Goal: Task Accomplishment & Management: Manage account settings

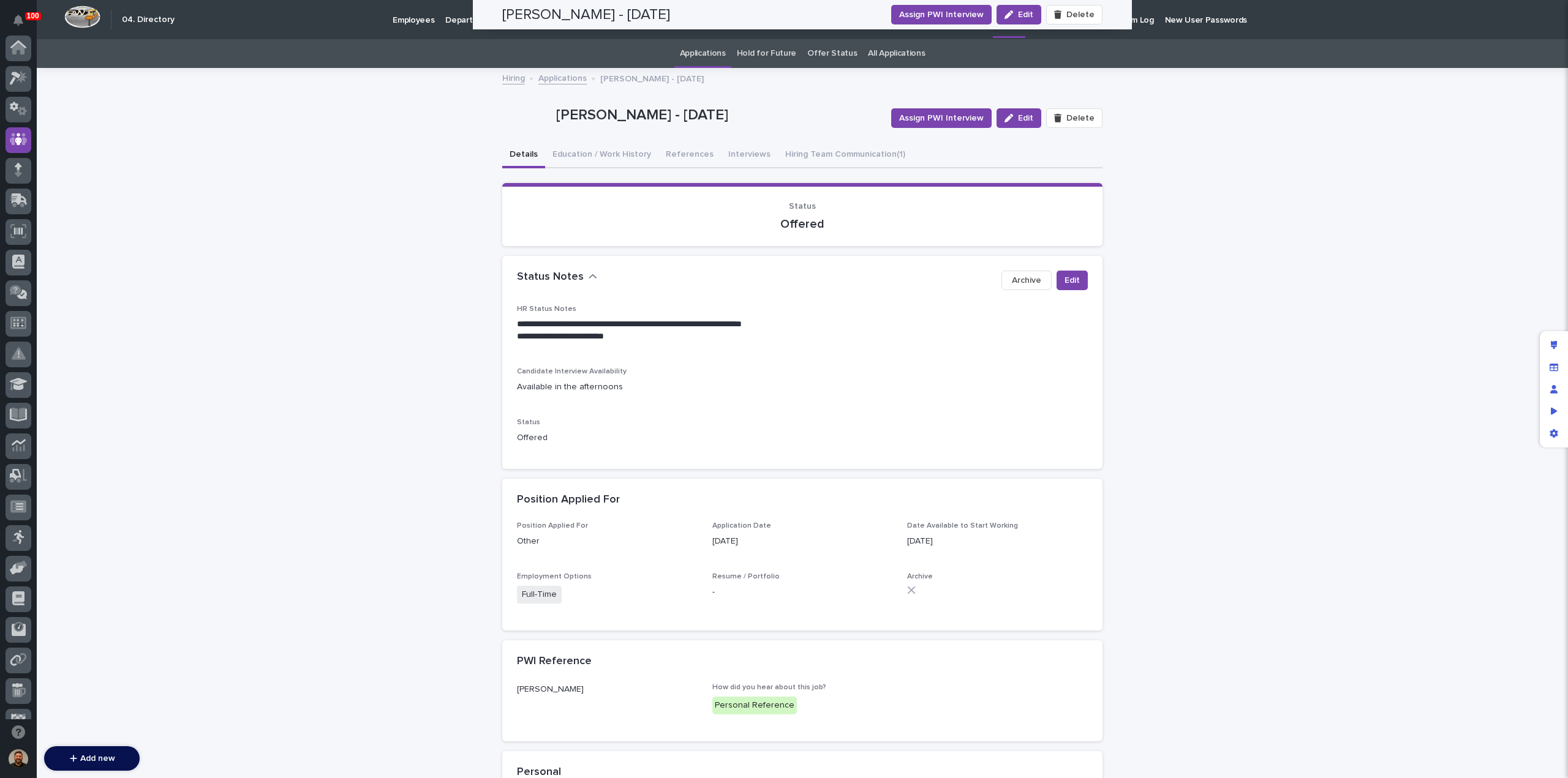
scroll to position [92, 0]
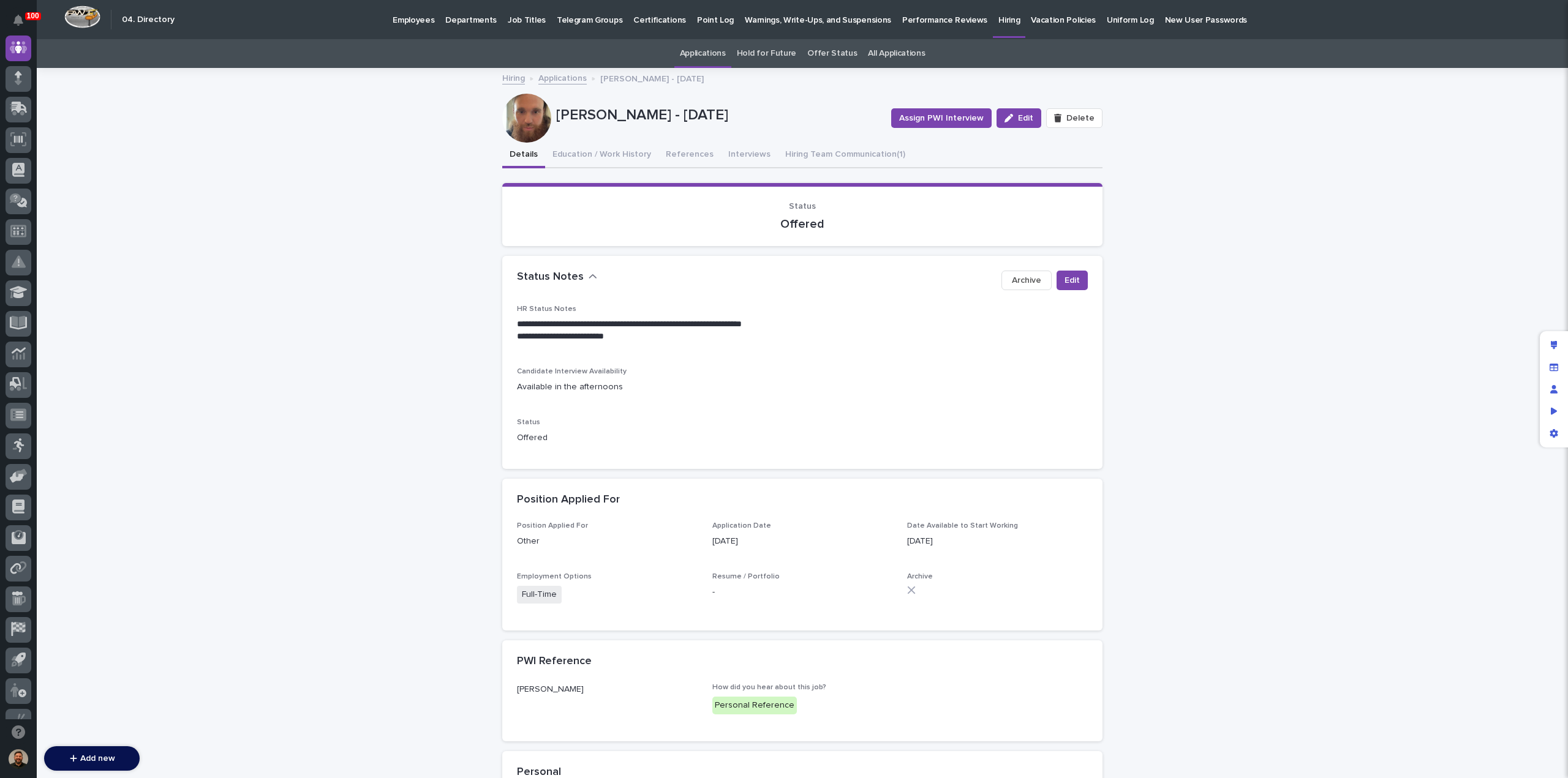
click at [566, 82] on link "Applications" at bounding box center [562, 77] width 48 height 14
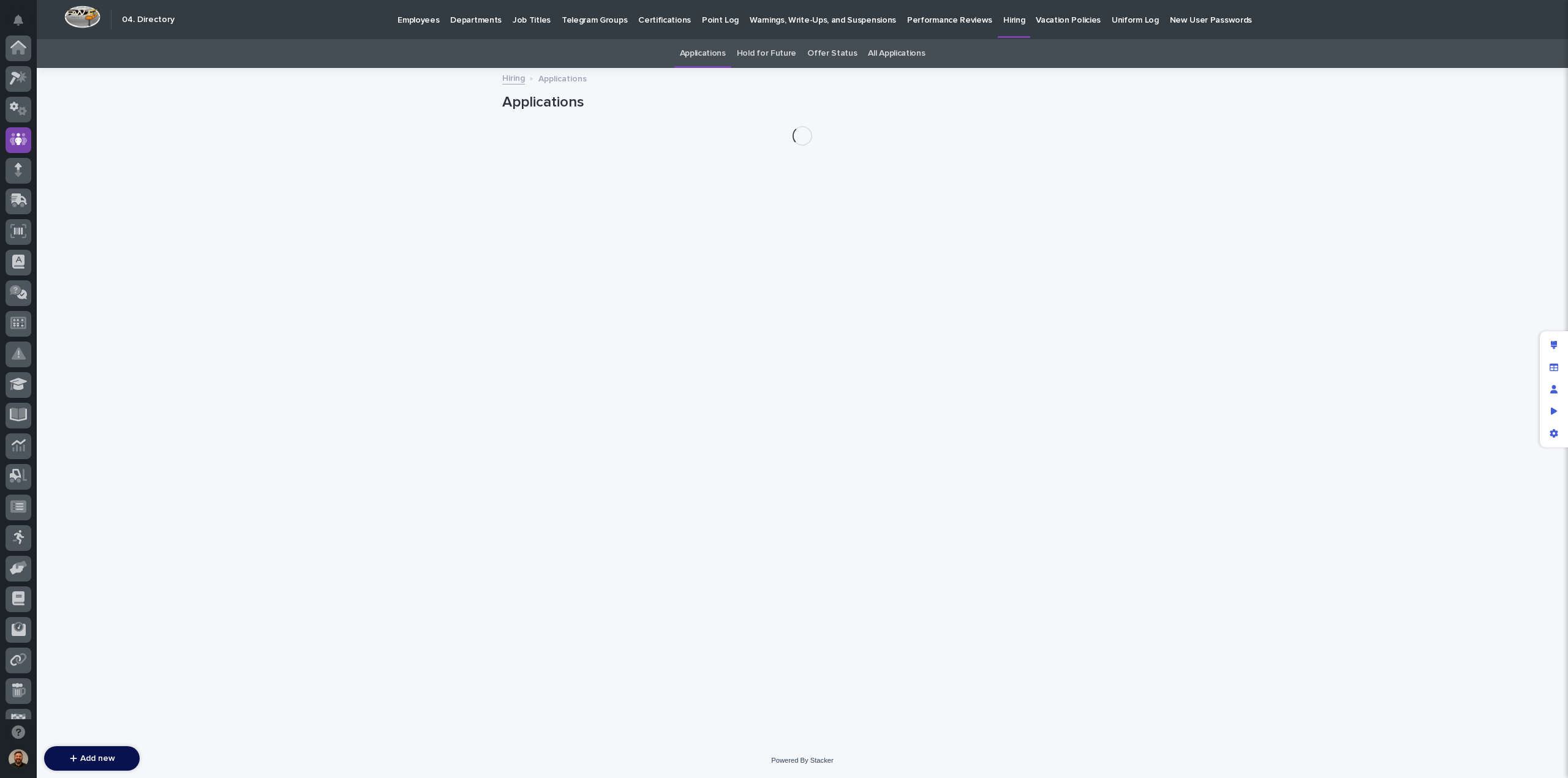
scroll to position [92, 0]
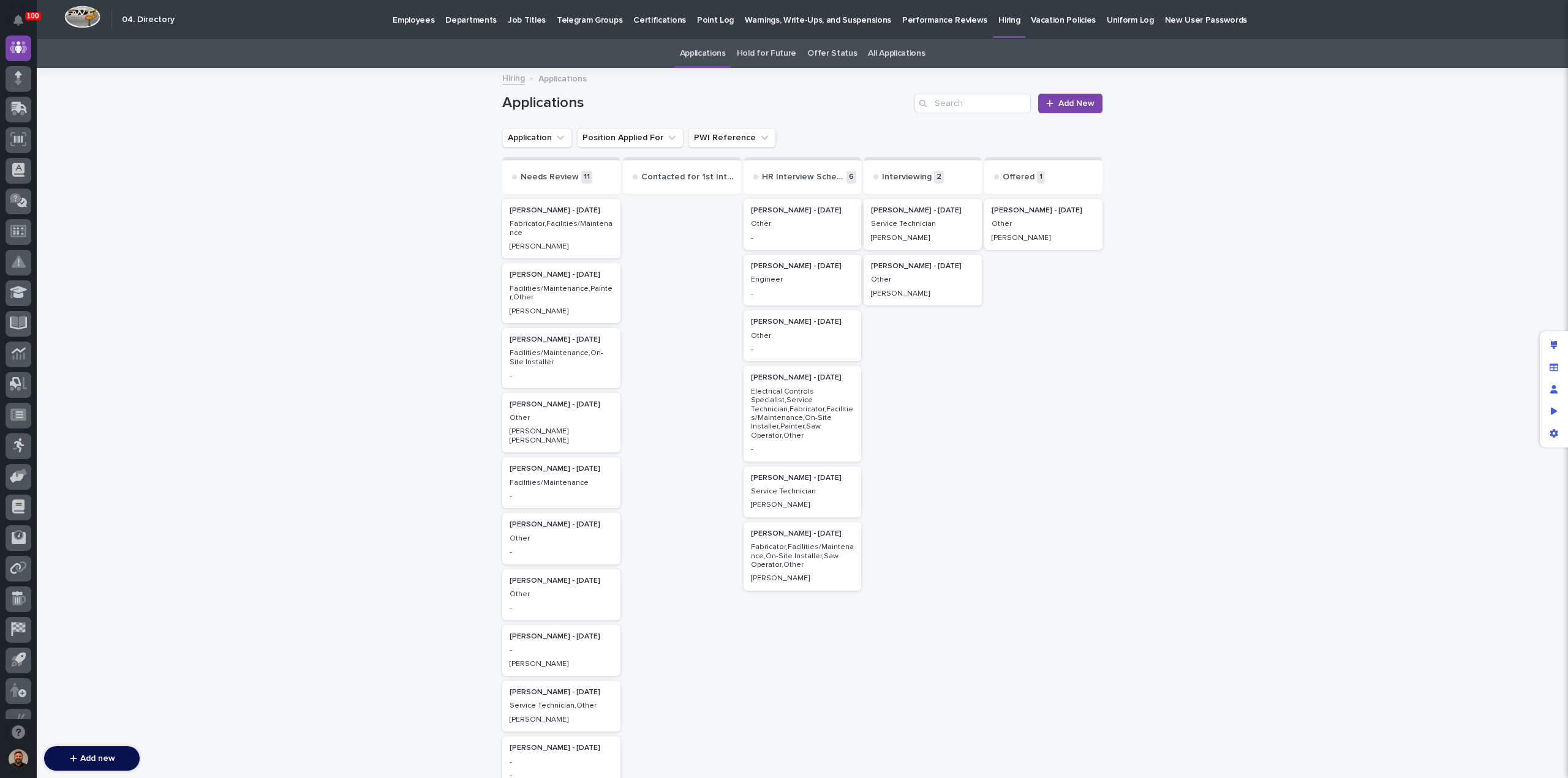
click at [552, 233] on p "Fabricator,Facilities/Maintenance" at bounding box center [561, 228] width 104 height 18
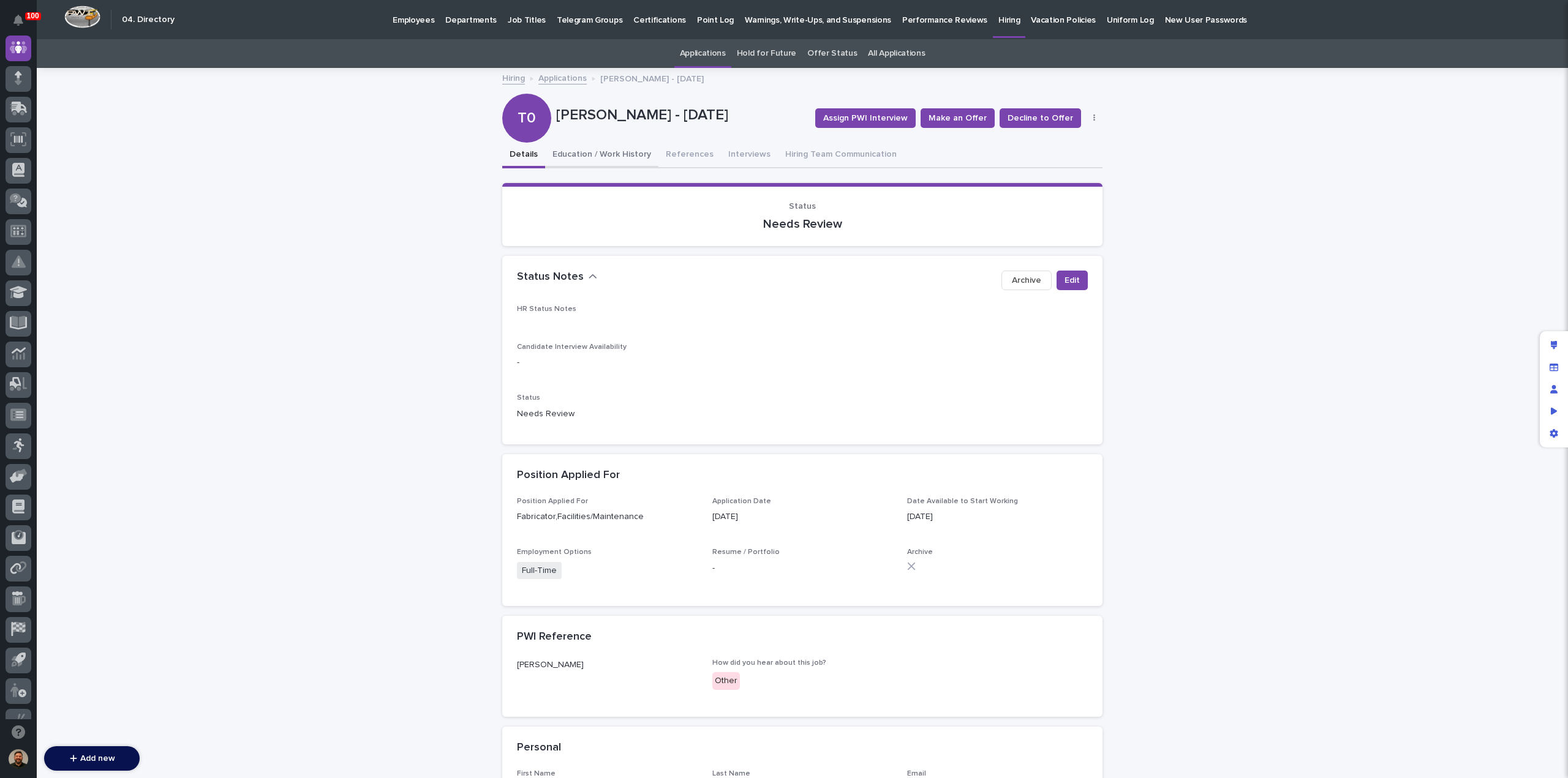
click at [612, 155] on button "Education / Work History" at bounding box center [602, 155] width 114 height 26
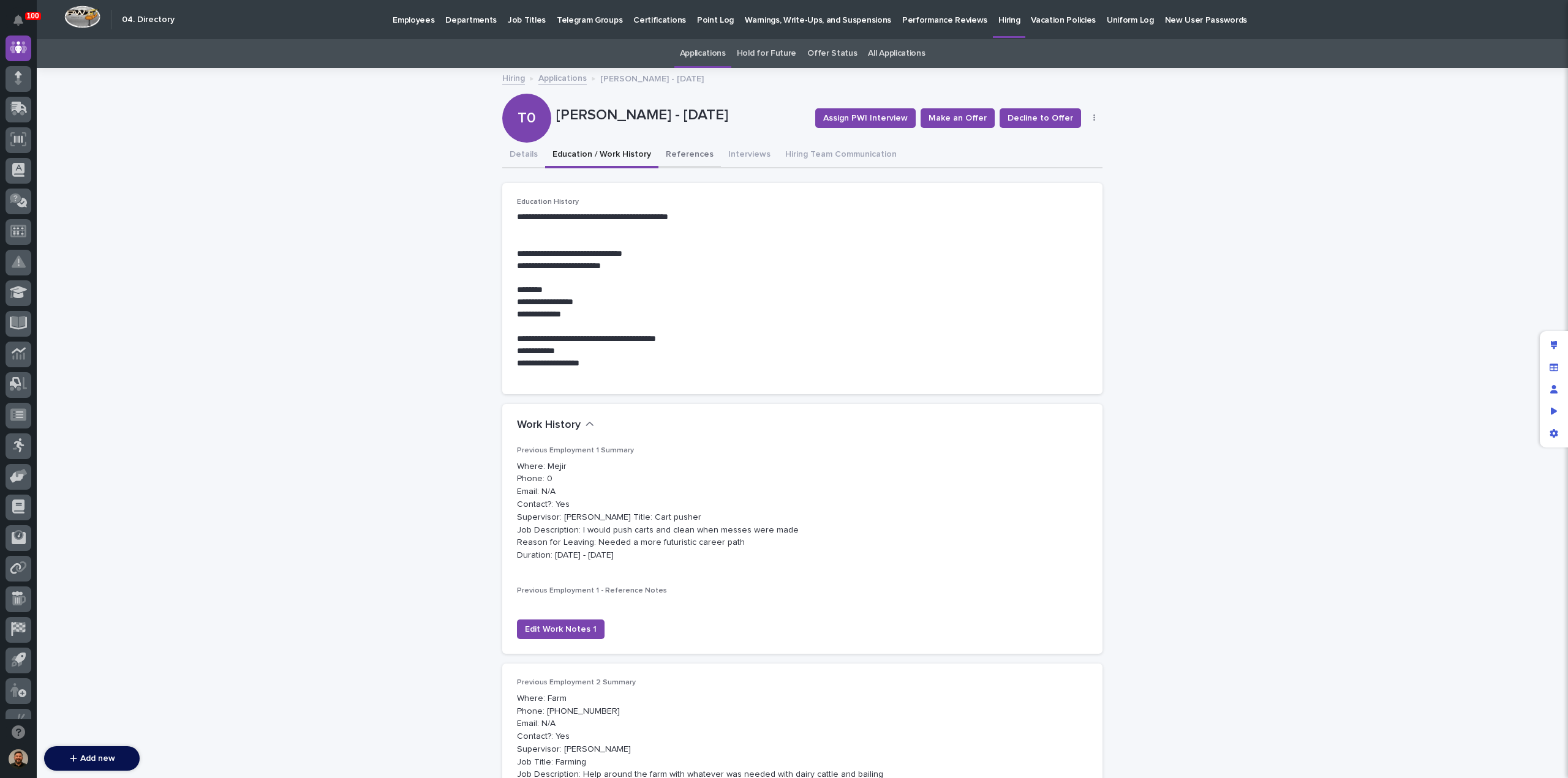
click at [681, 156] on button "References" at bounding box center [690, 155] width 63 height 26
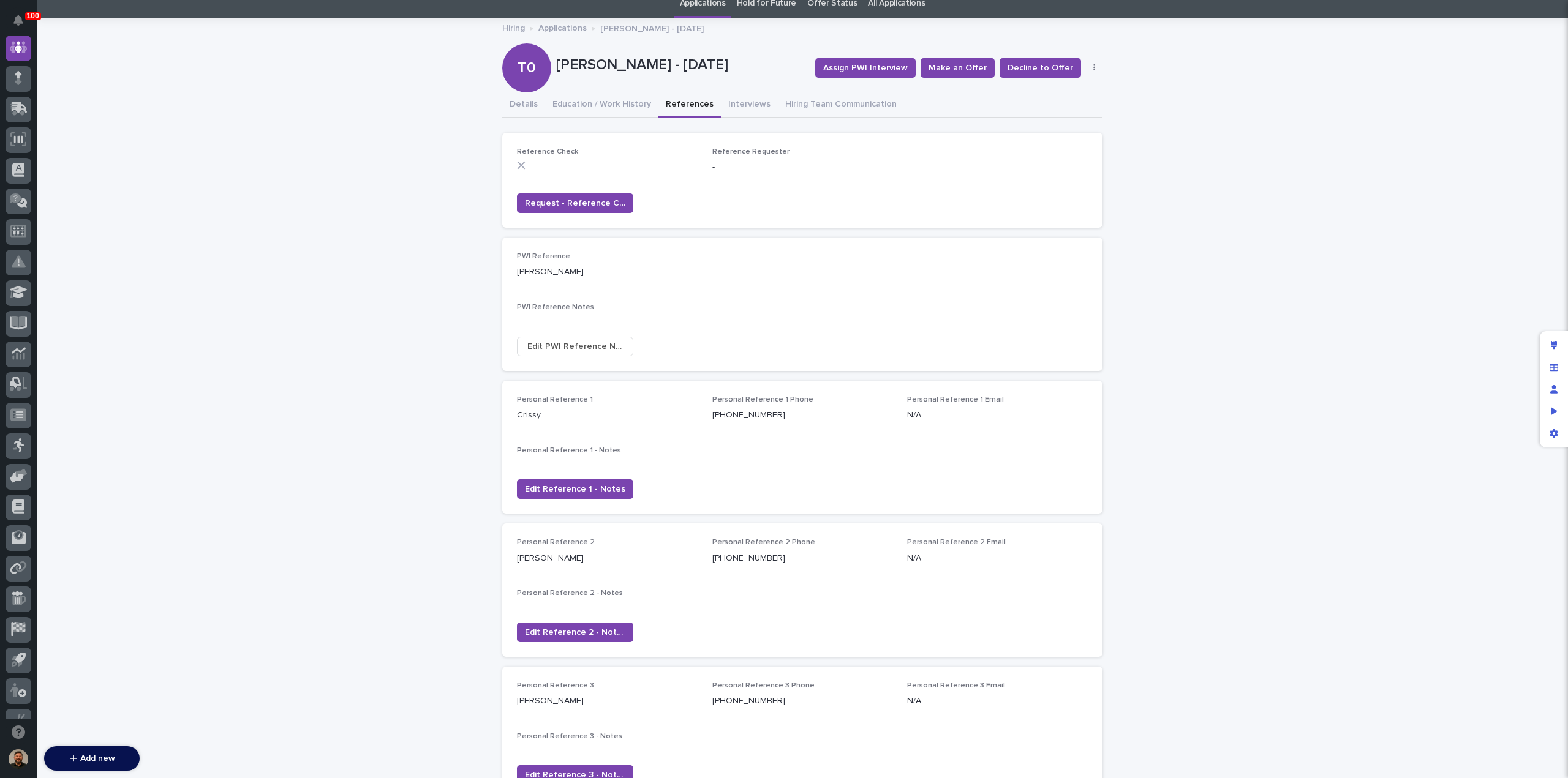
scroll to position [50, 0]
click at [730, 100] on button "Interviews" at bounding box center [749, 105] width 57 height 26
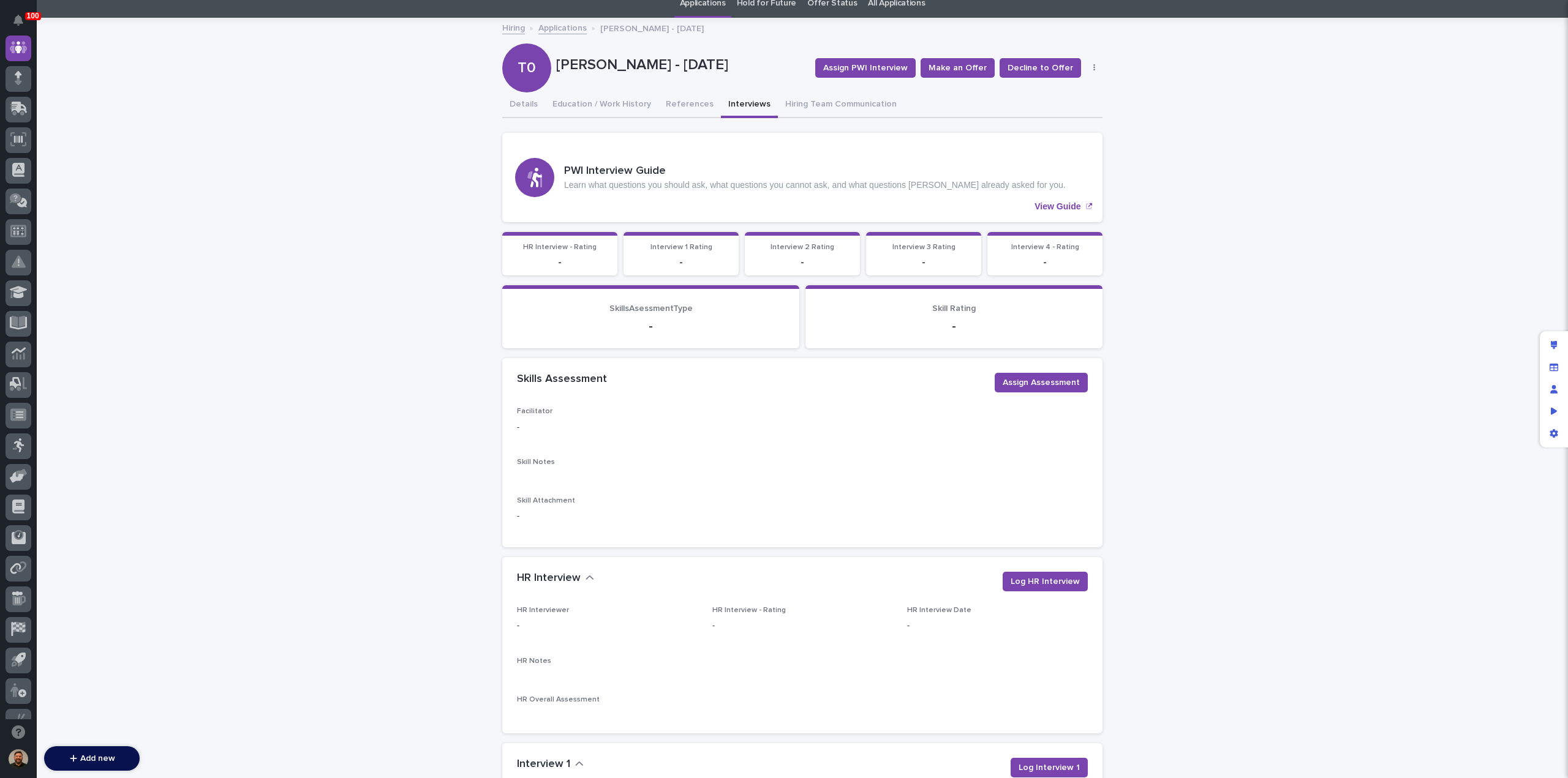
scroll to position [51, 0]
click at [569, 32] on link "Applications" at bounding box center [562, 26] width 48 height 14
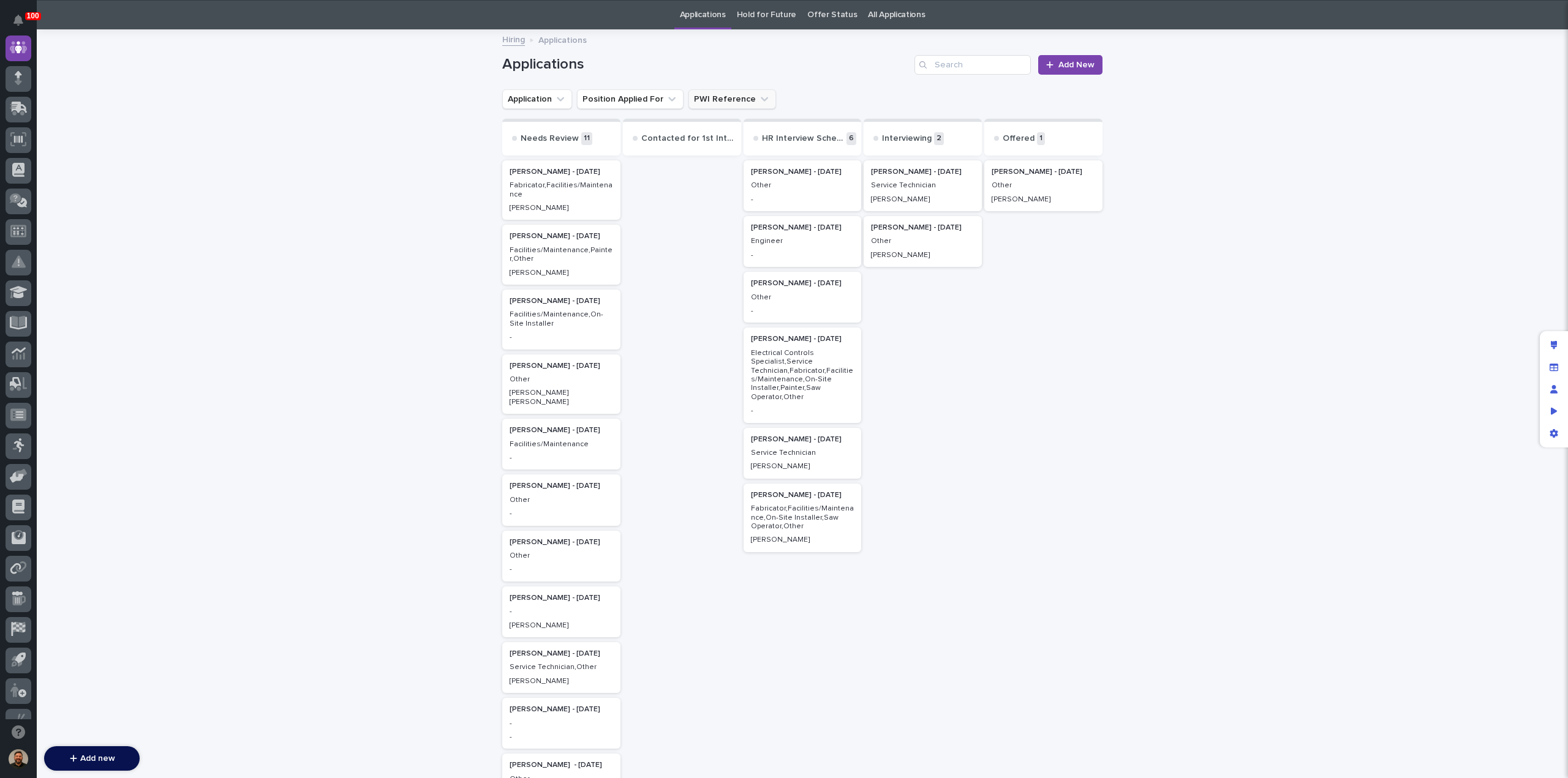
scroll to position [39, 0]
click at [555, 255] on p "Facilities/Maintenance,Painter,Other" at bounding box center [561, 254] width 104 height 18
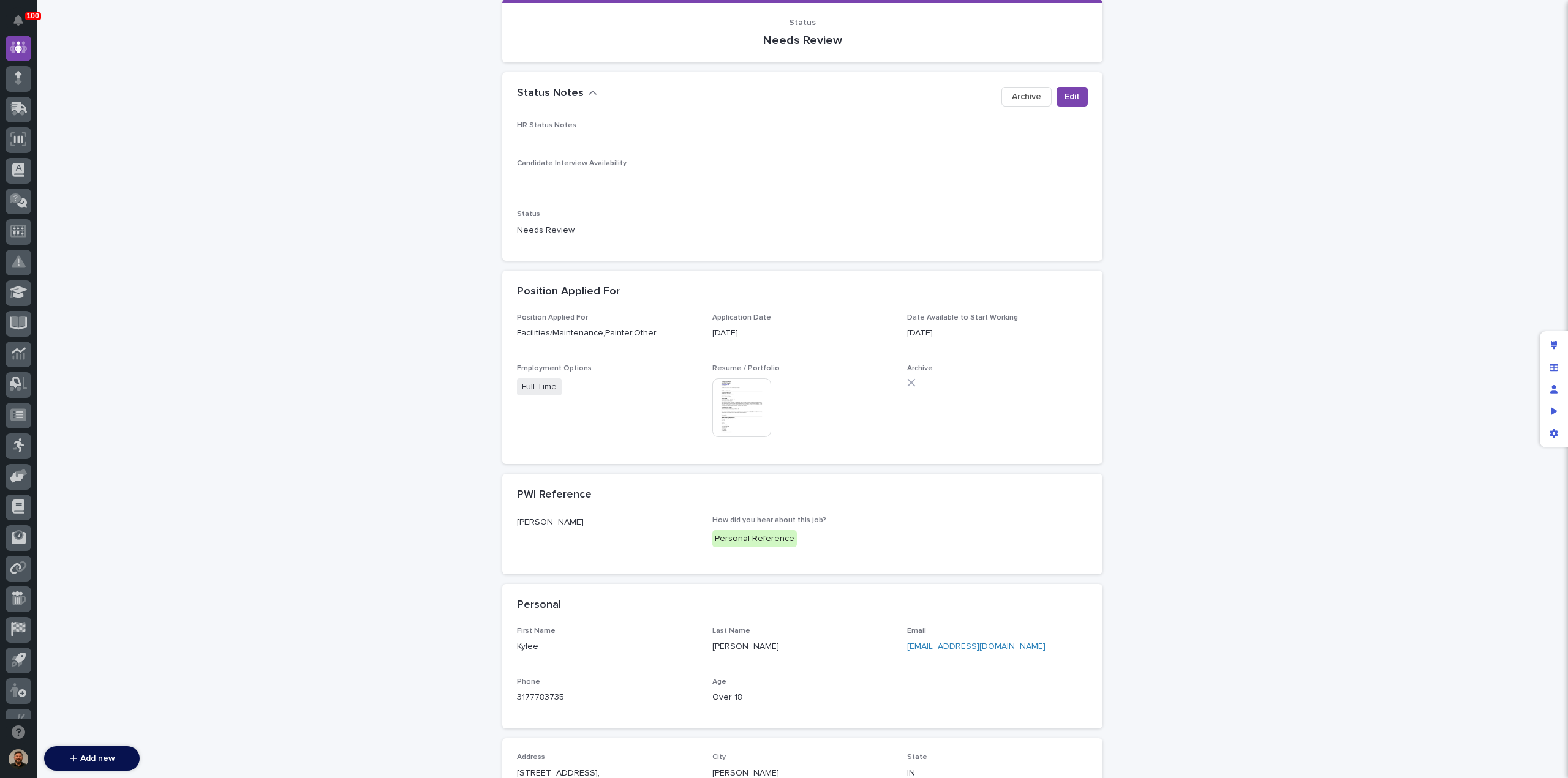
scroll to position [200, 0]
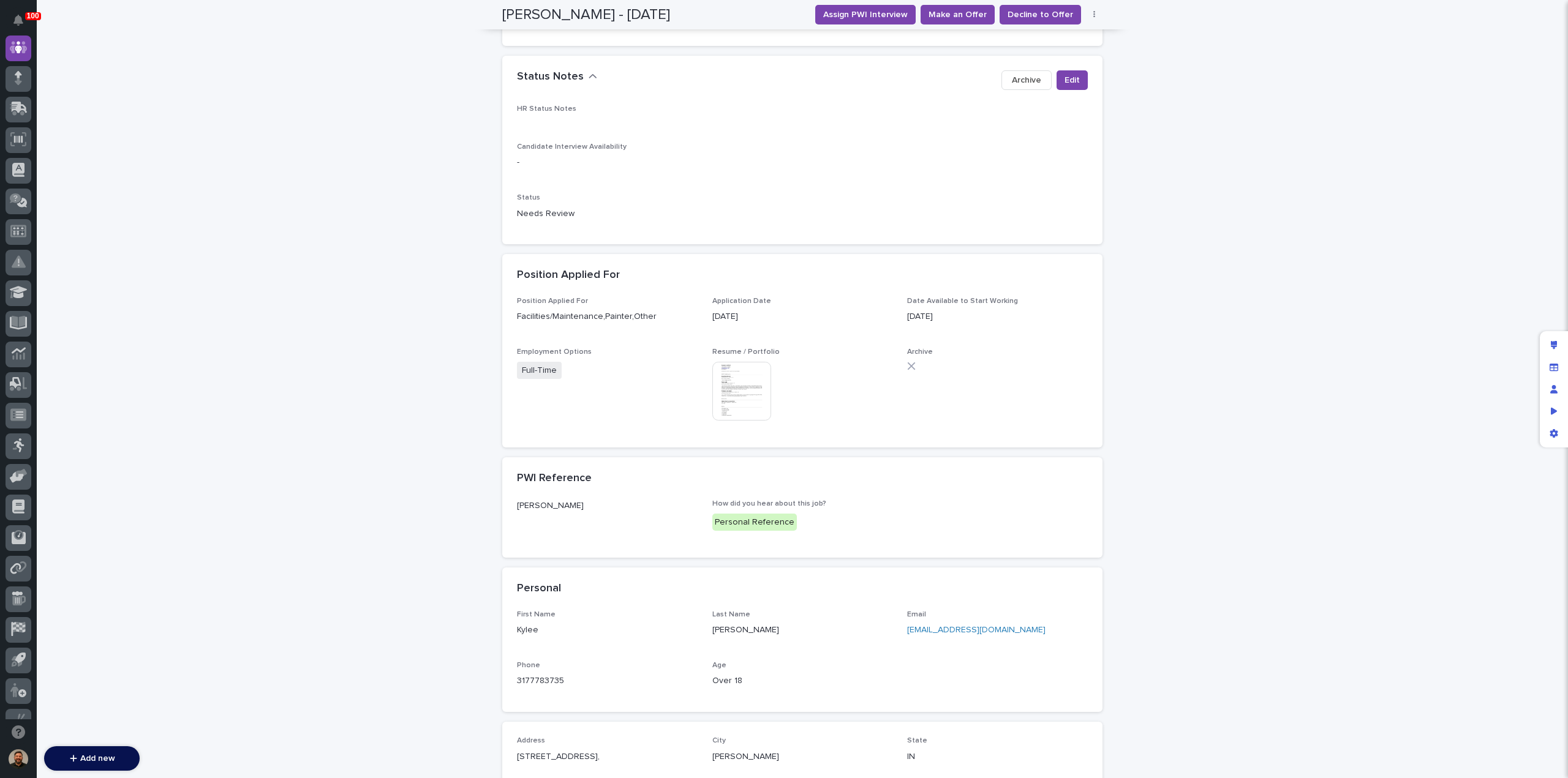
click at [746, 370] on img at bounding box center [742, 392] width 59 height 59
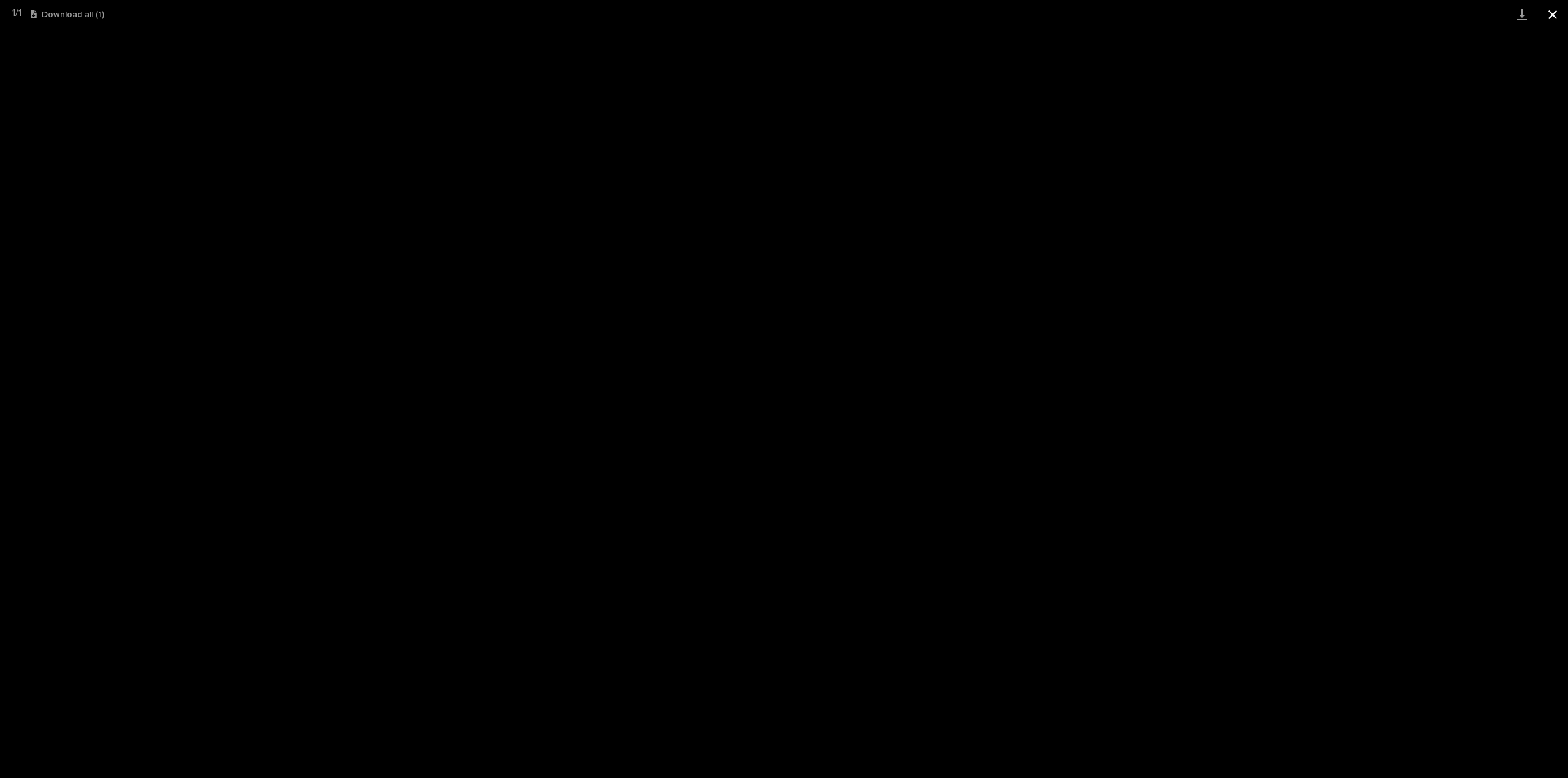
click at [1551, 18] on button "Close gallery" at bounding box center [1553, 14] width 31 height 29
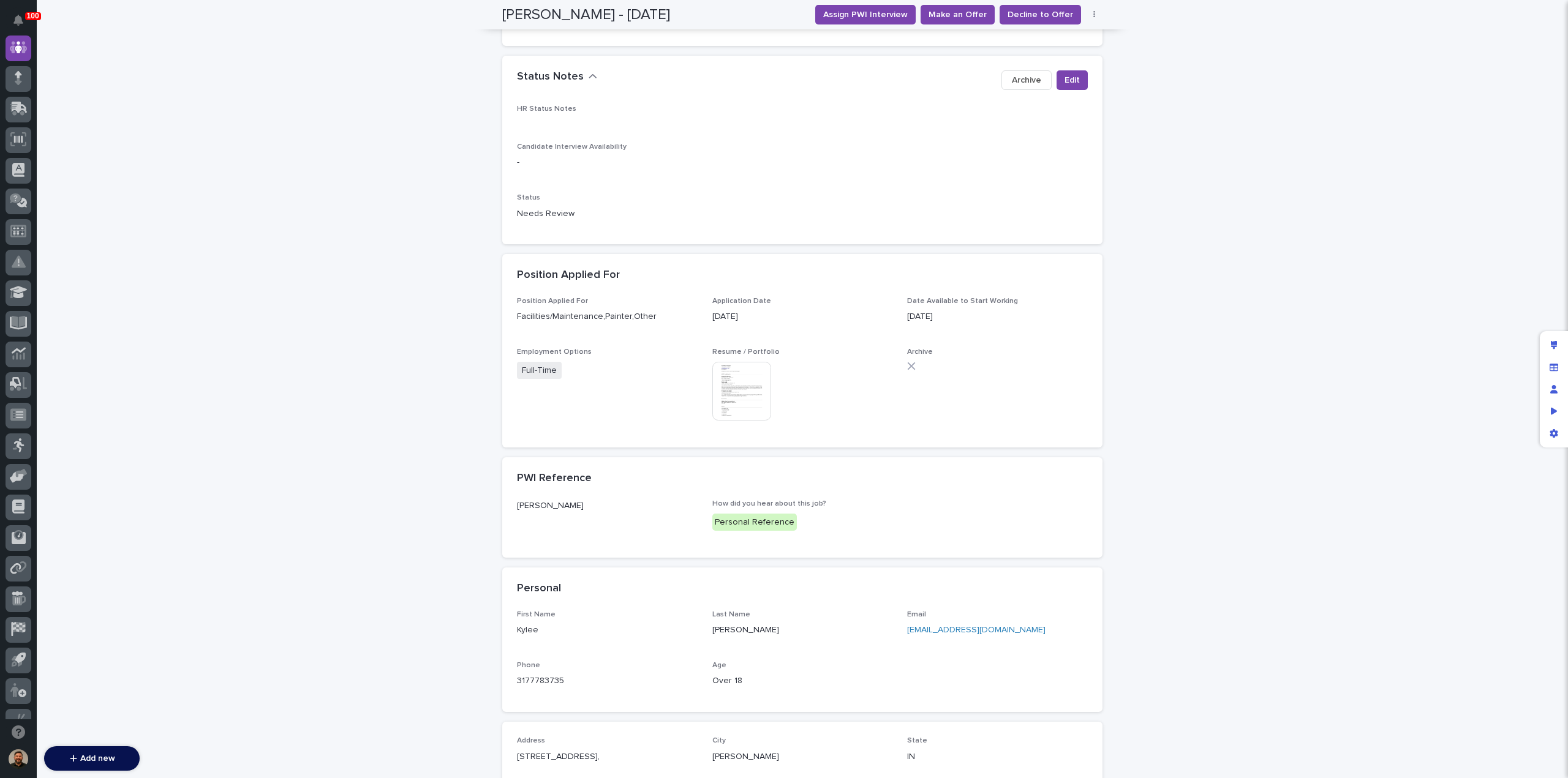
scroll to position [201, 0]
click at [729, 385] on img at bounding box center [742, 391] width 59 height 59
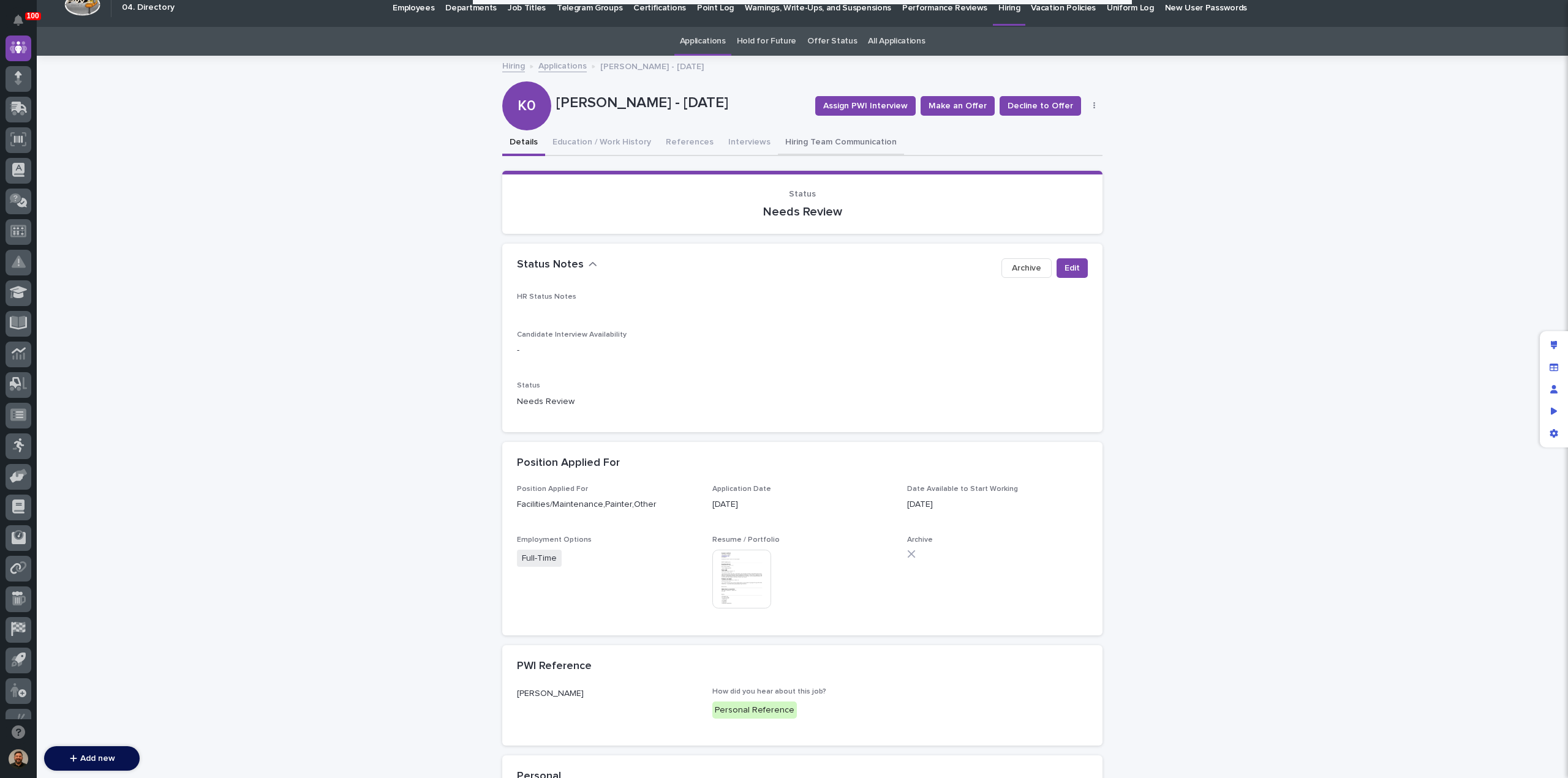
scroll to position [0, 0]
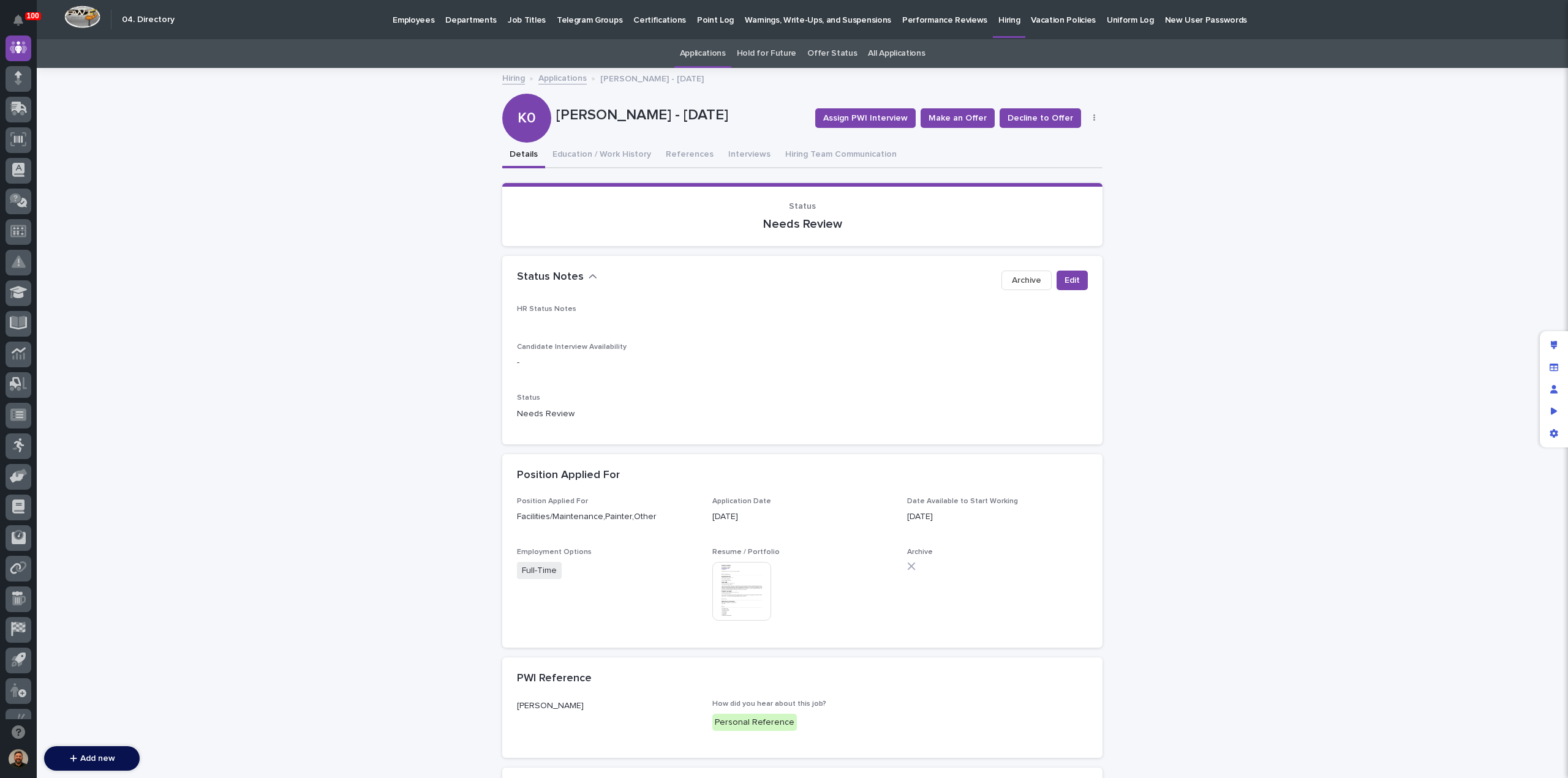
click at [873, 59] on link "All Applications" at bounding box center [896, 53] width 57 height 29
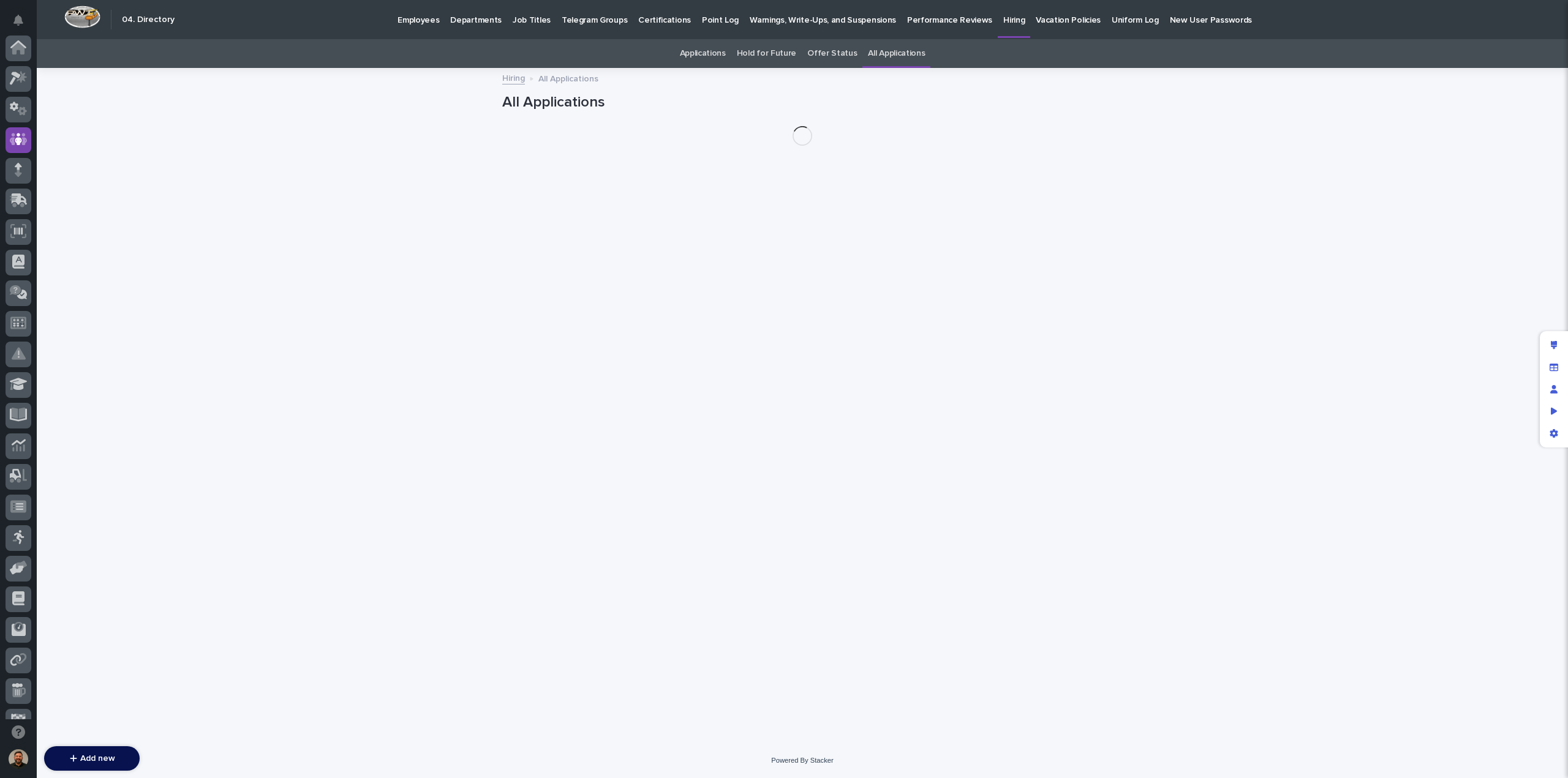
scroll to position [92, 0]
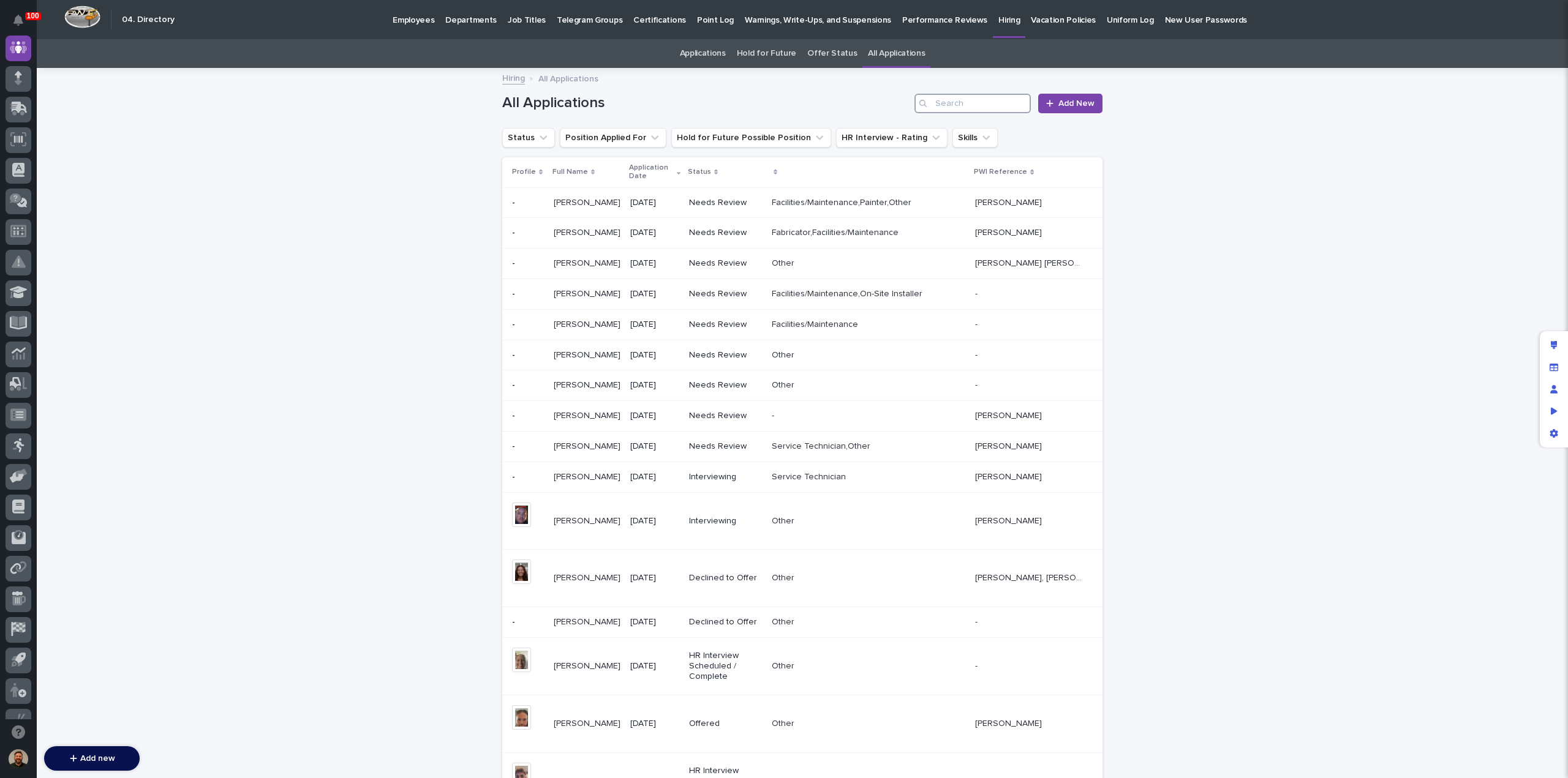
click at [960, 105] on input "Search" at bounding box center [972, 103] width 116 height 19
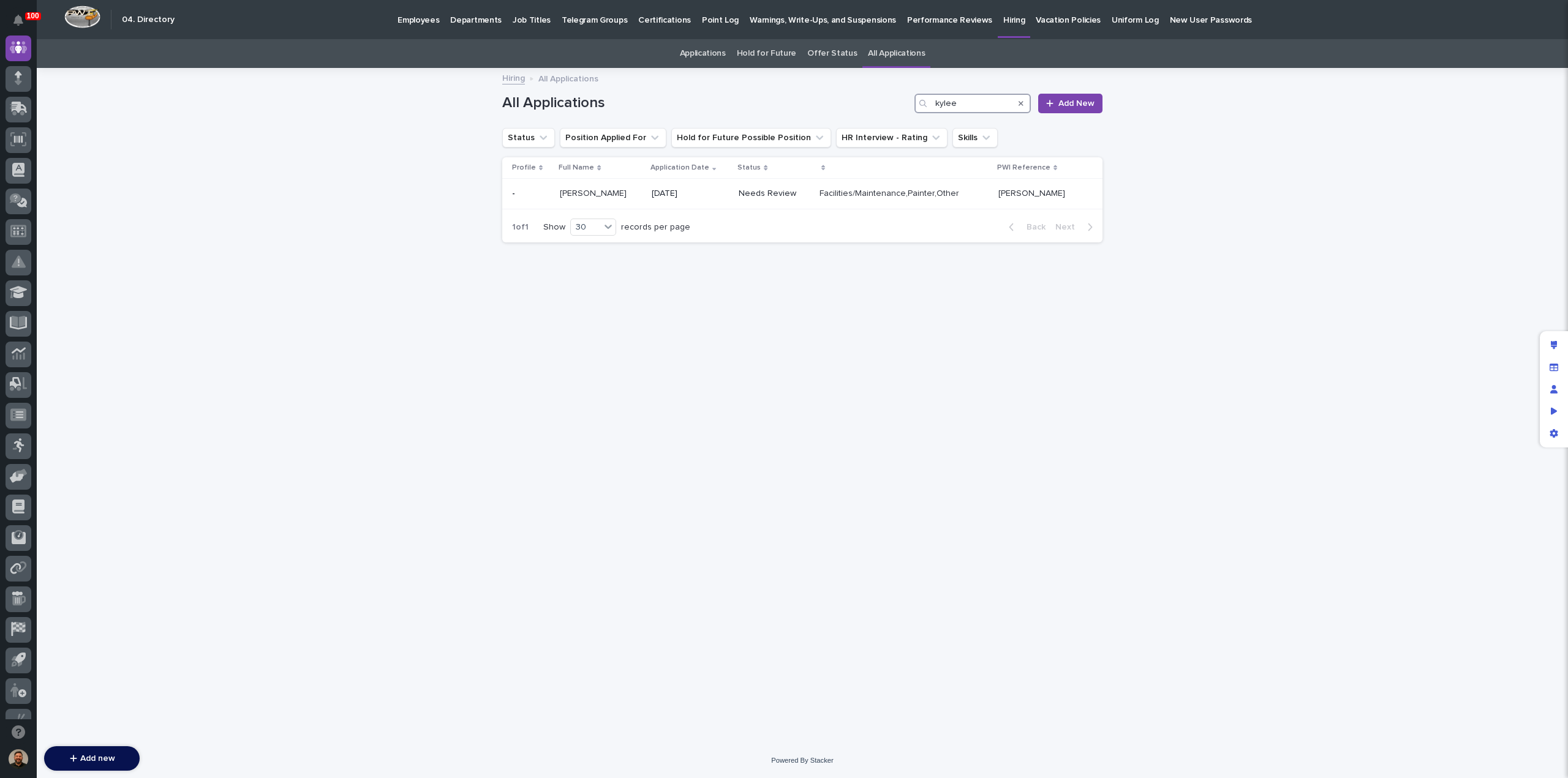
type input "kylee"
click at [707, 52] on link "Applications" at bounding box center [702, 53] width 46 height 29
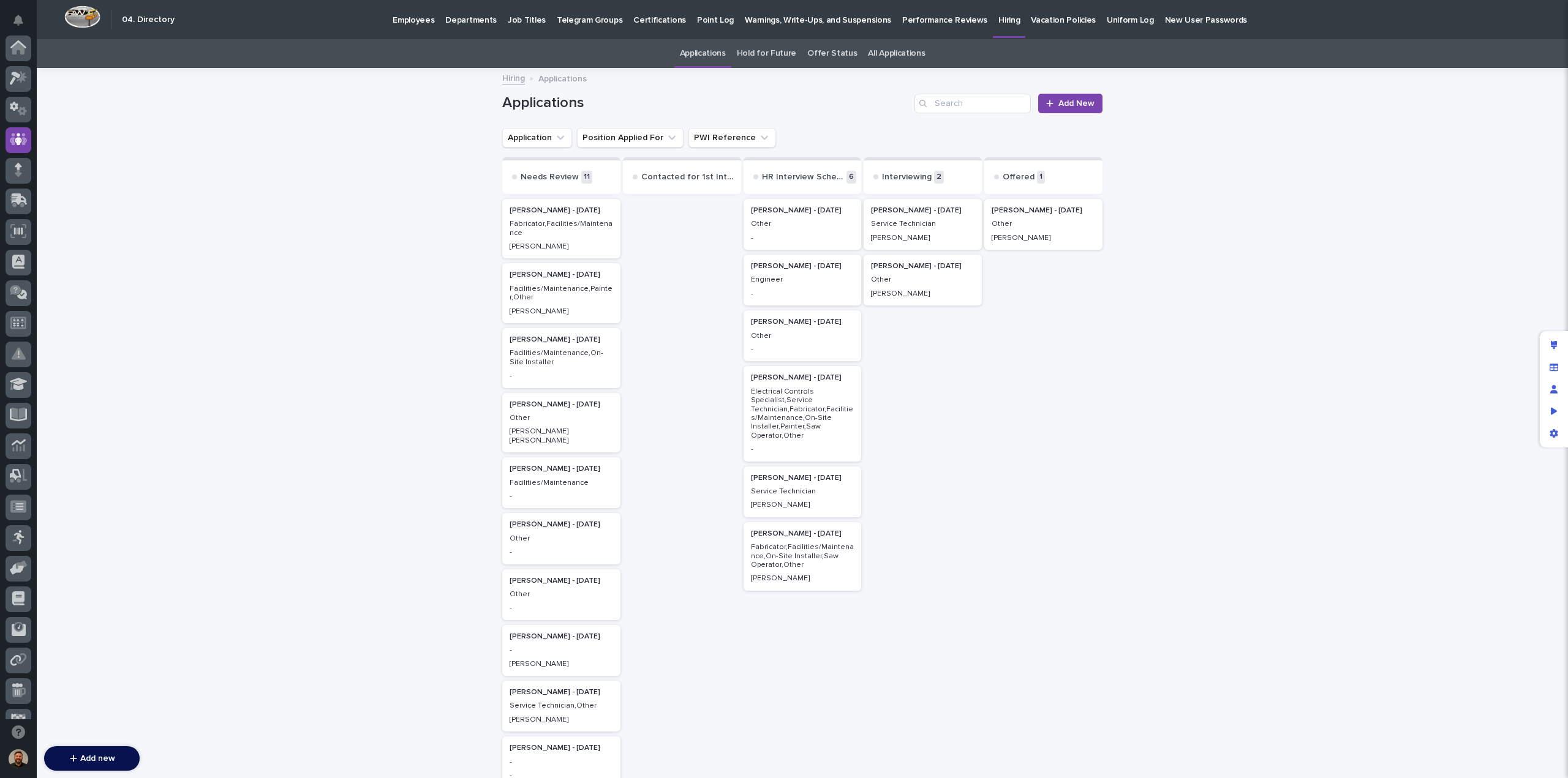
scroll to position [92, 0]
click at [582, 290] on p "Facilities/Maintenance,Painter,Other" at bounding box center [561, 294] width 104 height 18
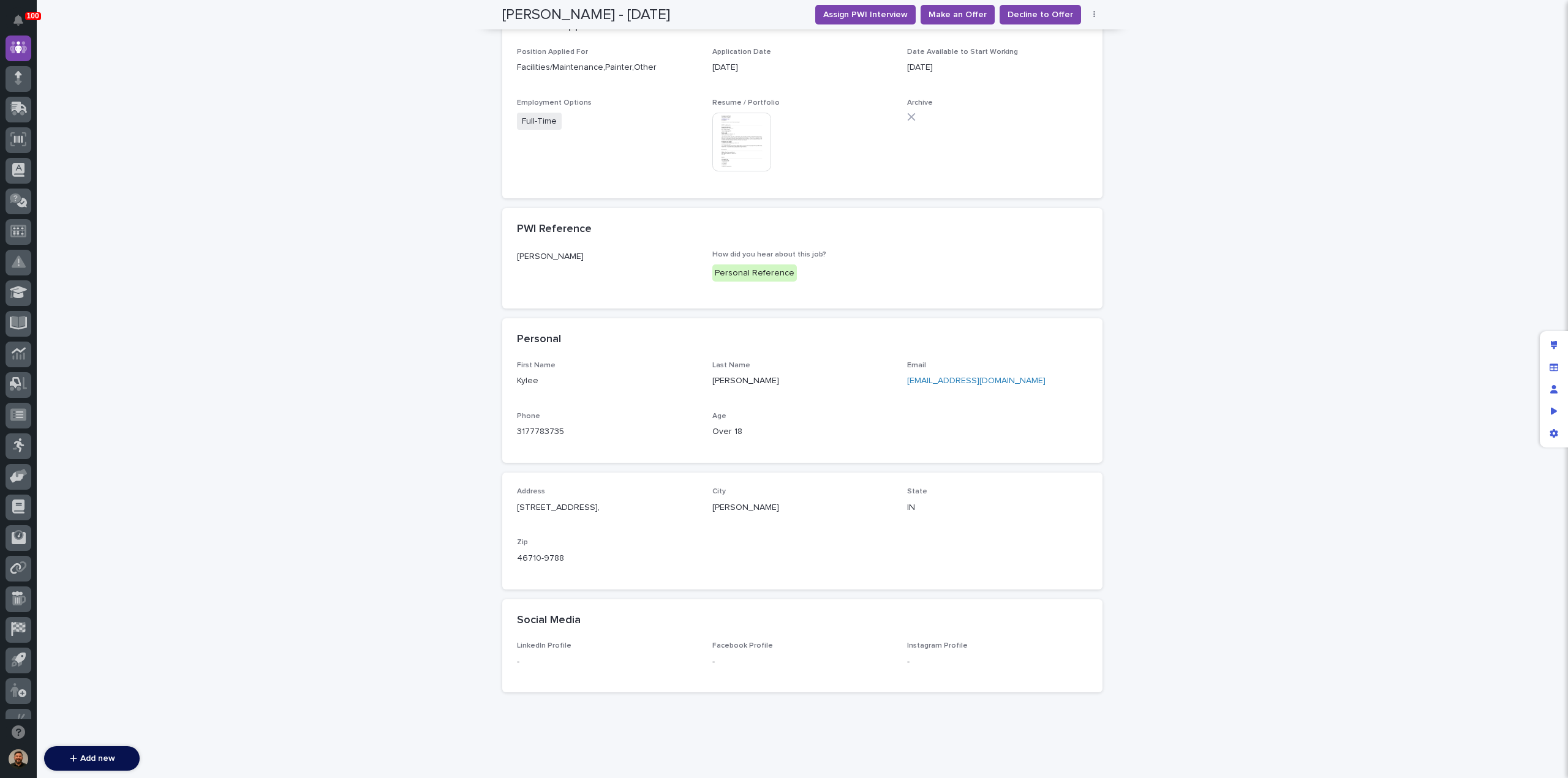
scroll to position [449, 0]
click at [942, 381] on link "kstat66@gmail.com" at bounding box center [976, 381] width 139 height 9
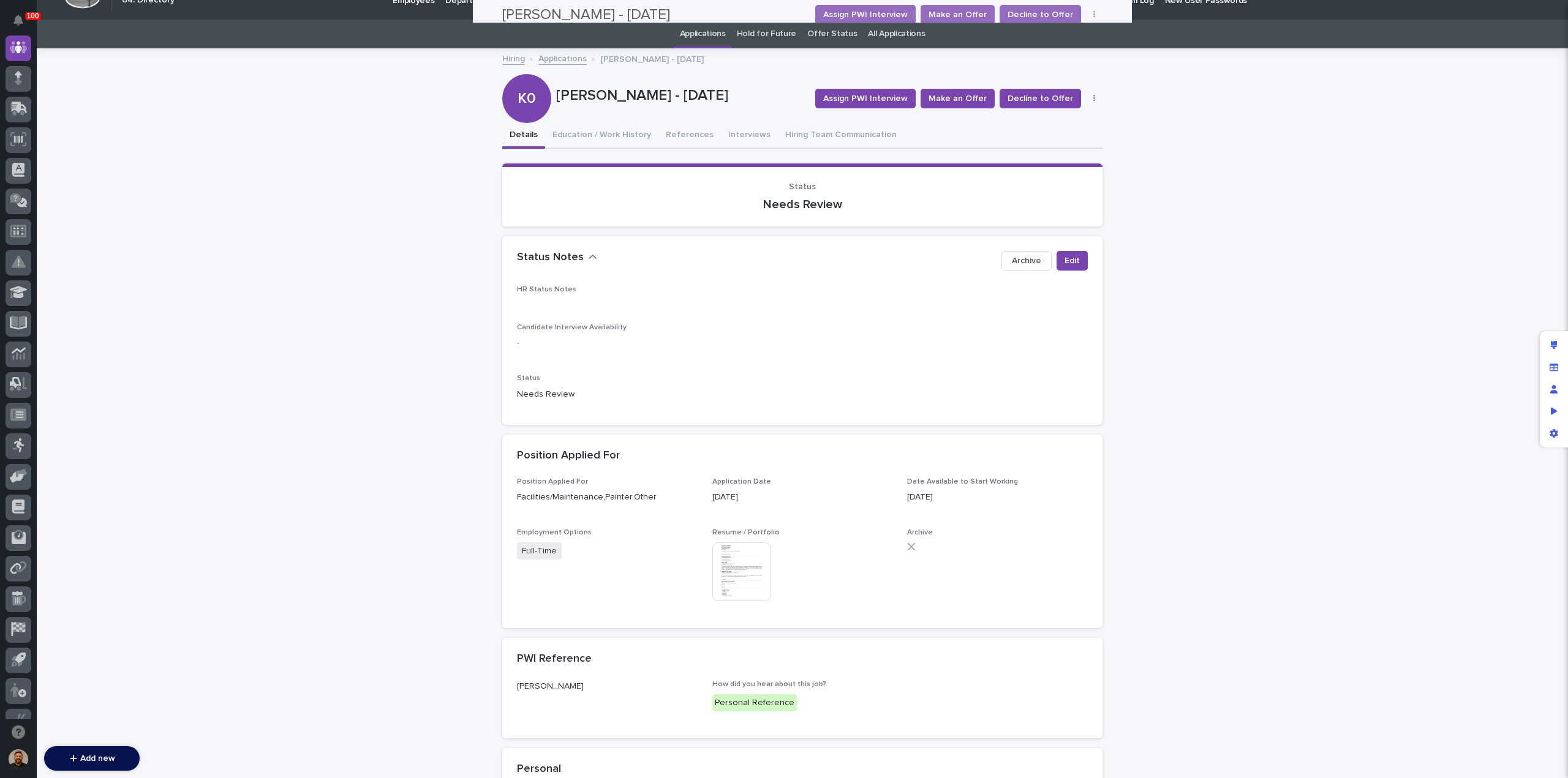
scroll to position [0, 0]
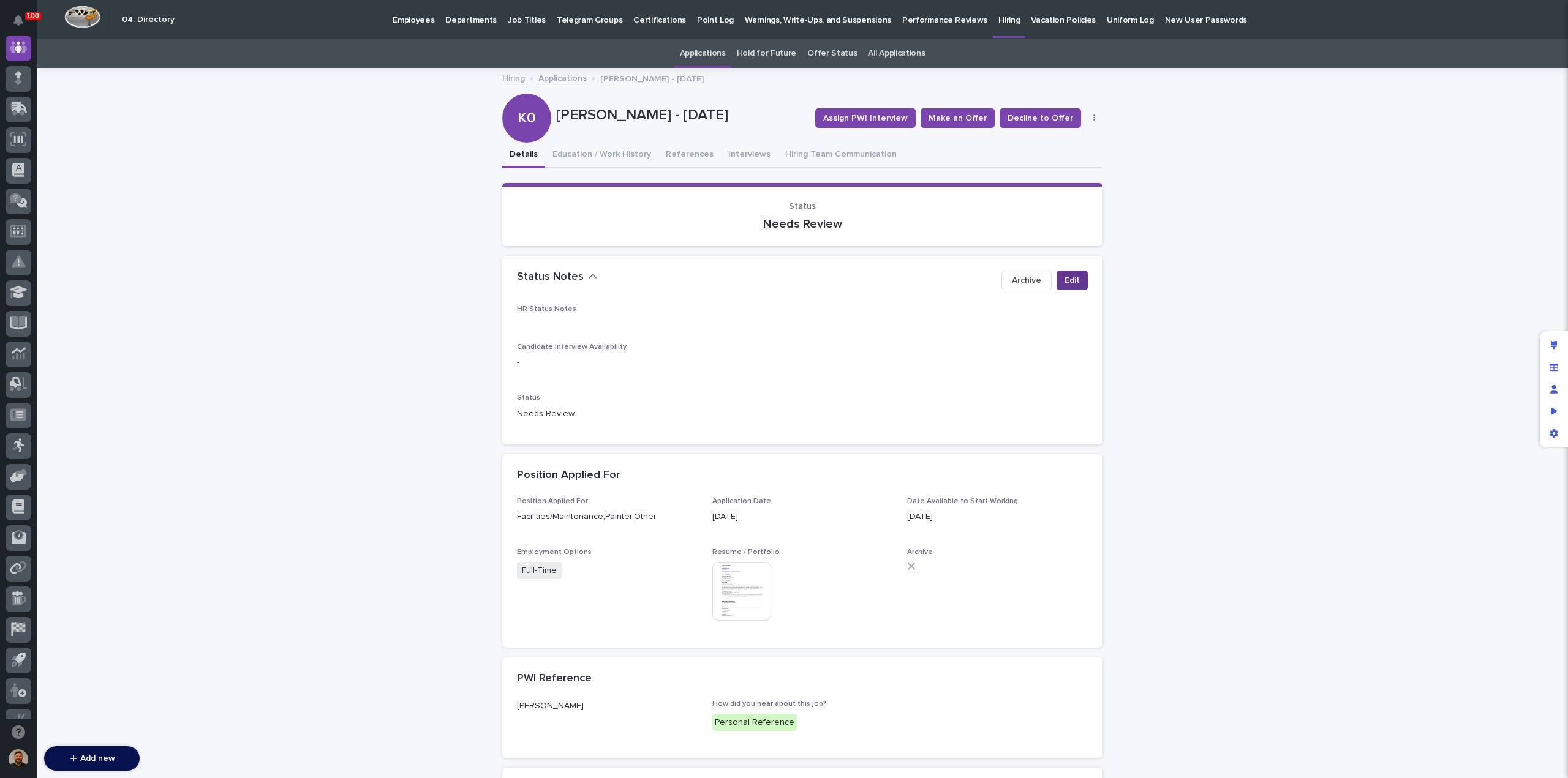
click at [1076, 287] on button "Edit" at bounding box center [1072, 280] width 31 height 19
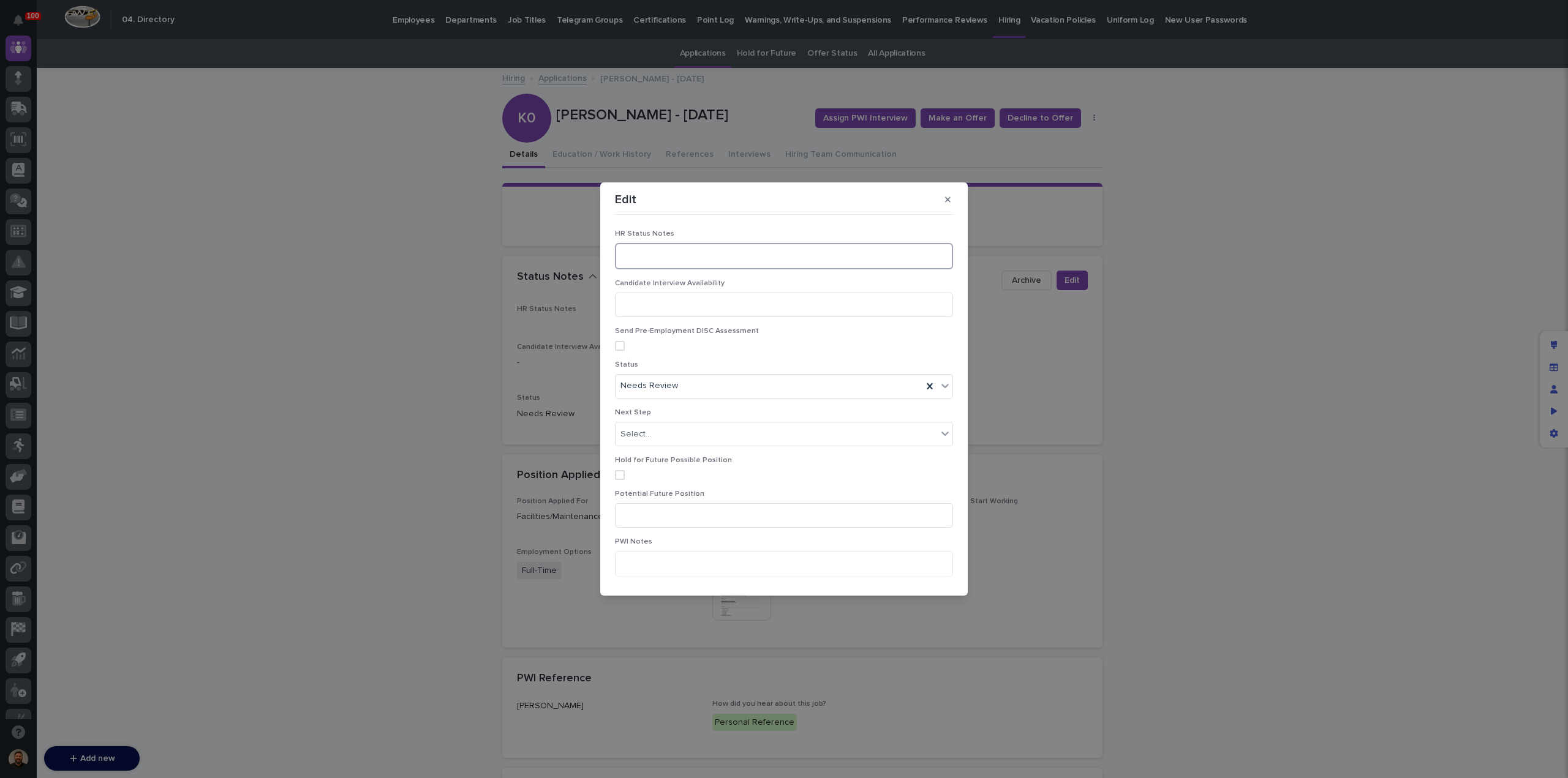
click at [634, 253] on textarea at bounding box center [784, 255] width 338 height 26
type textarea "**********"
click at [726, 393] on div "Needs Review" at bounding box center [769, 386] width 307 height 20
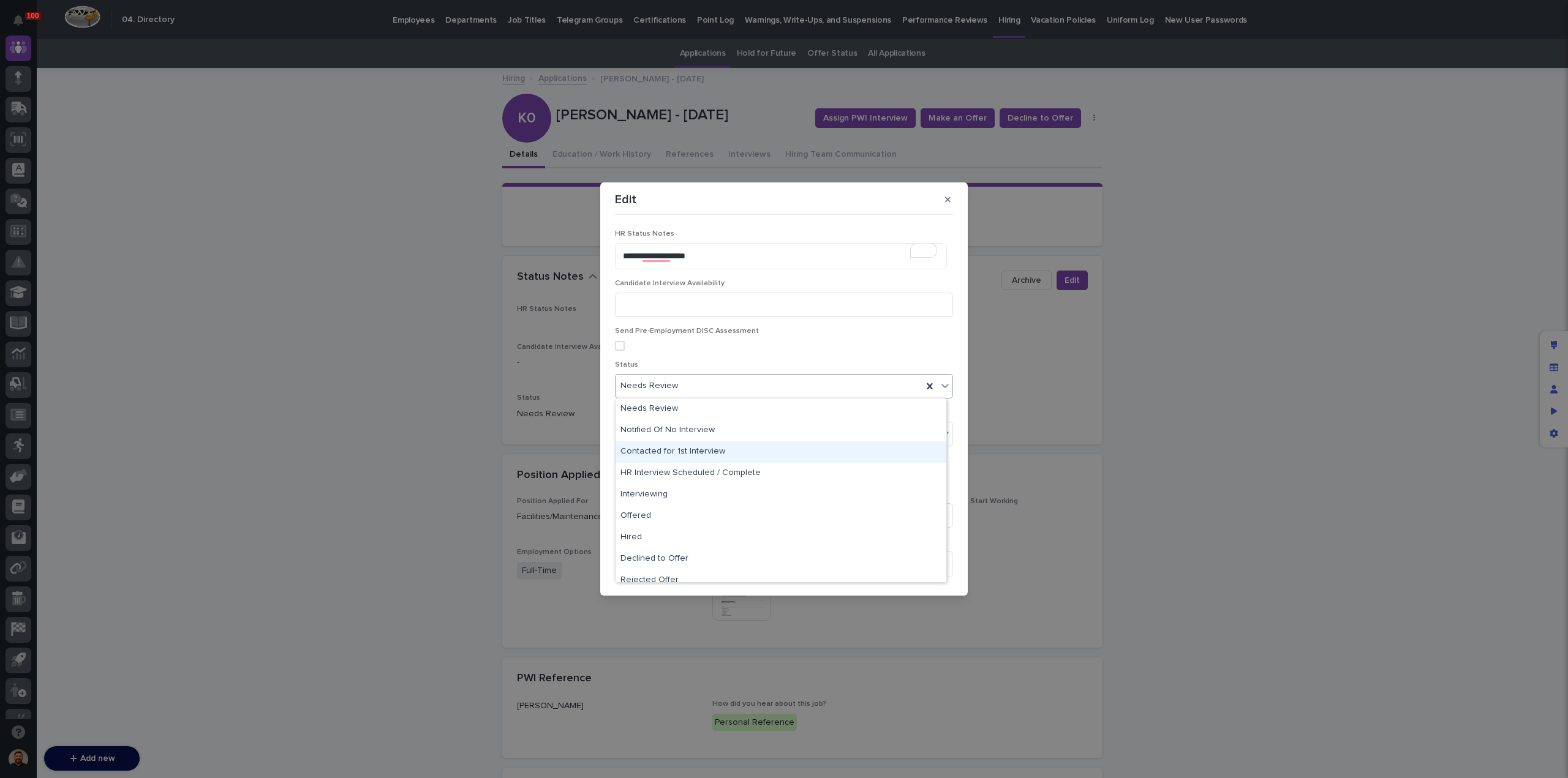
click at [722, 447] on div "Contacted for 1st Interview" at bounding box center [781, 452] width 331 height 21
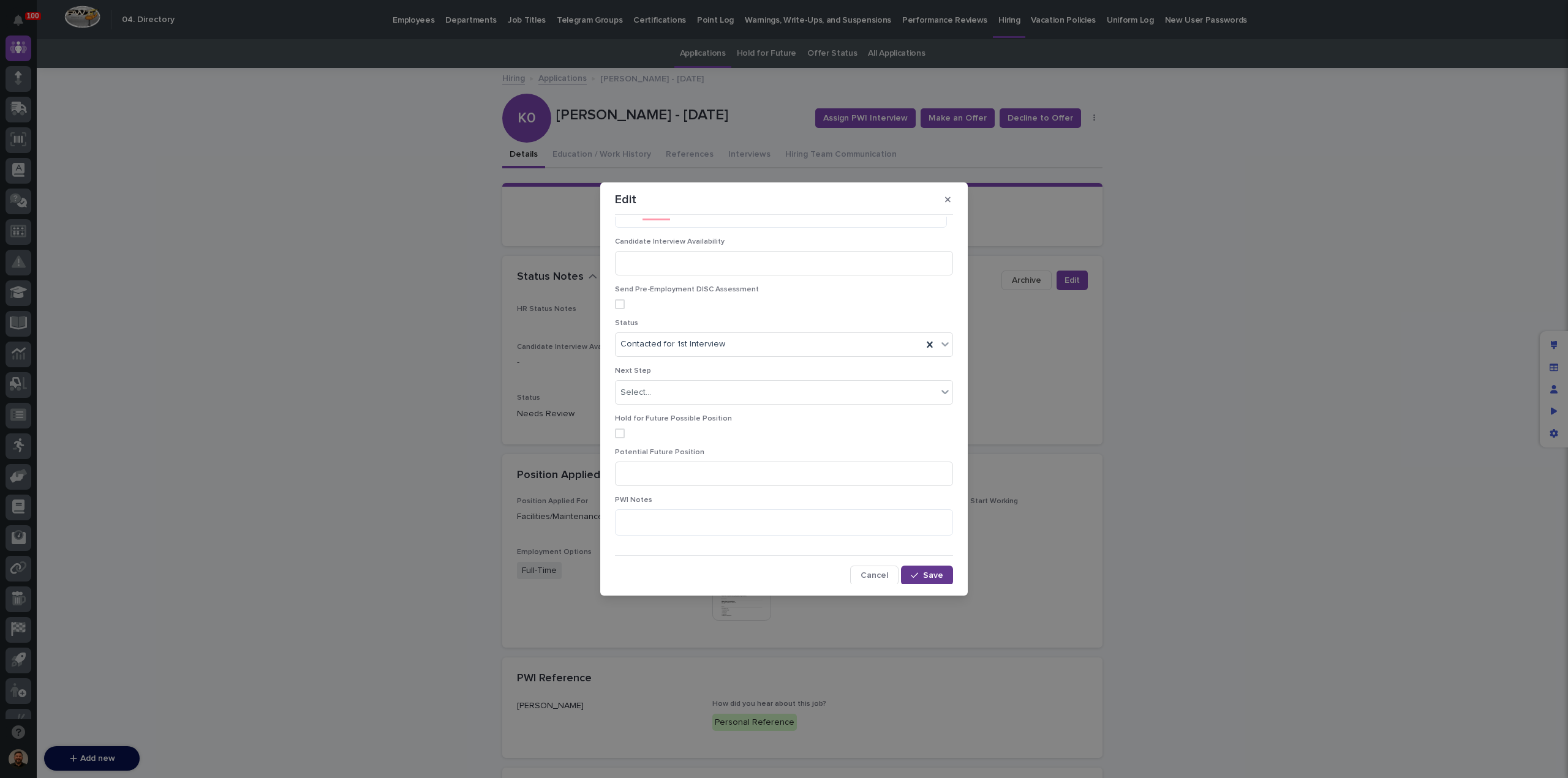
click at [906, 566] on button "Save" at bounding box center [927, 575] width 52 height 19
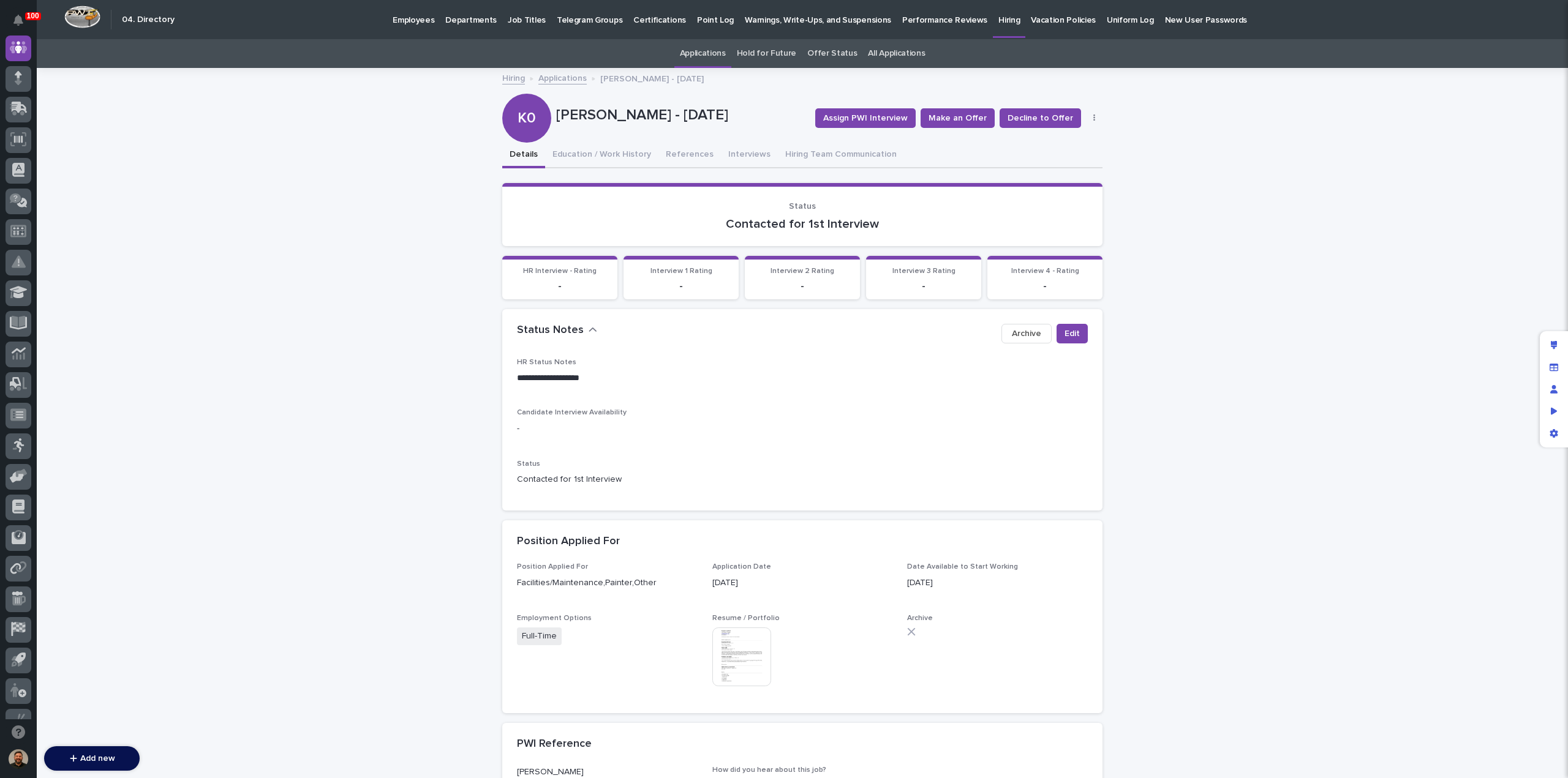
click at [555, 80] on link "Applications" at bounding box center [562, 77] width 48 height 14
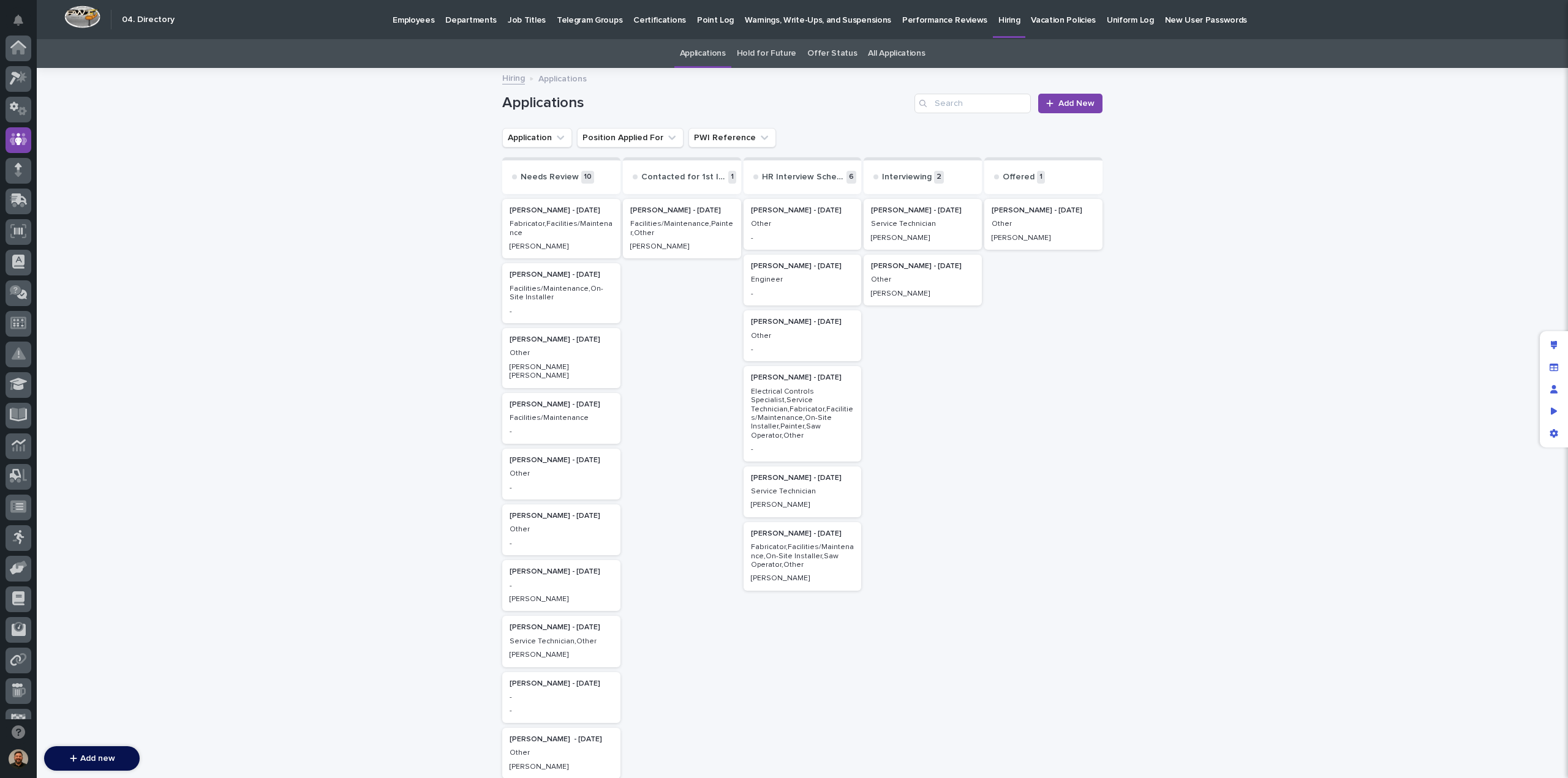
scroll to position [92, 0]
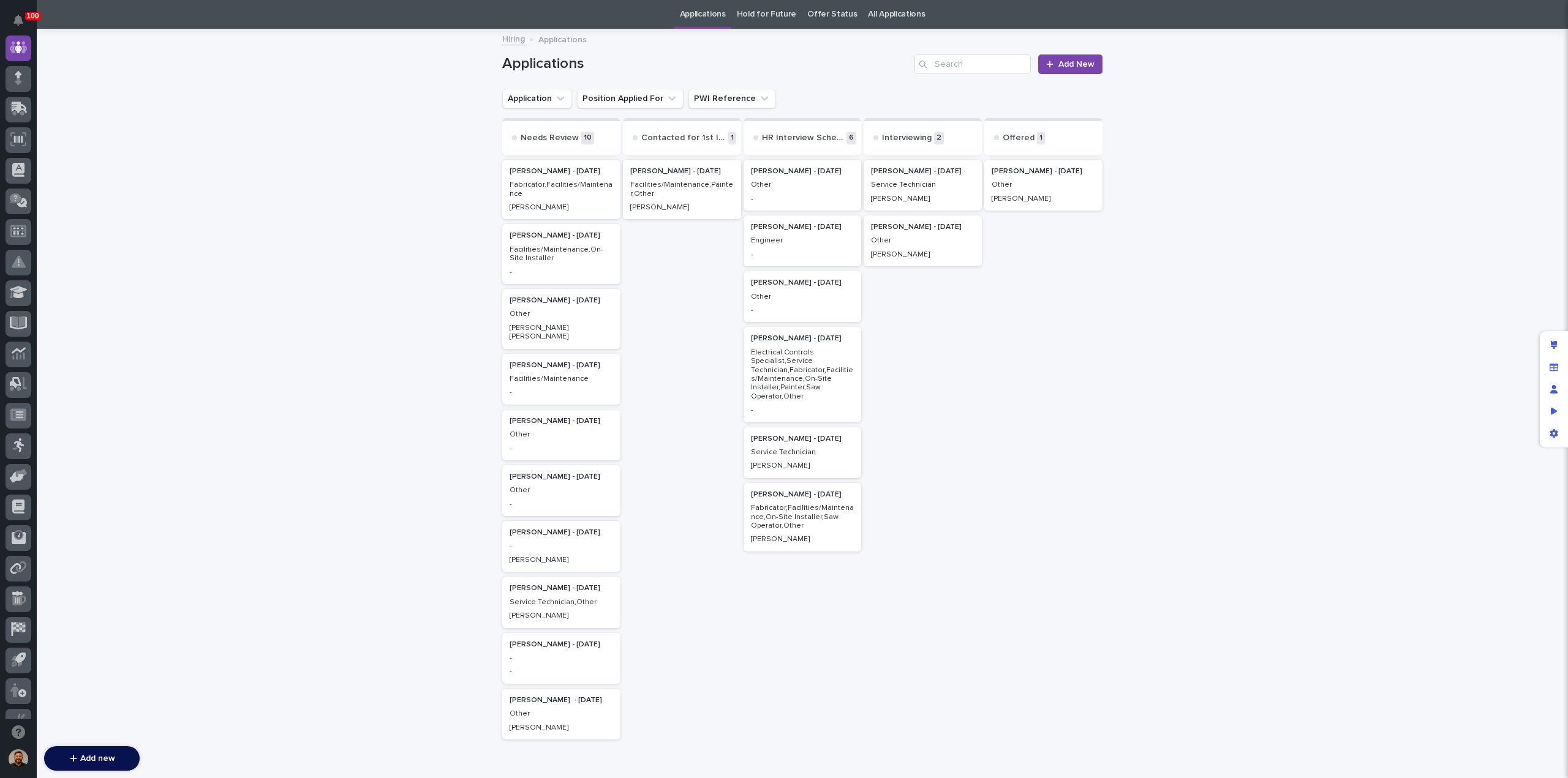
click at [589, 260] on p "Facilities/Maintenance,On-Site Installer" at bounding box center [561, 254] width 104 height 18
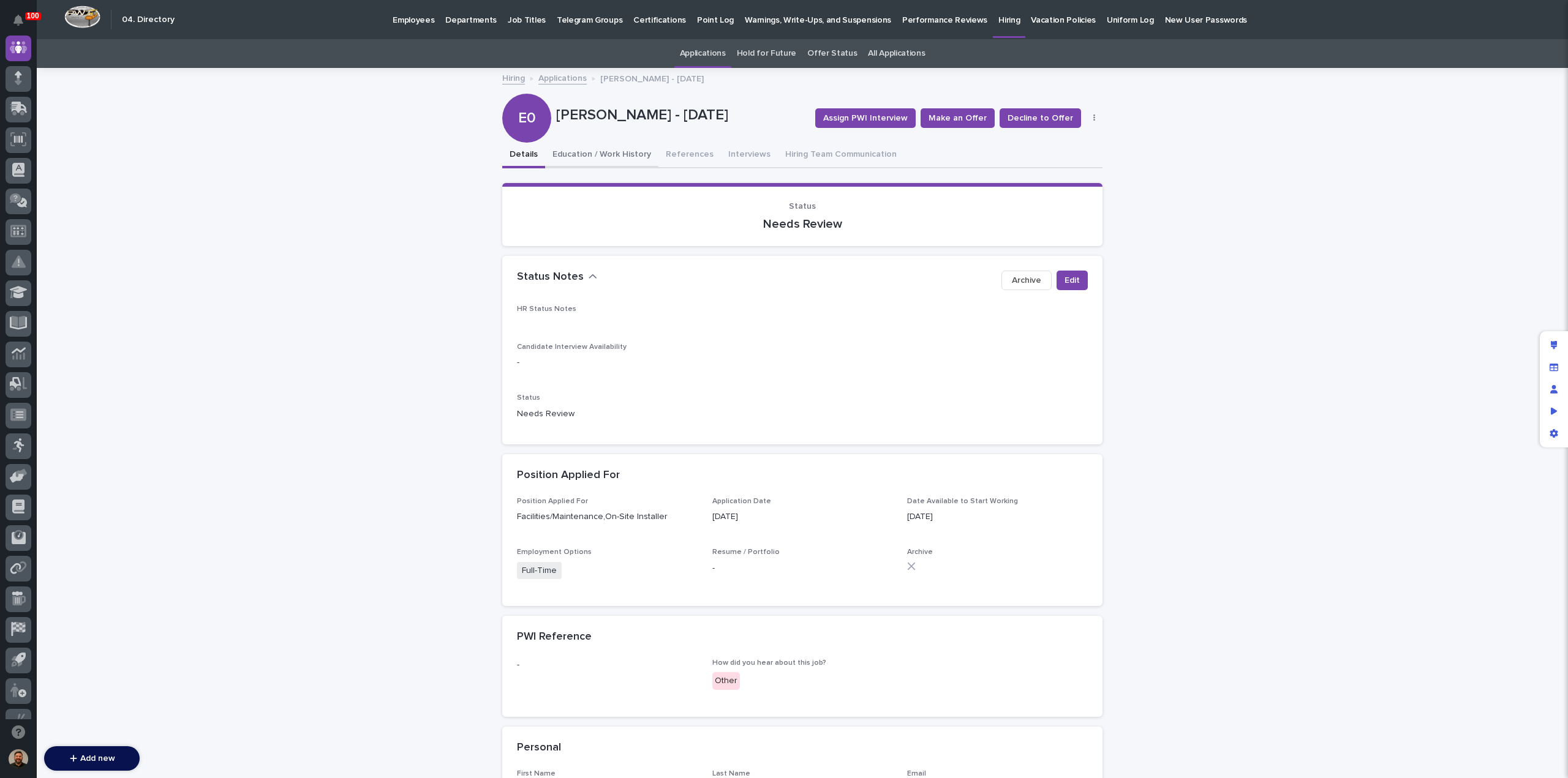
click at [611, 161] on button "Education / Work History" at bounding box center [602, 155] width 114 height 26
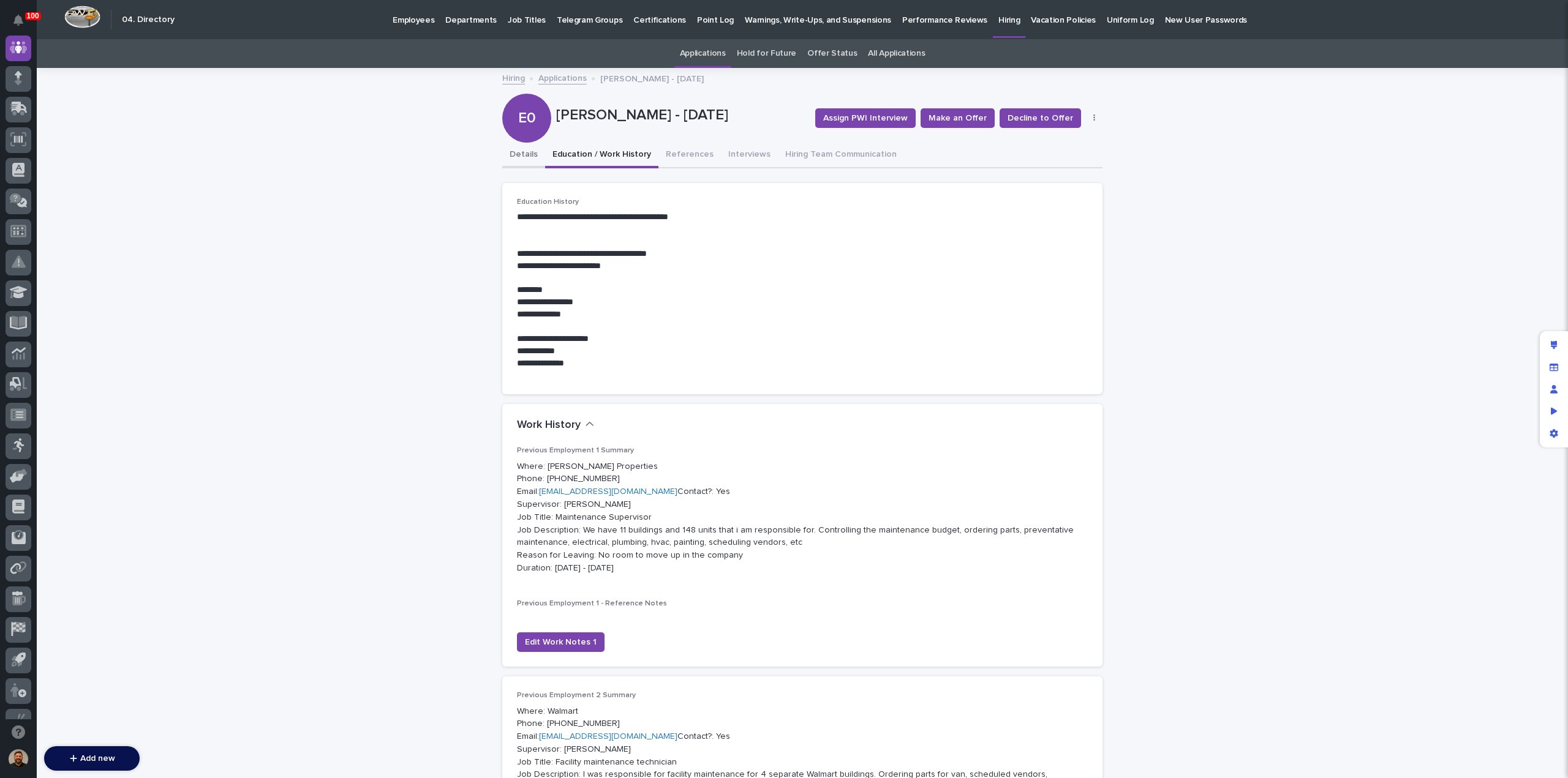
click at [513, 155] on button "Details" at bounding box center [524, 155] width 43 height 26
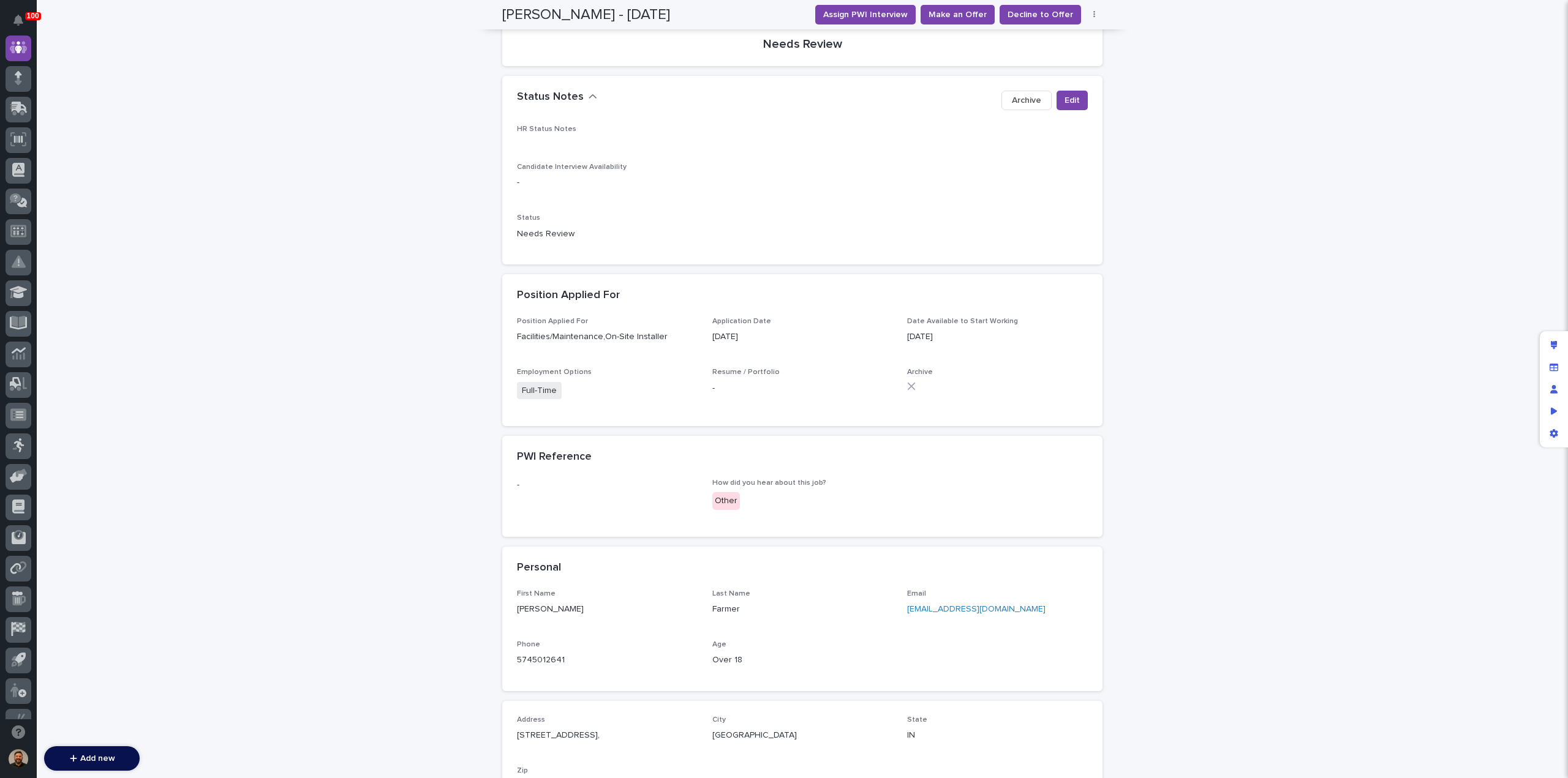
scroll to position [179, 0]
click at [928, 607] on link "aronfarmer40@gmail.com" at bounding box center [976, 610] width 139 height 9
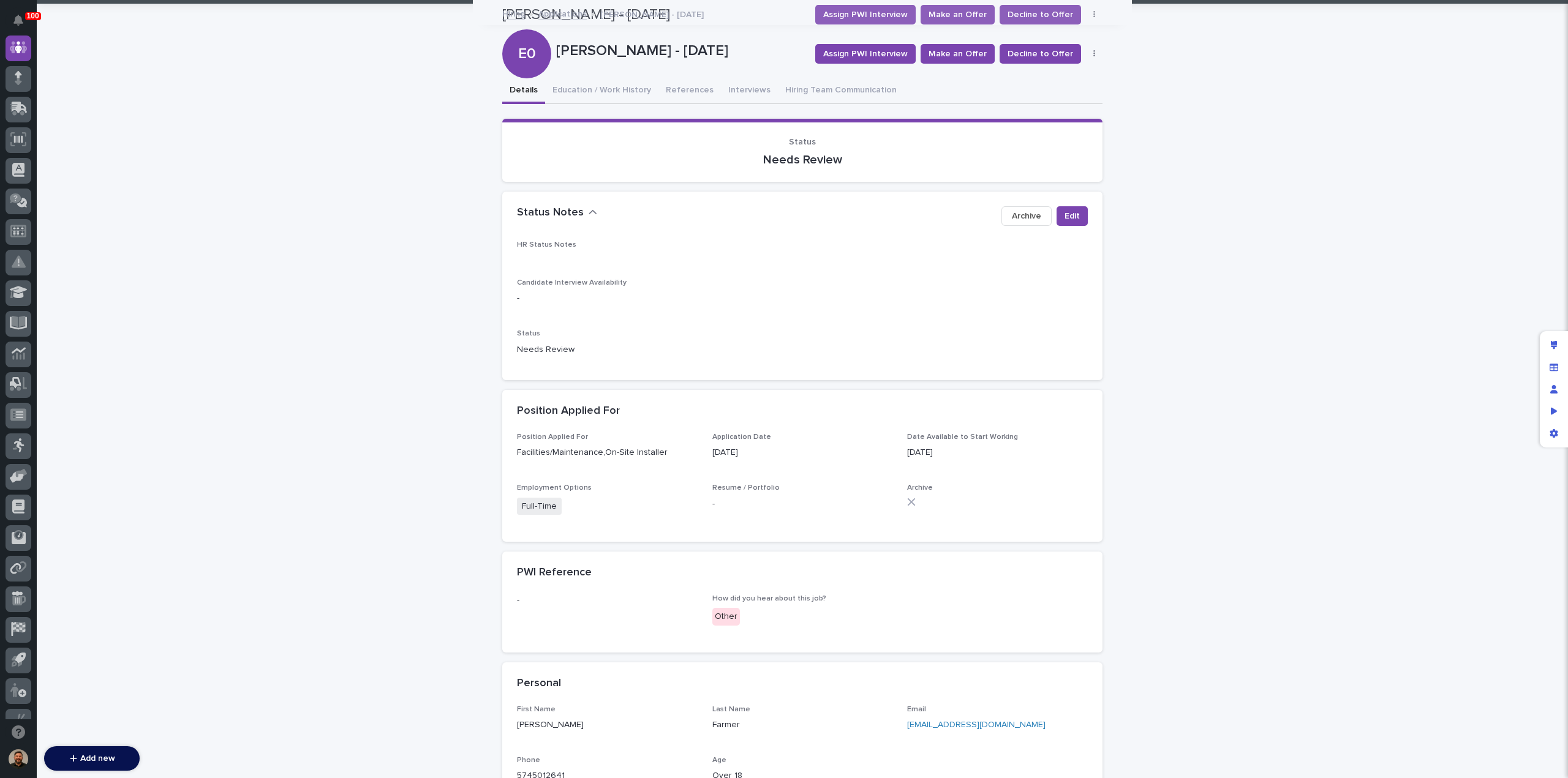
scroll to position [0, 0]
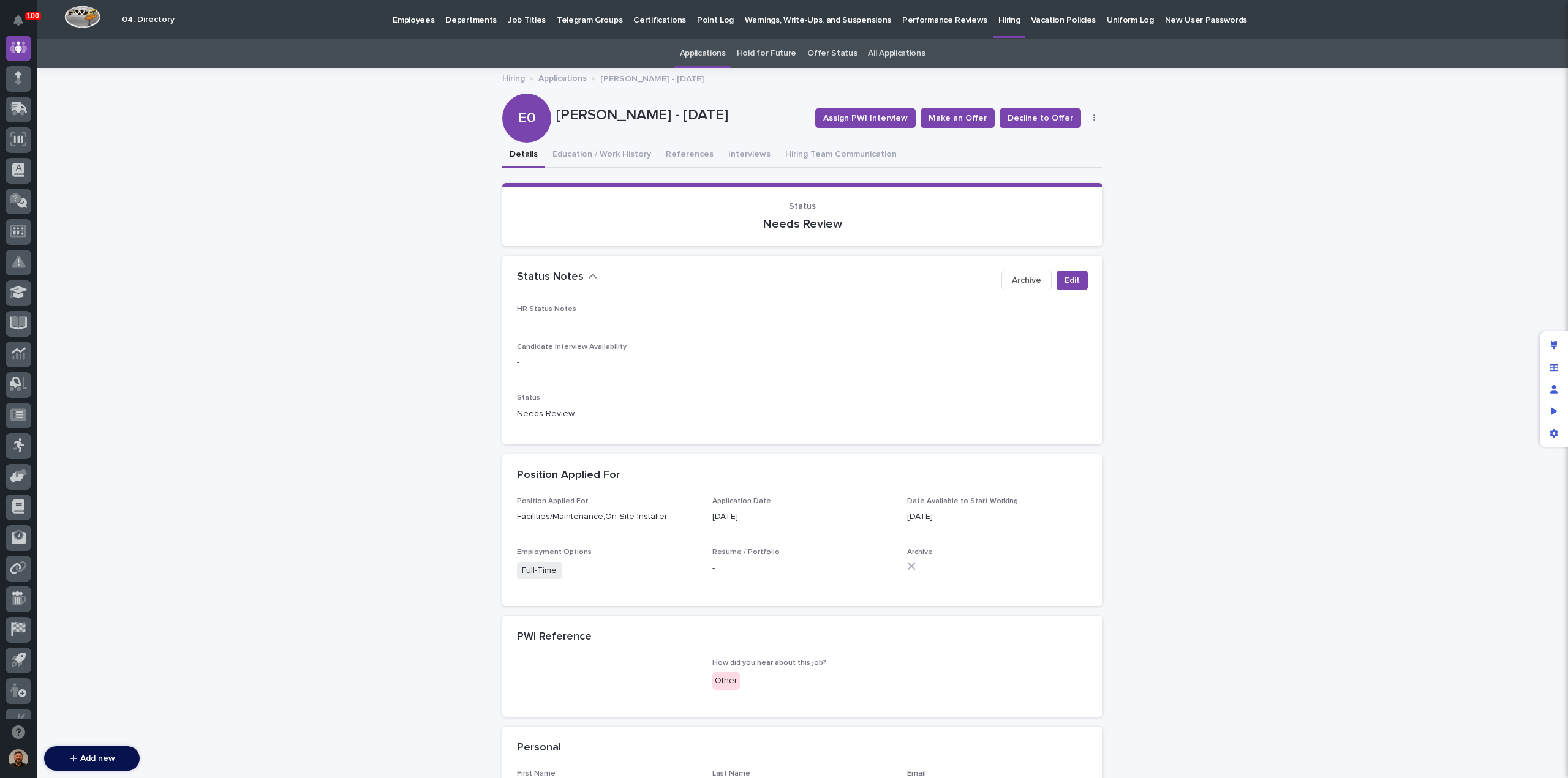
click at [1077, 265] on div "Status Notes Edit Archive" at bounding box center [802, 280] width 600 height 49
click at [1071, 278] on span "Edit" at bounding box center [1072, 280] width 15 height 13
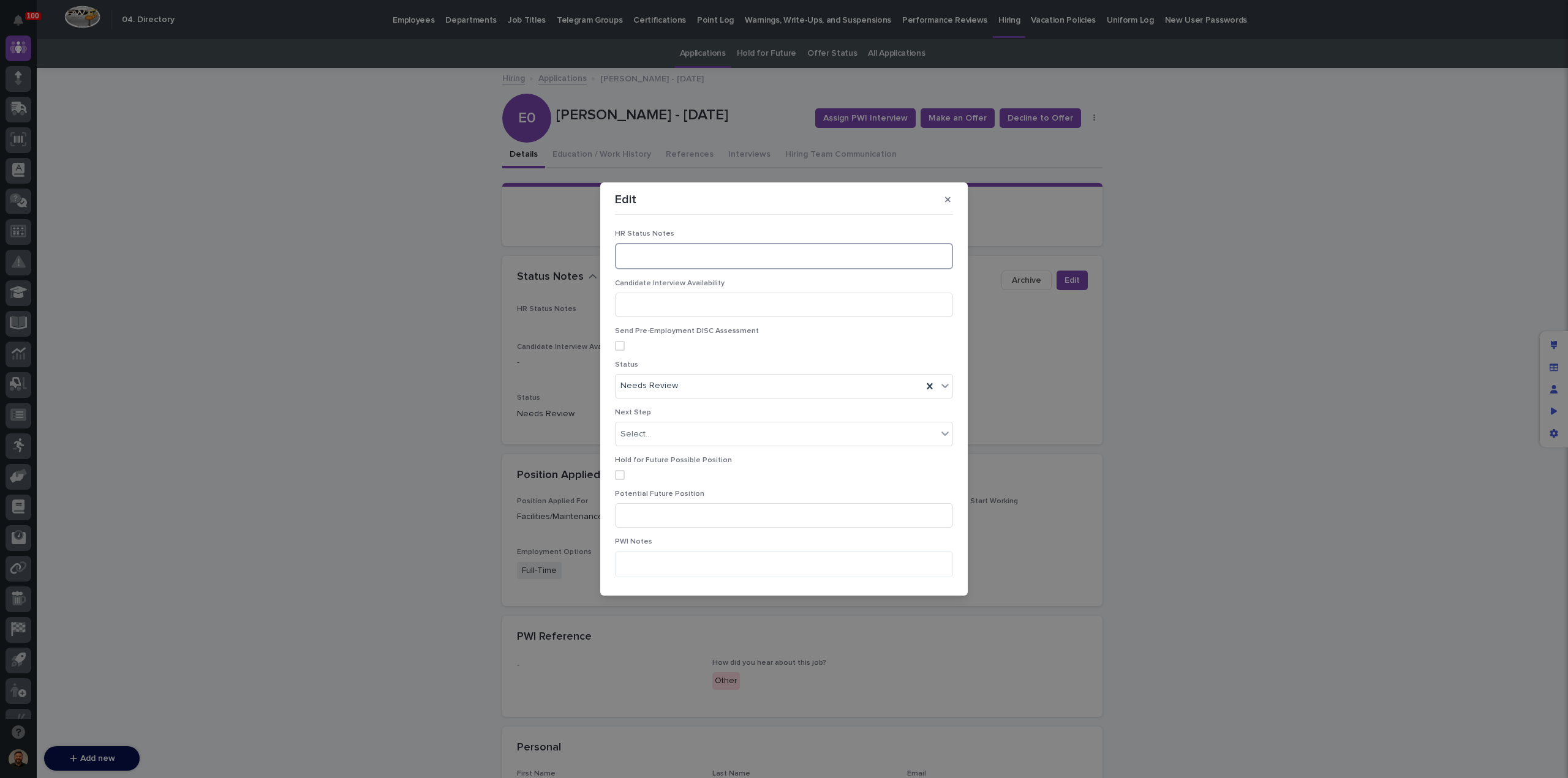
click at [638, 259] on textarea at bounding box center [784, 255] width 338 height 26
type textarea "**********"
click at [911, 573] on icon "button" at bounding box center [915, 576] width 8 height 9
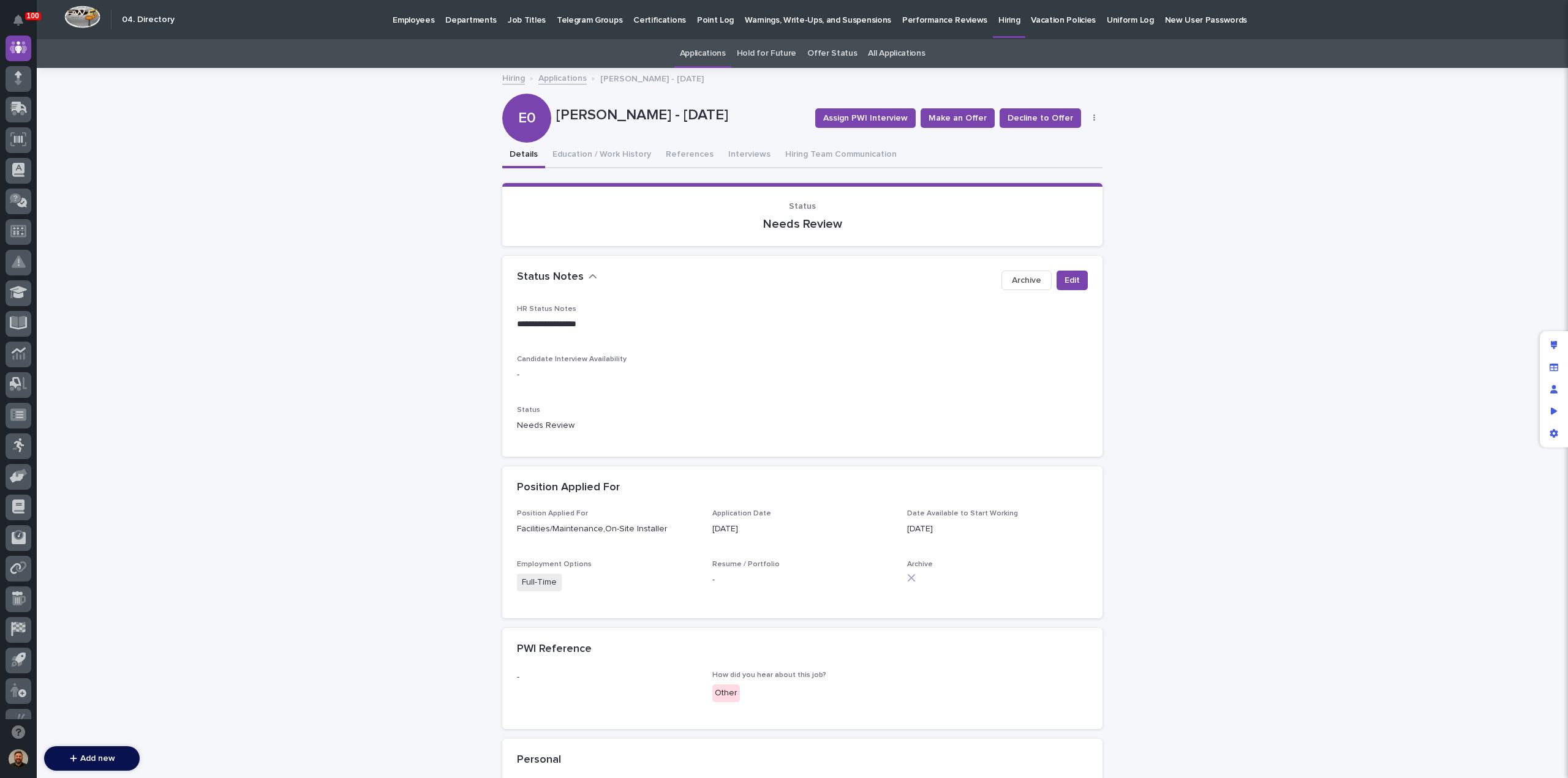
click at [556, 80] on link "Applications" at bounding box center [562, 77] width 48 height 14
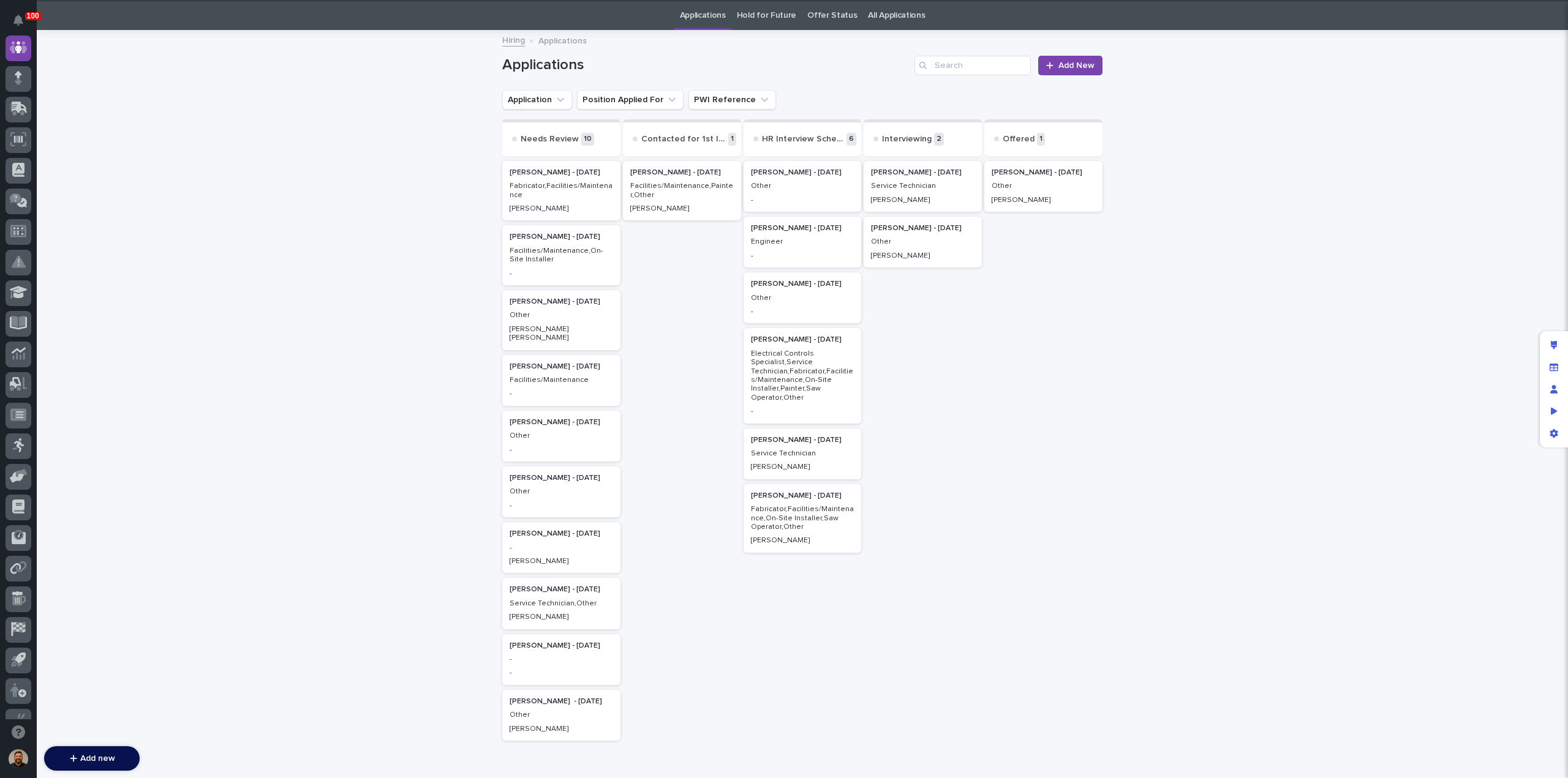
scroll to position [39, 0]
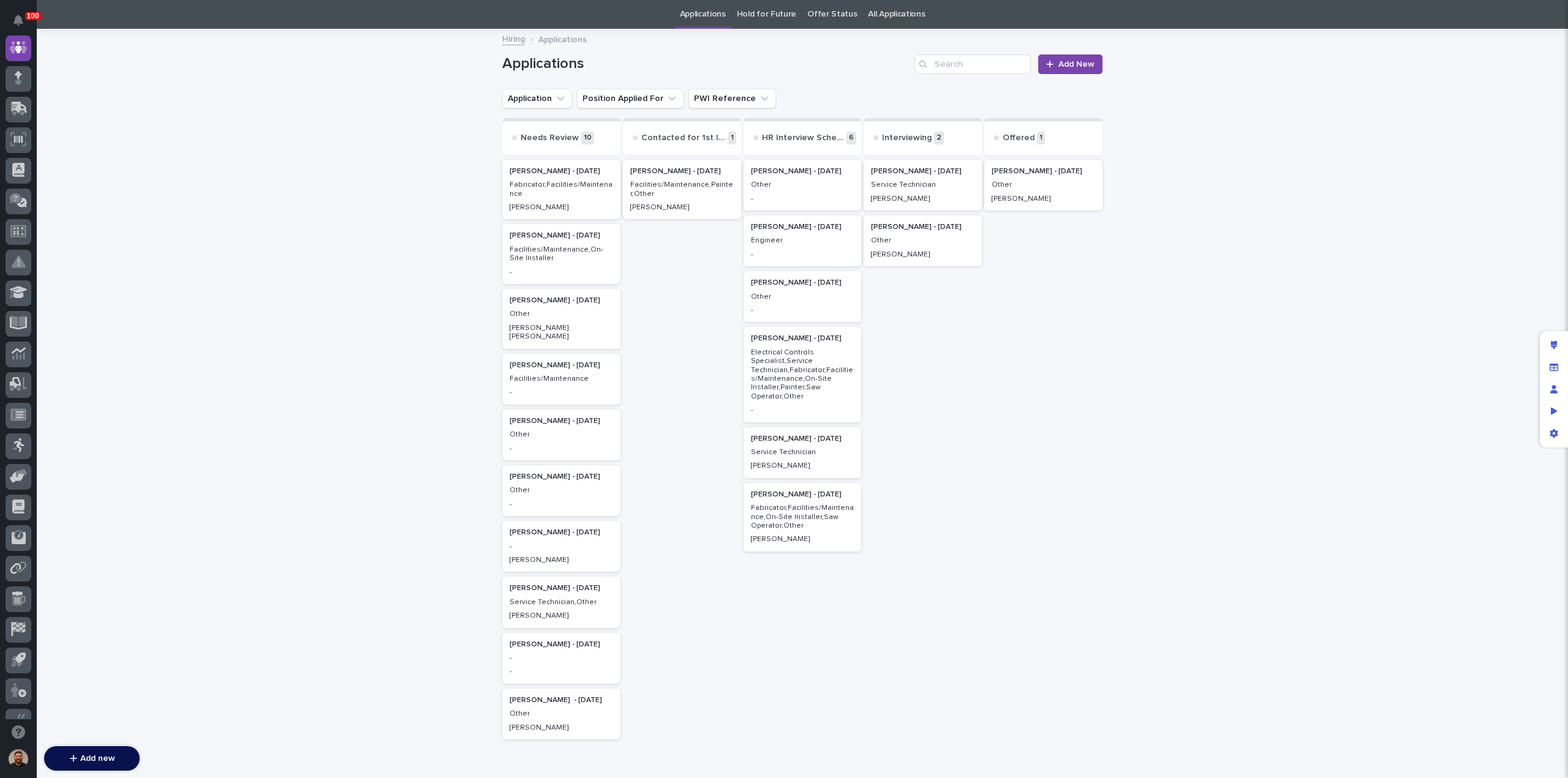
click at [931, 185] on p "Service Technician" at bounding box center [923, 185] width 104 height 9
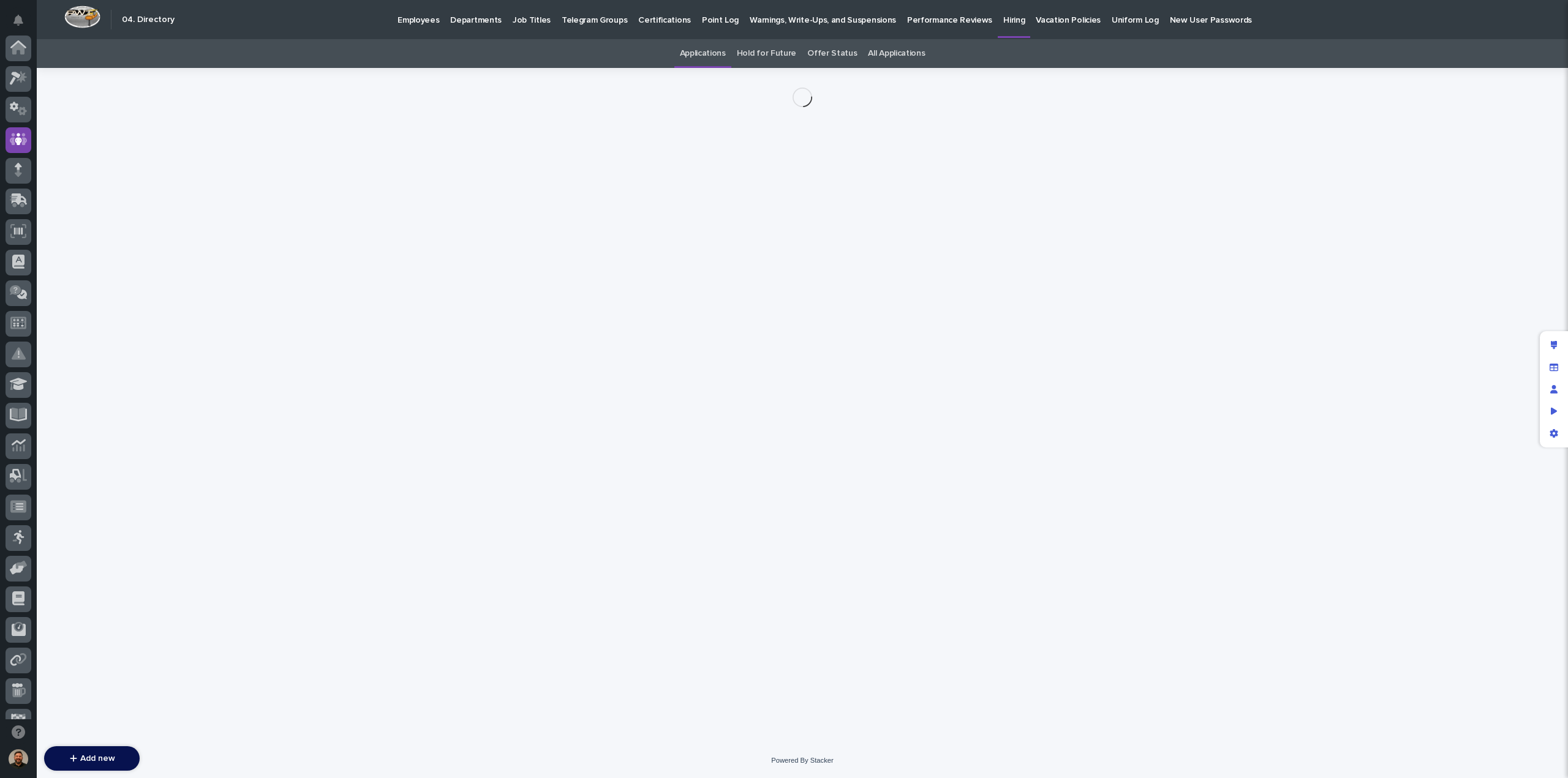
scroll to position [92, 0]
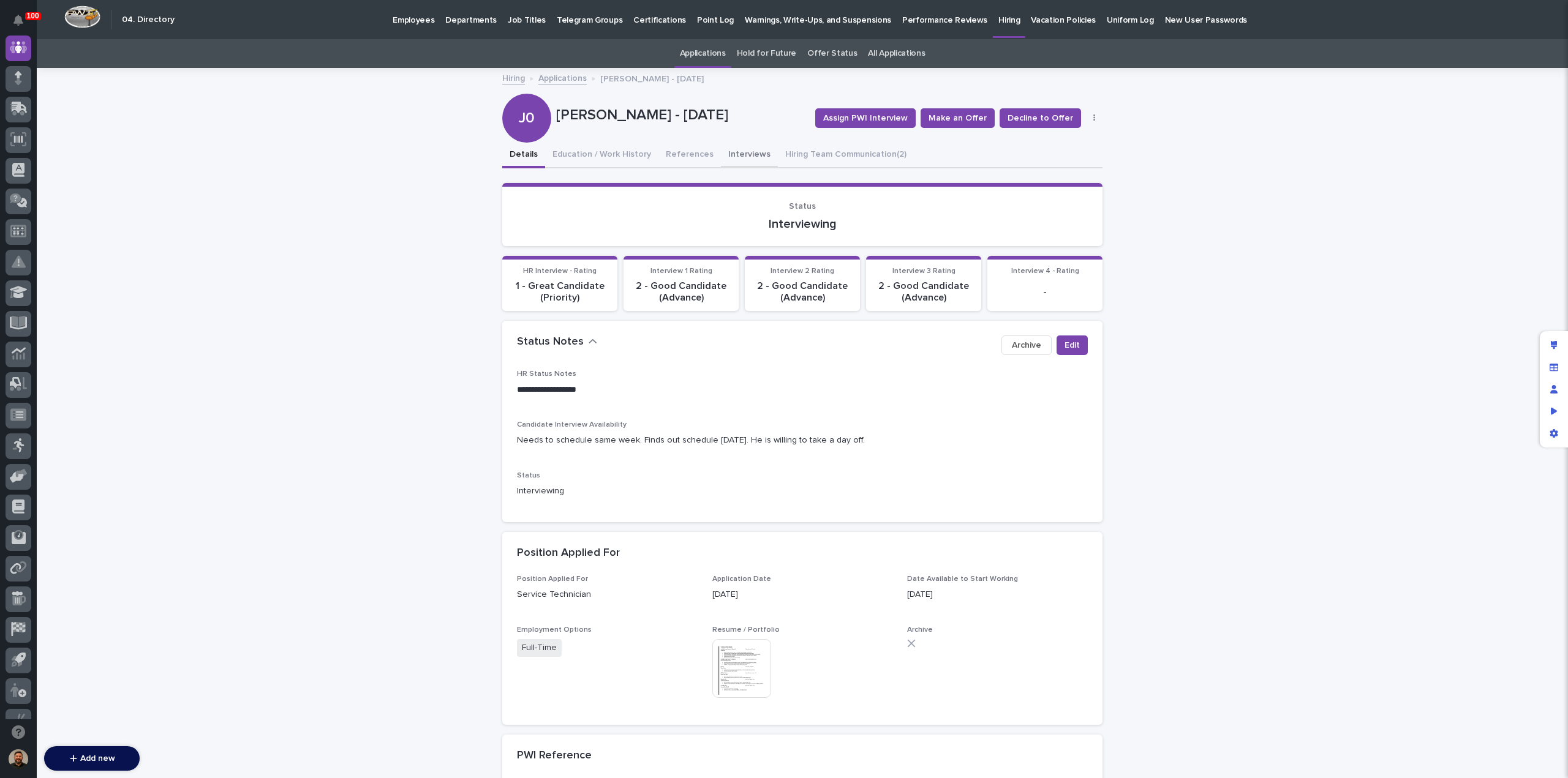
click at [739, 152] on button "Interviews" at bounding box center [749, 155] width 57 height 26
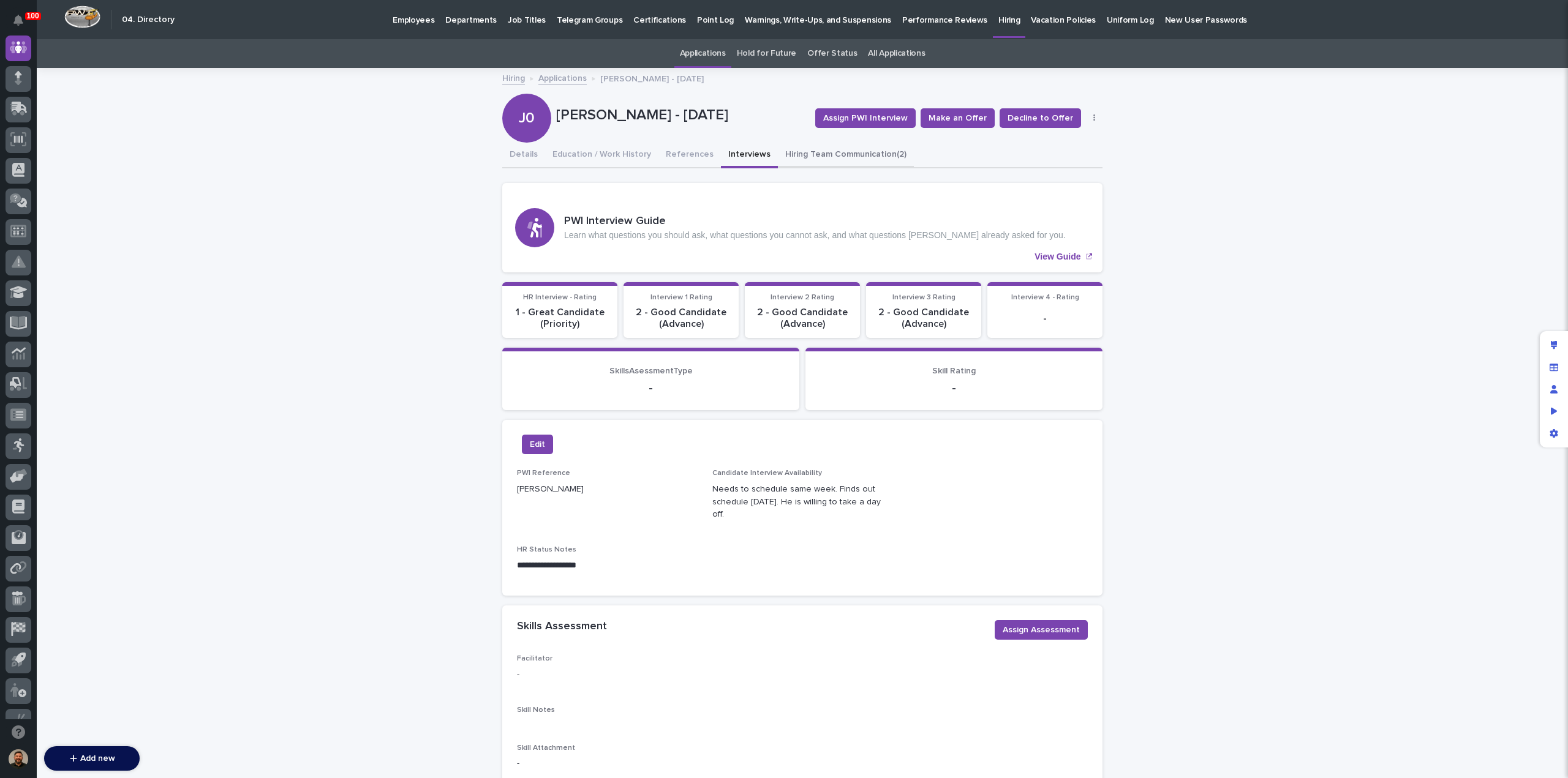
click at [817, 153] on button "Hiring Team Communication (2)" at bounding box center [846, 155] width 136 height 26
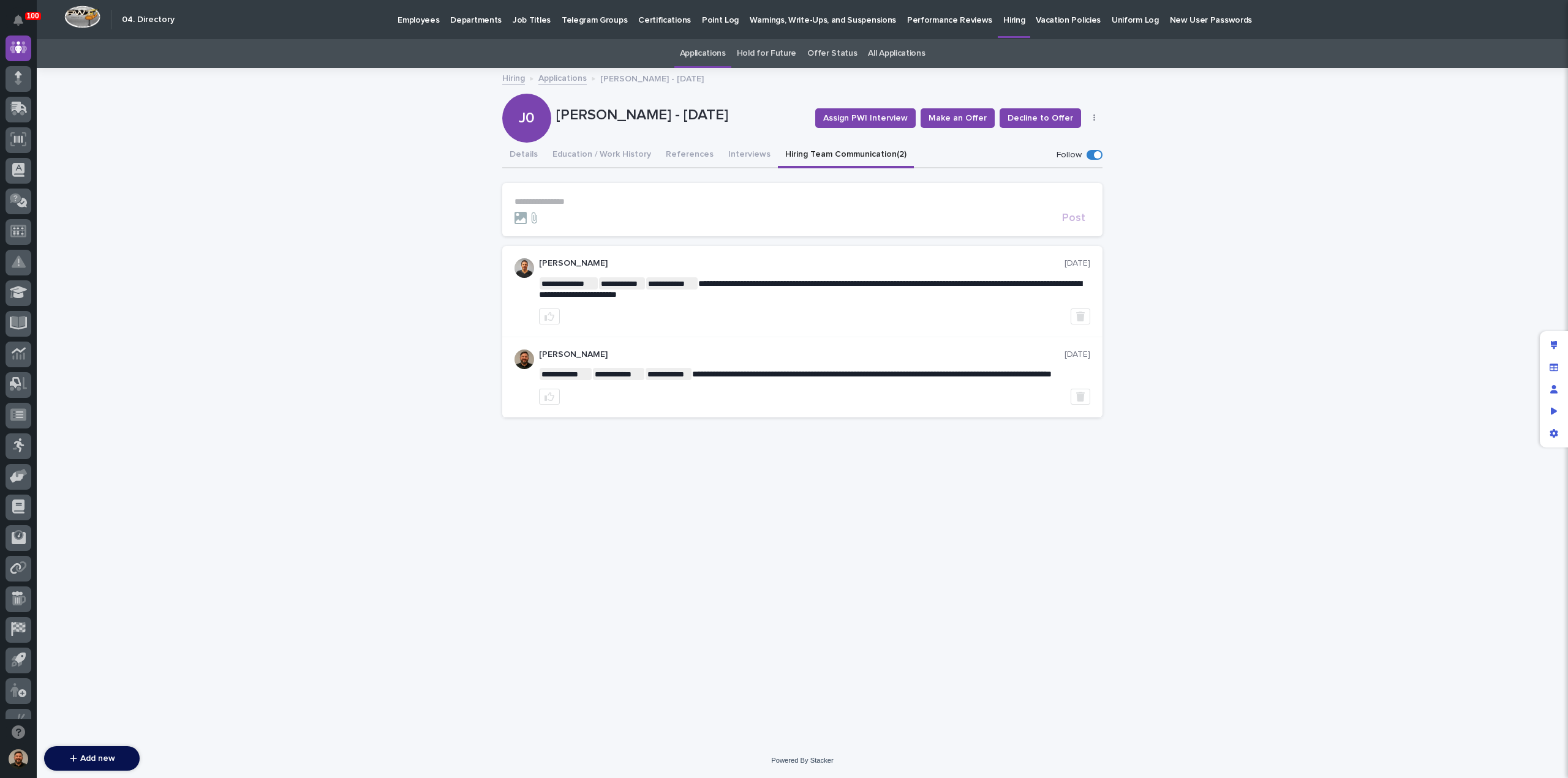
click at [584, 201] on p "**********" at bounding box center [802, 201] width 576 height 11
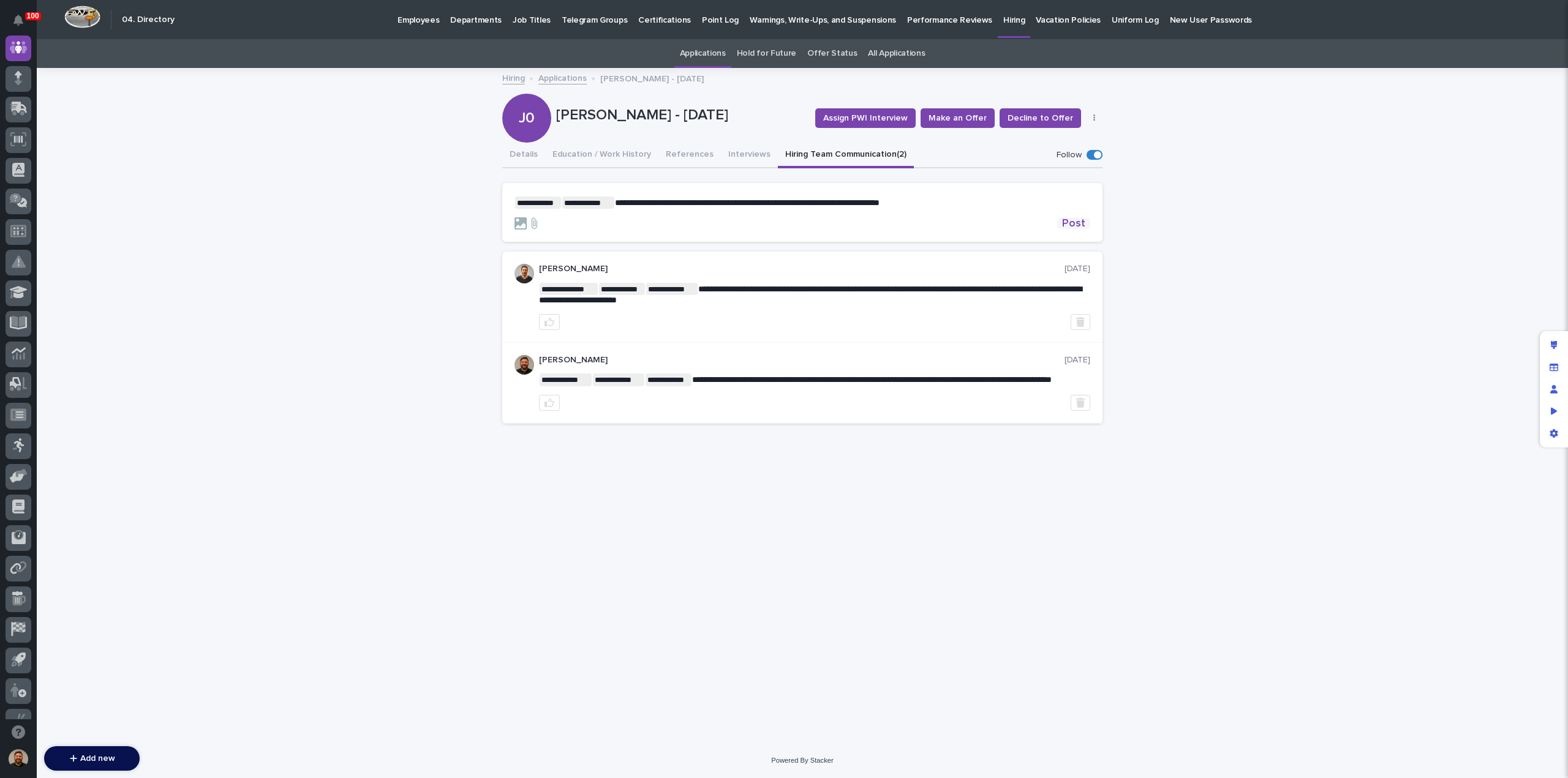
click at [1073, 221] on span "Post" at bounding box center [1073, 223] width 23 height 11
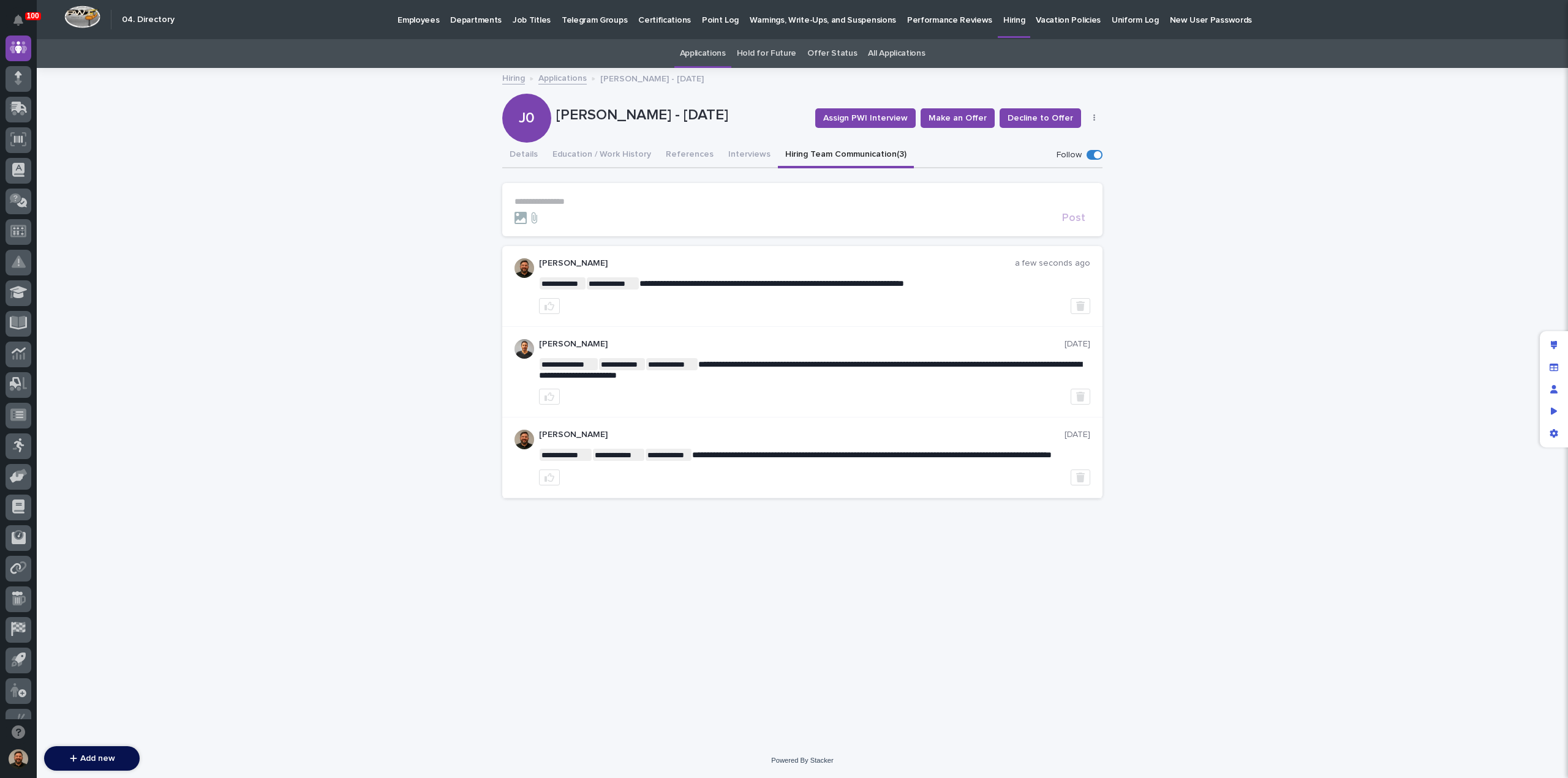
click at [567, 80] on link "Applications" at bounding box center [562, 77] width 48 height 14
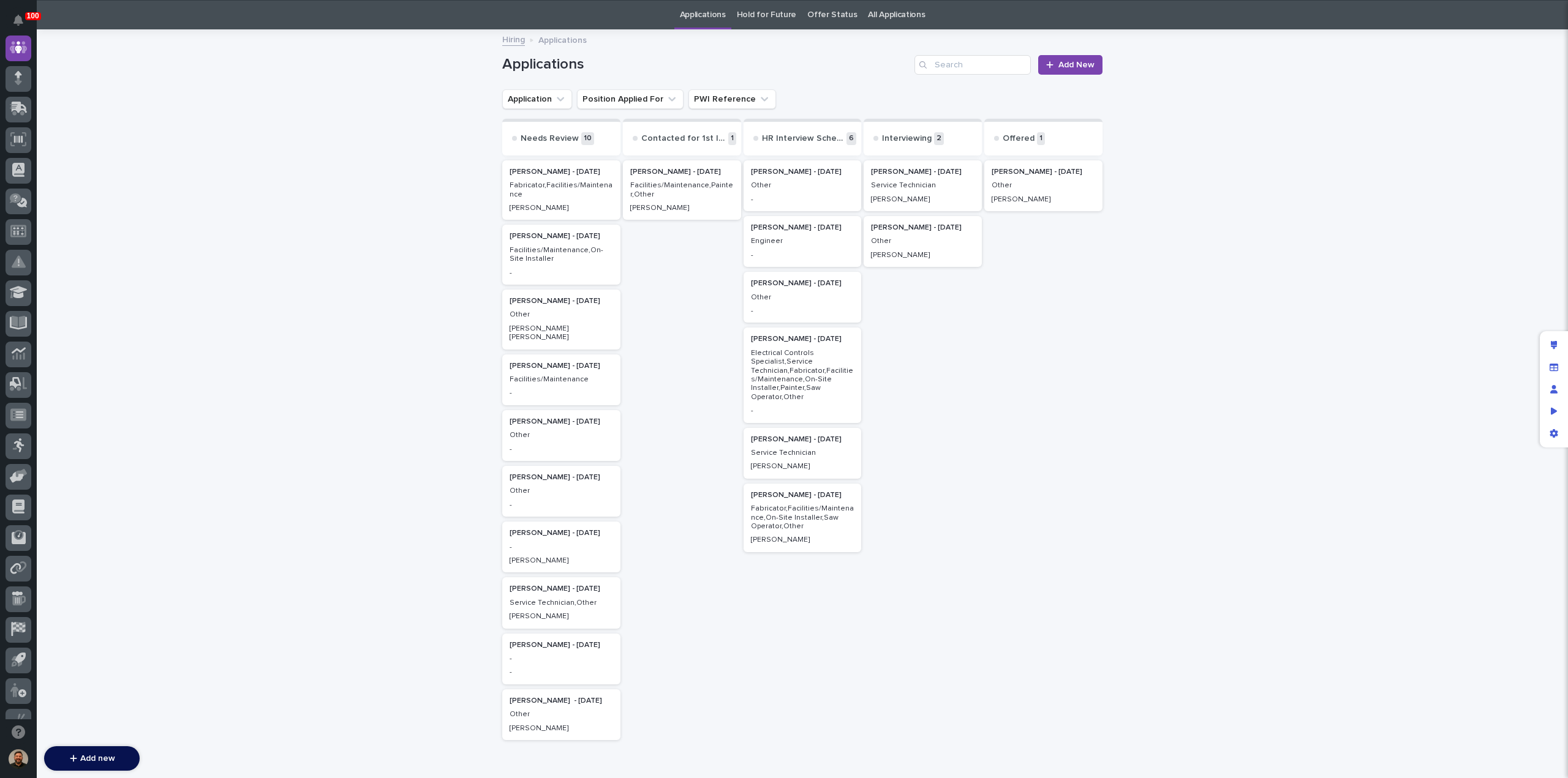
scroll to position [39, 0]
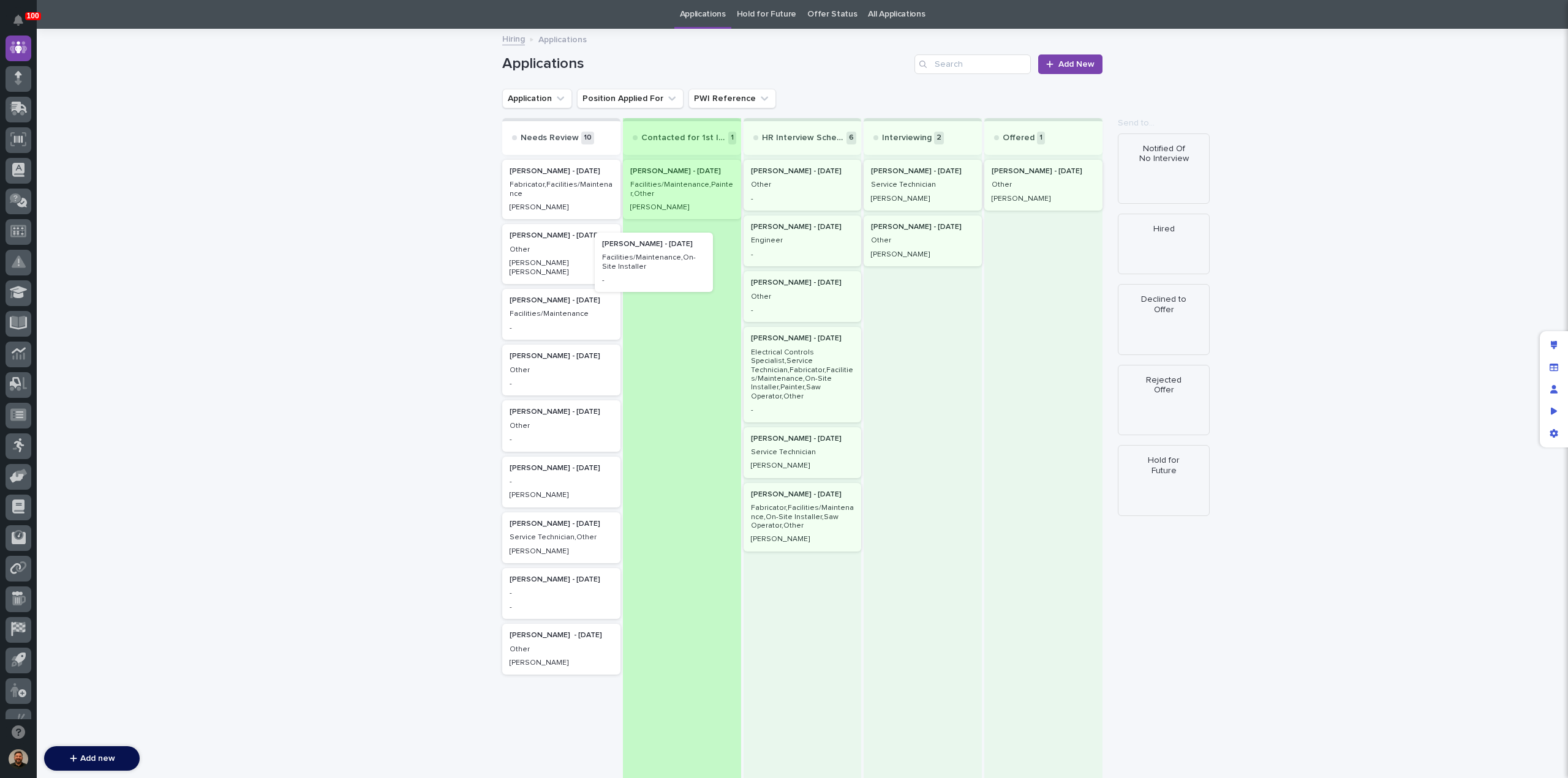
drag, startPoint x: 583, startPoint y: 242, endPoint x: 686, endPoint y: 251, distance: 103.4
click at [686, 251] on div "Needs Review 10 Tanner Rush - 08/26/25 Fabricator,Facilities/Maintenance Austin…" at bounding box center [802, 459] width 600 height 683
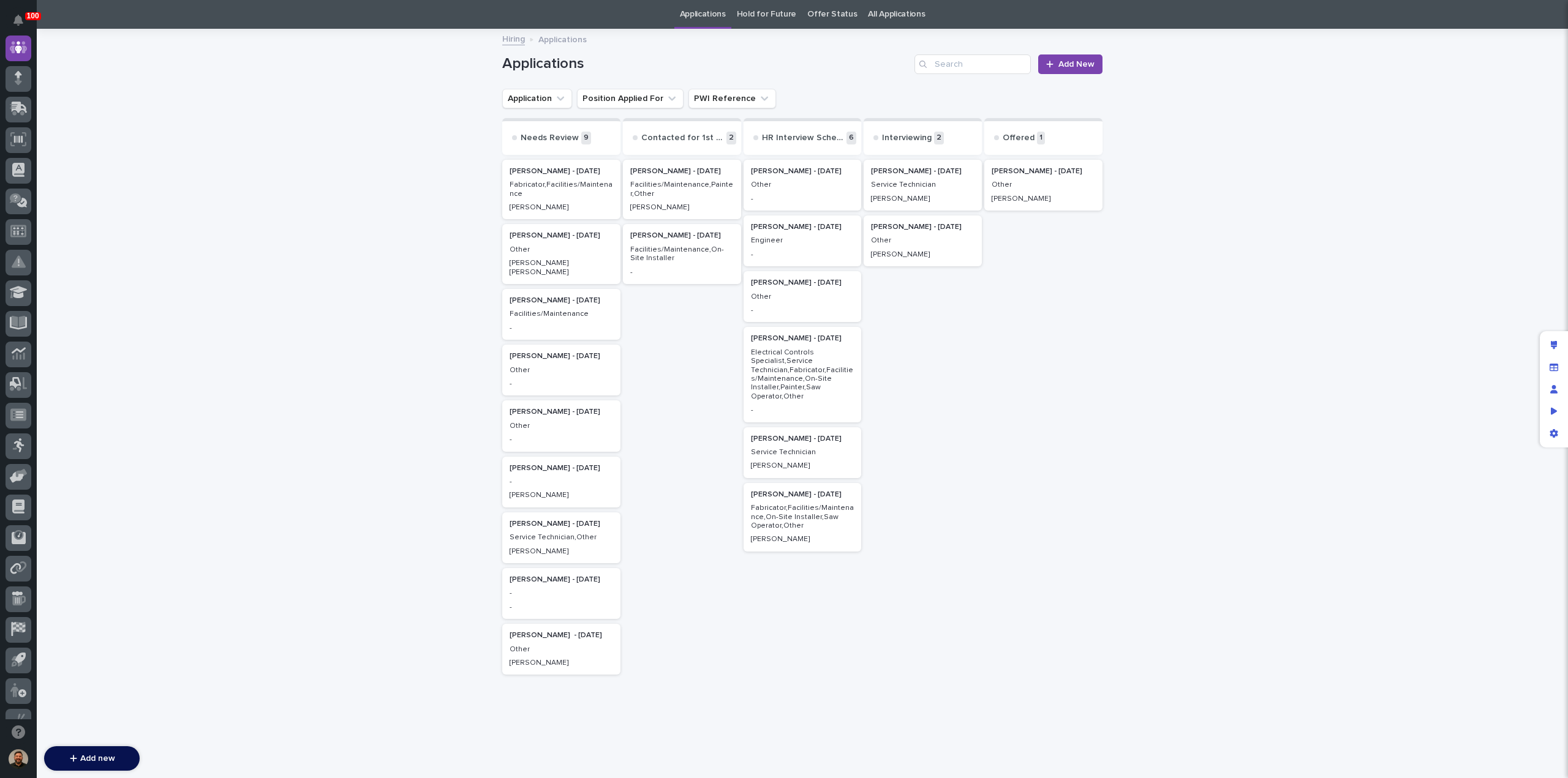
click at [540, 260] on p "Austen Beachy" at bounding box center [561, 268] width 104 height 18
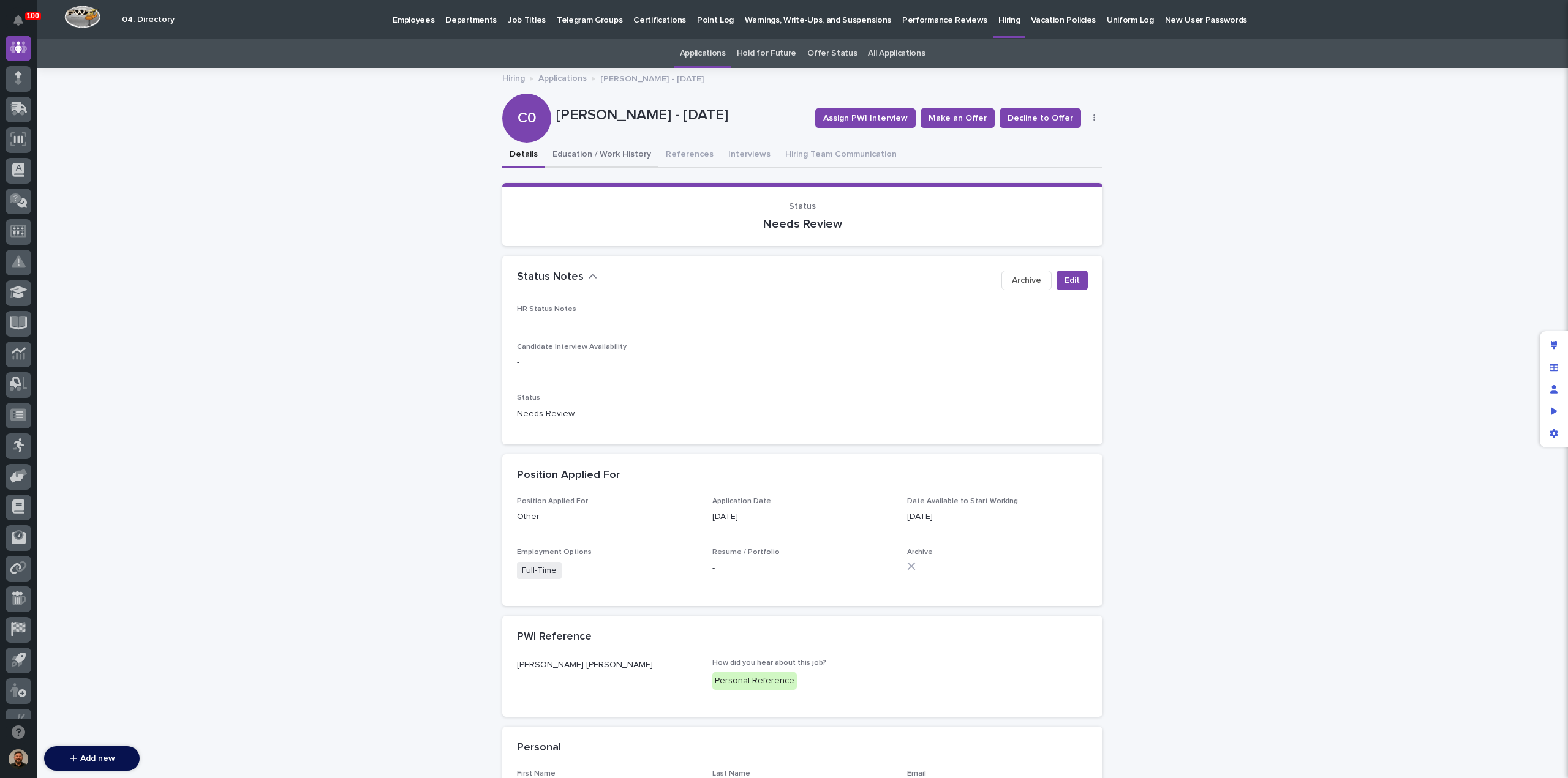
click at [565, 154] on button "Education / Work History" at bounding box center [602, 155] width 114 height 26
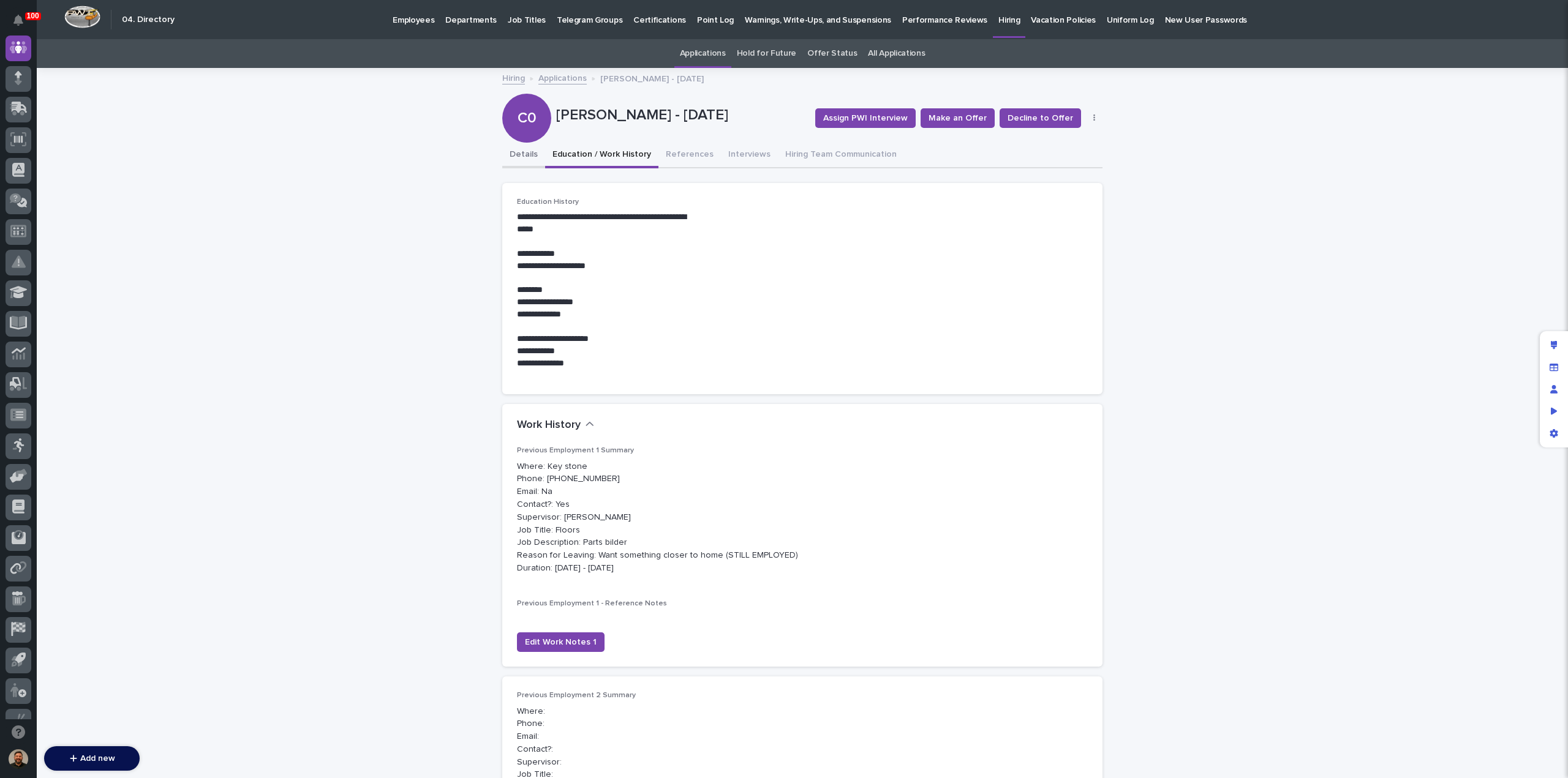
click at [518, 156] on button "Details" at bounding box center [524, 155] width 43 height 26
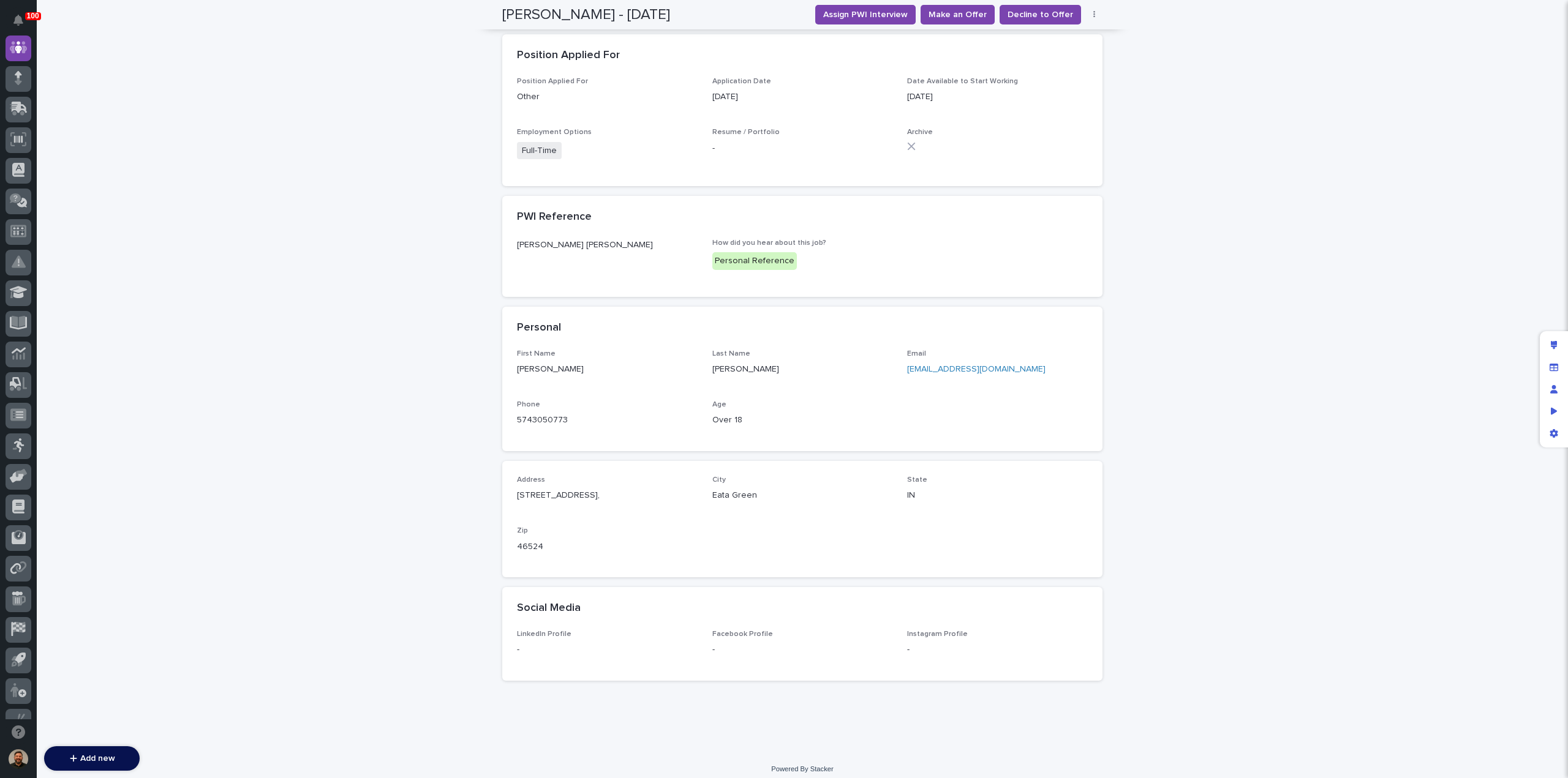
scroll to position [428, 0]
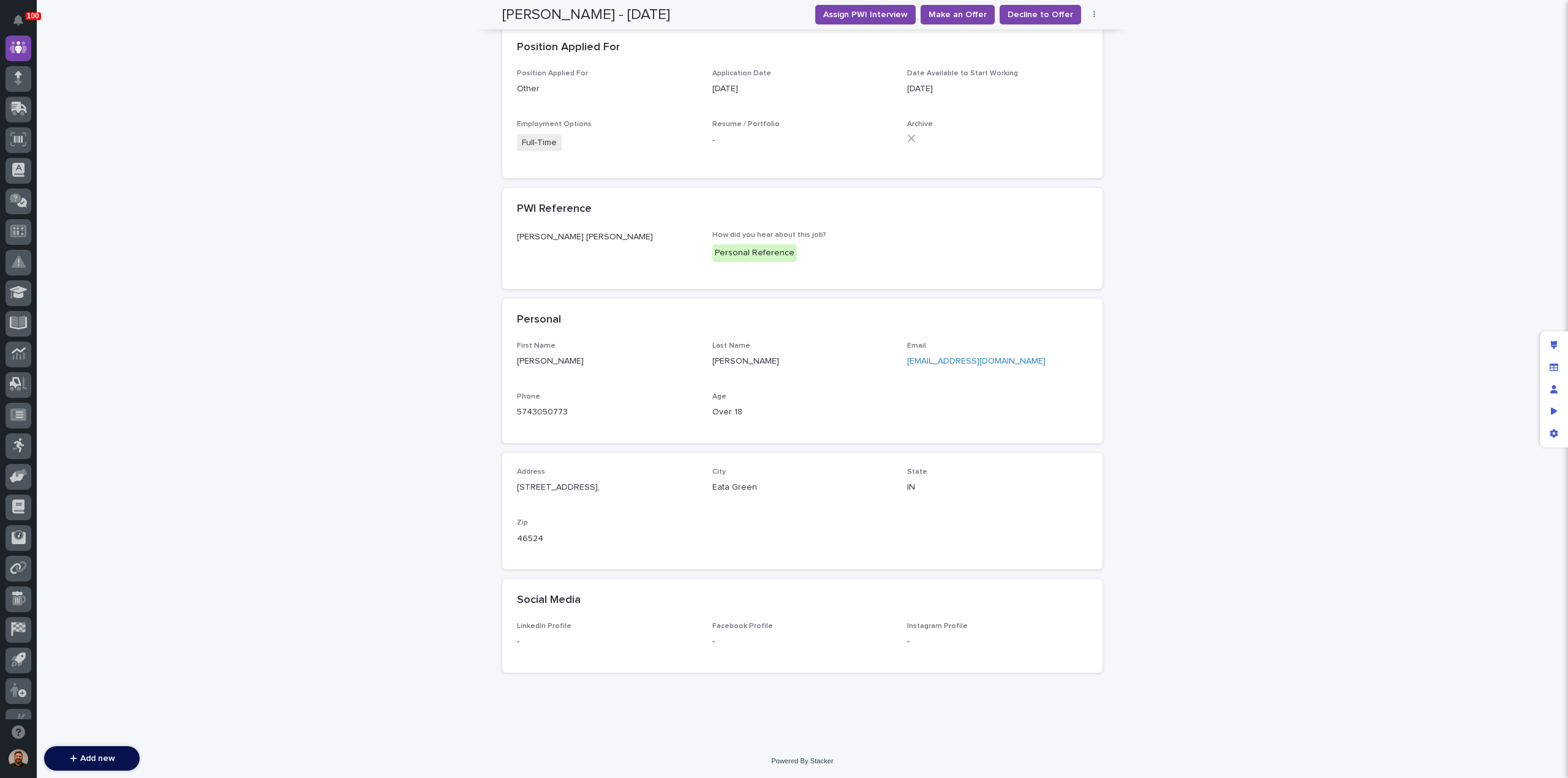
click at [923, 360] on link "christiehochstetler@gmail.com" at bounding box center [976, 361] width 139 height 9
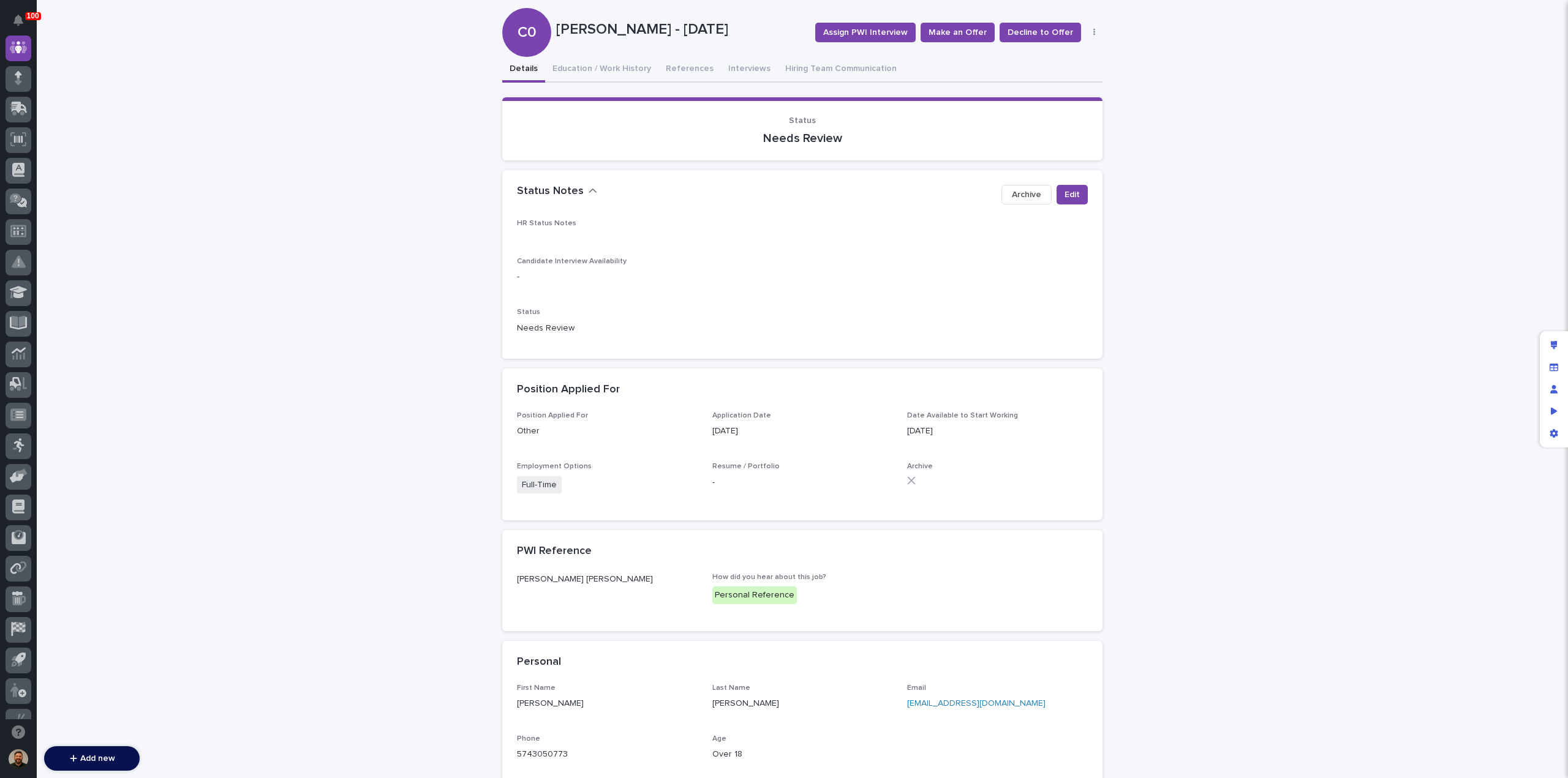
scroll to position [86, 0]
click at [1078, 196] on button "Edit" at bounding box center [1072, 194] width 31 height 19
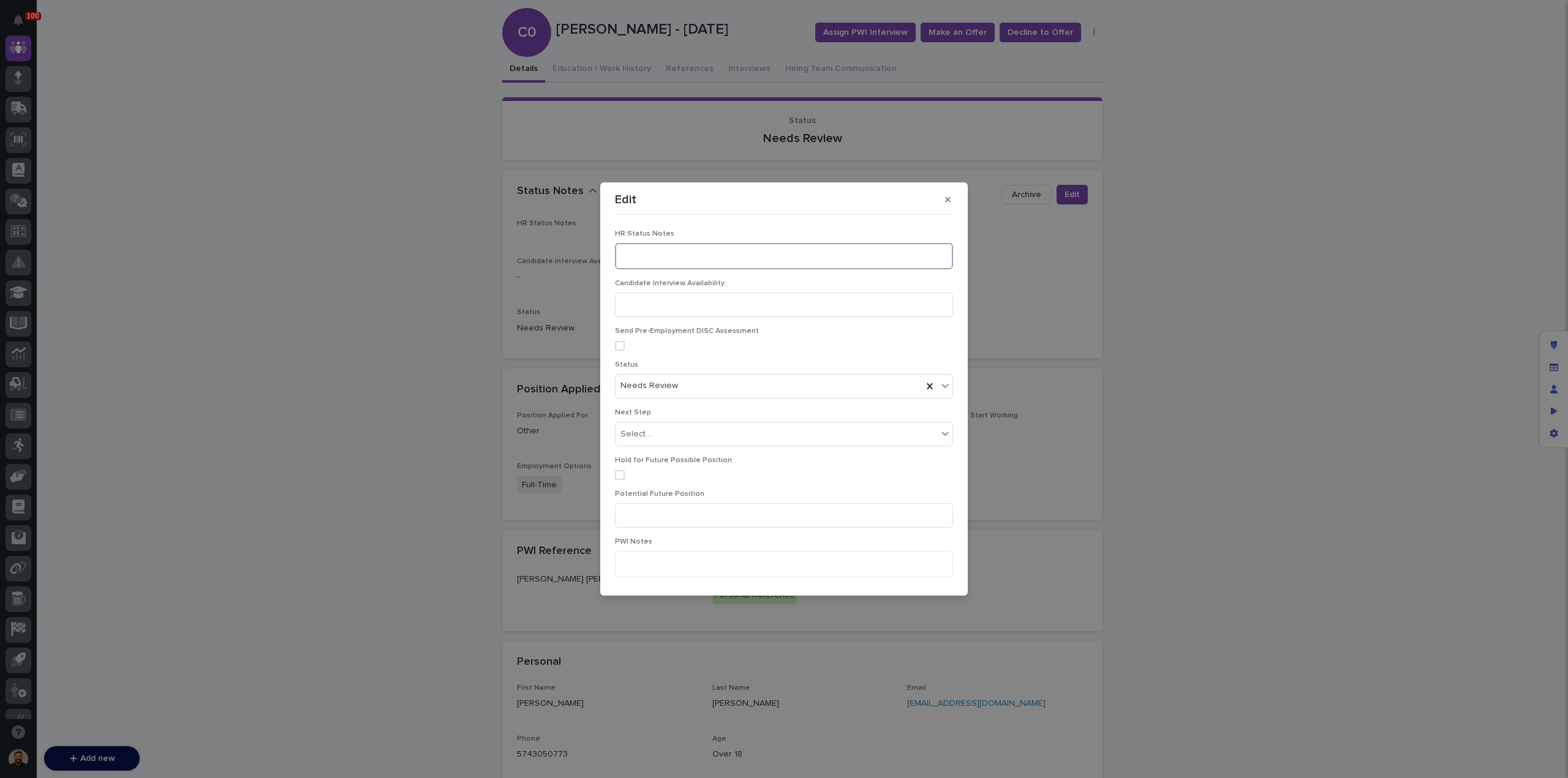
click at [660, 258] on textarea at bounding box center [784, 255] width 338 height 26
type textarea "**********"
click at [719, 380] on div "Needs Review" at bounding box center [769, 386] width 307 height 20
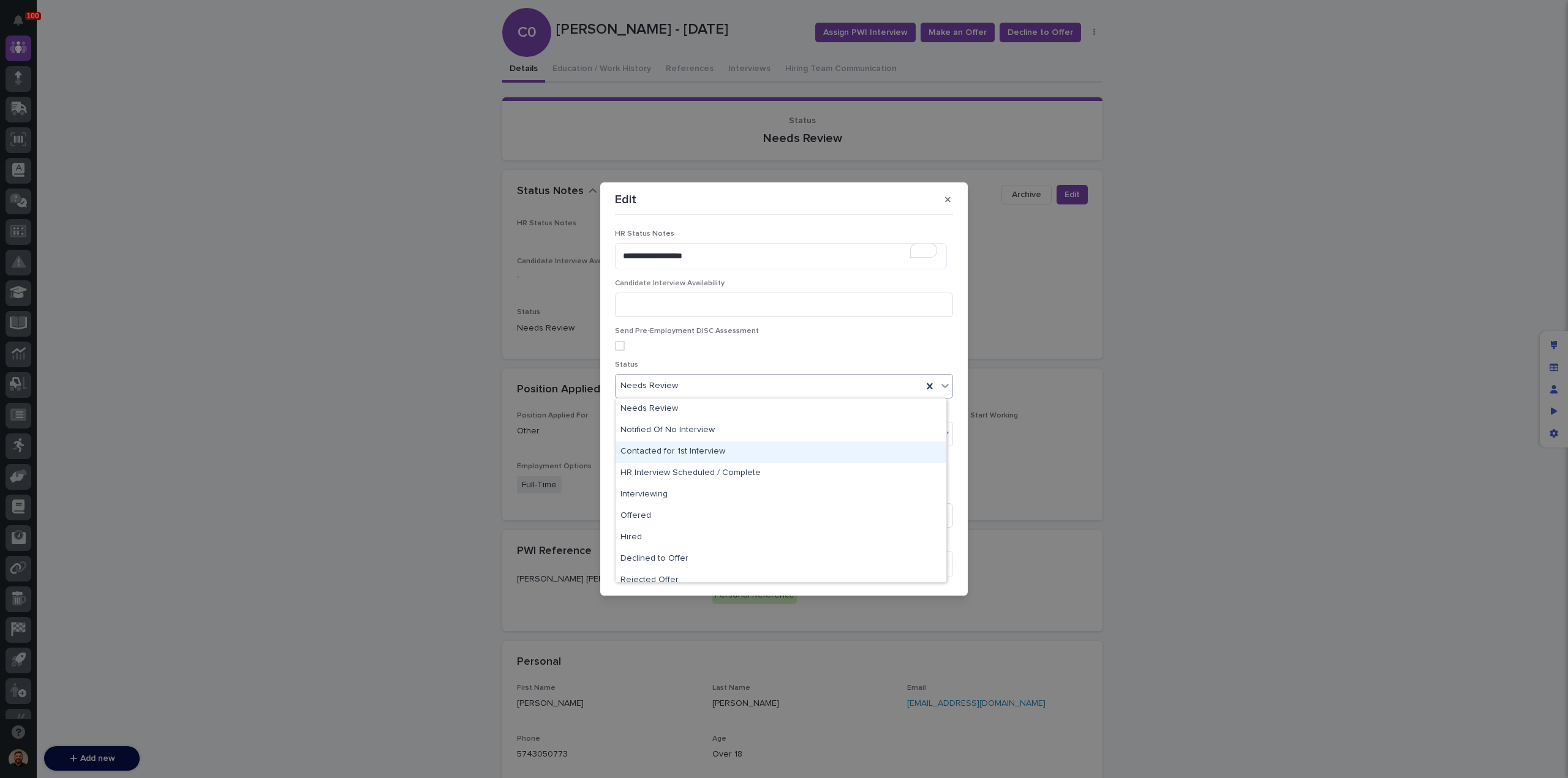
click at [713, 462] on div "Contacted for 1st Interview" at bounding box center [781, 452] width 331 height 21
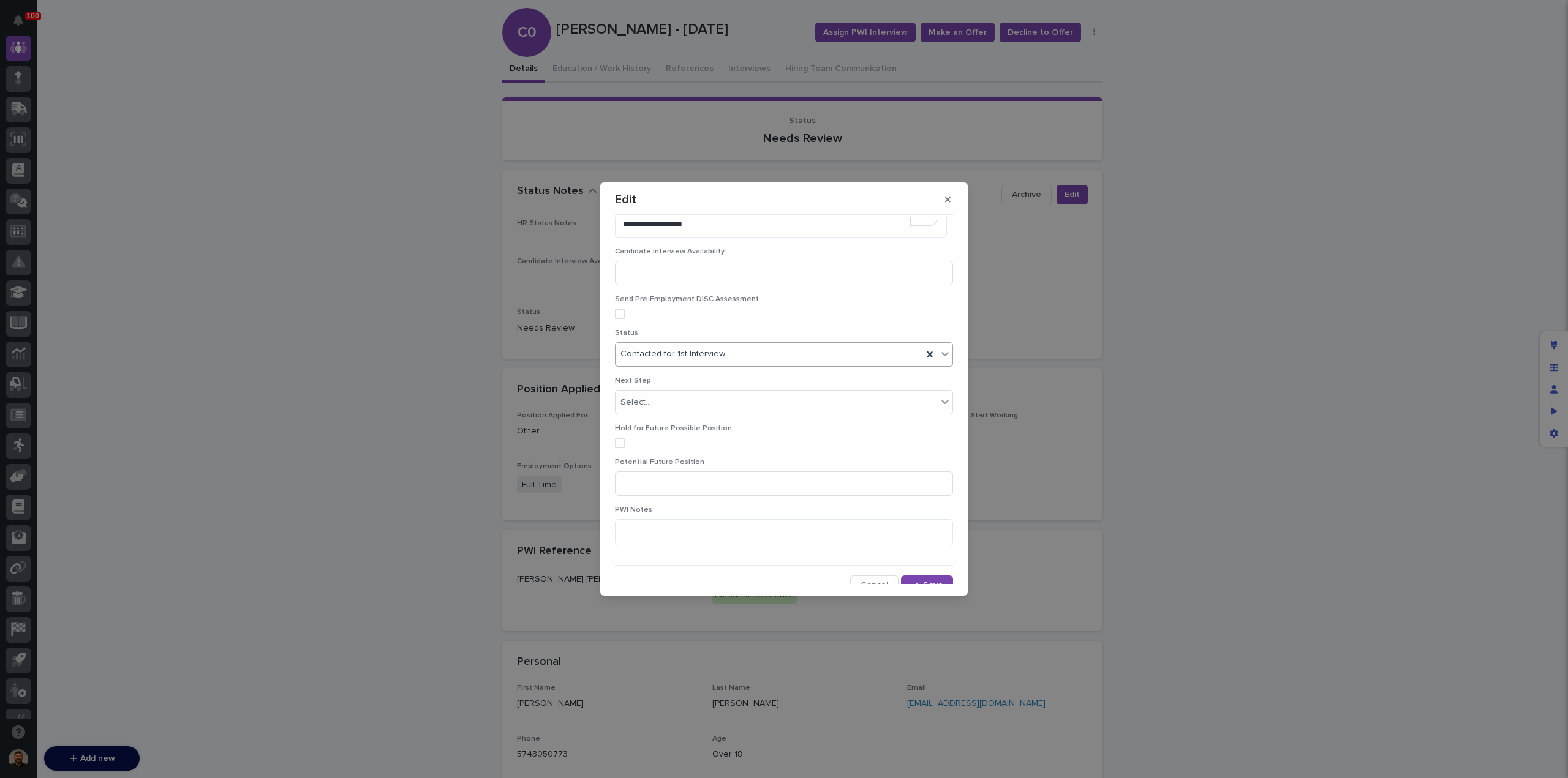
scroll to position [41, 0]
click at [916, 572] on div "button" at bounding box center [917, 576] width 13 height 9
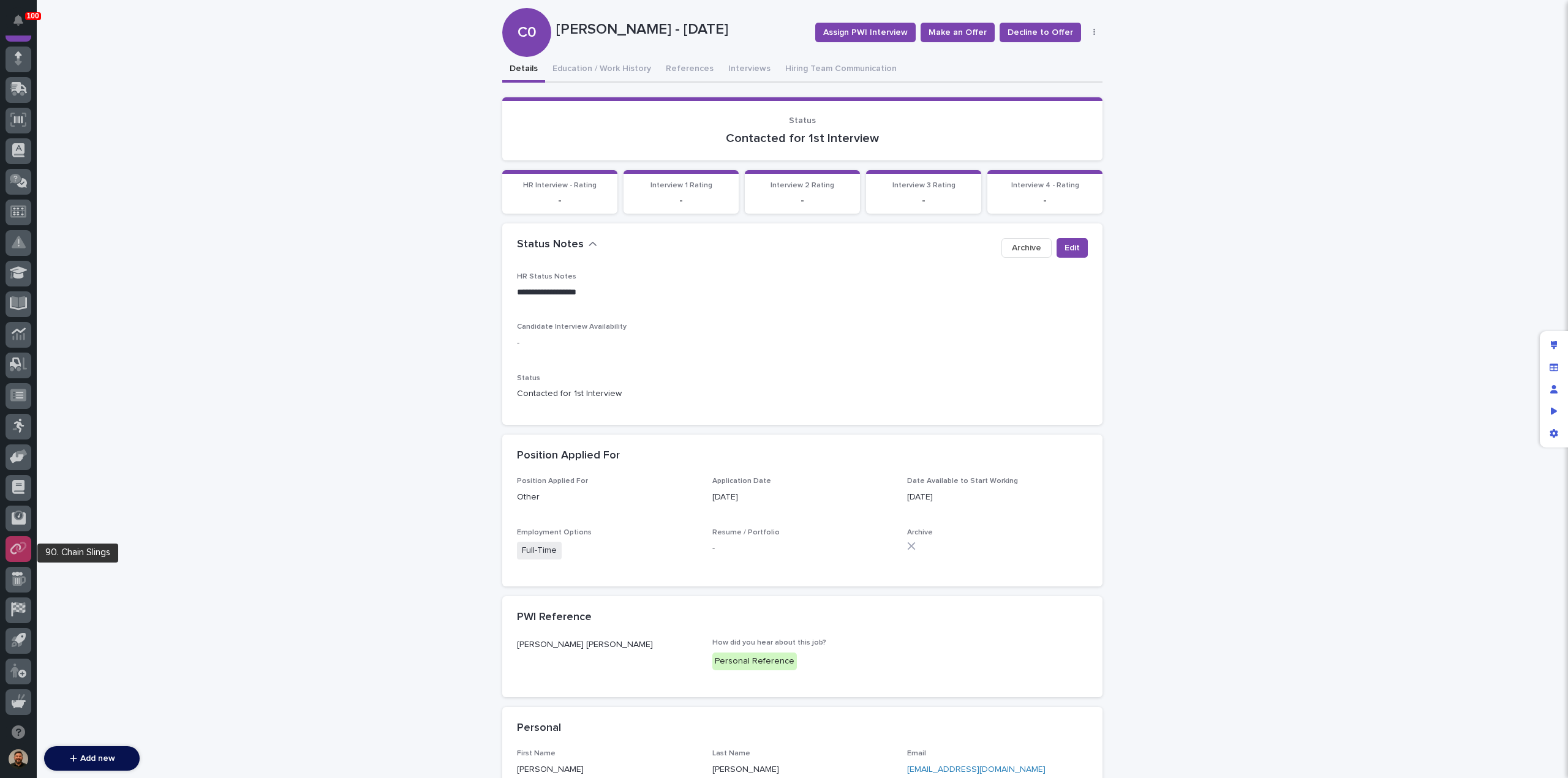
scroll to position [112, 0]
click at [15, 673] on icon at bounding box center [15, 671] width 9 height 14
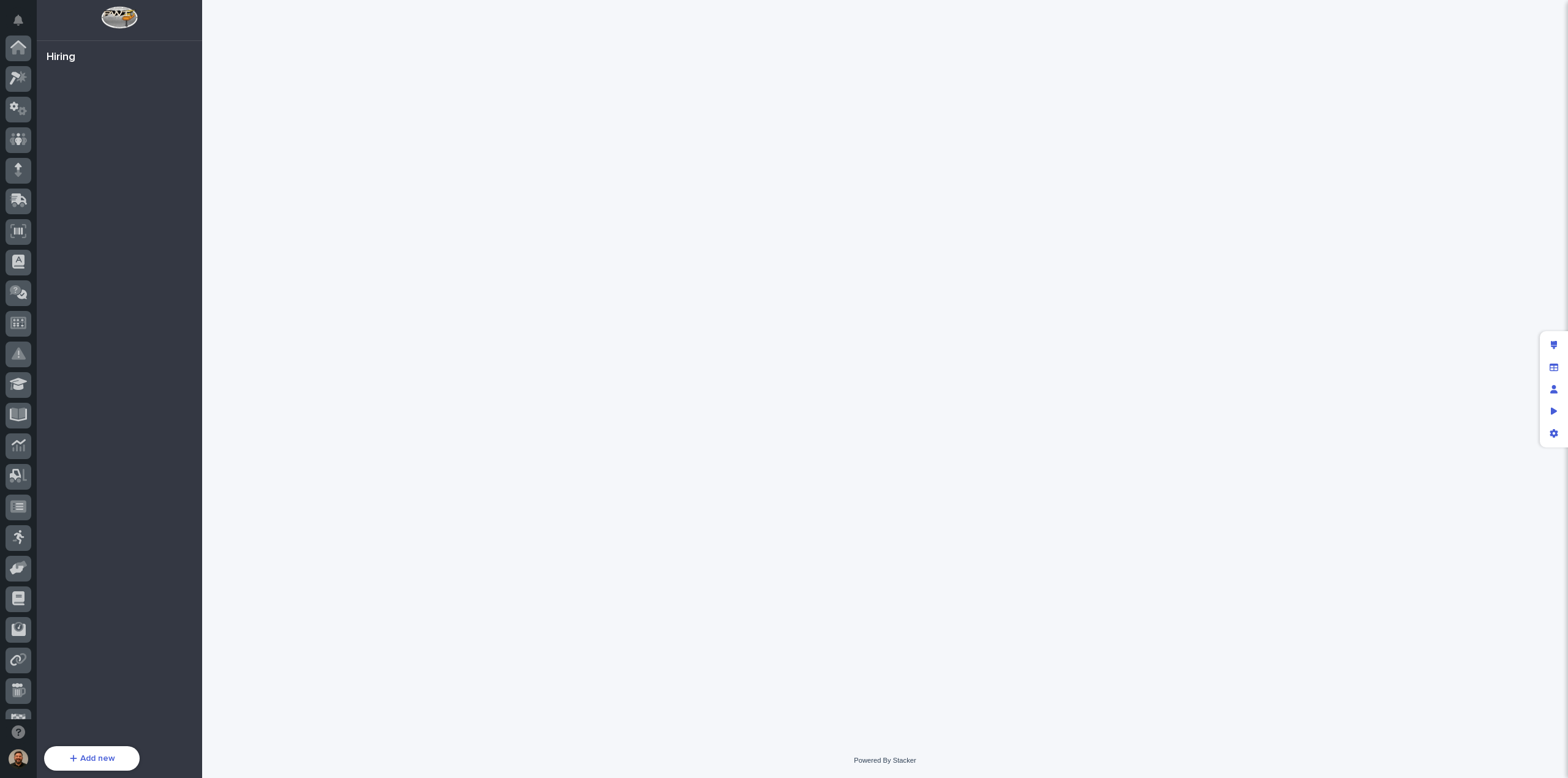
scroll to position [112, 0]
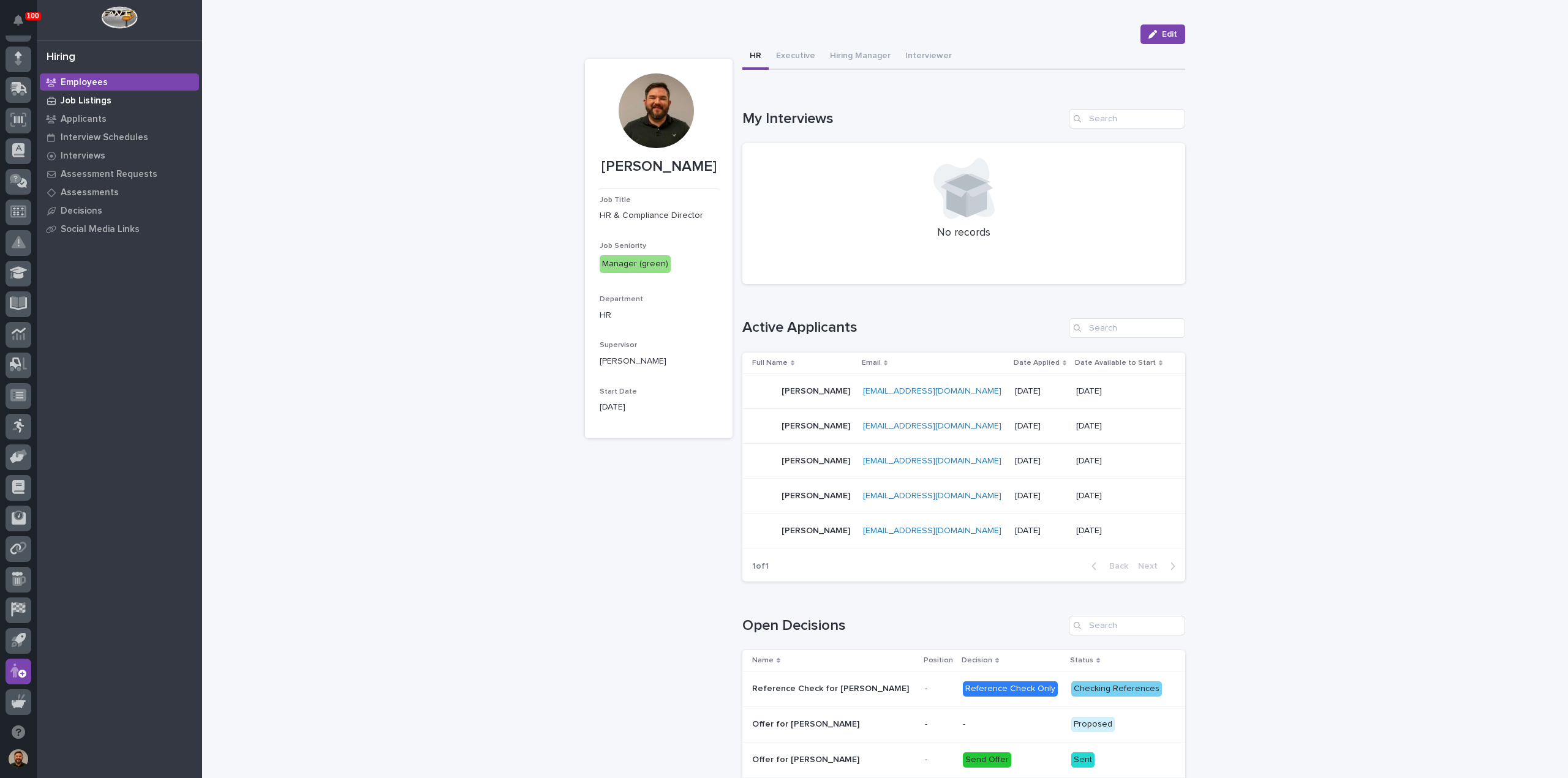
click at [81, 97] on p "Job Listings" at bounding box center [86, 101] width 51 height 11
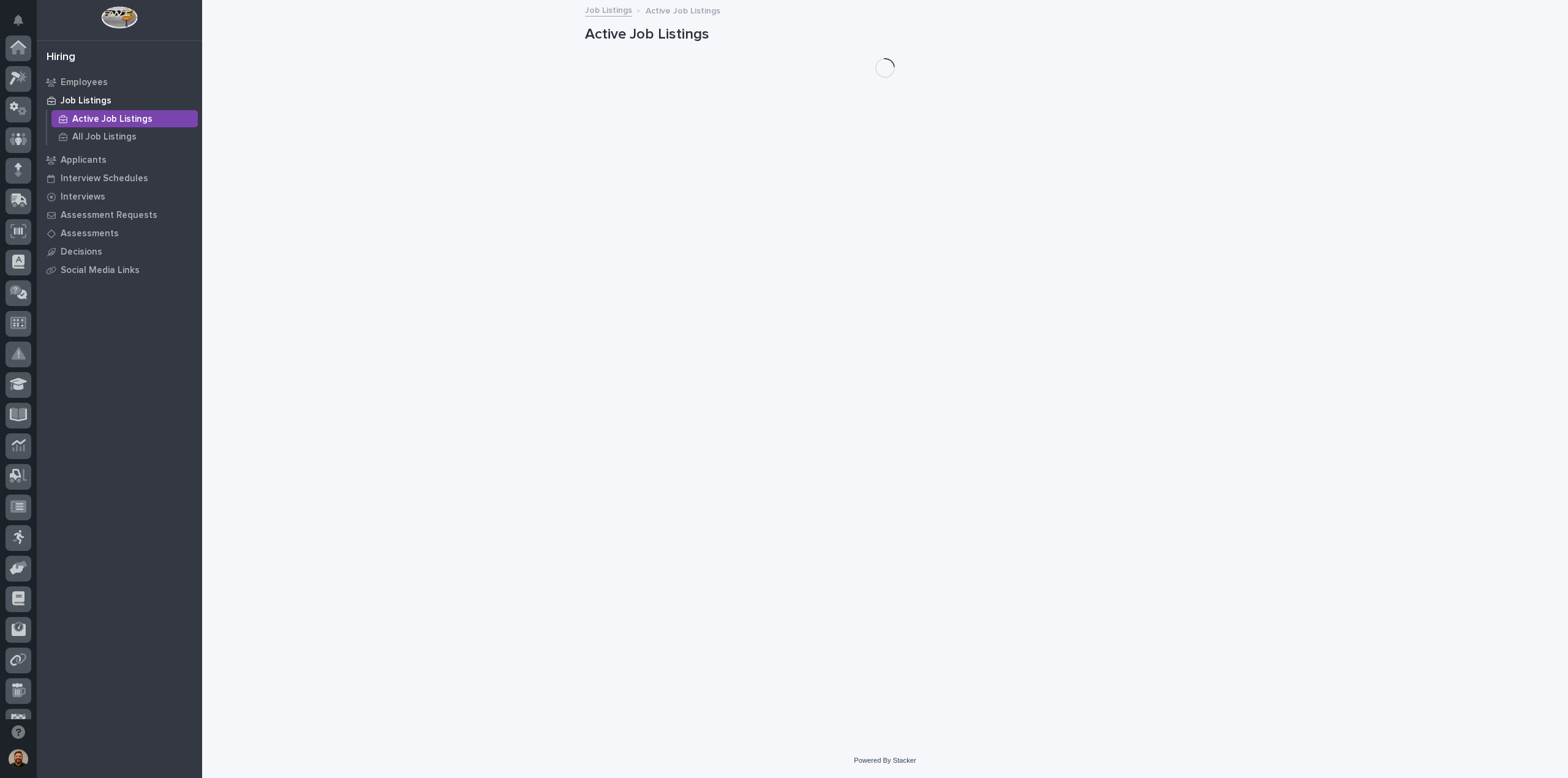
scroll to position [112, 0]
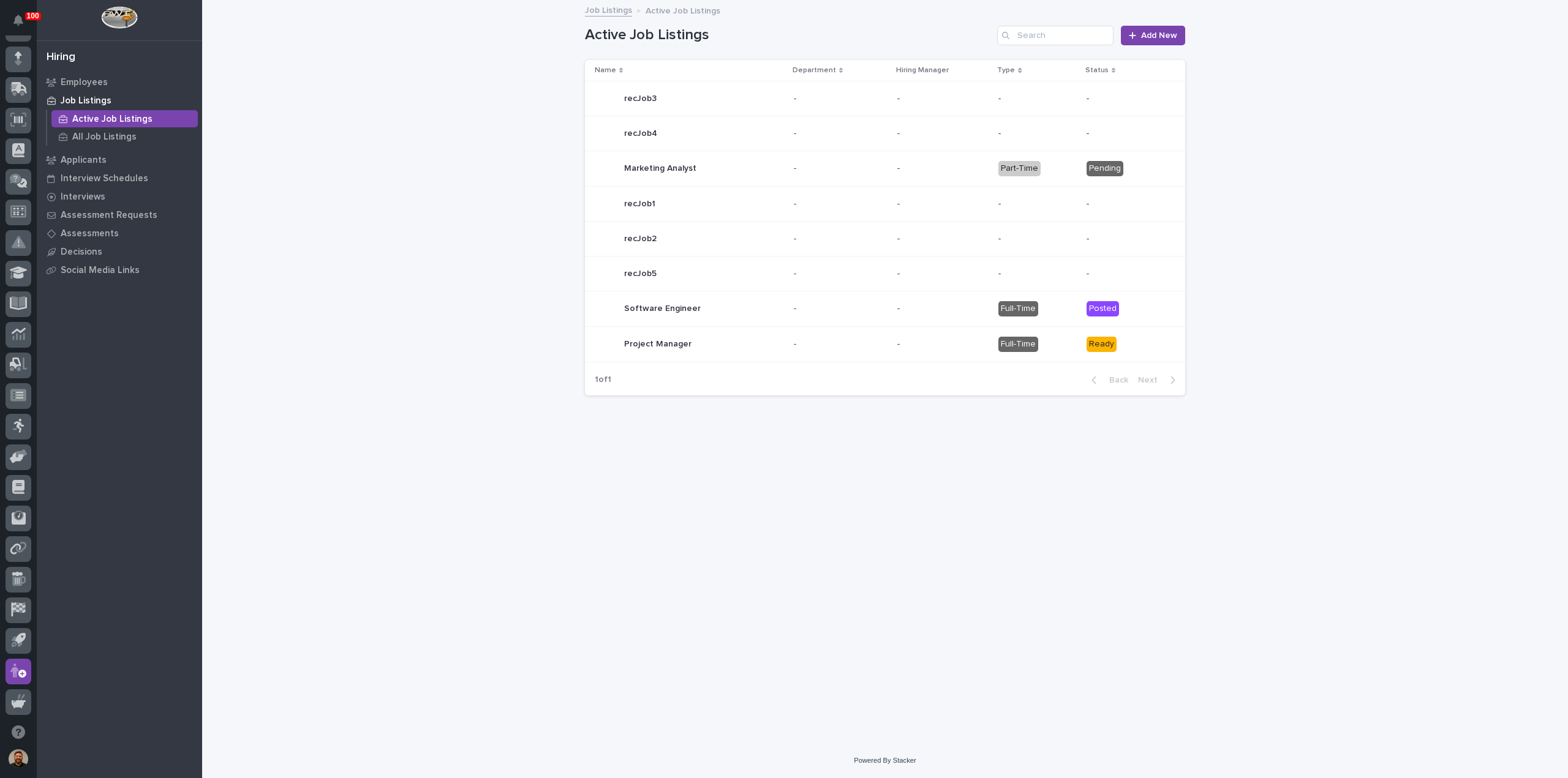
click at [702, 173] on div "Marketing Analyst Marketing Analyst" at bounding box center [690, 169] width 190 height 24
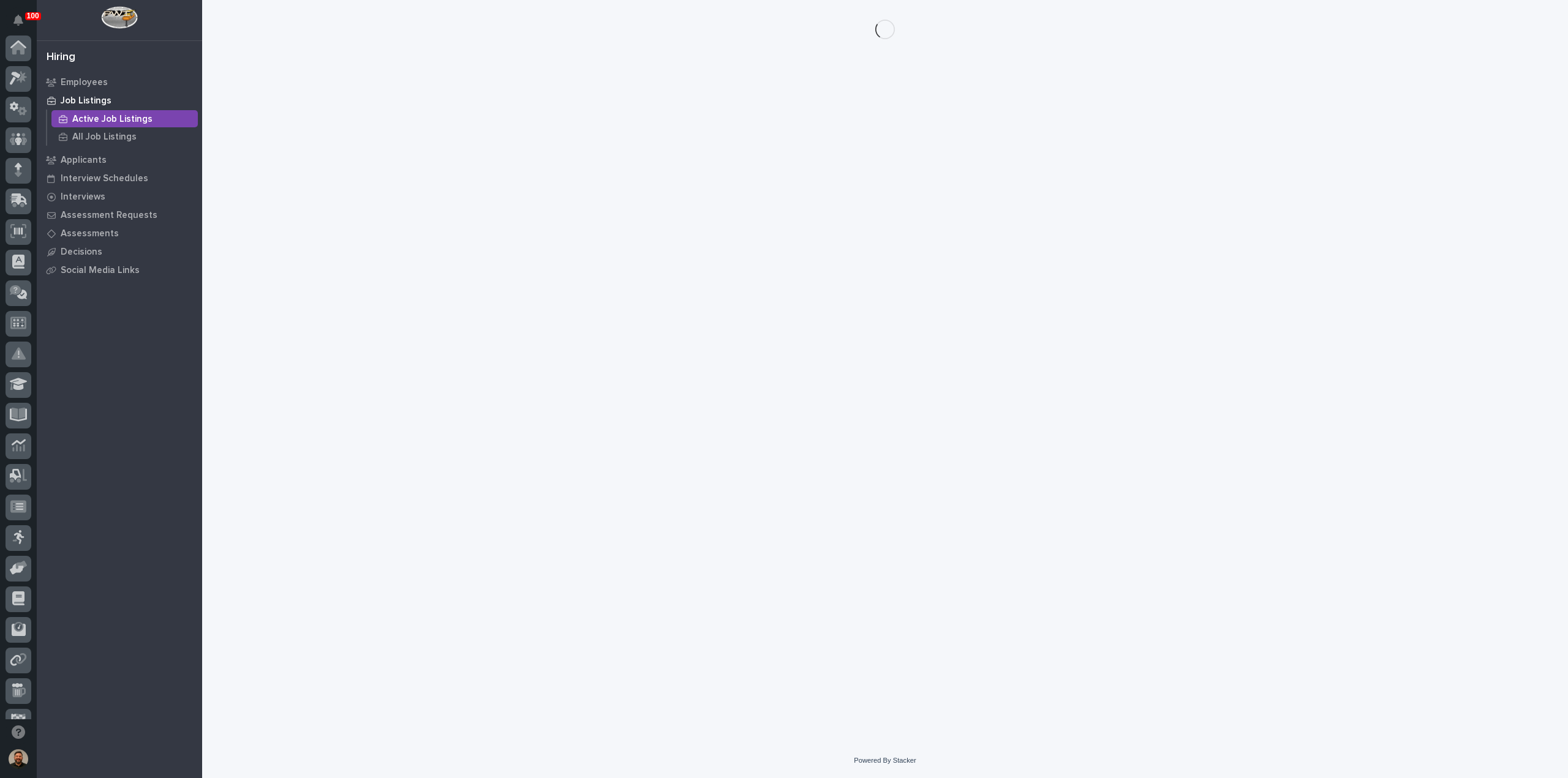
scroll to position [112, 0]
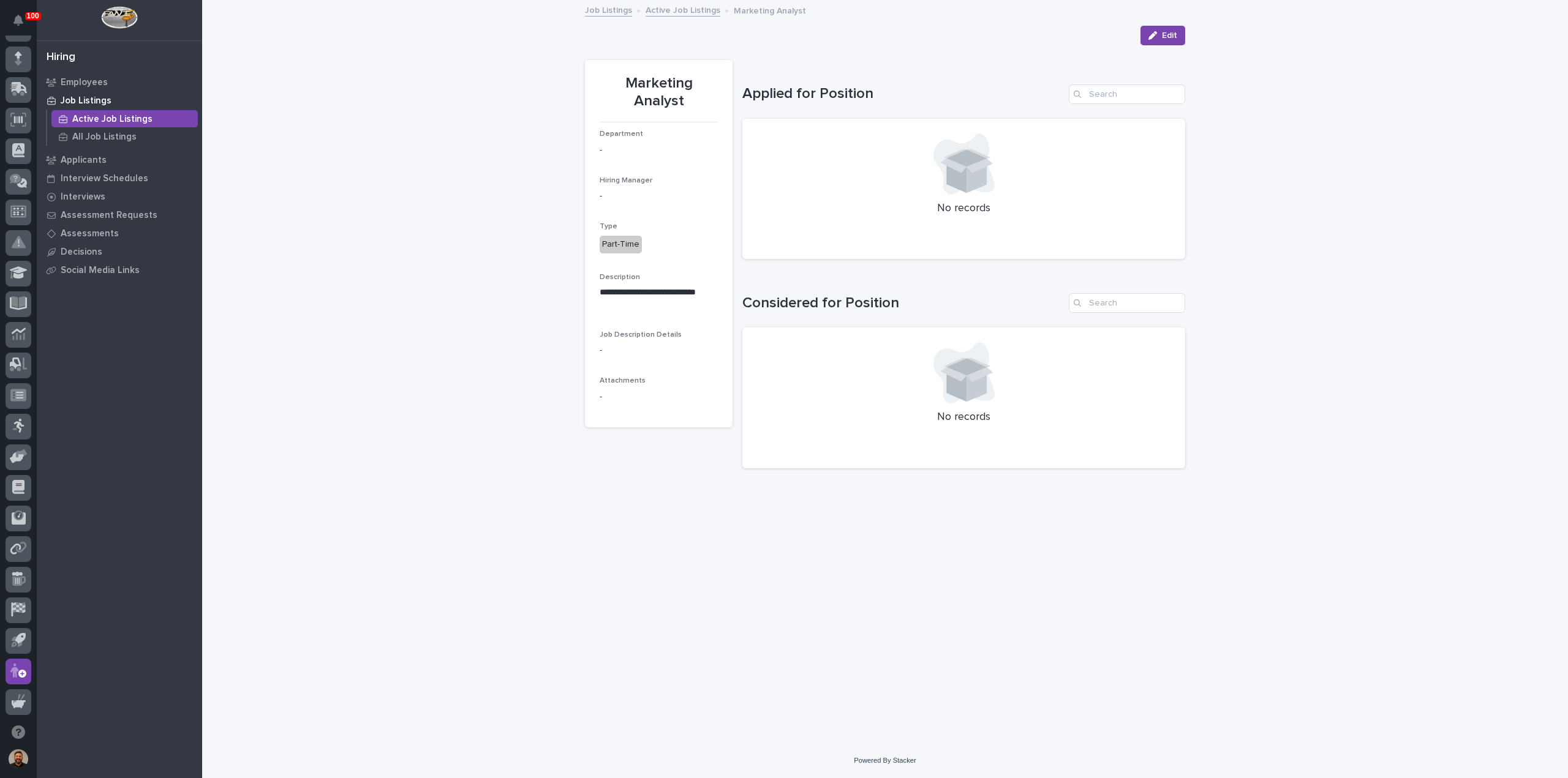
click at [609, 13] on link "Job Listings" at bounding box center [608, 9] width 47 height 14
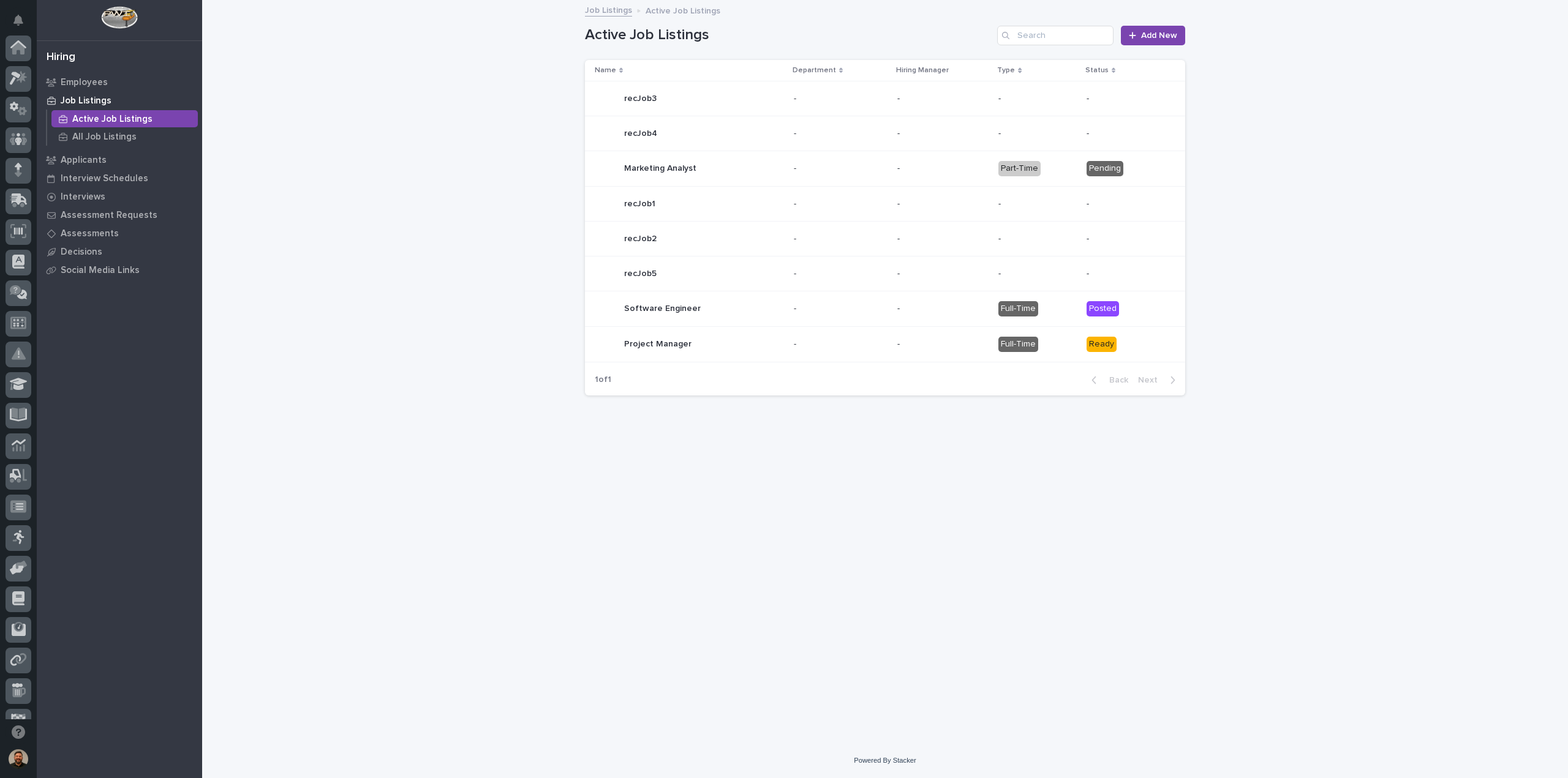
scroll to position [112, 0]
click at [76, 159] on p "Applicants" at bounding box center [83, 161] width 46 height 11
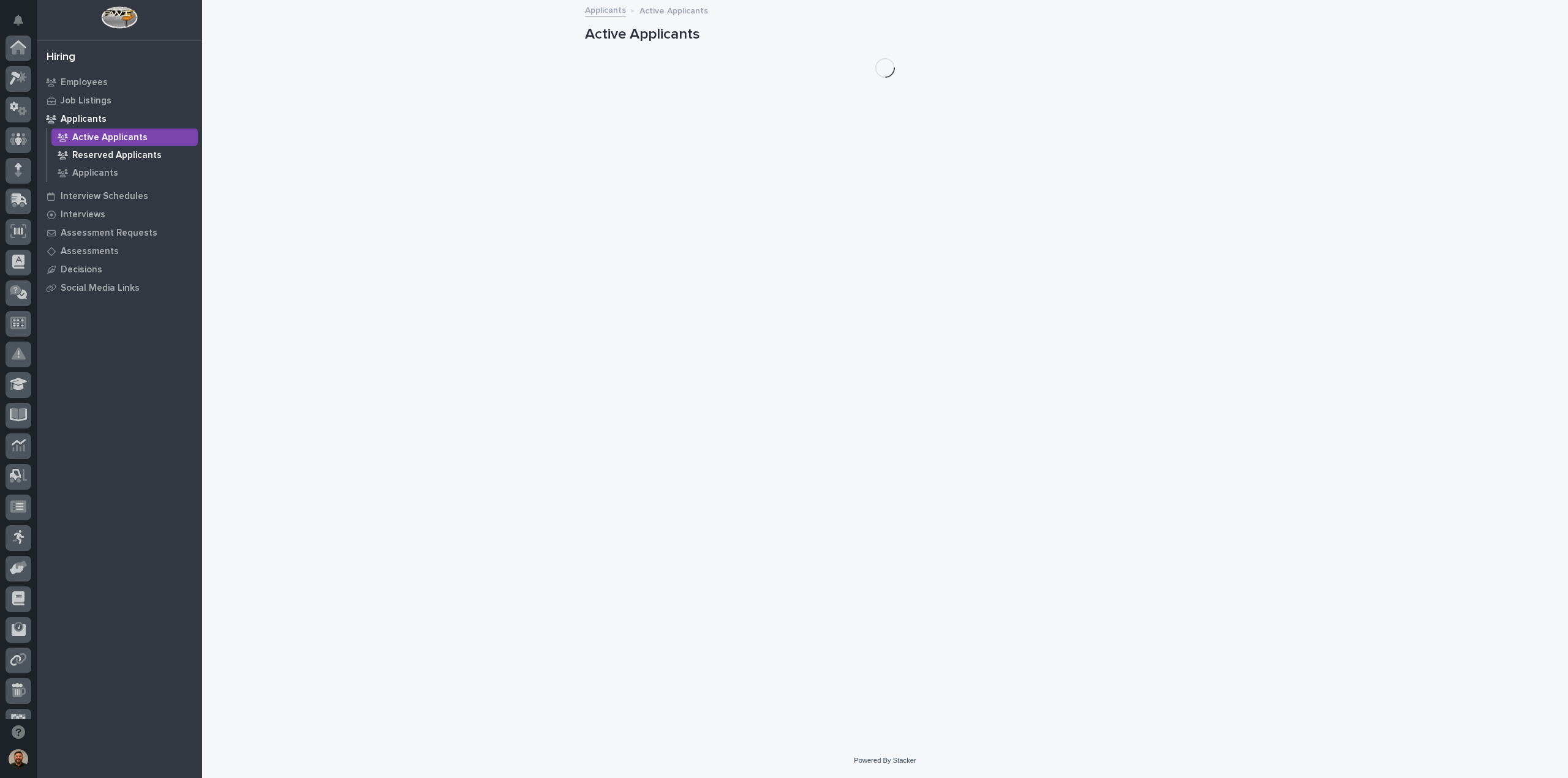
scroll to position [112, 0]
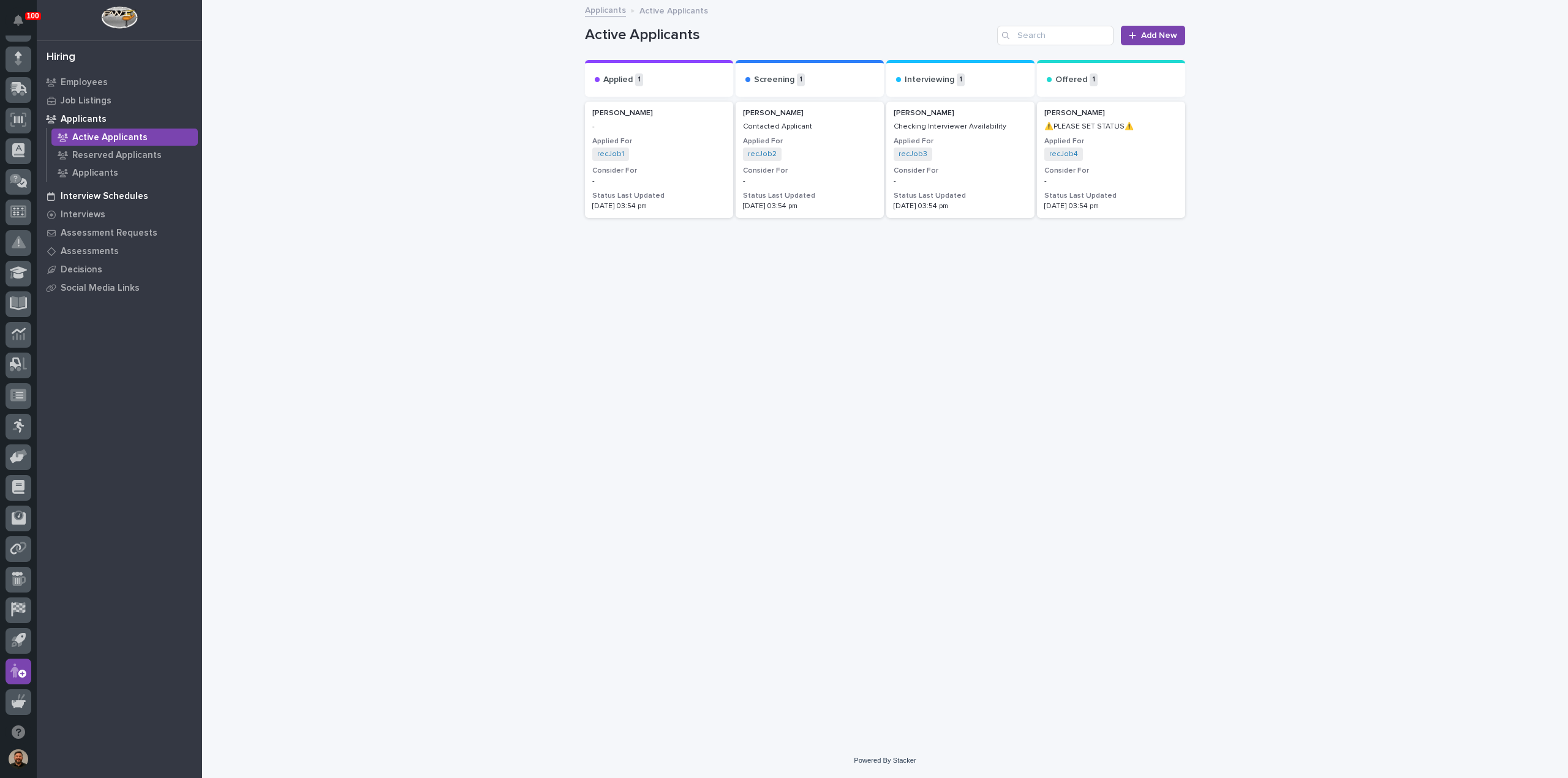
click at [86, 195] on p "Interview Schedules" at bounding box center [105, 196] width 88 height 11
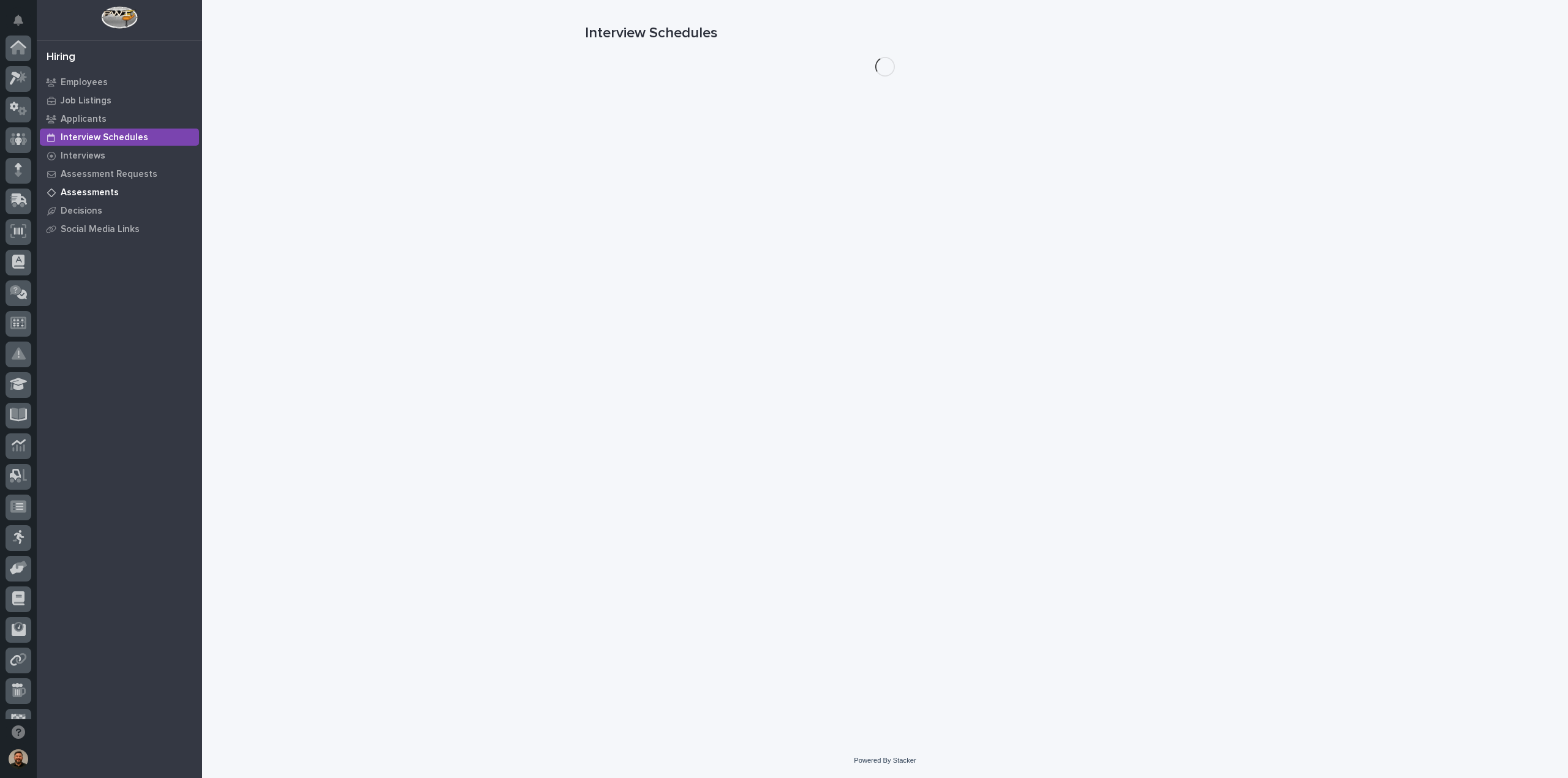
scroll to position [112, 0]
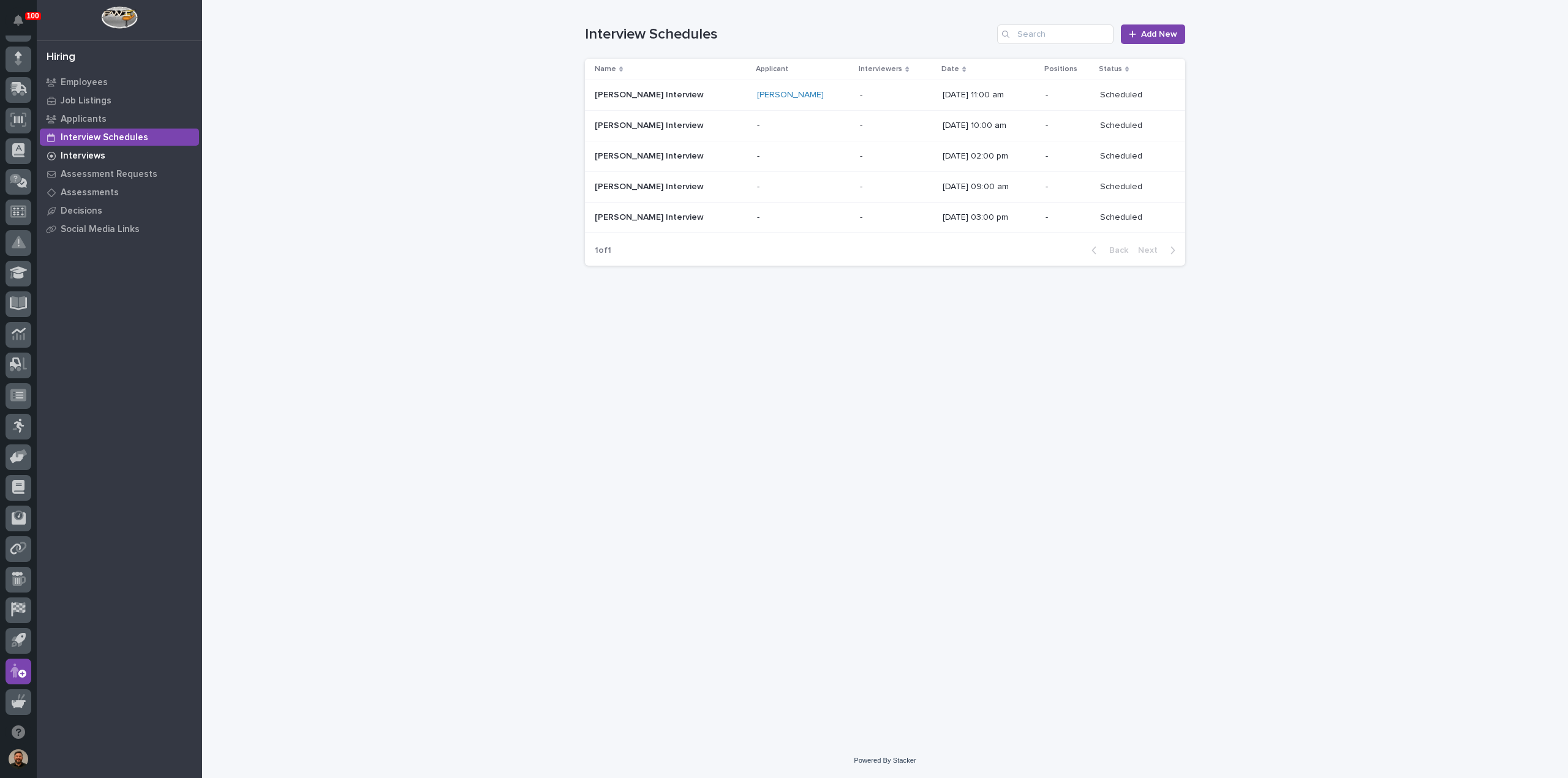
click at [77, 154] on p "Interviews" at bounding box center [83, 156] width 45 height 11
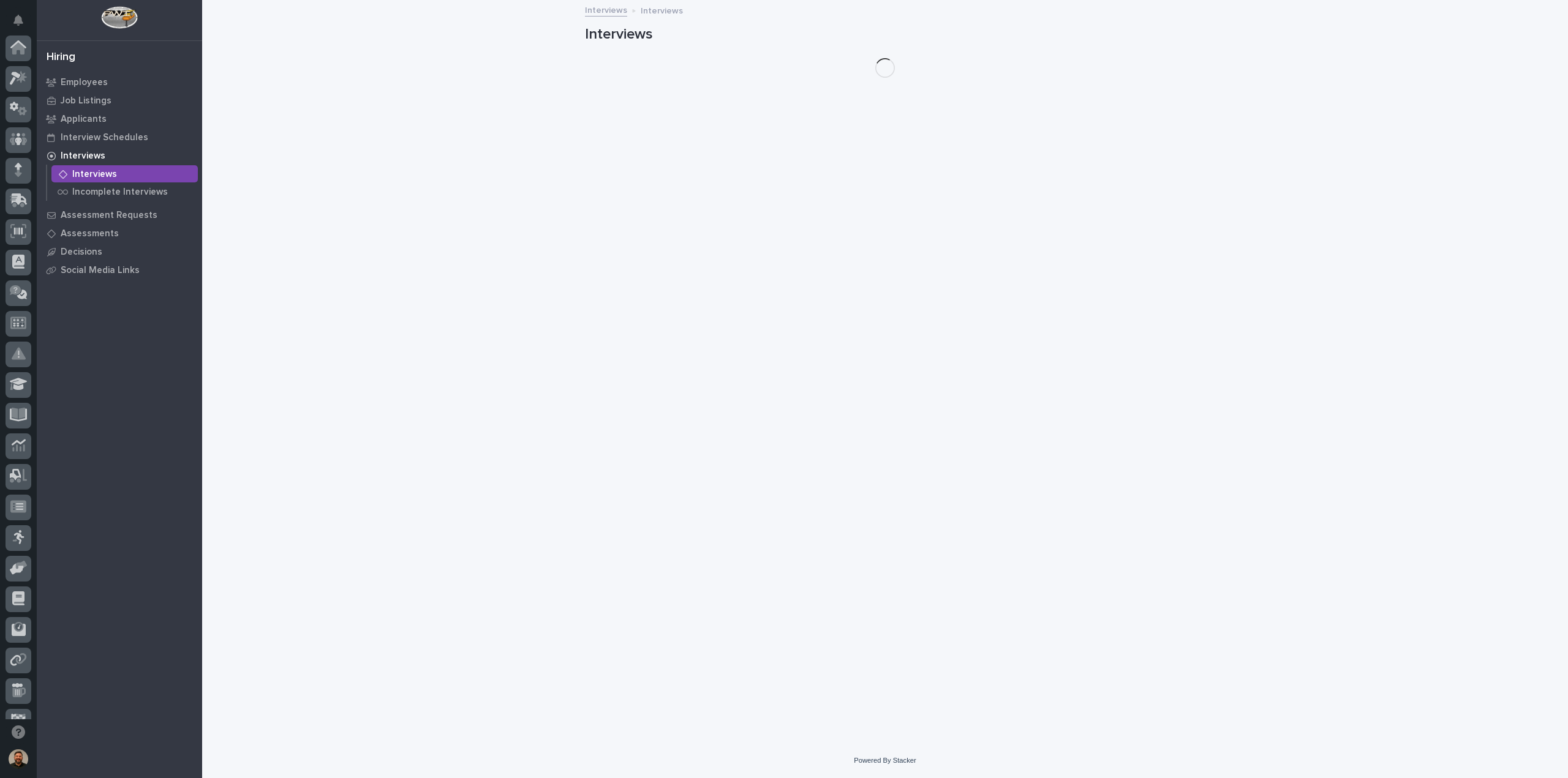
scroll to position [112, 0]
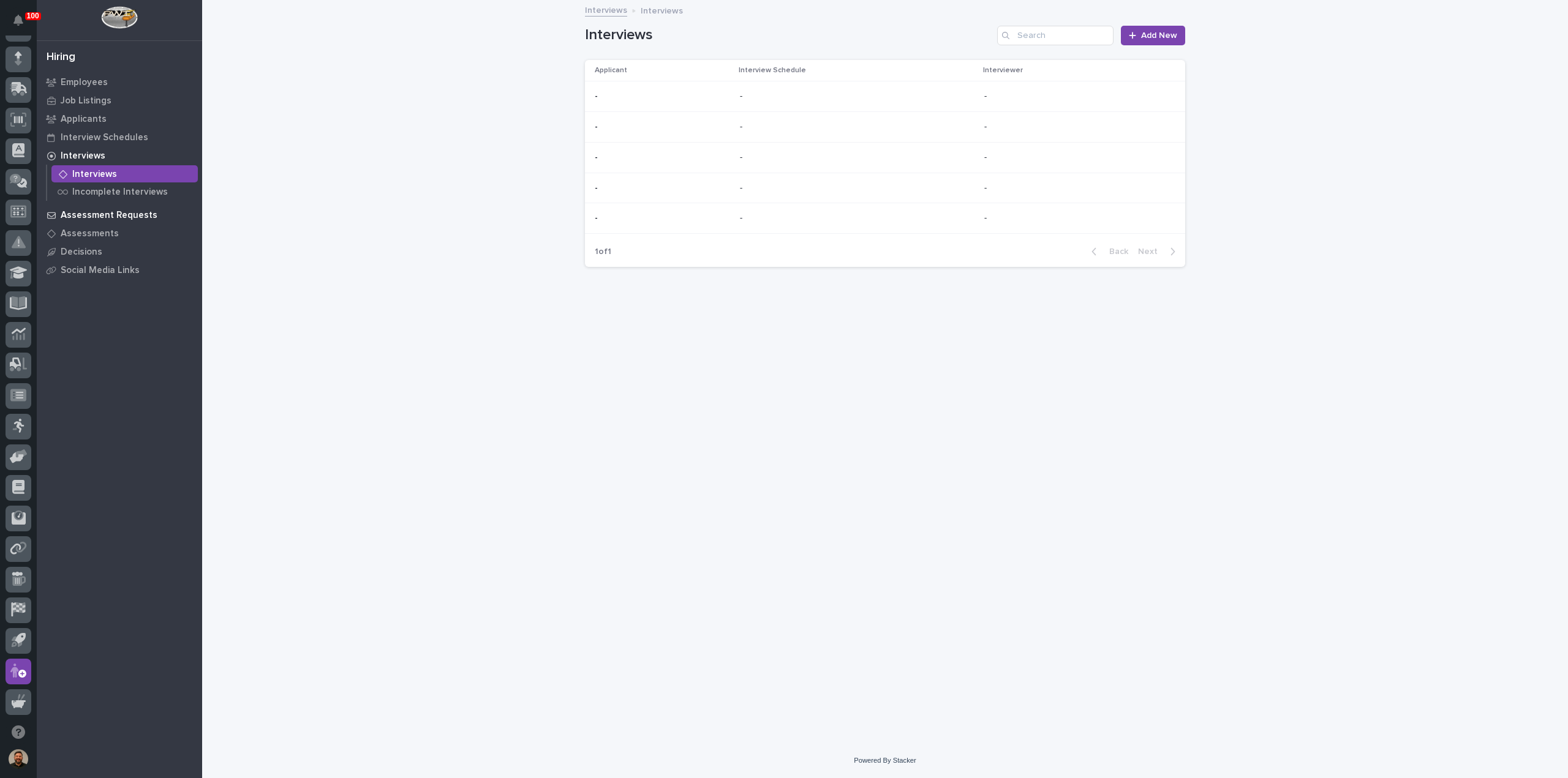
click at [97, 216] on p "Assessment Requests" at bounding box center [109, 216] width 97 height 11
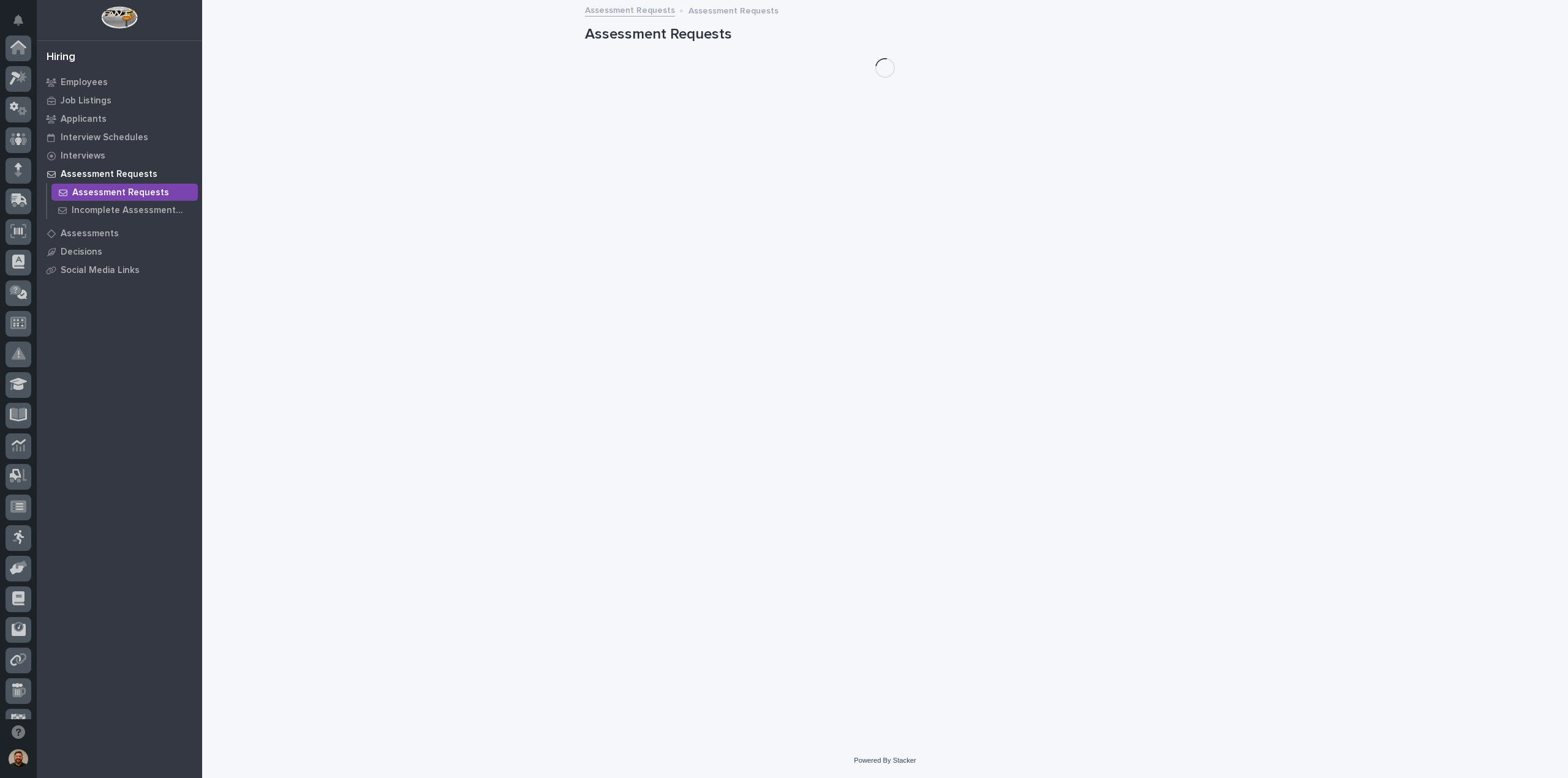
scroll to position [112, 0]
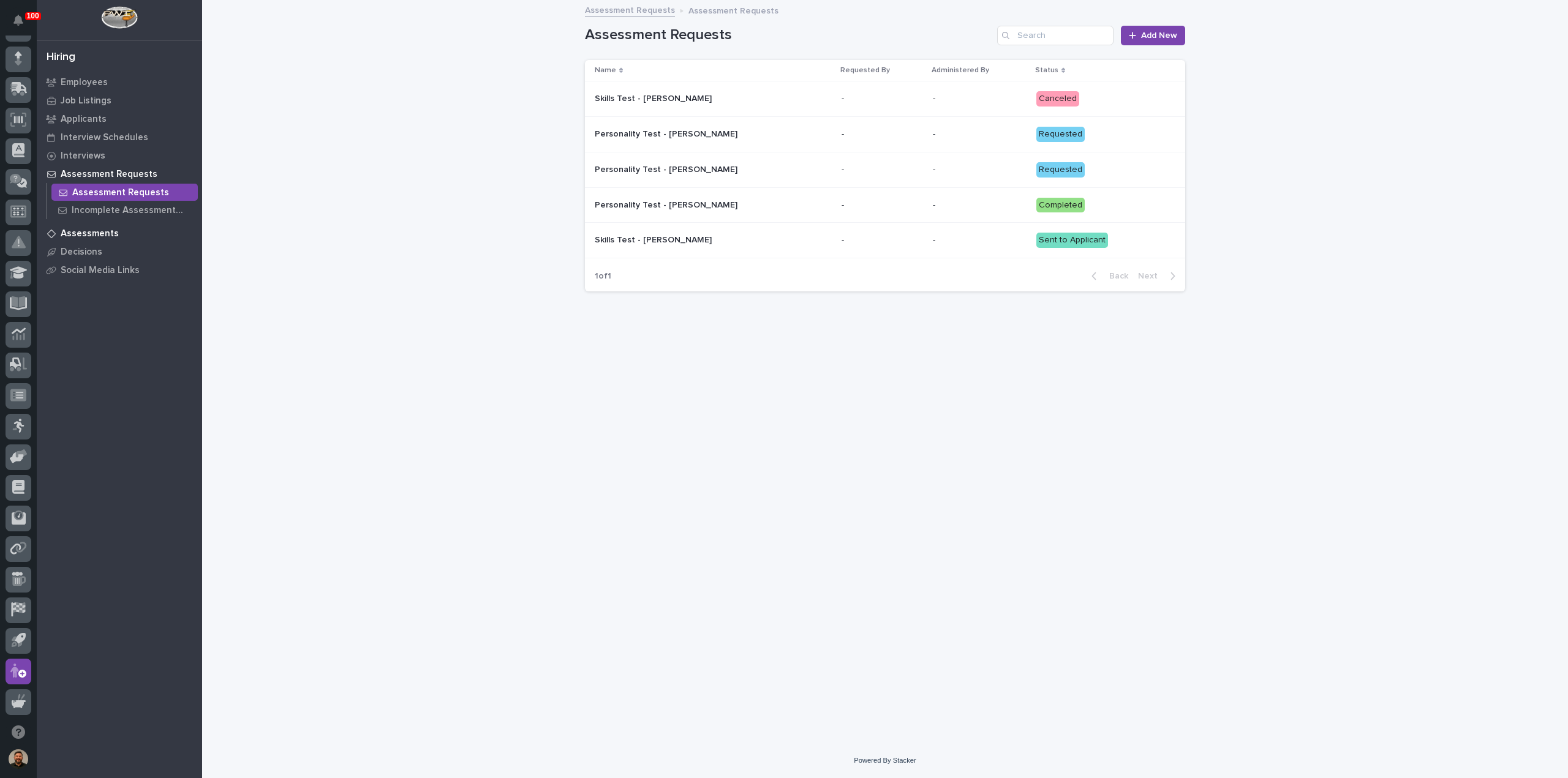
click at [73, 235] on p "Assessments" at bounding box center [90, 234] width 58 height 11
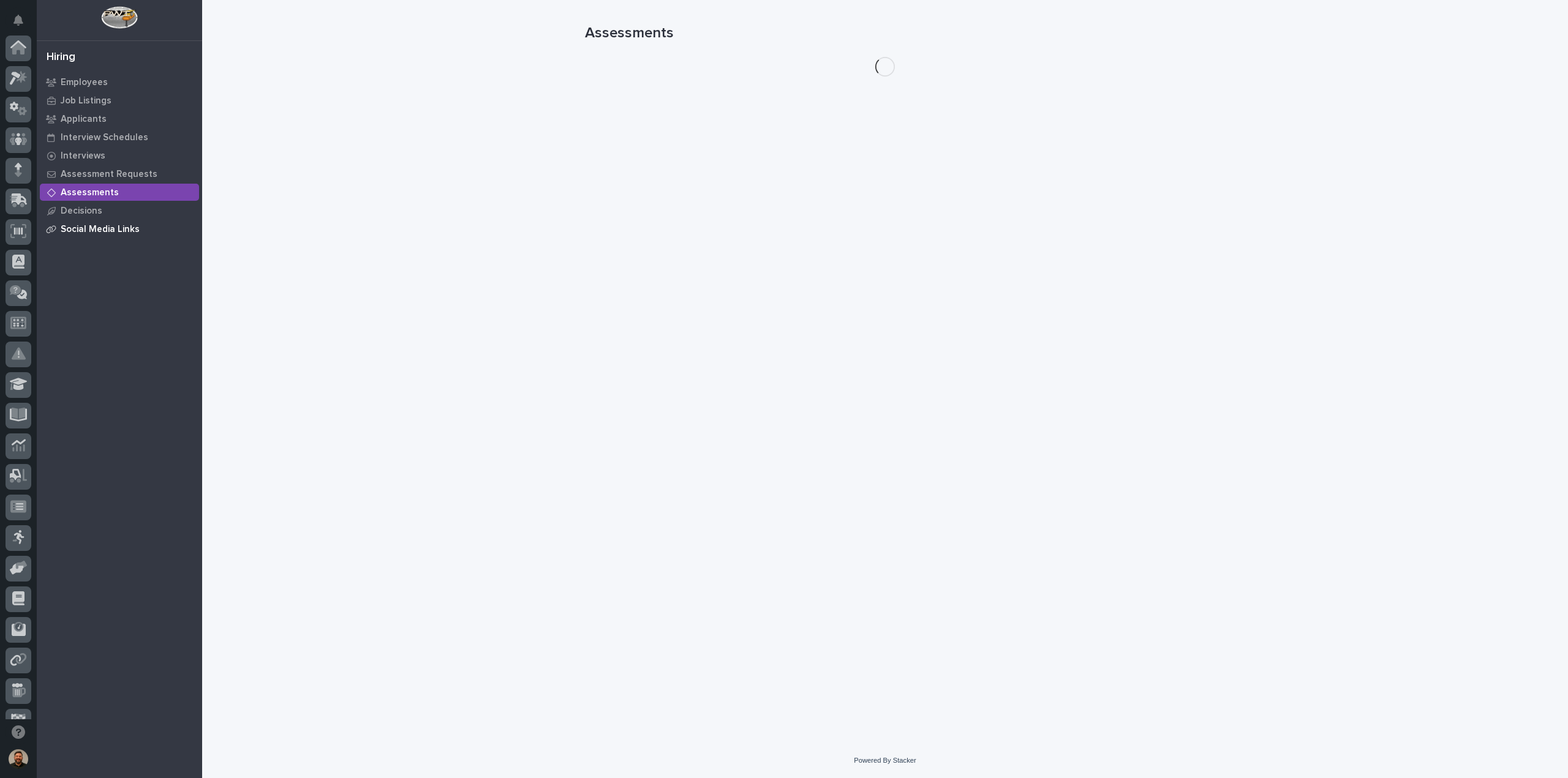
scroll to position [112, 0]
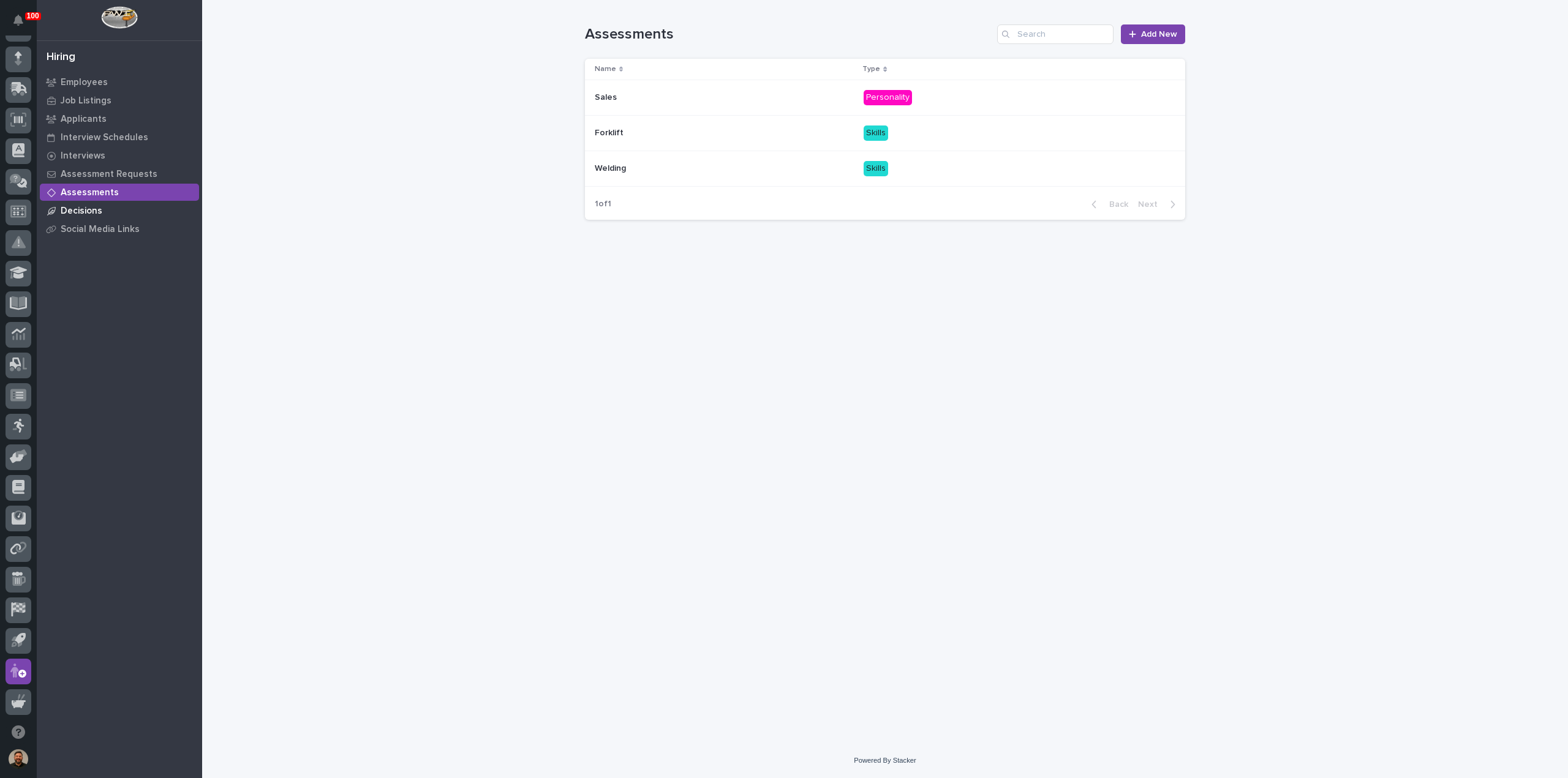
click at [102, 208] on div "Decisions" at bounding box center [119, 210] width 159 height 17
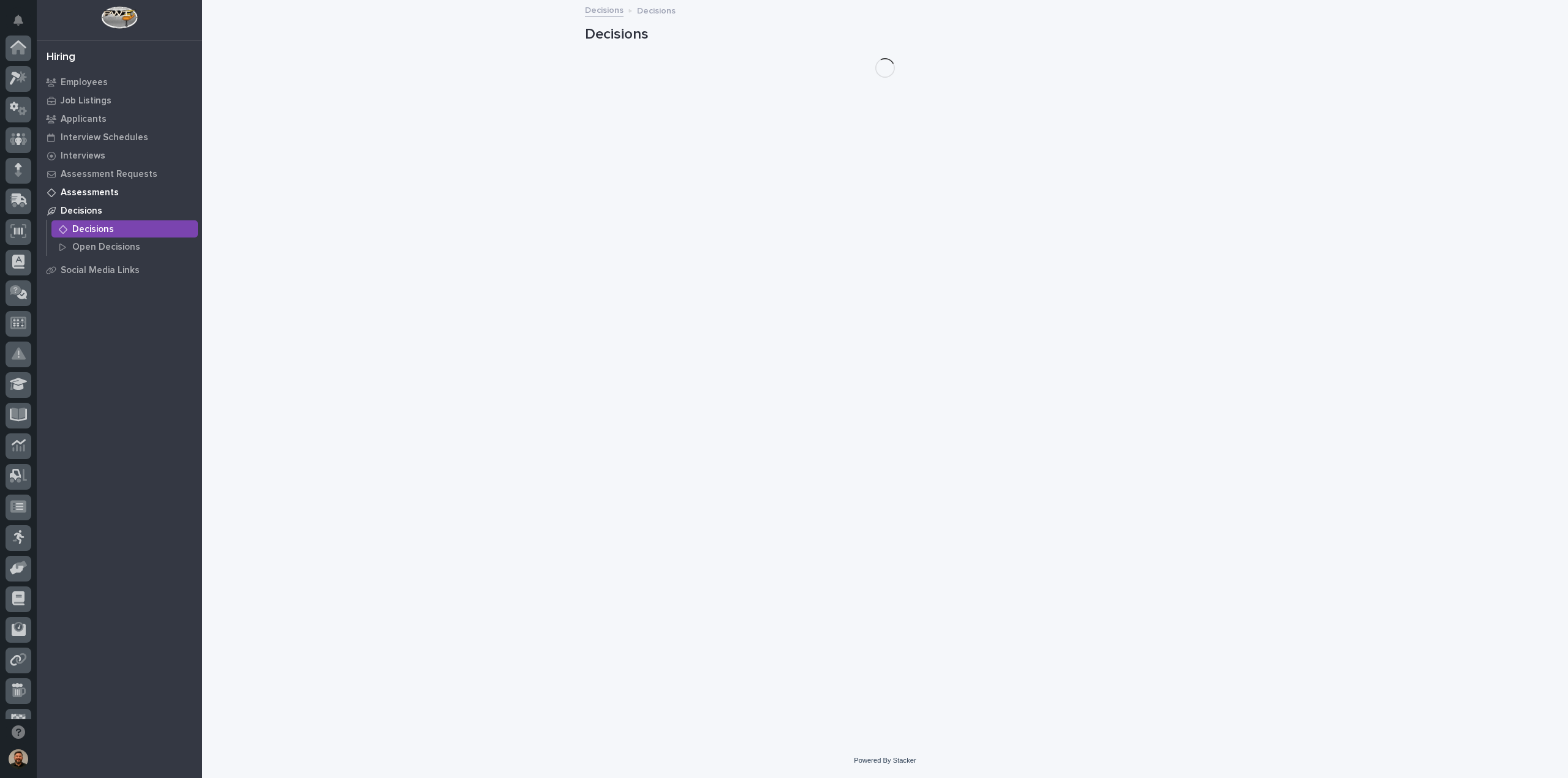
scroll to position [112, 0]
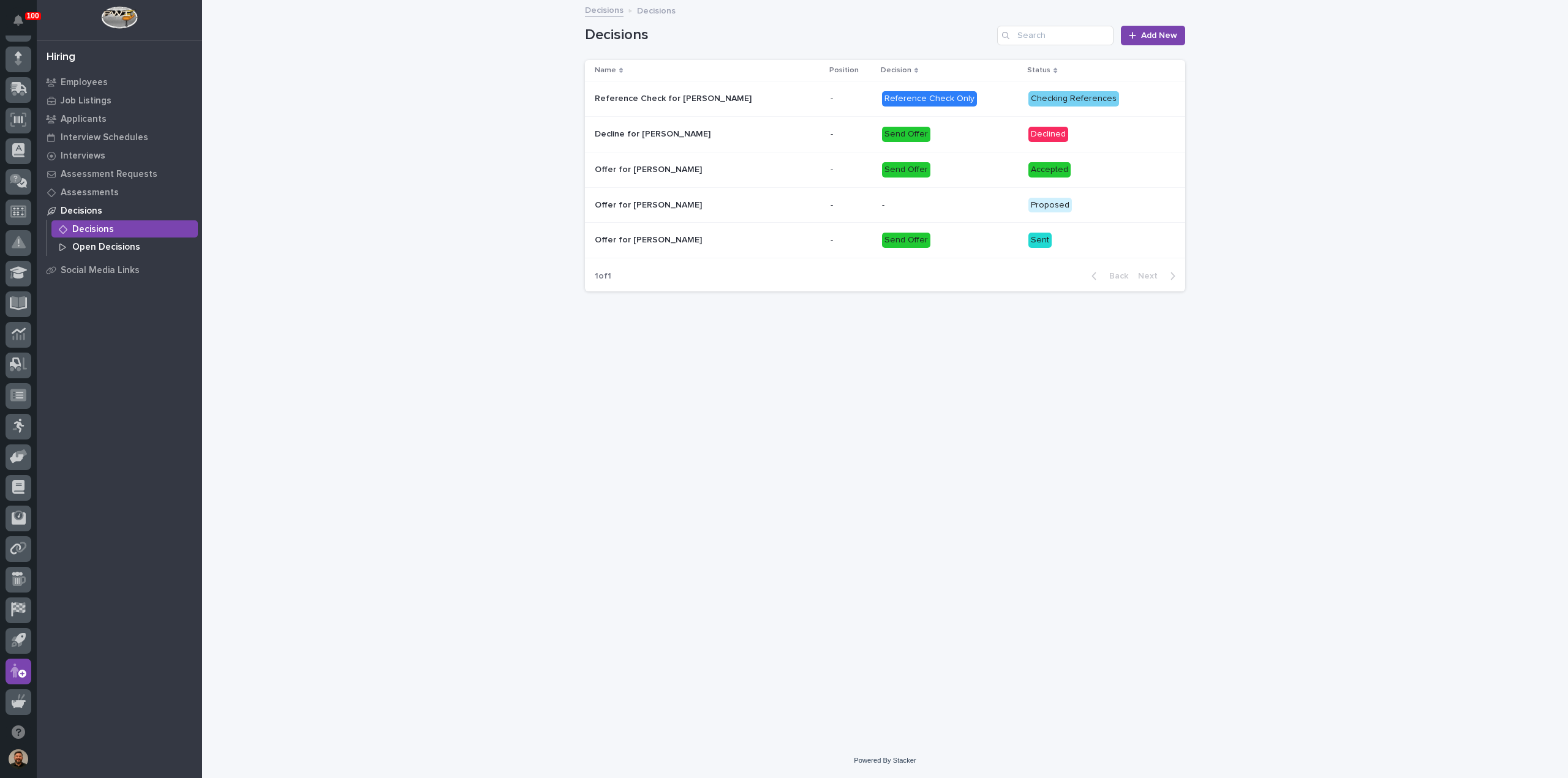
click at [104, 248] on p "Open Decisions" at bounding box center [106, 247] width 68 height 11
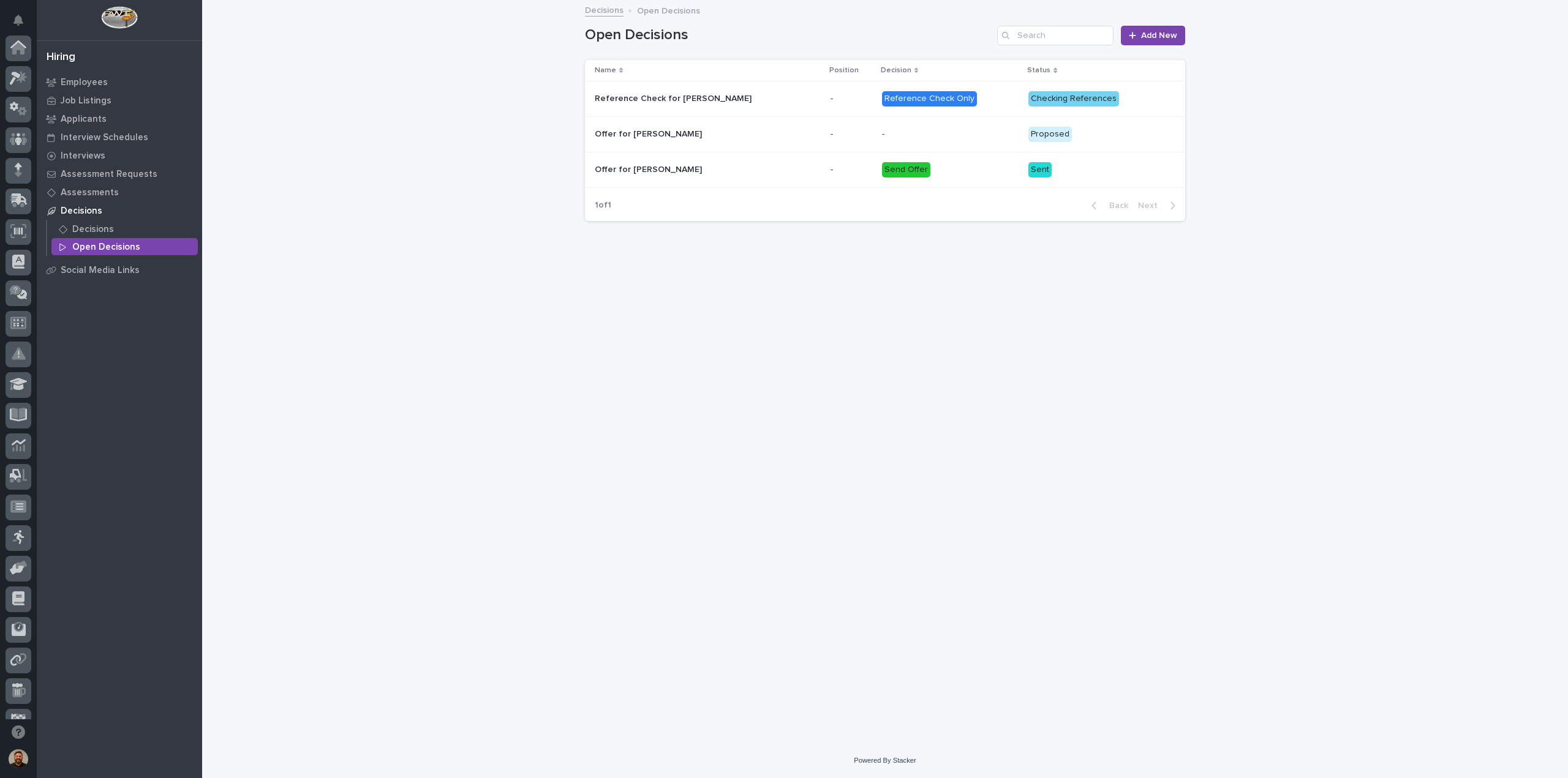
scroll to position [112, 0]
click at [93, 270] on p "Social Media Links" at bounding box center [100, 271] width 79 height 11
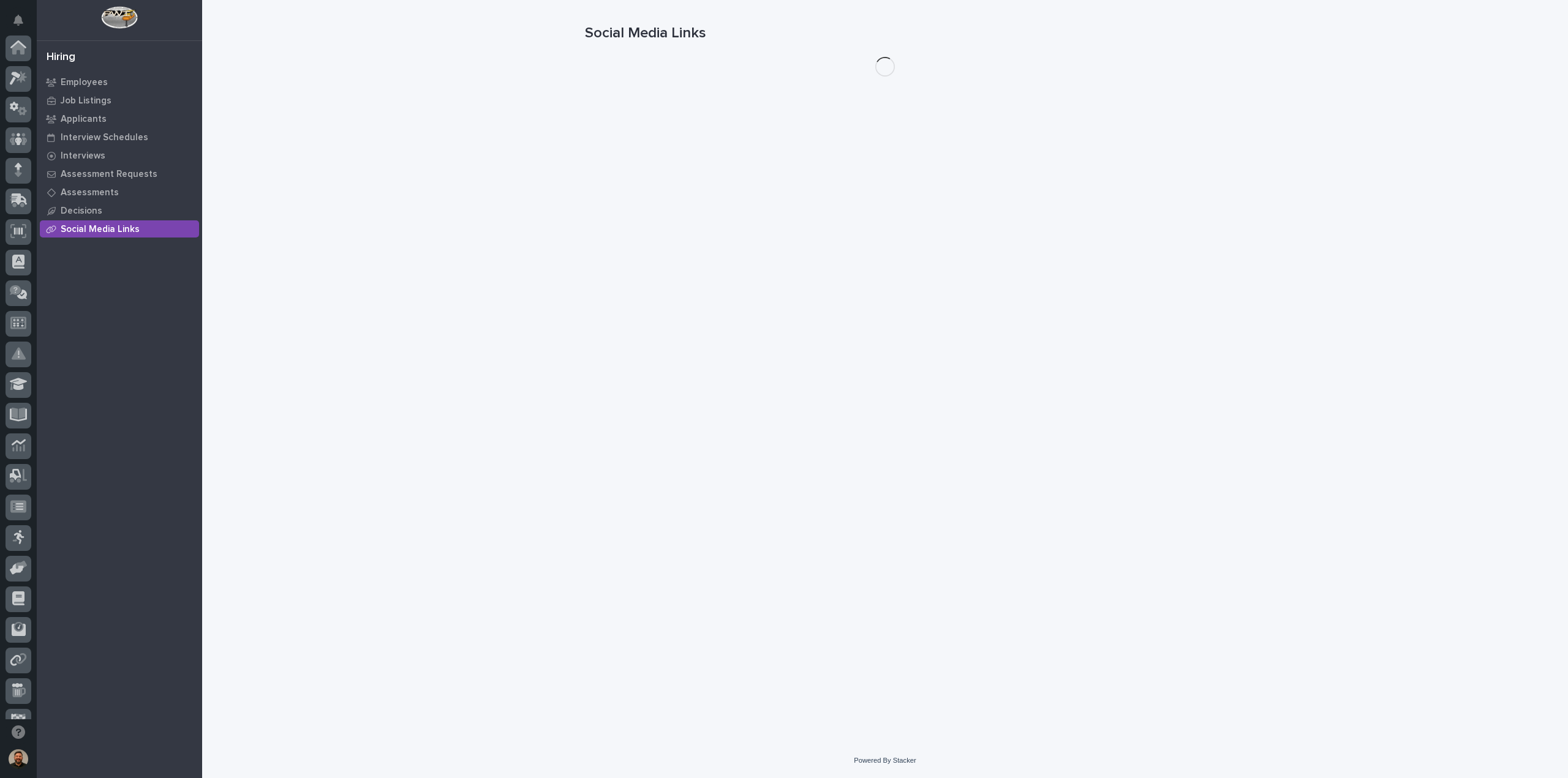
scroll to position [112, 0]
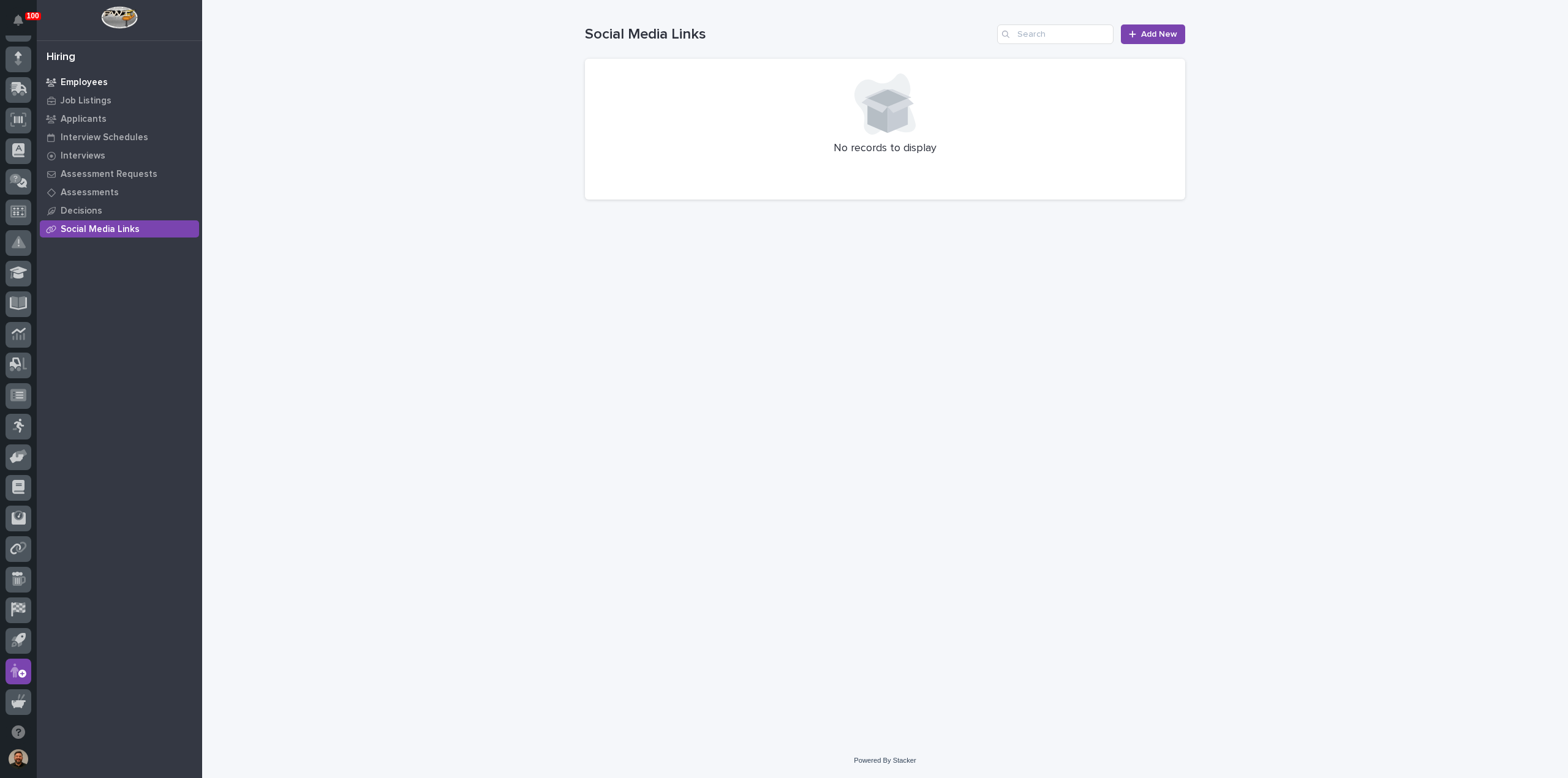
click at [87, 82] on p "Employees" at bounding box center [84, 83] width 47 height 11
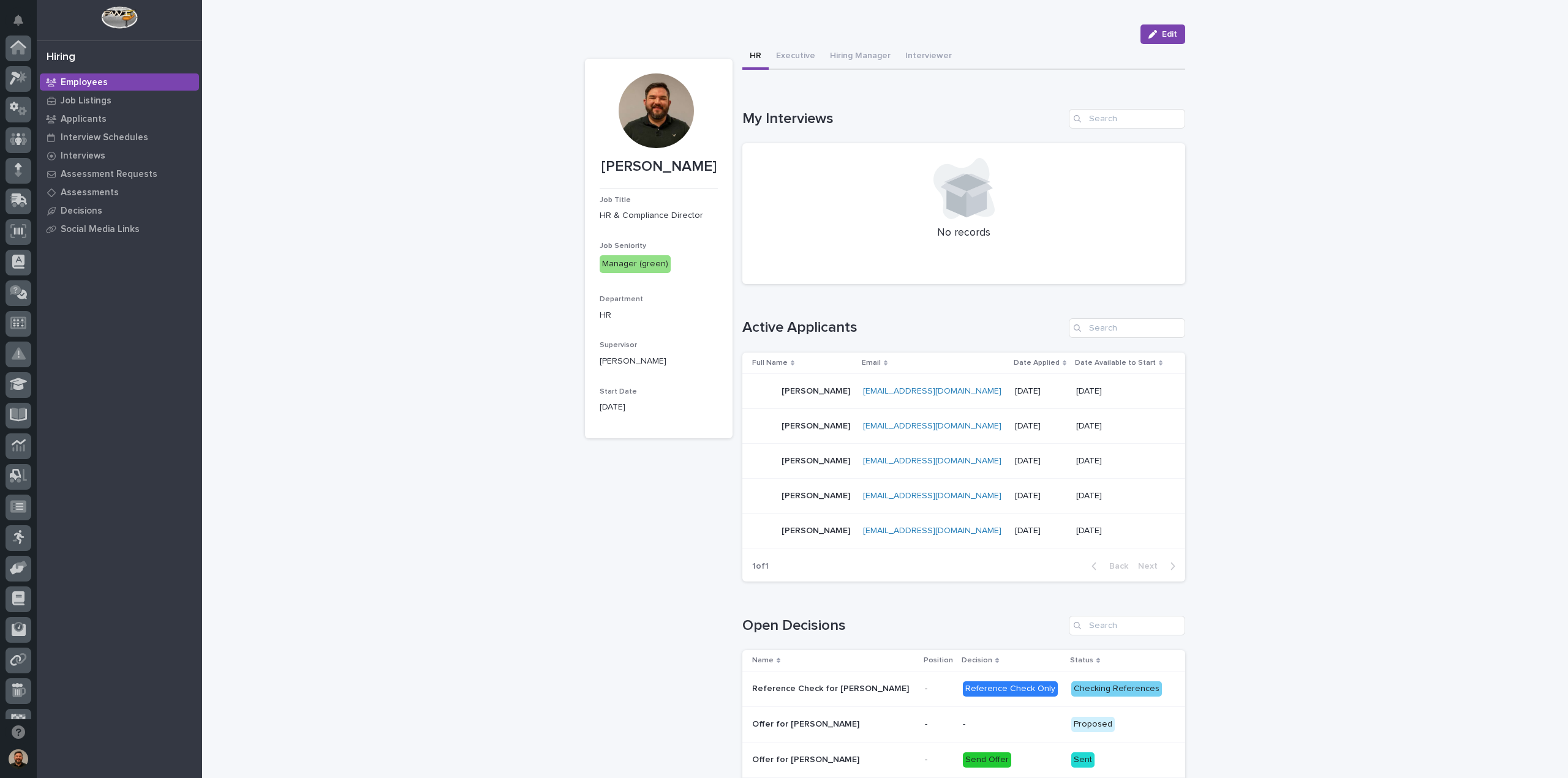
scroll to position [112, 0]
click at [789, 58] on button "Executive" at bounding box center [796, 56] width 54 height 26
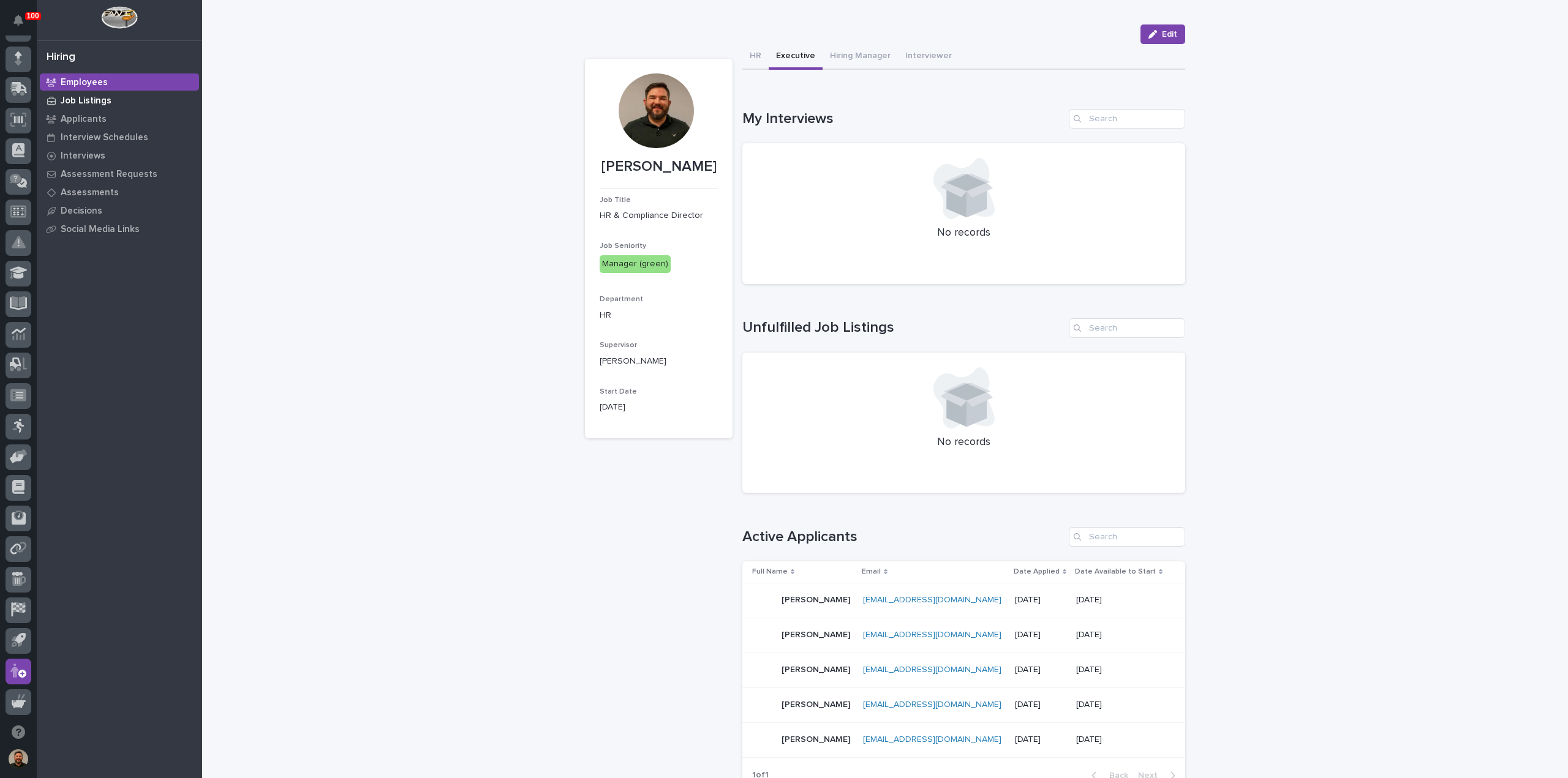
click at [75, 99] on p "Job Listings" at bounding box center [86, 101] width 51 height 11
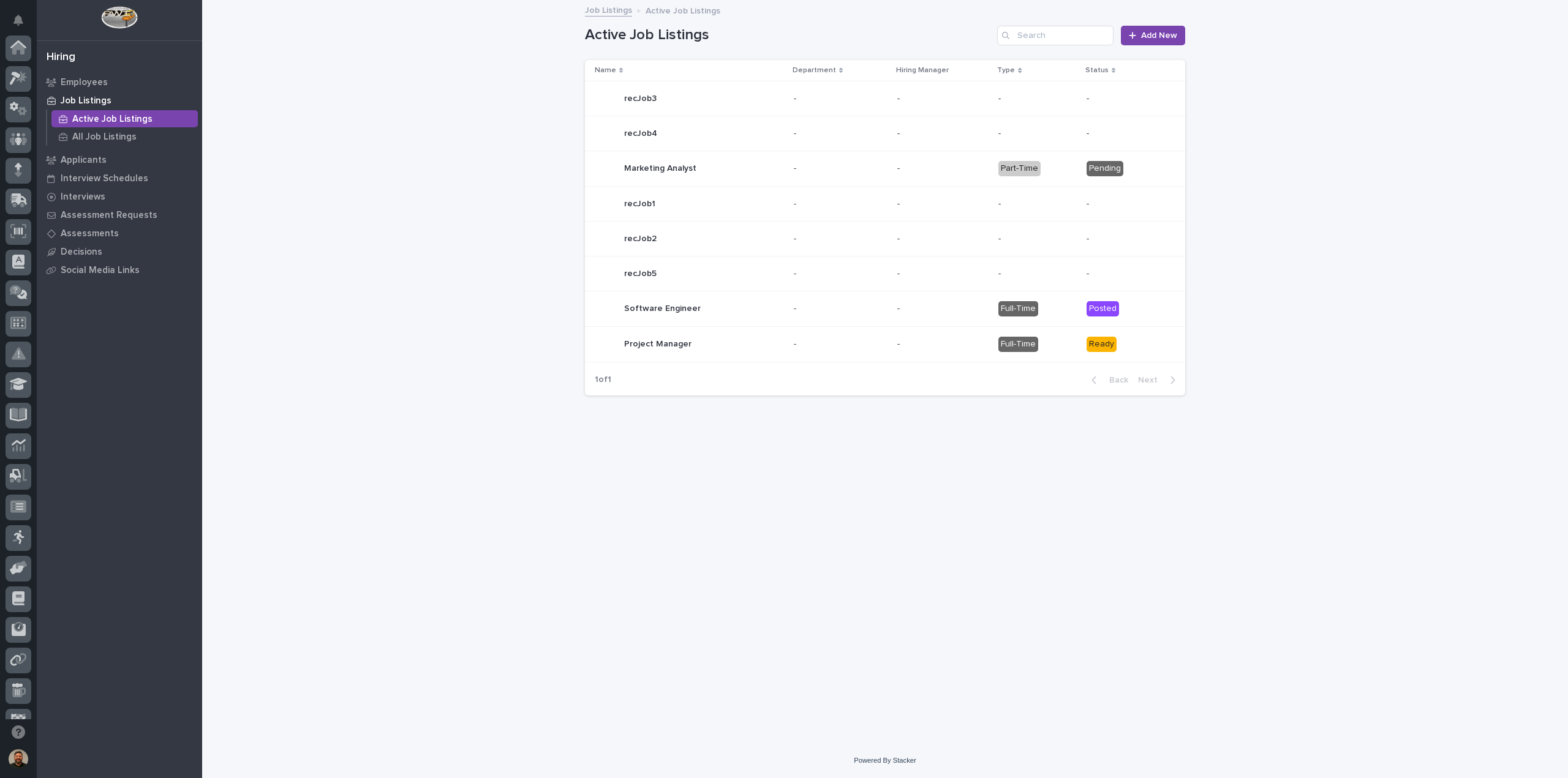
scroll to position [112, 0]
click at [90, 135] on p "All Job Listings" at bounding box center [104, 137] width 64 height 11
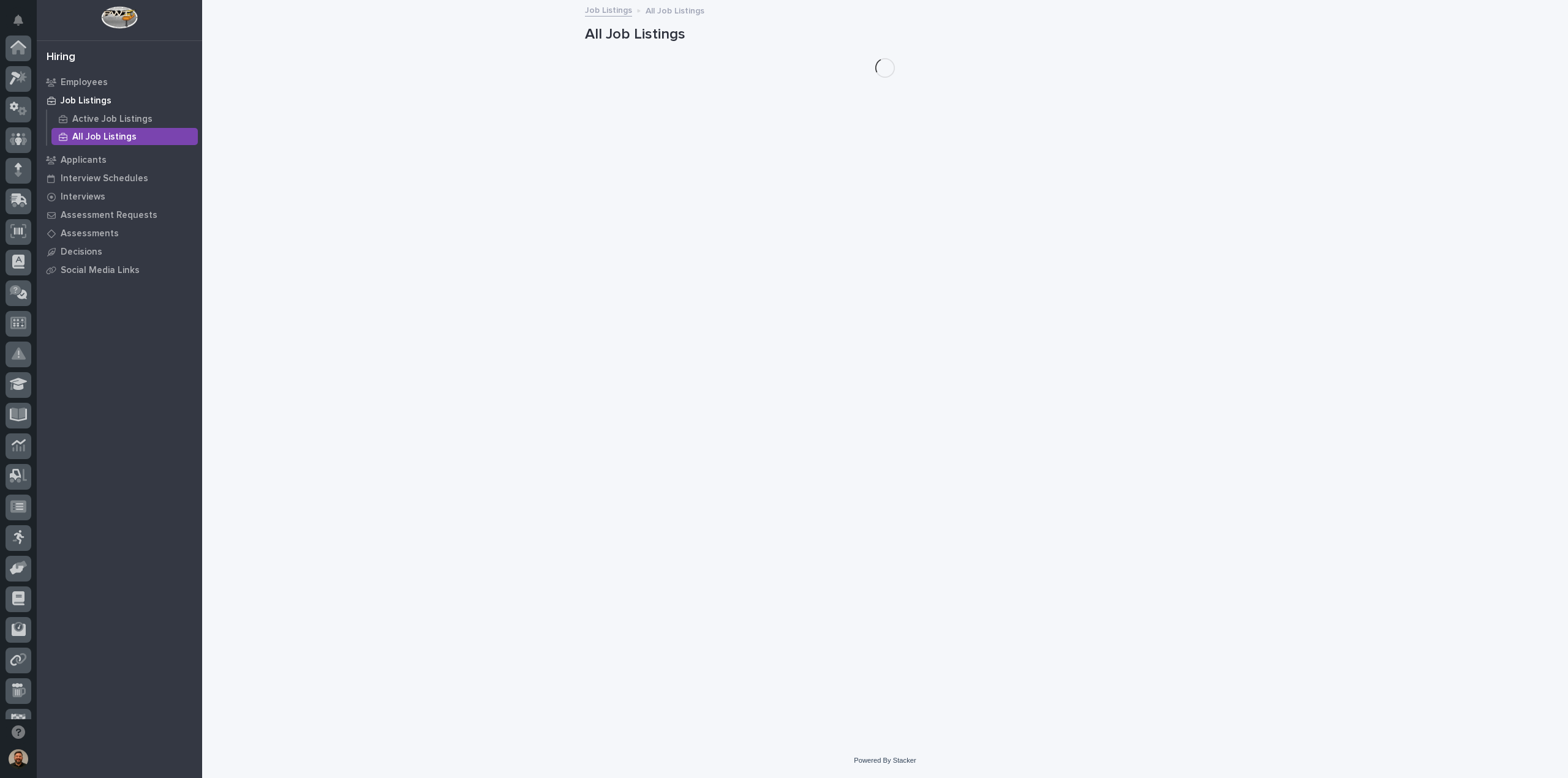
scroll to position [112, 0]
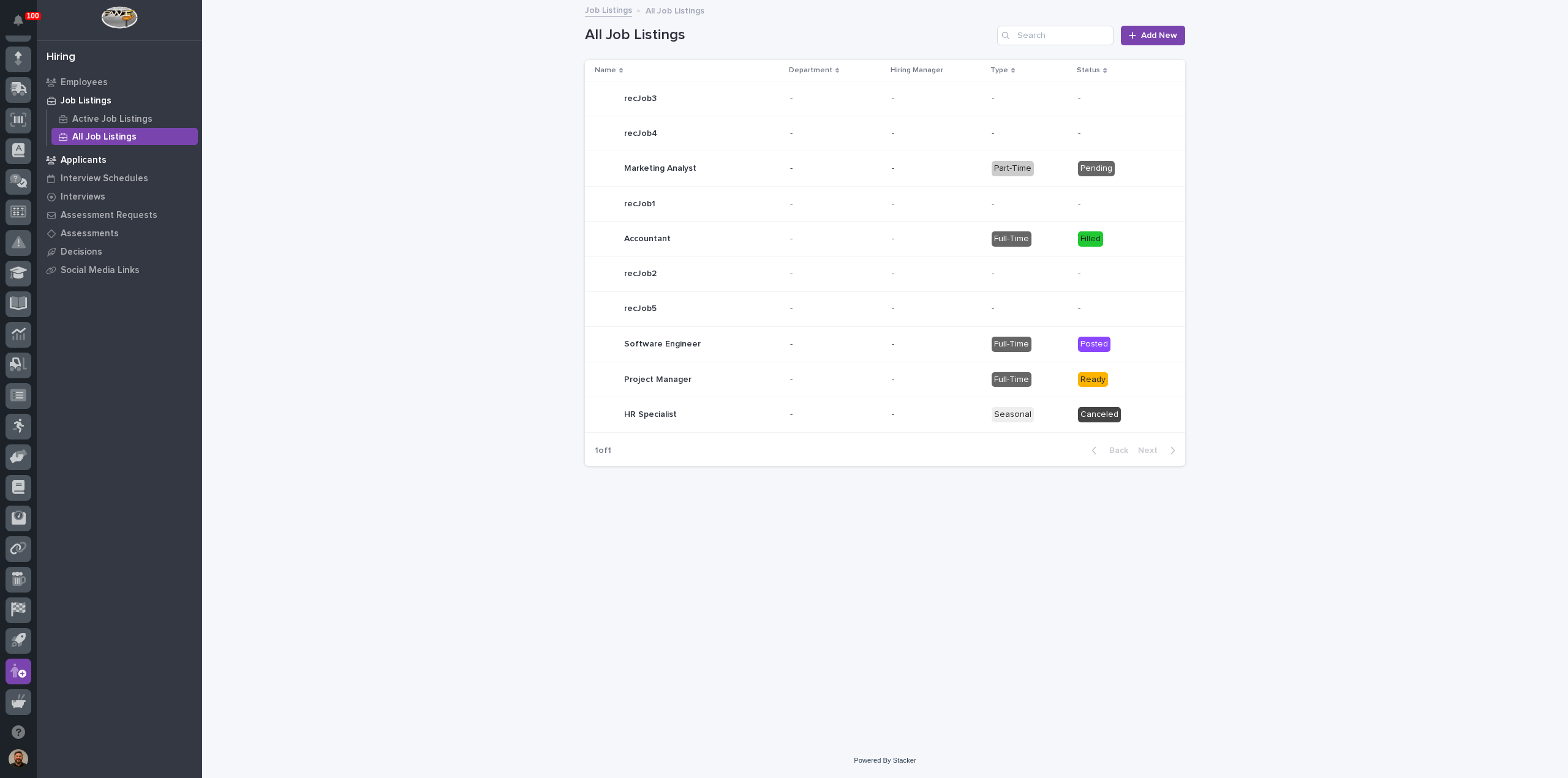
click at [89, 157] on p "Applicants" at bounding box center [83, 161] width 46 height 11
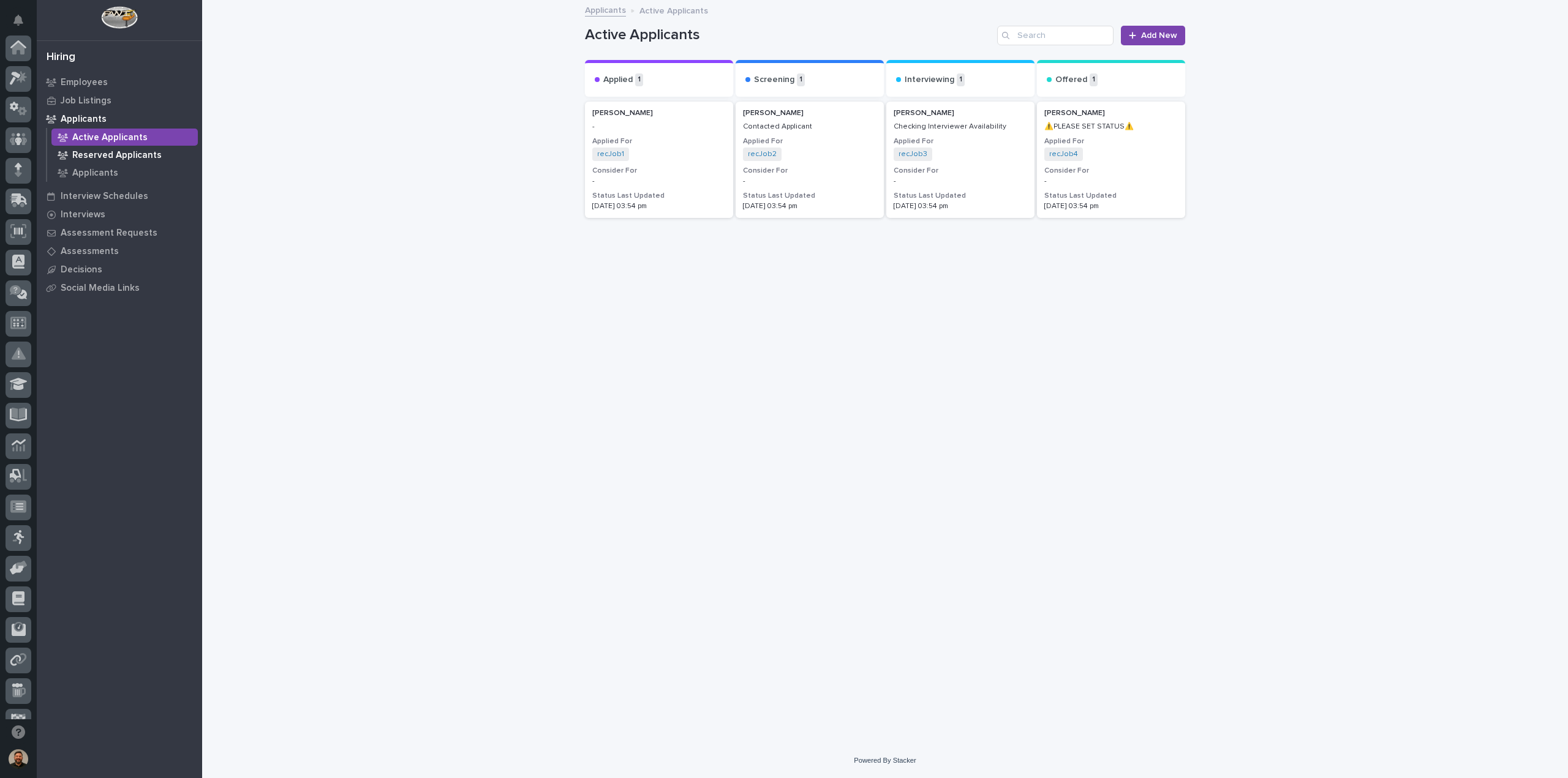
scroll to position [112, 0]
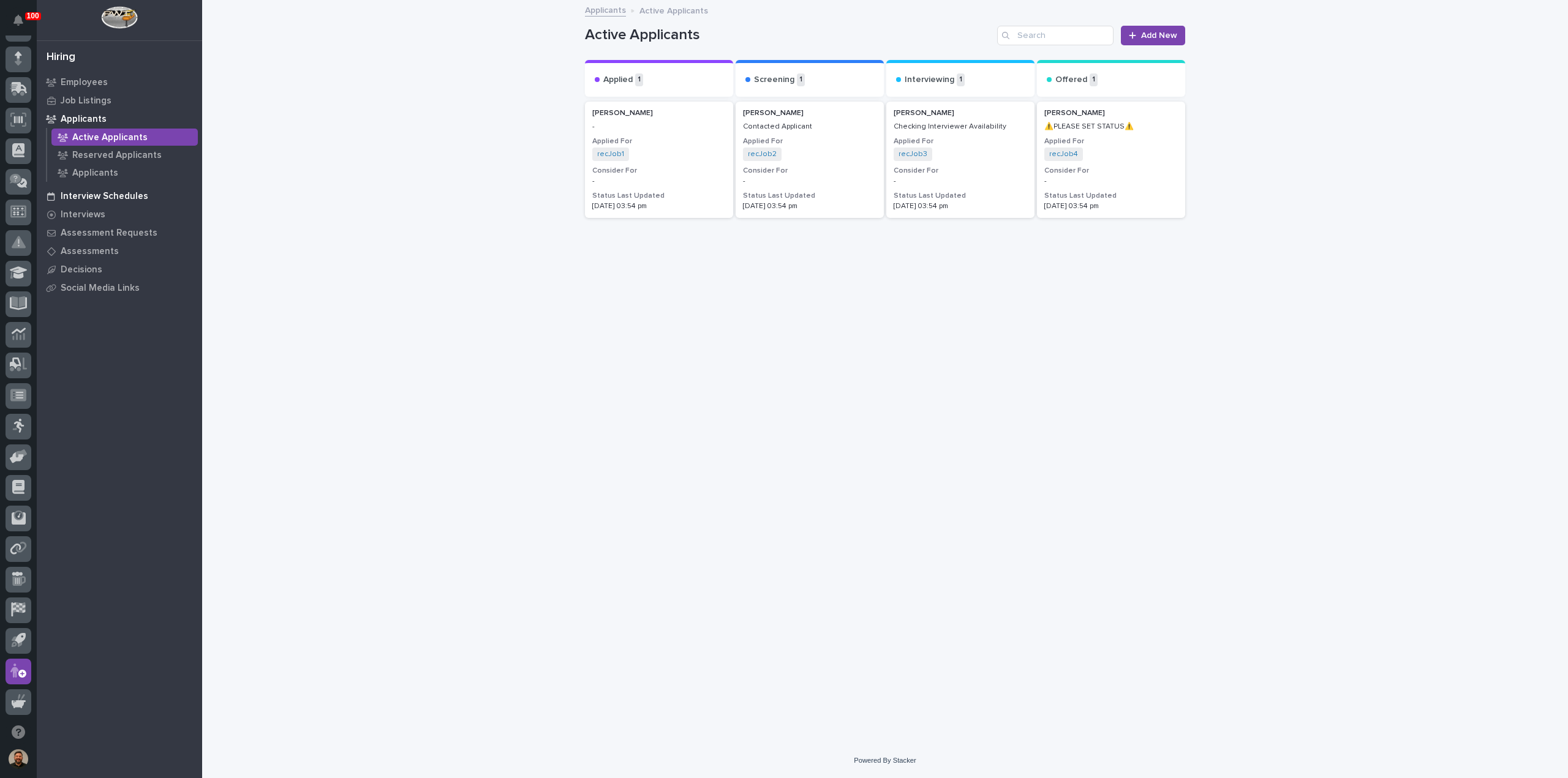
click at [119, 194] on p "Interview Schedules" at bounding box center [105, 196] width 88 height 11
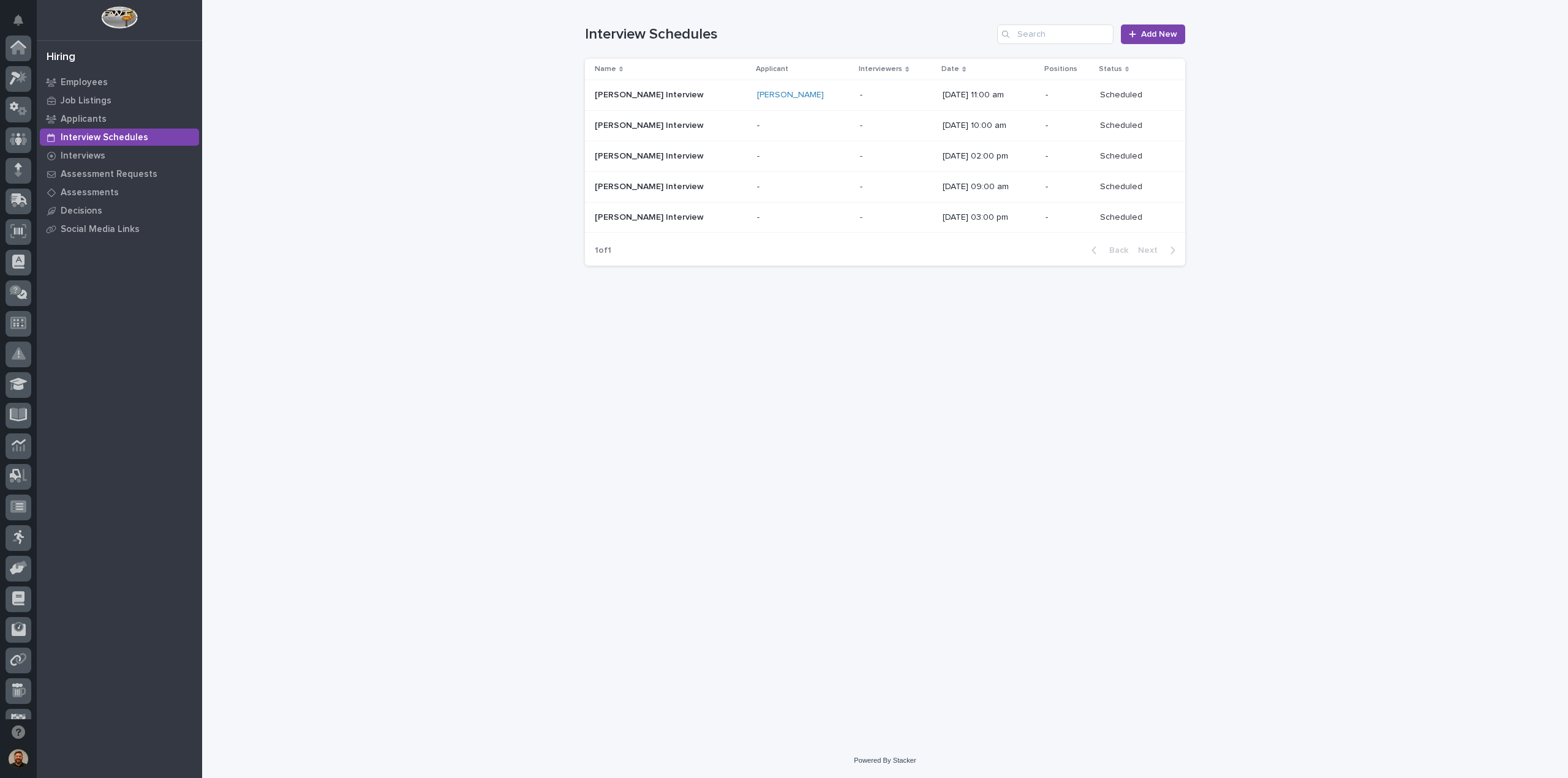
scroll to position [112, 0]
click at [69, 154] on p "Interviews" at bounding box center [83, 156] width 45 height 11
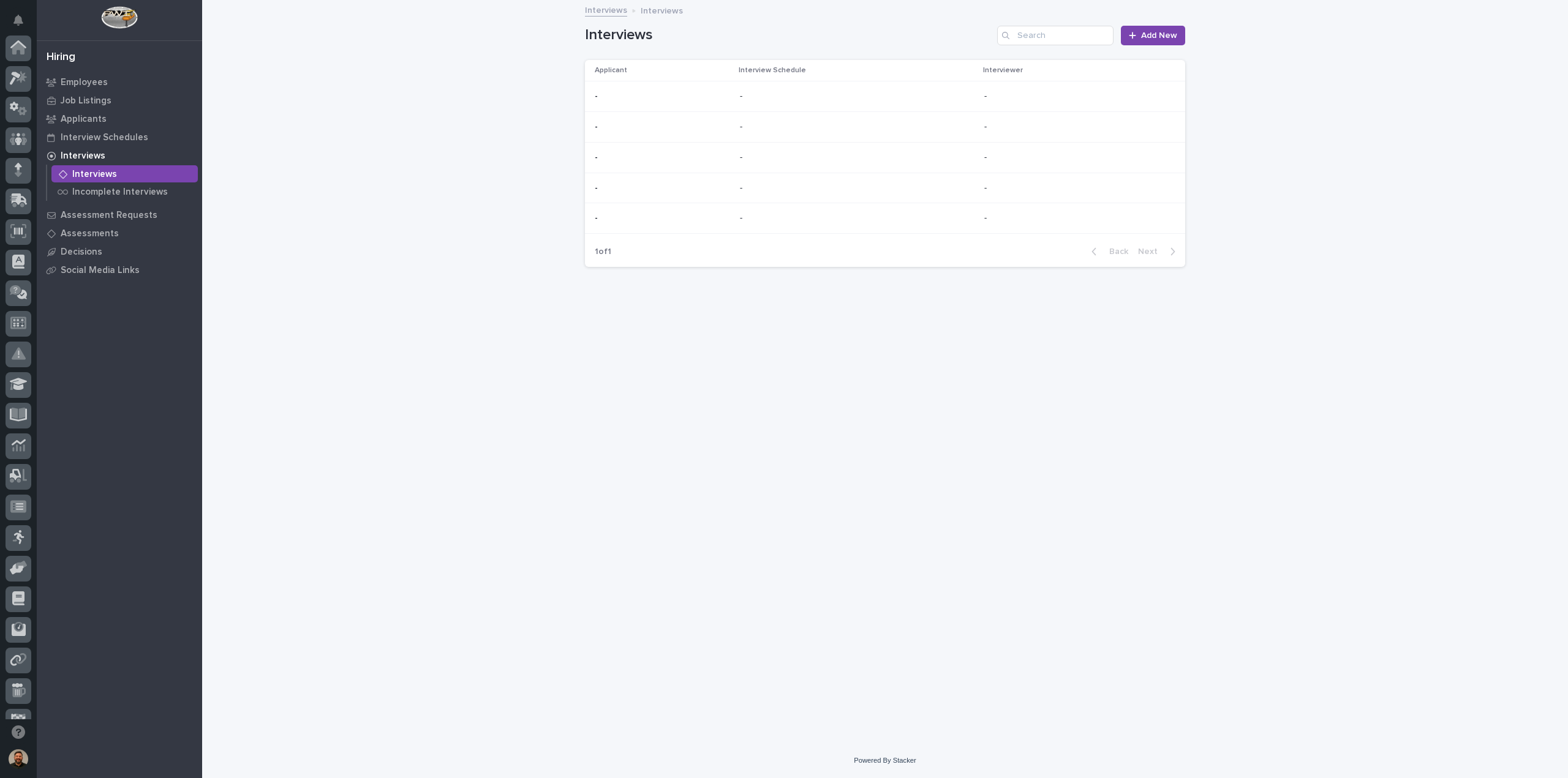
scroll to position [112, 0]
click at [107, 194] on p "Incomplete Interviews" at bounding box center [120, 193] width 95 height 11
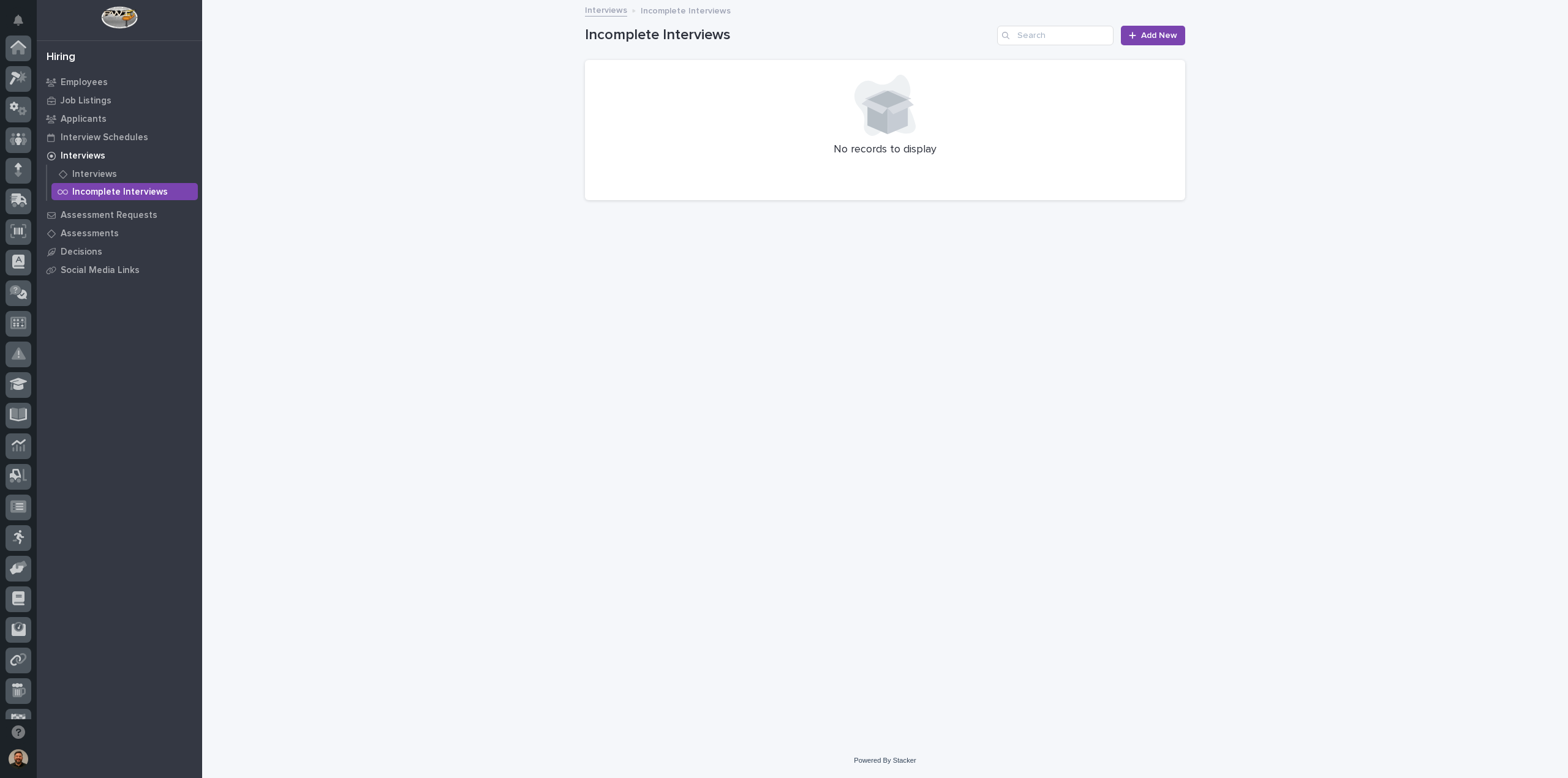
scroll to position [112, 0]
click at [105, 215] on p "Assessment Requests" at bounding box center [109, 216] width 97 height 11
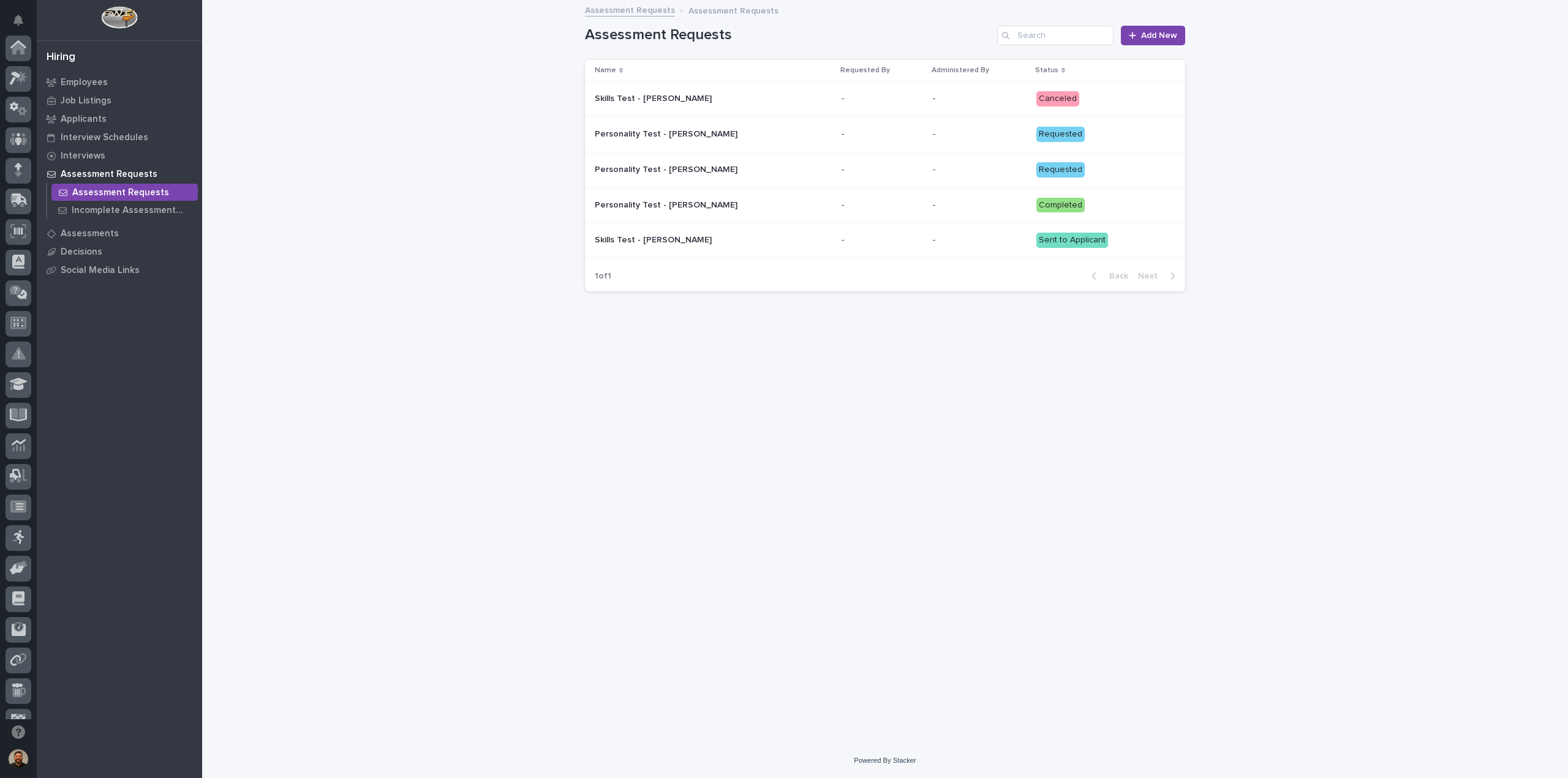
scroll to position [112, 0]
click at [1044, 100] on div "Canceled" at bounding box center [1058, 99] width 43 height 15
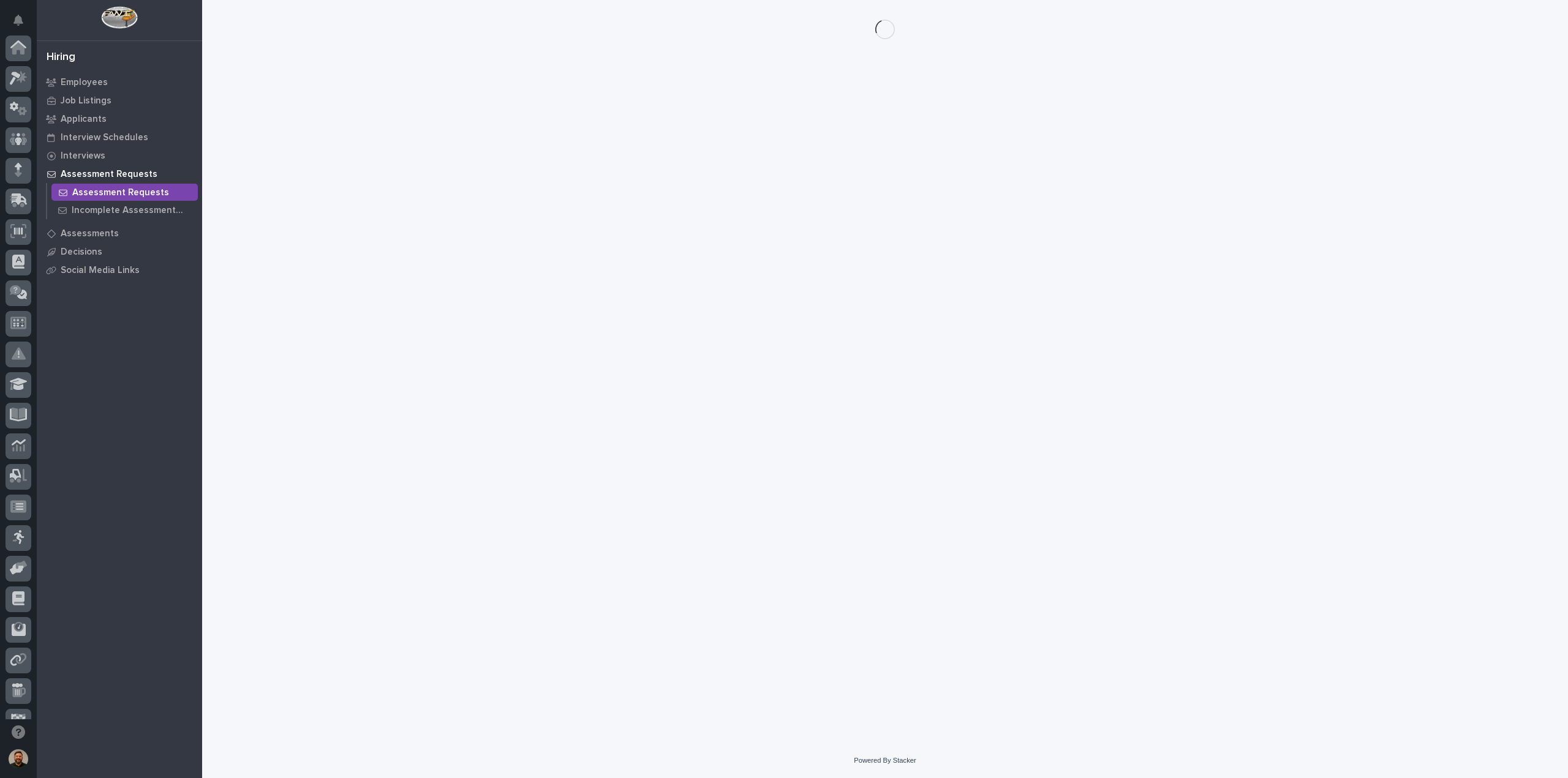
scroll to position [112, 0]
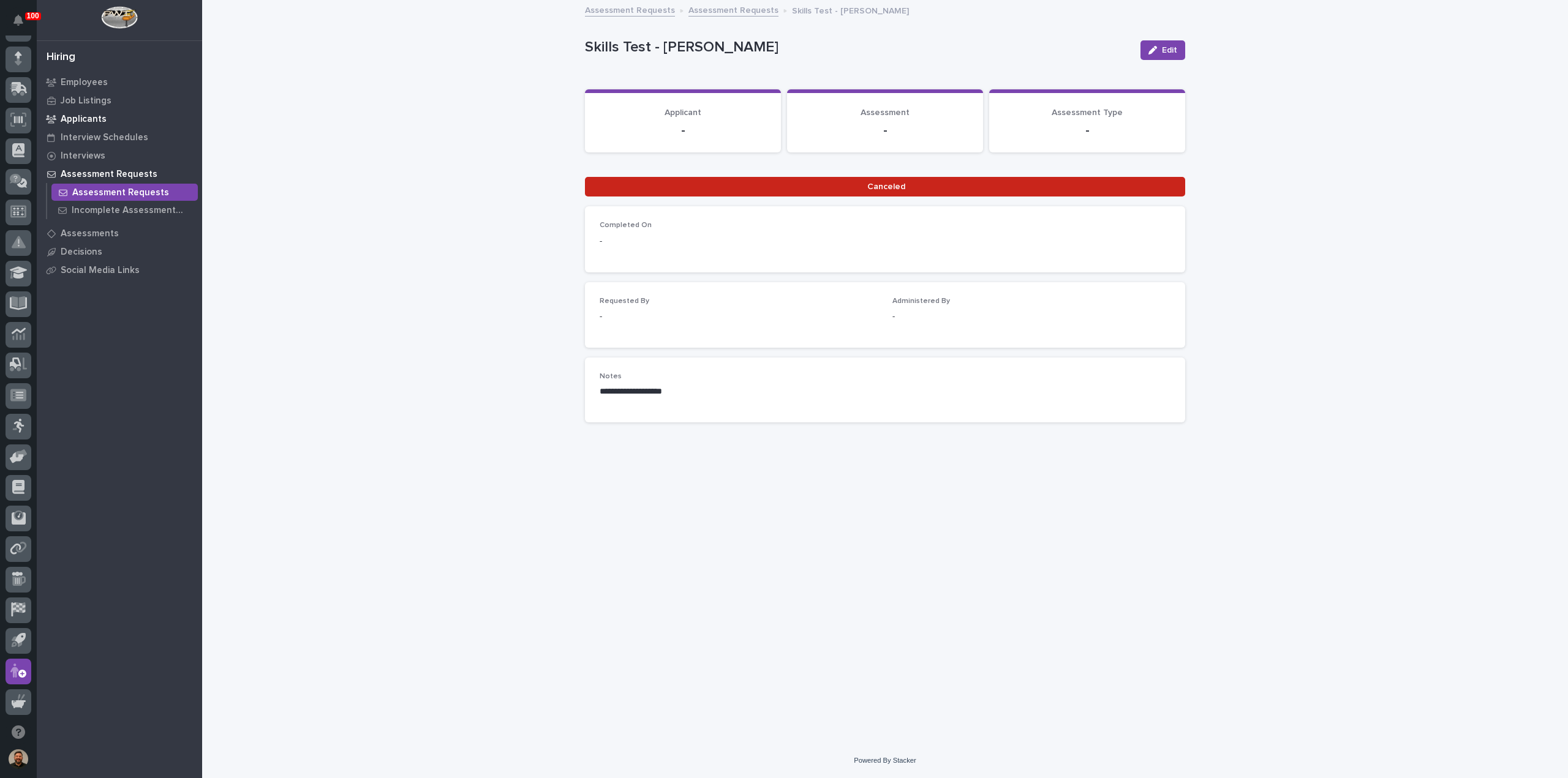
click at [77, 119] on p "Applicants" at bounding box center [83, 120] width 46 height 11
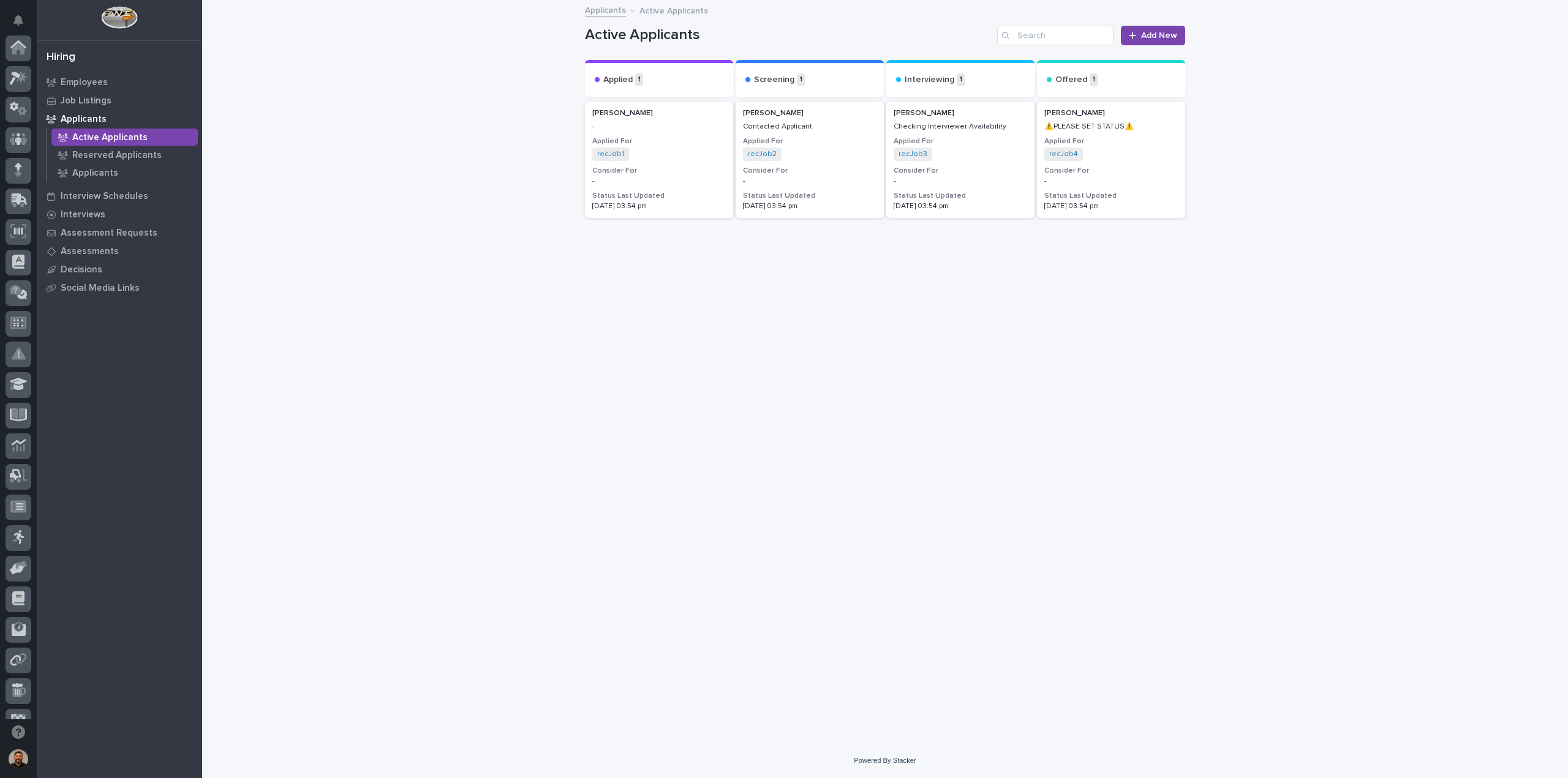
scroll to position [112, 0]
click at [1117, 133] on div "Marcus Green ⚠️PLEASE SET STATUS⚠️ Applied For recJob4 + 0 Consider For - Statu…" at bounding box center [1111, 160] width 148 height 117
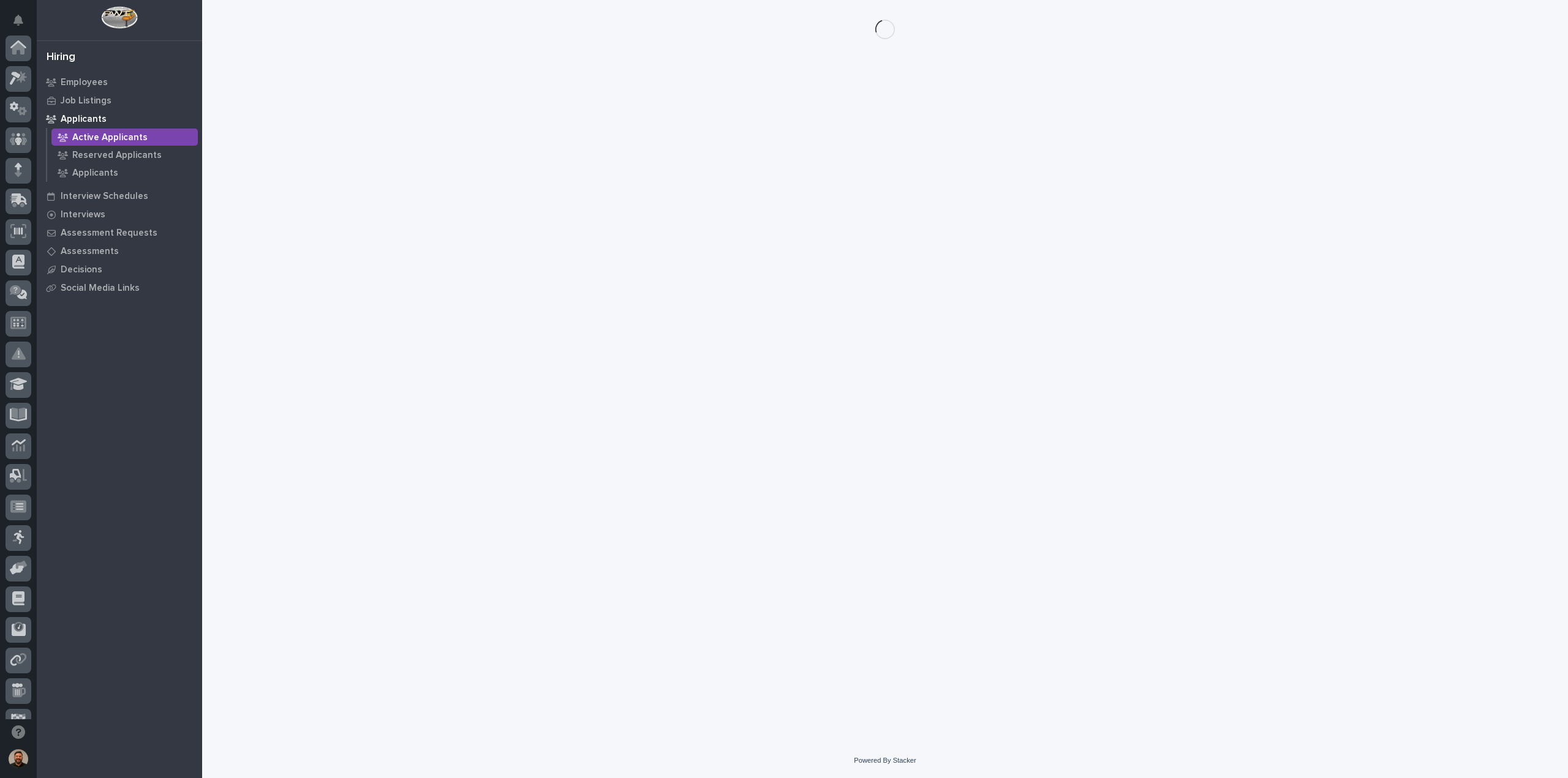
scroll to position [112, 0]
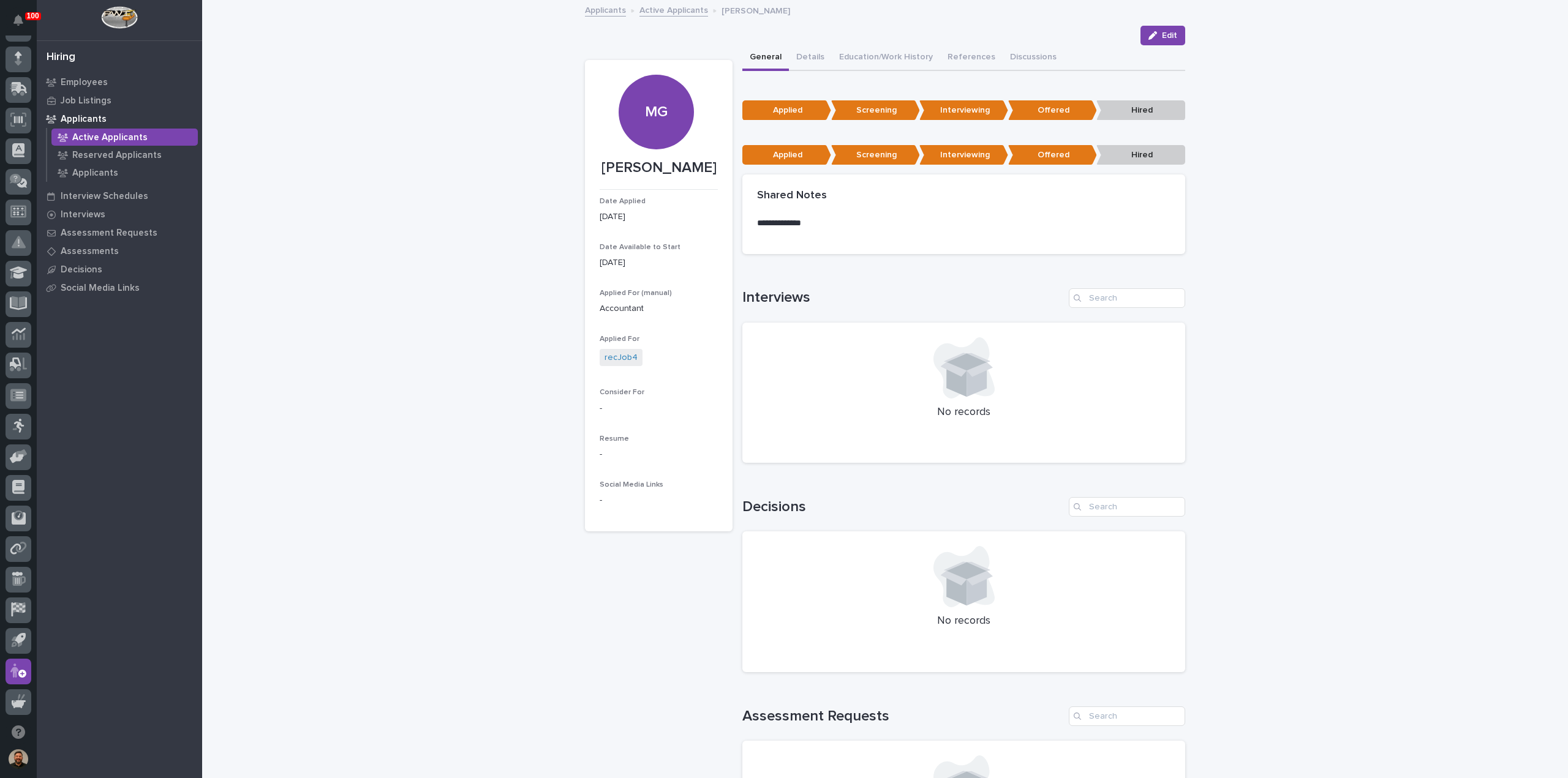
click at [659, 13] on link "Active Applicants" at bounding box center [674, 9] width 68 height 14
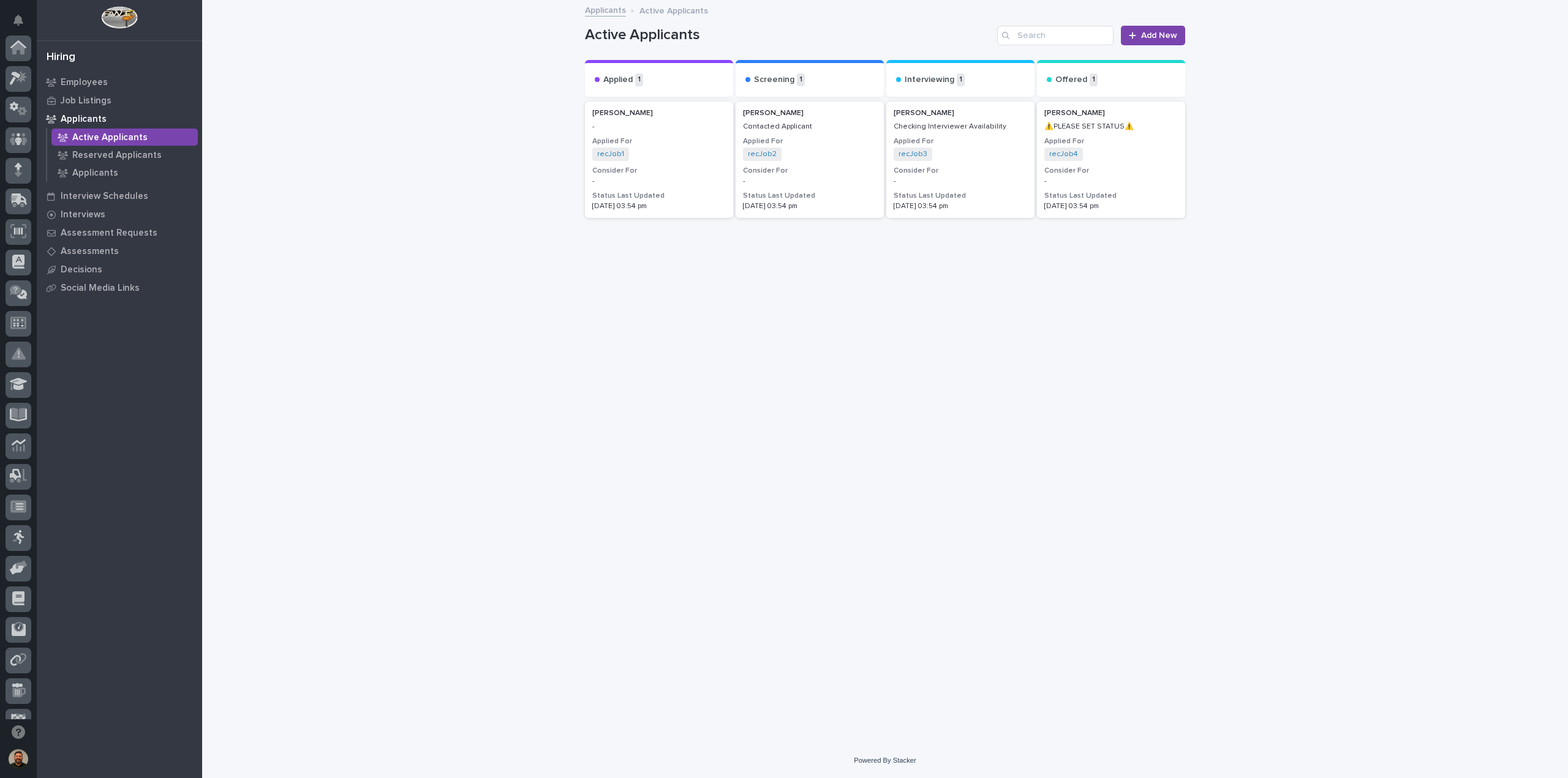
scroll to position [112, 0]
click at [978, 163] on div "Emily Byers Checking Interviewer Availability Applied For recJob3 + 0 Consider …" at bounding box center [960, 160] width 148 height 117
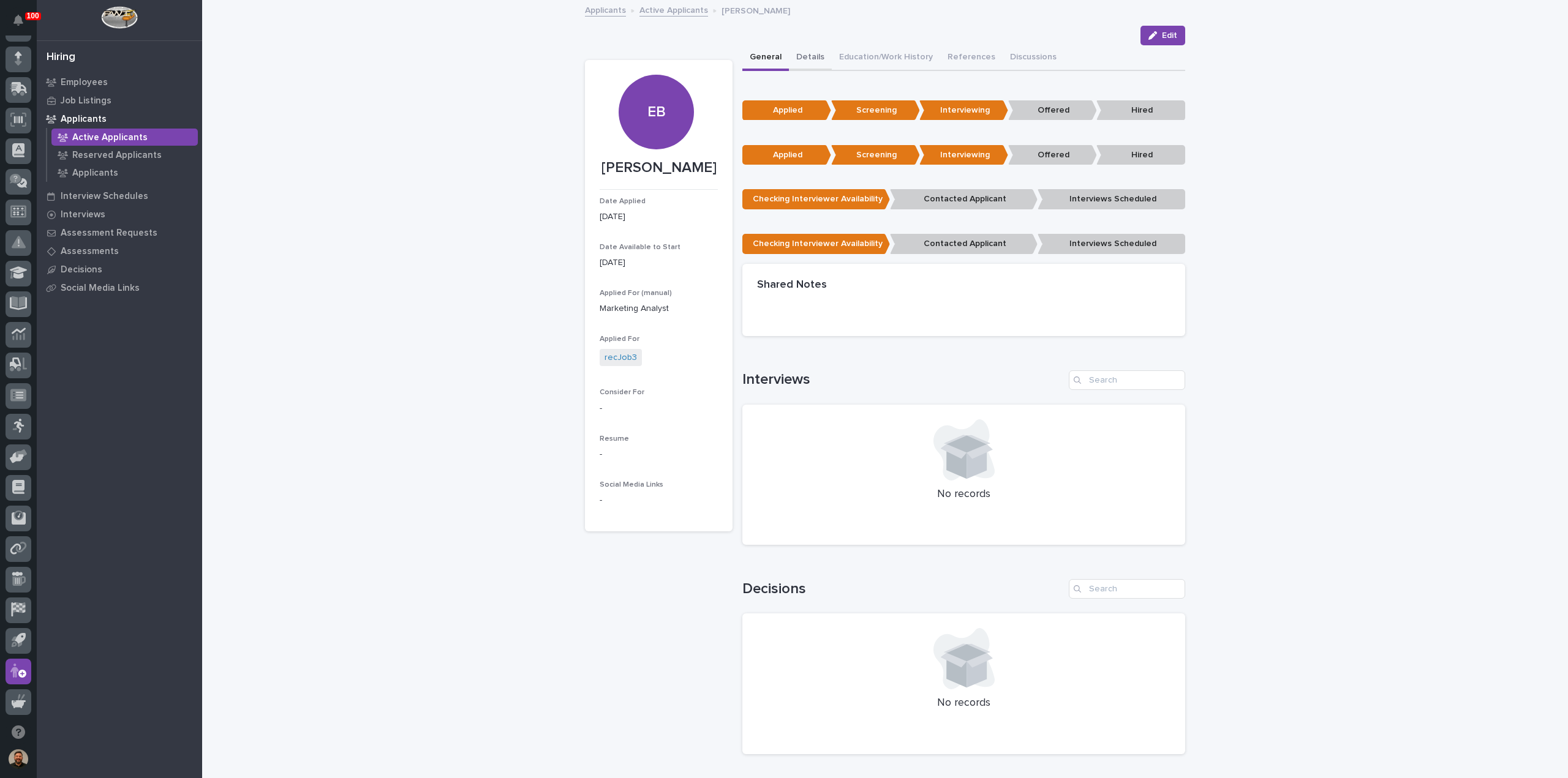
click at [801, 56] on button "Details" at bounding box center [810, 58] width 43 height 26
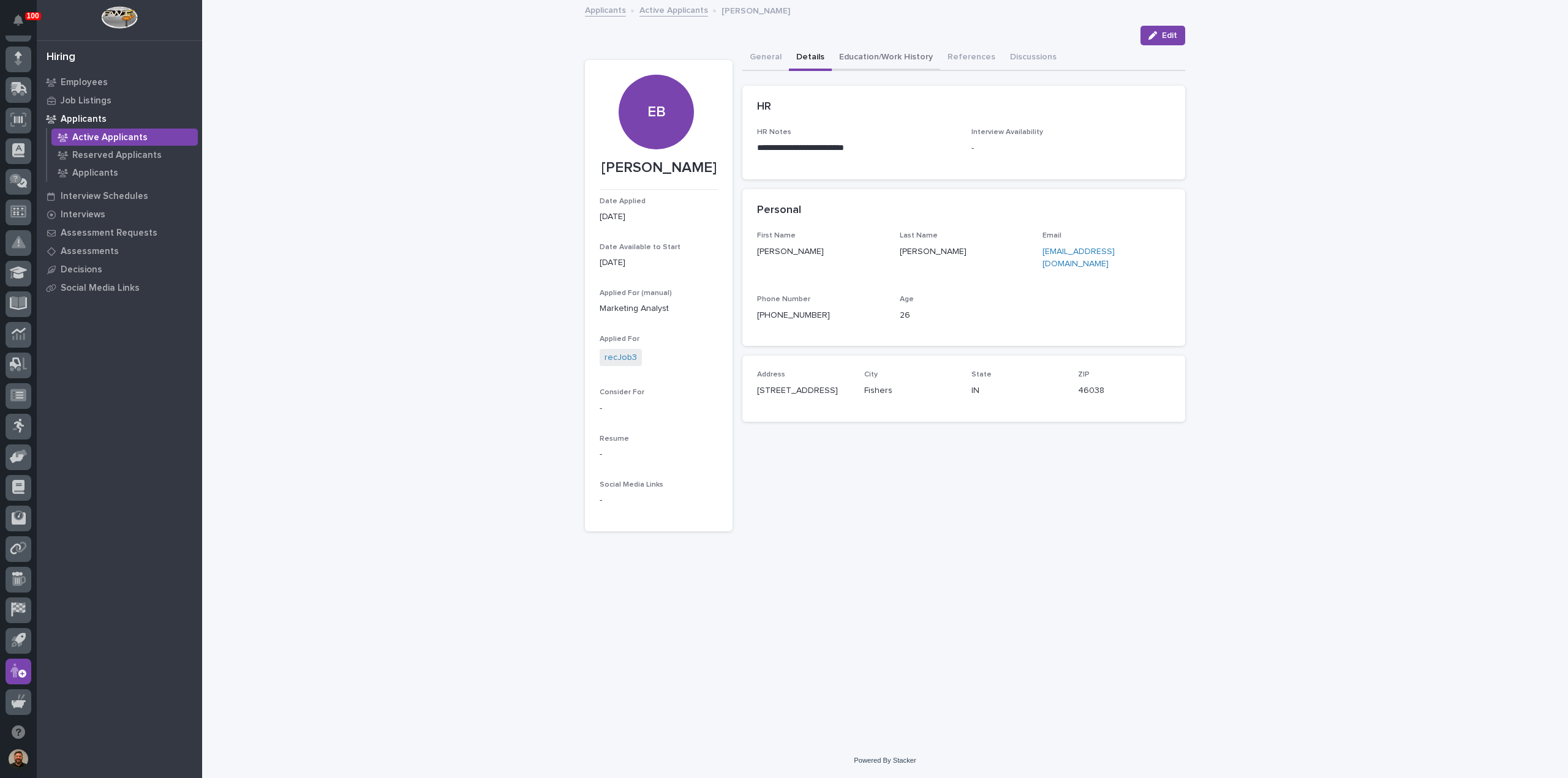
click at [874, 63] on button "Education/Work History" at bounding box center [886, 58] width 109 height 26
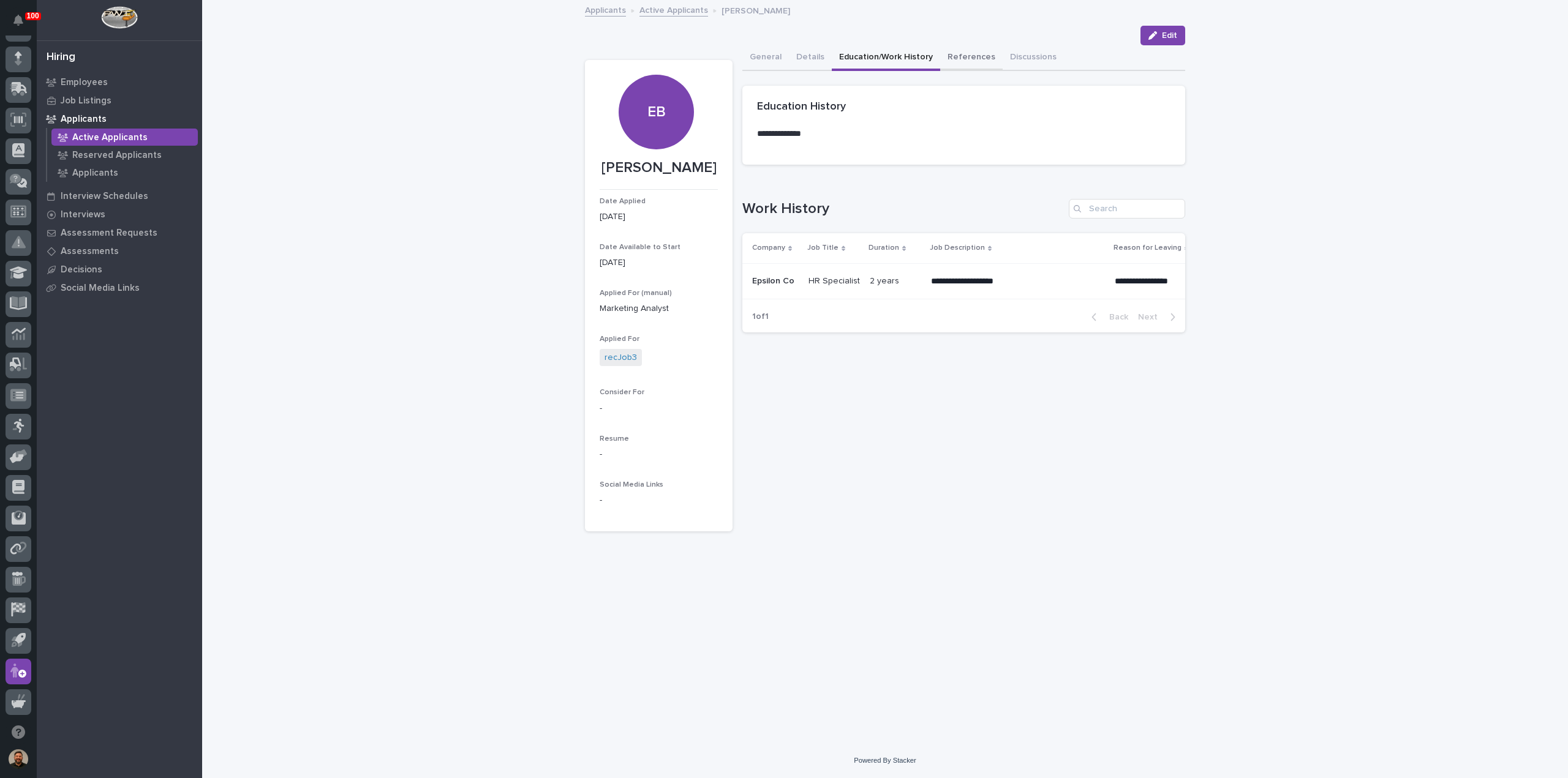
click at [958, 61] on button "References" at bounding box center [972, 58] width 63 height 26
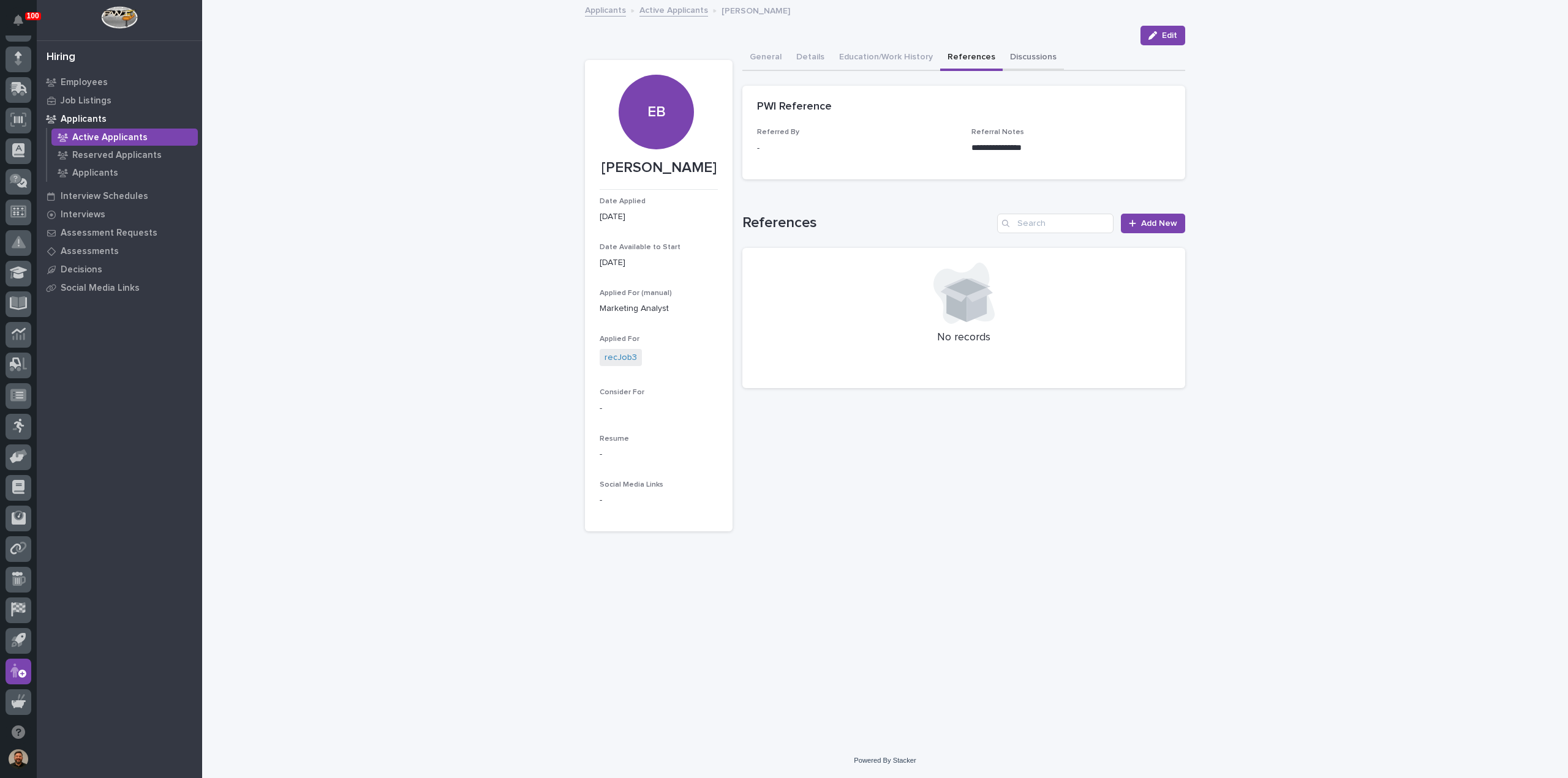
click at [1027, 61] on button "Discussions" at bounding box center [1034, 58] width 62 height 26
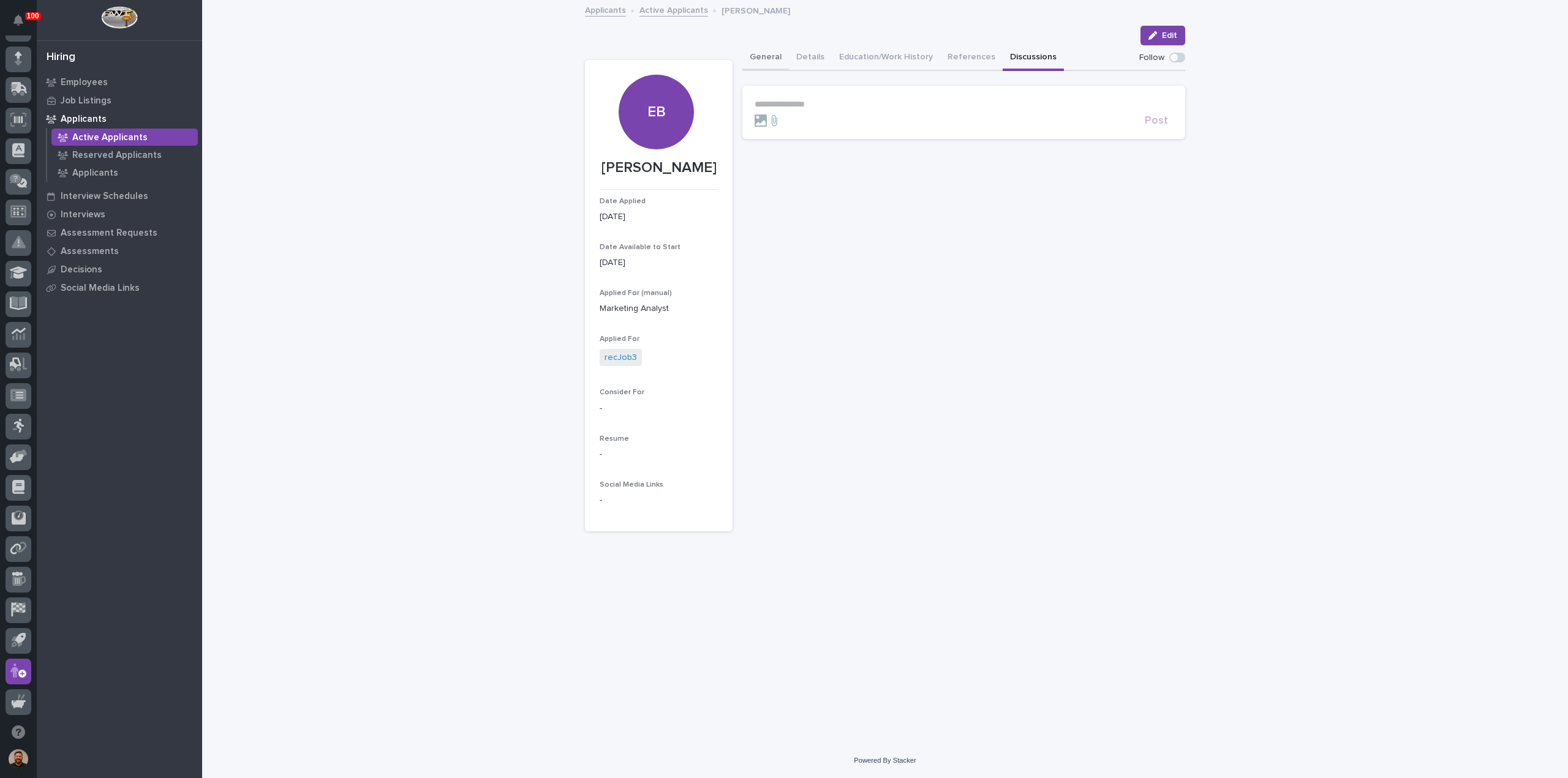
click at [770, 57] on button "General" at bounding box center [766, 58] width 46 height 26
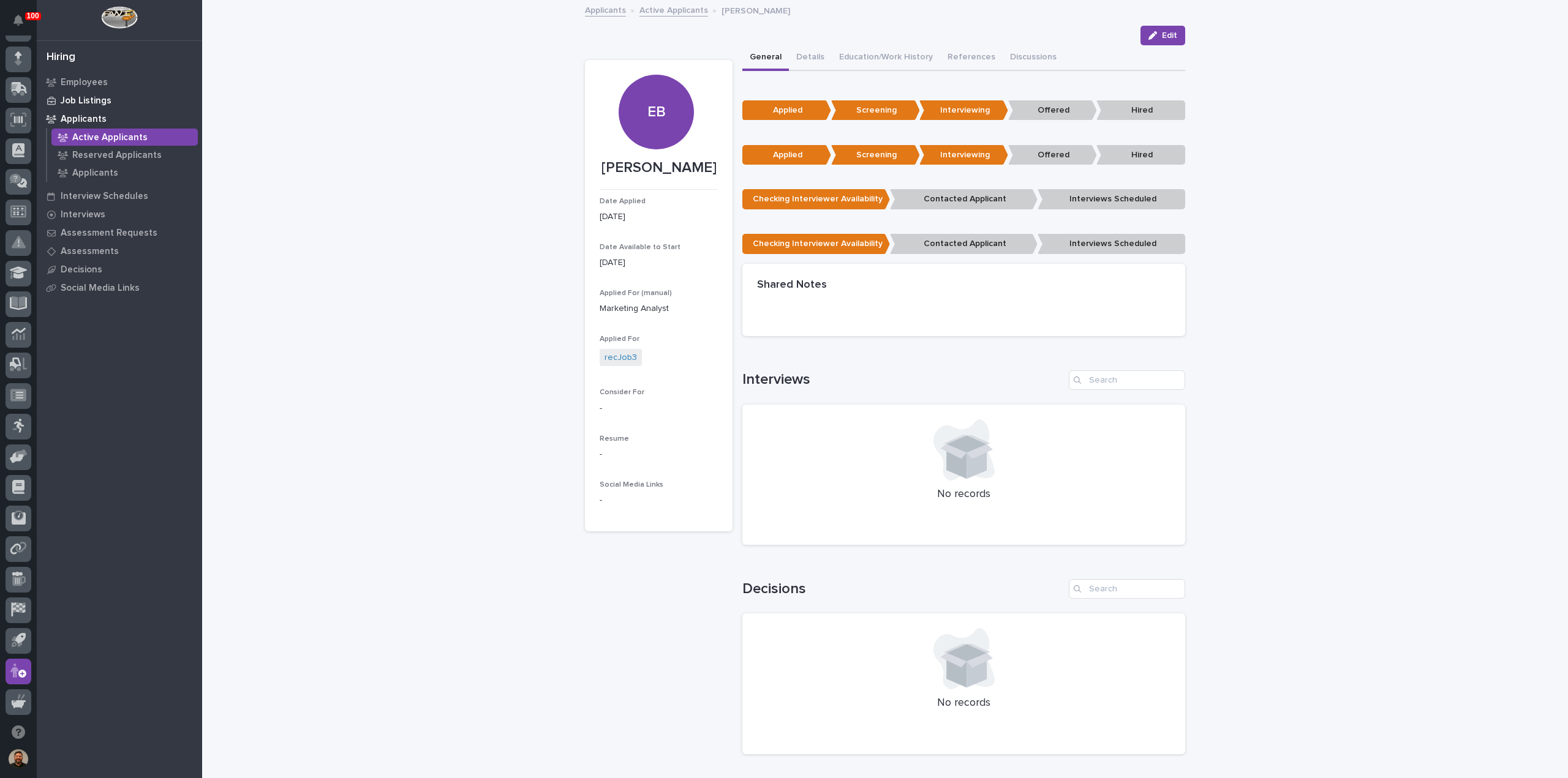
click at [94, 97] on p "Job Listings" at bounding box center [86, 101] width 51 height 11
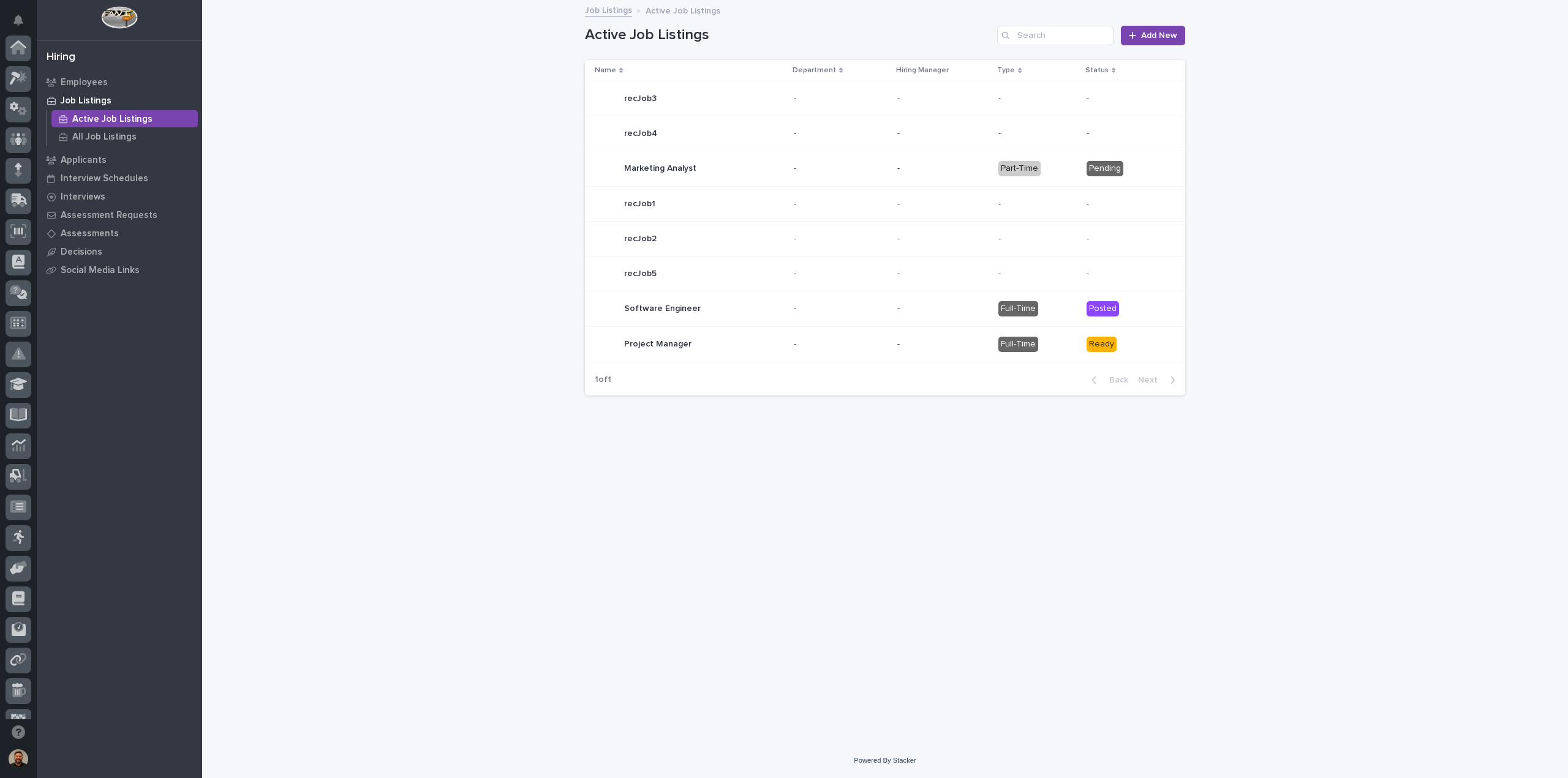
scroll to position [112, 0]
click at [871, 301] on div "- -" at bounding box center [840, 309] width 94 height 20
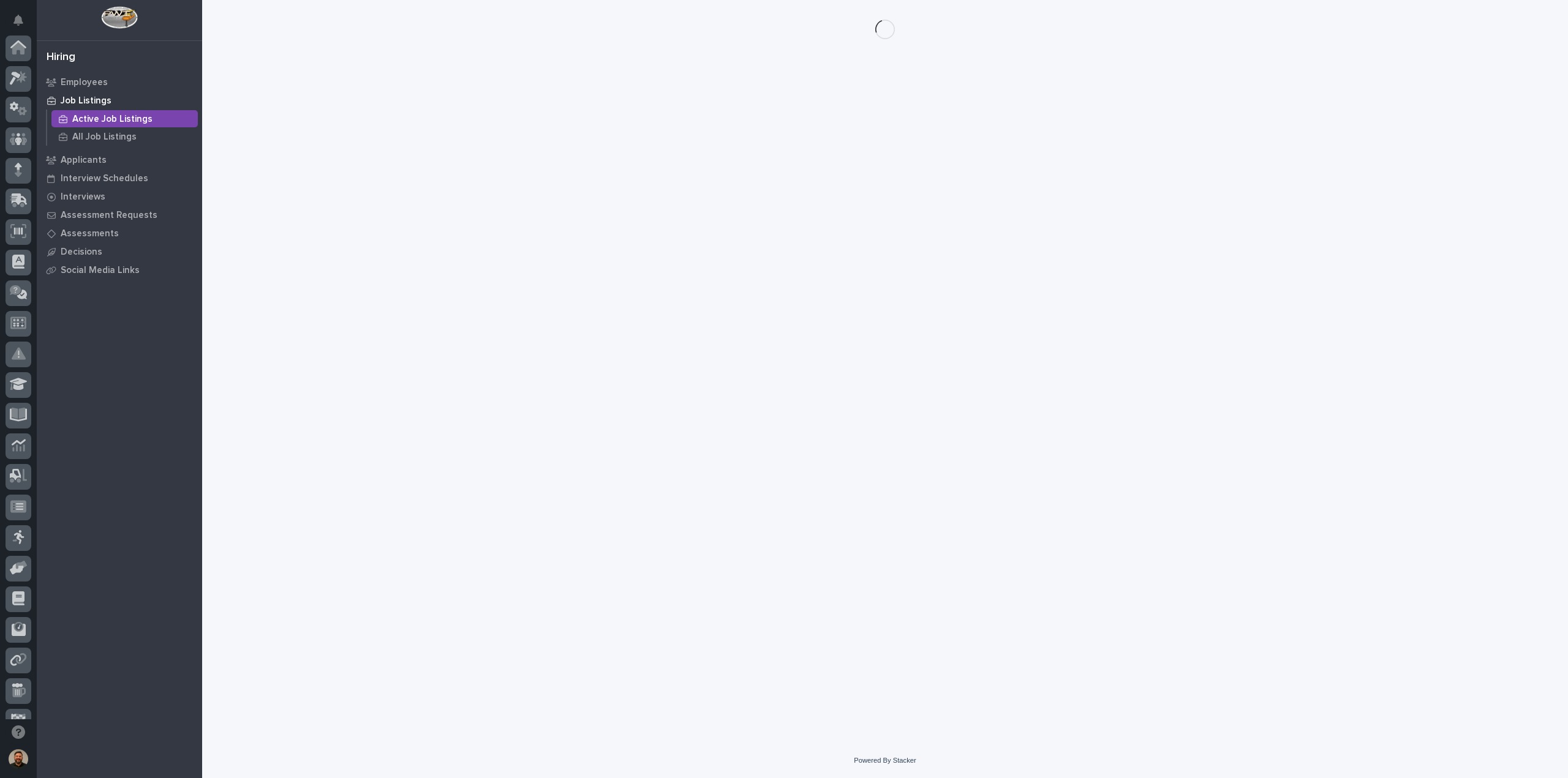
scroll to position [112, 0]
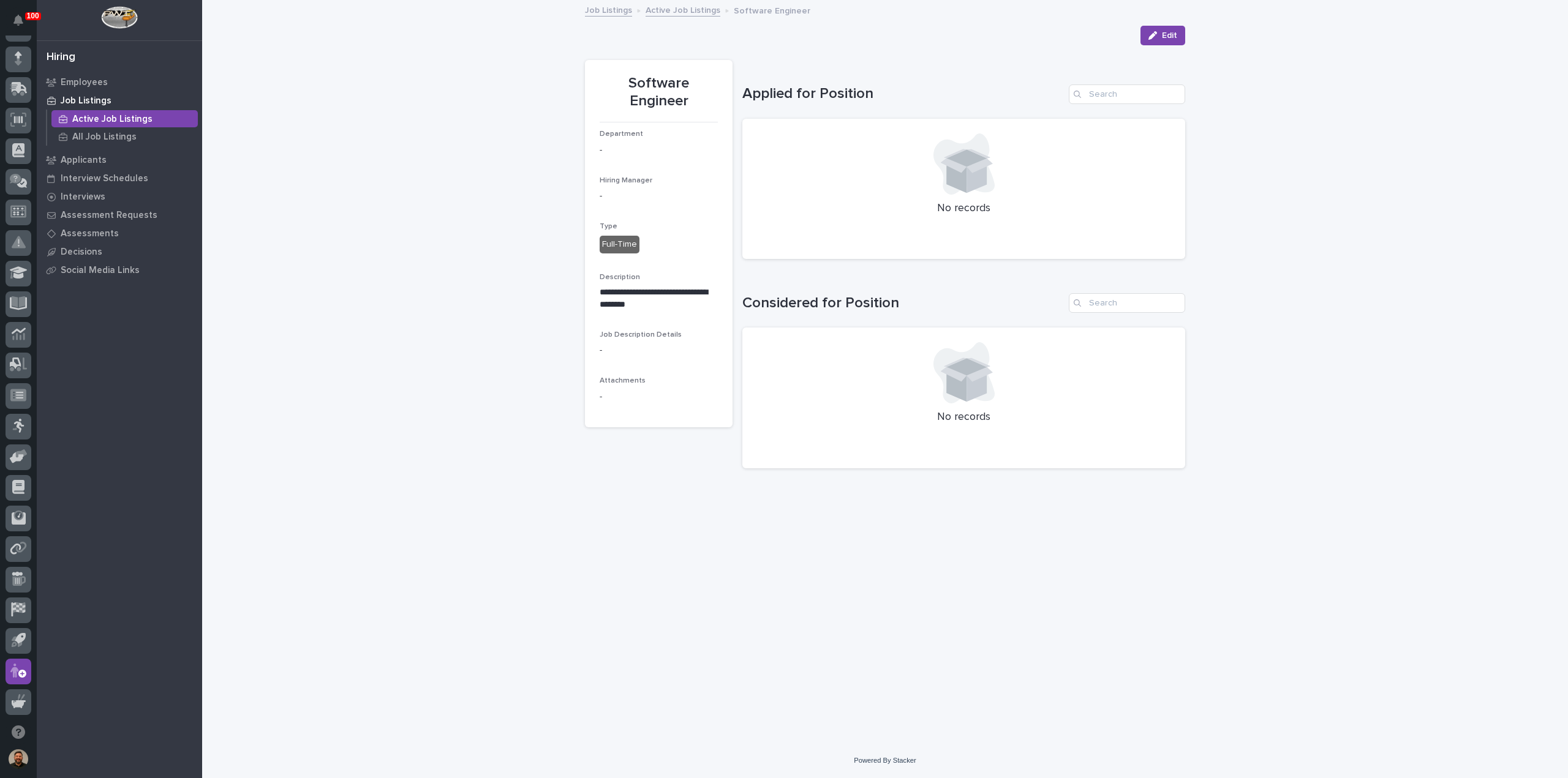
click at [686, 11] on link "Active Job Listings" at bounding box center [683, 9] width 75 height 14
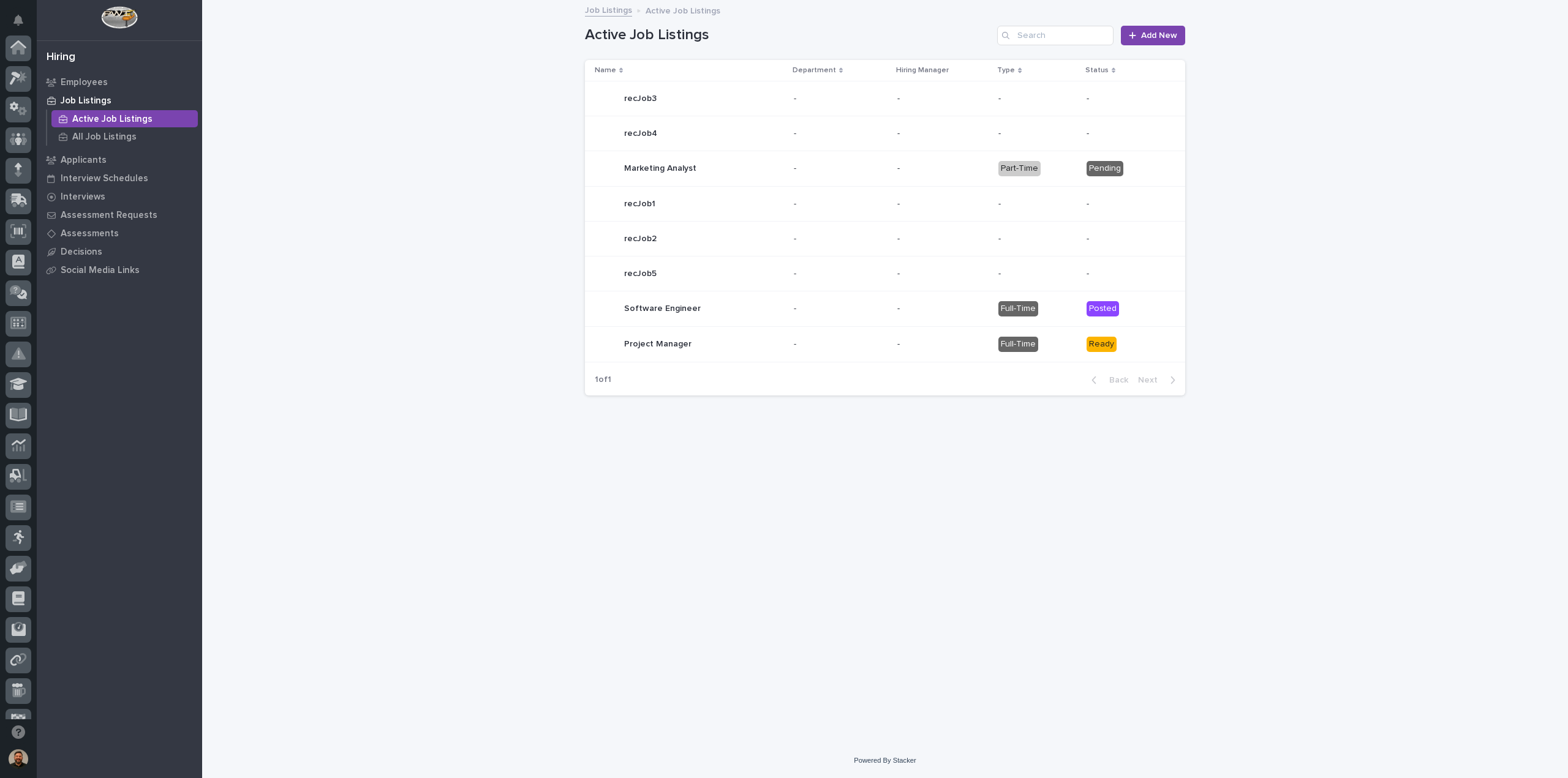
scroll to position [112, 0]
click at [751, 238] on div "recJob2 recJob2" at bounding box center [690, 238] width 190 height 24
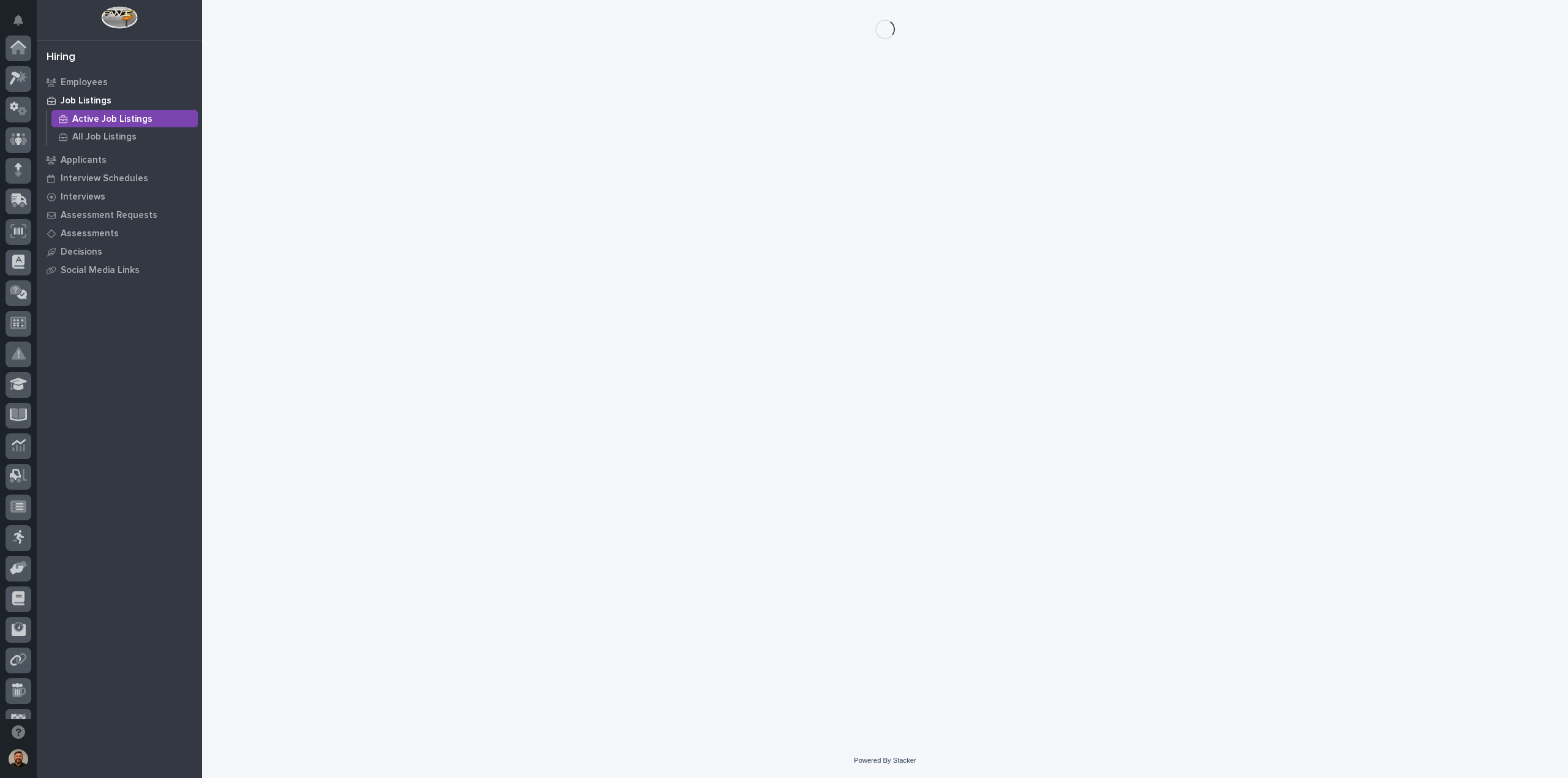
scroll to position [112, 0]
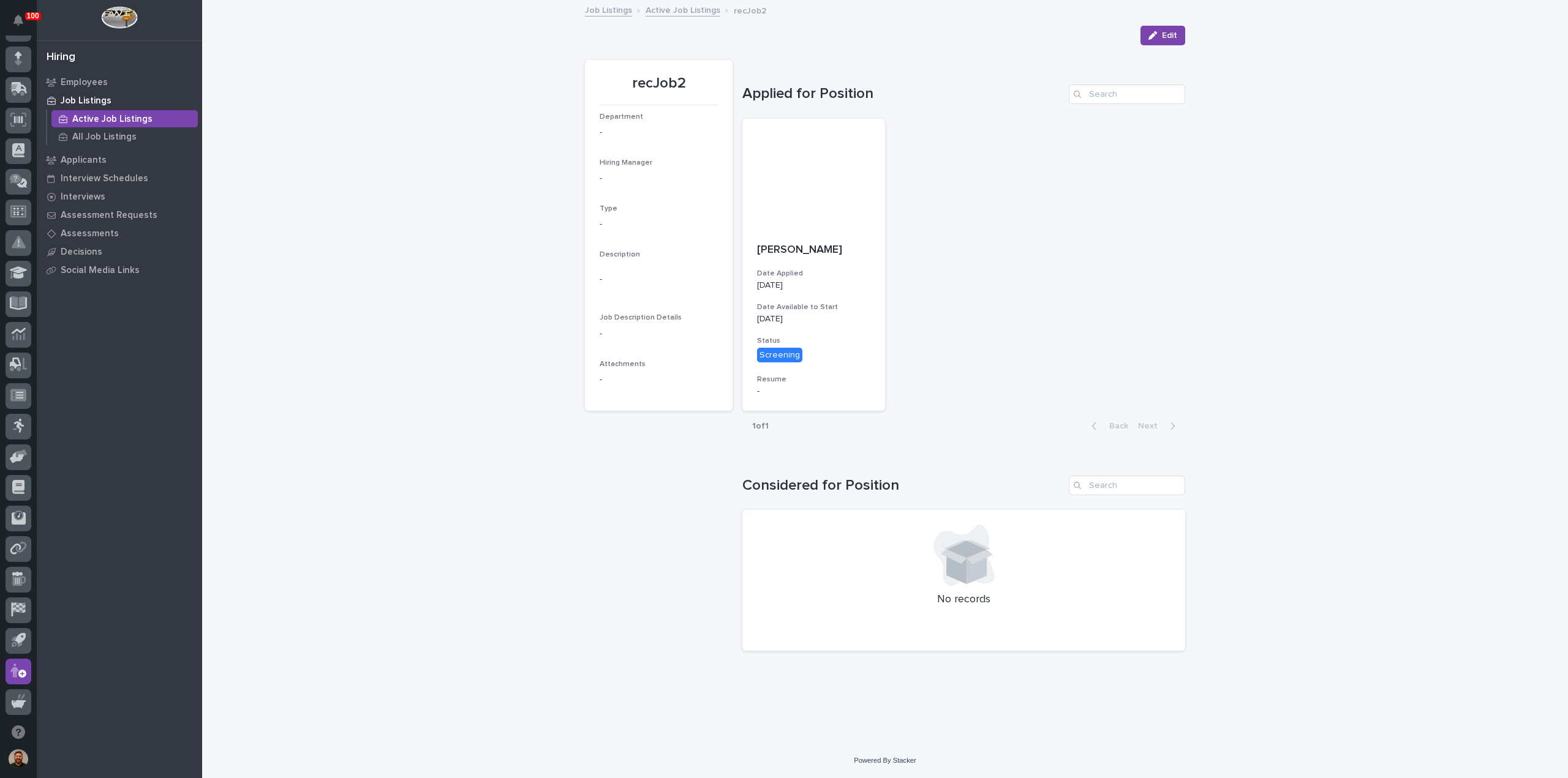
click at [682, 11] on link "Active Job Listings" at bounding box center [683, 9] width 75 height 14
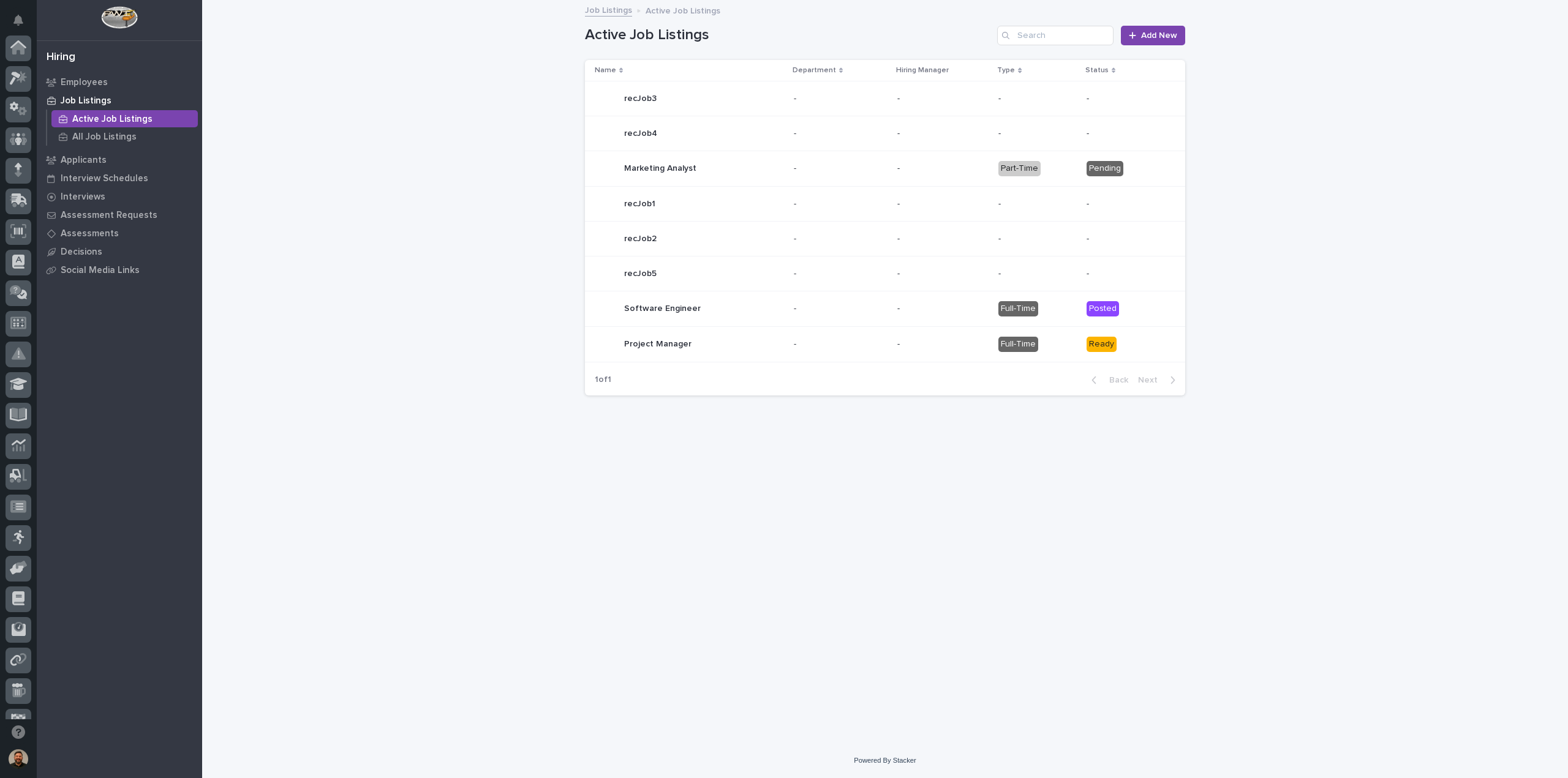
scroll to position [112, 0]
click at [86, 78] on p "Employees" at bounding box center [84, 83] width 47 height 11
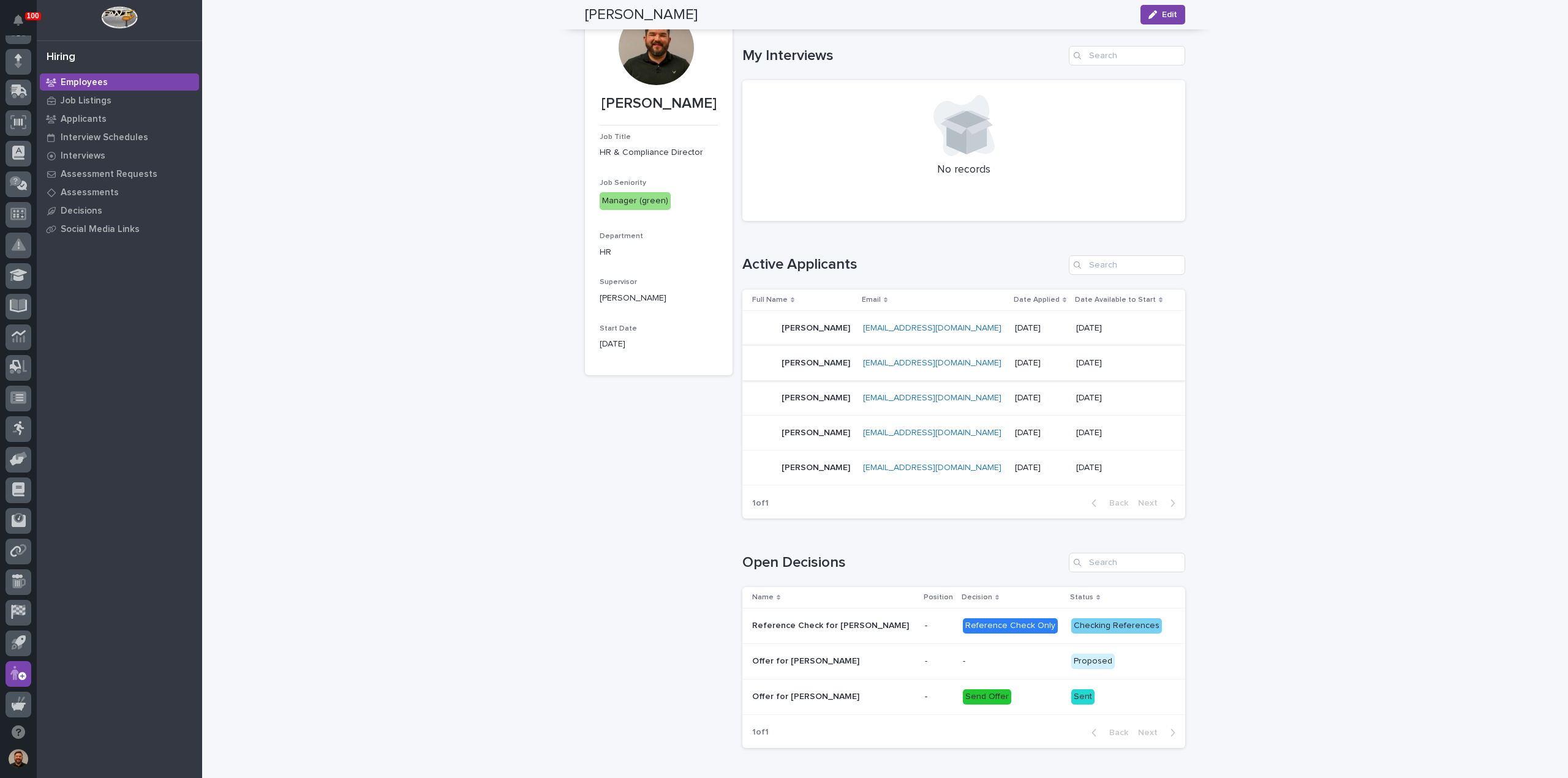
scroll to position [63, 0]
click at [846, 426] on div "Son Lee Son Lee" at bounding box center [802, 432] width 101 height 24
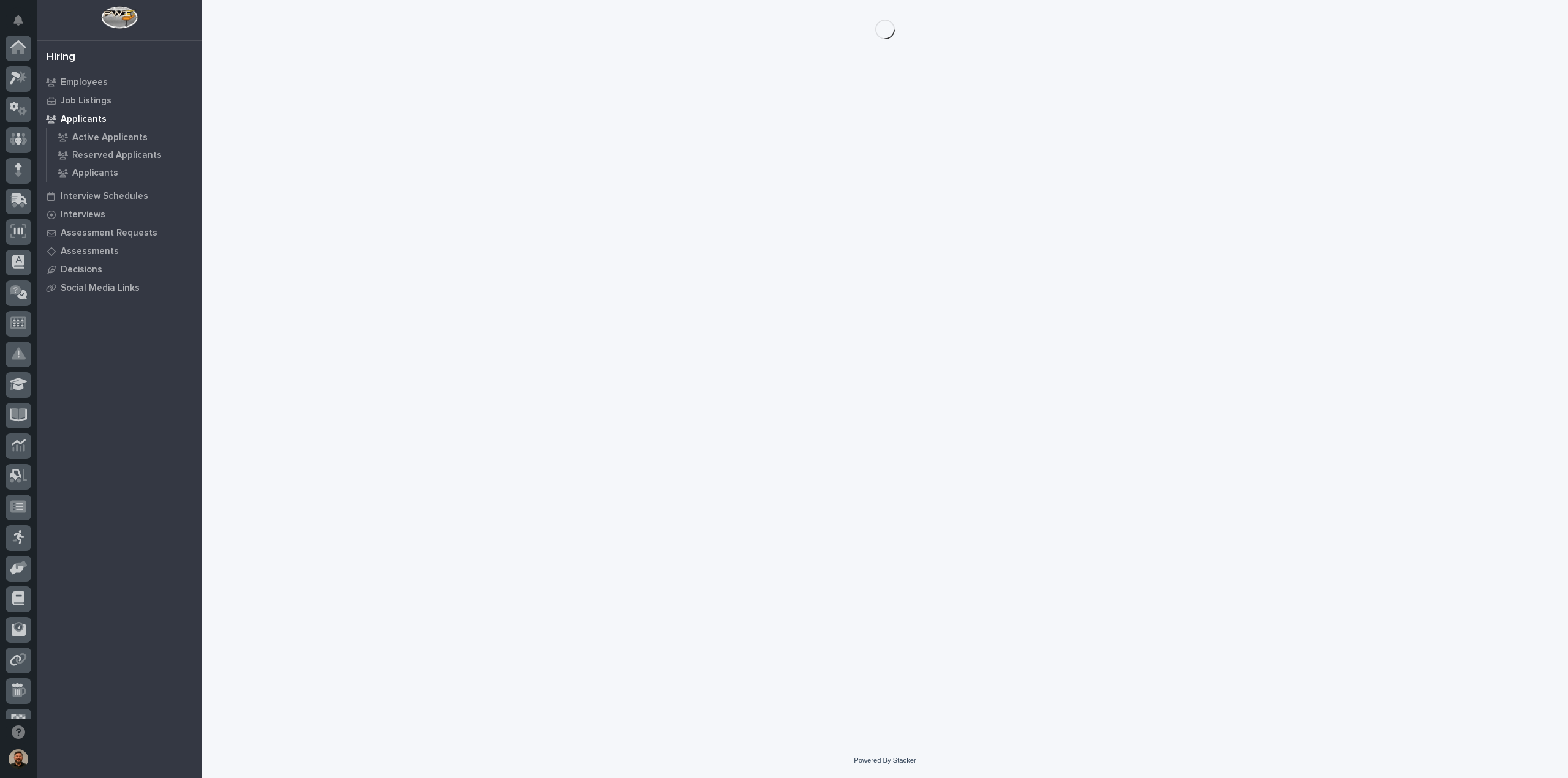
scroll to position [112, 0]
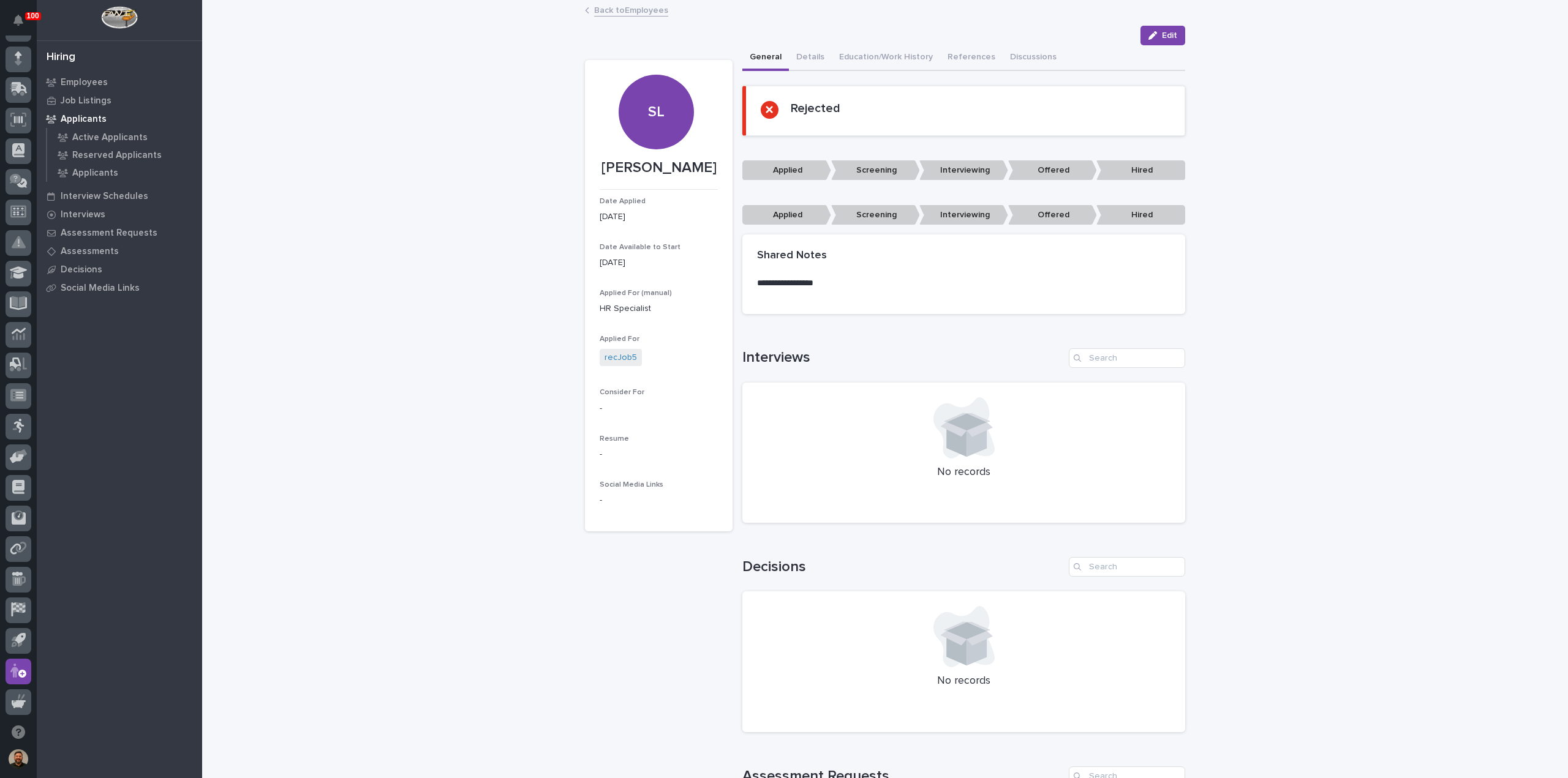
click at [602, 9] on link "Back to Employees" at bounding box center [631, 9] width 74 height 14
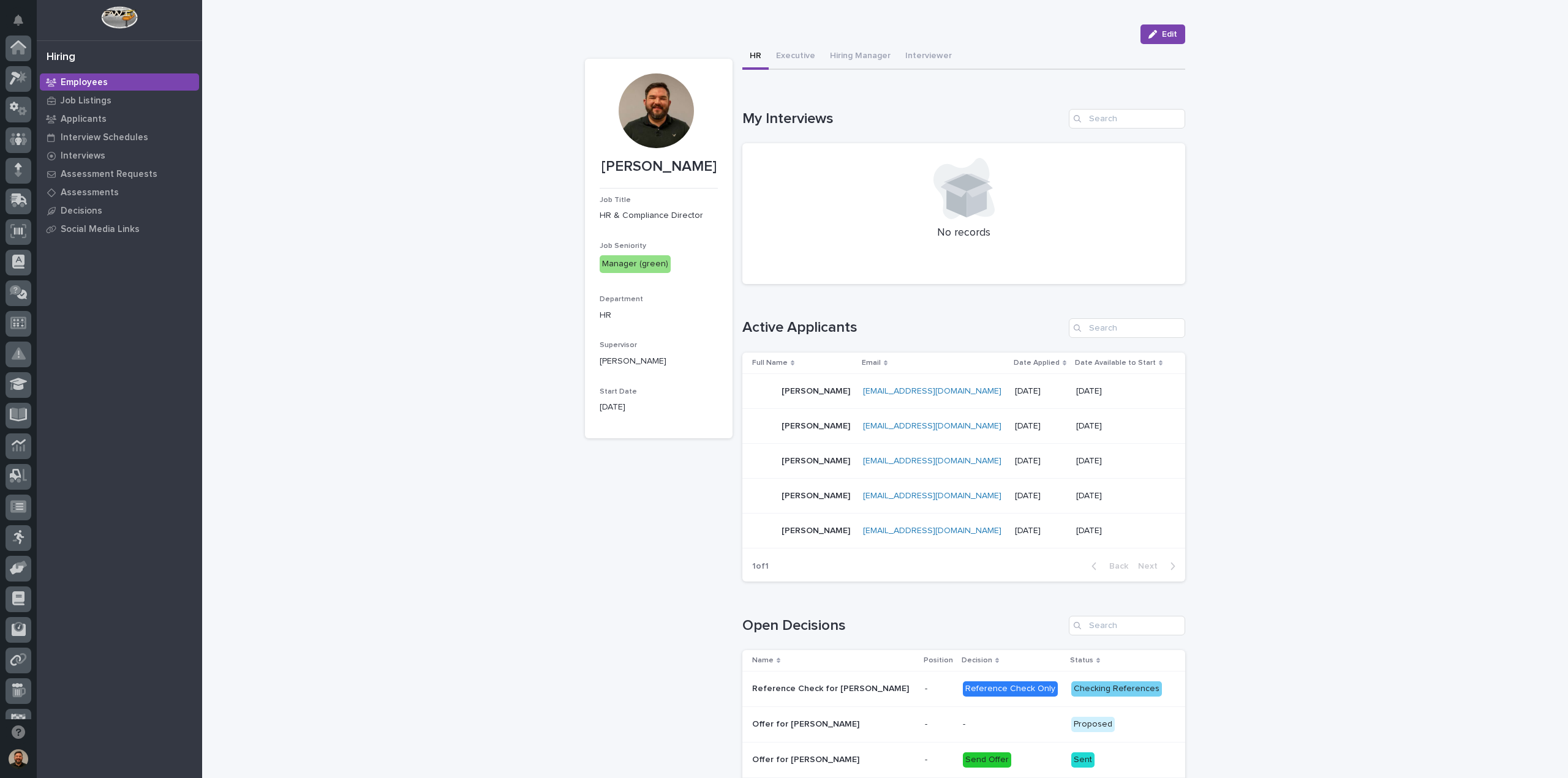
scroll to position [112, 0]
click at [836, 461] on div "Emily Byers Emily Byers" at bounding box center [802, 461] width 101 height 24
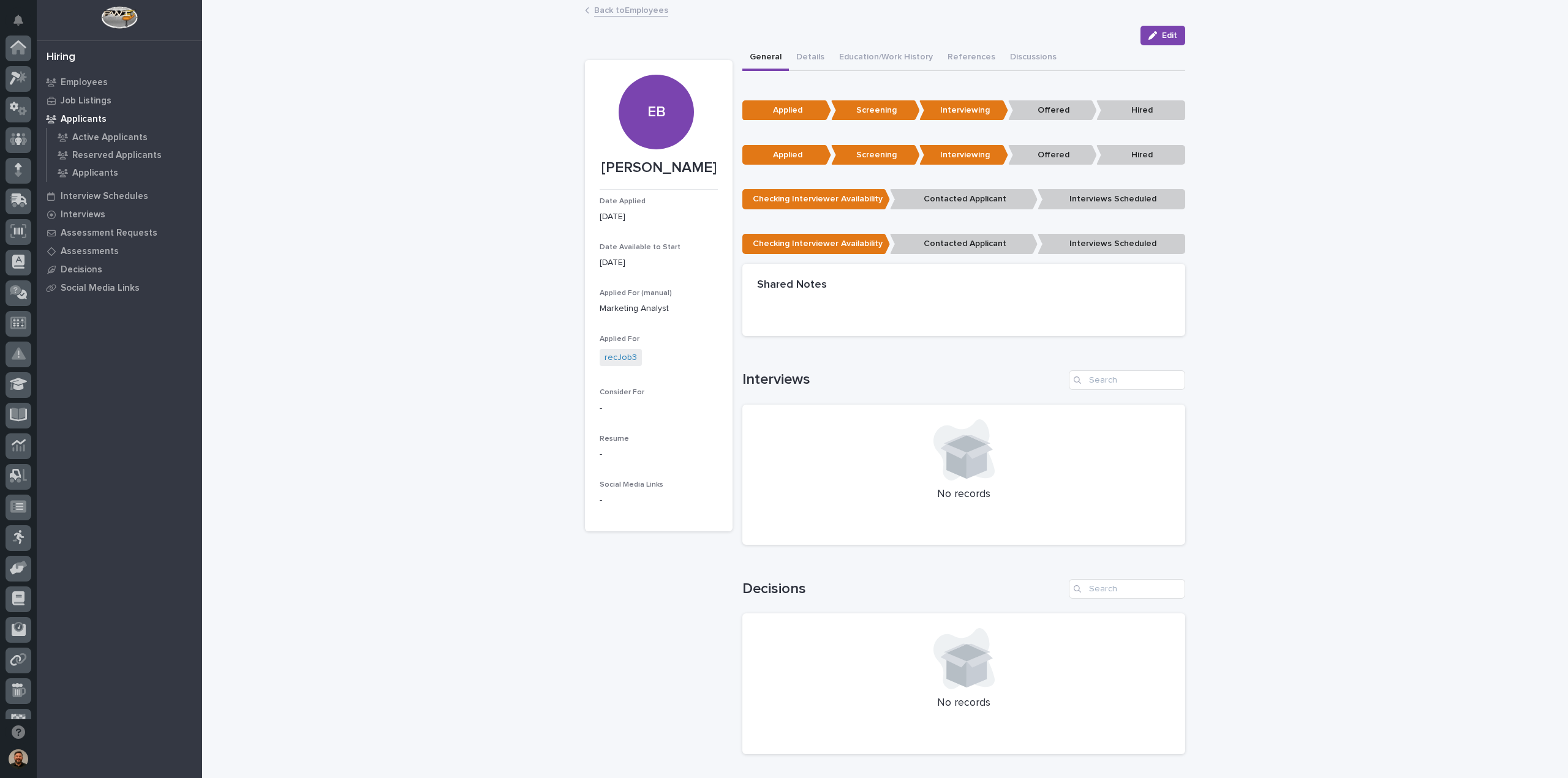
scroll to position [112, 0]
click at [609, 6] on link "Back to Employees" at bounding box center [631, 9] width 74 height 14
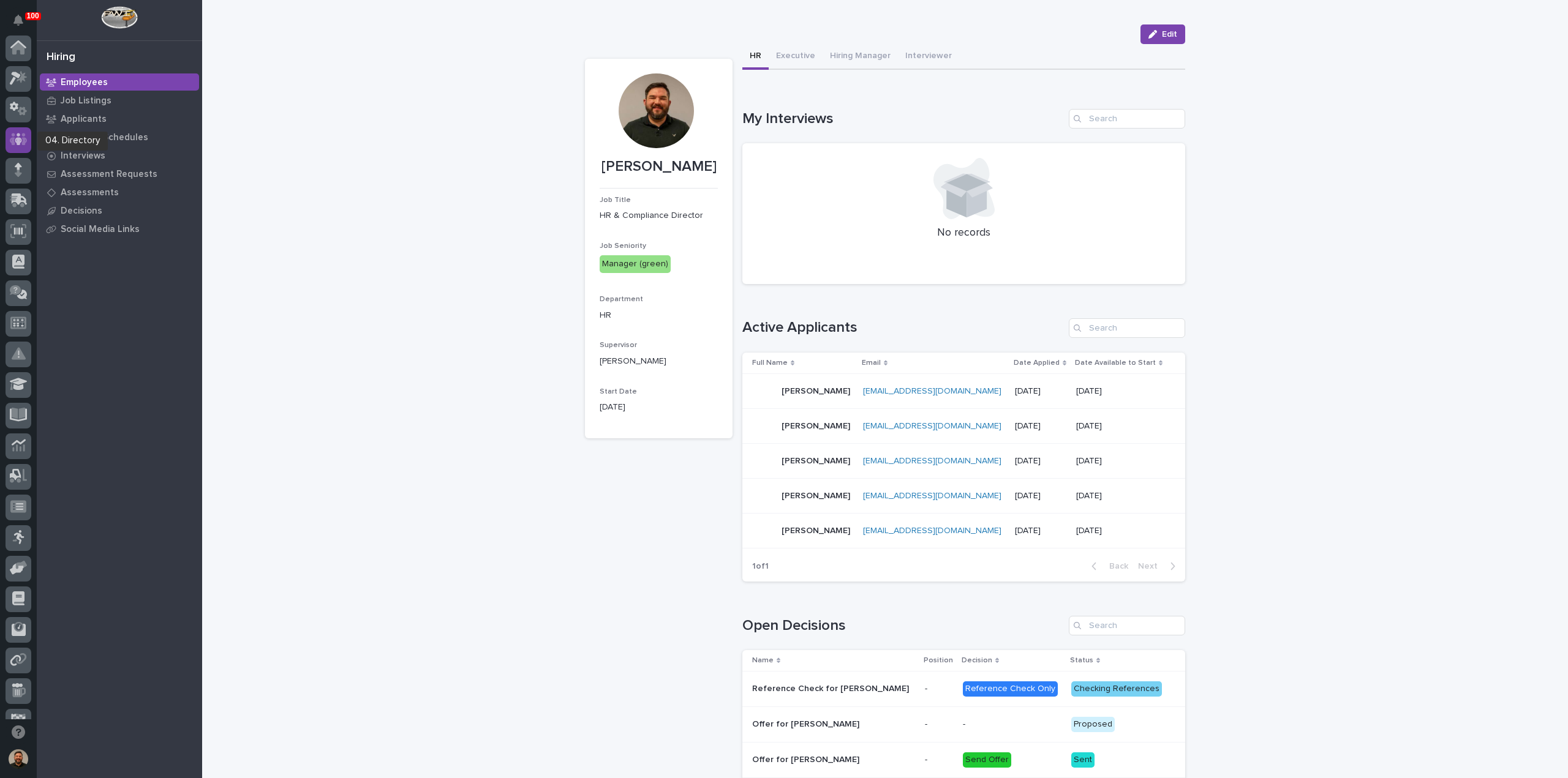
click at [18, 140] on icon at bounding box center [18, 140] width 8 height 13
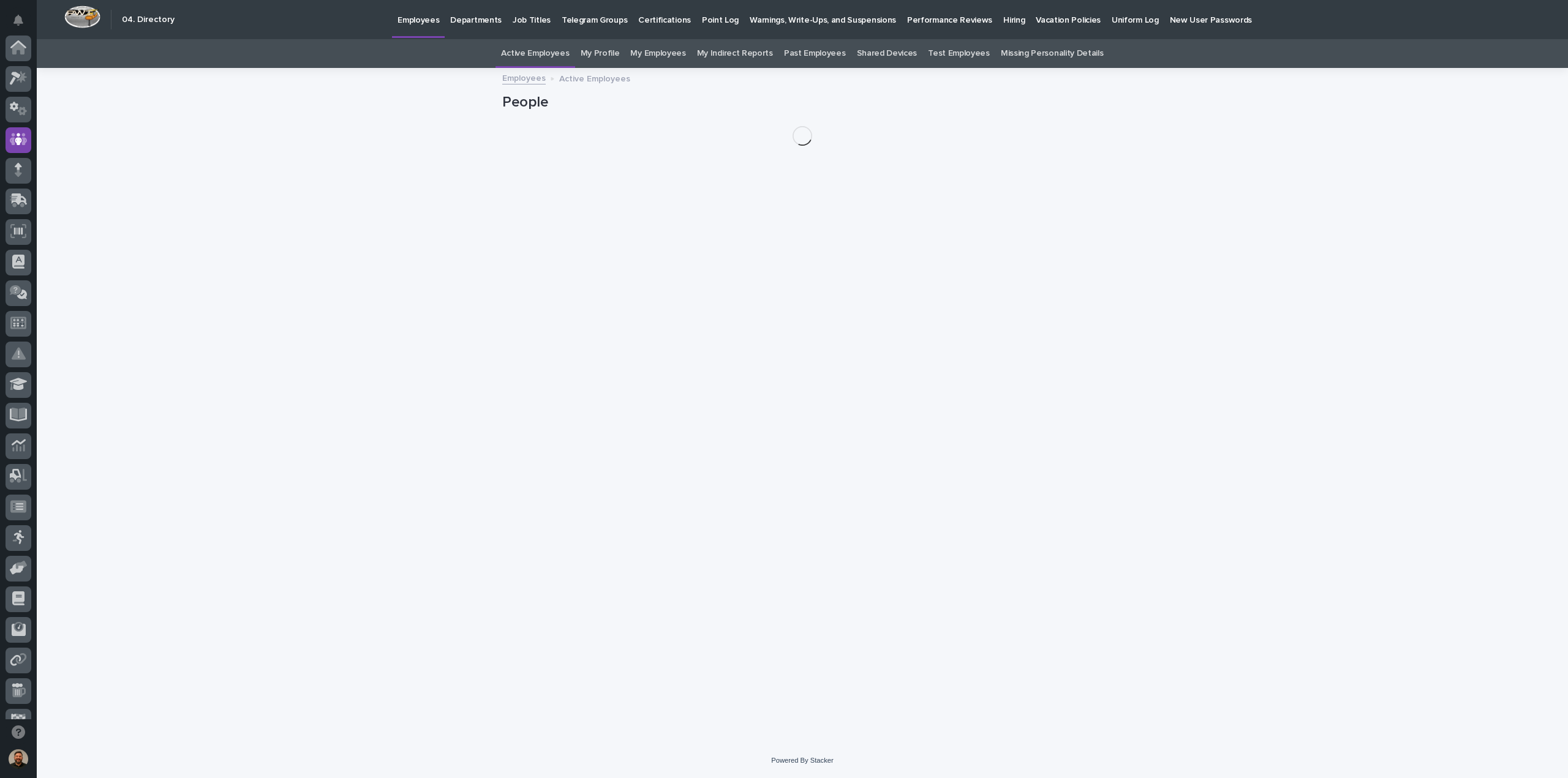
scroll to position [92, 0]
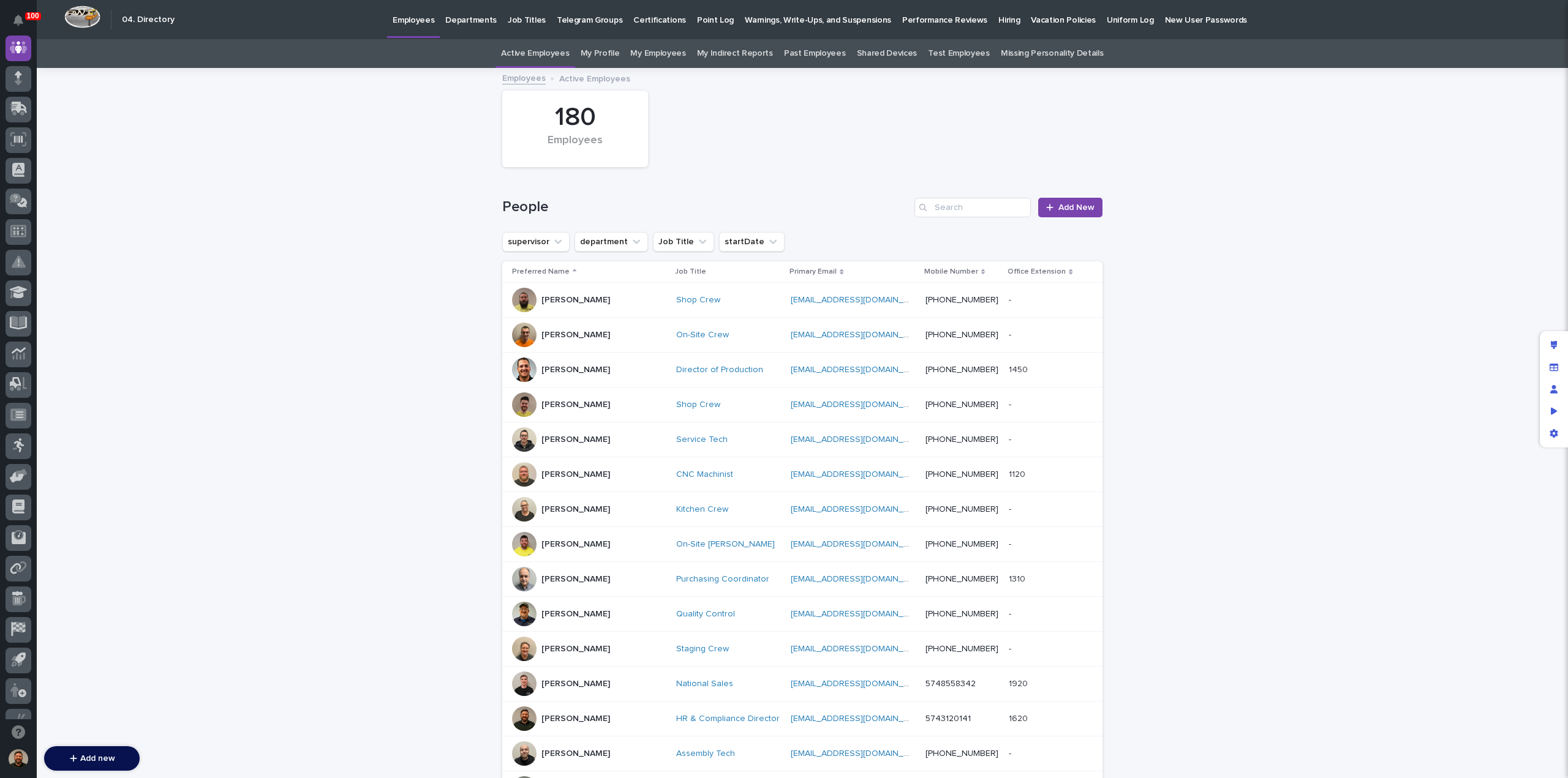
click at [999, 15] on p "Hiring" at bounding box center [1009, 13] width 21 height 26
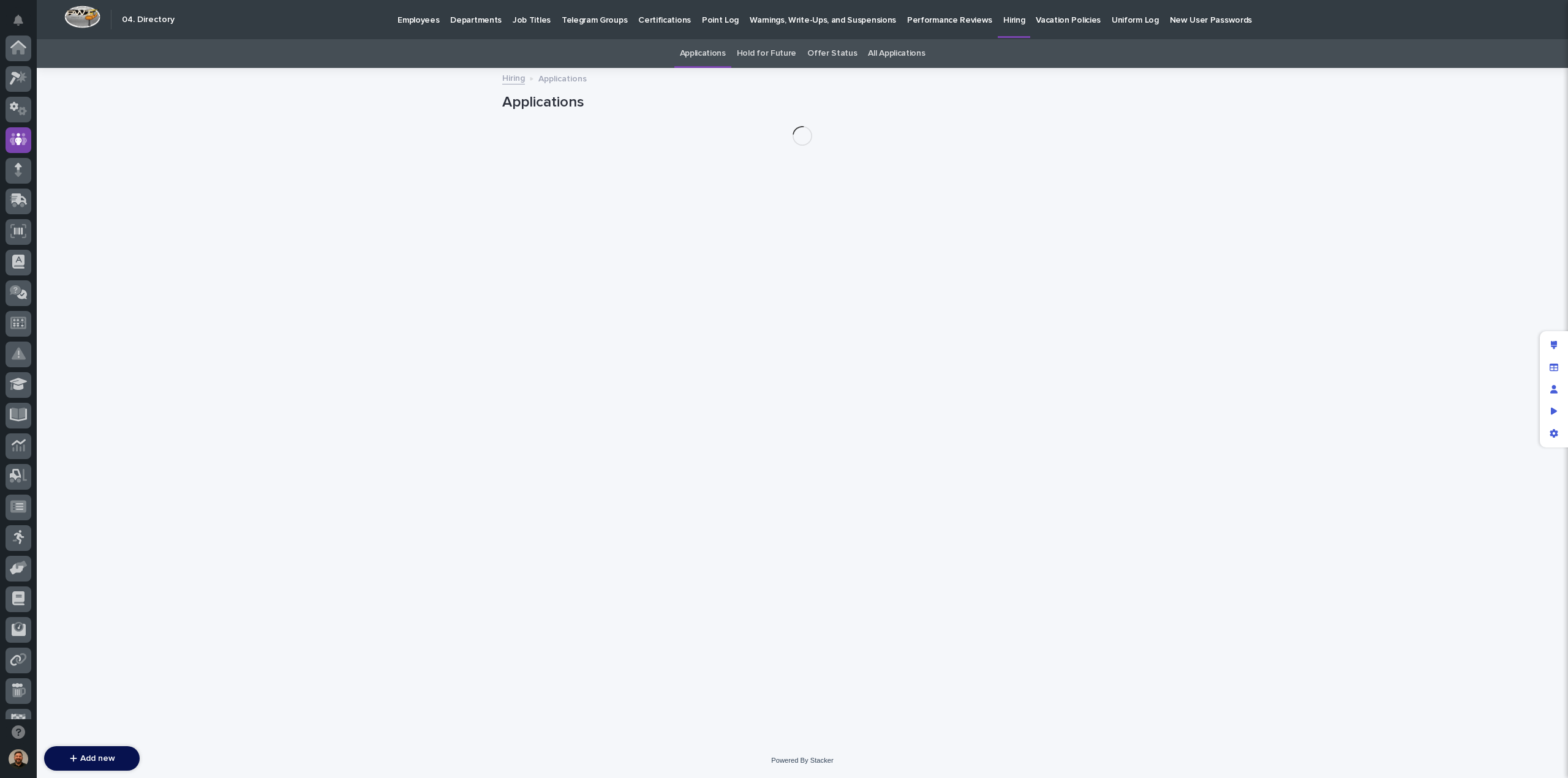
scroll to position [92, 0]
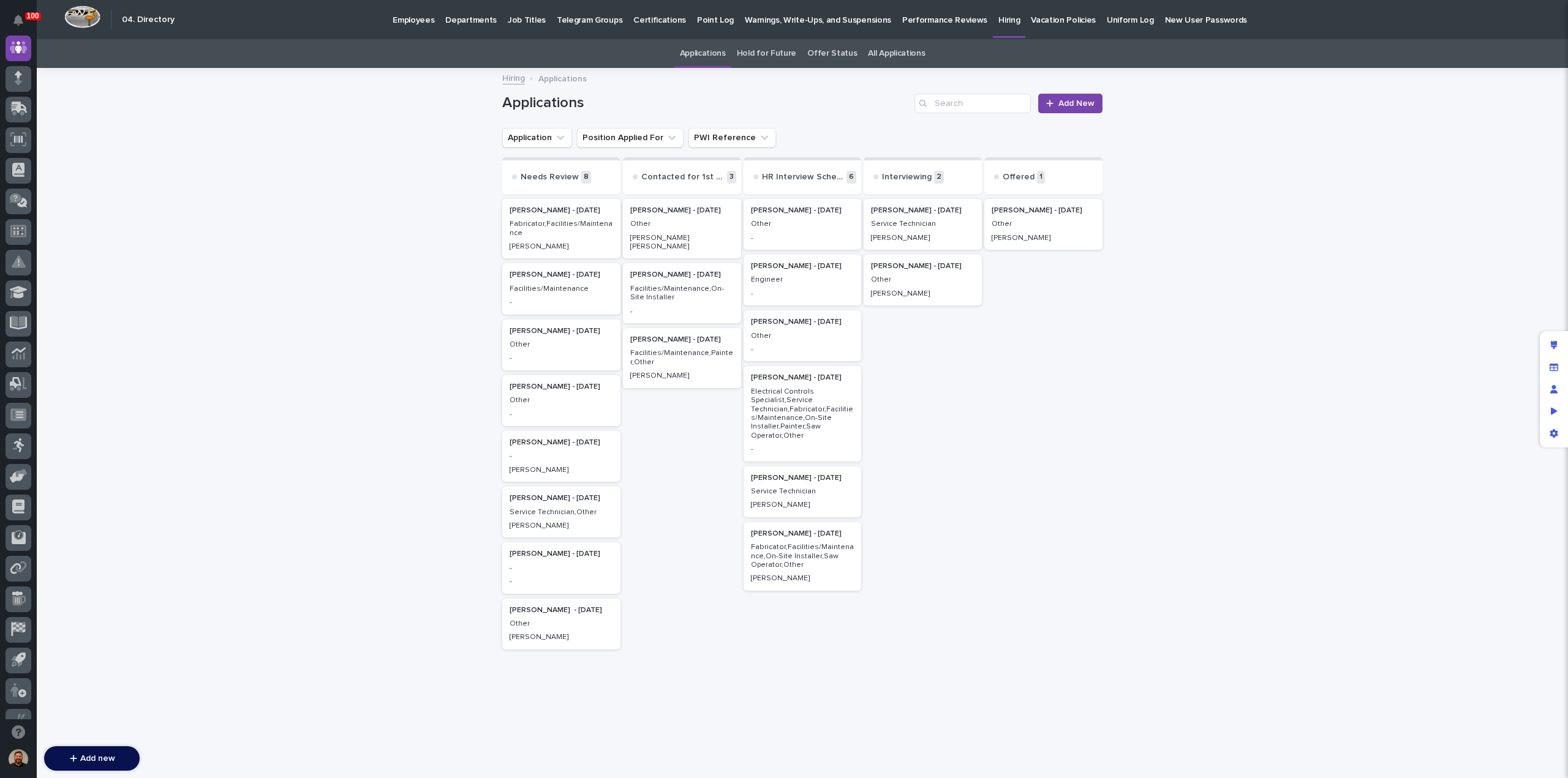
click at [548, 296] on div "-" at bounding box center [561, 301] width 104 height 11
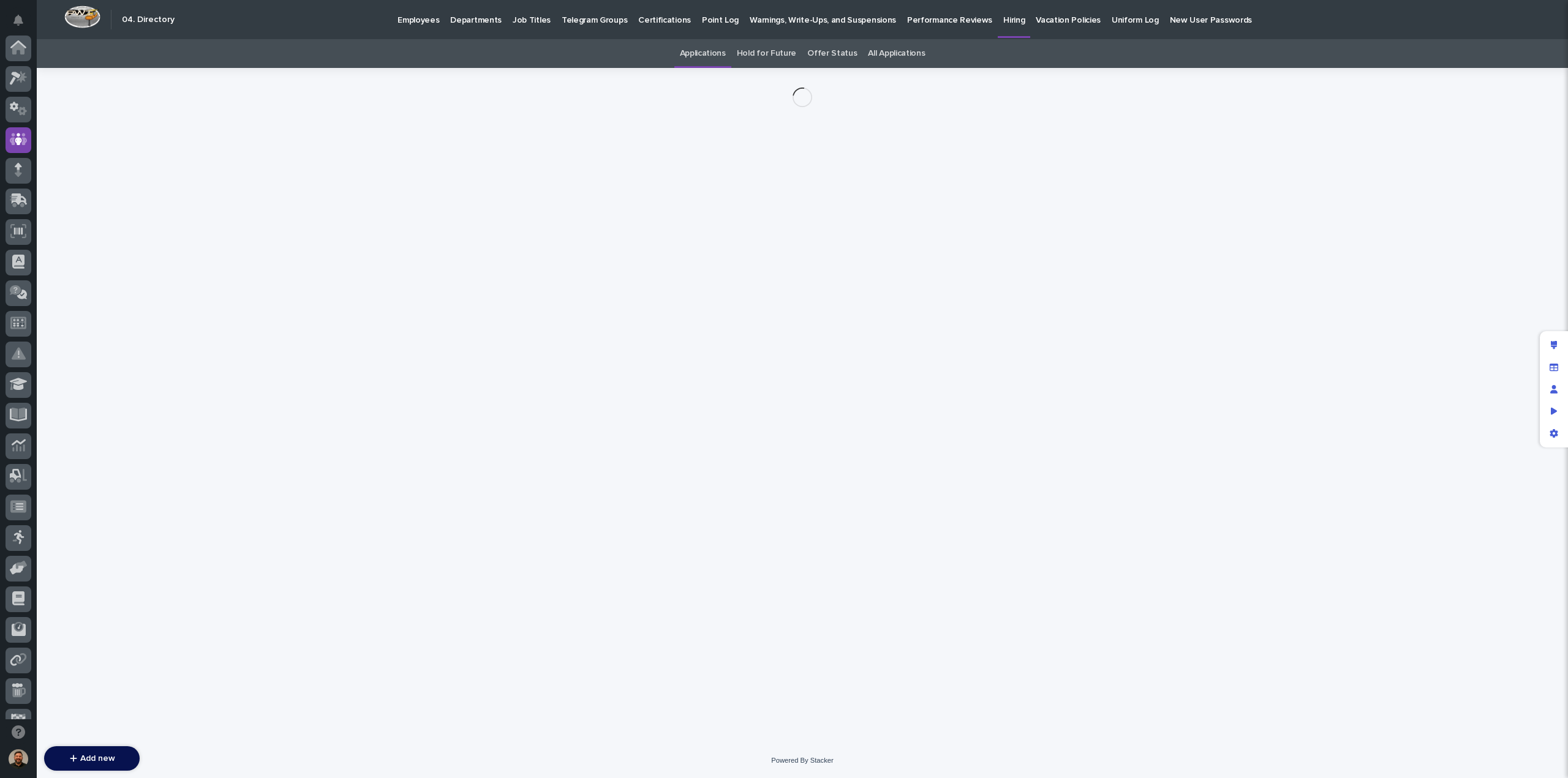
scroll to position [92, 0]
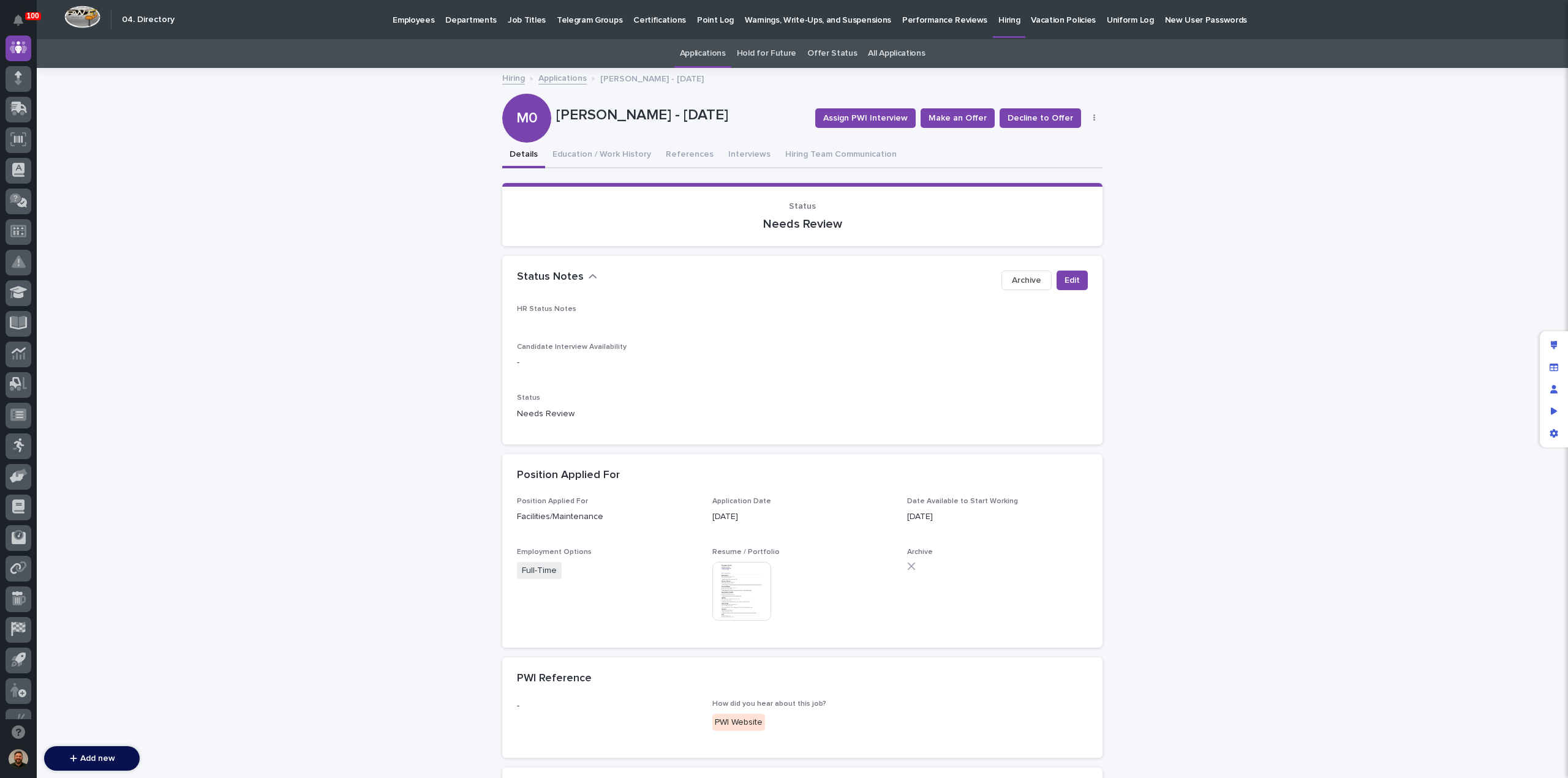
click at [749, 584] on img at bounding box center [742, 592] width 59 height 59
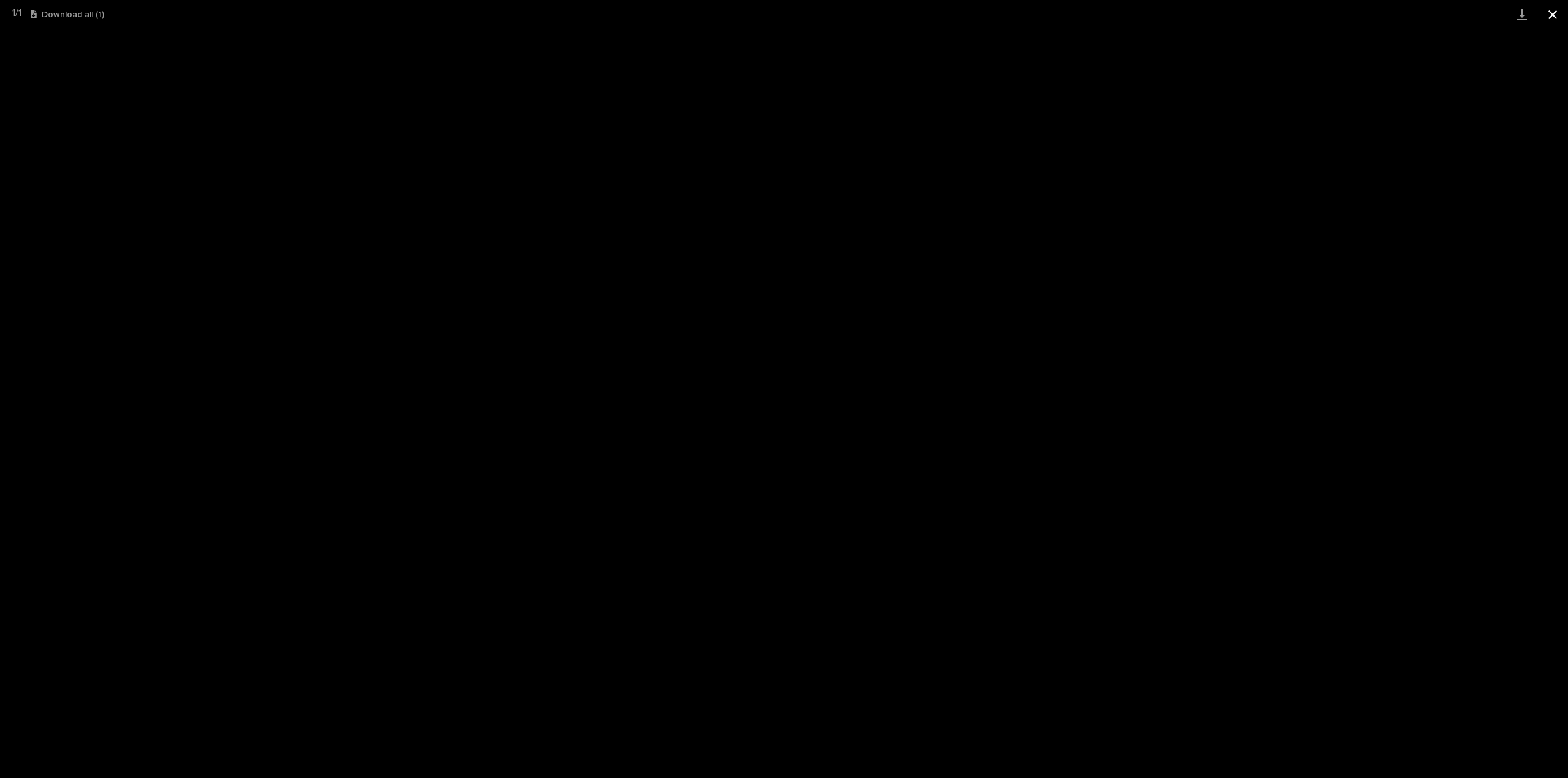
click at [1561, 16] on button "Close gallery" at bounding box center [1553, 14] width 31 height 29
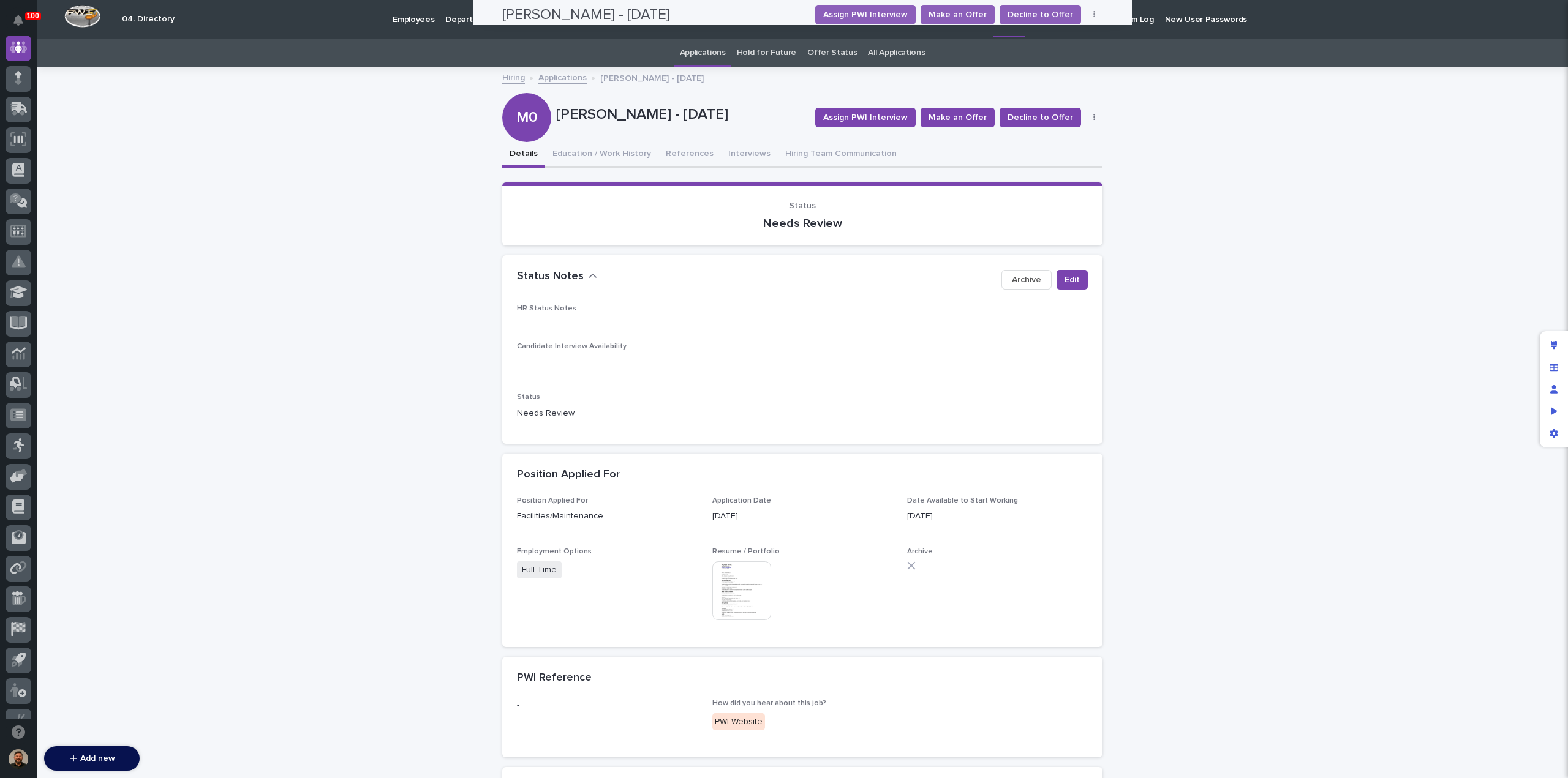
scroll to position [0, 0]
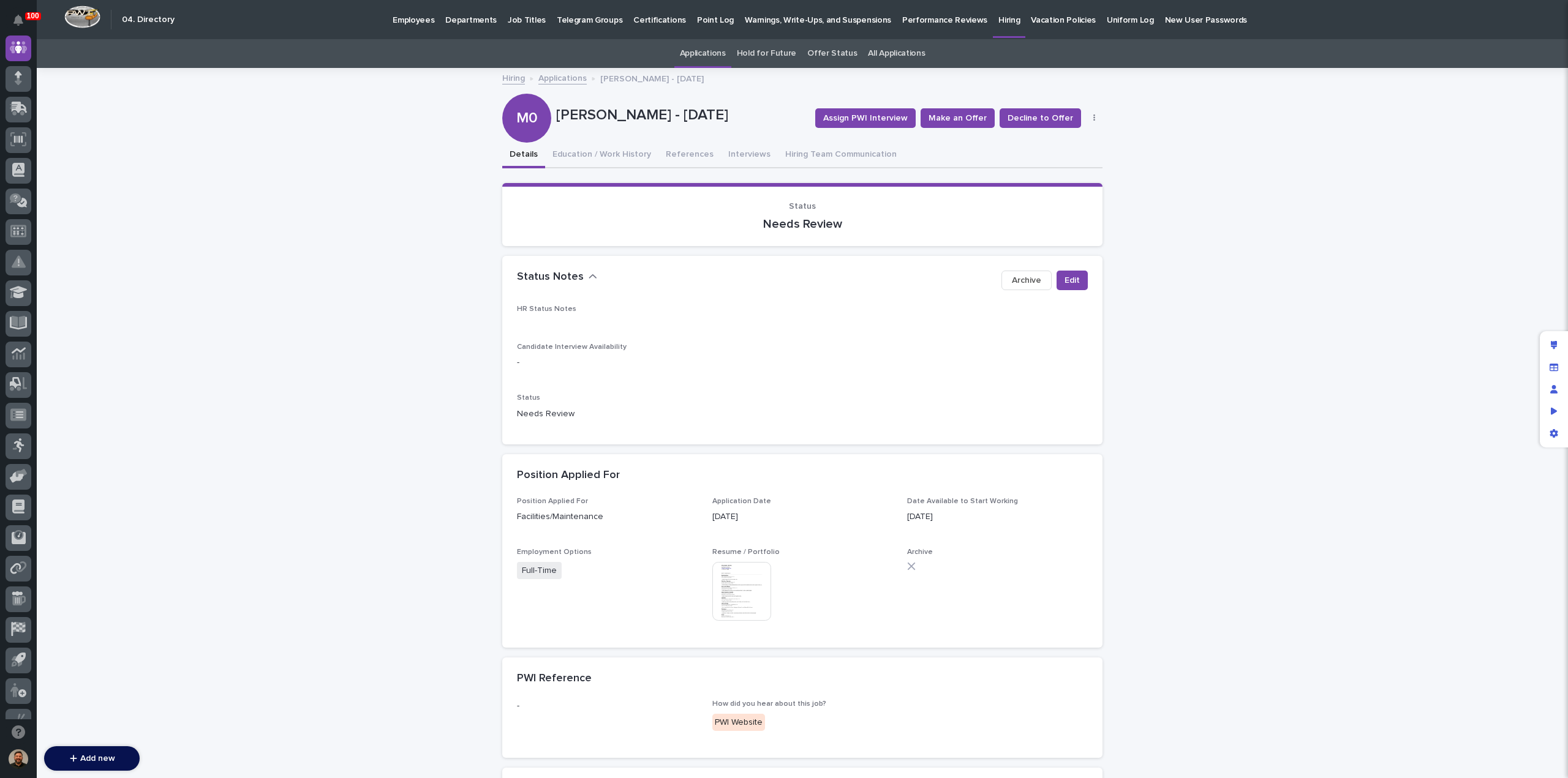
click at [559, 81] on link "Applications" at bounding box center [562, 77] width 48 height 14
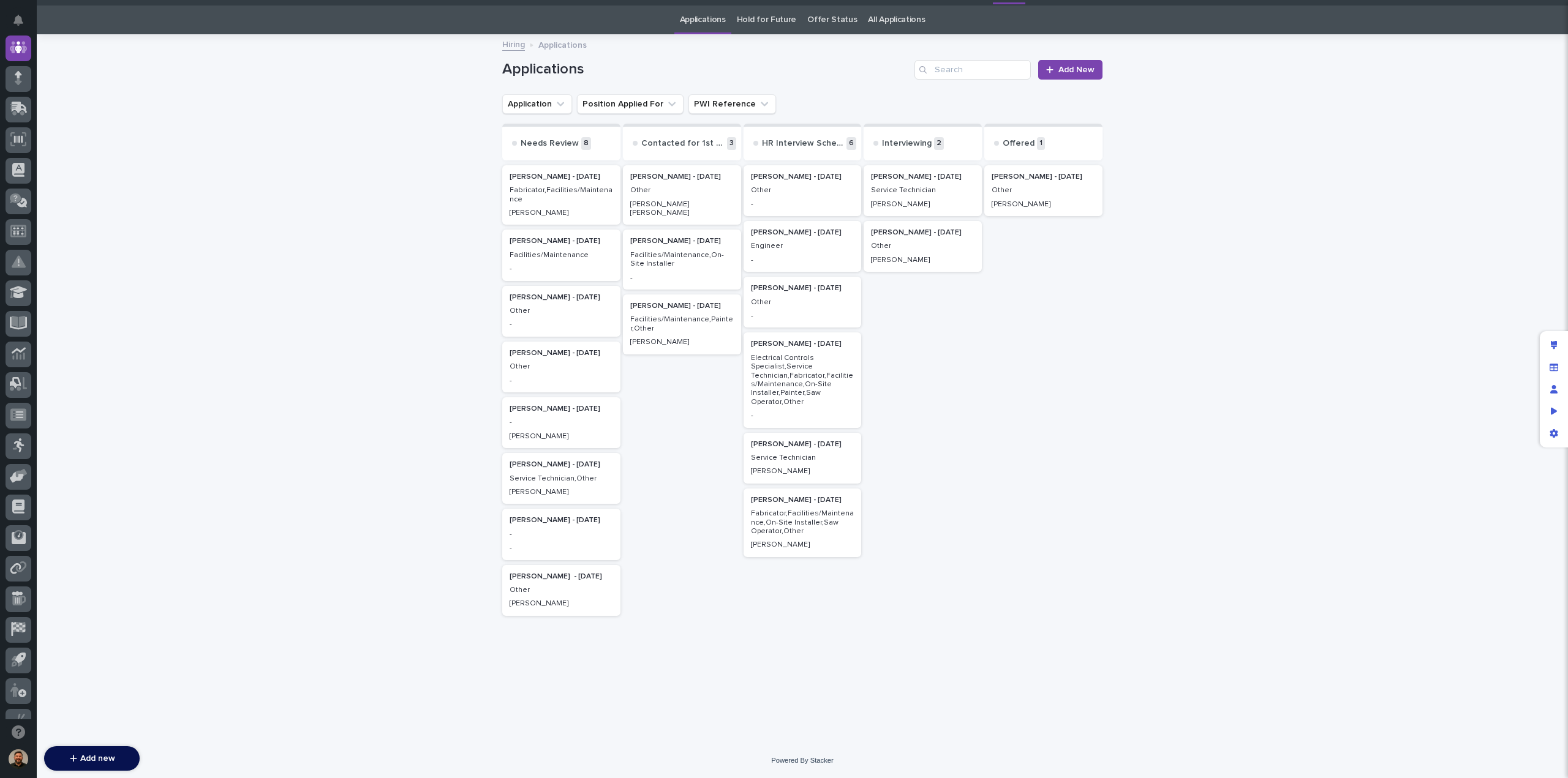
scroll to position [39, 0]
click at [554, 363] on p "Other" at bounding box center [561, 367] width 104 height 9
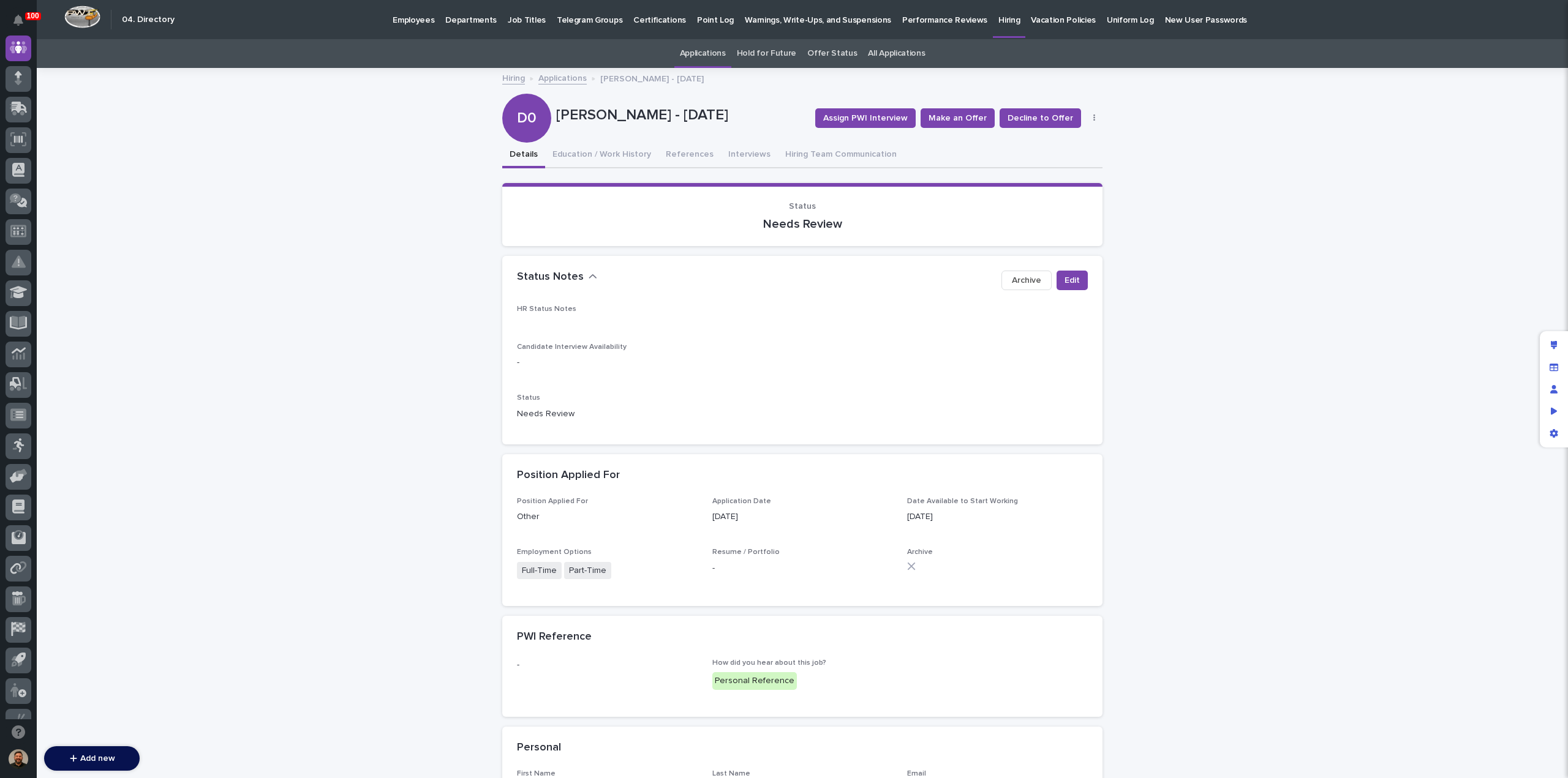
click at [556, 81] on link "Applications" at bounding box center [562, 77] width 48 height 14
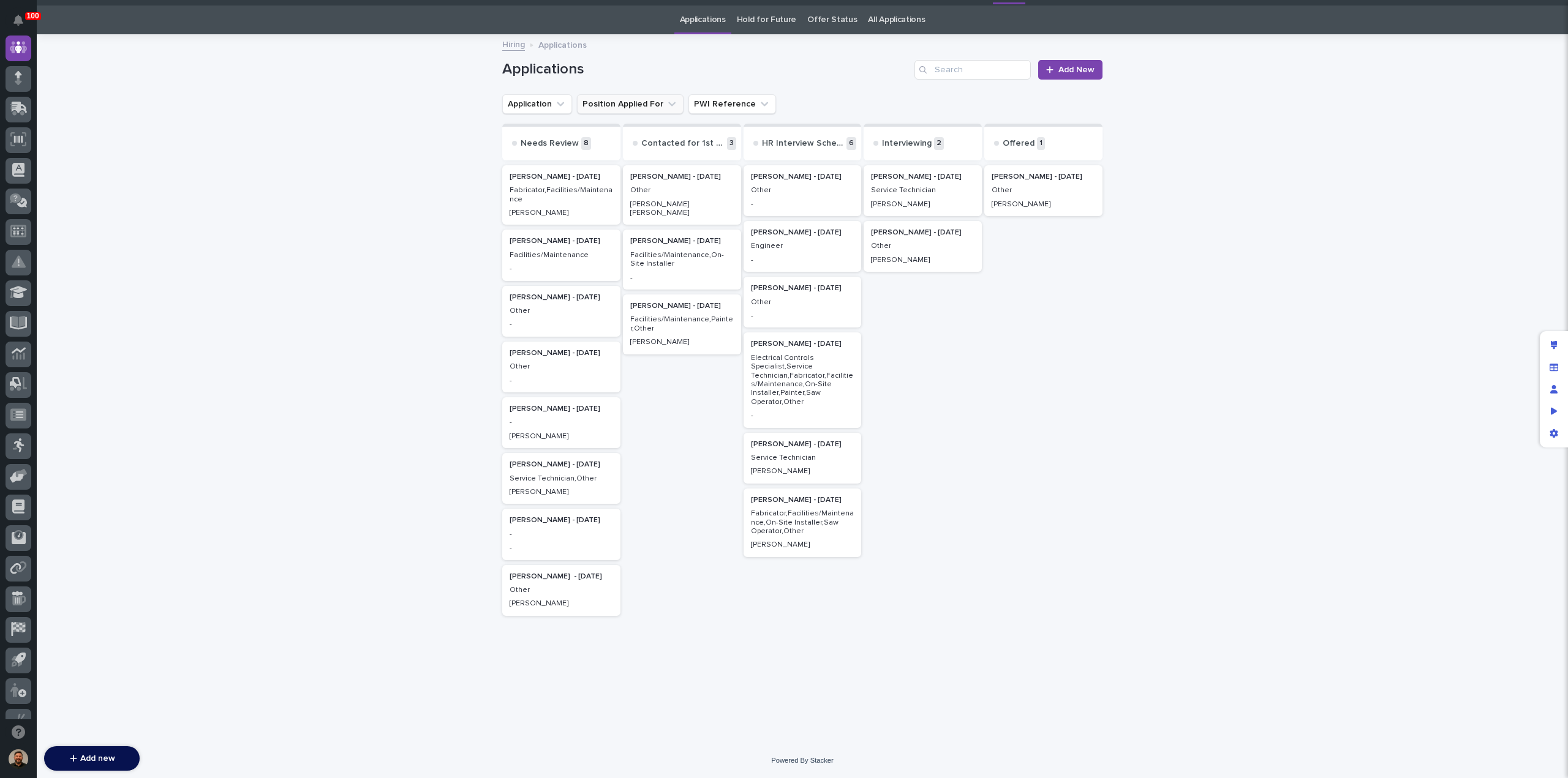
scroll to position [39, 0]
click at [793, 186] on p "Other" at bounding box center [802, 191] width 104 height 9
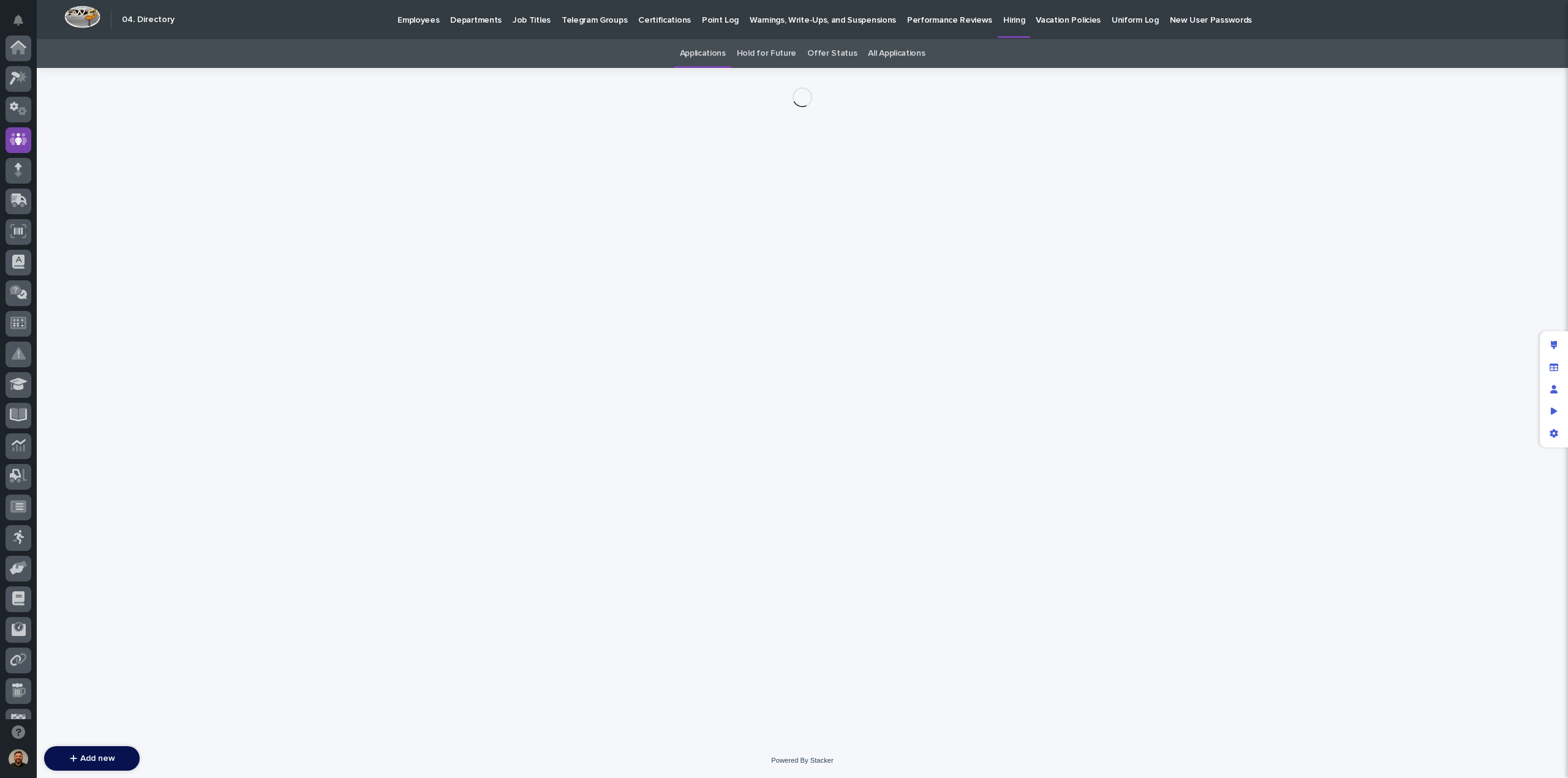
scroll to position [92, 0]
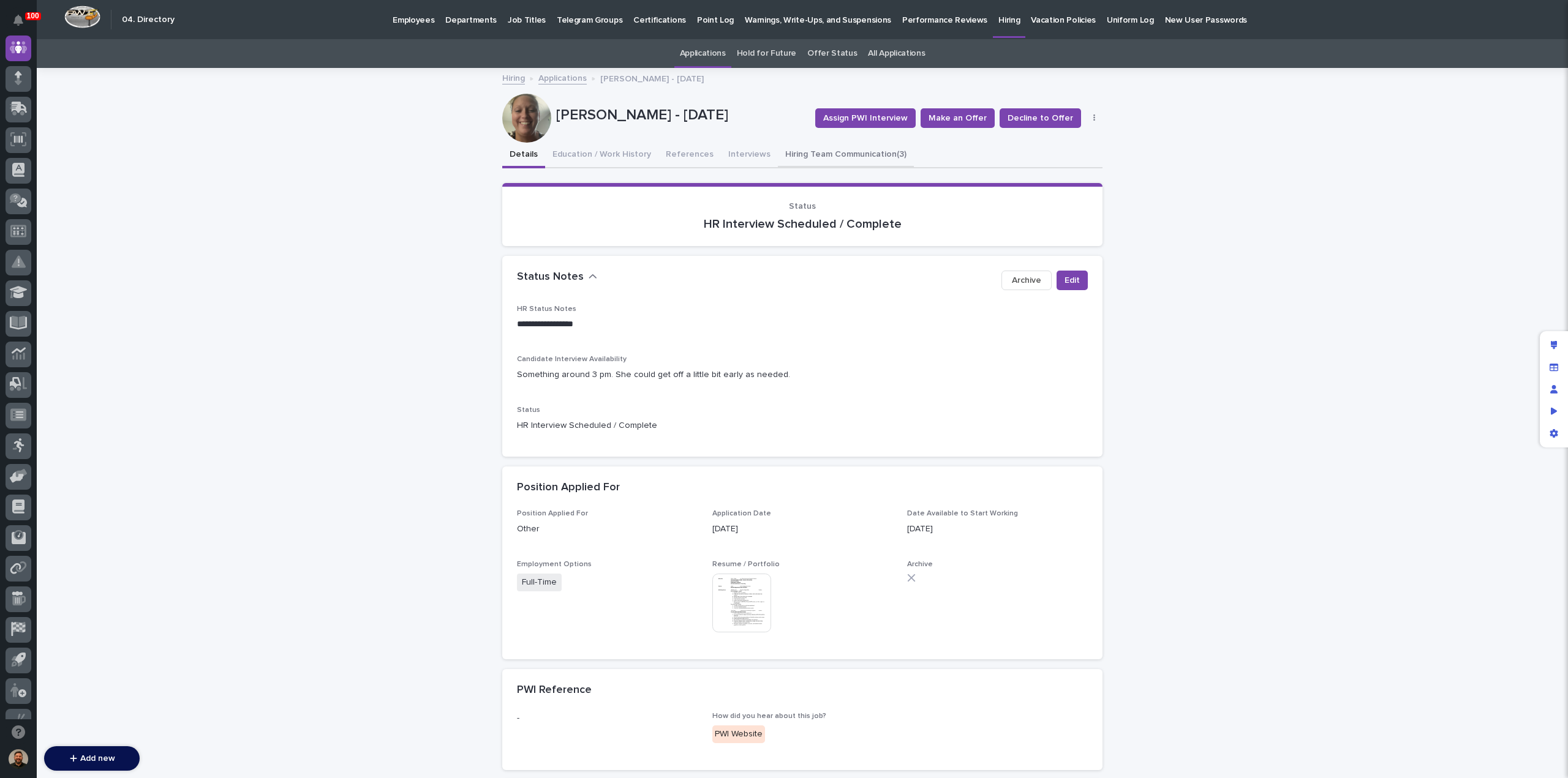
click at [811, 157] on button "Hiring Team Communication (3)" at bounding box center [846, 155] width 136 height 26
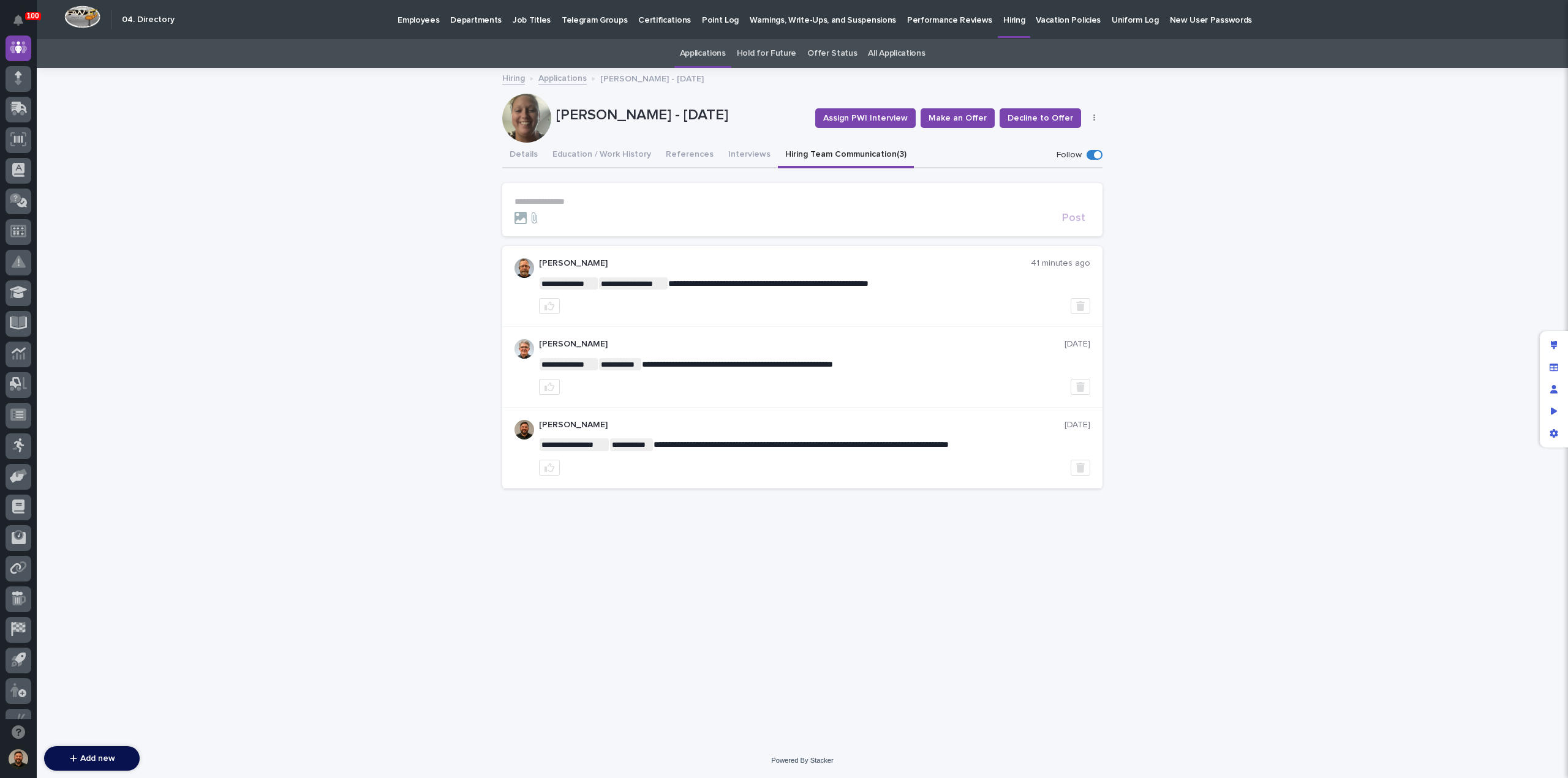
click at [612, 198] on p "**********" at bounding box center [802, 201] width 576 height 11
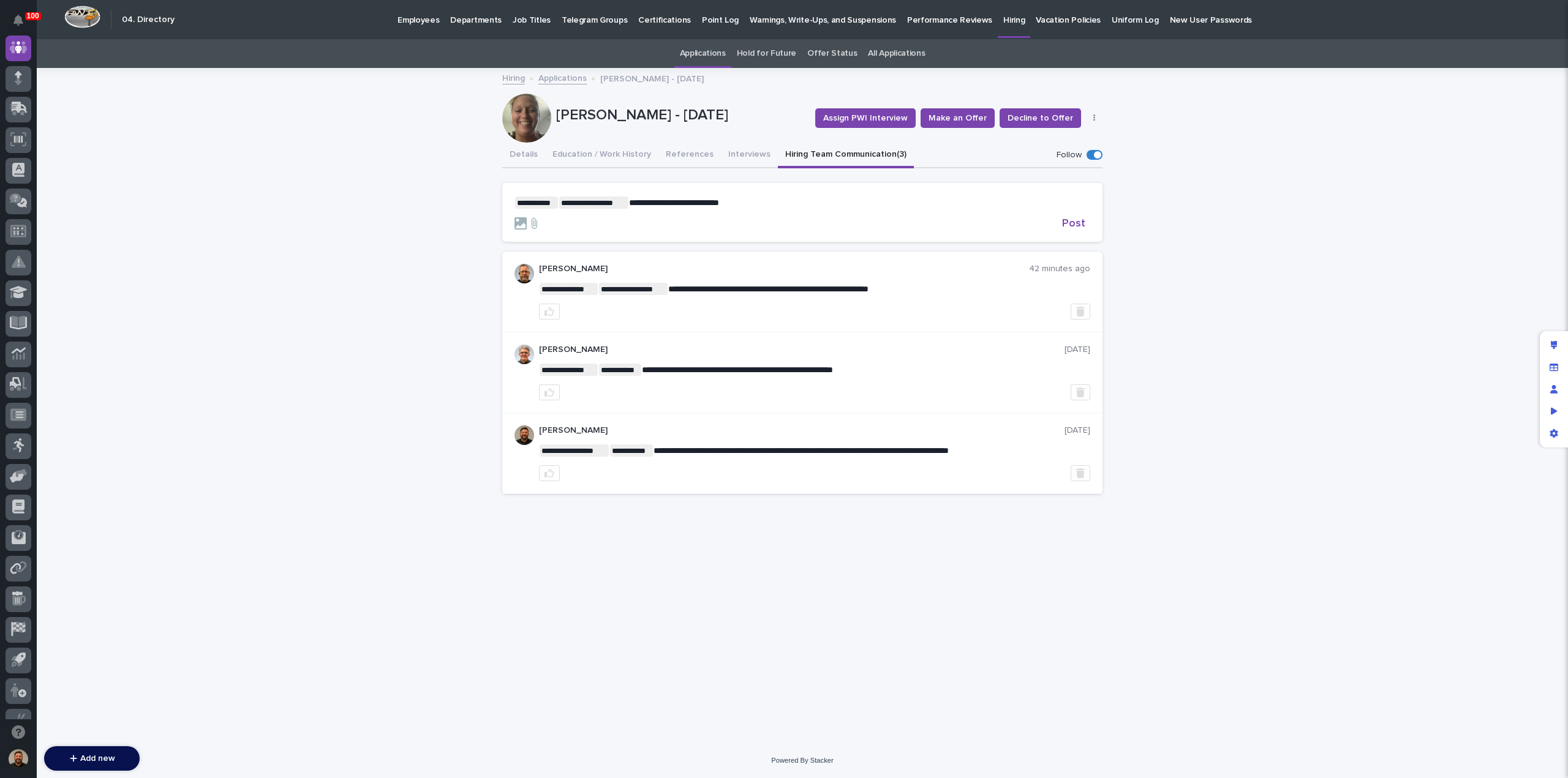
click at [689, 204] on span "**********" at bounding box center [674, 203] width 90 height 9
click at [1078, 221] on span "Post" at bounding box center [1073, 223] width 23 height 11
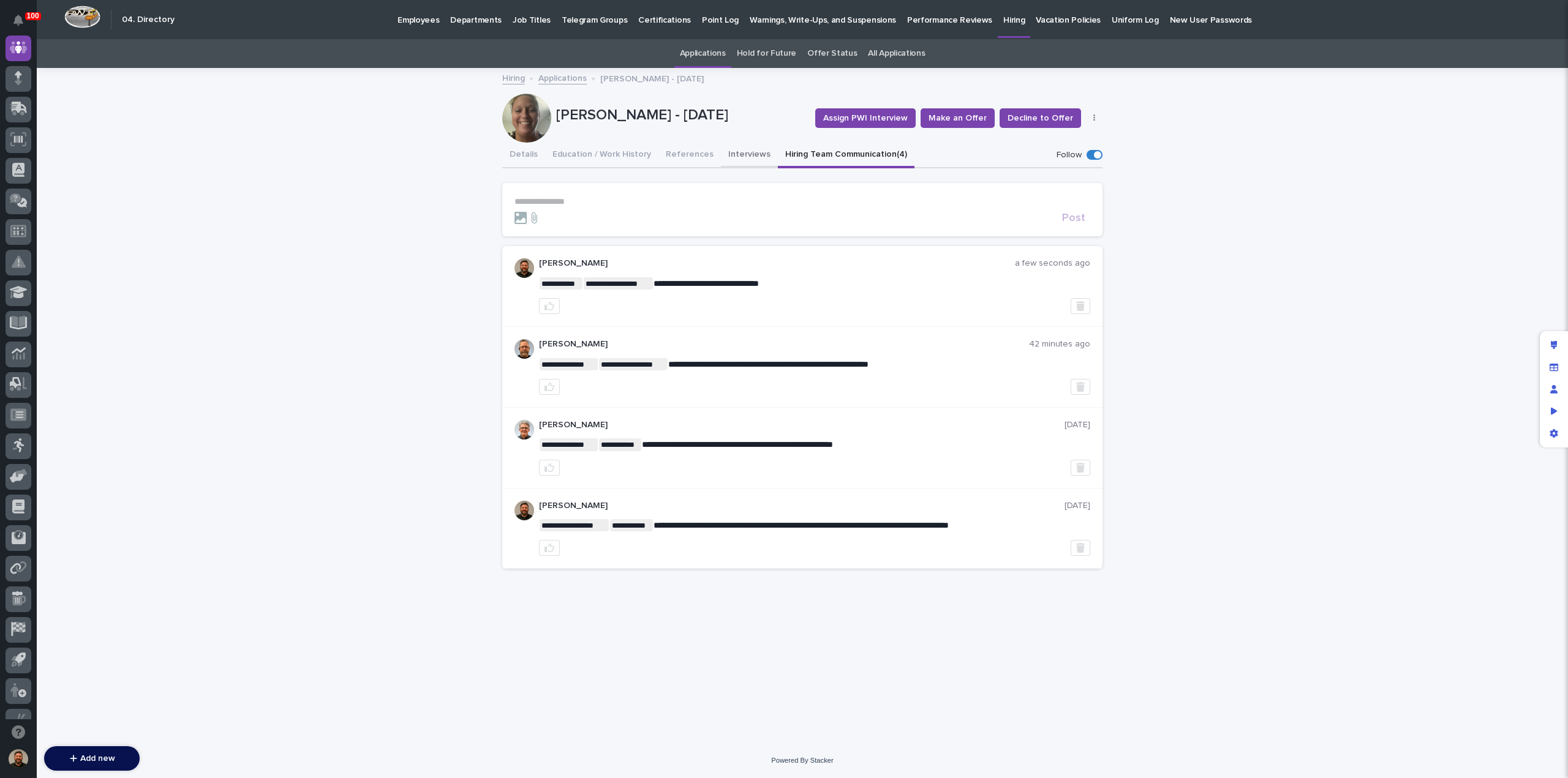
click at [731, 156] on button "Interviews" at bounding box center [749, 155] width 57 height 26
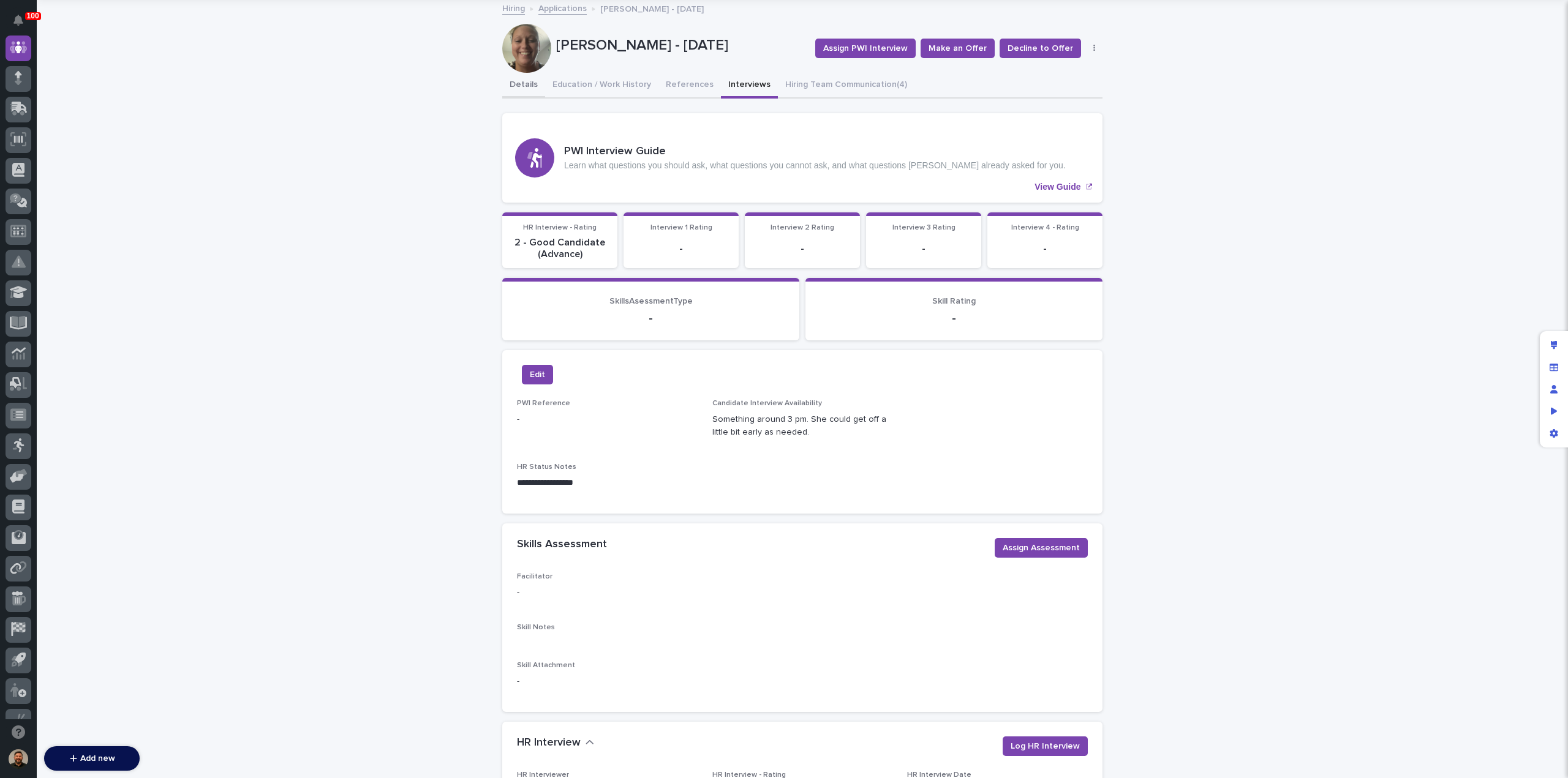
scroll to position [70, 0]
drag, startPoint x: 522, startPoint y: 87, endPoint x: 535, endPoint y: 92, distance: 13.9
click at [522, 87] on button "Details" at bounding box center [524, 85] width 43 height 26
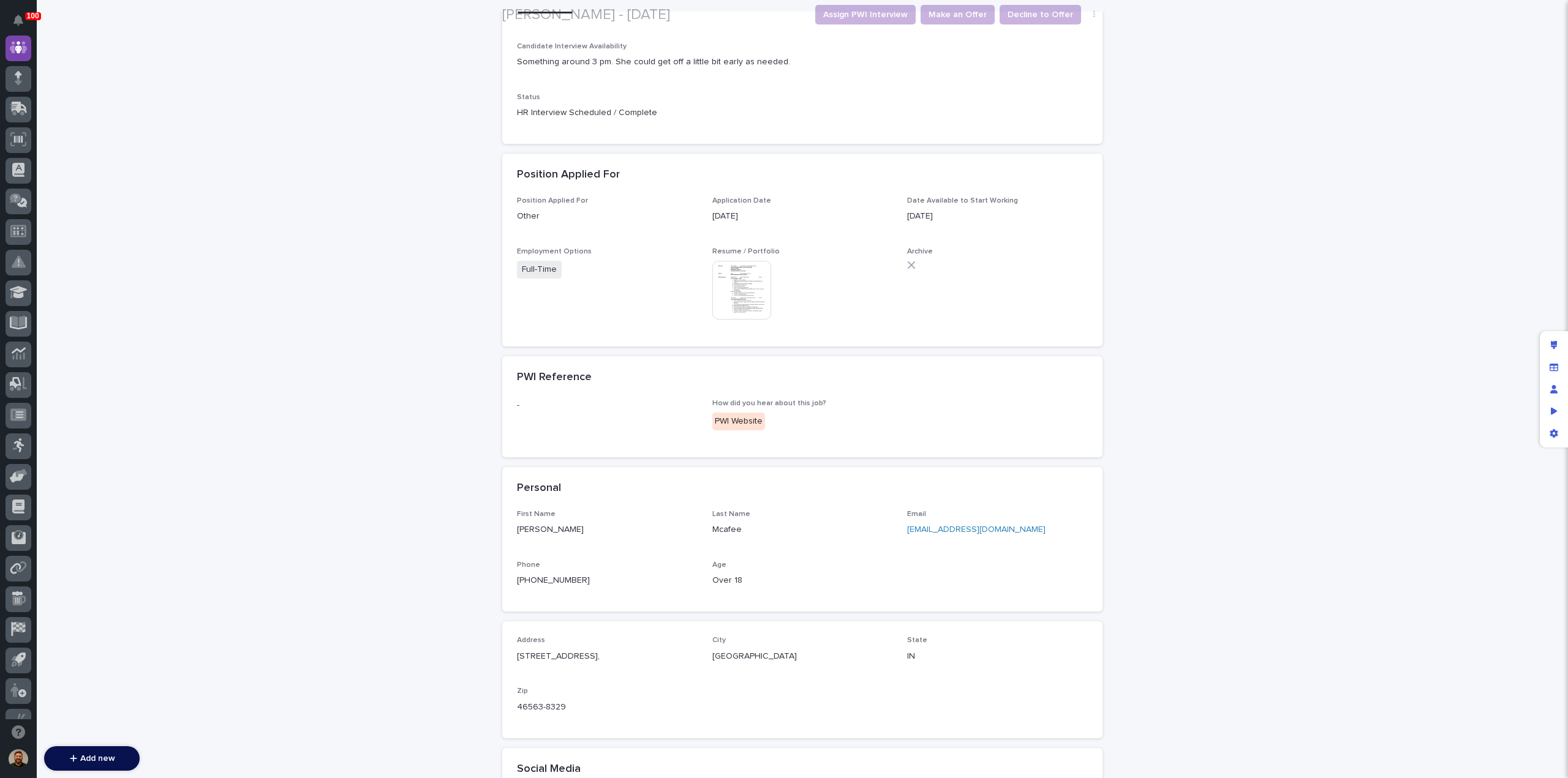
scroll to position [326, 0]
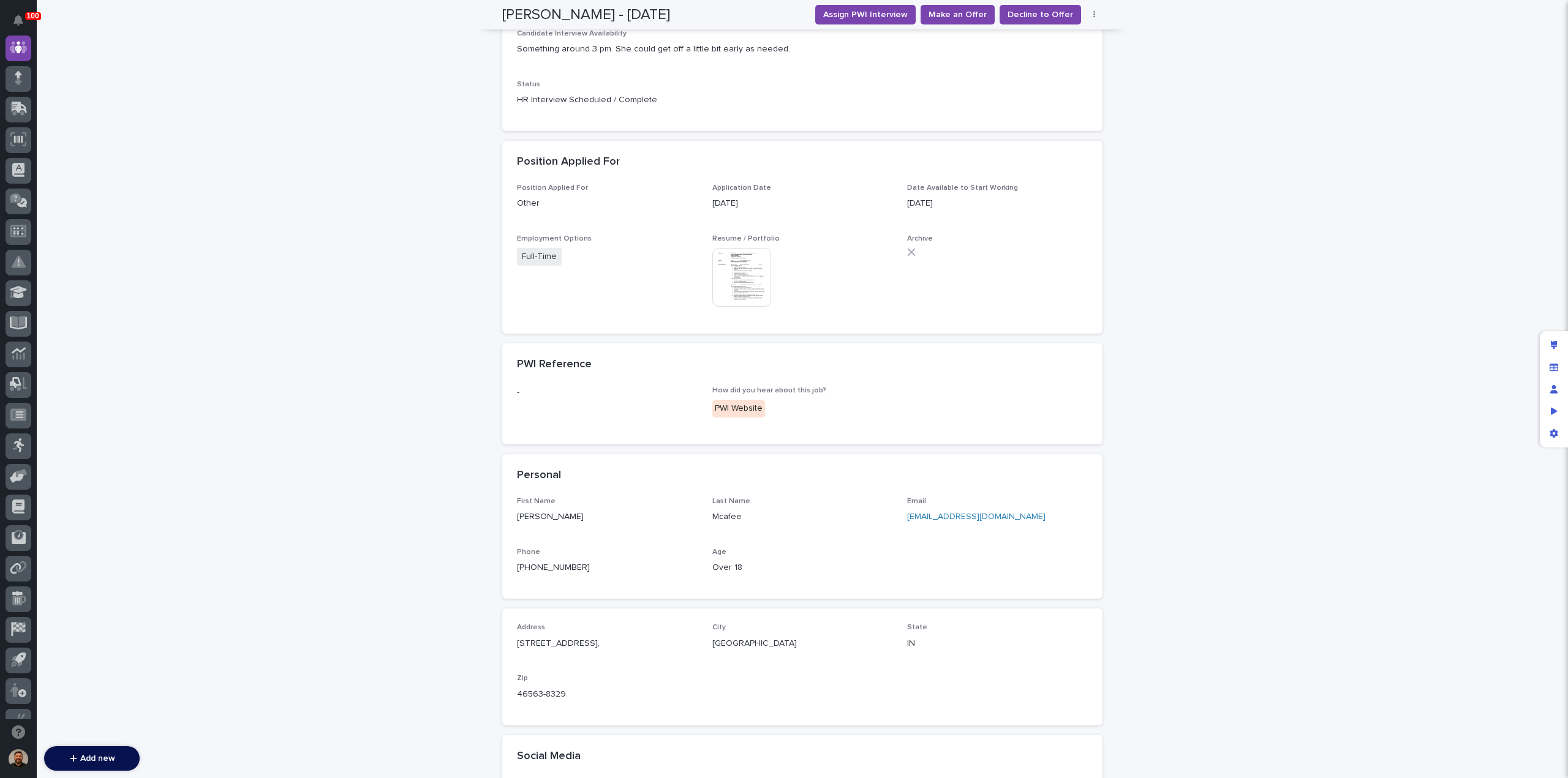
click at [921, 520] on link "jennifermcafee88@yahoo.com" at bounding box center [976, 517] width 139 height 9
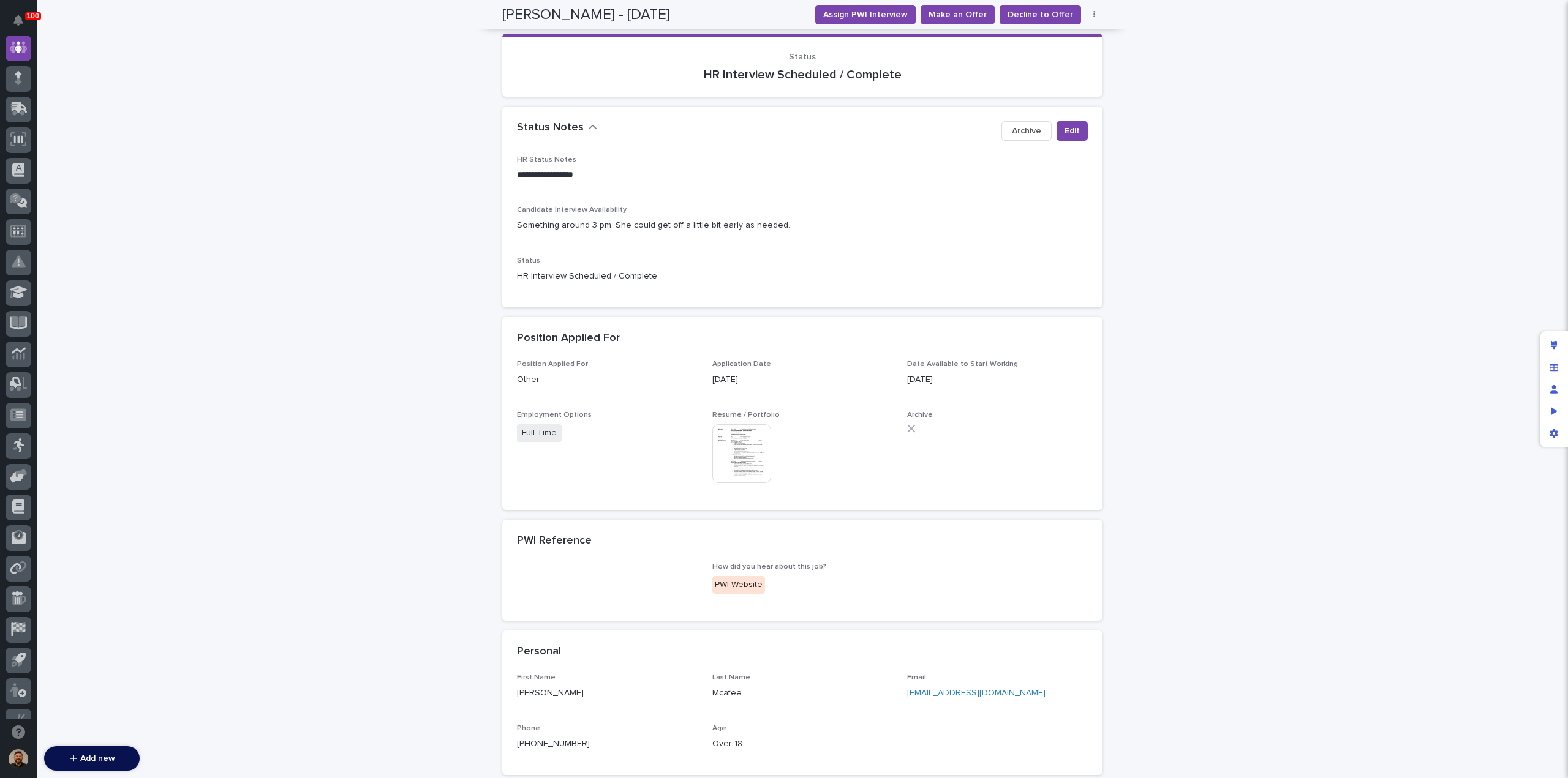
scroll to position [149, 0]
click at [1081, 132] on button "Edit" at bounding box center [1072, 131] width 31 height 19
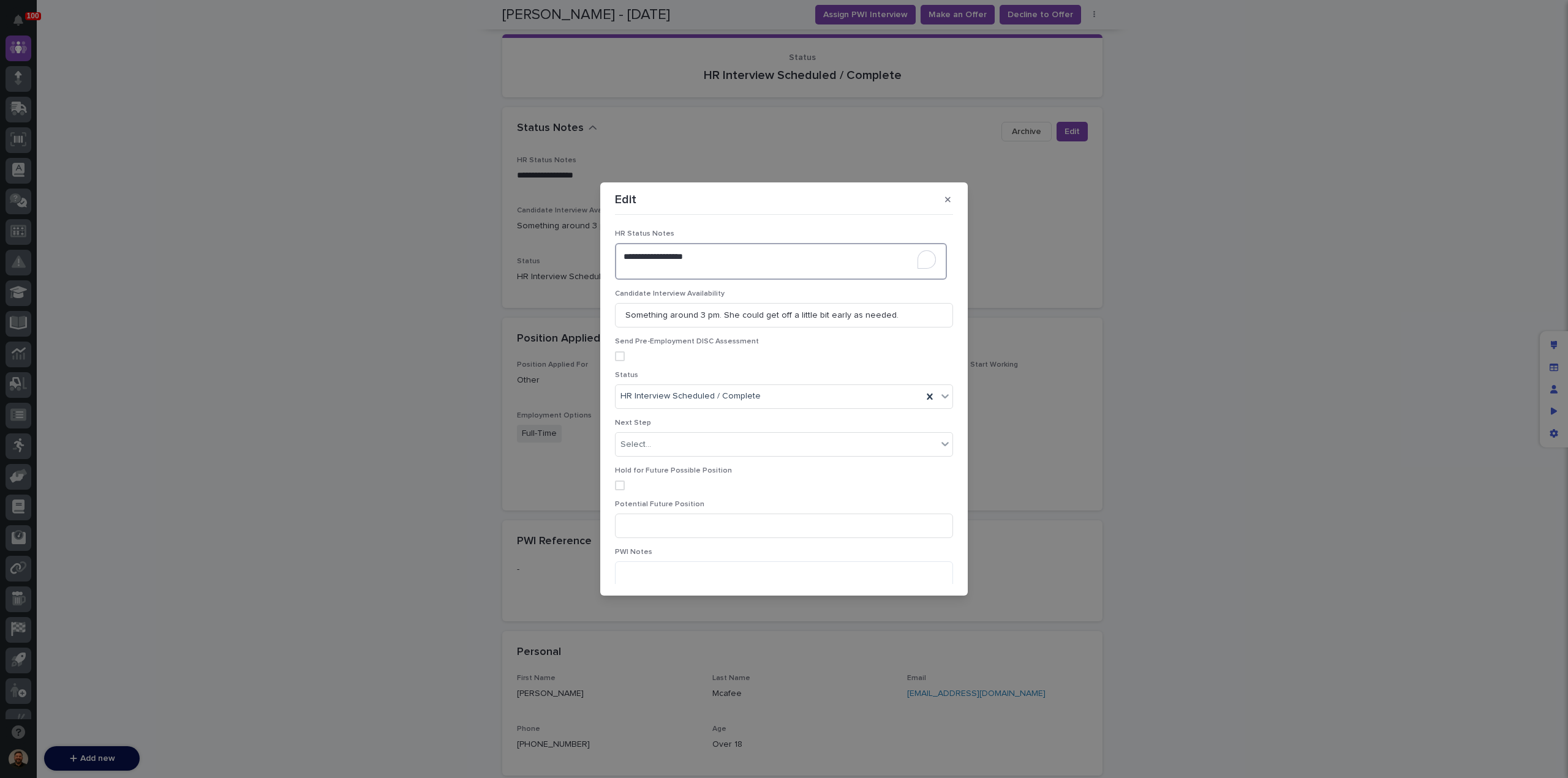
click at [627, 269] on textarea "**********" at bounding box center [781, 261] width 332 height 36
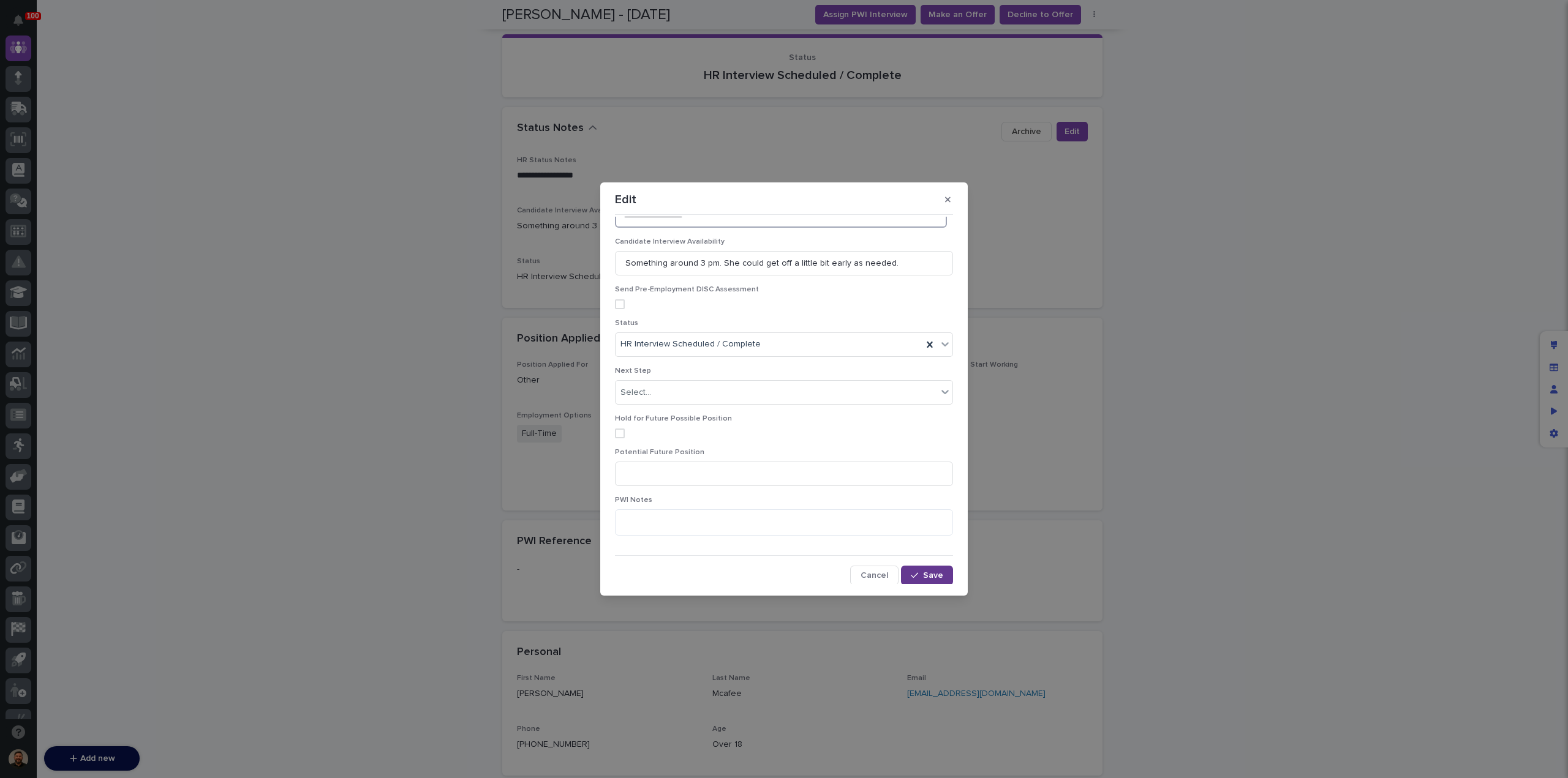
type textarea "**********"
click at [915, 574] on div "button" at bounding box center [917, 576] width 13 height 9
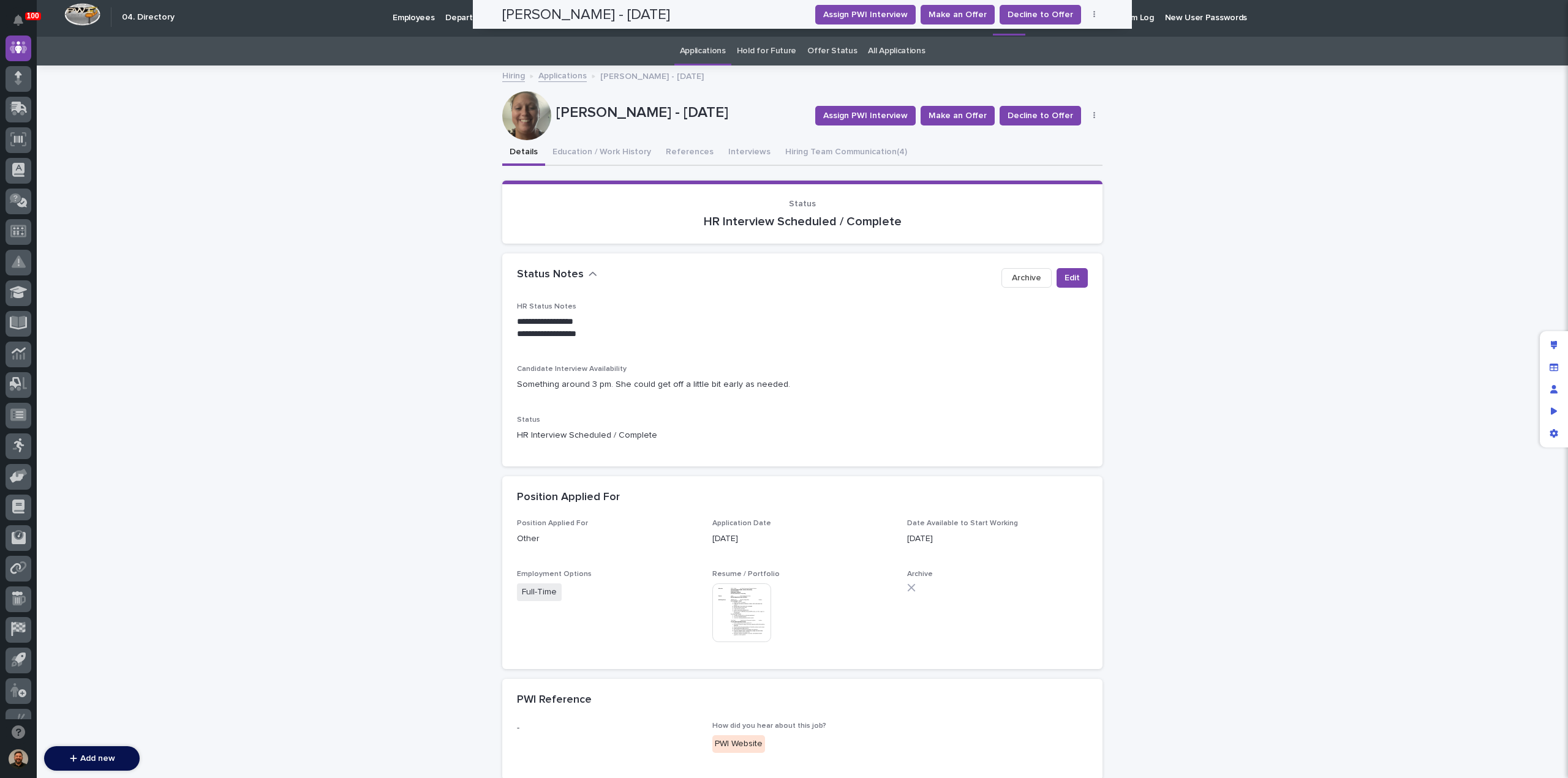
scroll to position [0, 0]
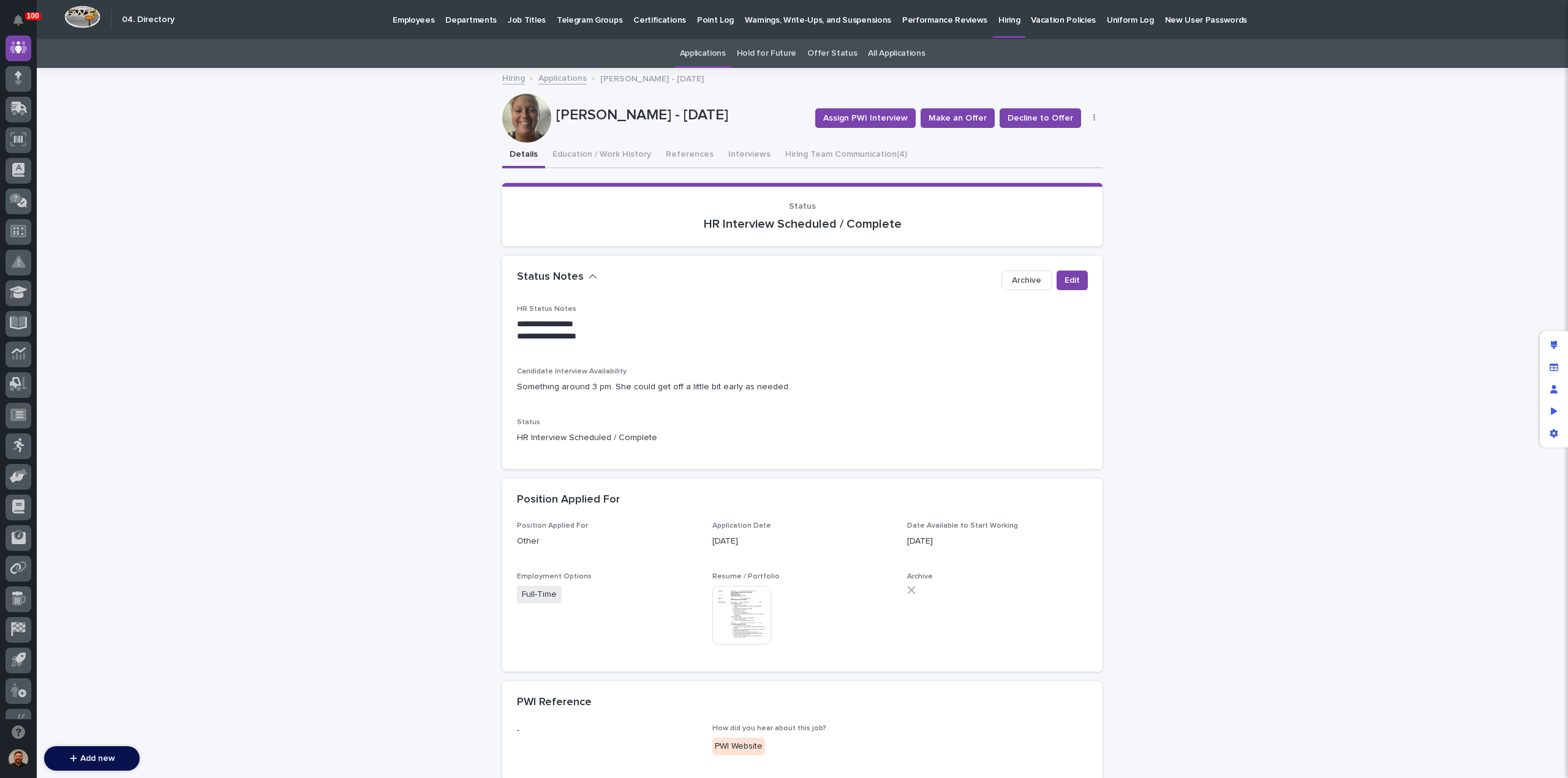
click at [556, 80] on link "Applications" at bounding box center [562, 77] width 48 height 14
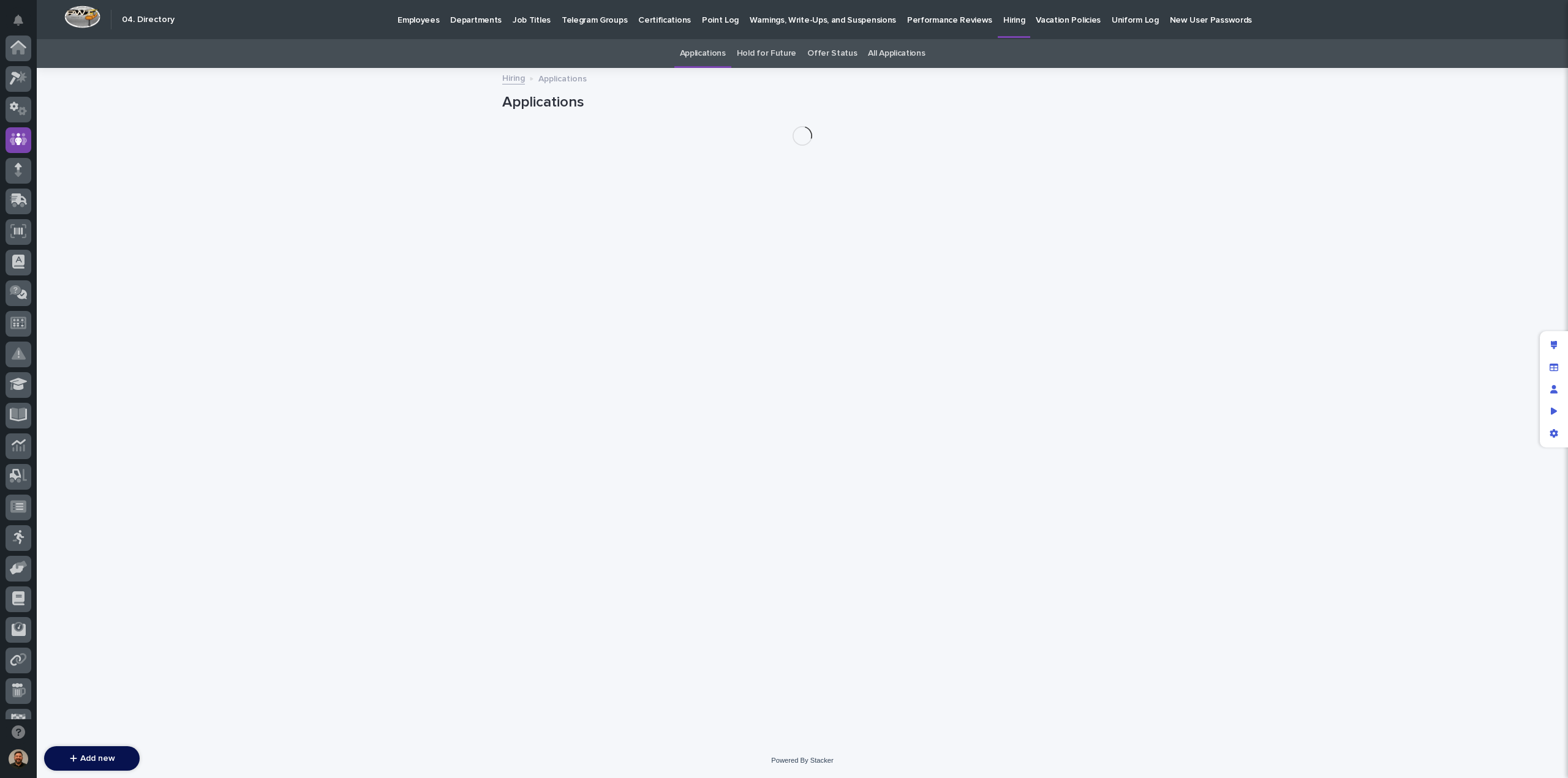
scroll to position [92, 0]
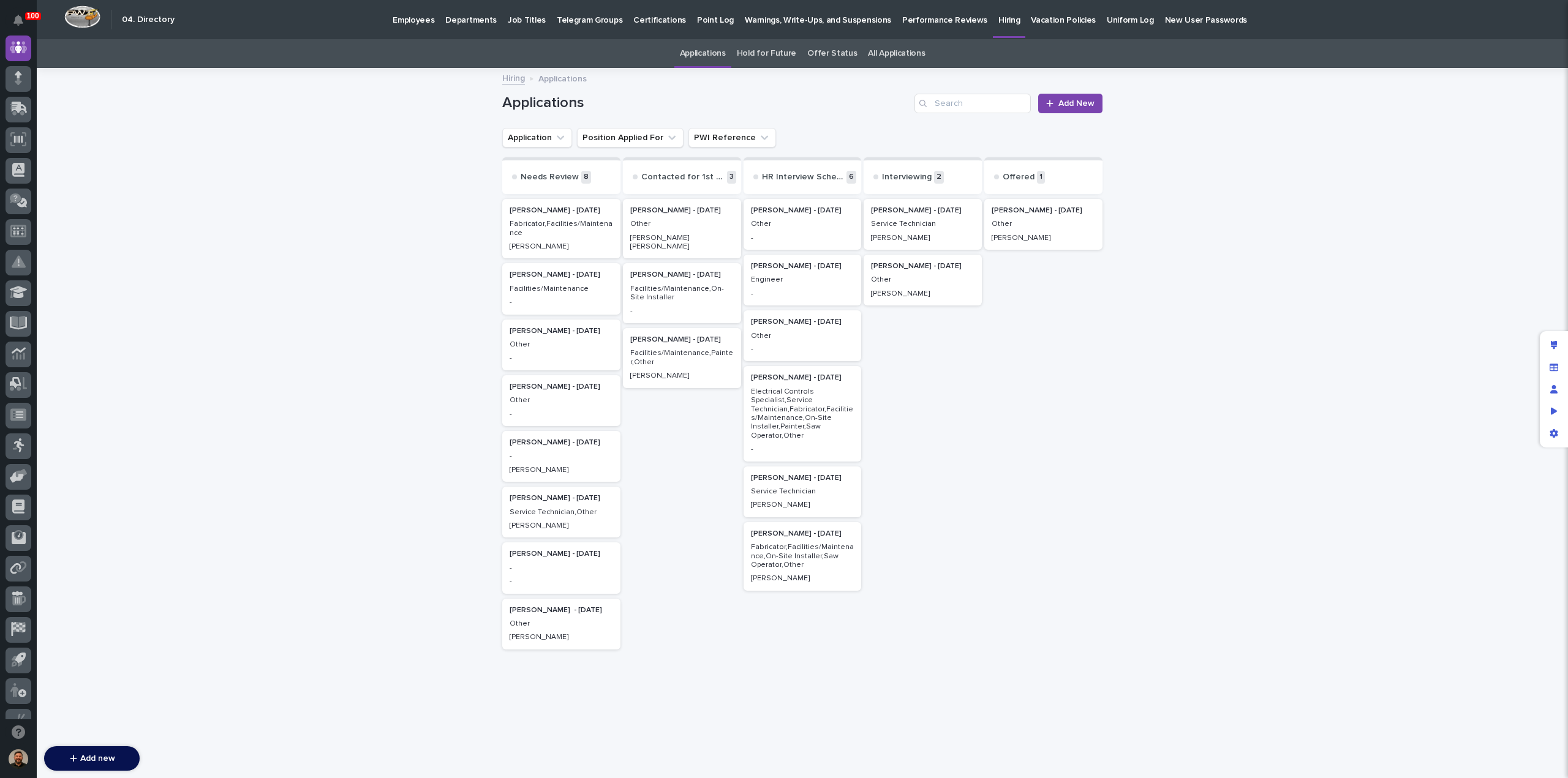
click at [803, 292] on p "-" at bounding box center [802, 294] width 104 height 9
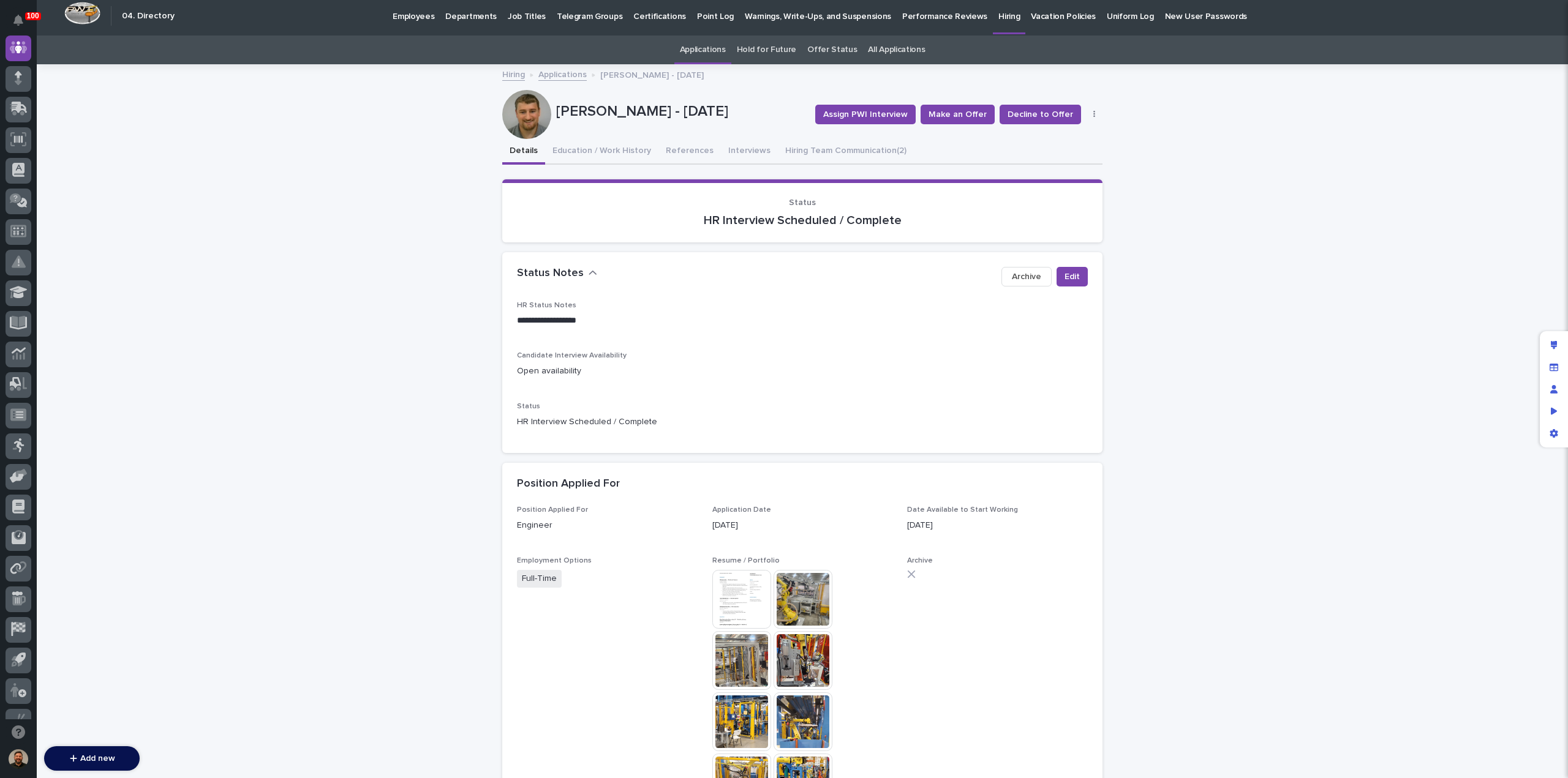
scroll to position [4, 0]
click at [808, 151] on button "Hiring Team Communication (2)" at bounding box center [846, 152] width 136 height 26
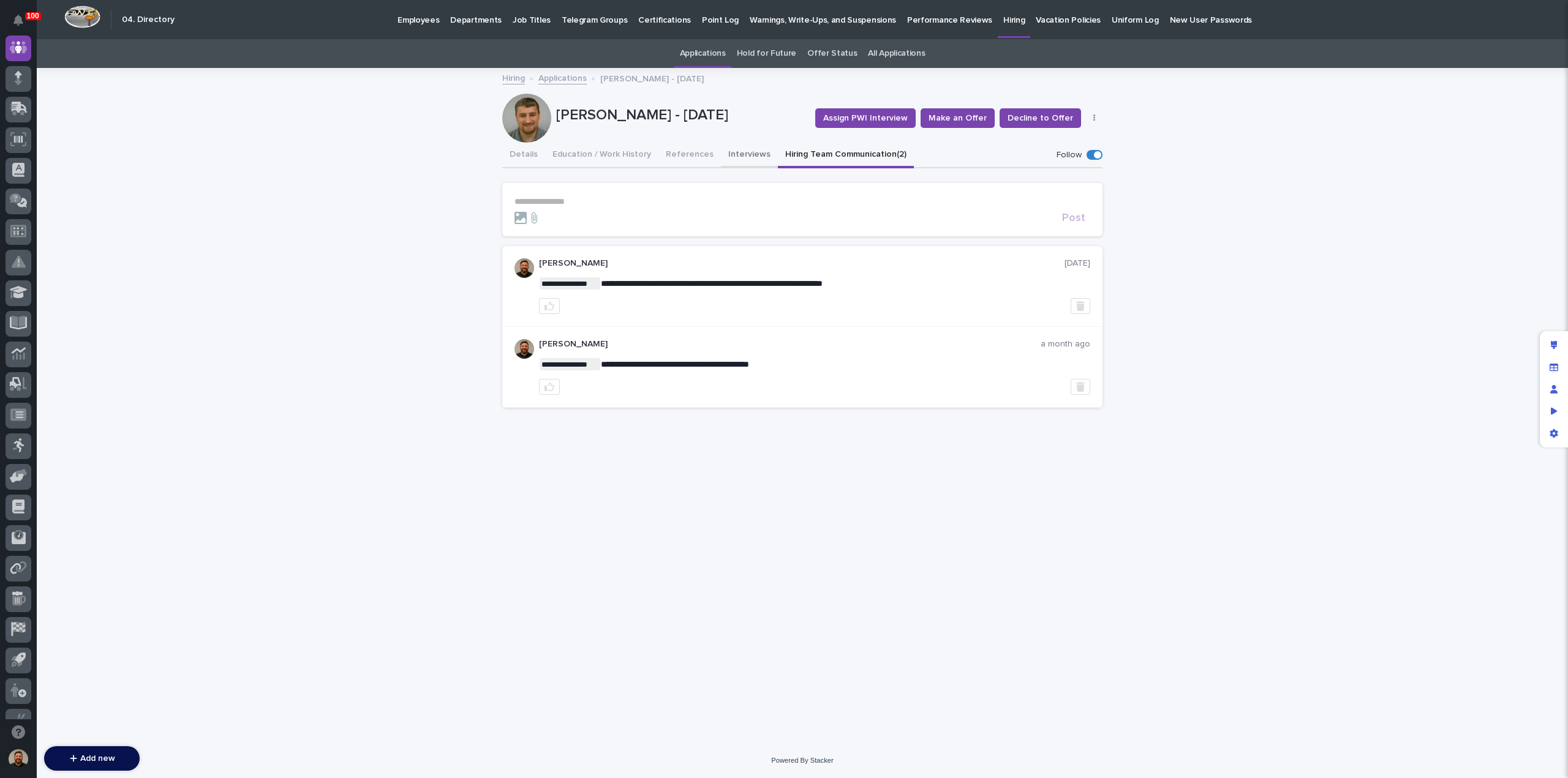
click at [741, 156] on button "Interviews" at bounding box center [749, 155] width 57 height 26
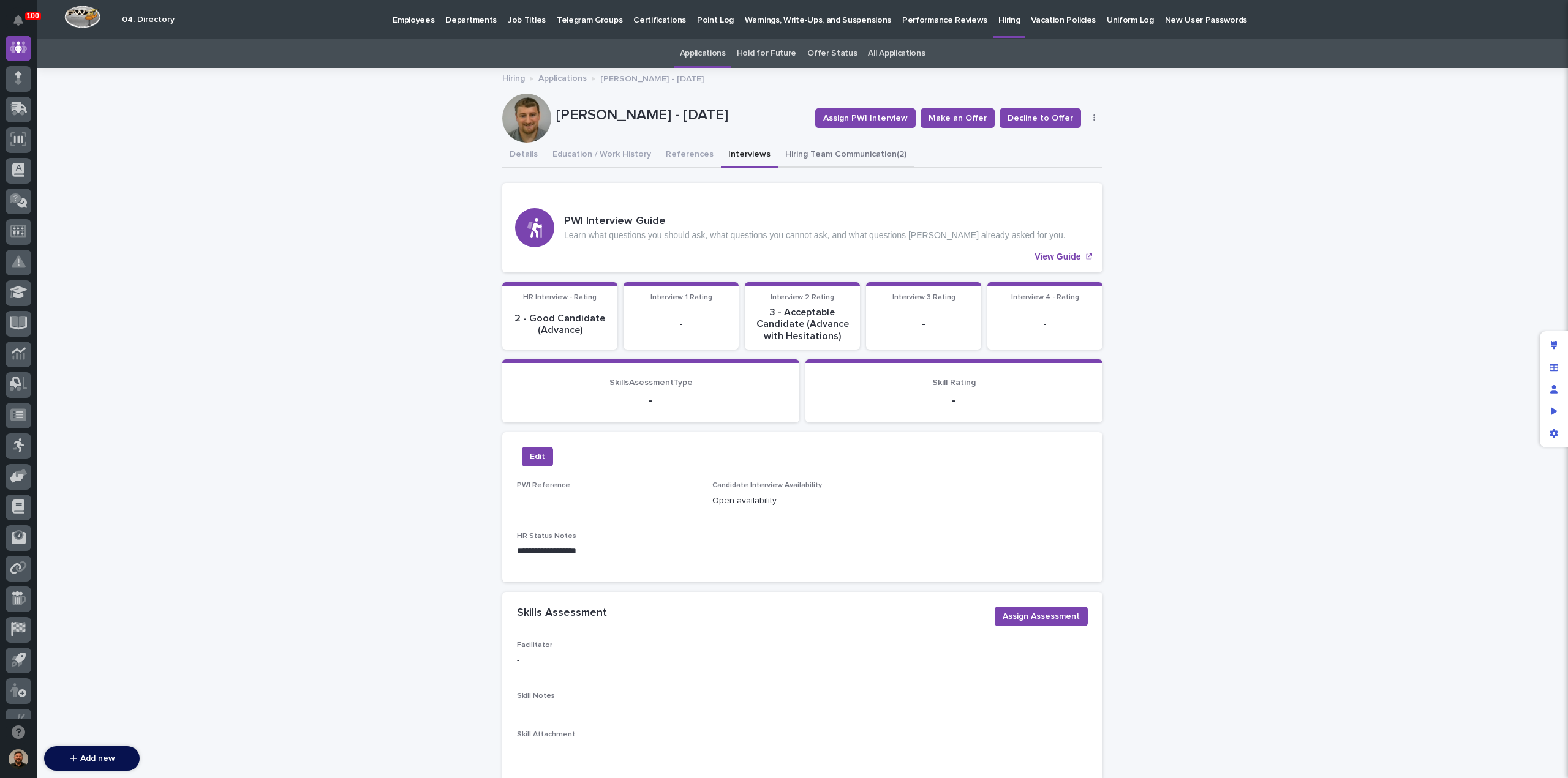
click at [814, 156] on button "Hiring Team Communication (2)" at bounding box center [846, 155] width 136 height 26
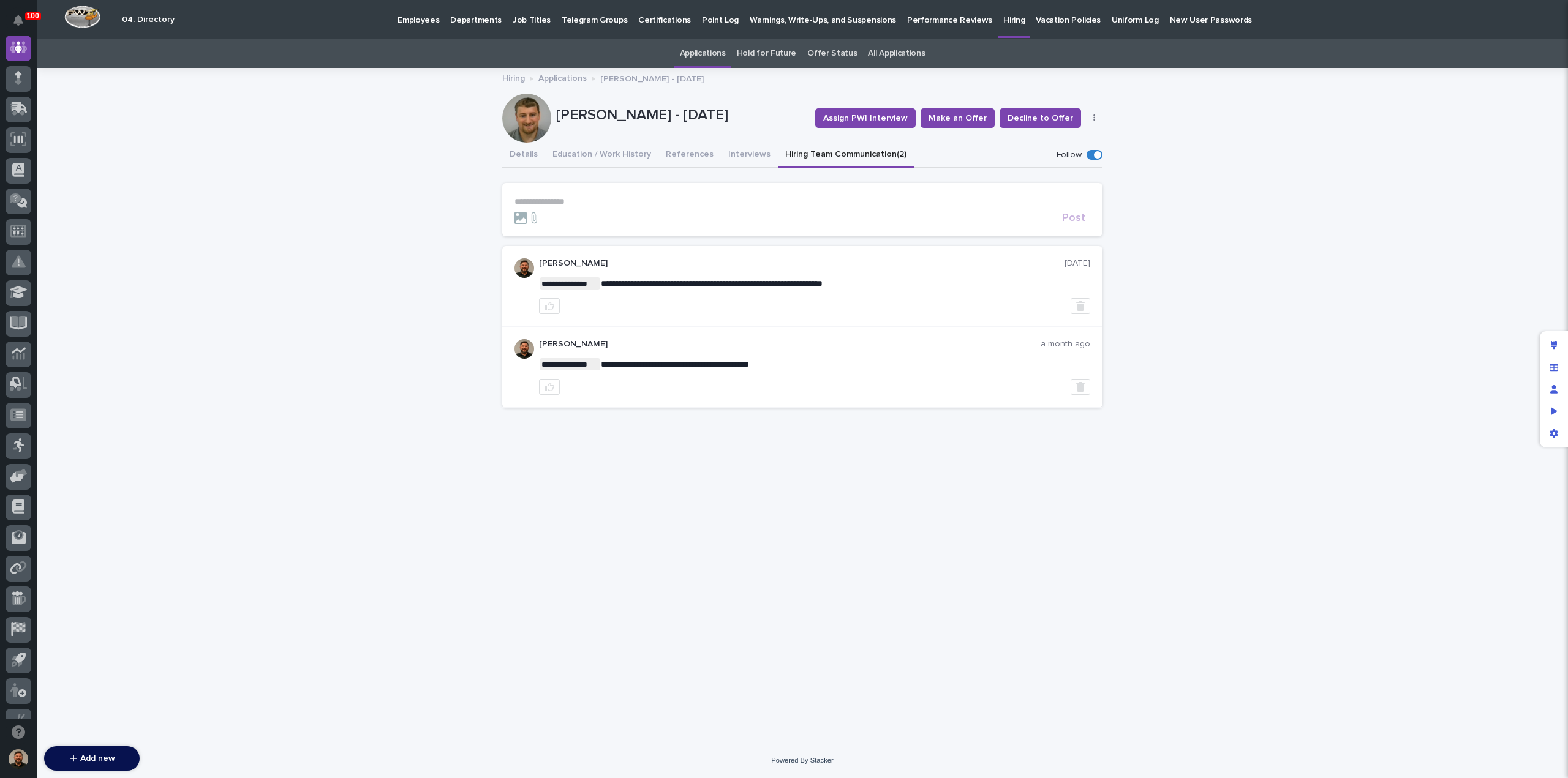
click at [596, 205] on p "**********" at bounding box center [802, 201] width 576 height 11
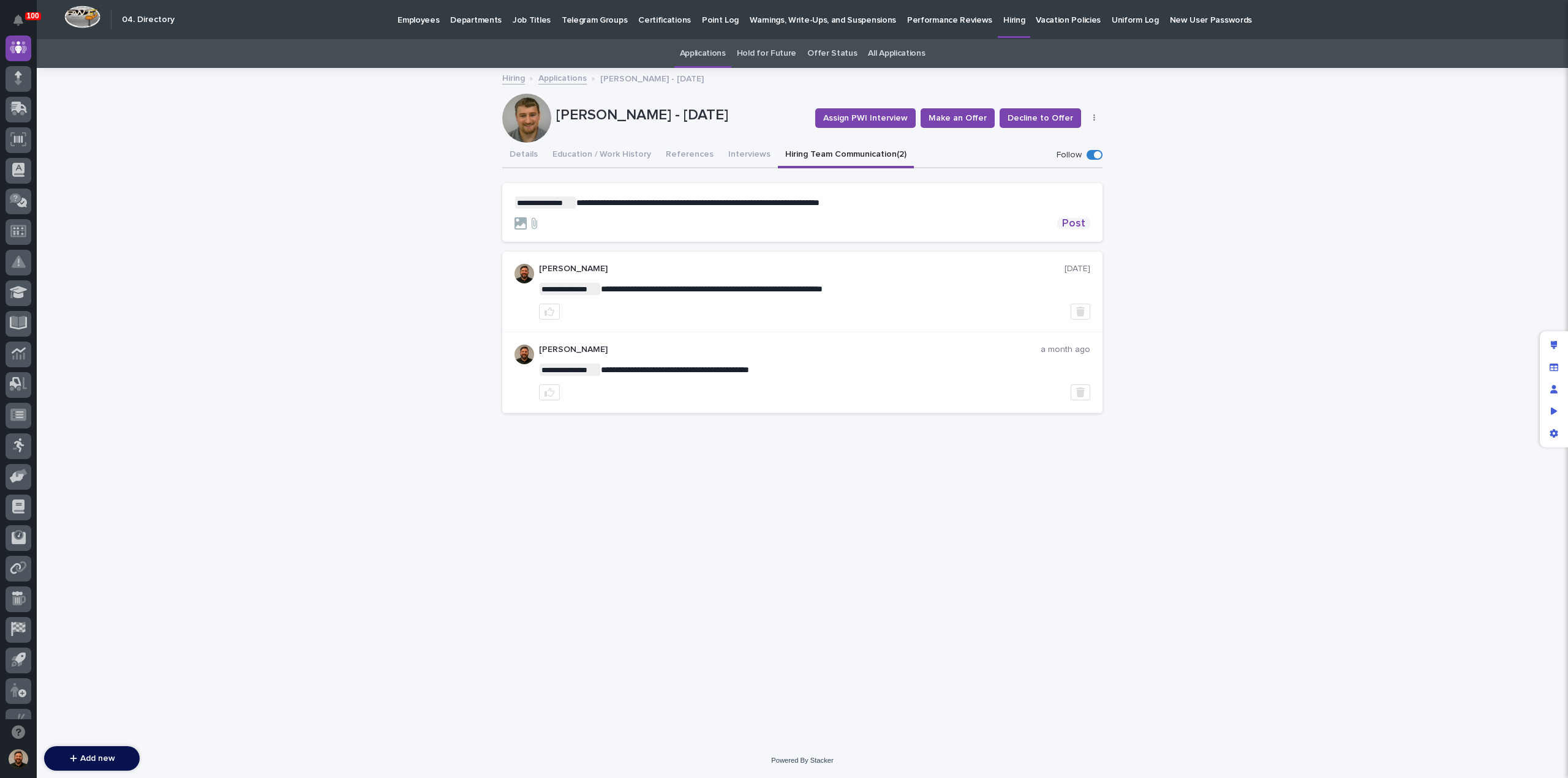
click at [1080, 220] on span "Post" at bounding box center [1073, 223] width 23 height 11
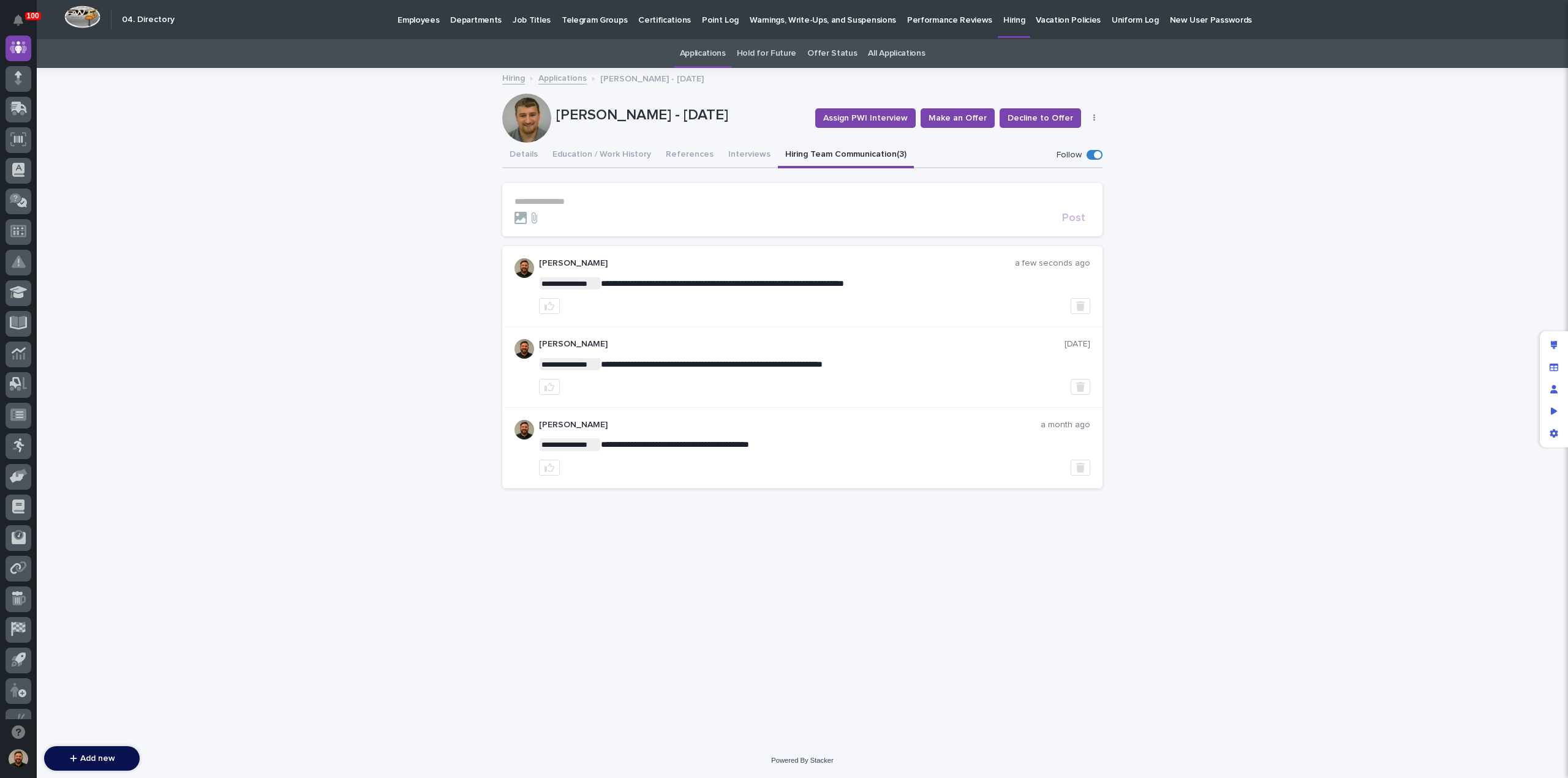
click at [559, 78] on link "Applications" at bounding box center [562, 77] width 48 height 14
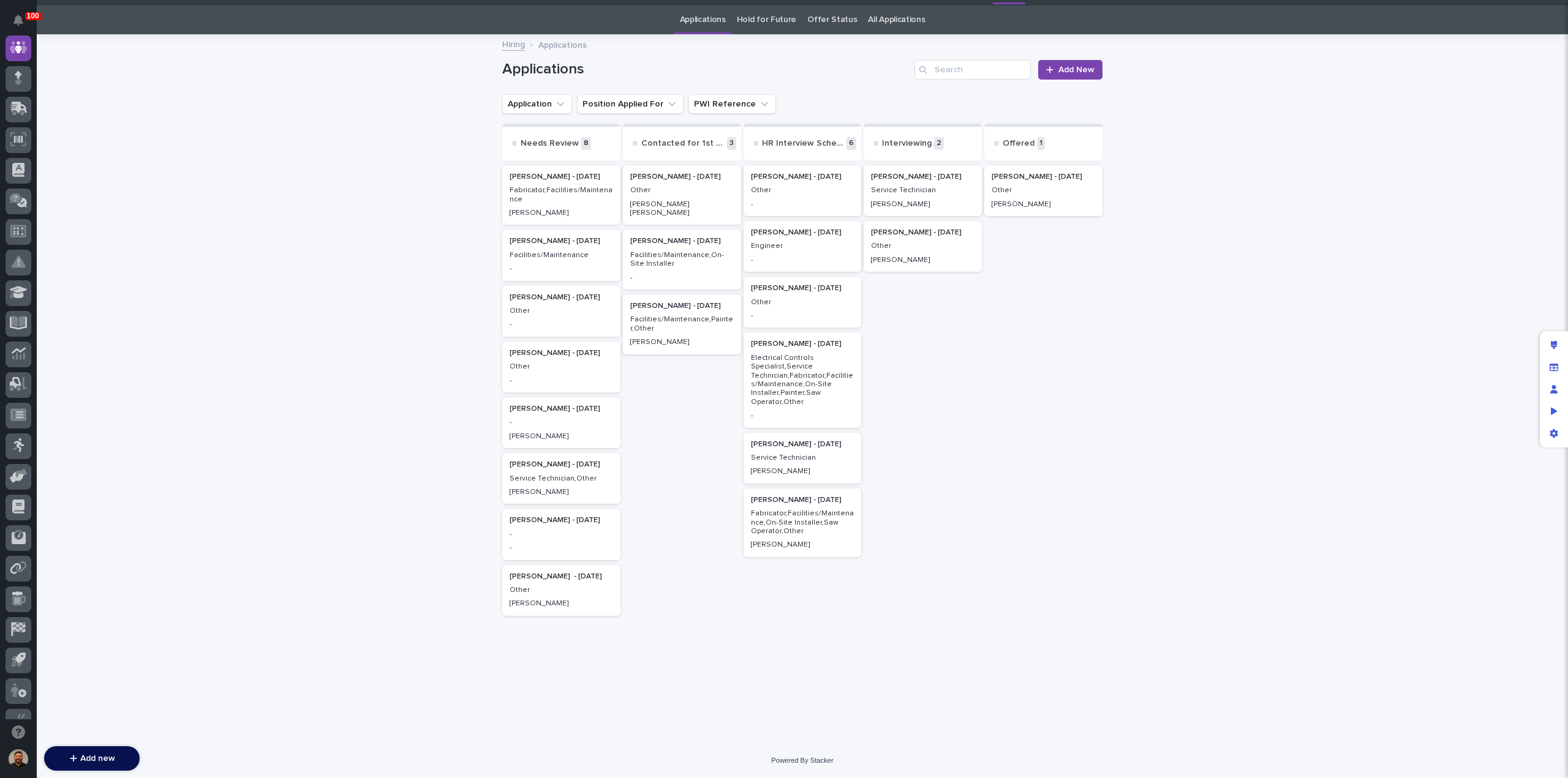
scroll to position [39, 0]
click at [778, 299] on p "Other" at bounding box center [802, 302] width 104 height 9
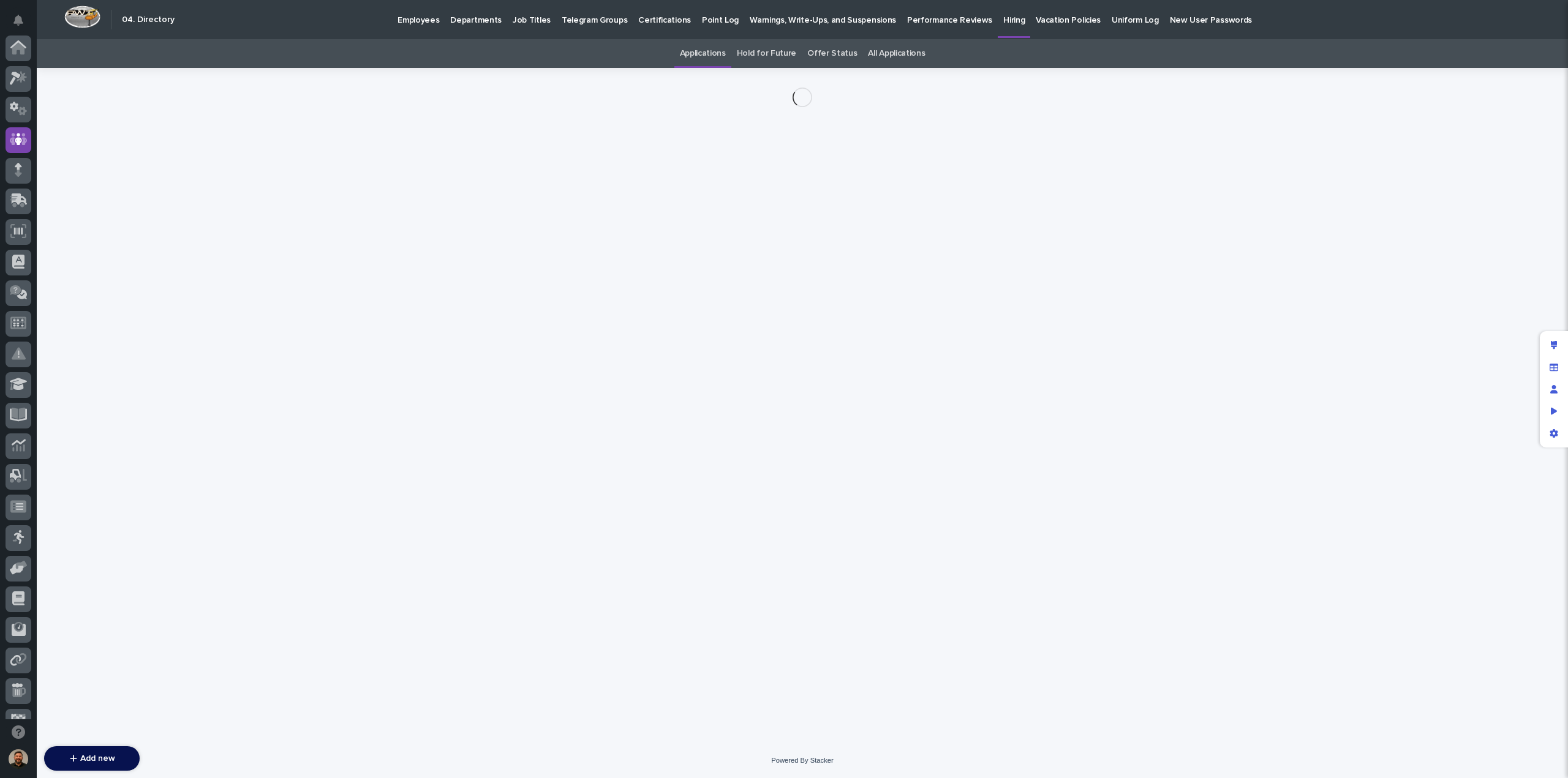
scroll to position [92, 0]
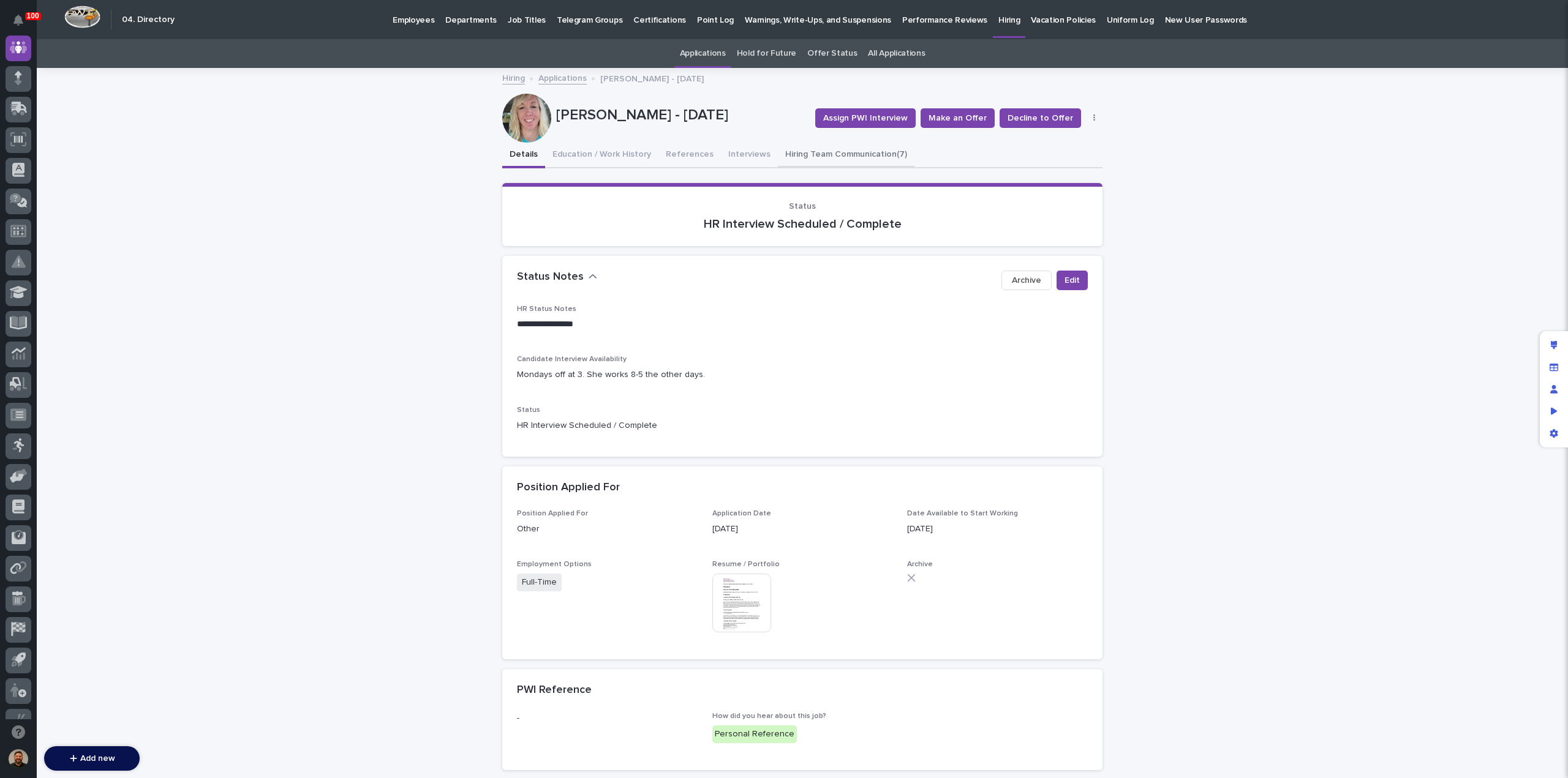
click at [815, 151] on button "Hiring Team Communication (7)" at bounding box center [846, 155] width 137 height 26
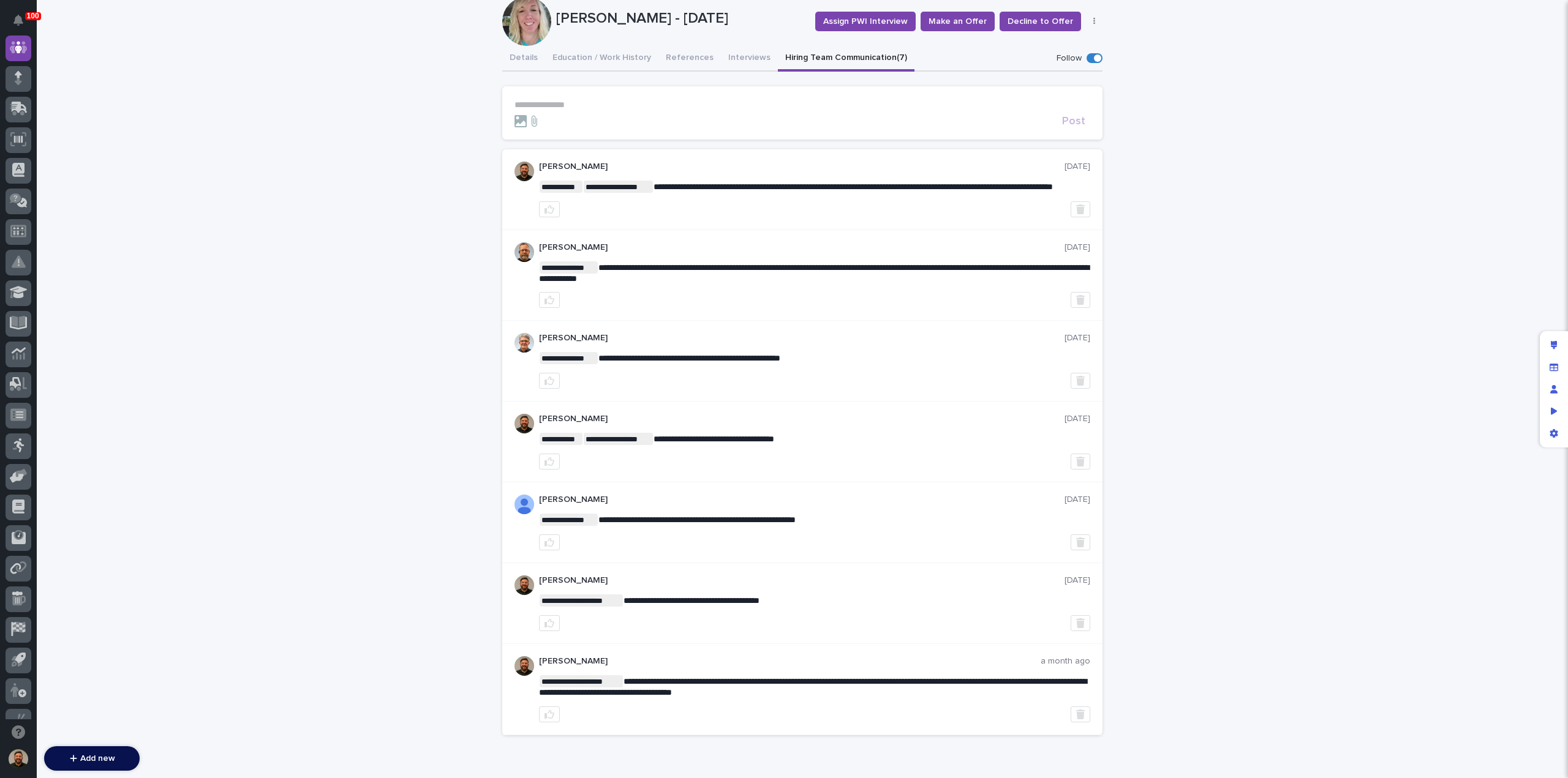
scroll to position [97, 0]
click at [597, 101] on p "**********" at bounding box center [802, 104] width 576 height 11
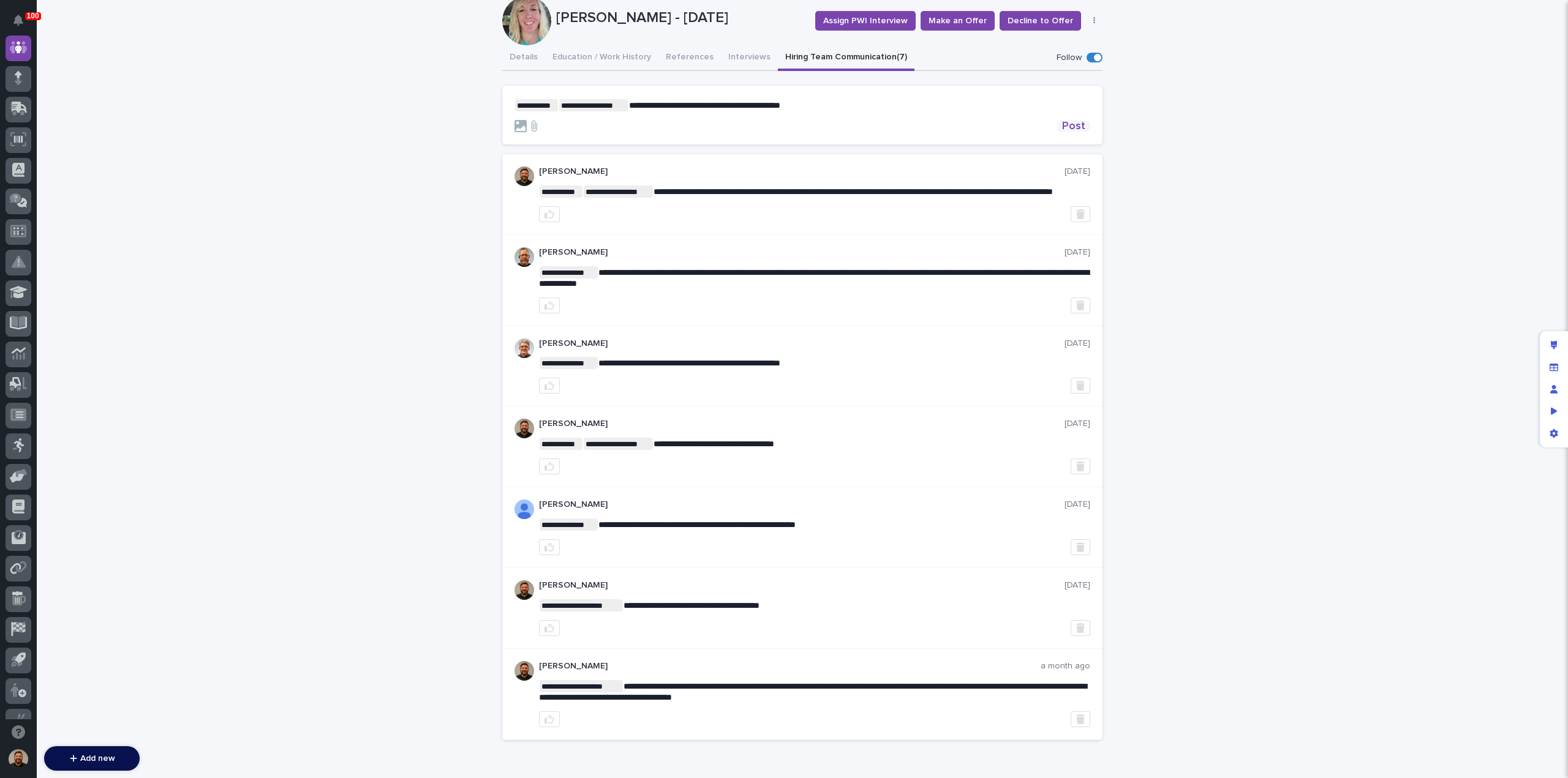
click at [1075, 124] on span "Post" at bounding box center [1073, 126] width 23 height 11
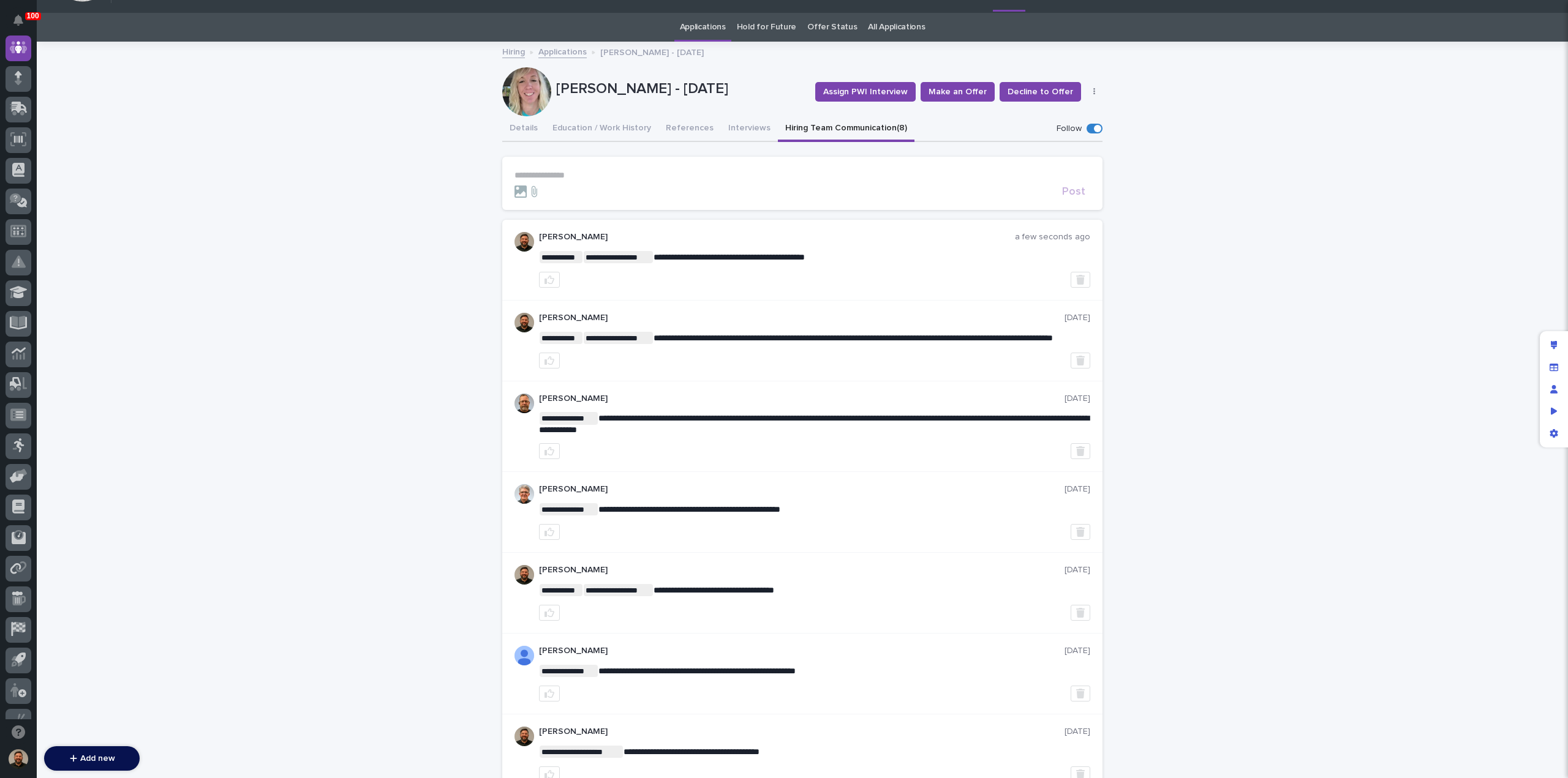
scroll to position [0, 0]
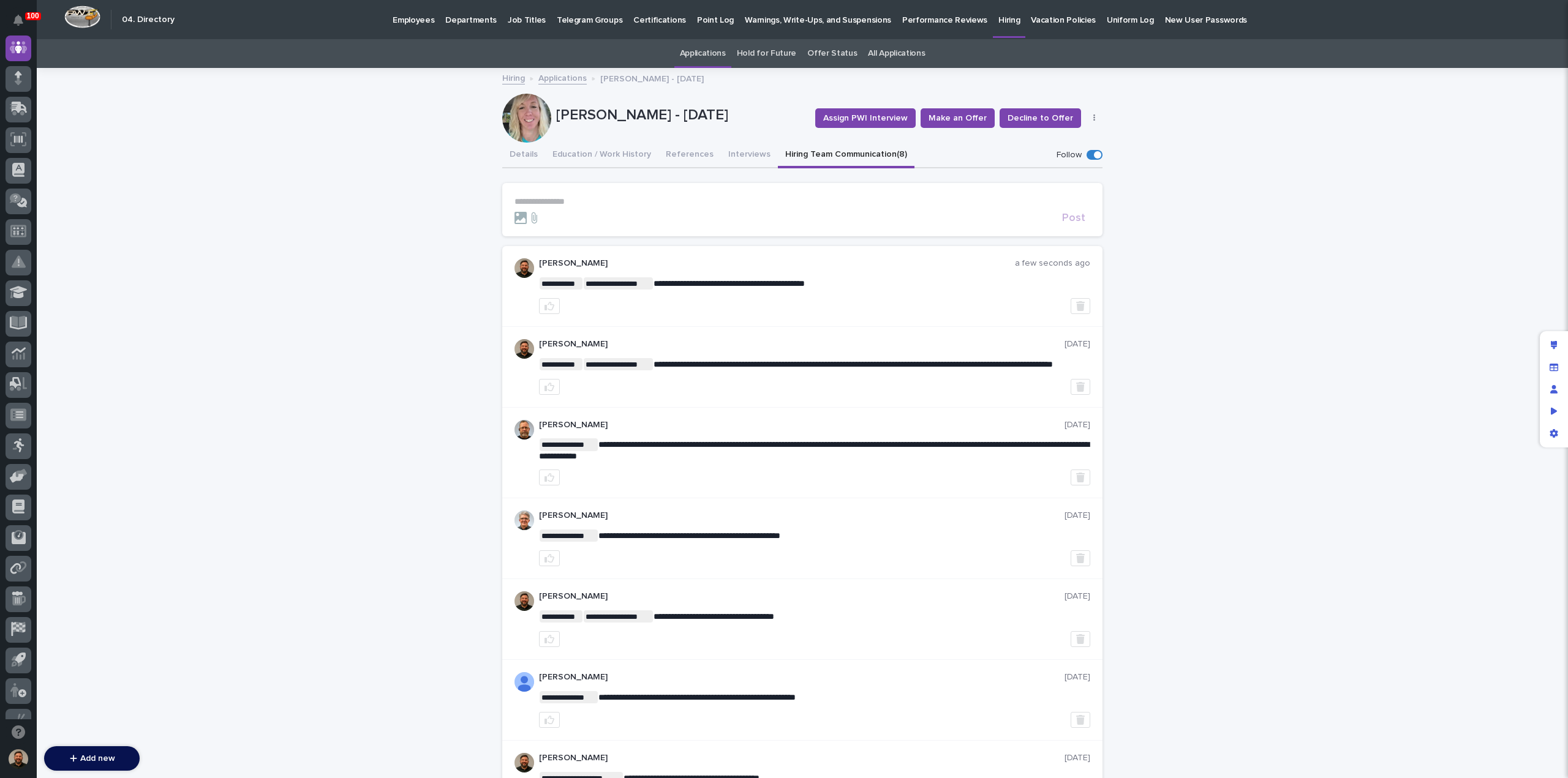
click at [561, 82] on link "Applications" at bounding box center [562, 77] width 48 height 14
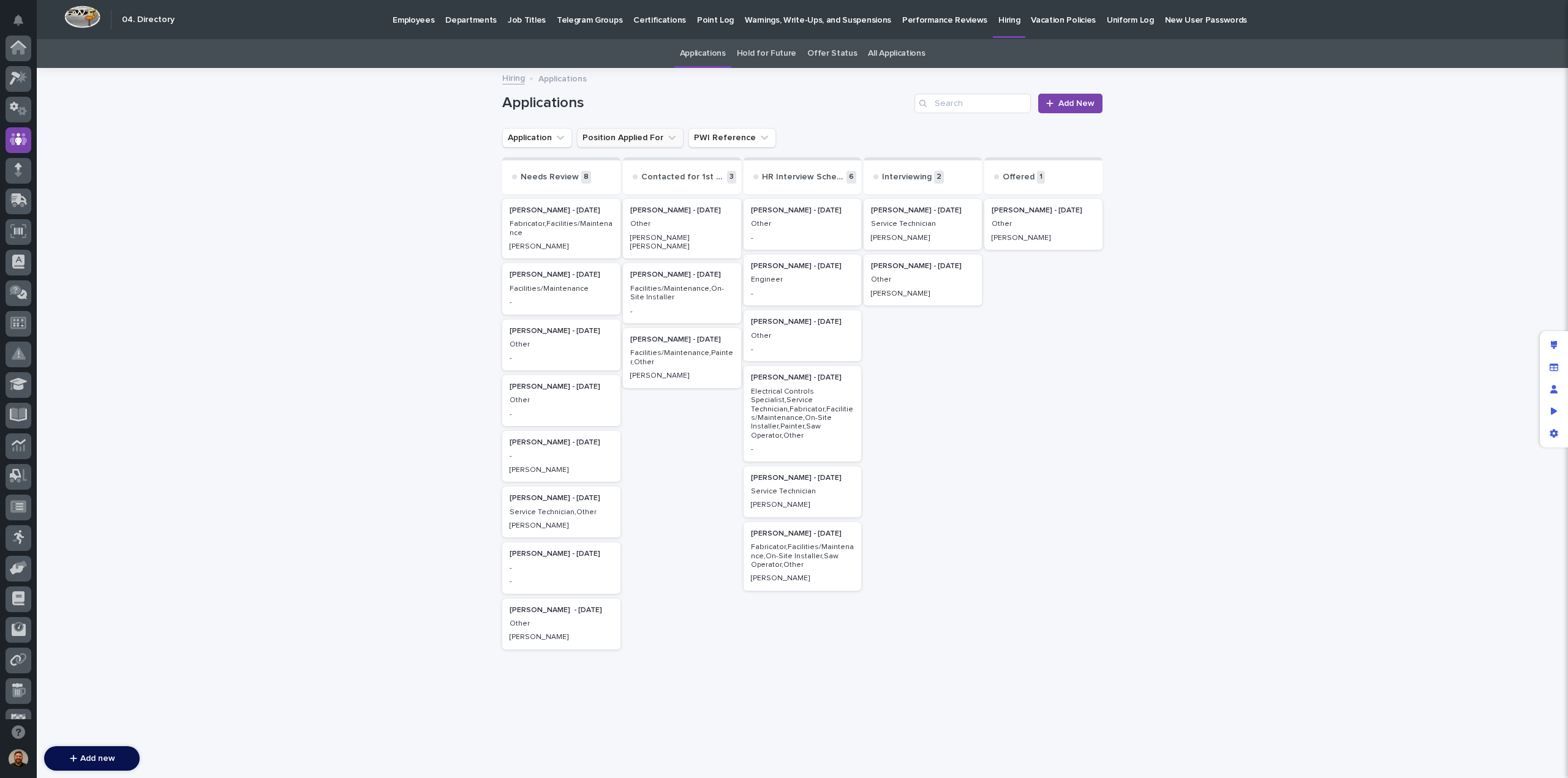
scroll to position [92, 0]
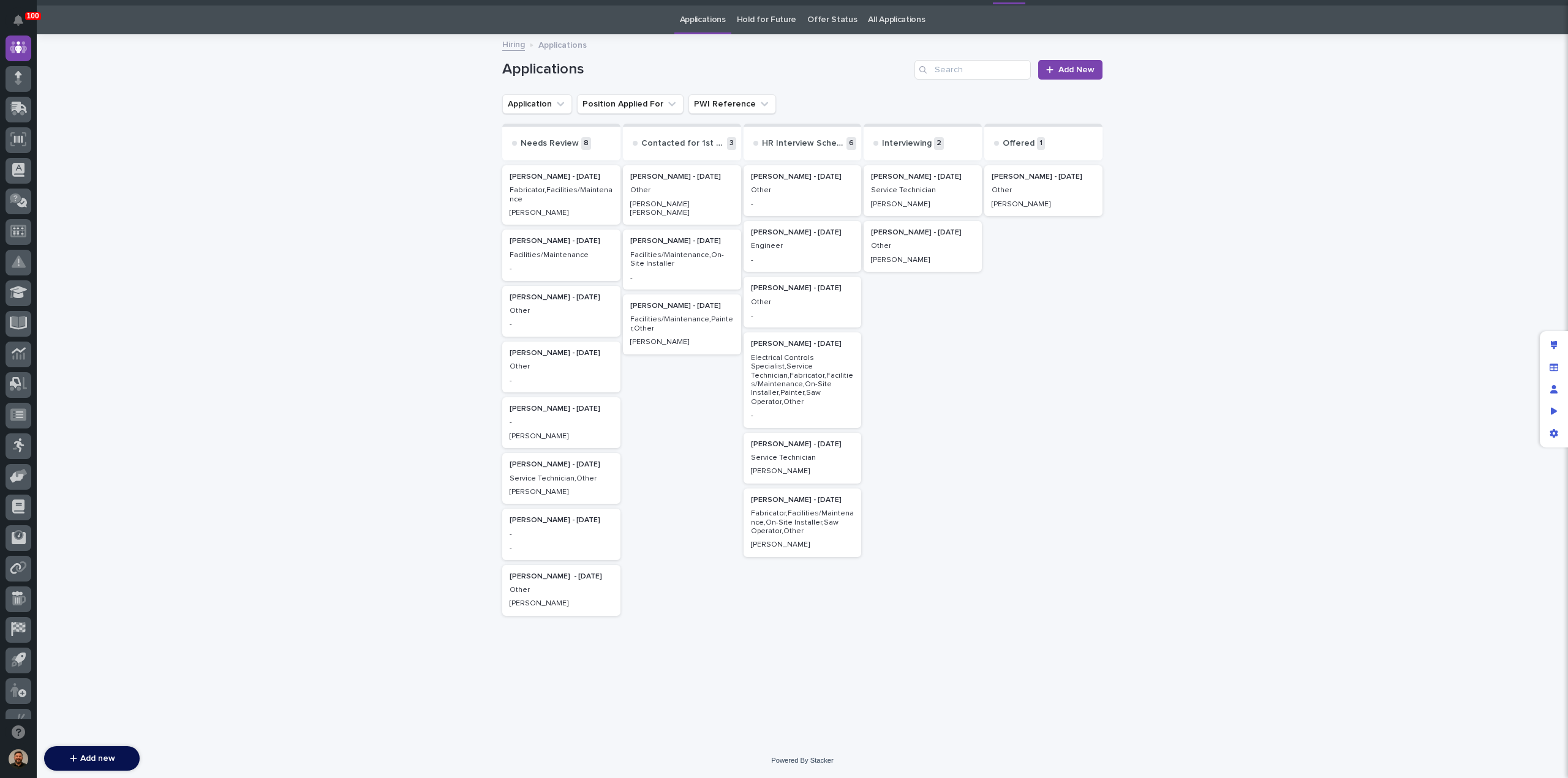
click at [795, 298] on p "Other" at bounding box center [802, 302] width 104 height 9
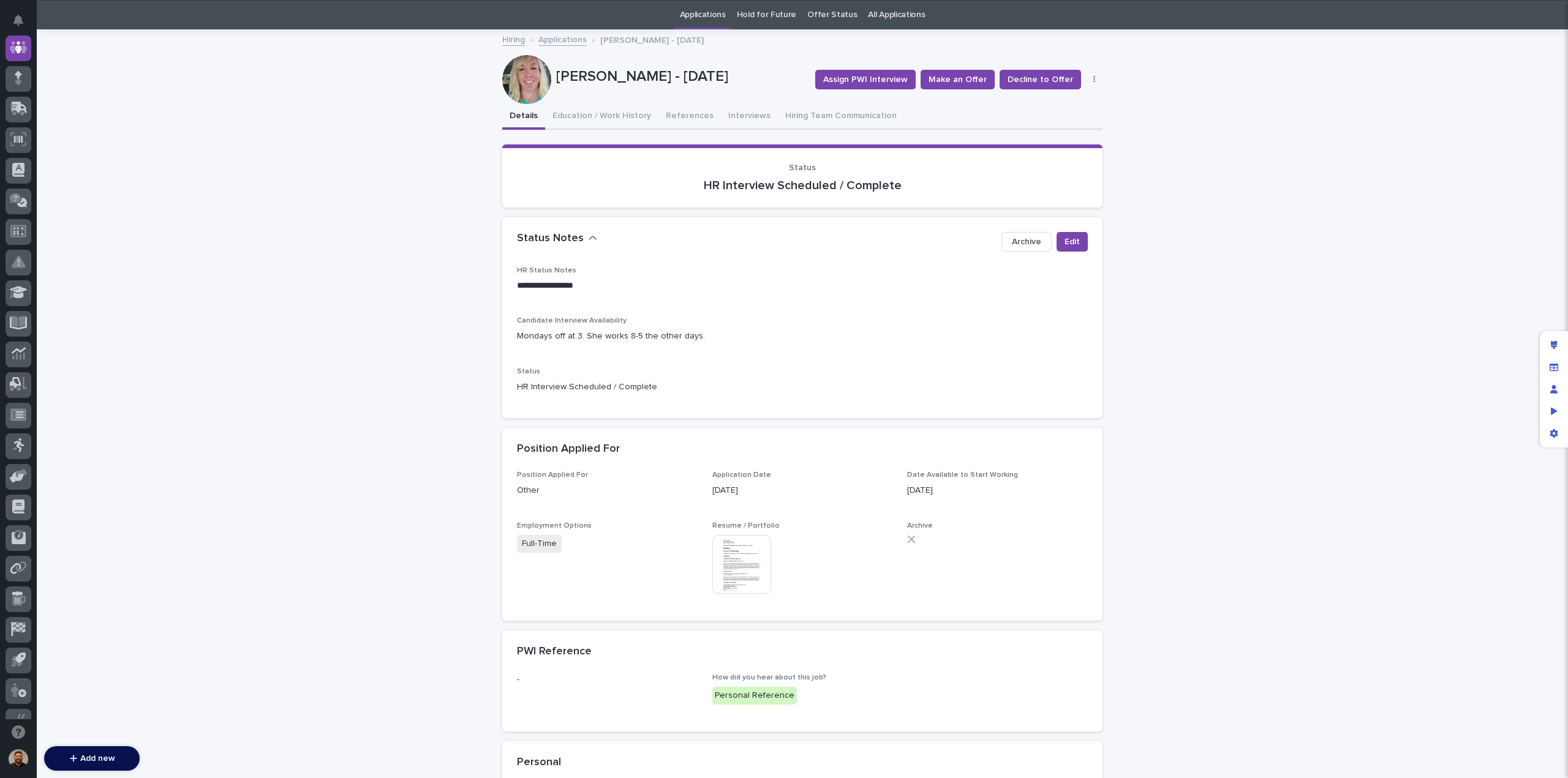
scroll to position [39, 0]
click at [739, 117] on button "Interviews" at bounding box center [749, 116] width 57 height 26
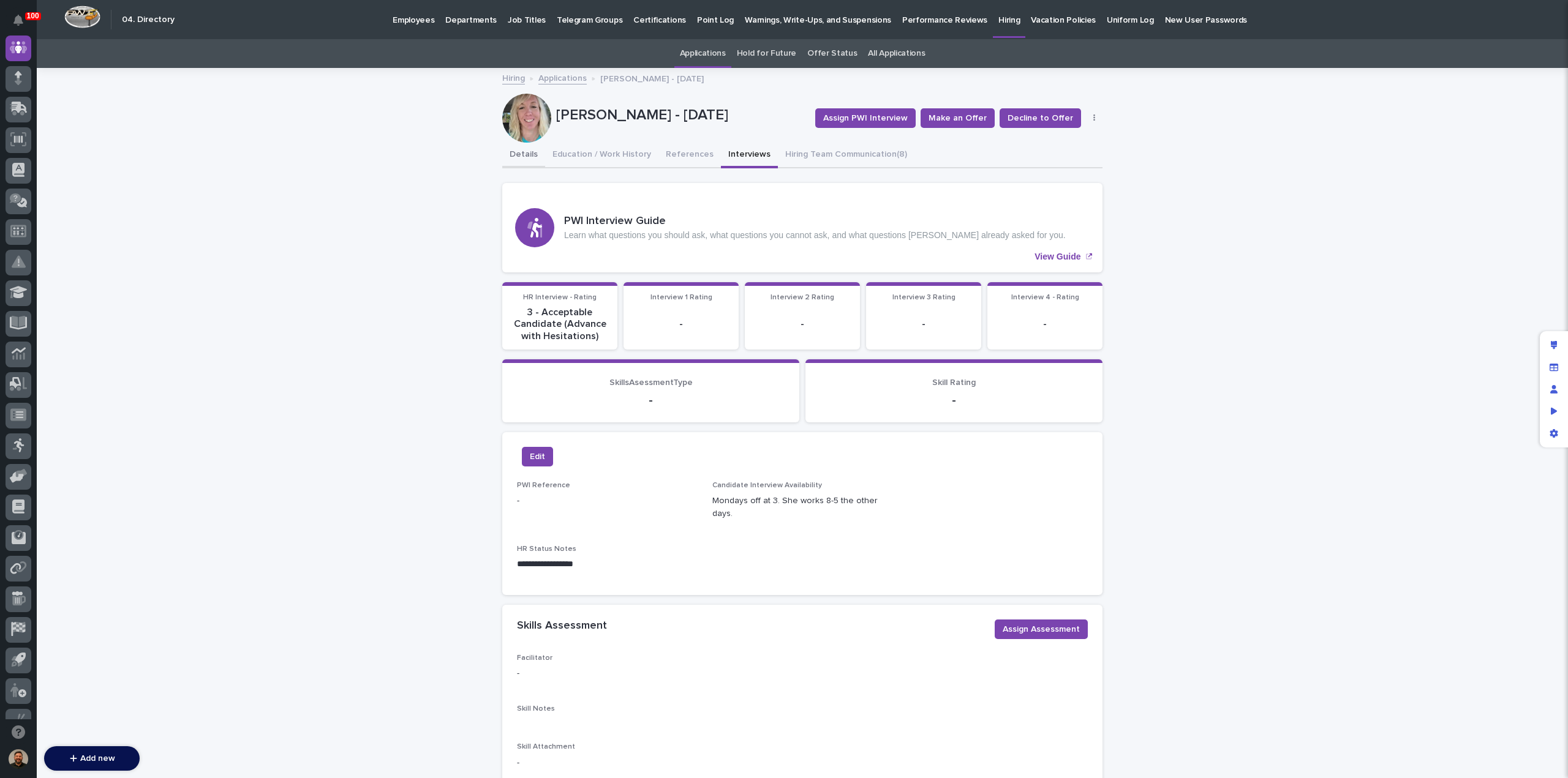
click at [520, 154] on button "Details" at bounding box center [524, 155] width 43 height 26
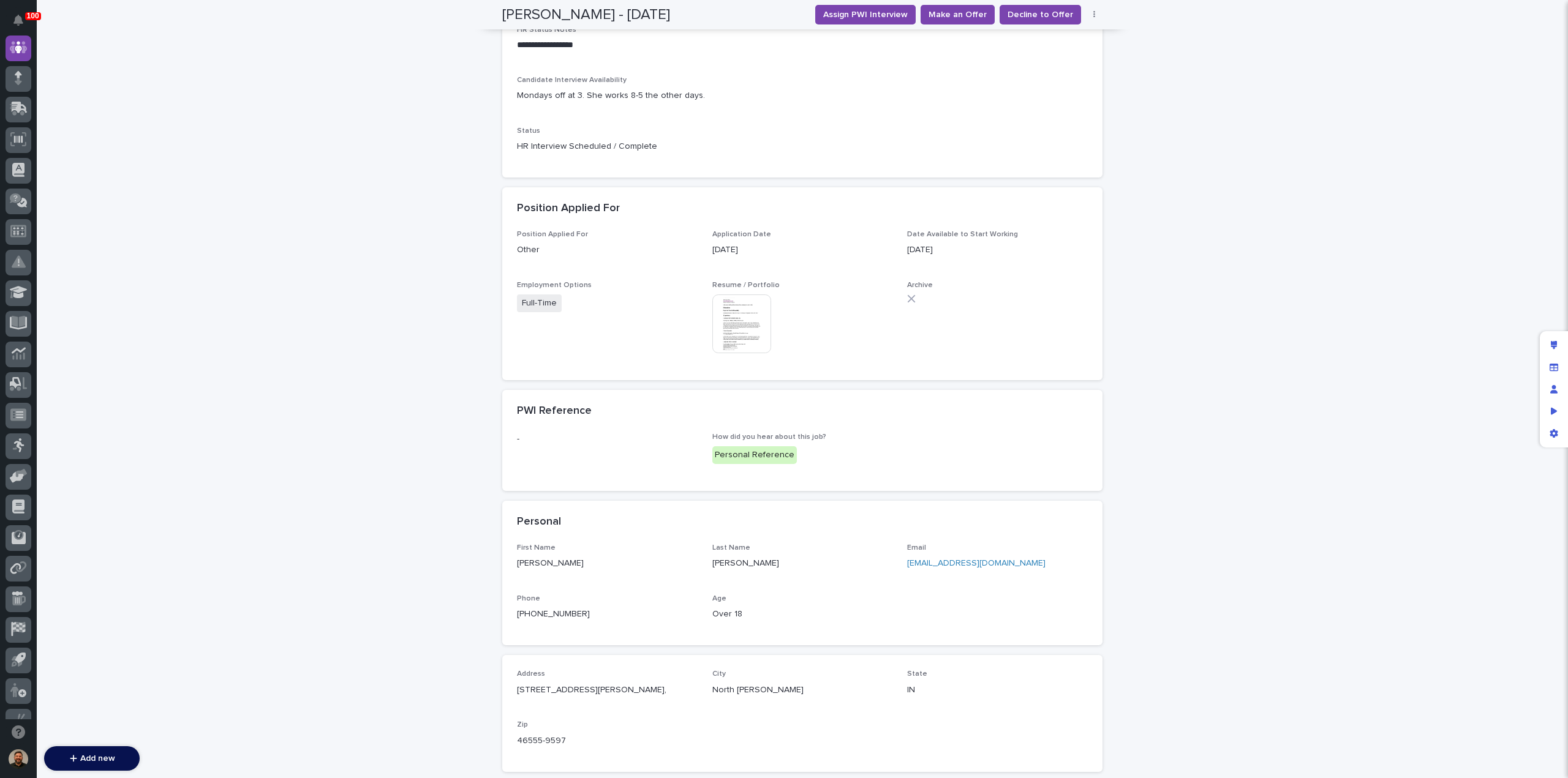
scroll to position [280, 0]
click at [929, 563] on link "vrkessler@yahoo.com" at bounding box center [976, 563] width 139 height 9
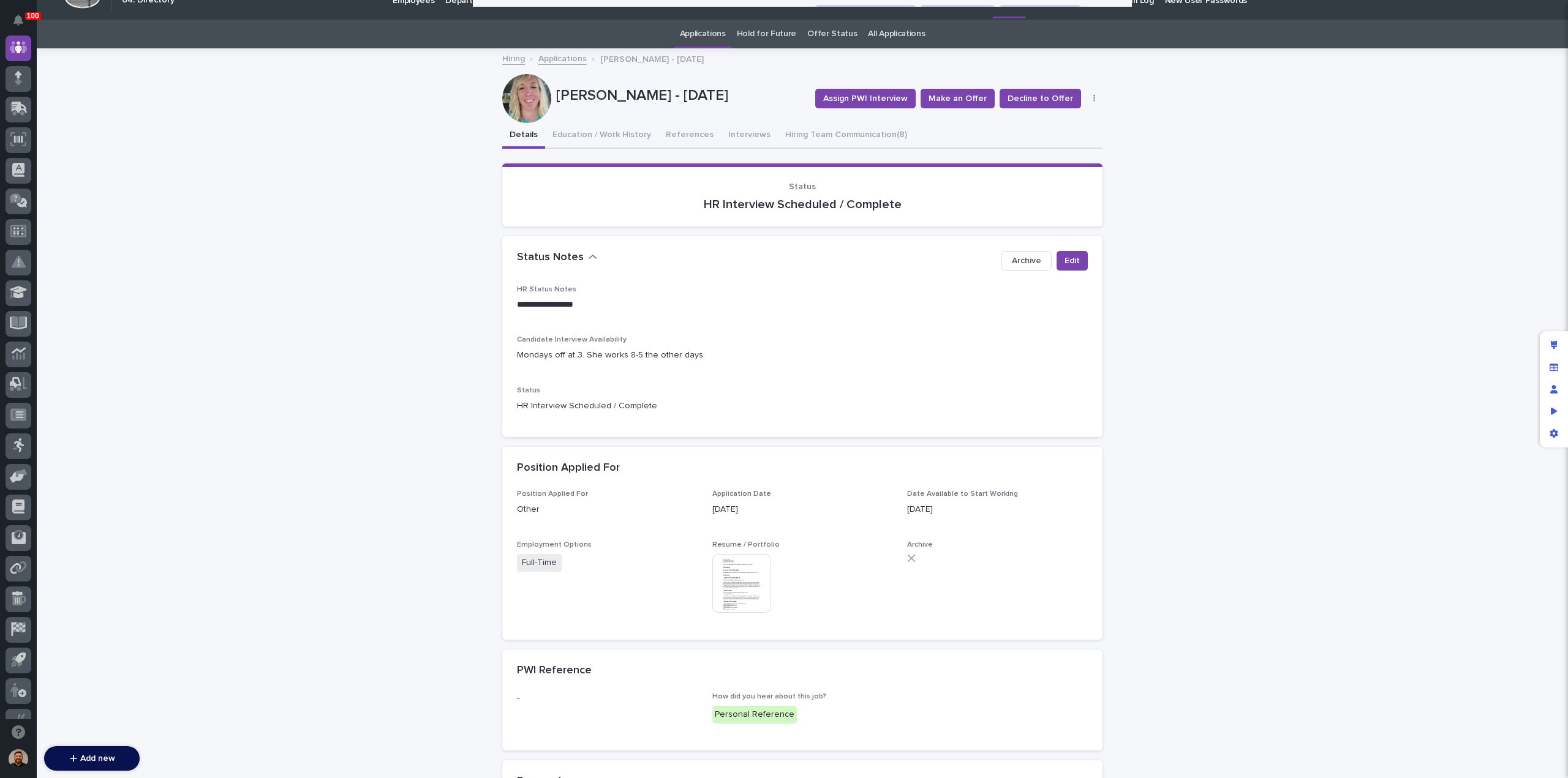
scroll to position [0, 0]
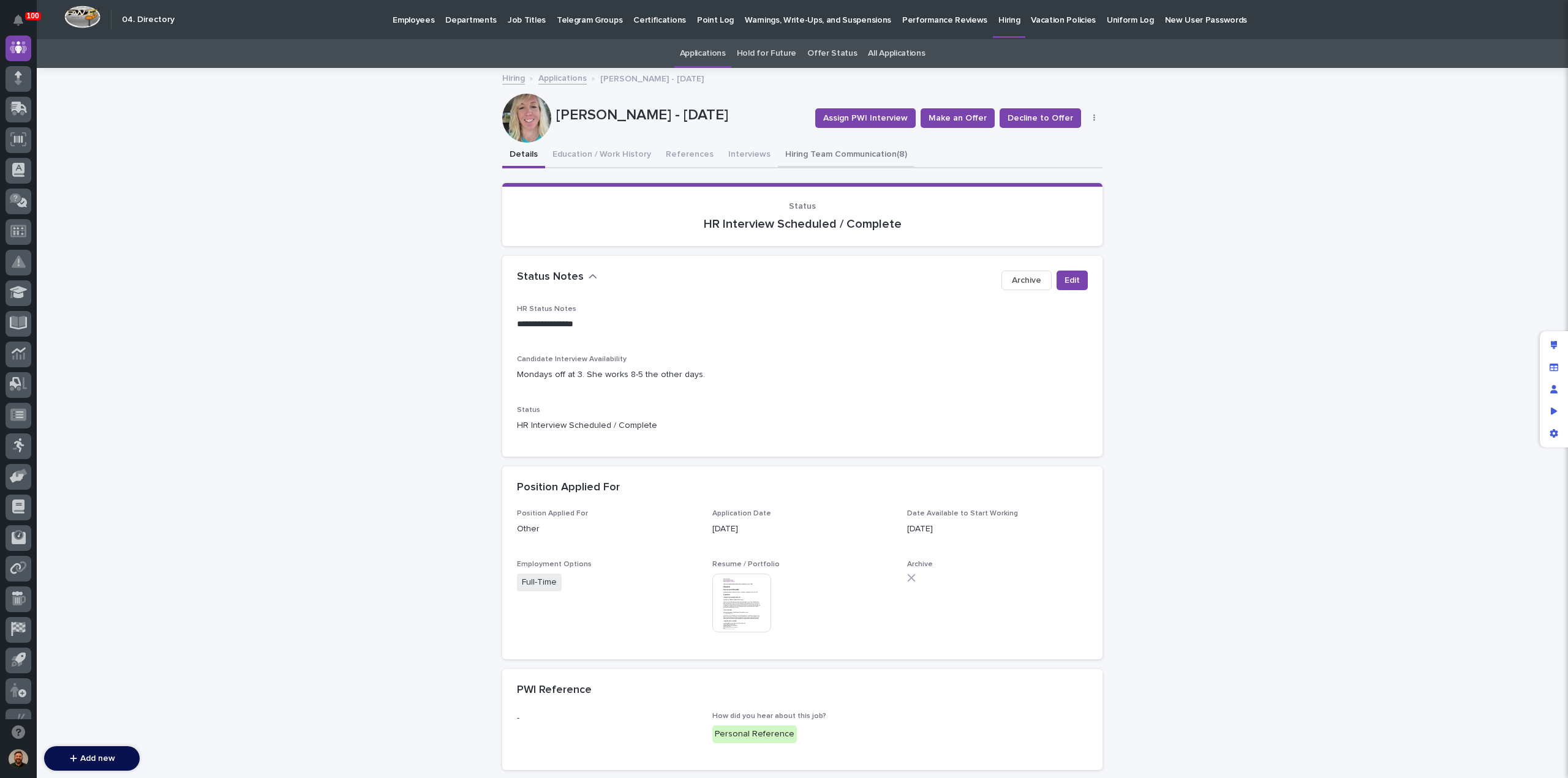
click at [821, 152] on button "Hiring Team Communication (8)" at bounding box center [846, 155] width 137 height 26
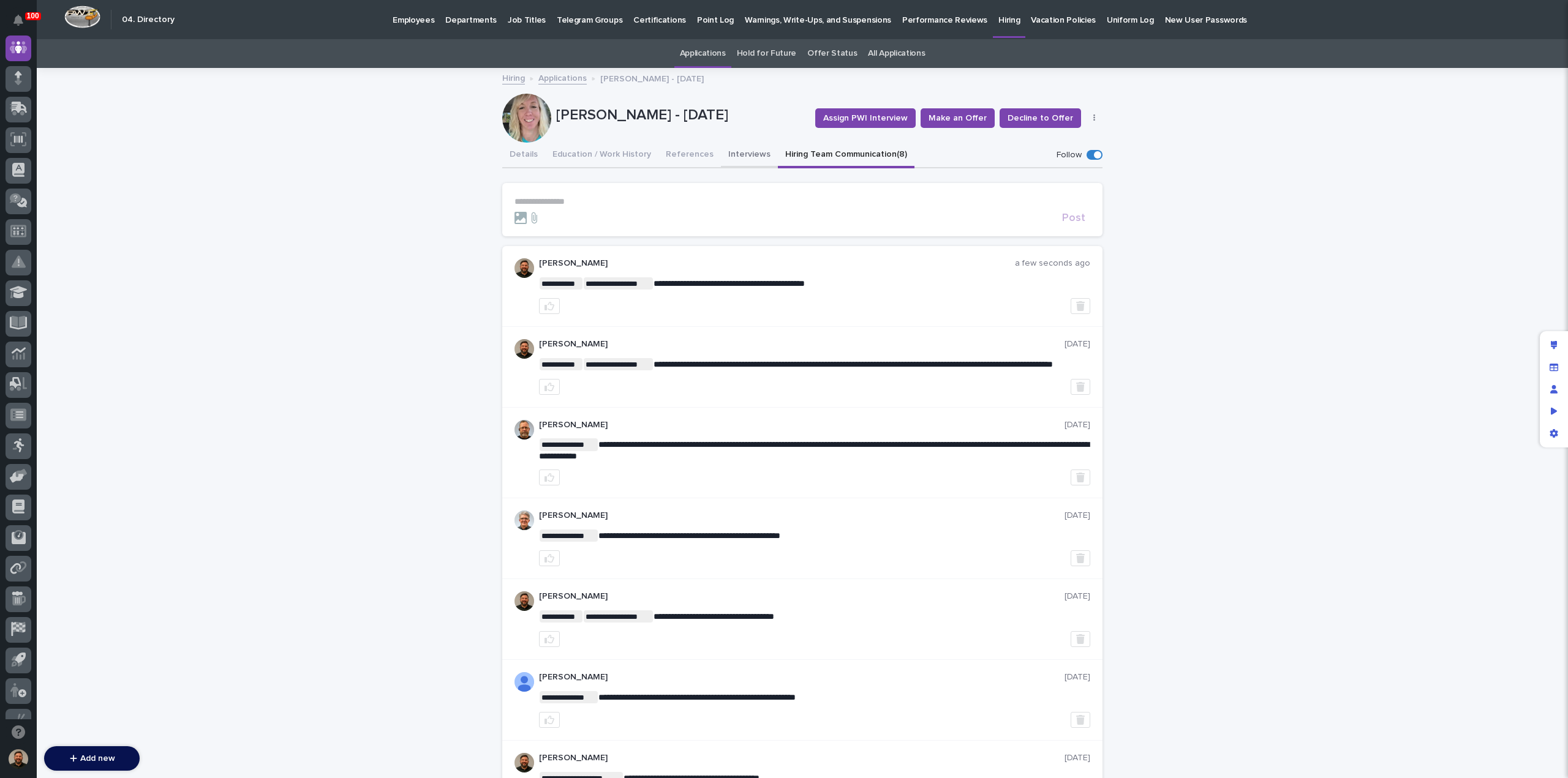
click at [722, 151] on button "Interviews" at bounding box center [749, 155] width 57 height 26
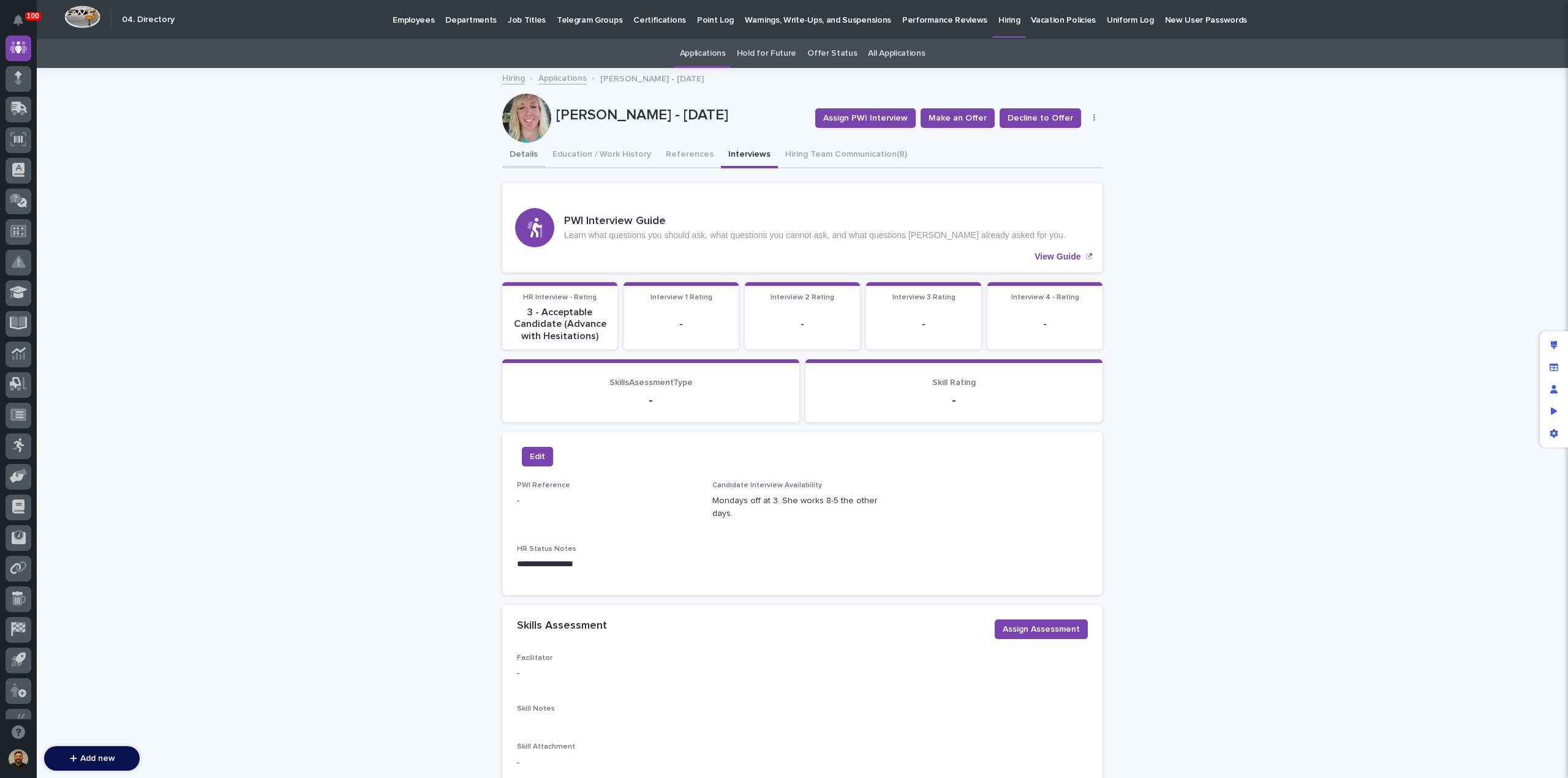
click at [522, 161] on button "Details" at bounding box center [524, 155] width 43 height 26
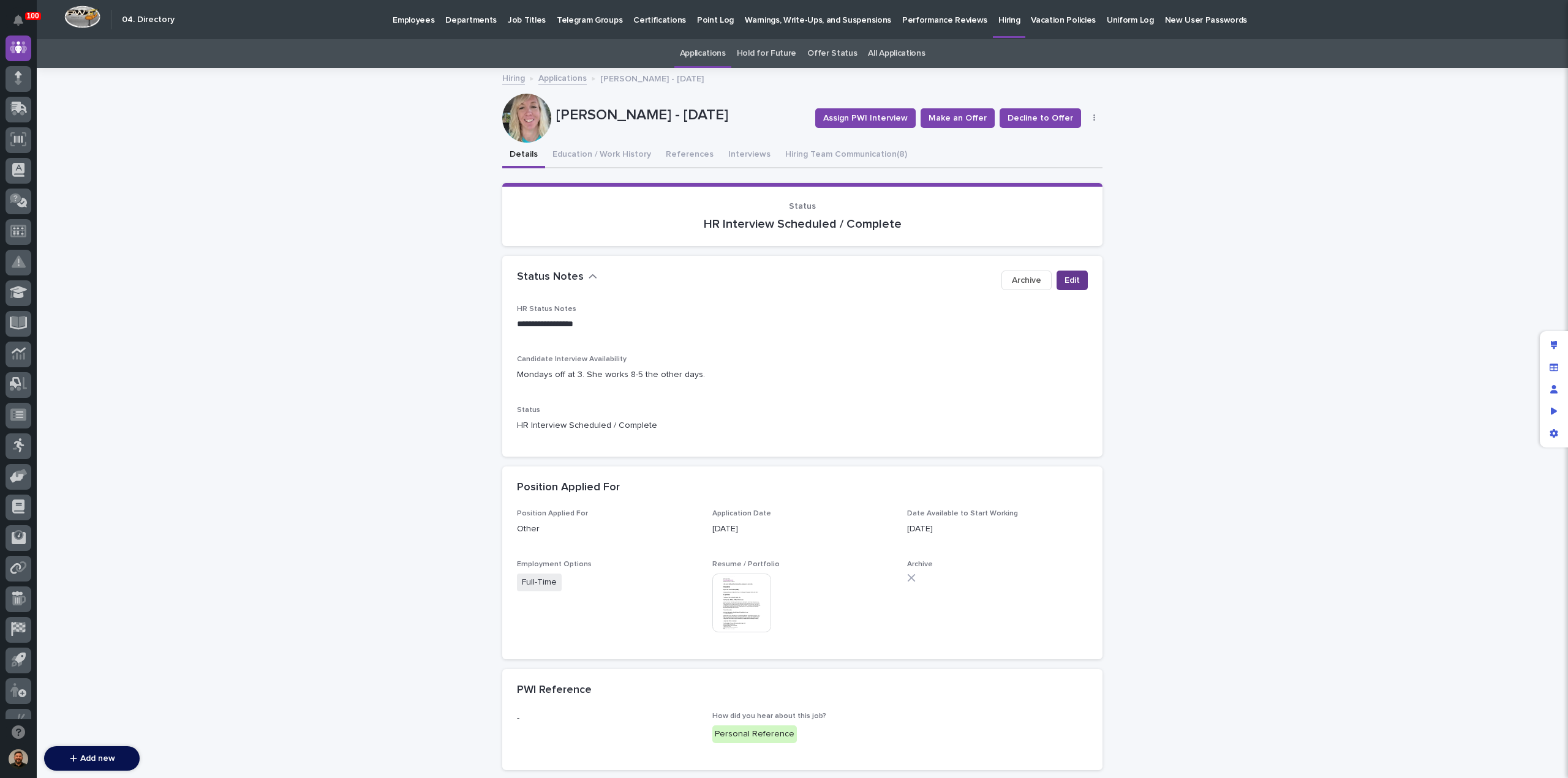
click at [1071, 282] on span "Edit" at bounding box center [1072, 280] width 15 height 13
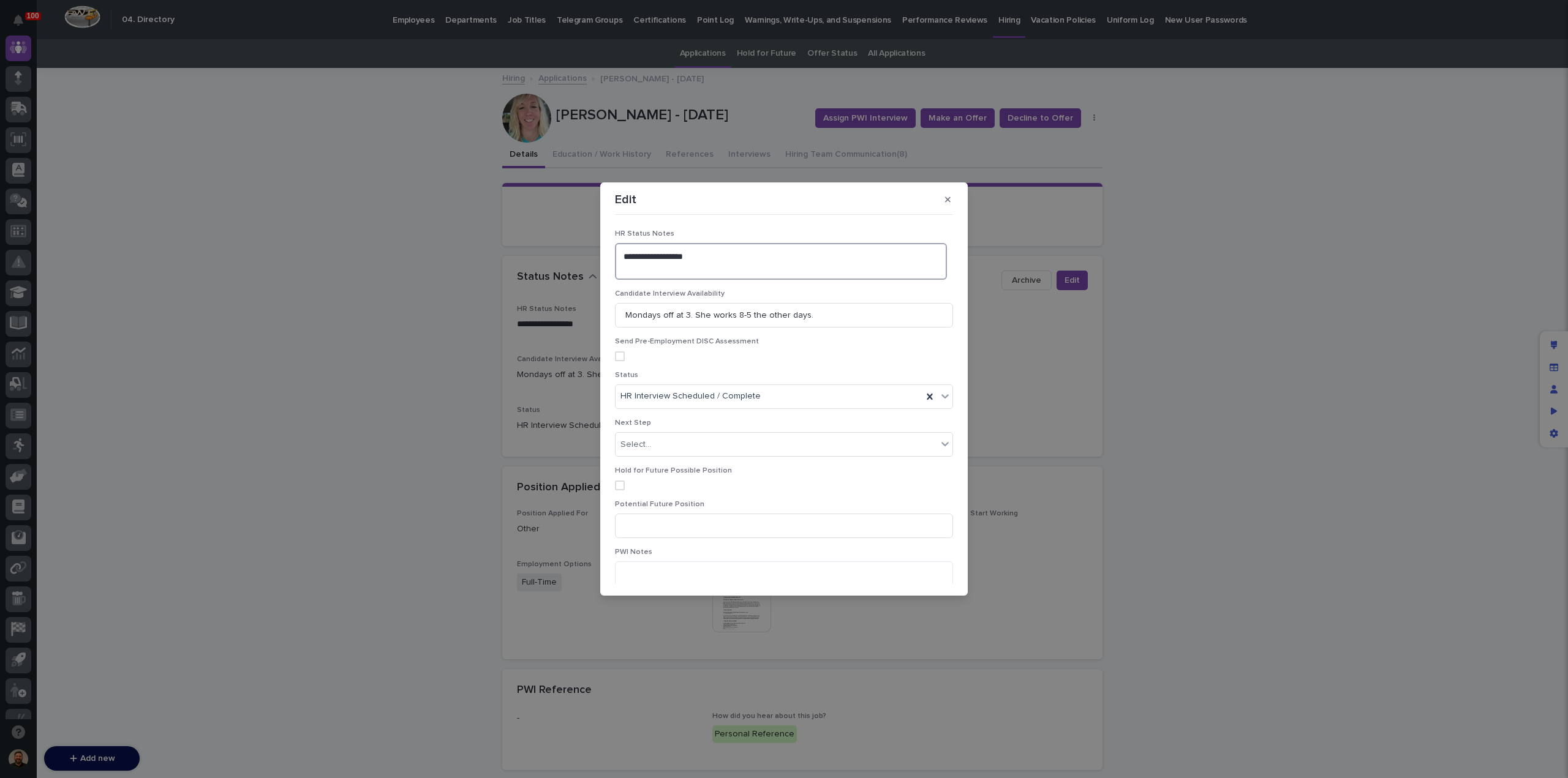
click at [630, 265] on textarea "**********" at bounding box center [781, 261] width 332 height 36
type textarea "**********"
click at [904, 572] on button "Save" at bounding box center [927, 575] width 52 height 19
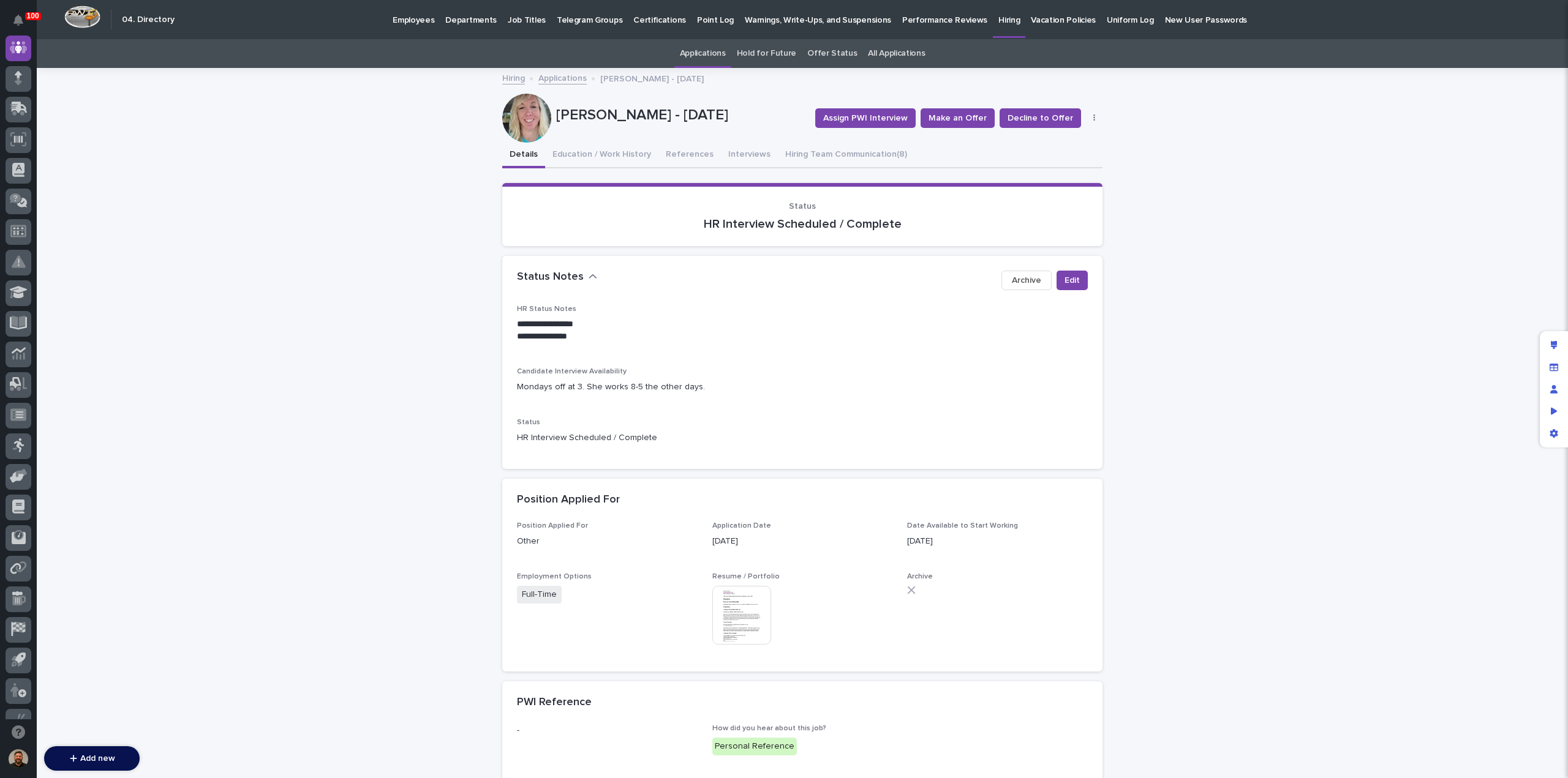
click at [552, 78] on link "Applications" at bounding box center [562, 77] width 48 height 14
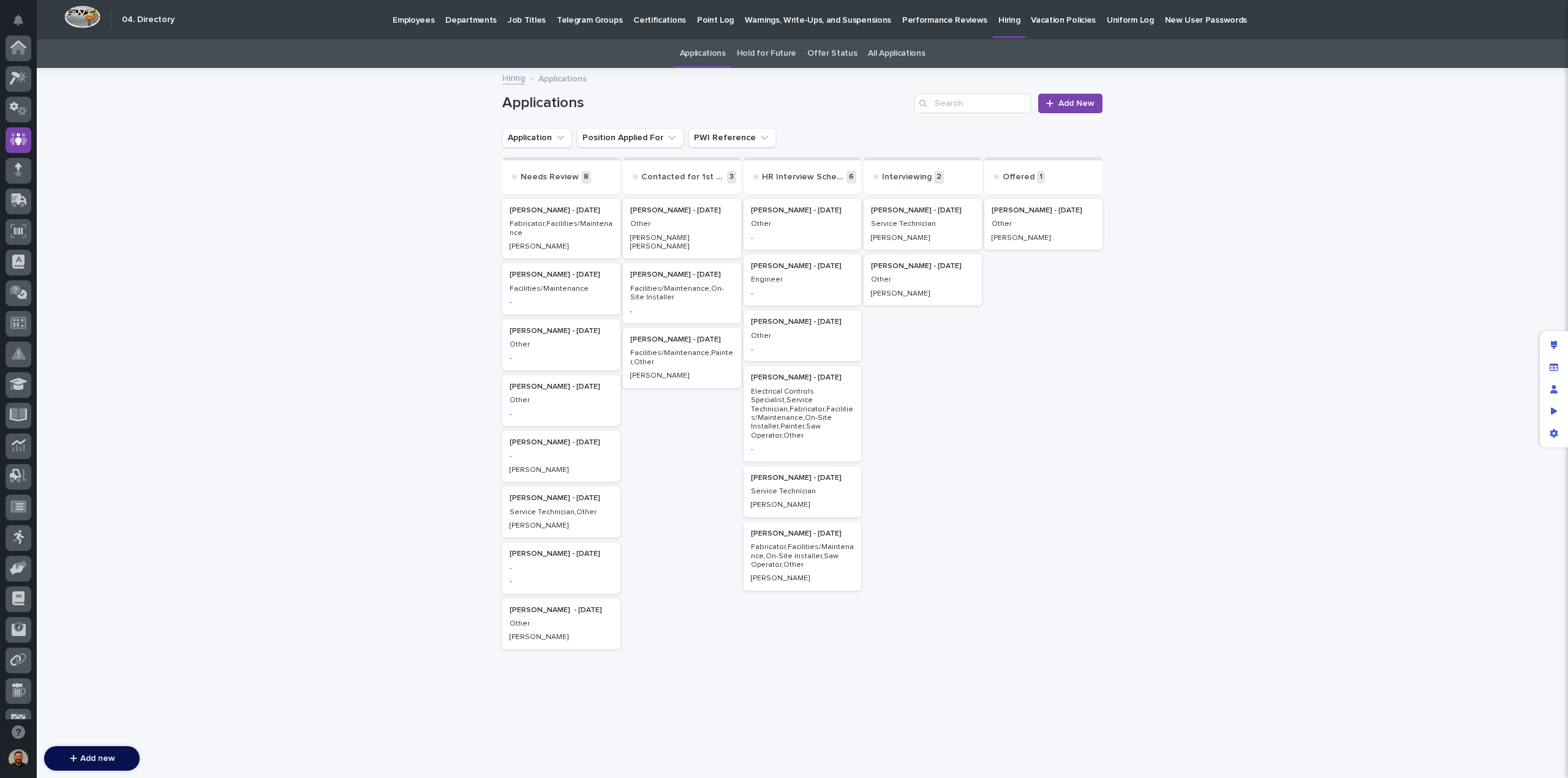
scroll to position [92, 0]
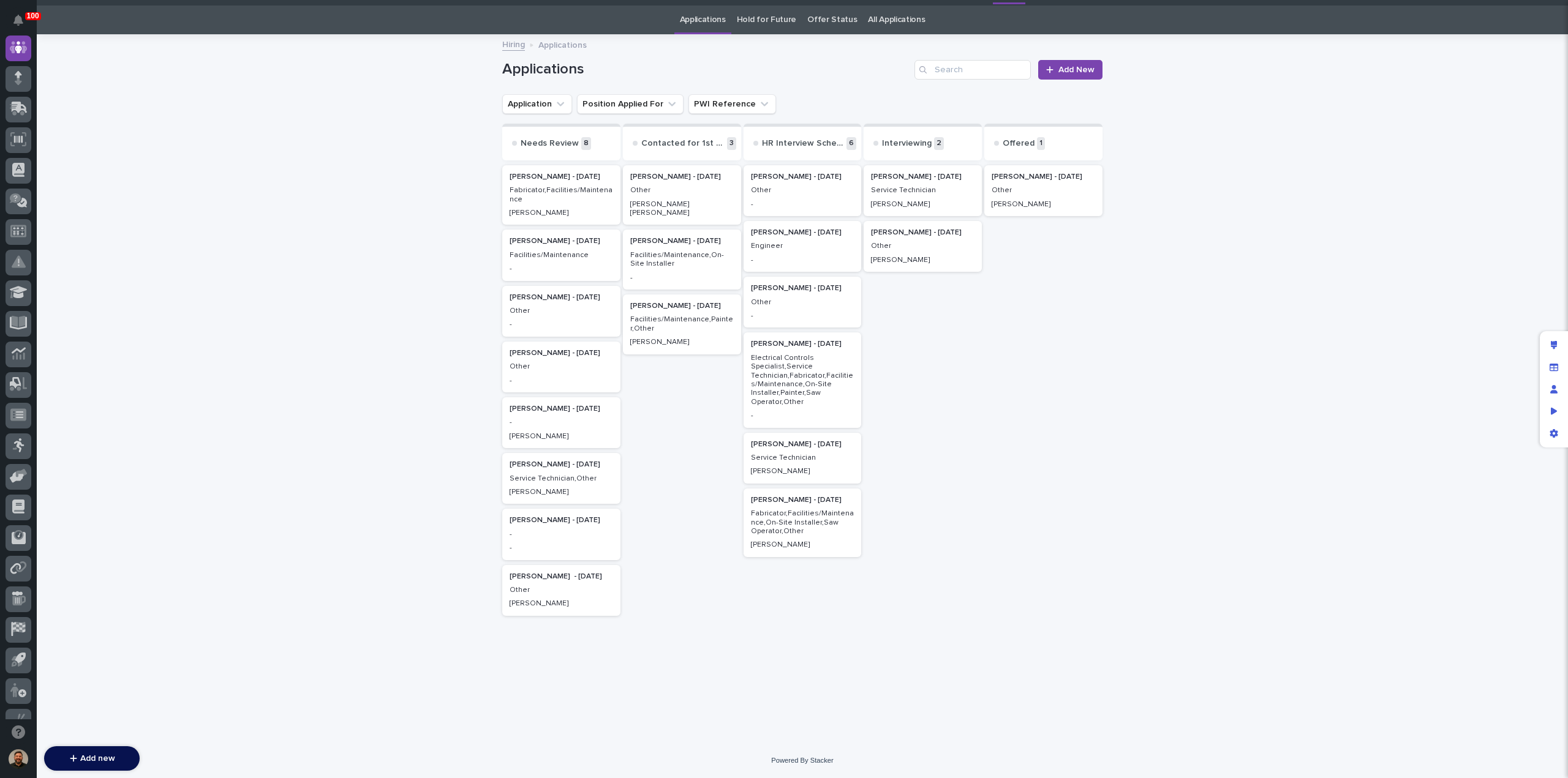
click at [783, 378] on p "Electrical Controls Specialist,Service Technician,Fabricator,Facilities/Mainten…" at bounding box center [802, 380] width 104 height 53
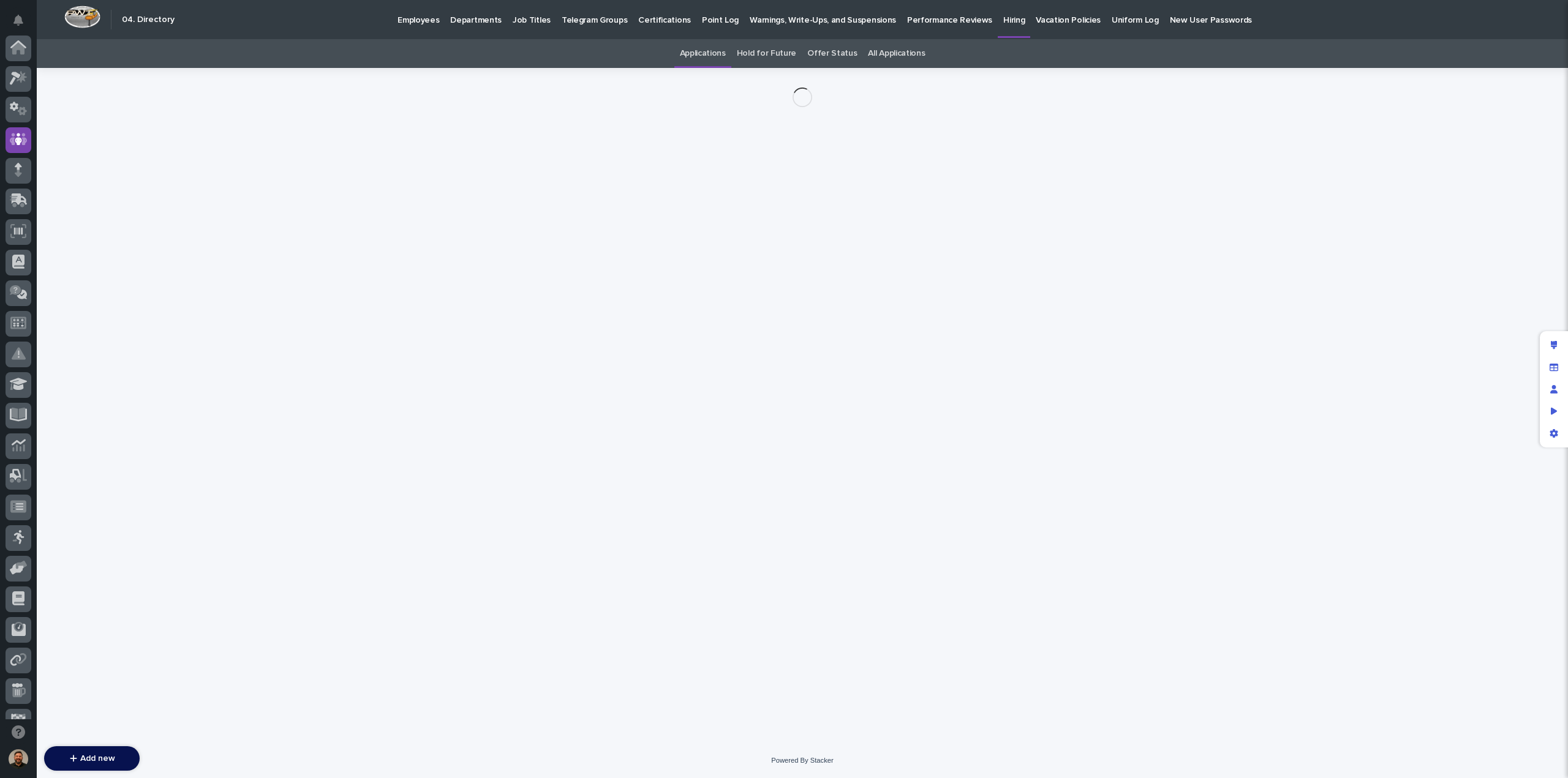
scroll to position [92, 0]
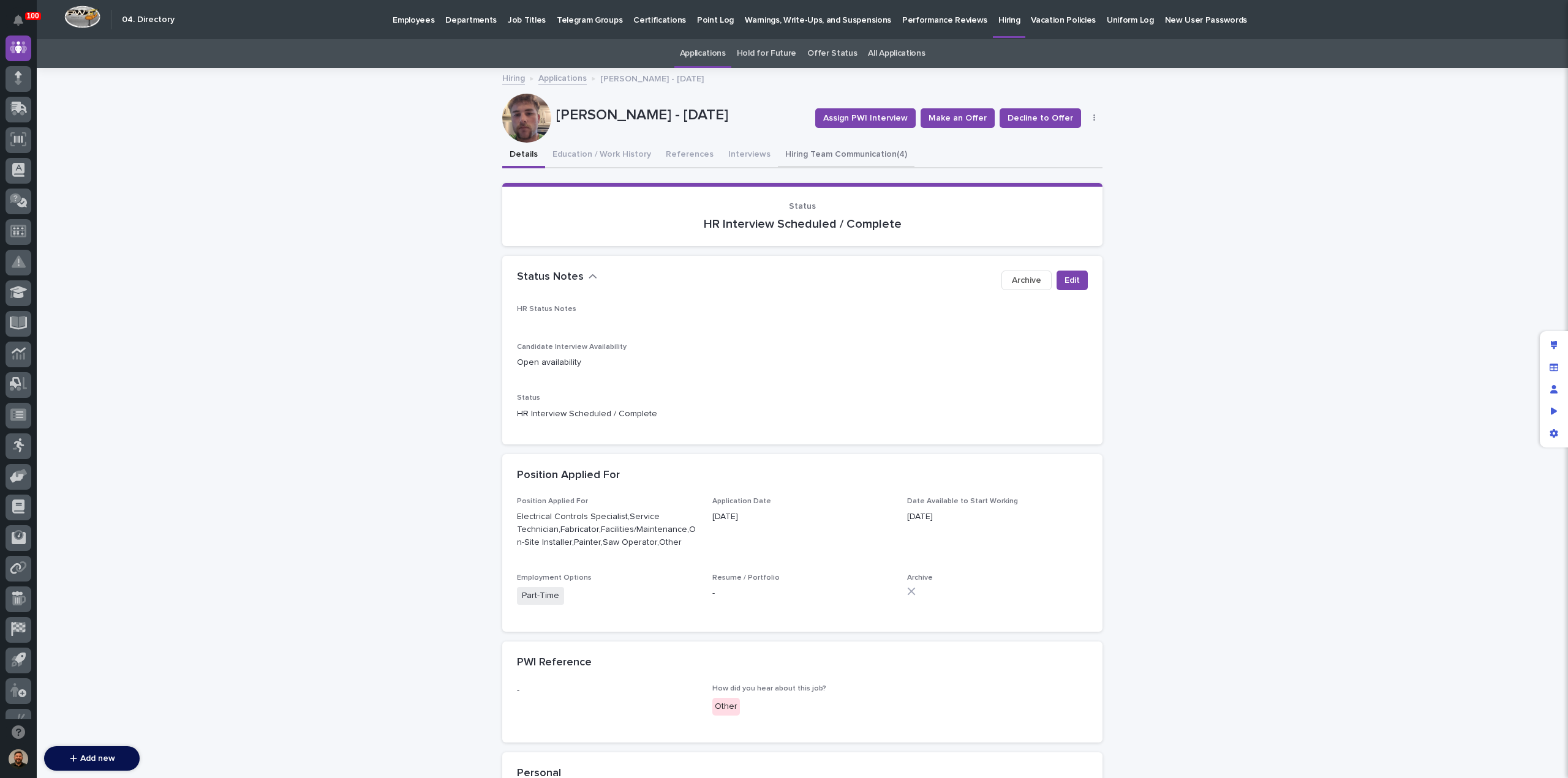
click at [817, 148] on button "Hiring Team Communication (4)" at bounding box center [846, 155] width 137 height 26
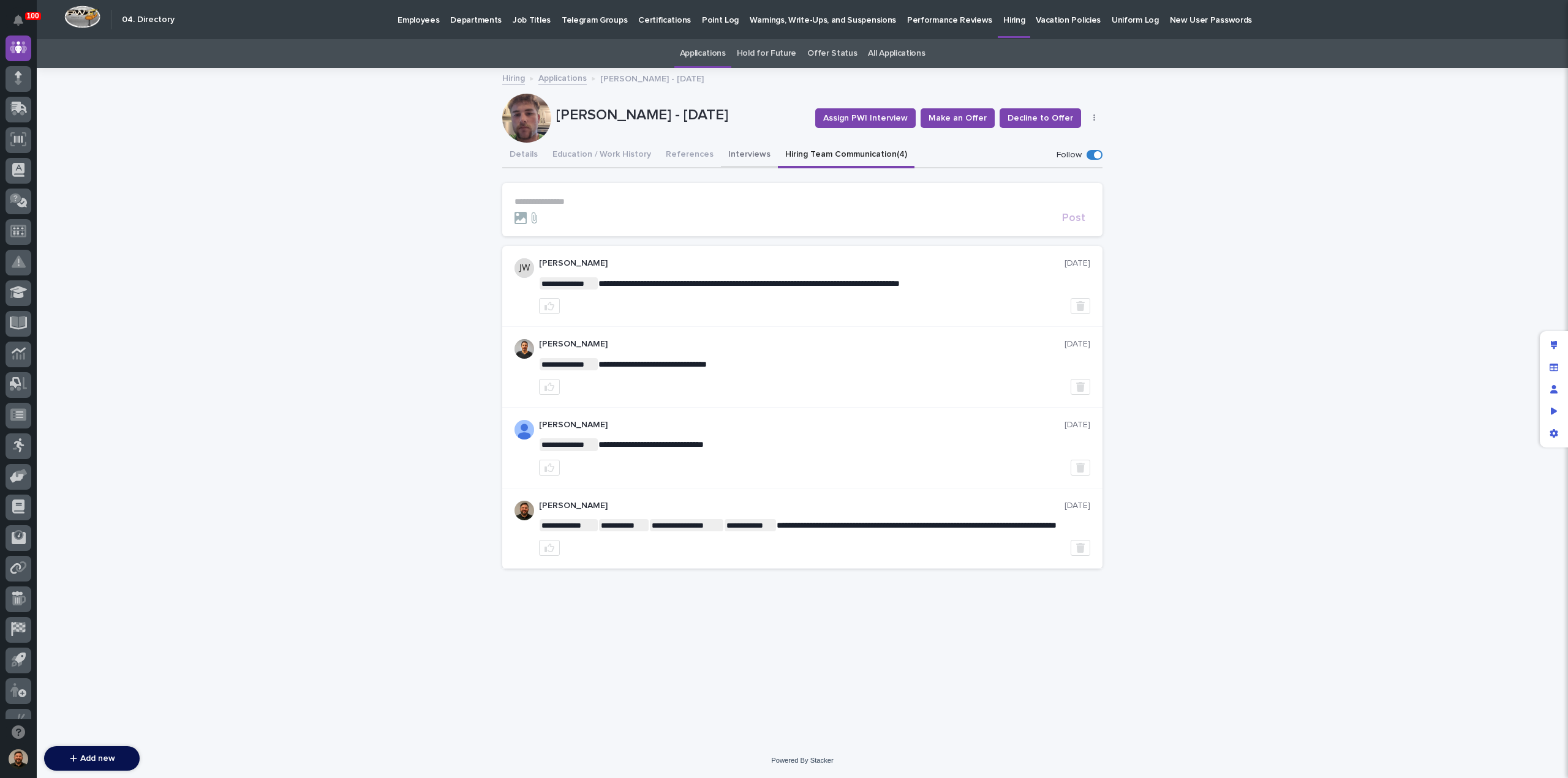
click at [735, 155] on button "Interviews" at bounding box center [749, 155] width 57 height 26
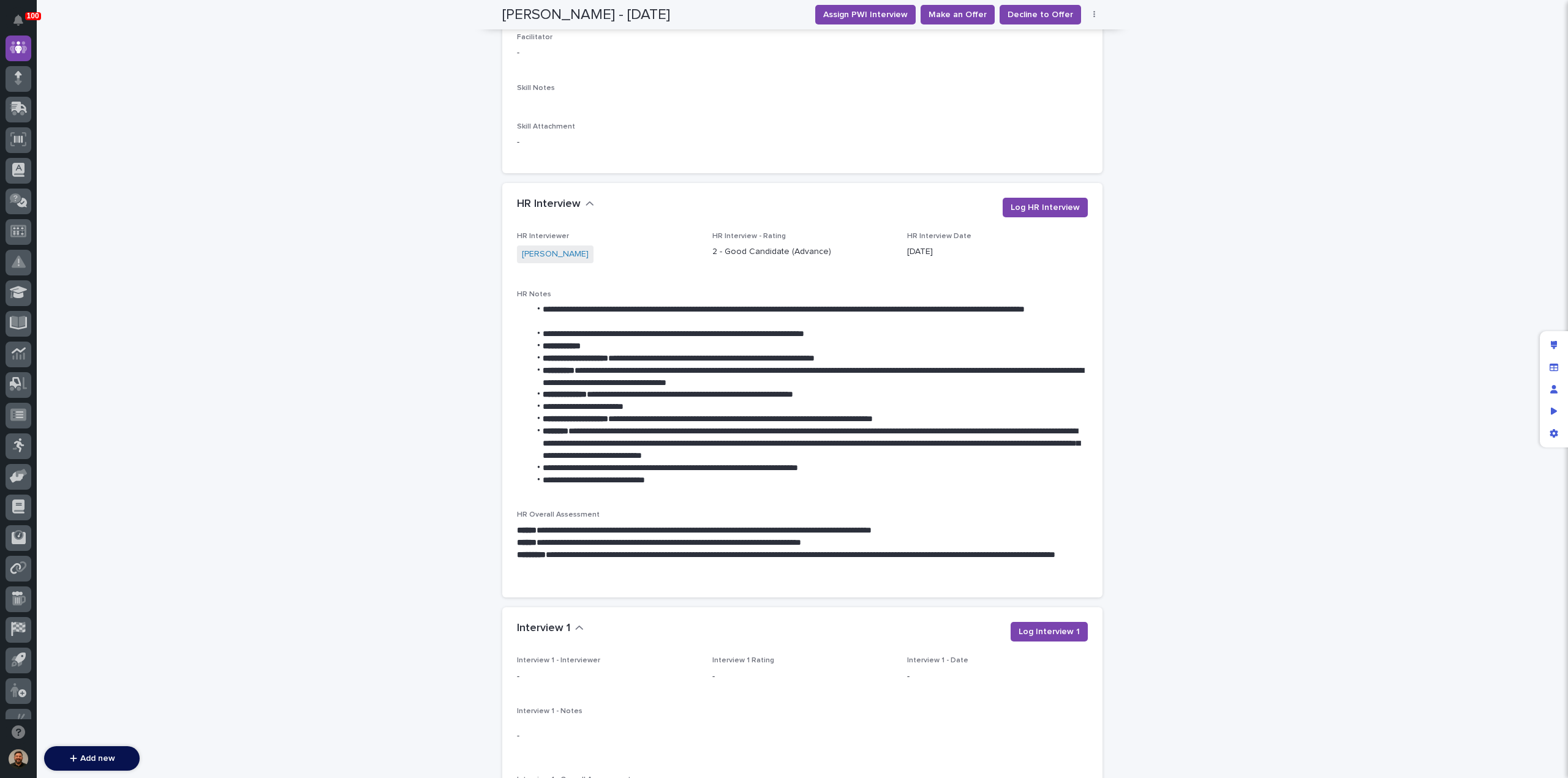
scroll to position [584, 0]
drag, startPoint x: 897, startPoint y: 332, endPoint x: 531, endPoint y: 338, distance: 366.0
click at [531, 338] on li "**********" at bounding box center [808, 334] width 558 height 13
copy li "**********"
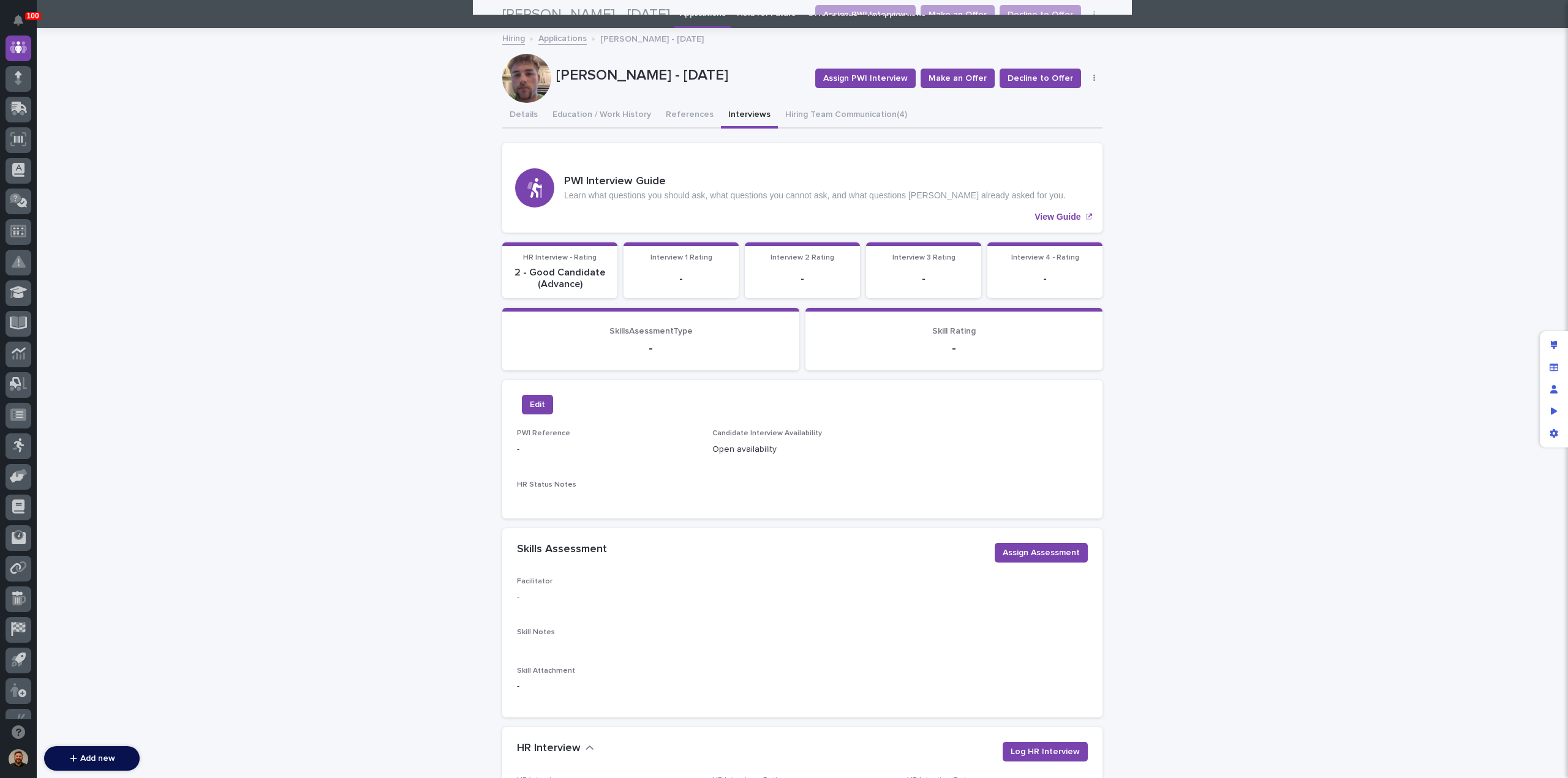
scroll to position [0, 0]
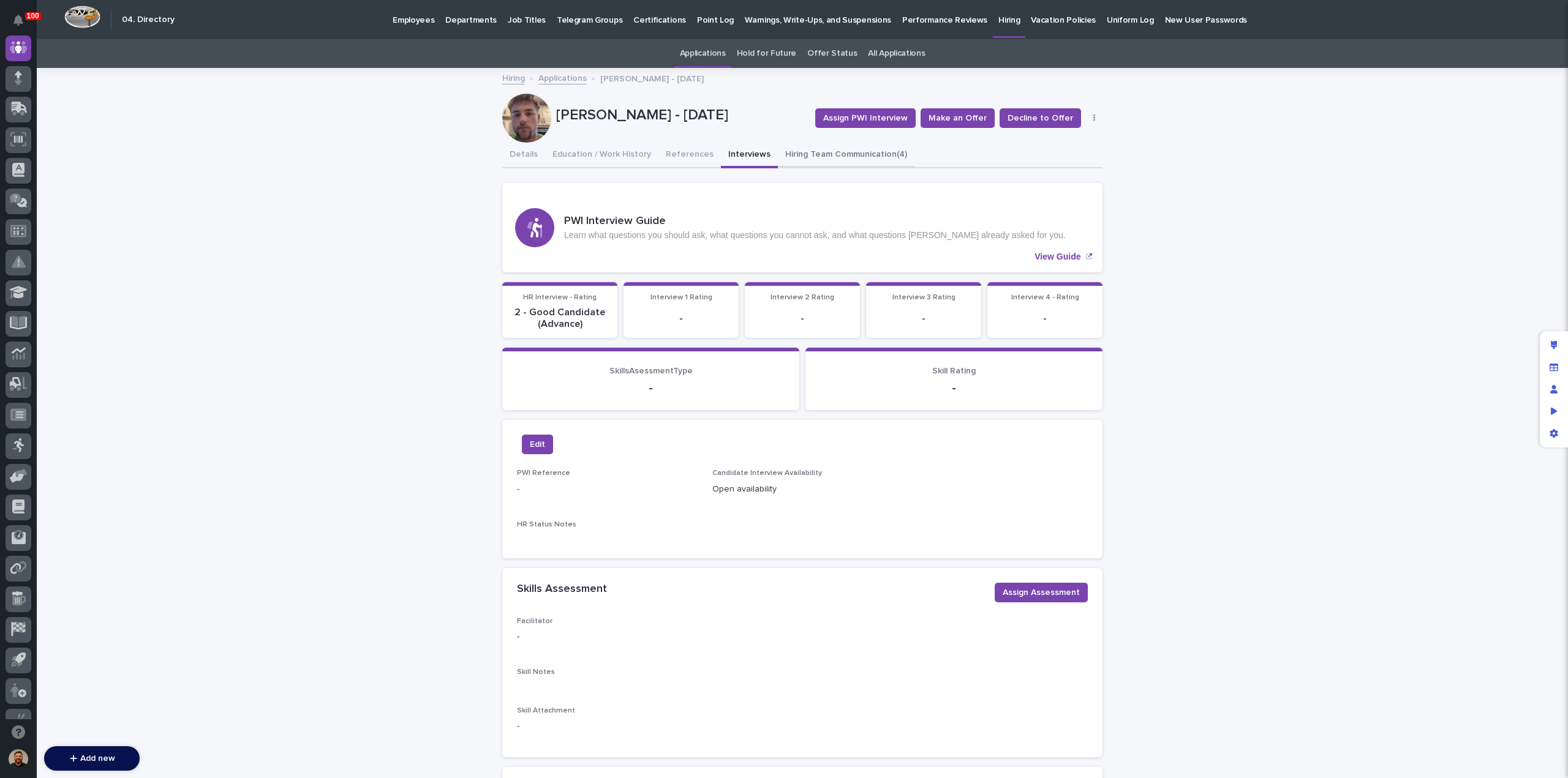
click at [778, 156] on button "Hiring Team Communication (4)" at bounding box center [846, 155] width 137 height 26
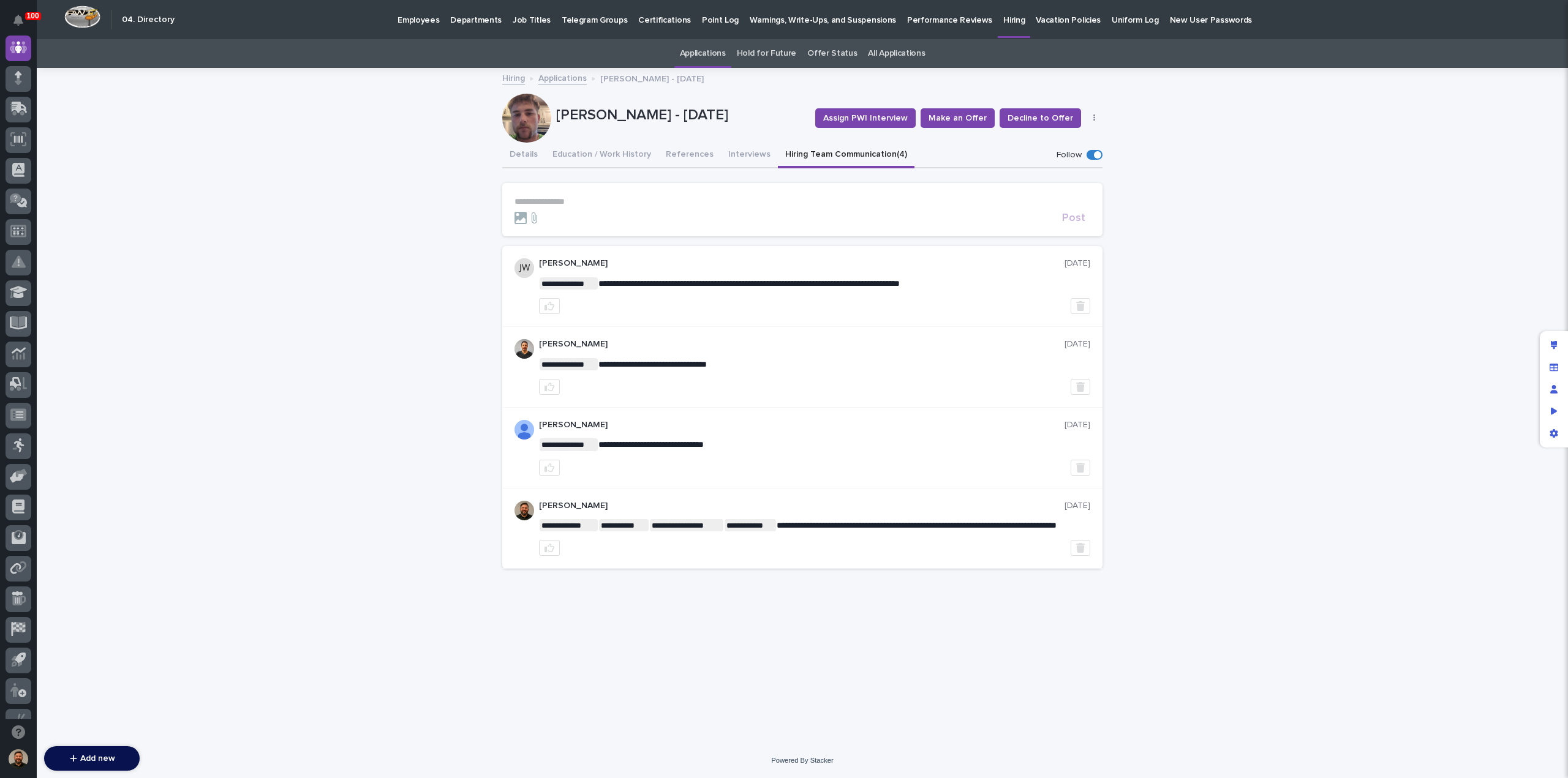
click at [575, 205] on p "**********" at bounding box center [802, 201] width 576 height 11
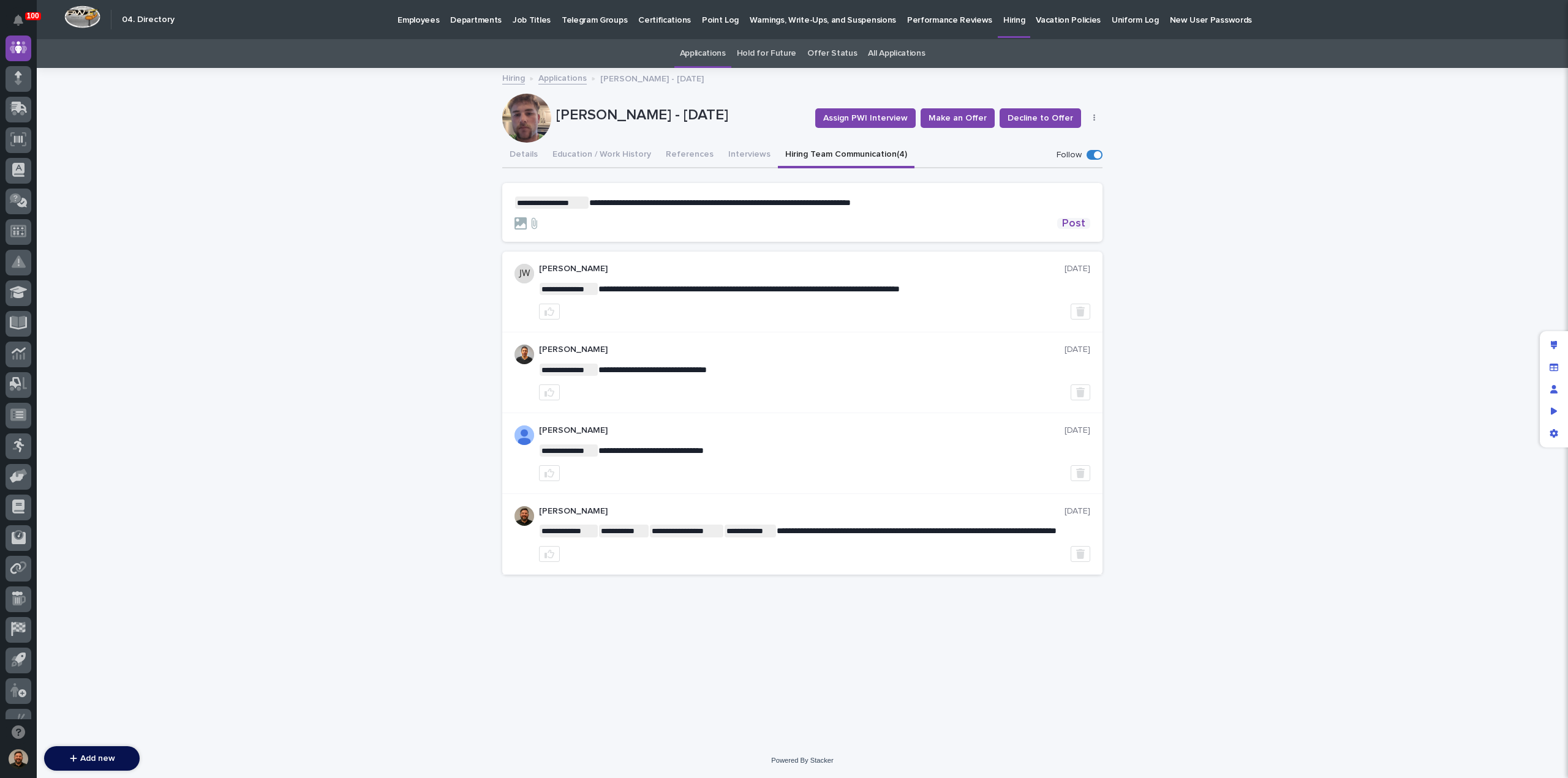
click at [1076, 225] on span "Post" at bounding box center [1073, 223] width 23 height 11
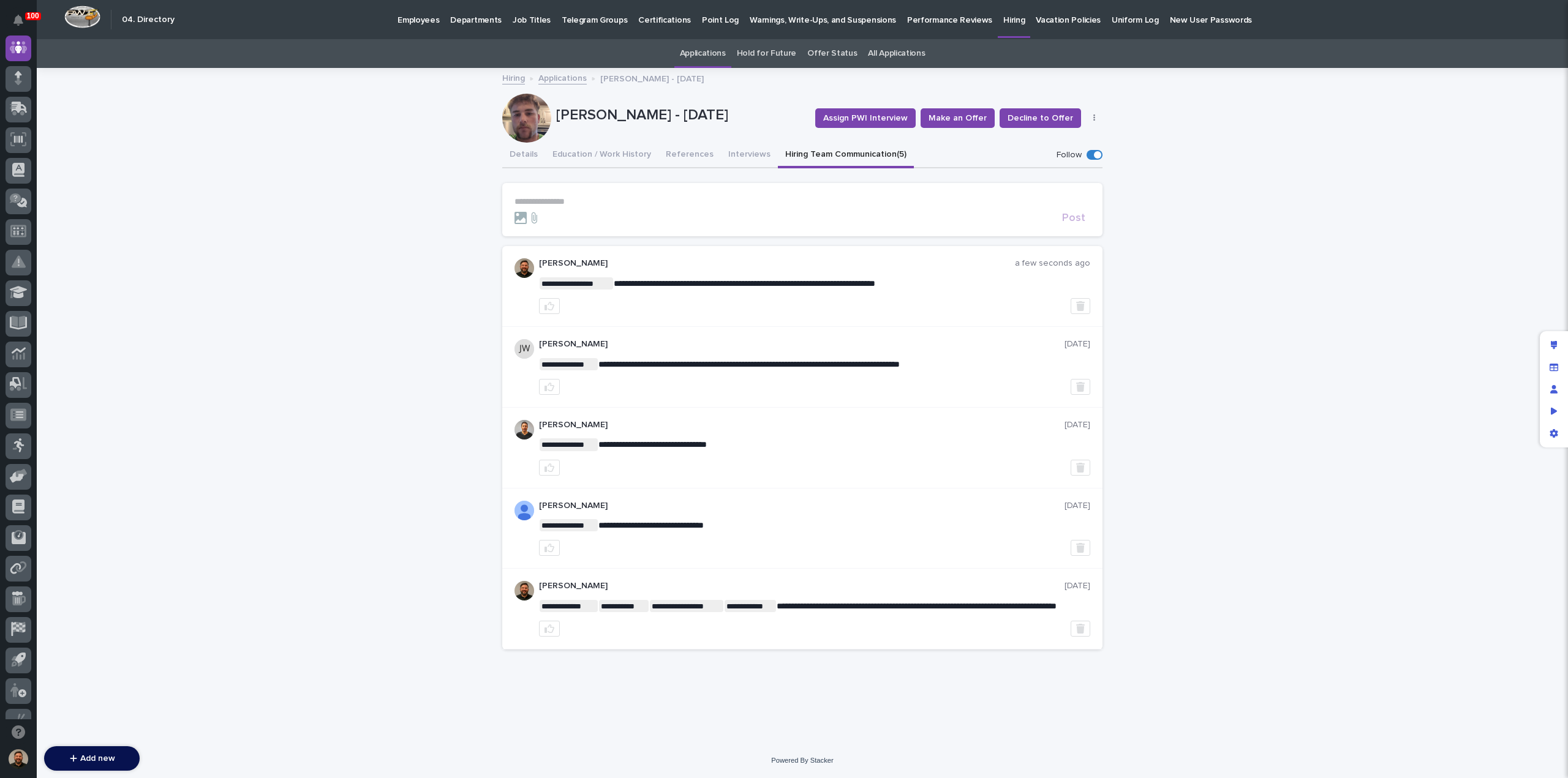
click at [559, 81] on link "Applications" at bounding box center [562, 77] width 48 height 14
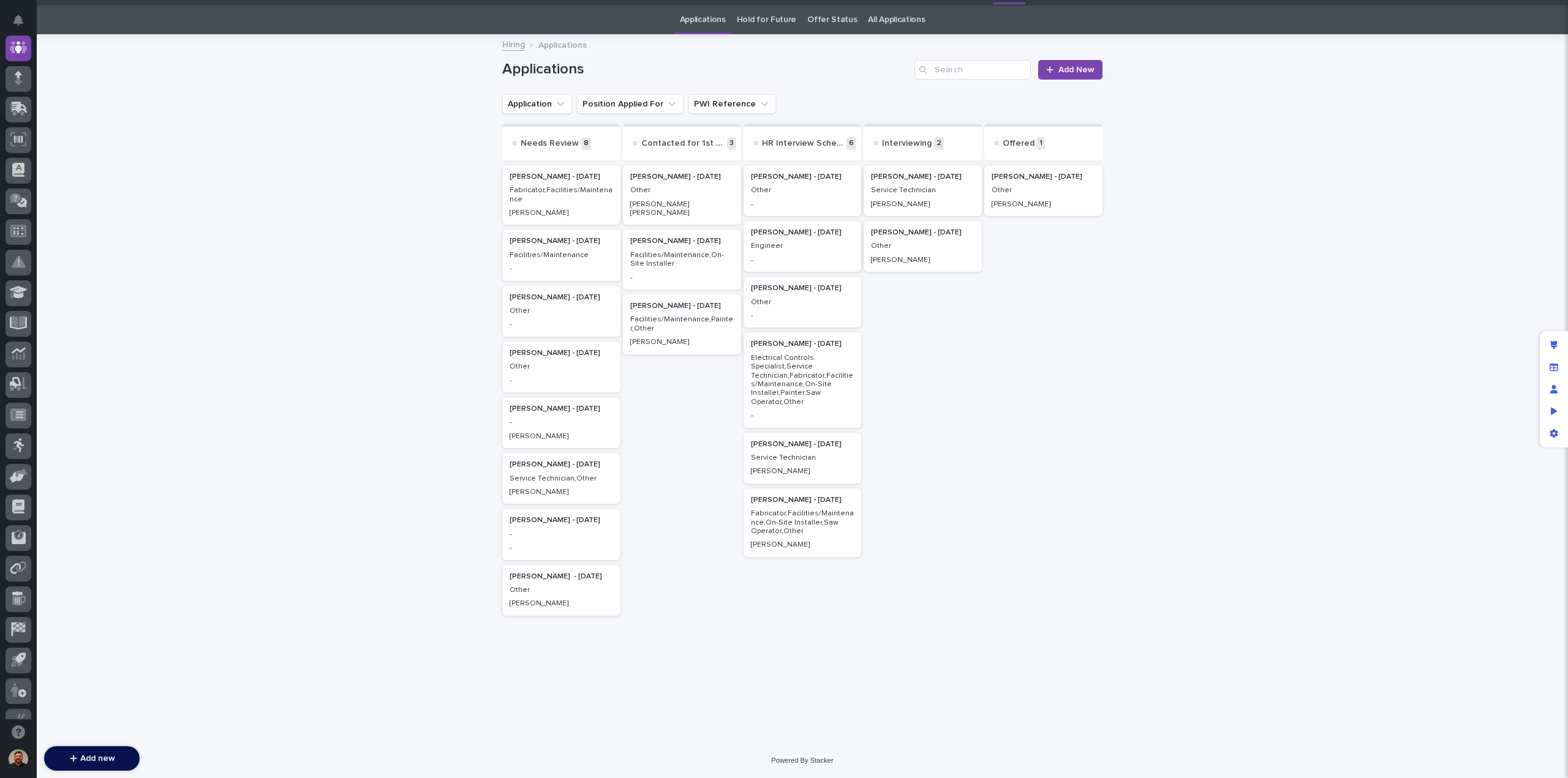
scroll to position [39, 0]
click at [788, 385] on p "Electrical Controls Specialist,Service Technician,Fabricator,Facilities/Mainten…" at bounding box center [802, 380] width 104 height 53
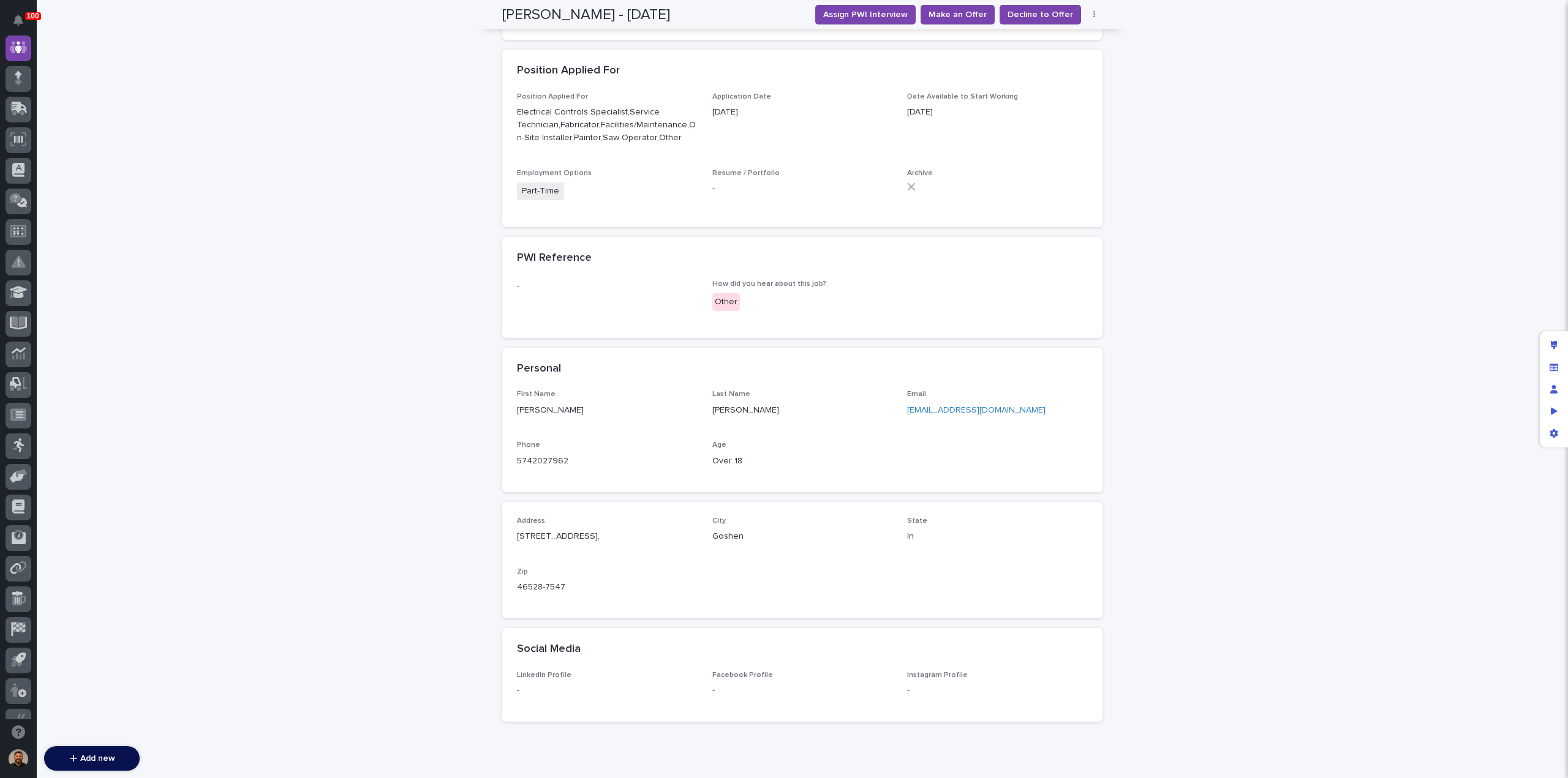
scroll to position [454, 0]
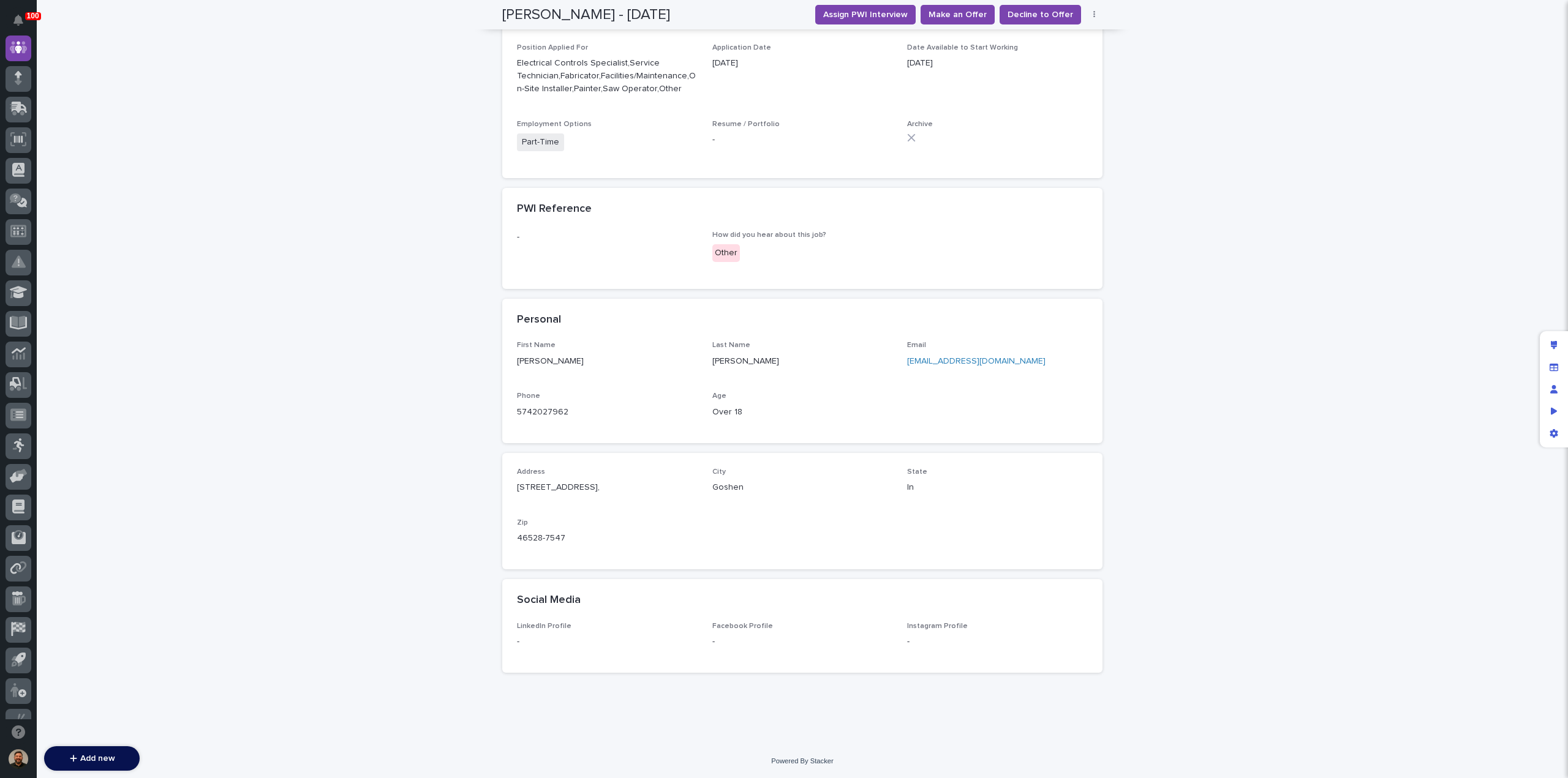
click at [945, 359] on link "lmartin9105@gmail.com" at bounding box center [976, 361] width 139 height 9
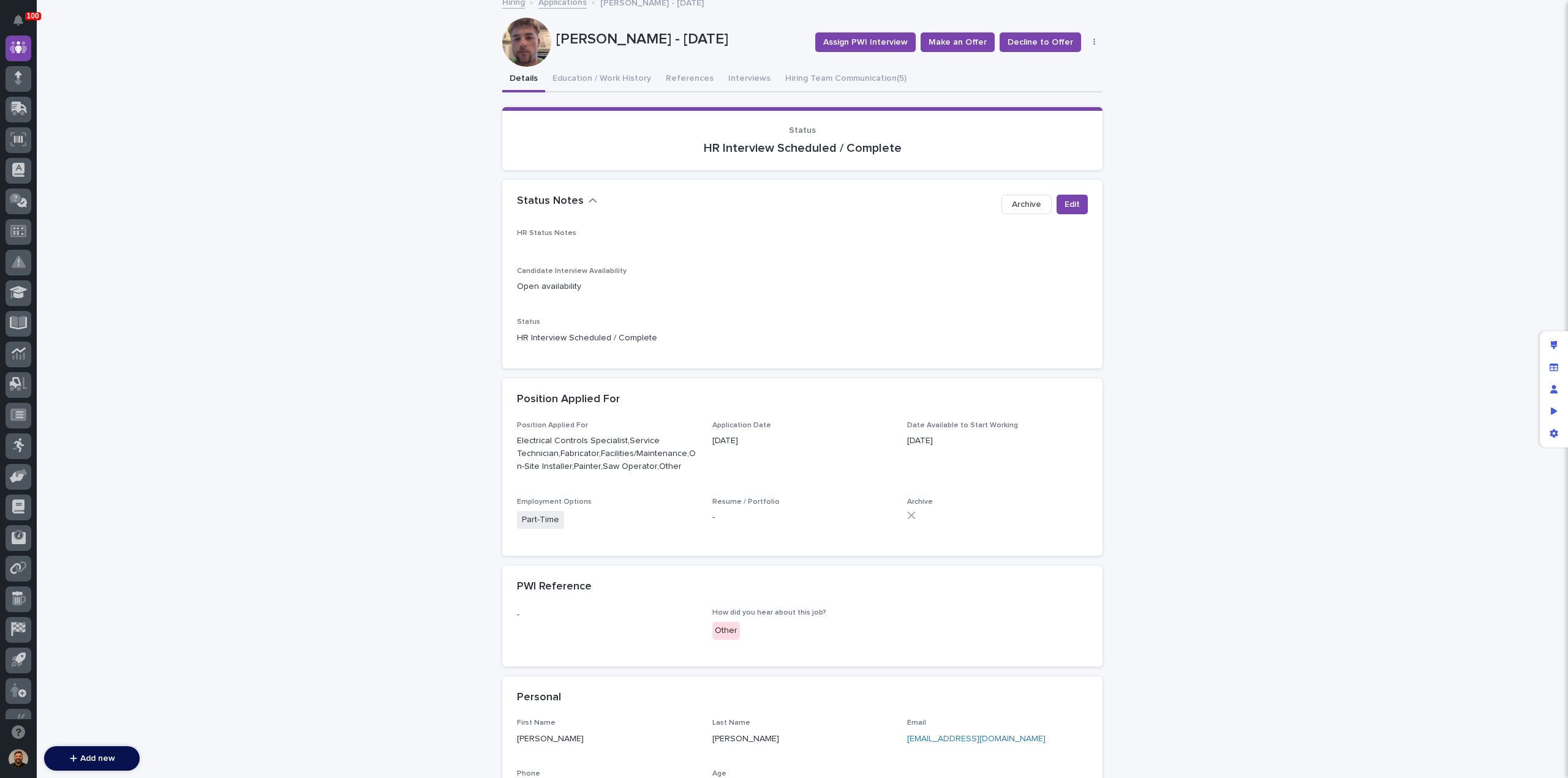
scroll to position [75, 0]
click at [1078, 205] on button "Edit" at bounding box center [1072, 205] width 31 height 19
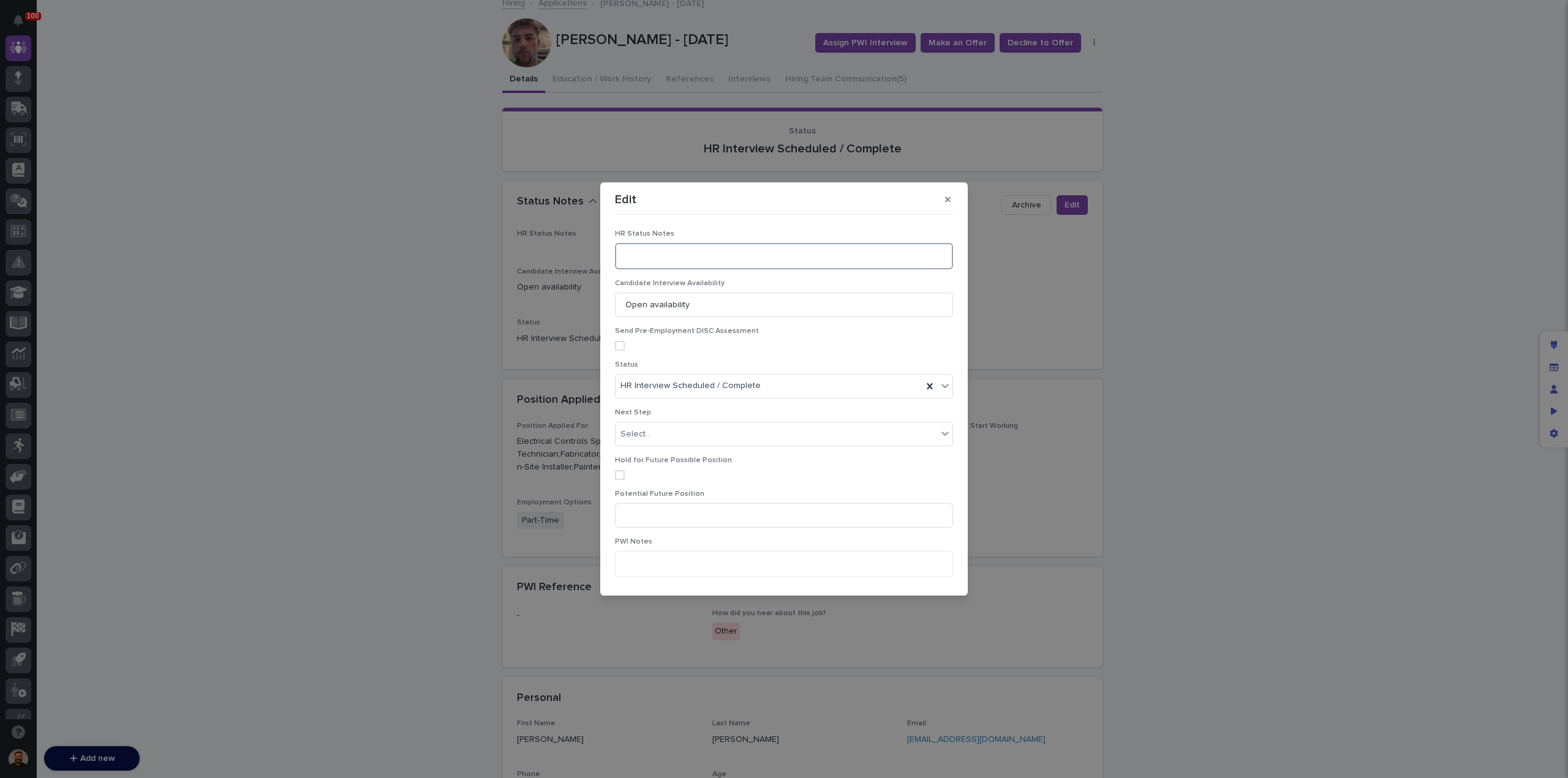
click at [625, 261] on textarea at bounding box center [784, 255] width 338 height 26
type textarea "**********"
click at [793, 390] on div "HR Interview Scheduled / Complete" at bounding box center [769, 386] width 307 height 20
click at [776, 498] on div "Interviewing" at bounding box center [781, 495] width 331 height 21
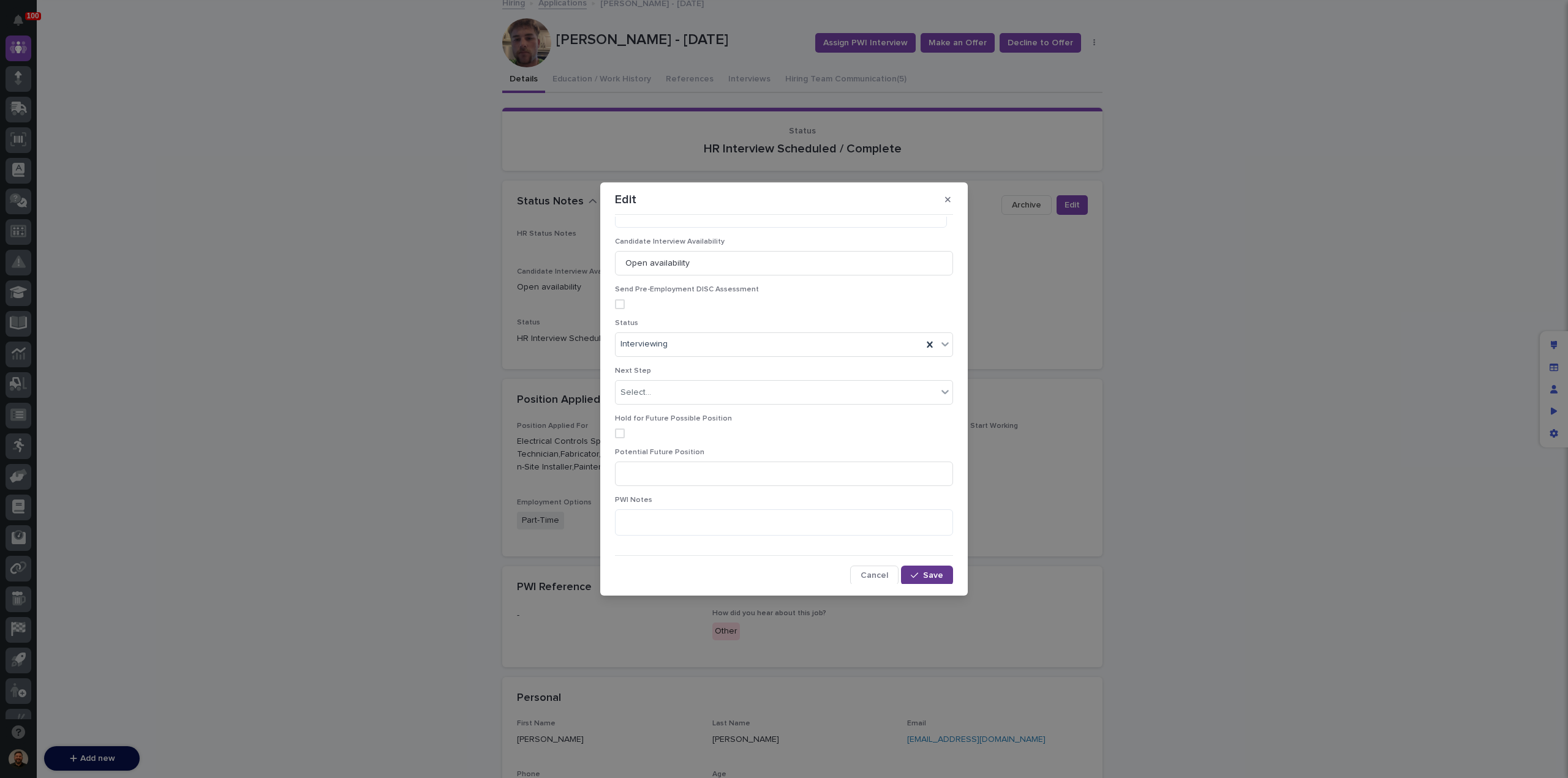
click at [918, 574] on div "button" at bounding box center [917, 576] width 13 height 9
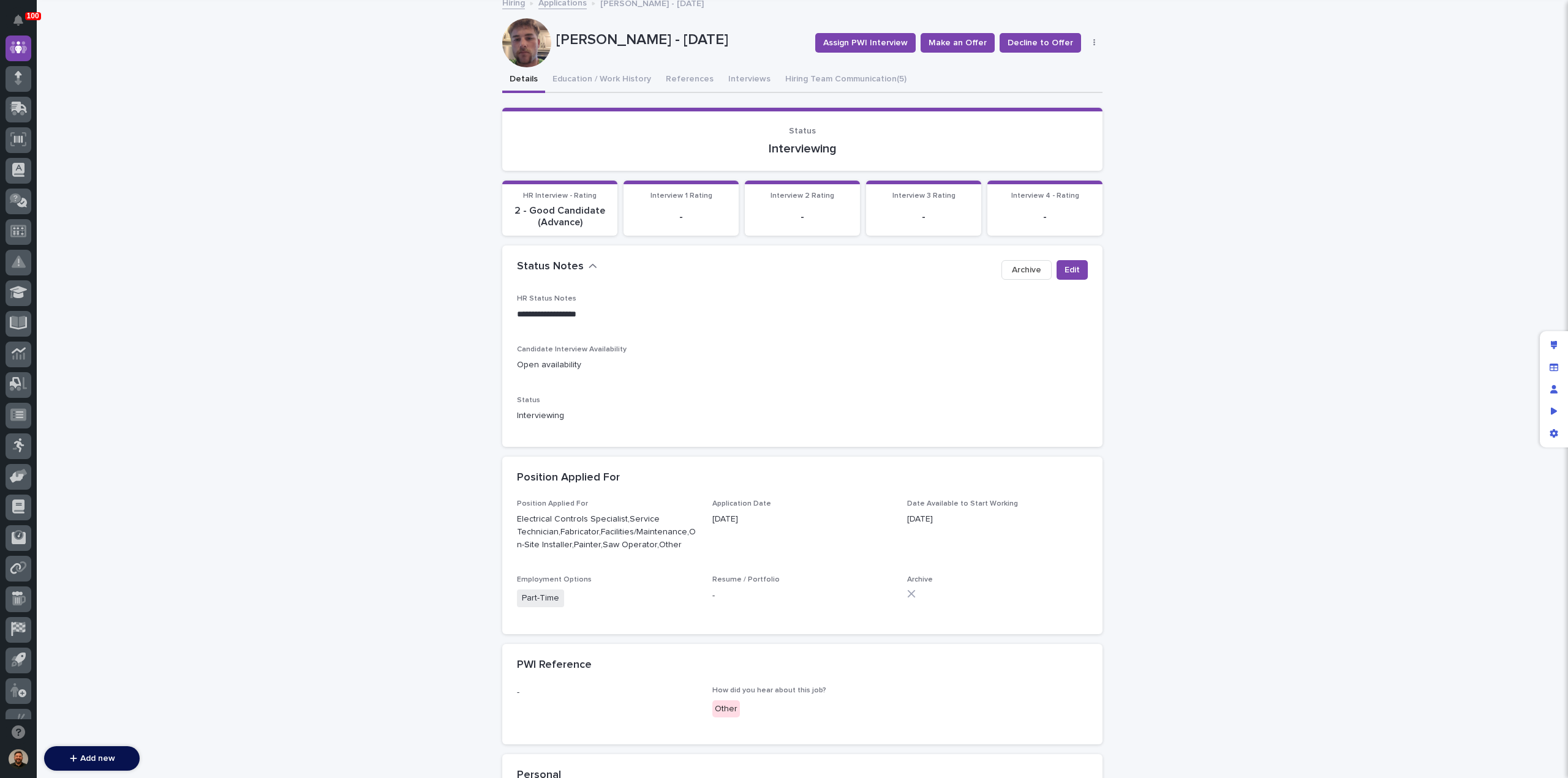
click at [561, 6] on link "Applications" at bounding box center [562, 2] width 48 height 14
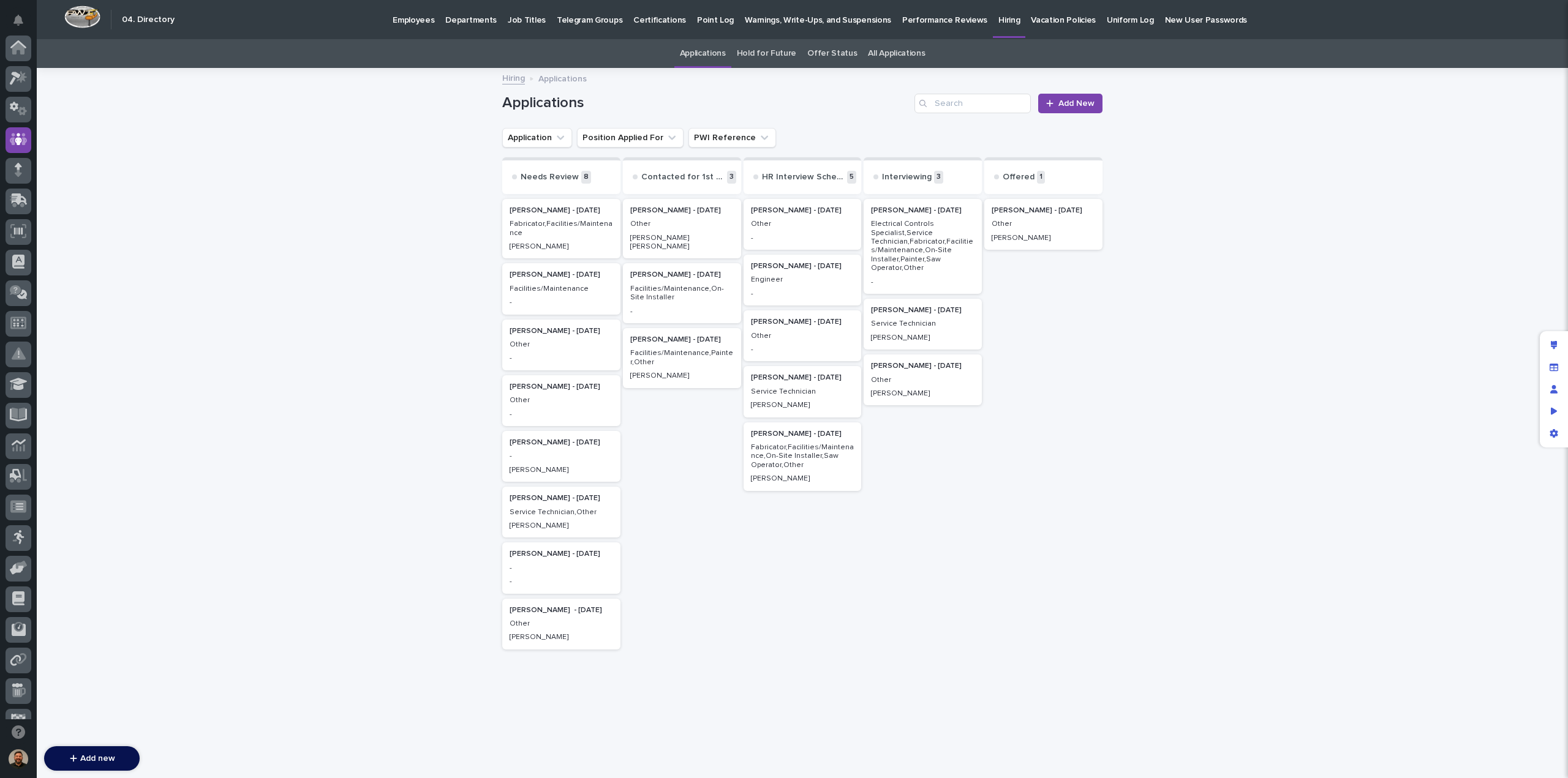
scroll to position [92, 0]
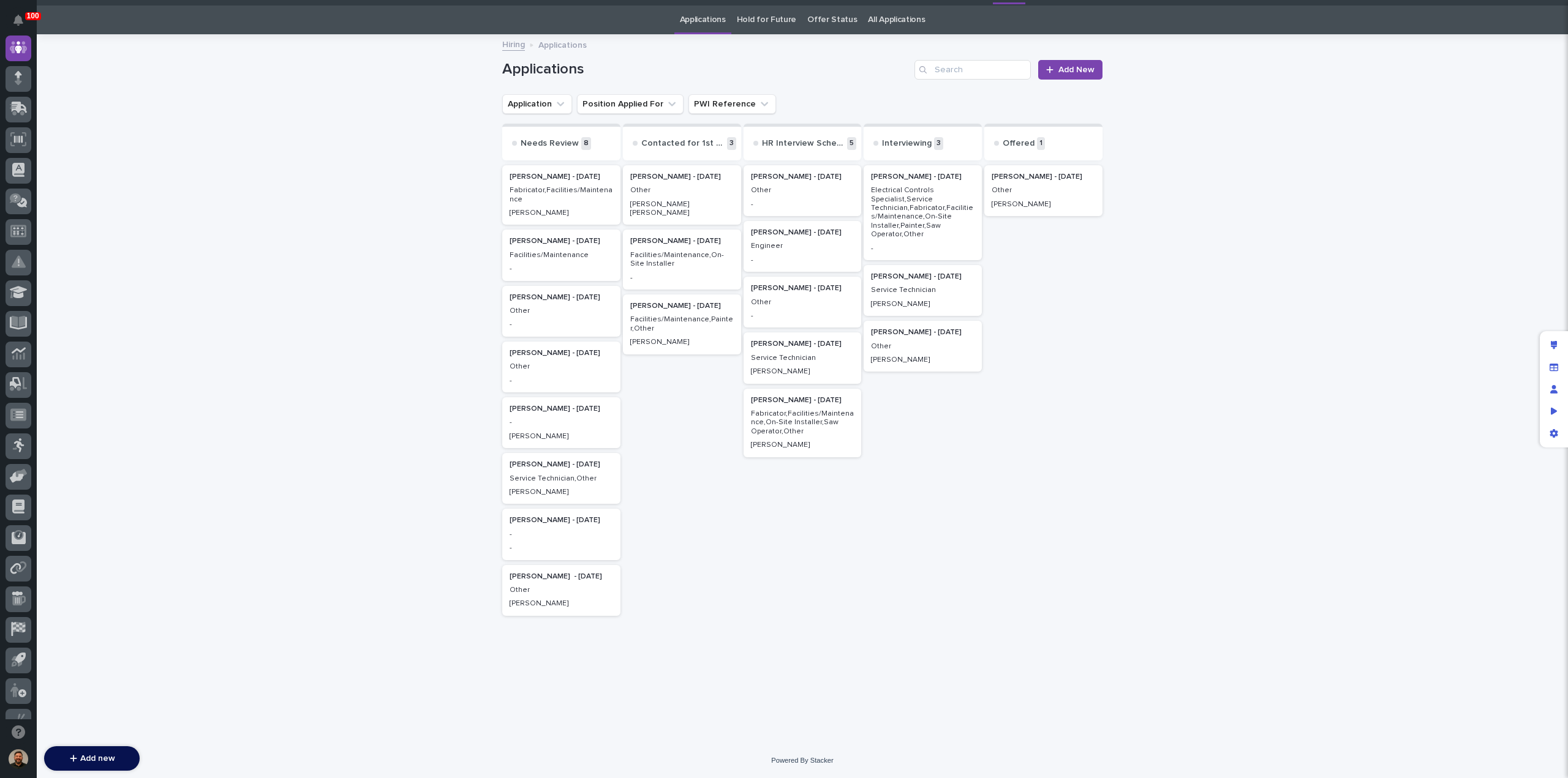
click at [772, 354] on p "Service Technician" at bounding box center [802, 358] width 104 height 9
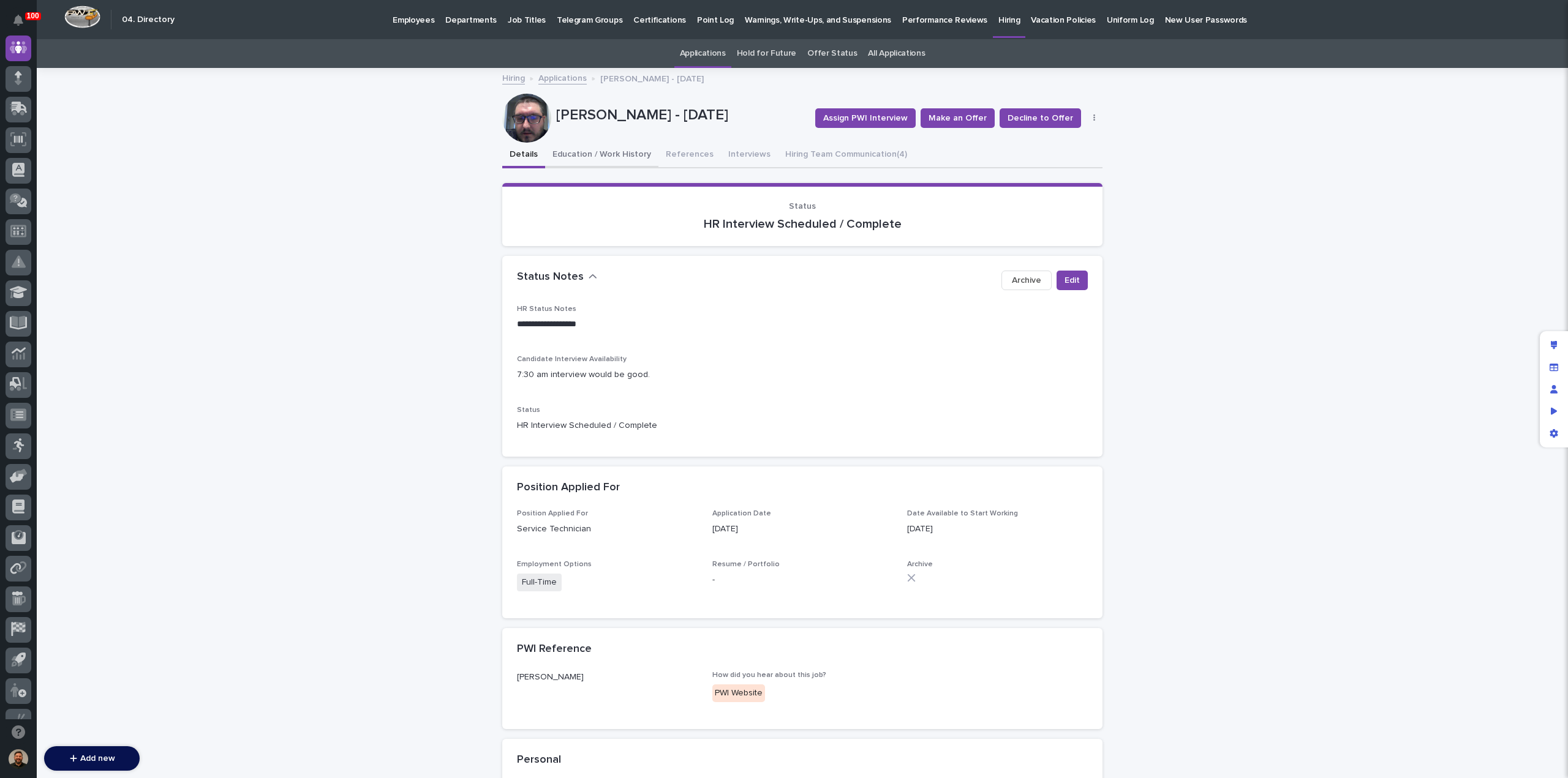
click at [593, 151] on button "Education / Work History" at bounding box center [602, 155] width 114 height 26
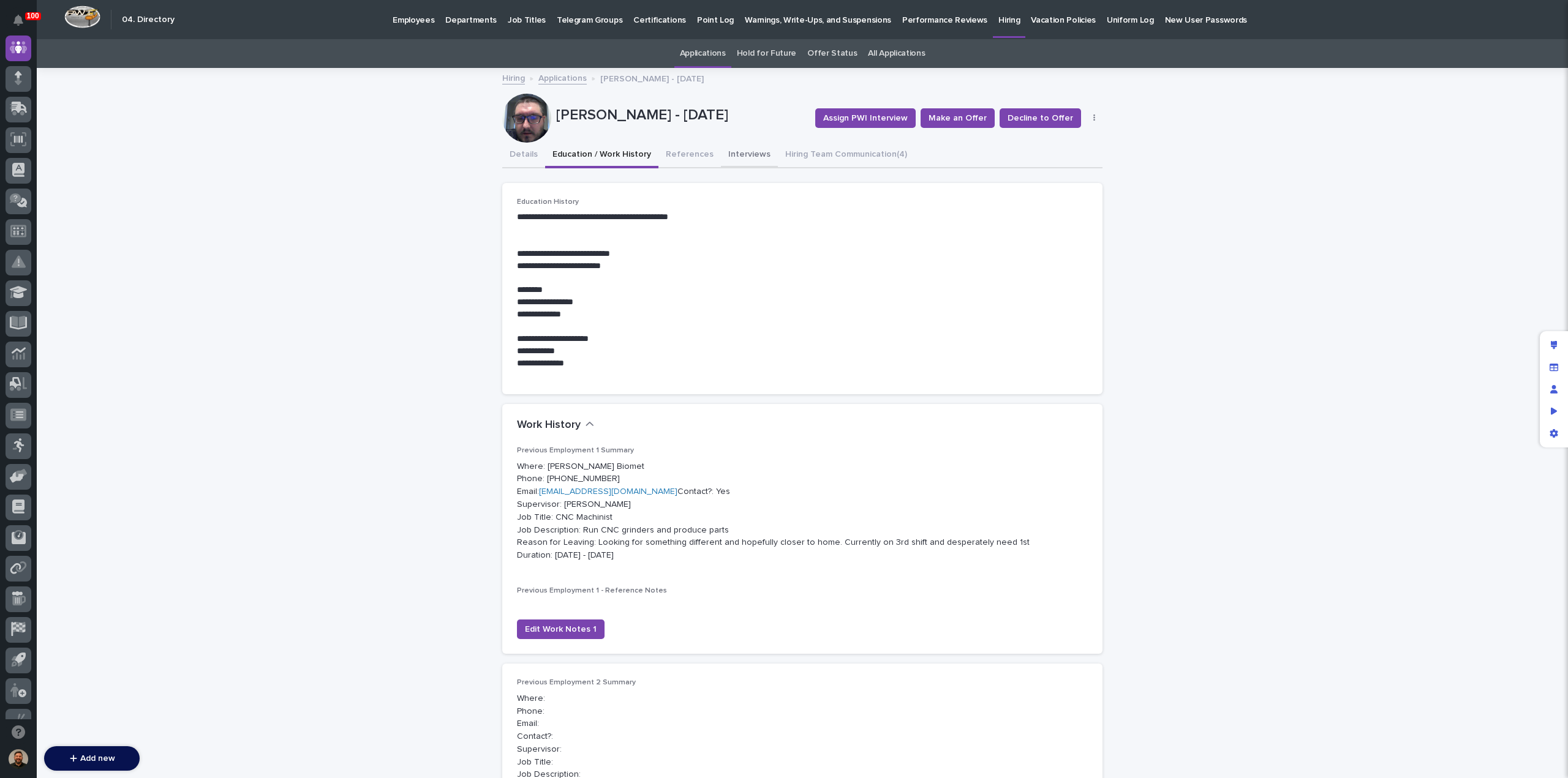
click at [730, 156] on button "Interviews" at bounding box center [749, 155] width 57 height 26
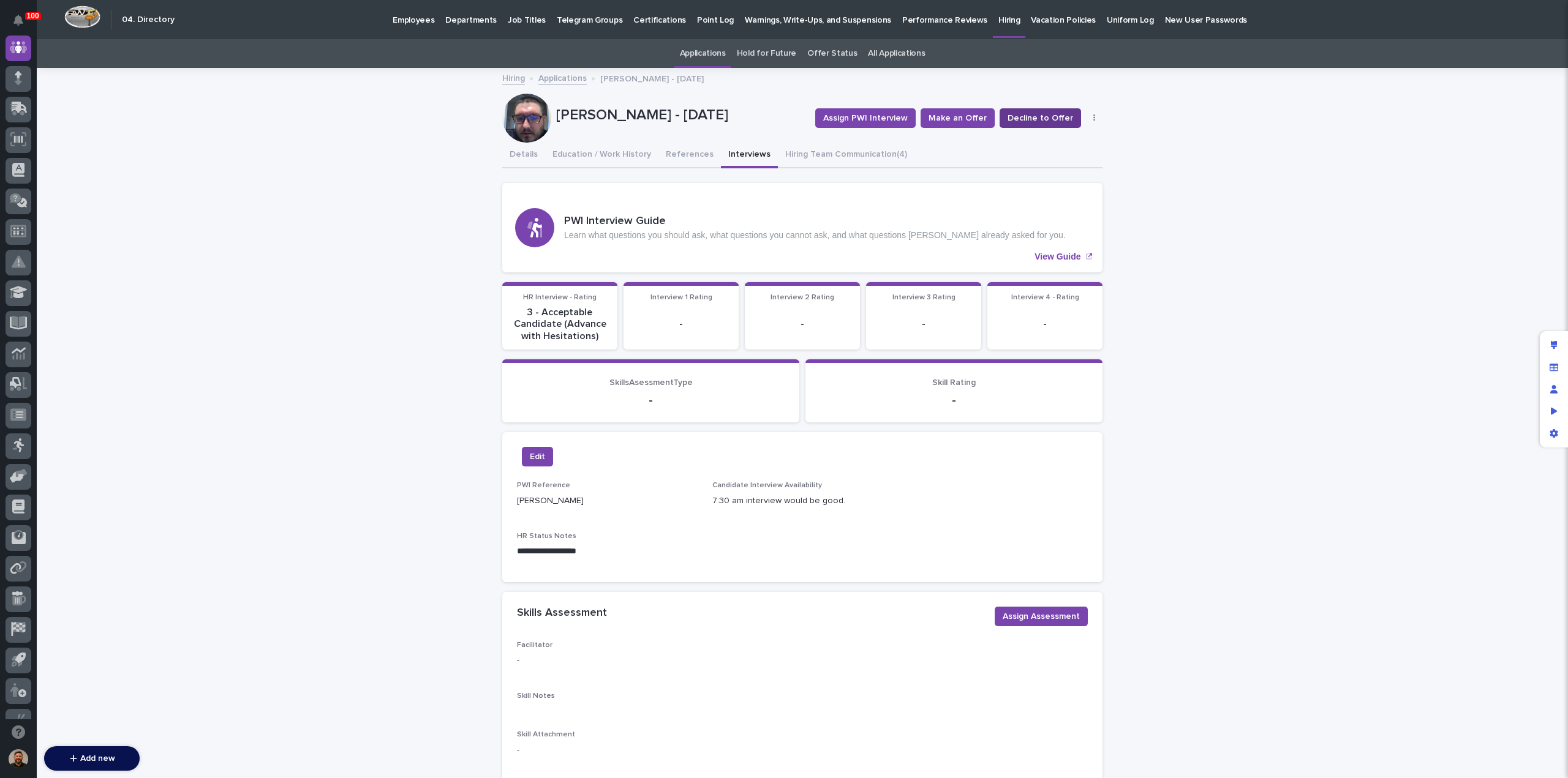
click at [1044, 120] on span "Decline to Offer" at bounding box center [1040, 119] width 65 height 13
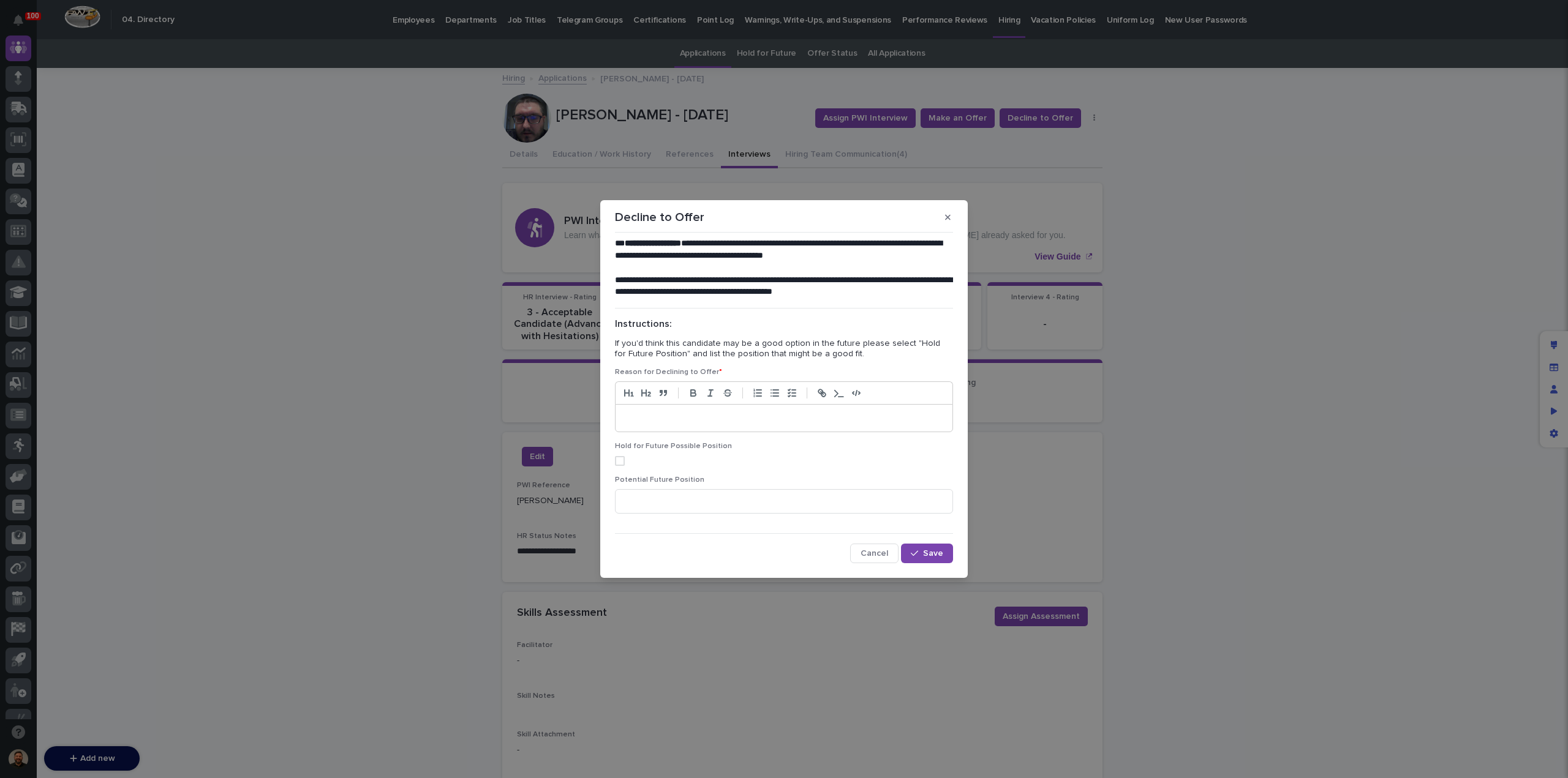
click at [669, 418] on p at bounding box center [783, 418] width 318 height 13
click at [925, 554] on span "Save" at bounding box center [933, 553] width 20 height 9
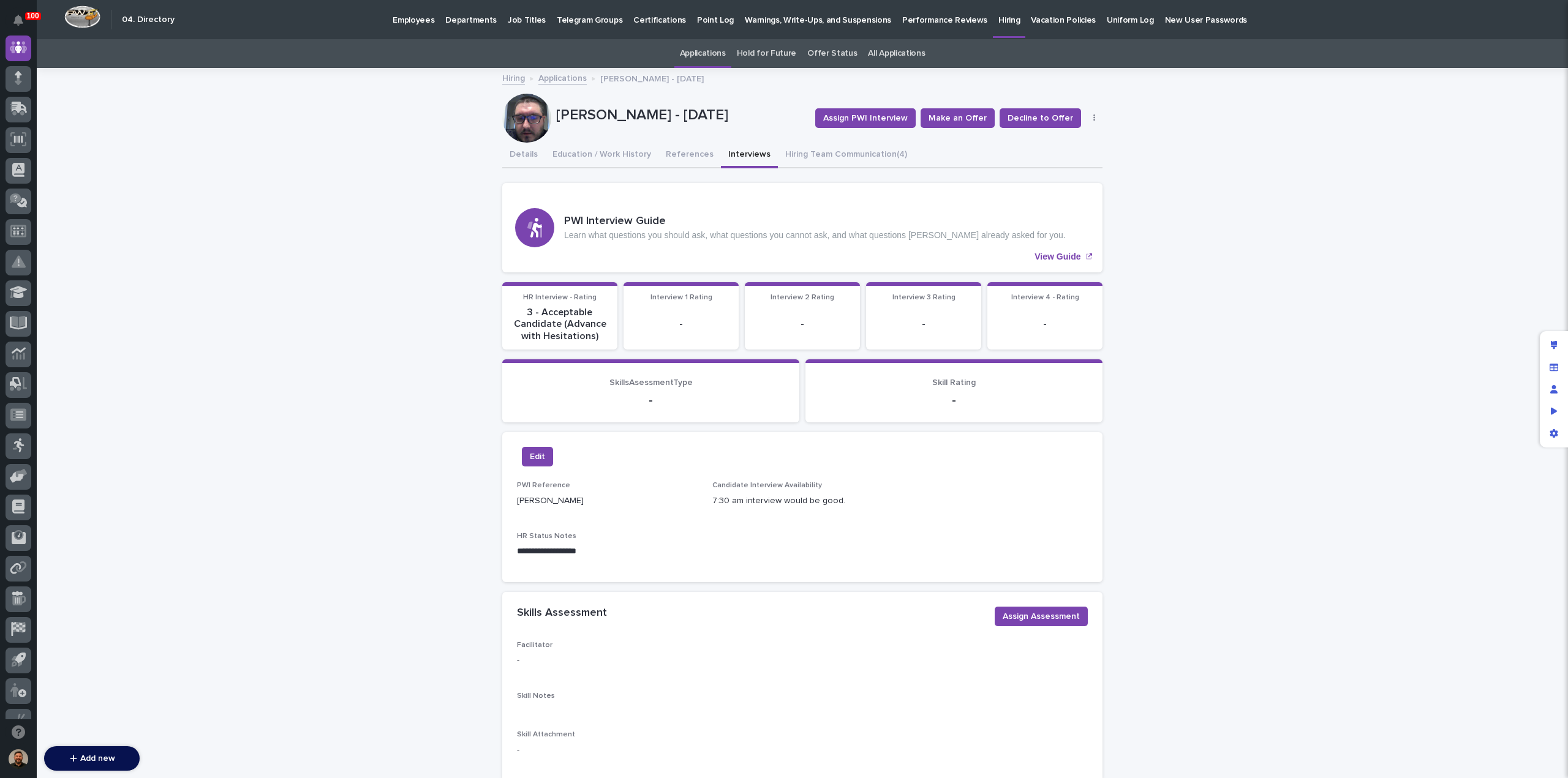
click at [558, 81] on link "Applications" at bounding box center [562, 77] width 48 height 14
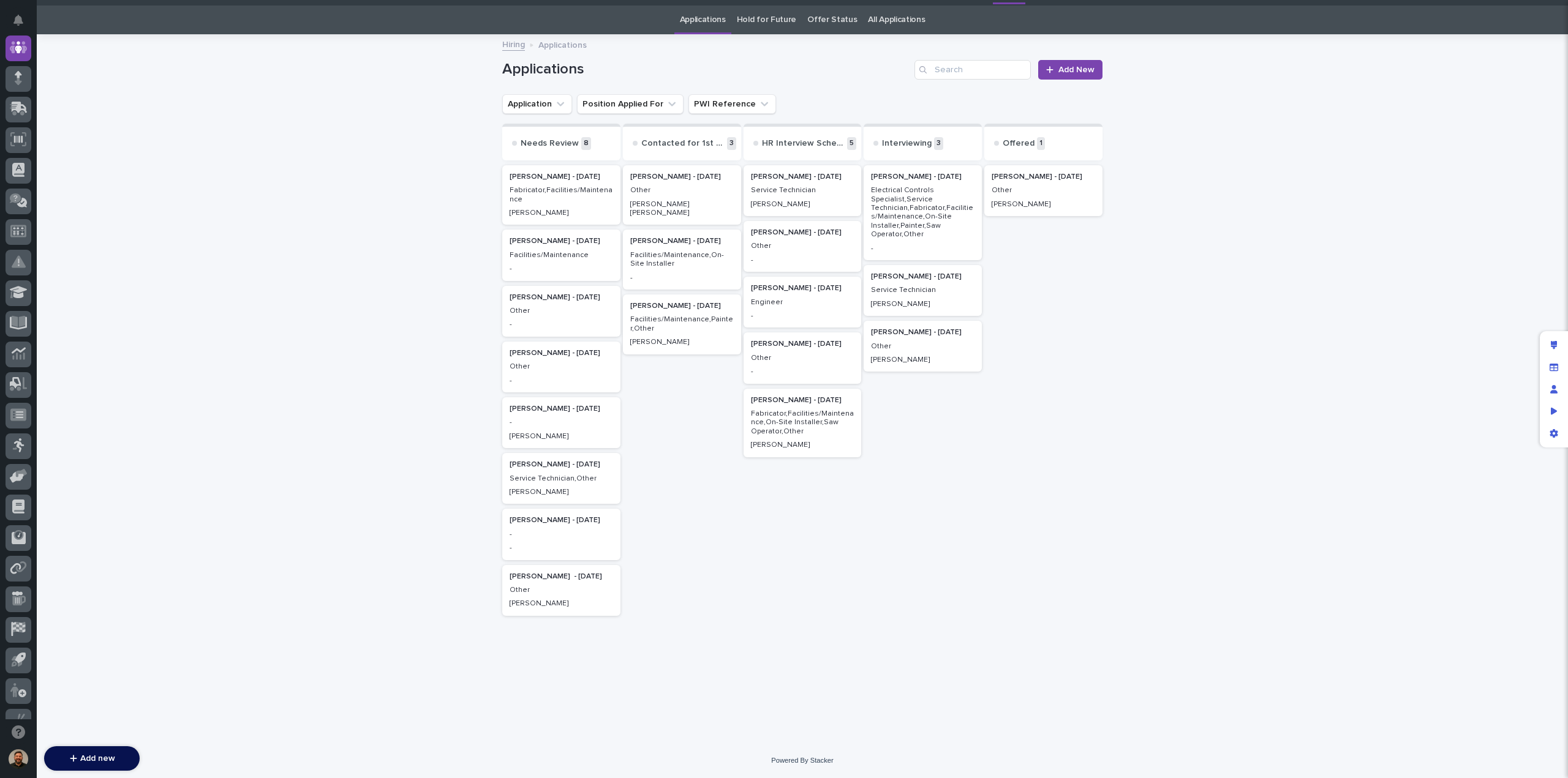
scroll to position [39, 0]
click at [540, 477] on p "Service Technician,Other" at bounding box center [561, 479] width 104 height 9
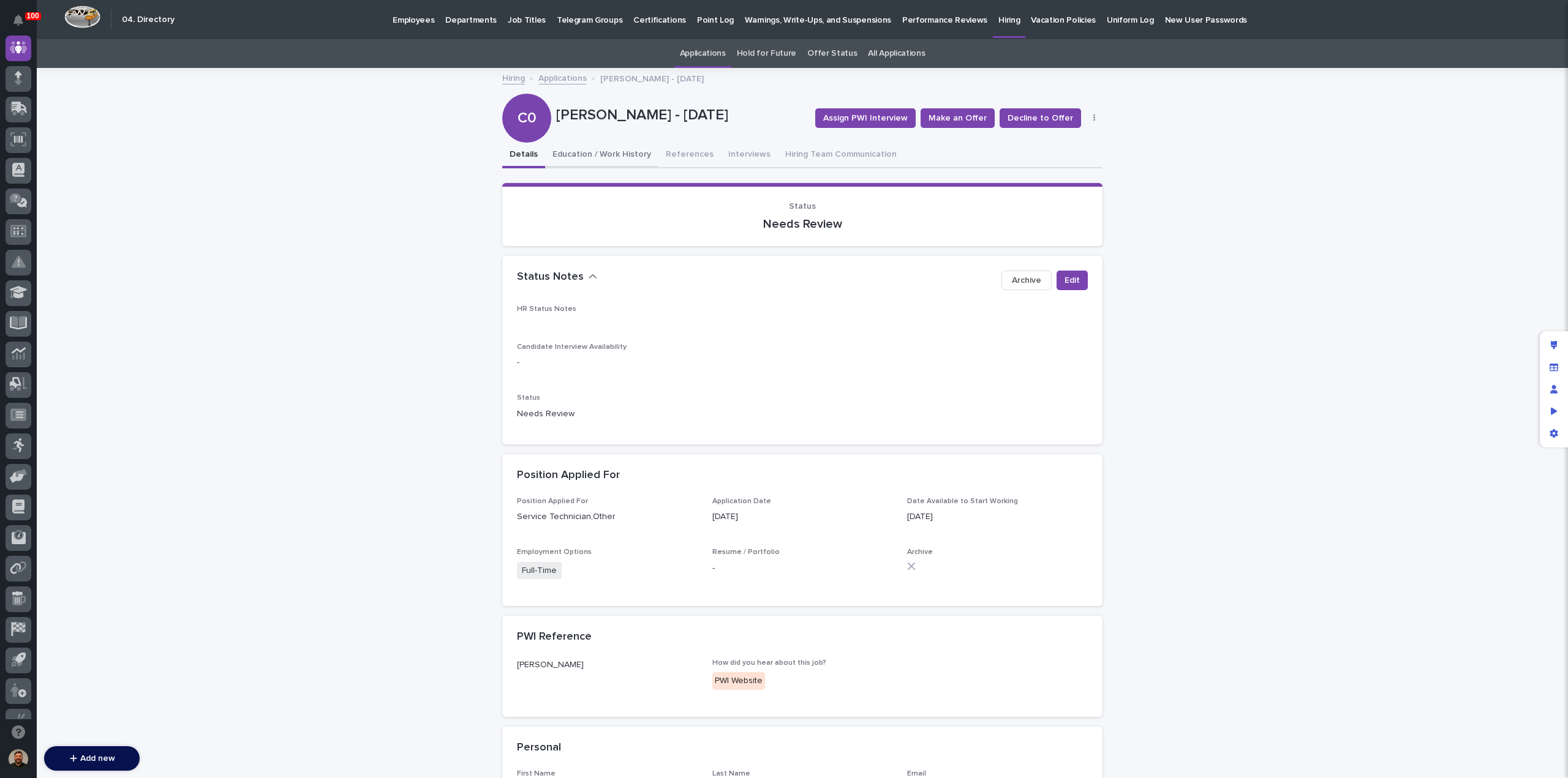
click at [589, 160] on button "Education / Work History" at bounding box center [602, 155] width 114 height 26
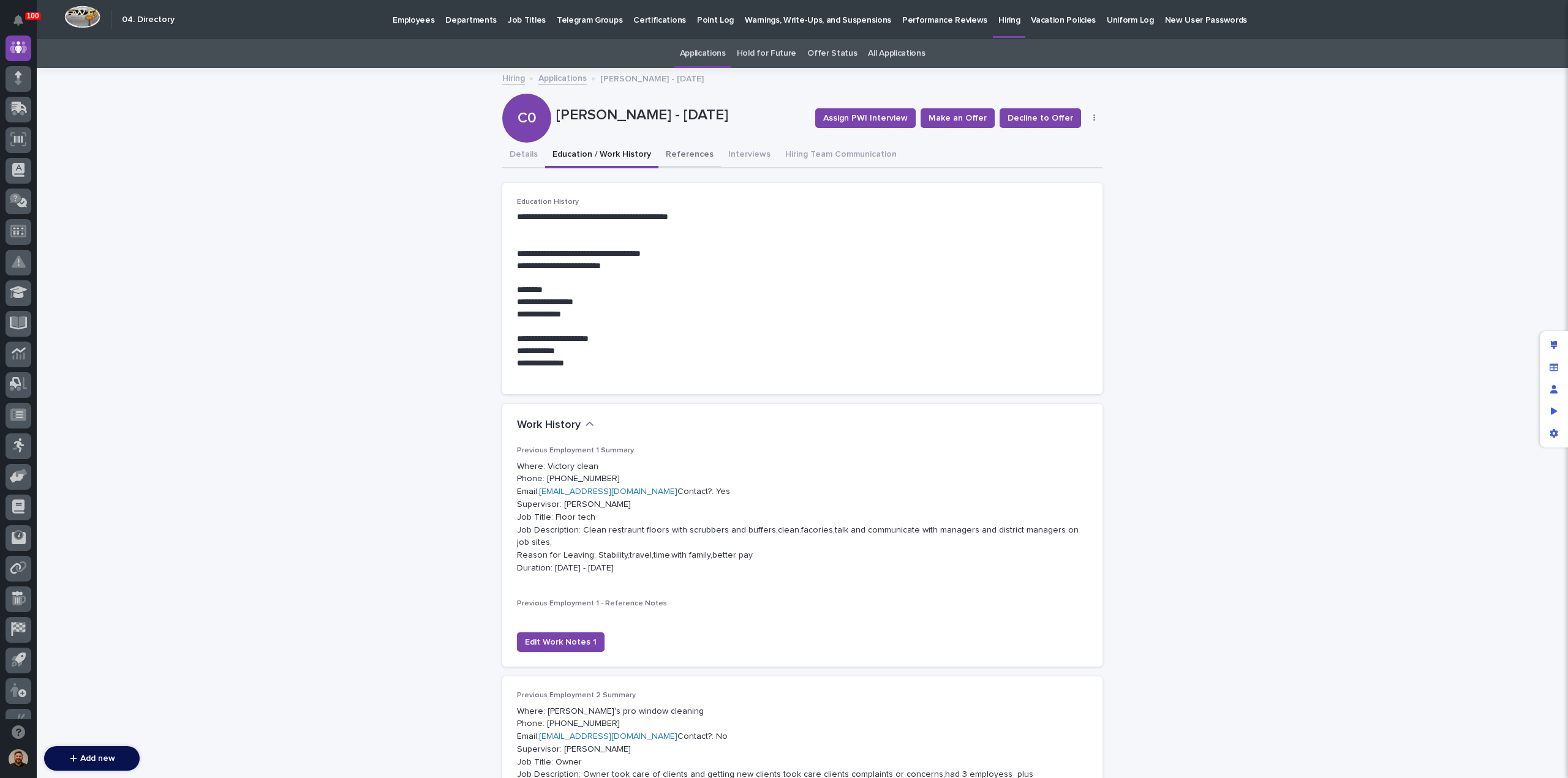
click at [675, 158] on button "References" at bounding box center [690, 155] width 63 height 26
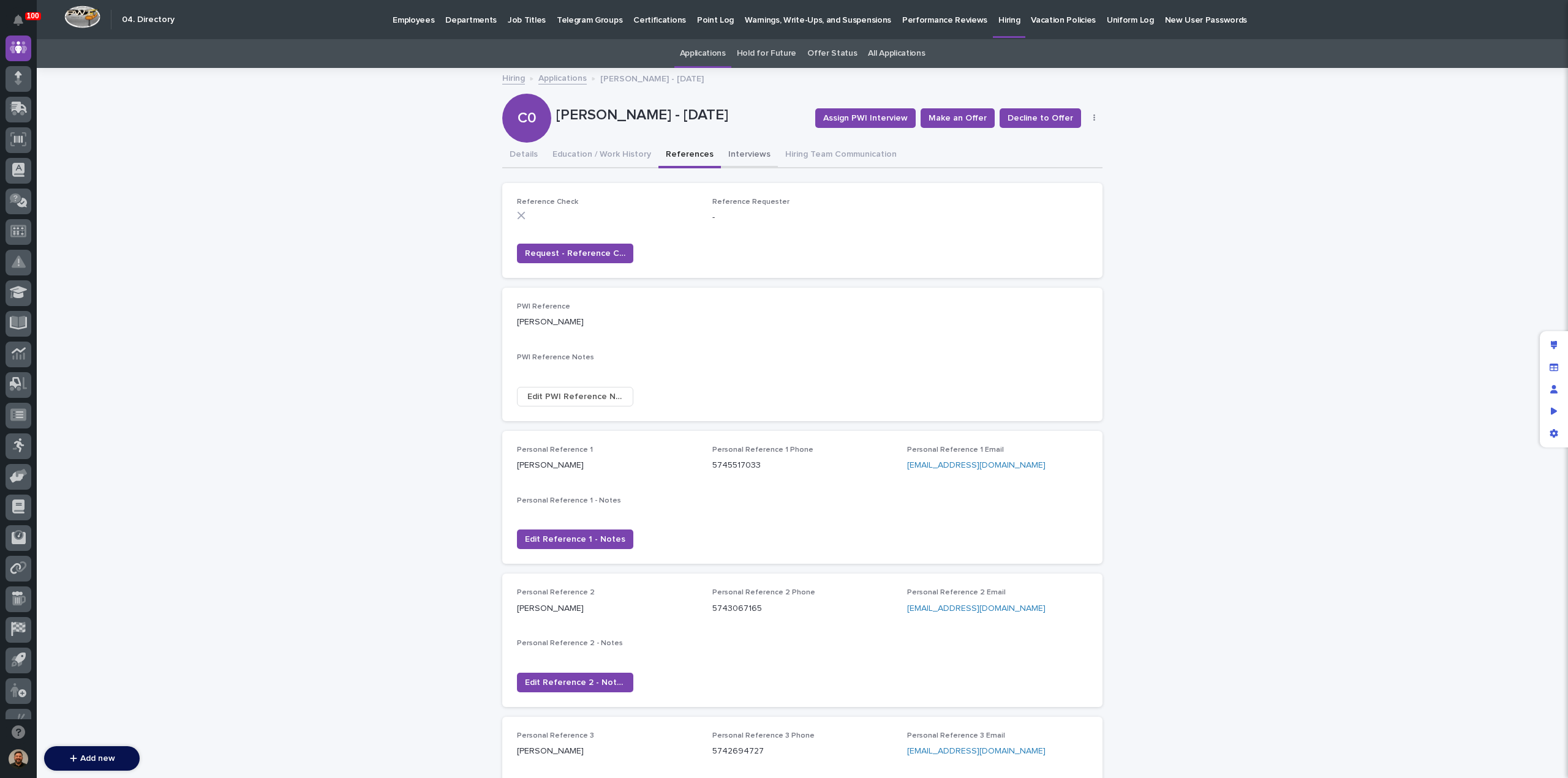
click at [730, 157] on button "Interviews" at bounding box center [749, 155] width 57 height 26
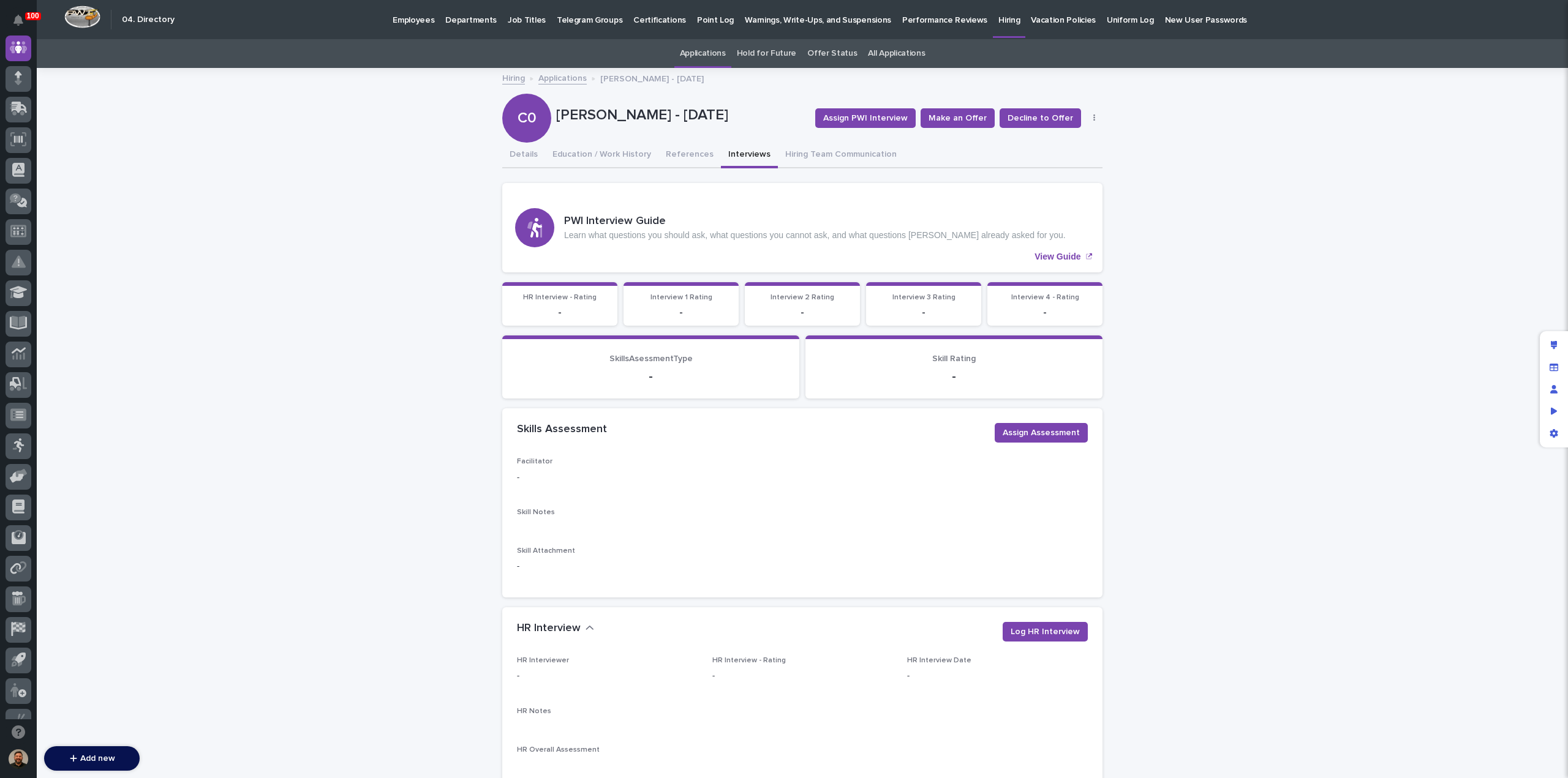
click at [567, 78] on link "Applications" at bounding box center [562, 77] width 48 height 14
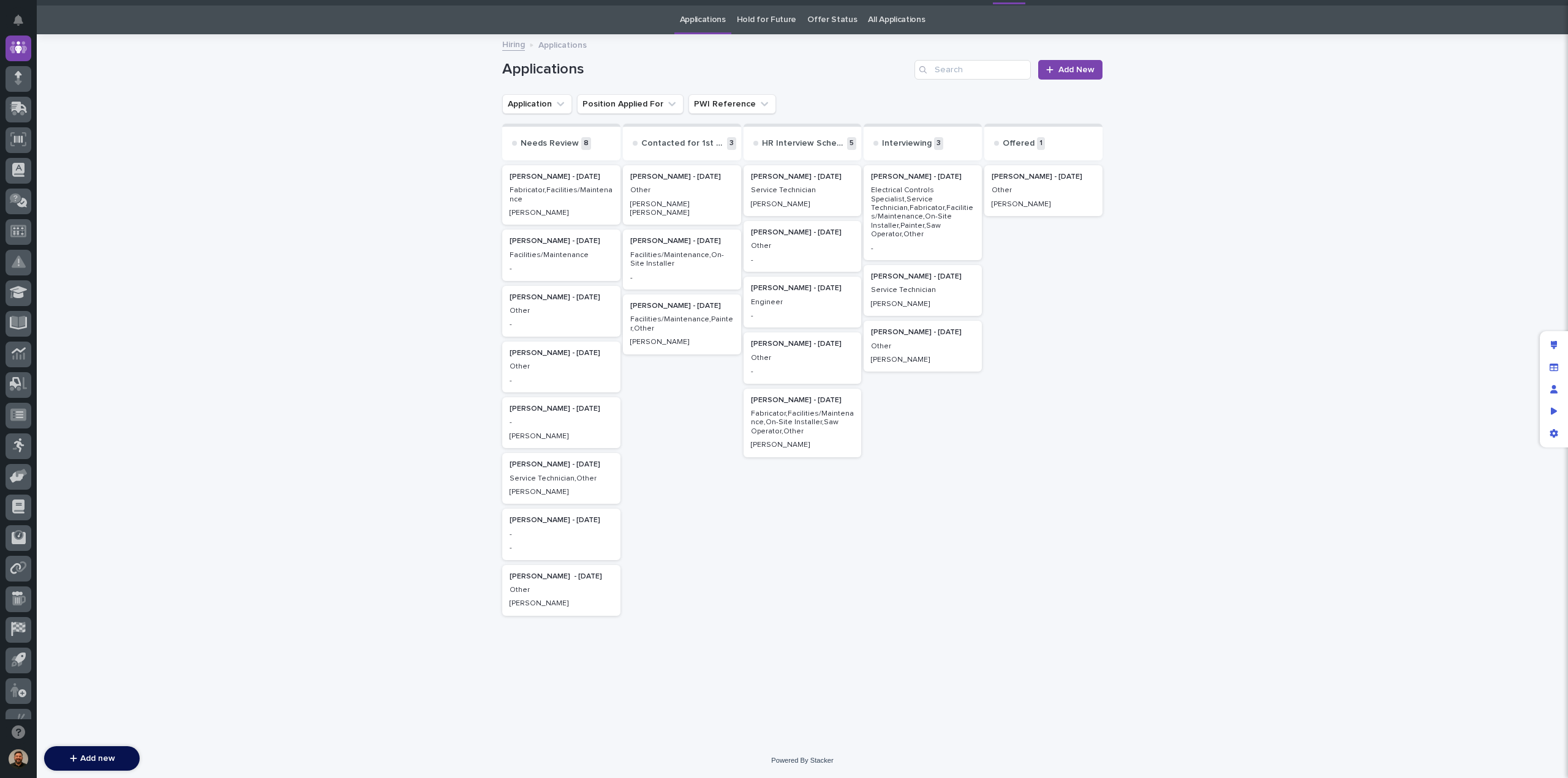
scroll to position [39, 0]
click at [555, 593] on p "Other" at bounding box center [561, 590] width 104 height 9
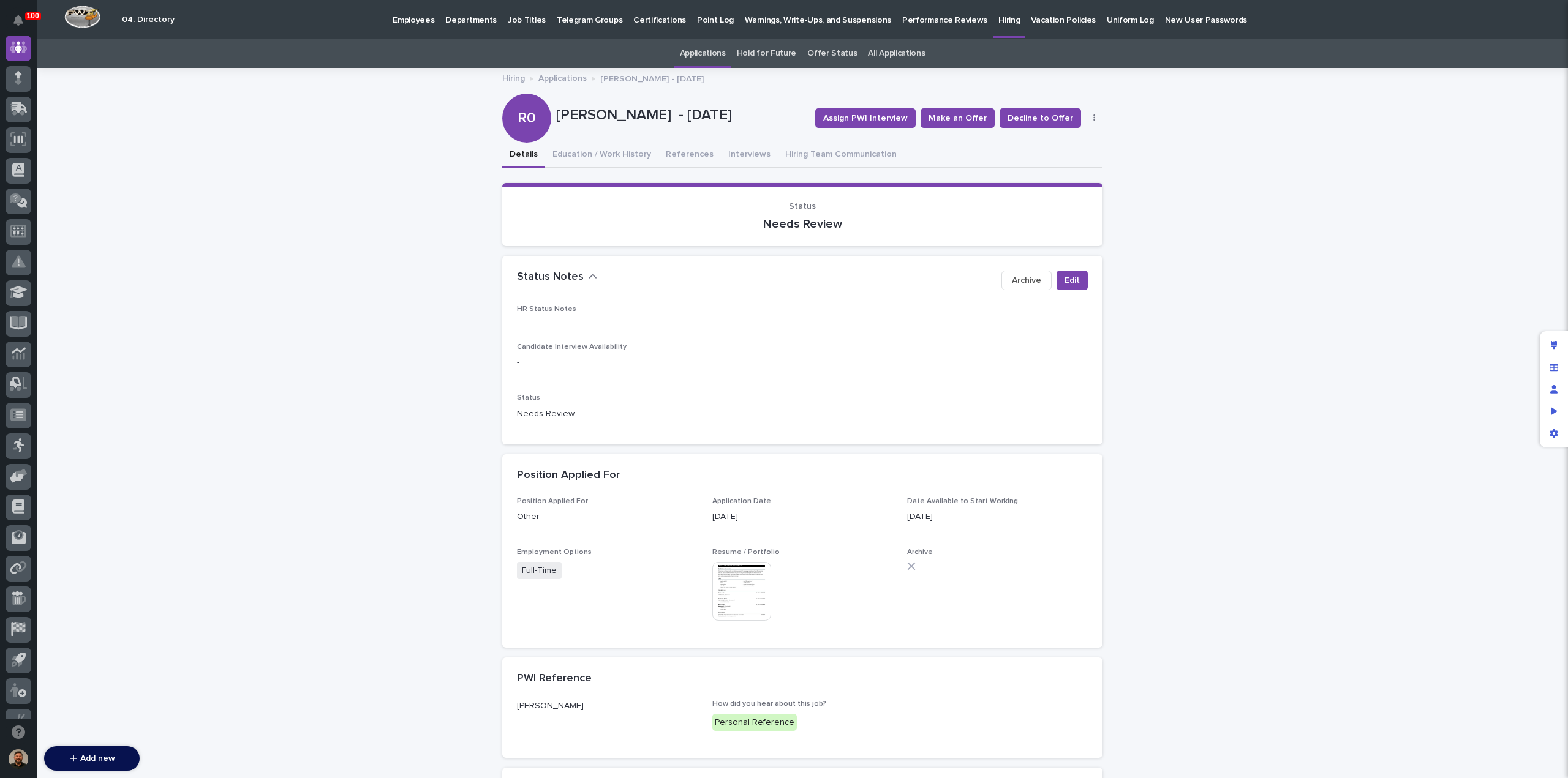
click at [727, 577] on img at bounding box center [742, 592] width 59 height 59
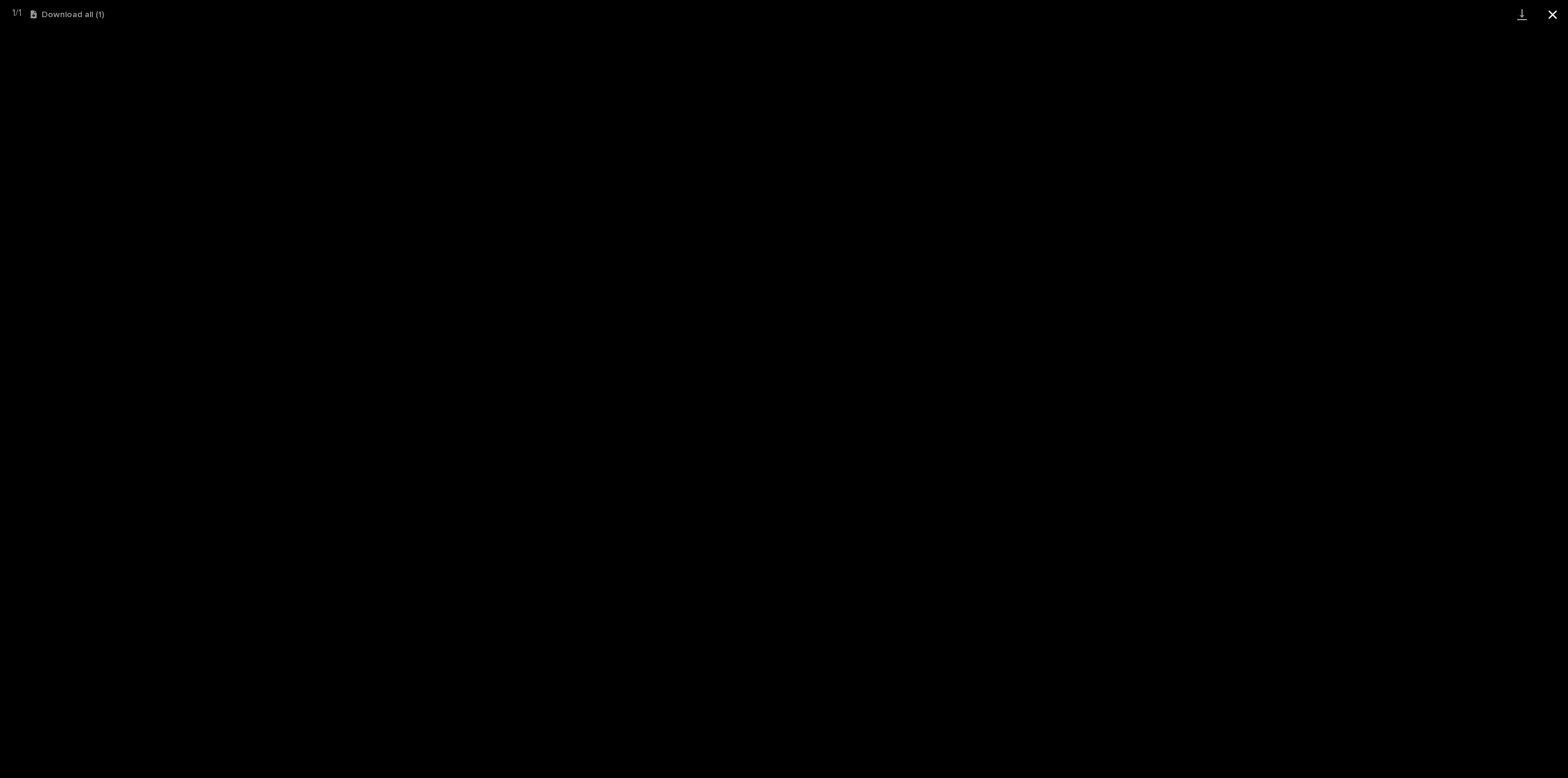
click at [1556, 21] on button "Close gallery" at bounding box center [1553, 14] width 31 height 29
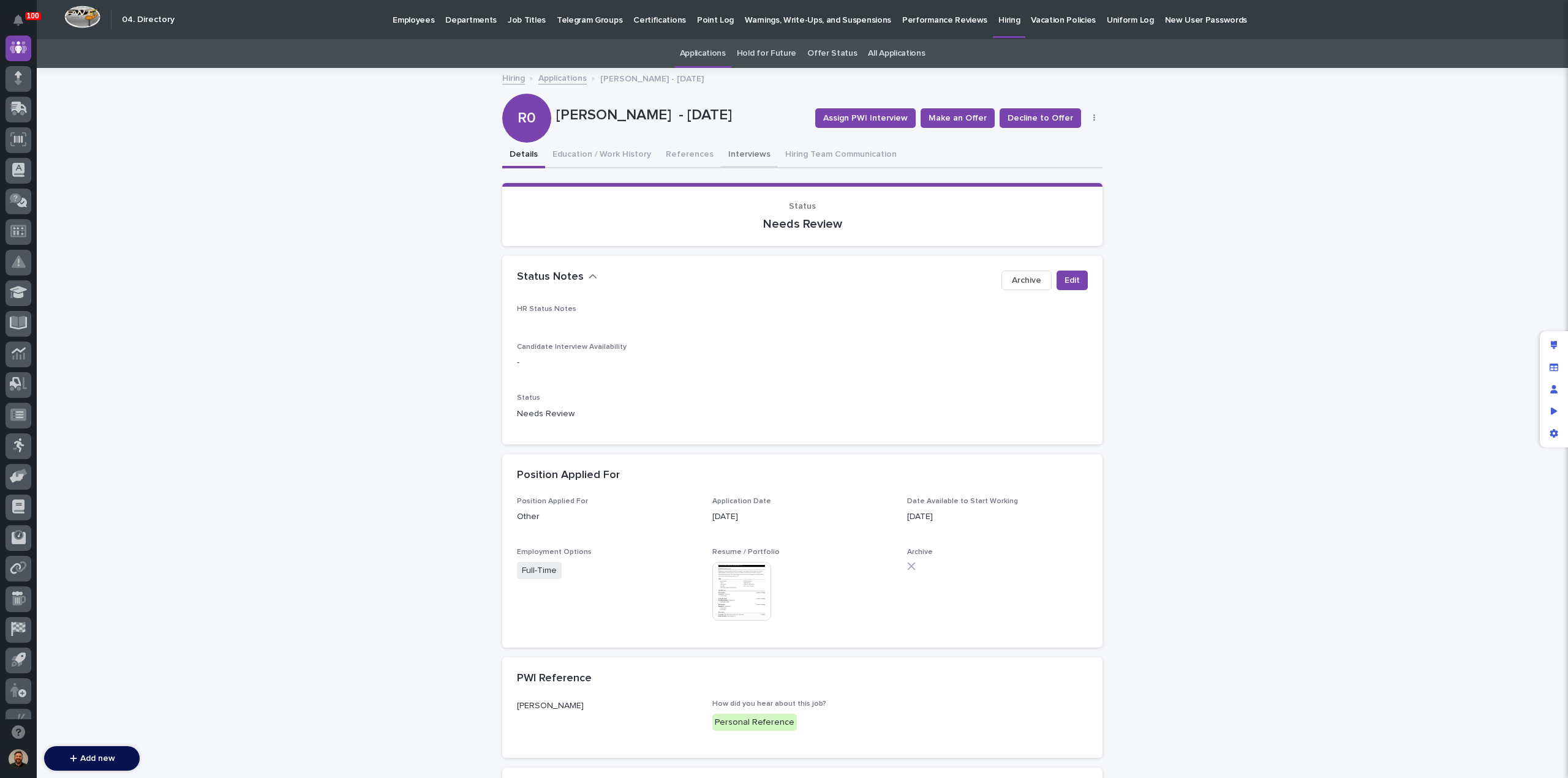
click at [739, 153] on button "Interviews" at bounding box center [749, 155] width 57 height 26
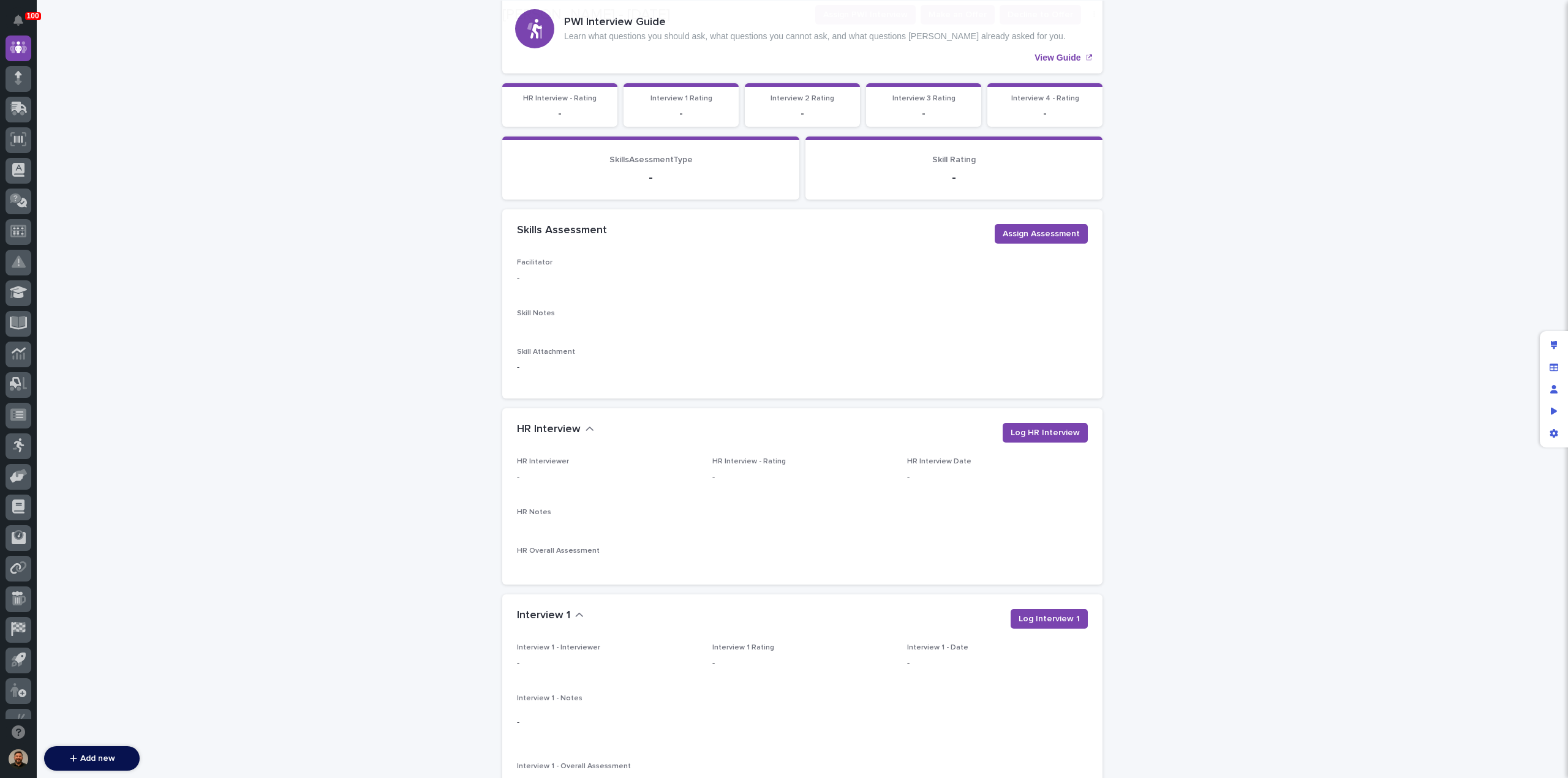
scroll to position [200, 0]
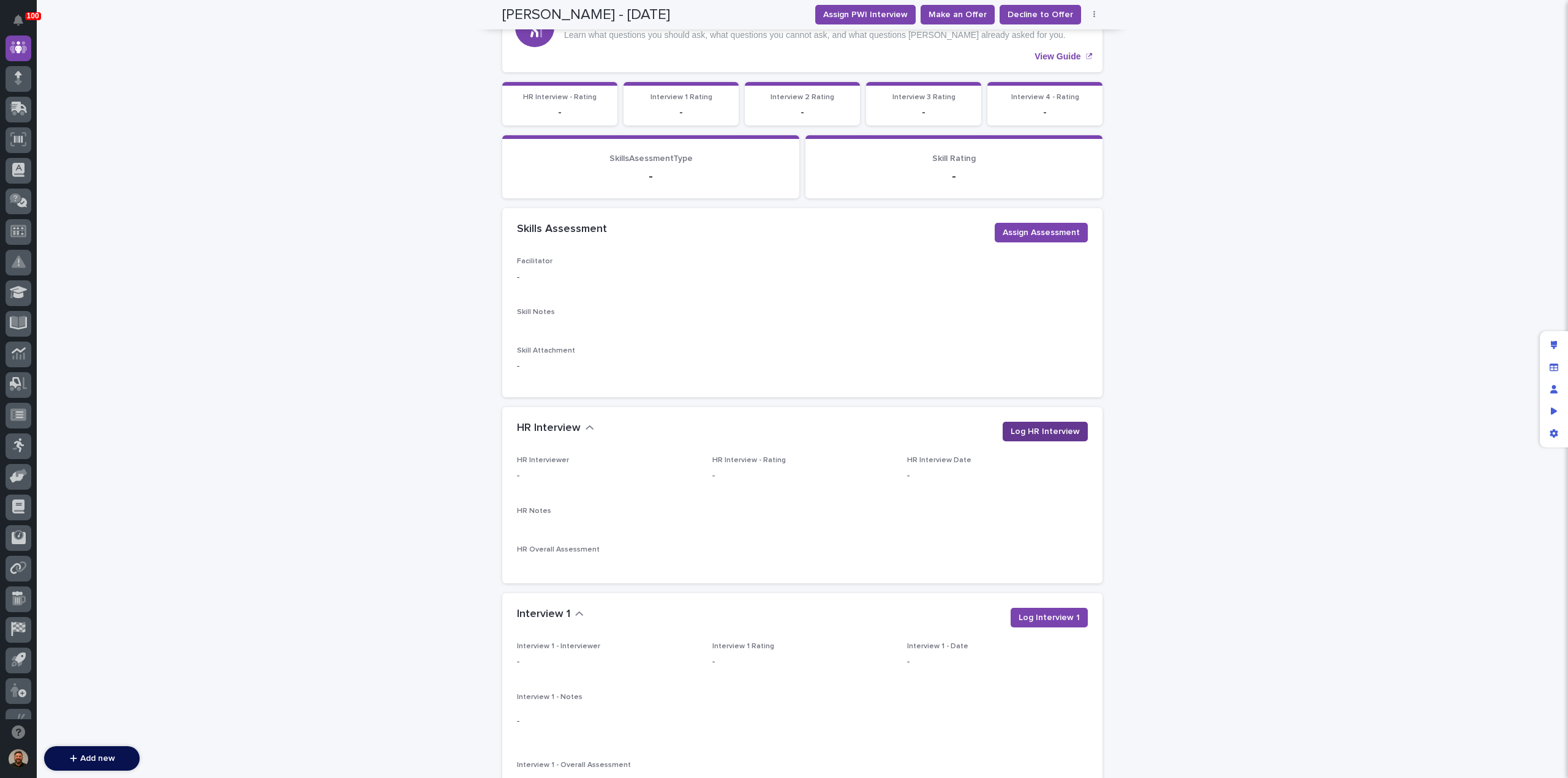
click at [1041, 433] on span "Log HR Interview" at bounding box center [1045, 432] width 69 height 13
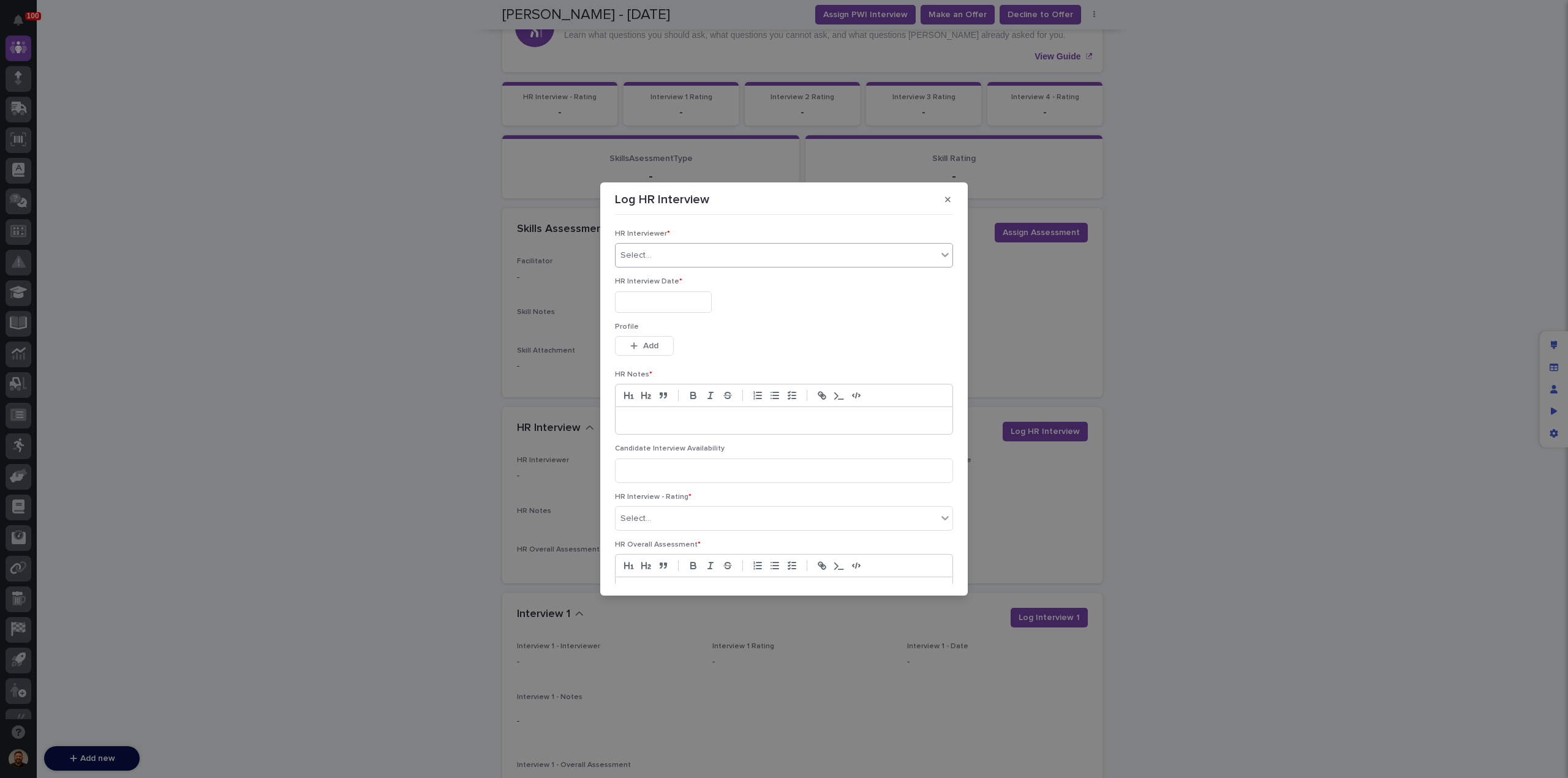
click at [656, 259] on div "Select..." at bounding box center [776, 255] width 321 height 20
click at [664, 417] on div "[PERSON_NAME]" at bounding box center [781, 417] width 331 height 21
click at [649, 303] on input "text" at bounding box center [663, 302] width 97 height 21
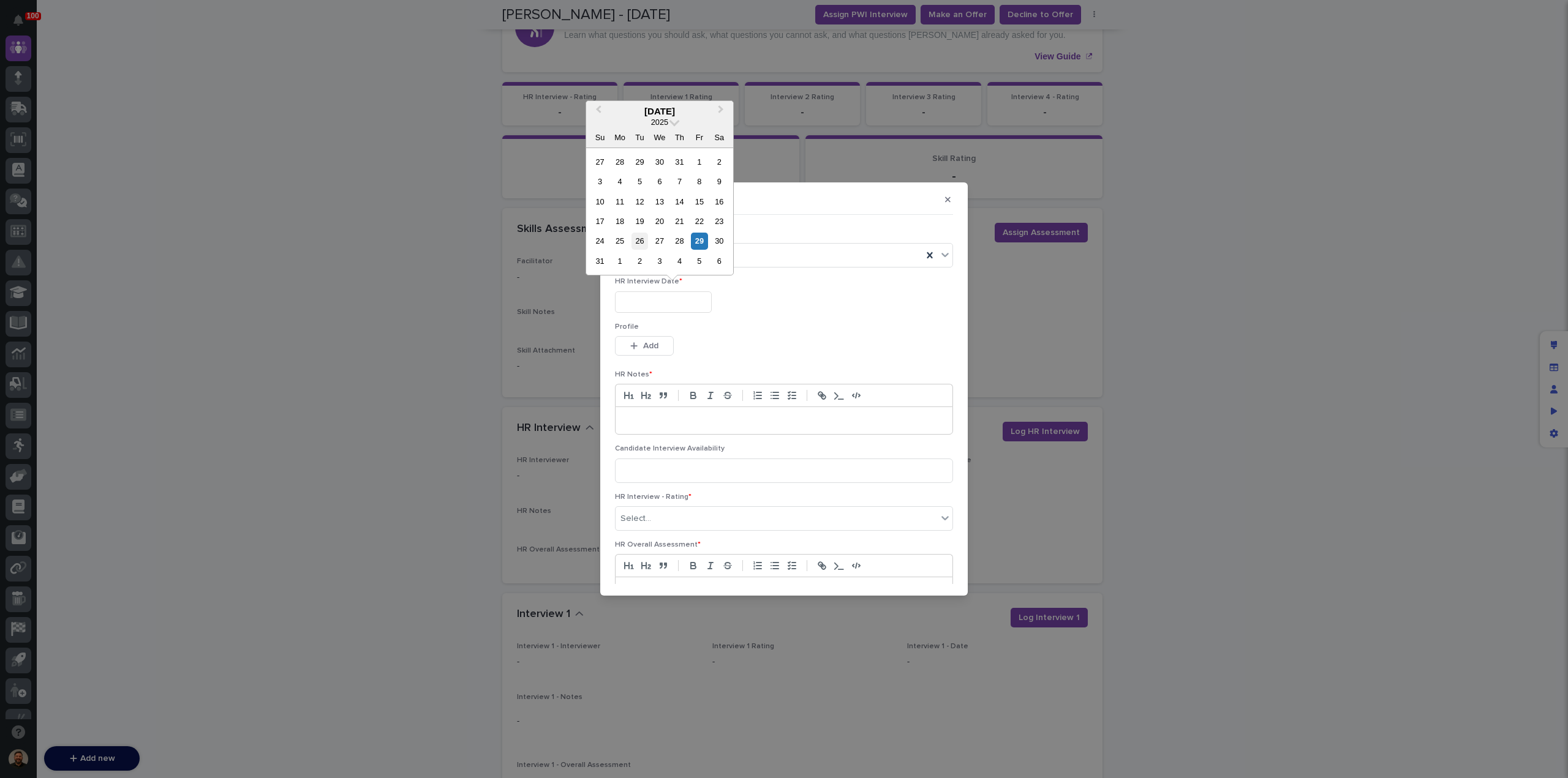
click at [641, 240] on div "26" at bounding box center [640, 241] width 16 height 16
type input "**********"
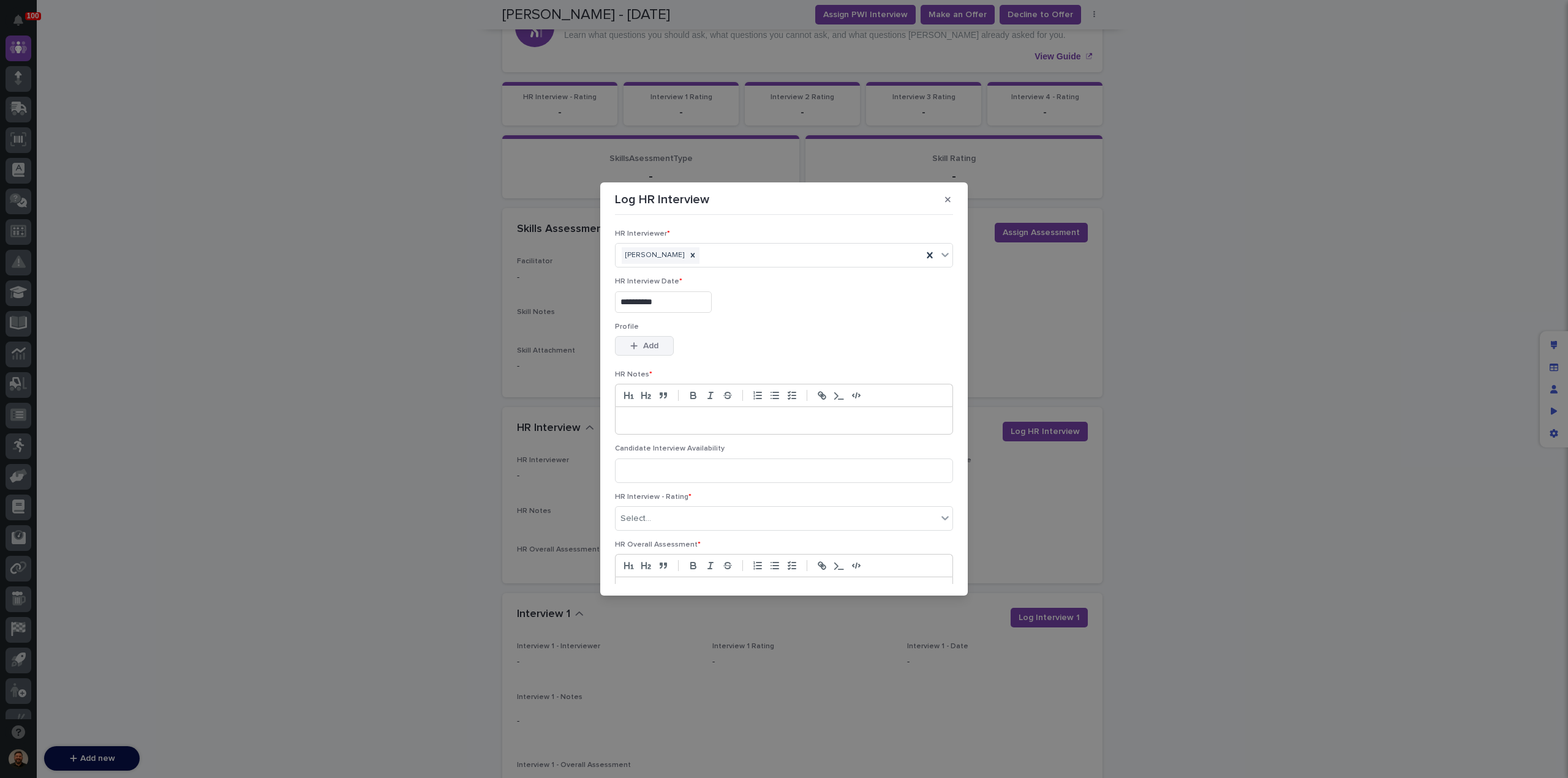
click at [647, 351] on button "Add" at bounding box center [645, 346] width 59 height 19
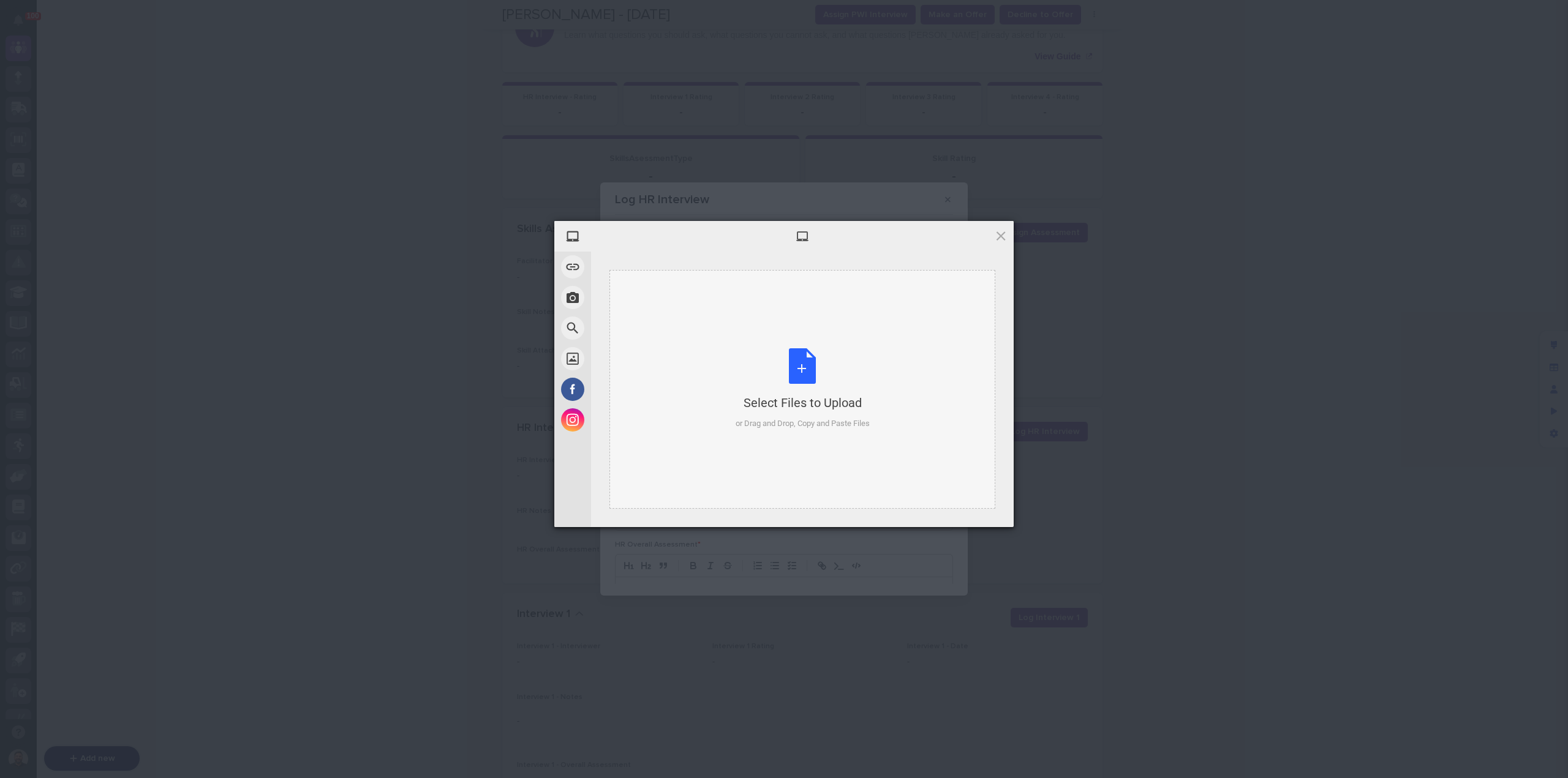
click at [802, 369] on div "Select Files to Upload or Drag and Drop, Copy and Paste Files" at bounding box center [803, 389] width 134 height 82
click at [967, 508] on span "Upload 1" at bounding box center [977, 511] width 24 height 9
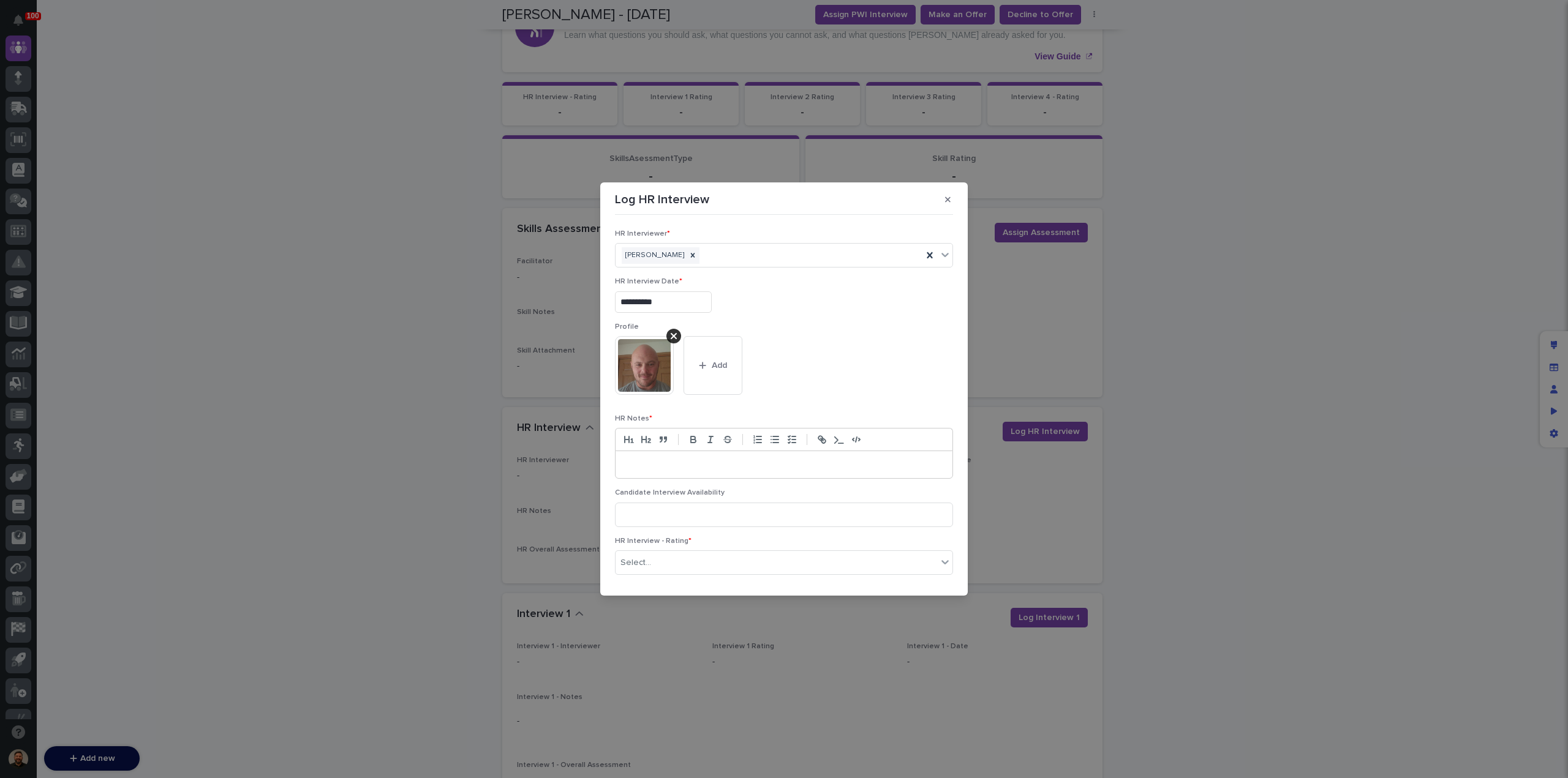
click at [720, 469] on p at bounding box center [783, 465] width 318 height 13
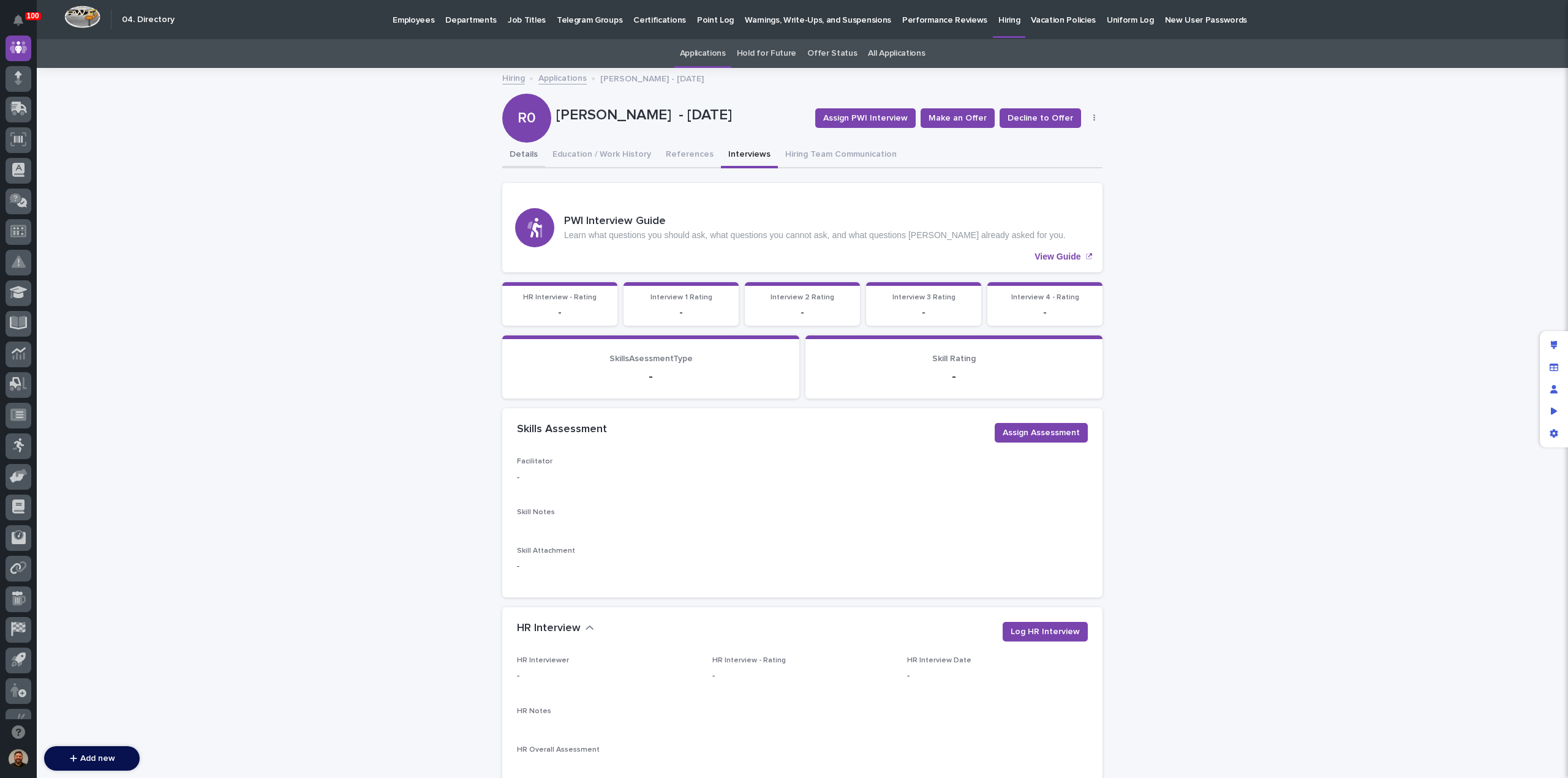
click at [509, 154] on button "Details" at bounding box center [524, 155] width 43 height 26
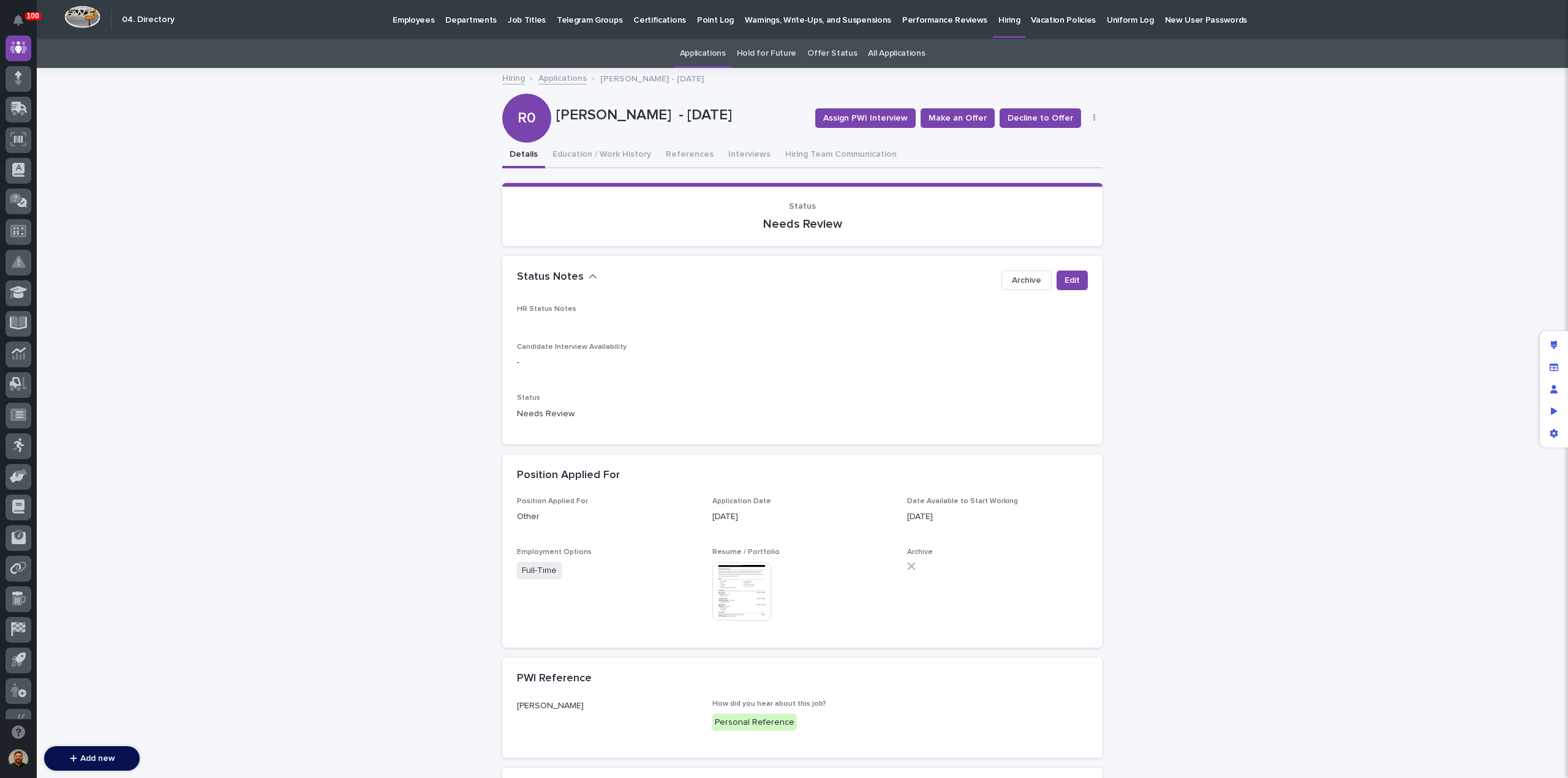
click at [722, 602] on img at bounding box center [742, 592] width 59 height 59
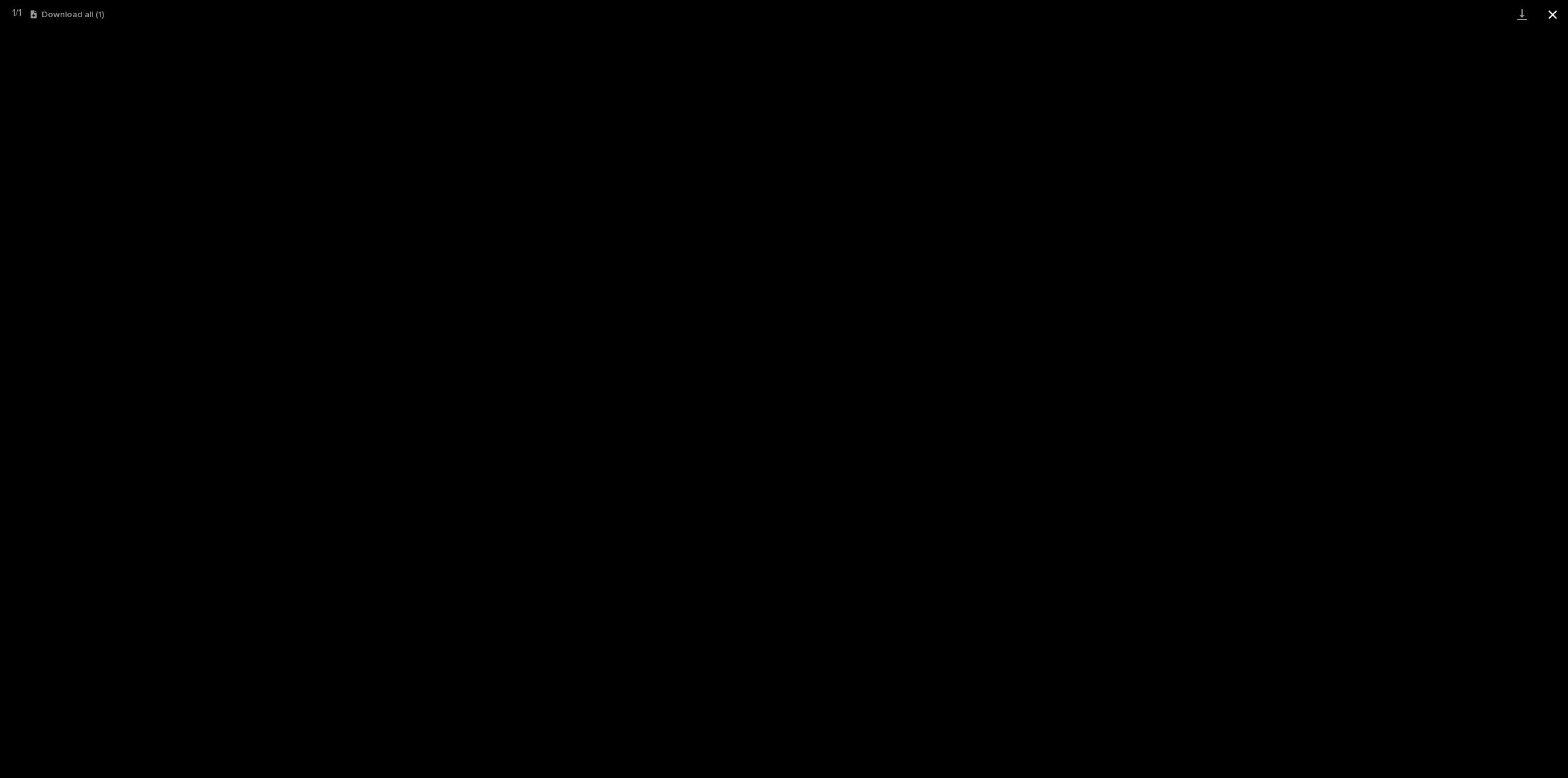
click at [1549, 16] on button "Close gallery" at bounding box center [1553, 14] width 31 height 29
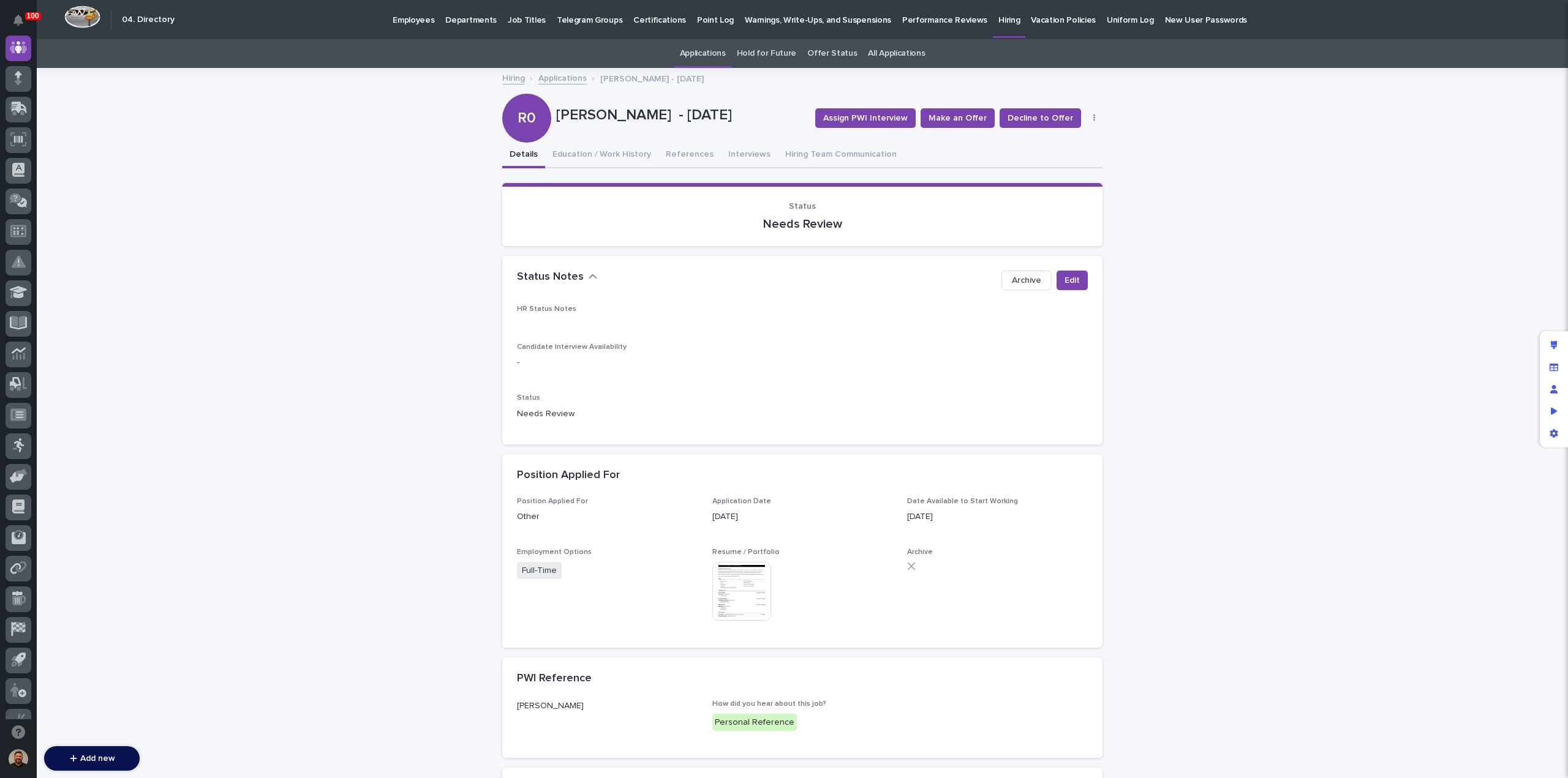
click at [556, 80] on link "Applications" at bounding box center [562, 77] width 48 height 14
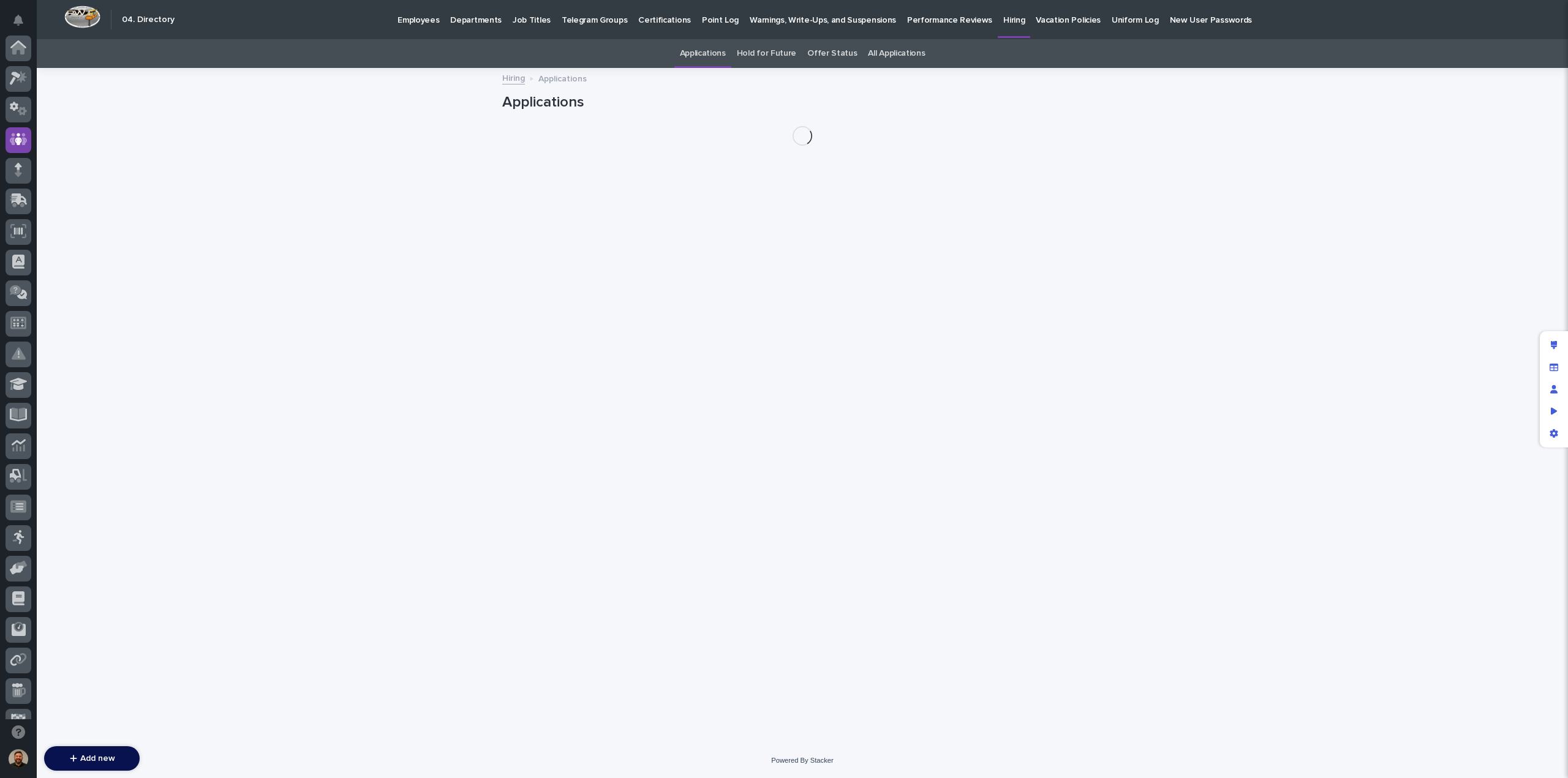
scroll to position [92, 0]
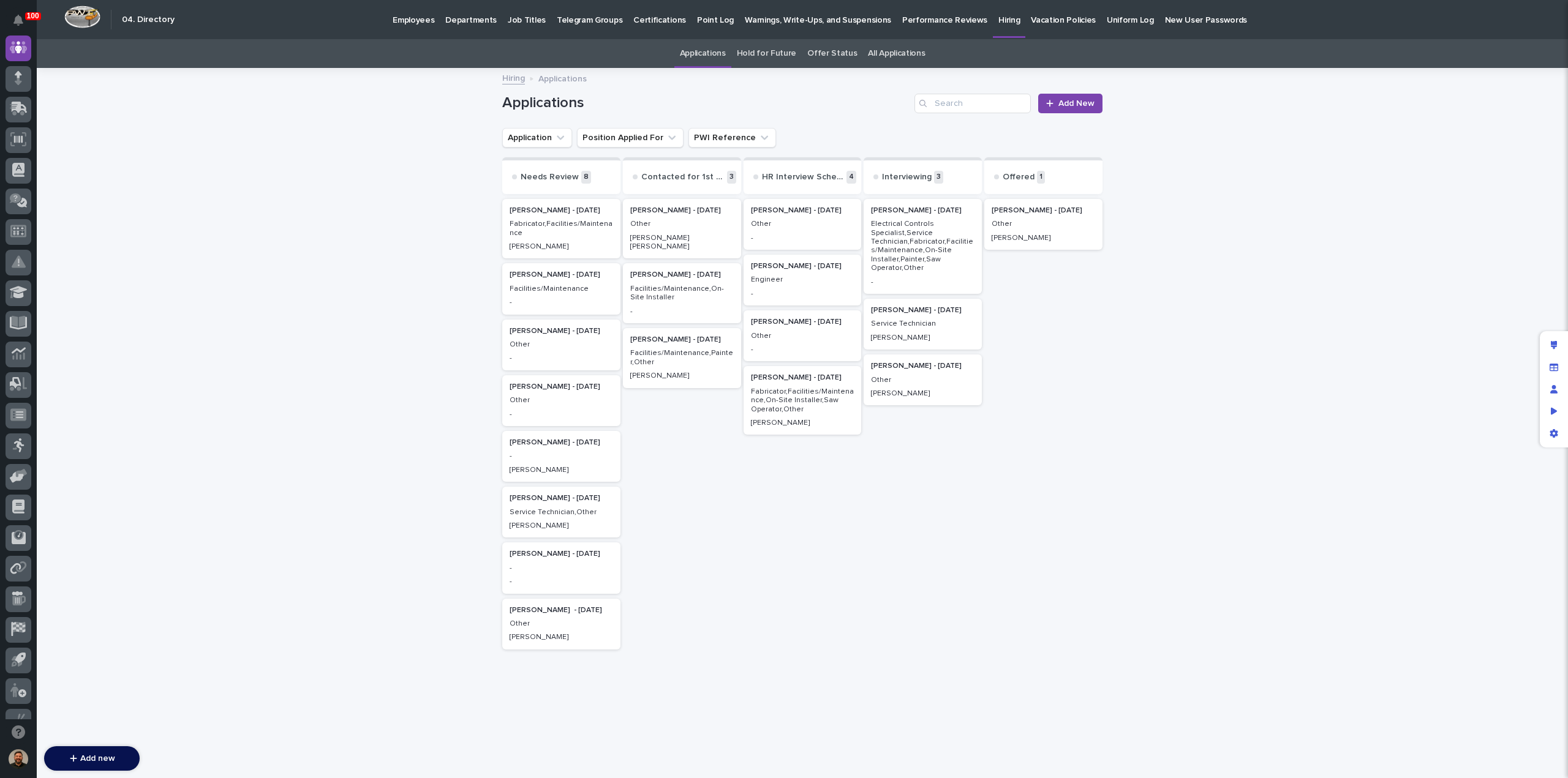
click at [913, 275] on div "-" at bounding box center [923, 281] width 104 height 11
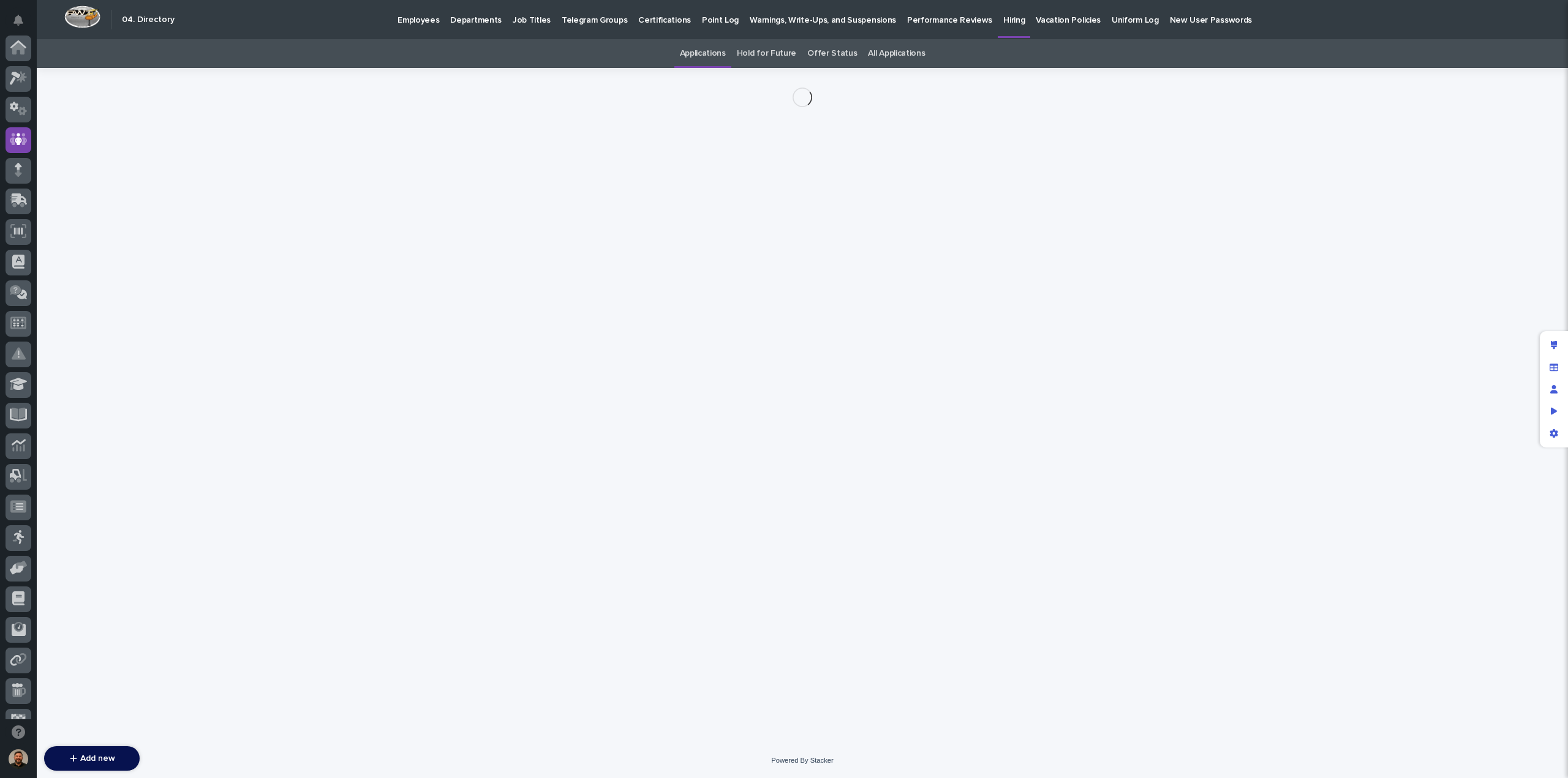
scroll to position [92, 0]
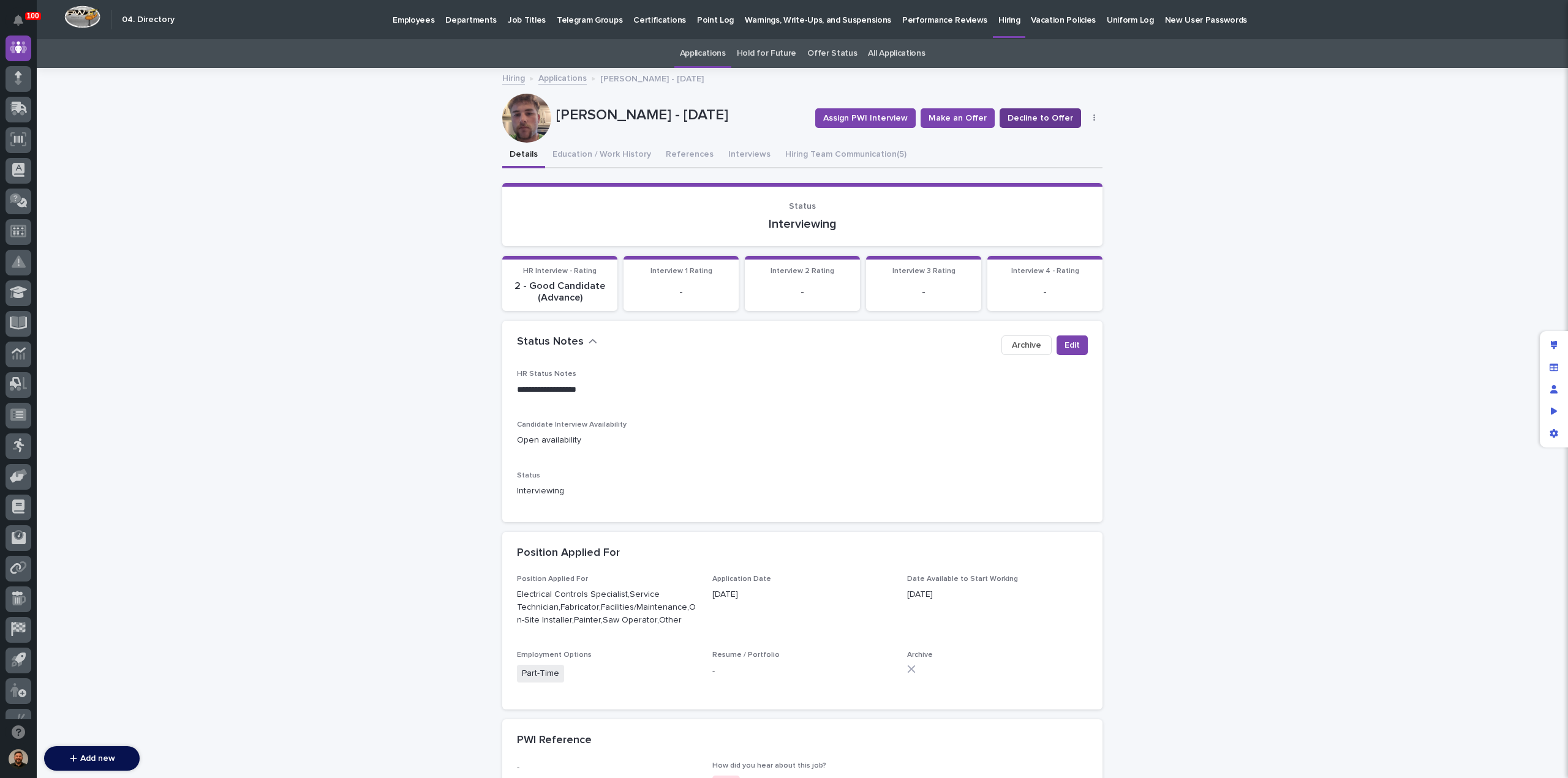
click at [1022, 114] on span "Decline to Offer" at bounding box center [1040, 119] width 65 height 13
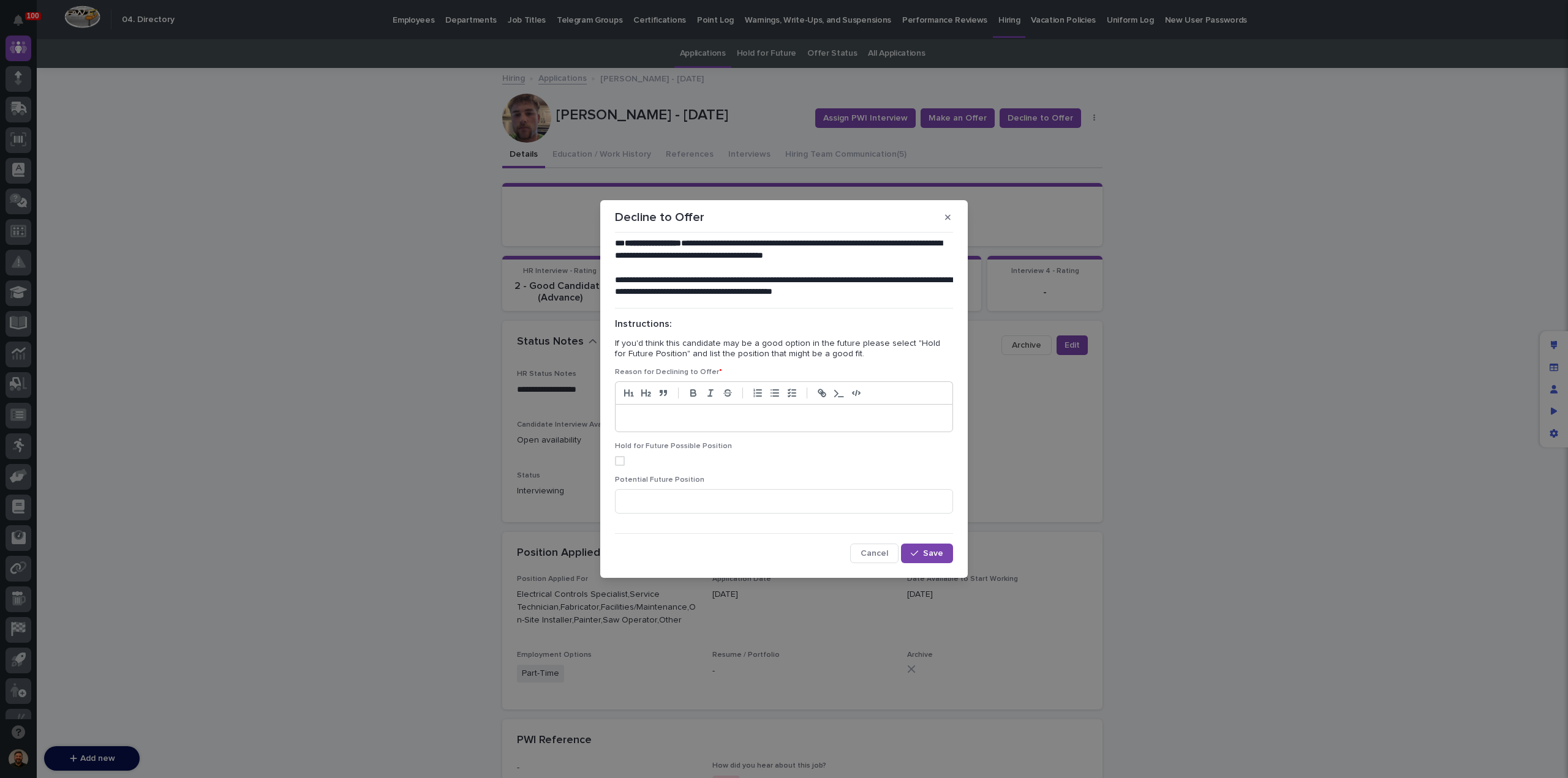
click at [650, 417] on p at bounding box center [783, 418] width 318 height 13
click at [926, 550] on button "Save" at bounding box center [927, 553] width 52 height 19
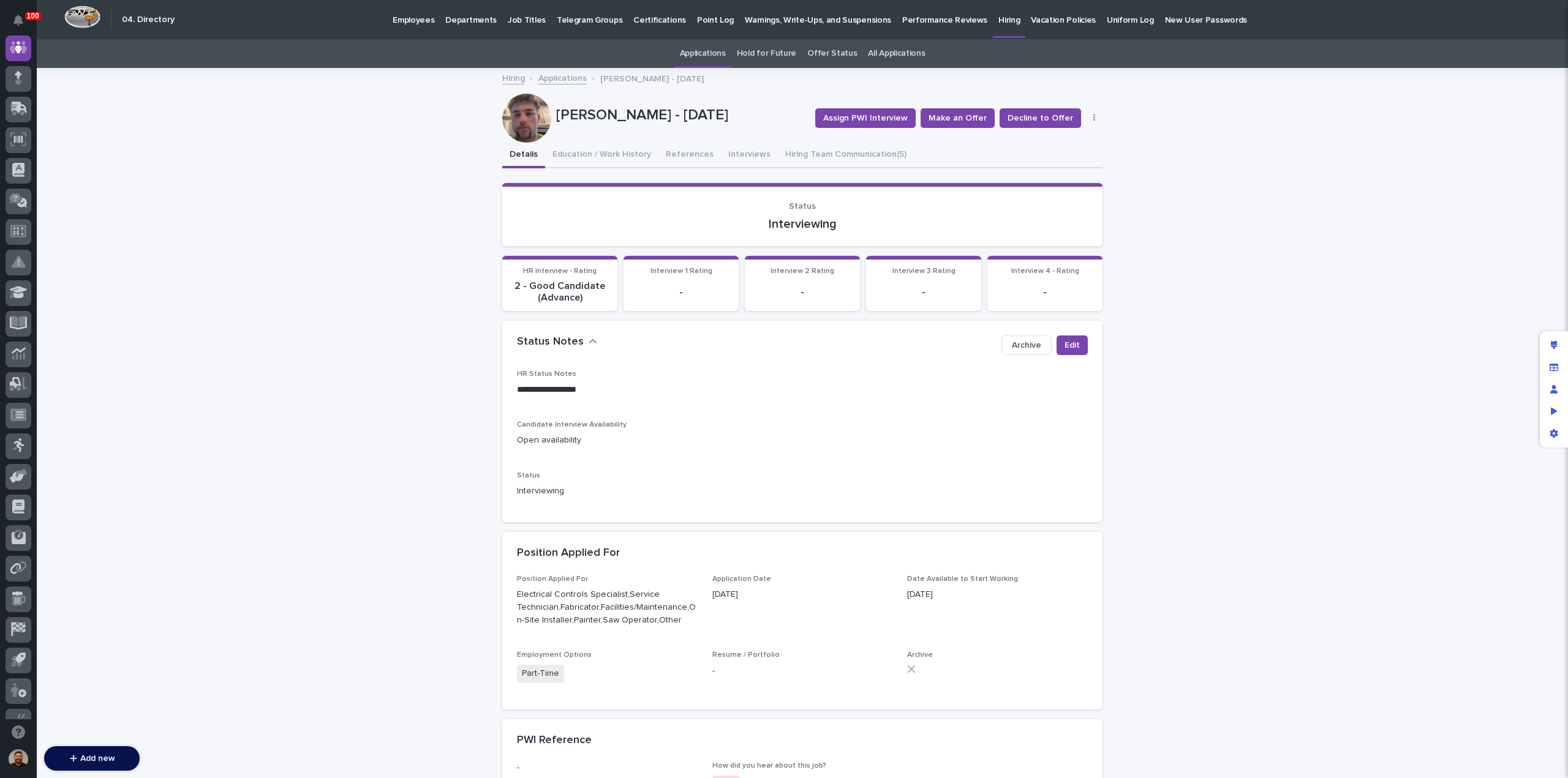
click at [552, 83] on link "Applications" at bounding box center [562, 77] width 48 height 14
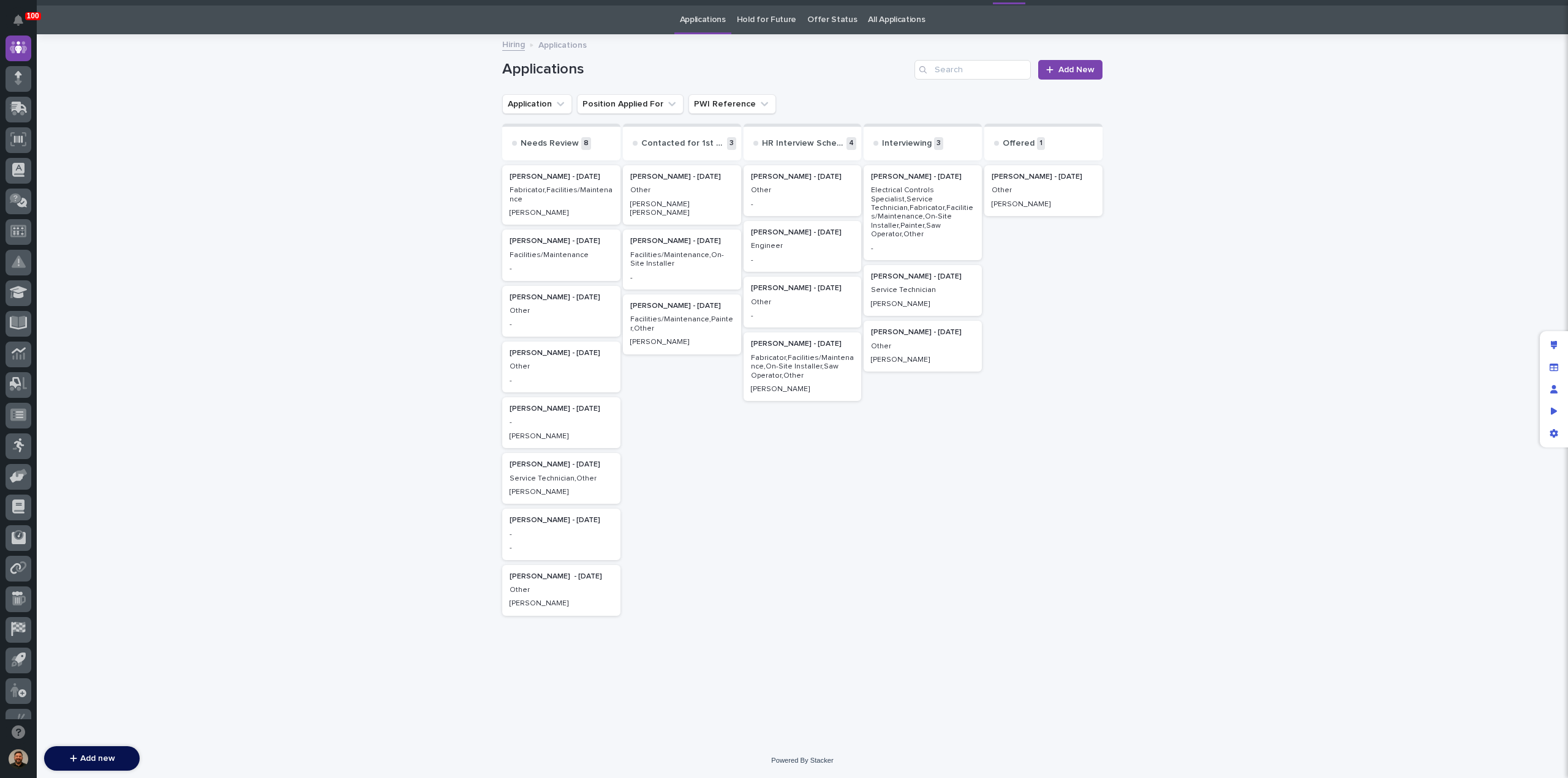
scroll to position [39, 0]
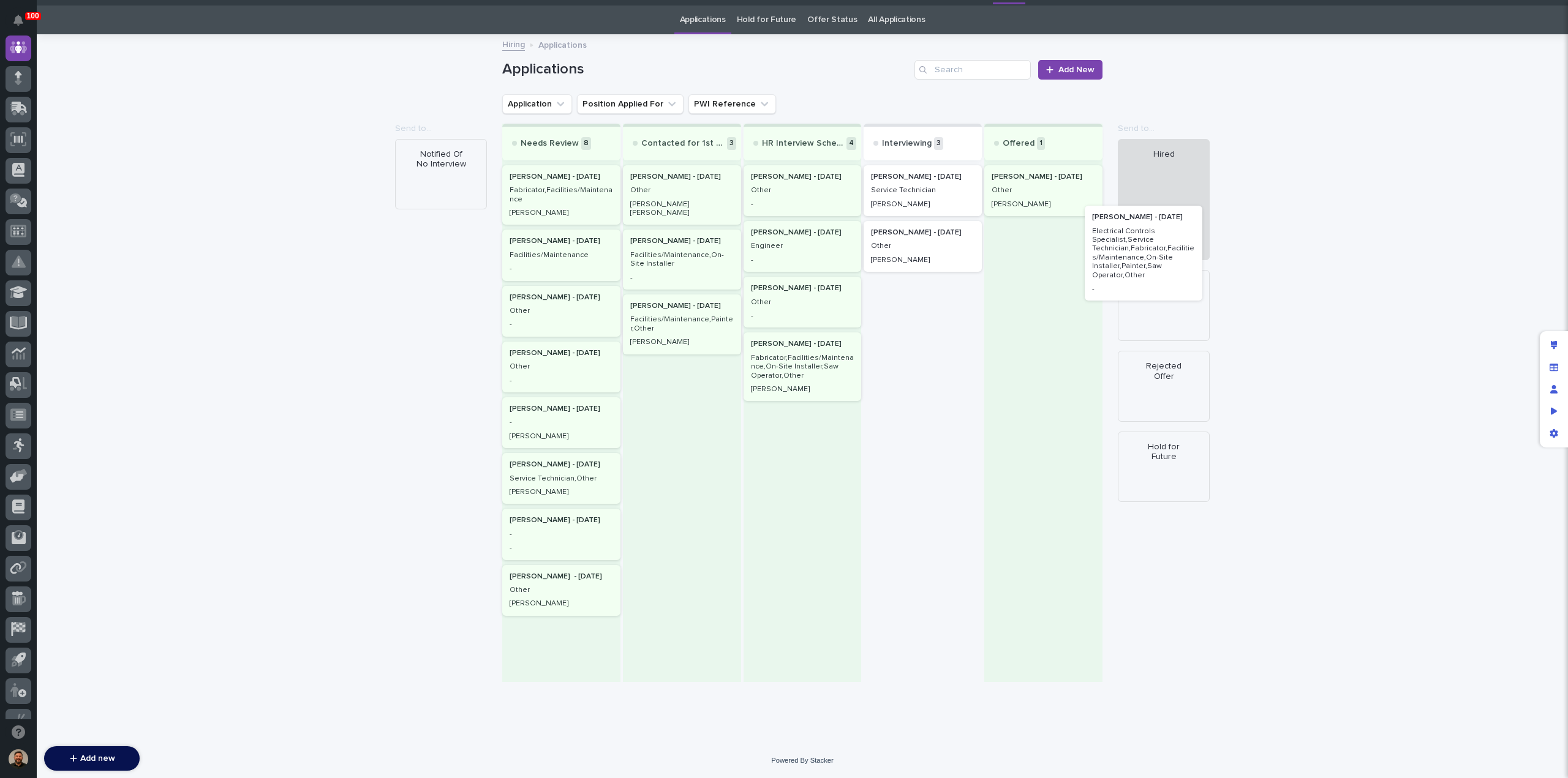
drag, startPoint x: 938, startPoint y: 247, endPoint x: 1169, endPoint y: 294, distance: 235.7
click at [1103, 294] on div "Send to... Notified Of No Interview Send to... Hired Declined to Offer Rejected…" at bounding box center [802, 403] width 600 height 558
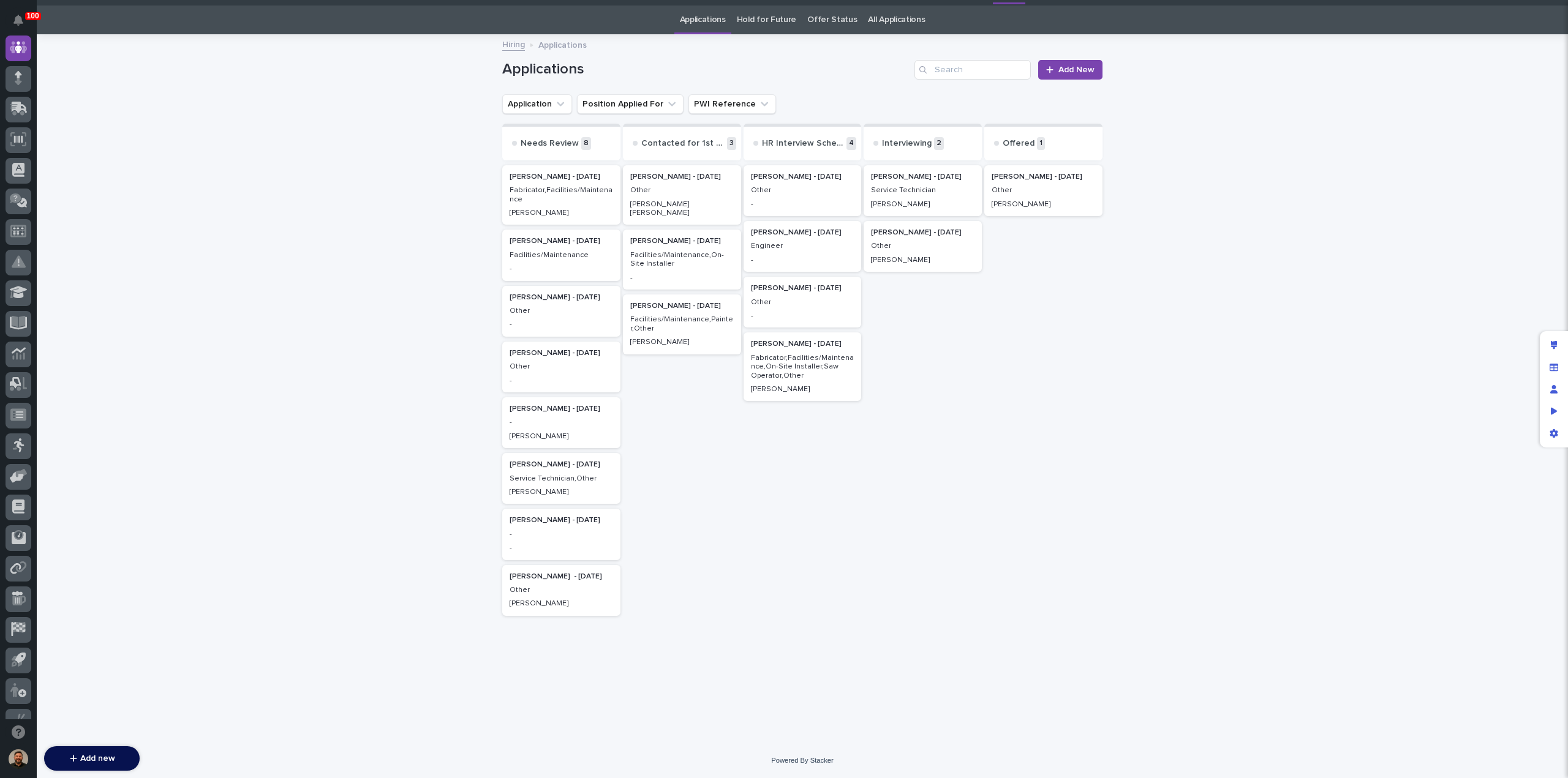
scroll to position [38, 0]
click at [831, 13] on link "Offer Status" at bounding box center [832, 20] width 50 height 29
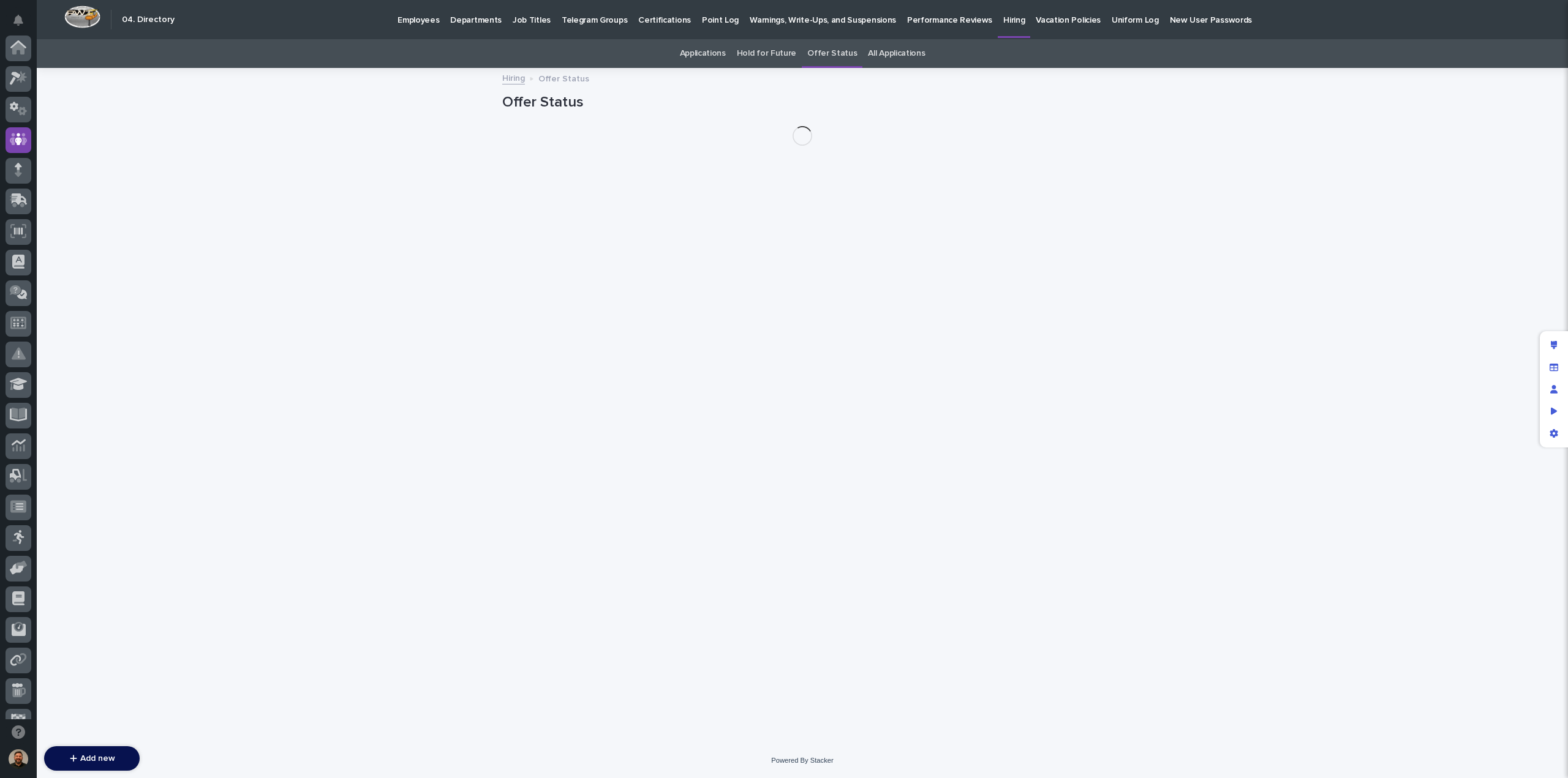
scroll to position [92, 0]
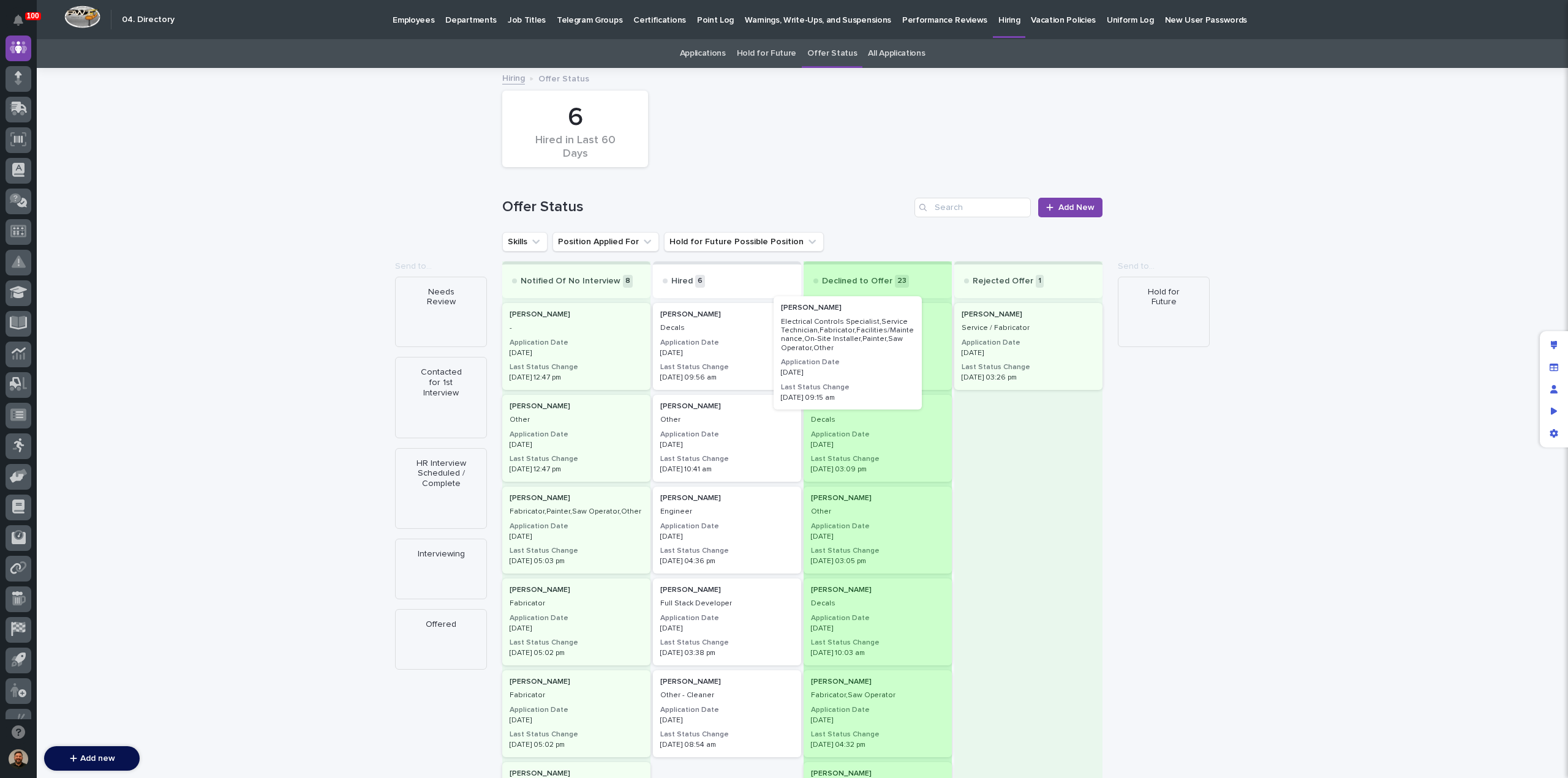
drag, startPoint x: 737, startPoint y: 357, endPoint x: 866, endPoint y: 350, distance: 129.2
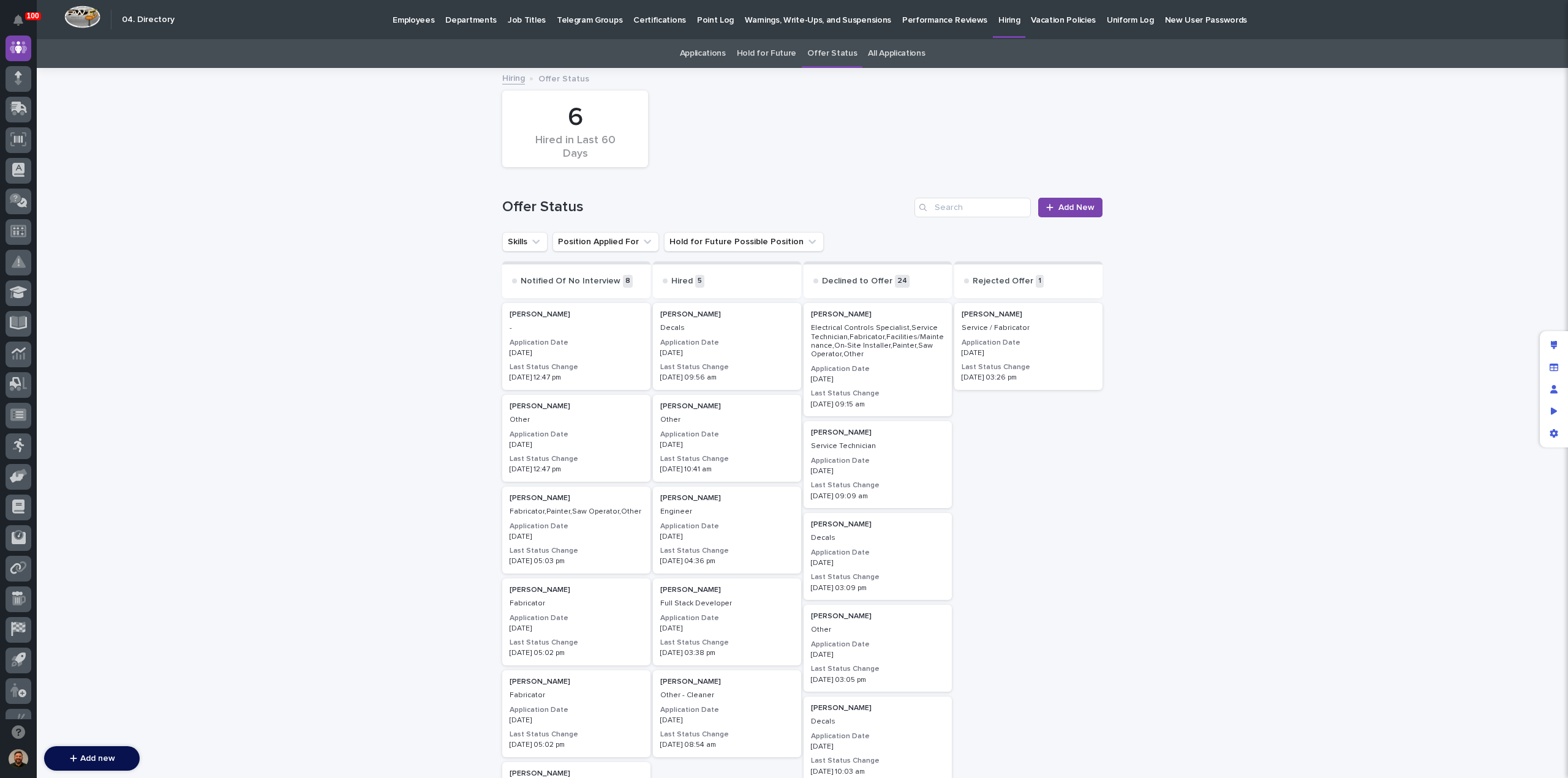
click at [508, 76] on link "Hiring" at bounding box center [513, 77] width 23 height 14
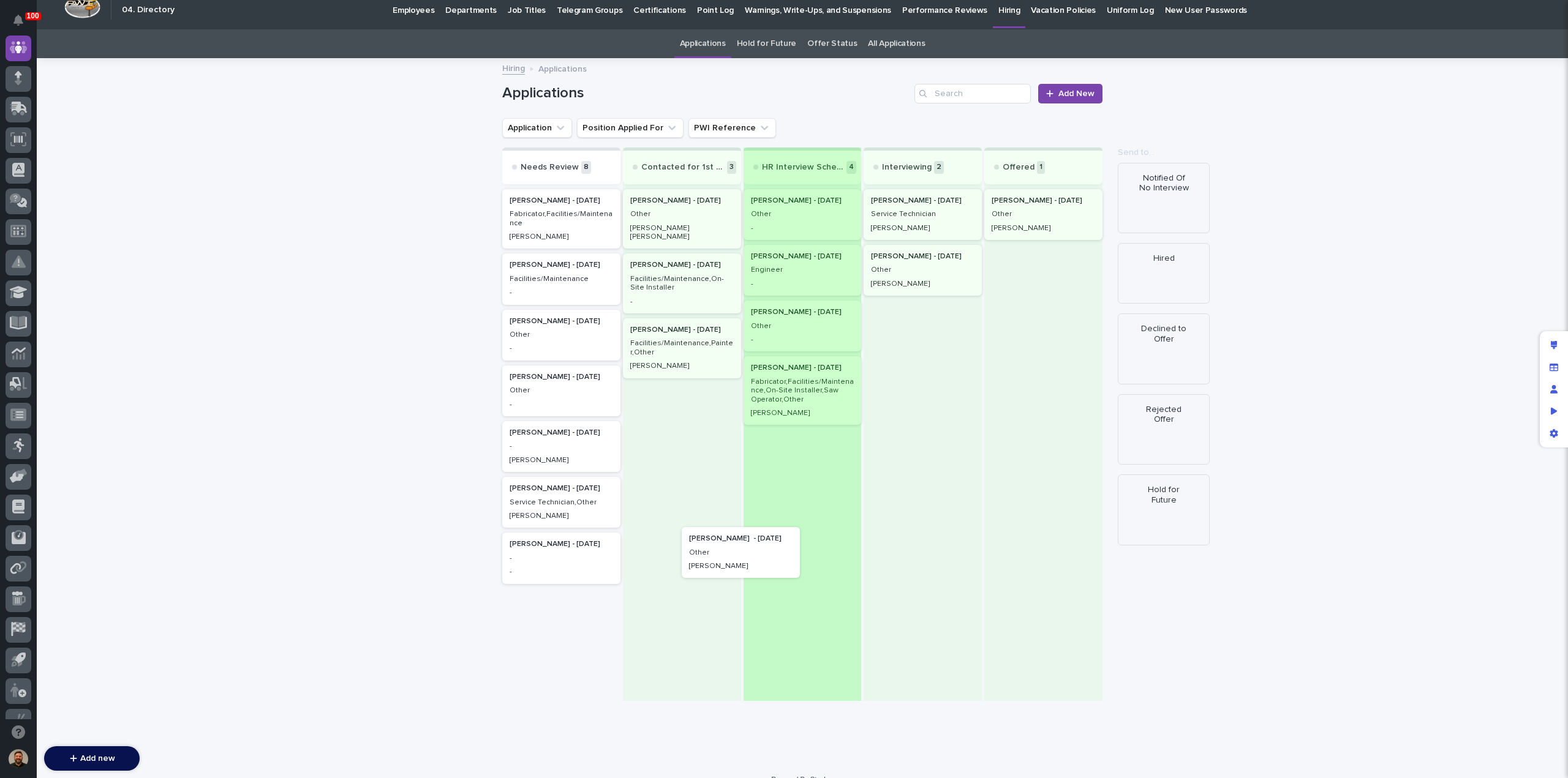
scroll to position [10, 0]
drag, startPoint x: 565, startPoint y: 626, endPoint x: 820, endPoint y: 470, distance: 298.9
click at [820, 470] on div "Needs Review 8 Tanner Rush - 08/26/25 Fabricator,Facilities/Maintenance Austin …" at bounding box center [802, 424] width 600 height 553
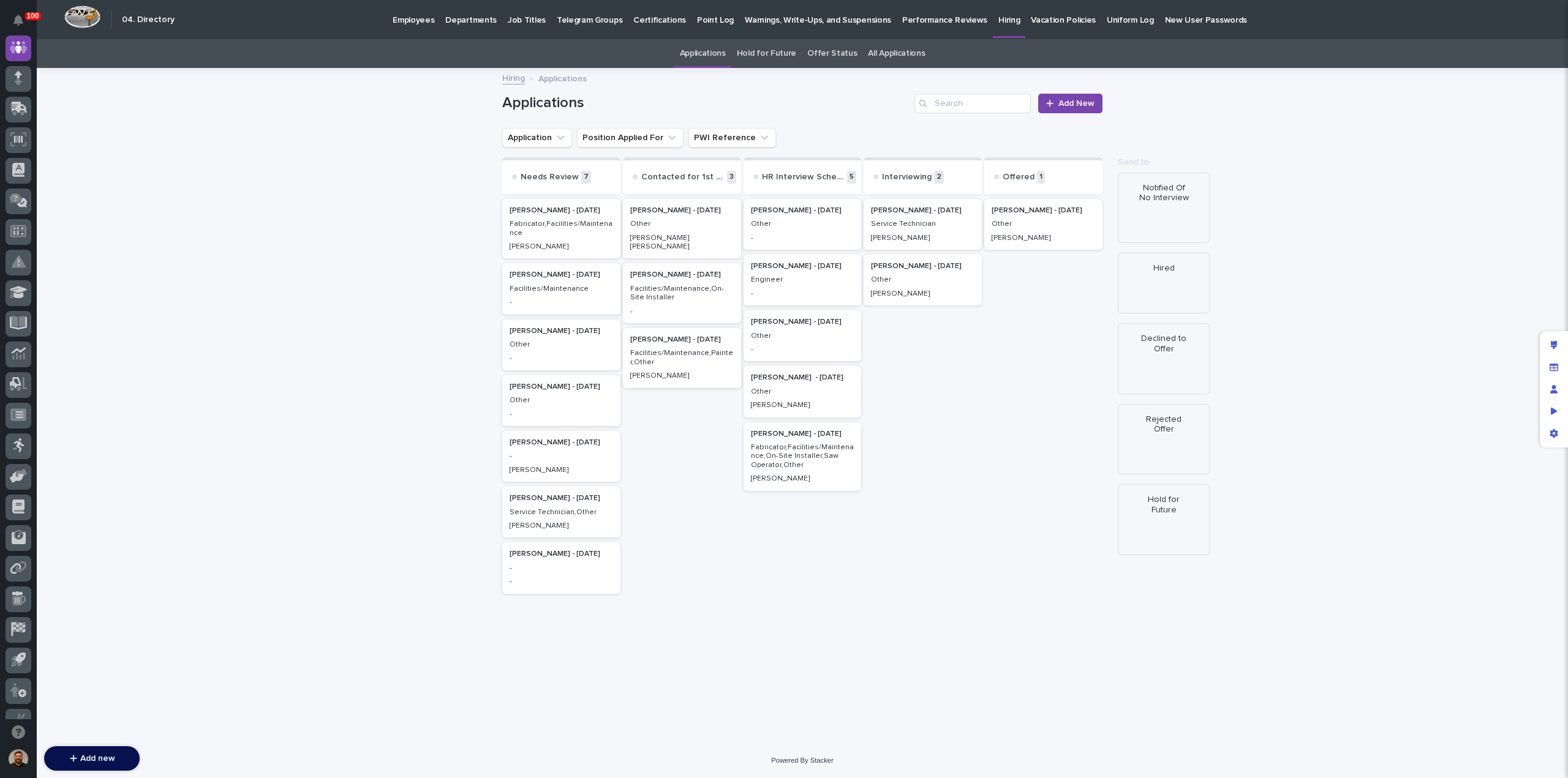
scroll to position [0, 0]
click at [801, 394] on p "Other" at bounding box center [802, 392] width 104 height 9
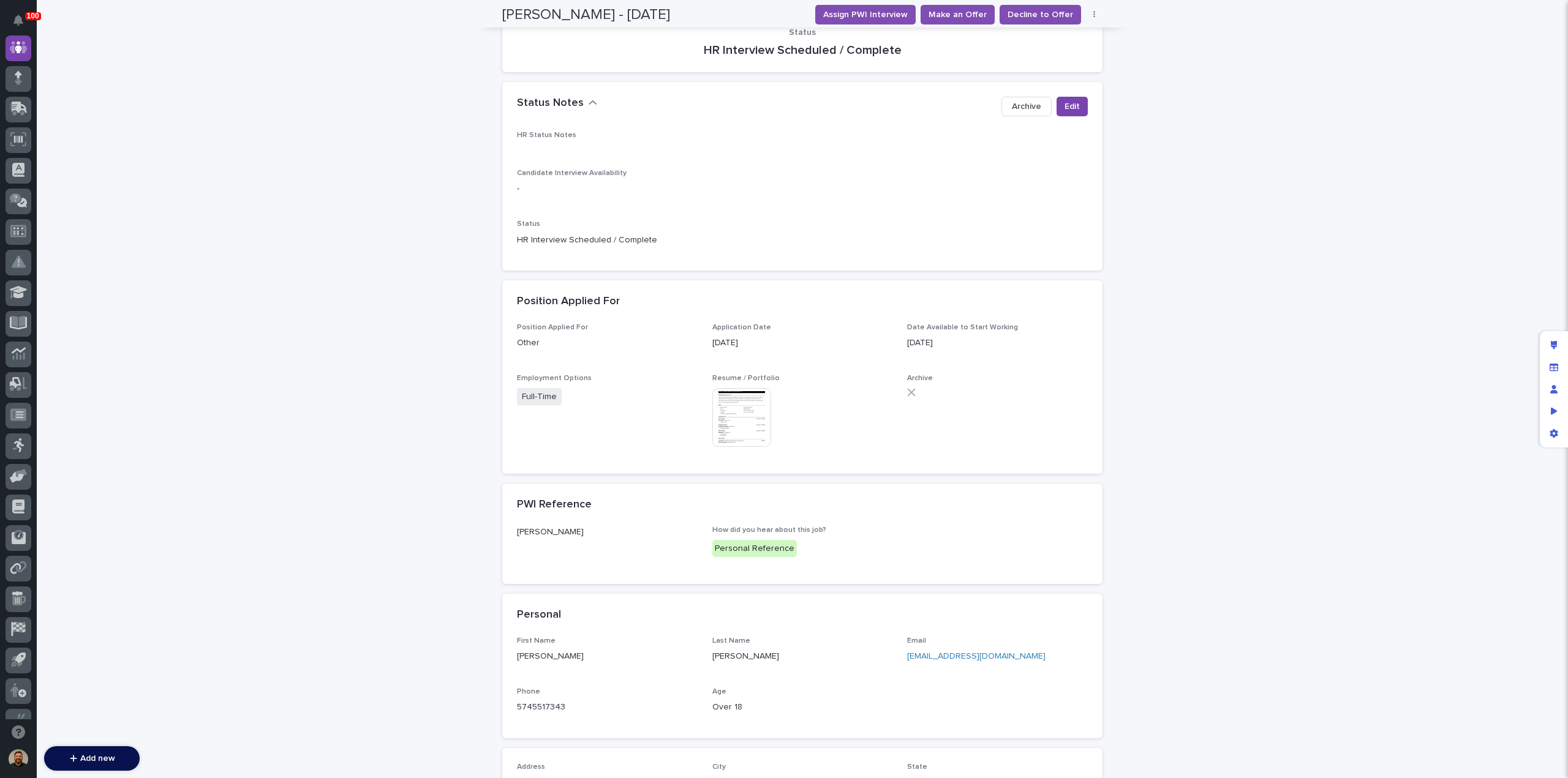
scroll to position [175, 0]
click at [729, 410] on img at bounding box center [742, 417] width 59 height 59
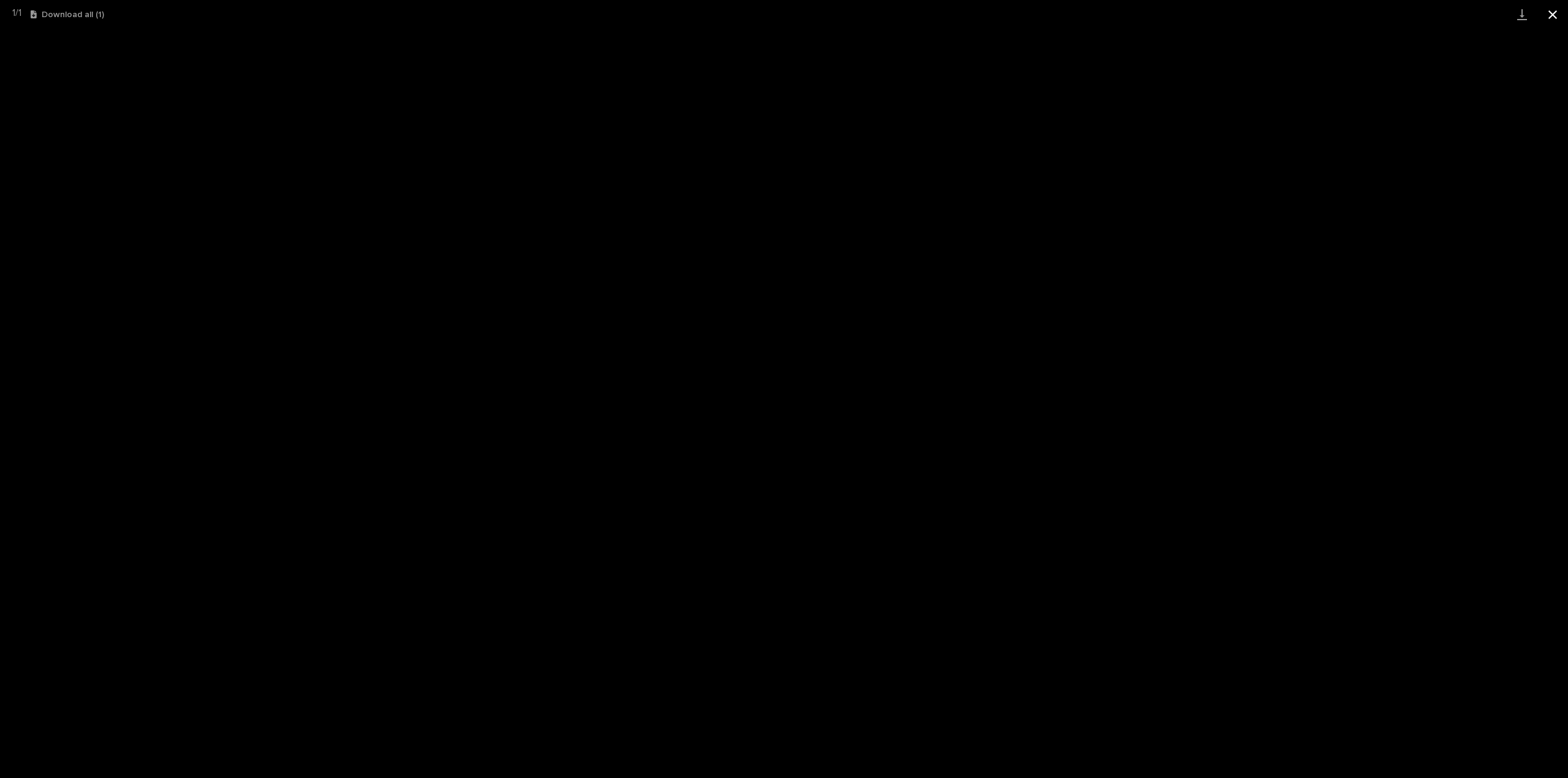
click at [1550, 13] on button "Close gallery" at bounding box center [1553, 14] width 31 height 29
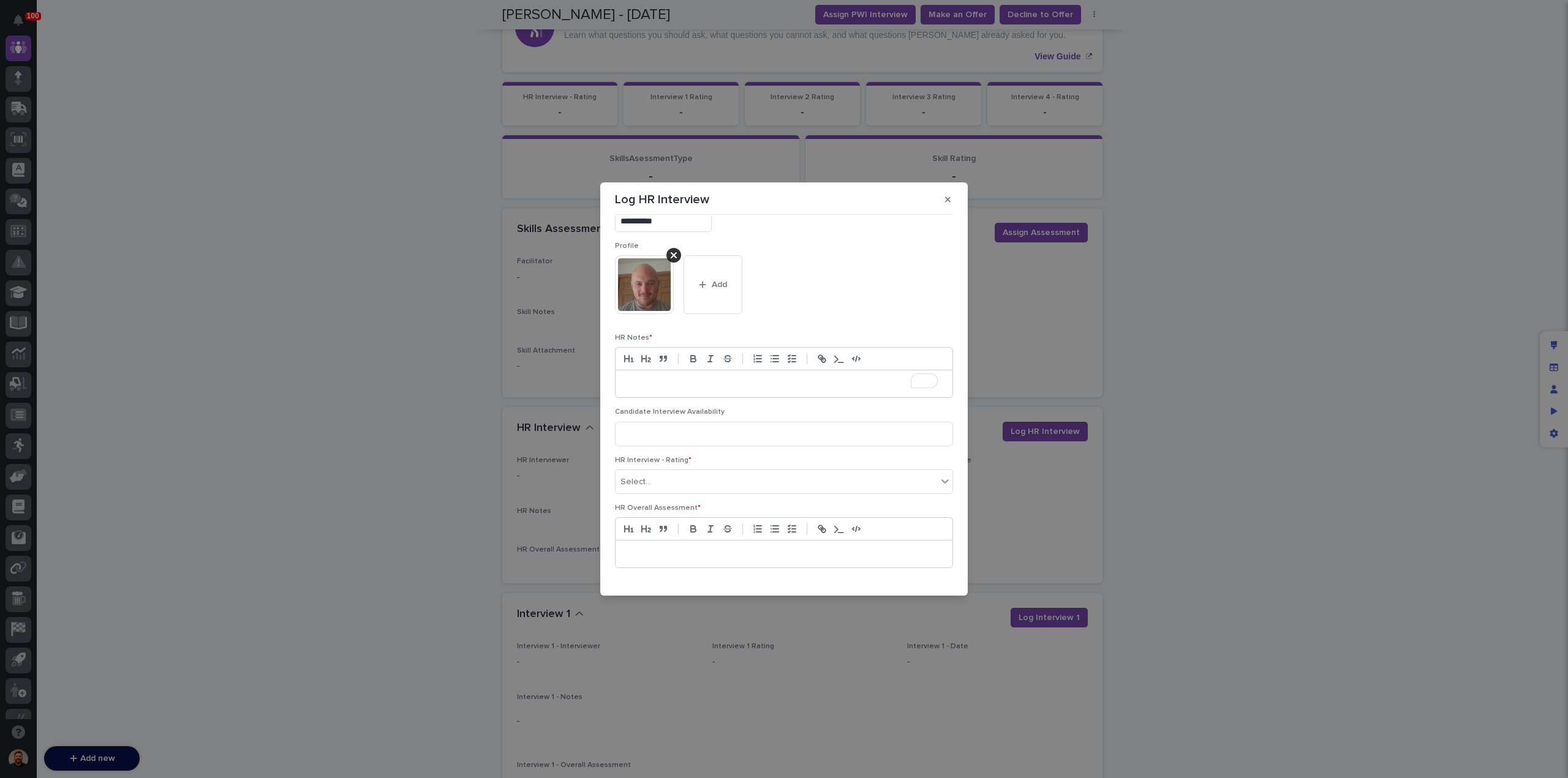
click at [699, 385] on p "To enrich screen reader interactions, please activate Accessibility in Grammarl…" at bounding box center [783, 384] width 318 height 13
click at [775, 360] on icon "button" at bounding box center [775, 359] width 11 height 11
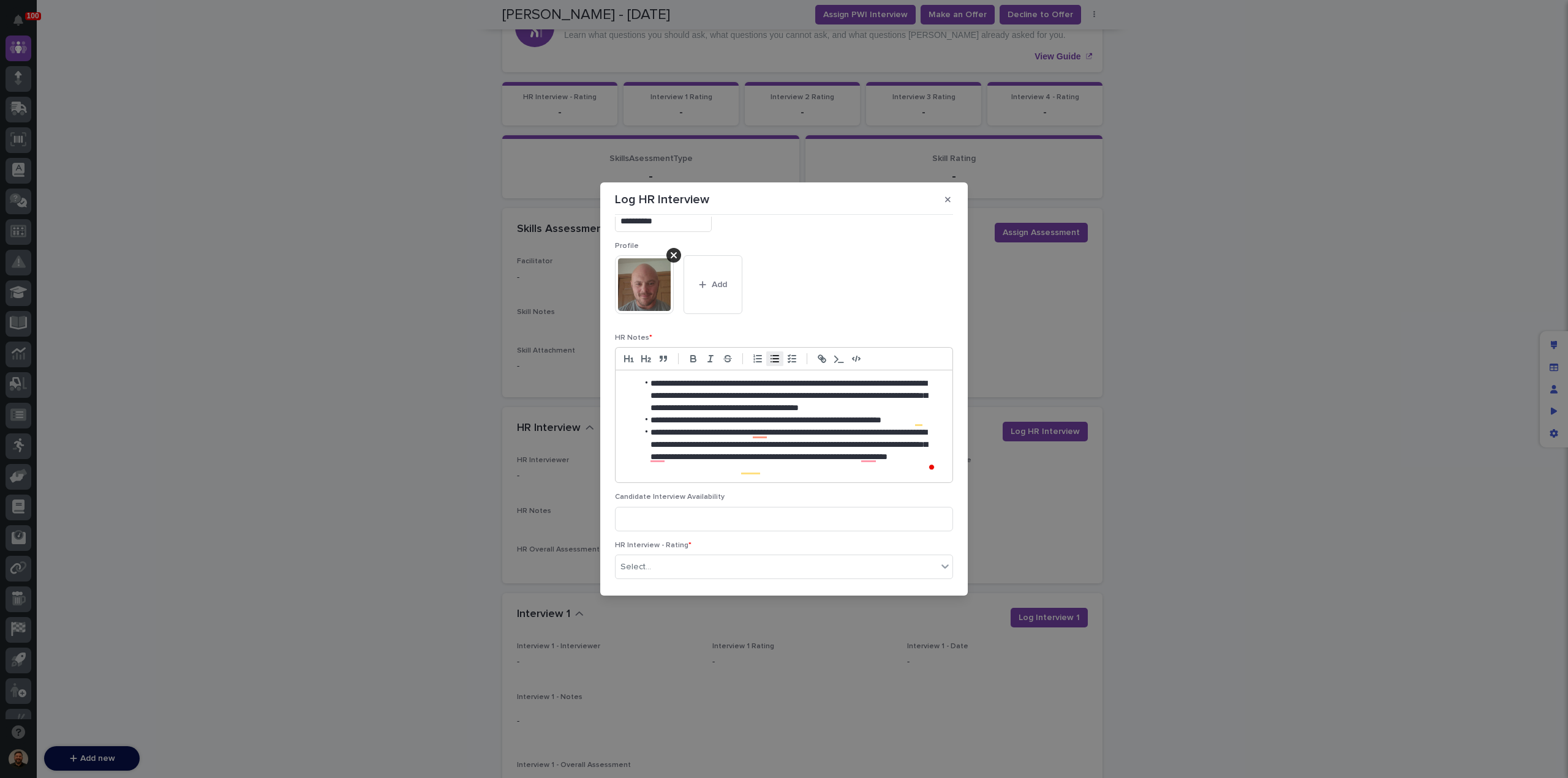
scroll to position [81, 0]
click at [773, 469] on li "**********" at bounding box center [788, 451] width 300 height 49
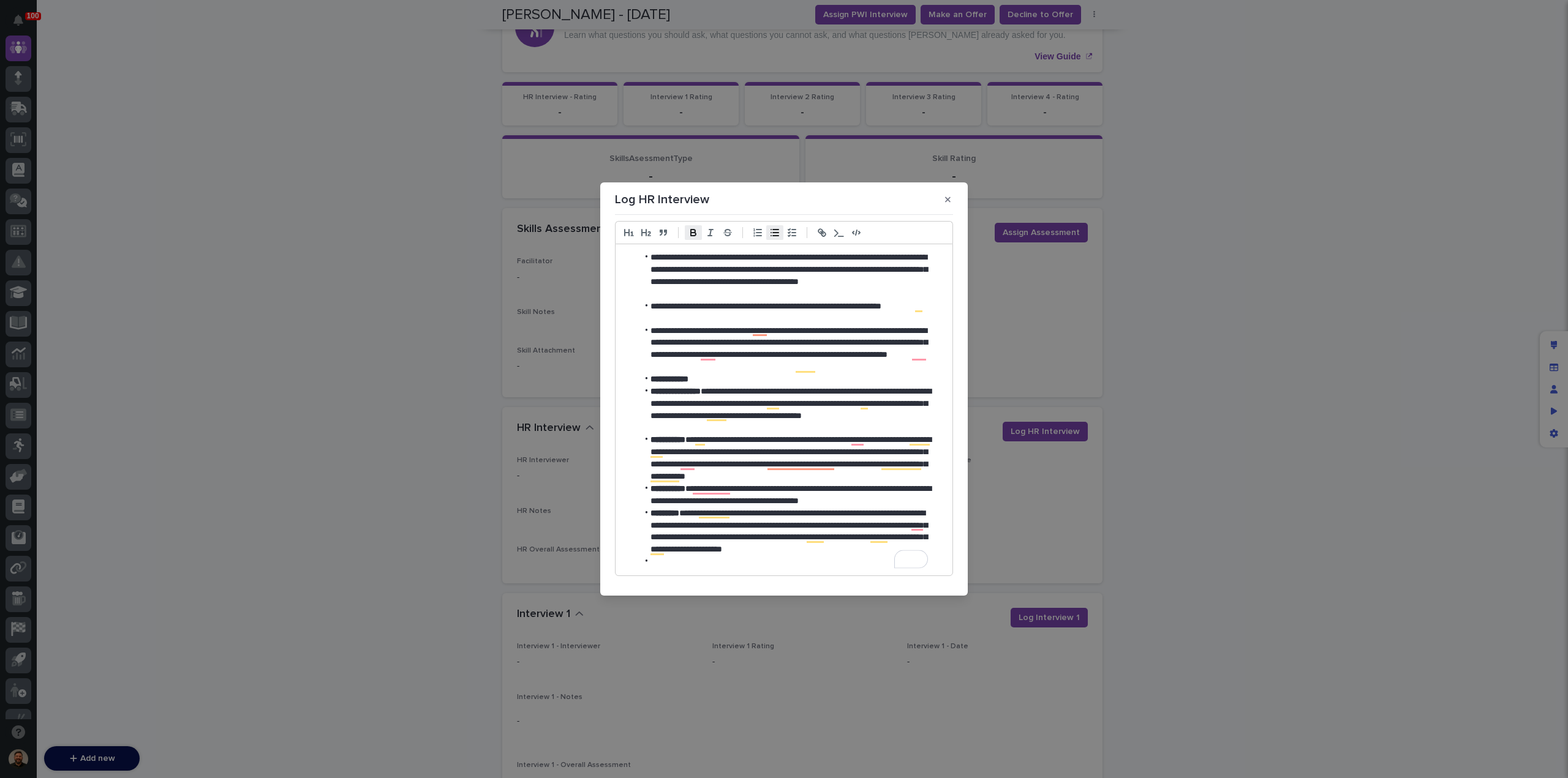
scroll to position [270, 0]
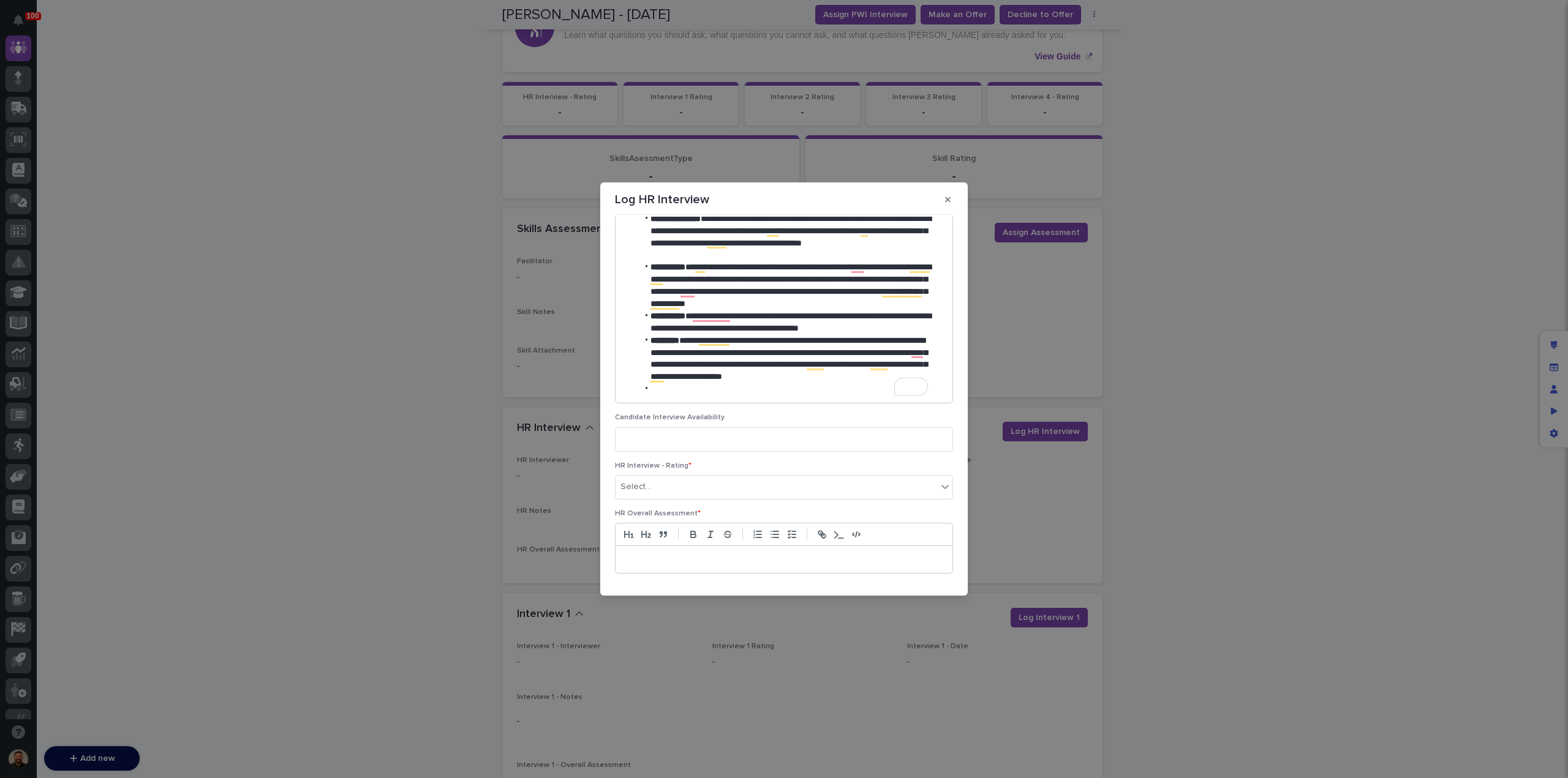
click at [668, 391] on li "To enrich screen reader interactions, please activate Accessibility in Grammarl…" at bounding box center [790, 390] width 306 height 13
drag, startPoint x: 918, startPoint y: 388, endPoint x: 899, endPoint y: 389, distance: 19.0
click at [899, 389] on li "**********" at bounding box center [783, 395] width 291 height 24
click at [748, 400] on li "**********" at bounding box center [783, 395] width 291 height 24
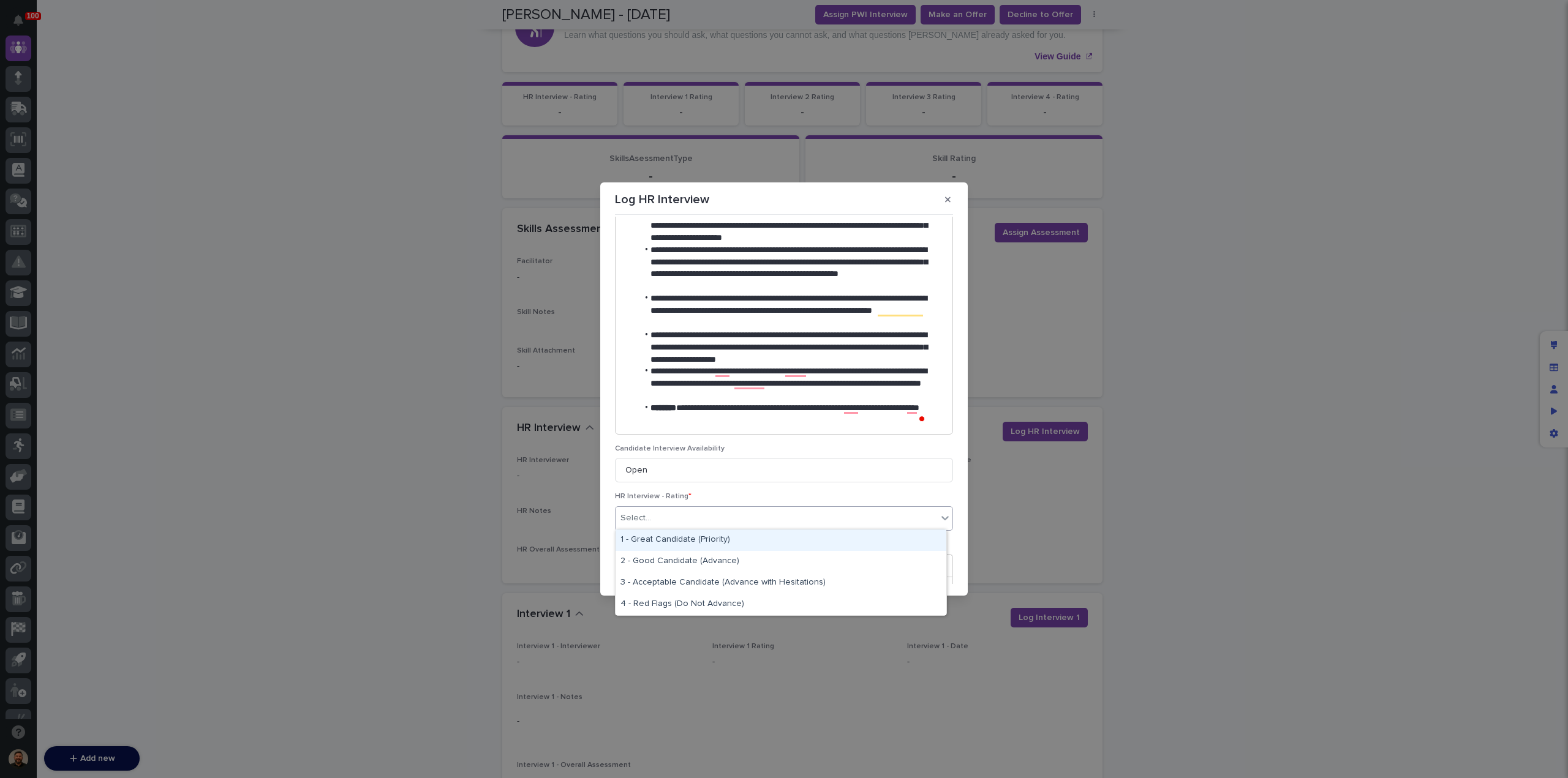
click at [728, 512] on div "Select..." at bounding box center [776, 518] width 321 height 20
click at [724, 577] on div "3 - Acceptable Candidate (Advance with Hesitations)" at bounding box center [781, 583] width 331 height 21
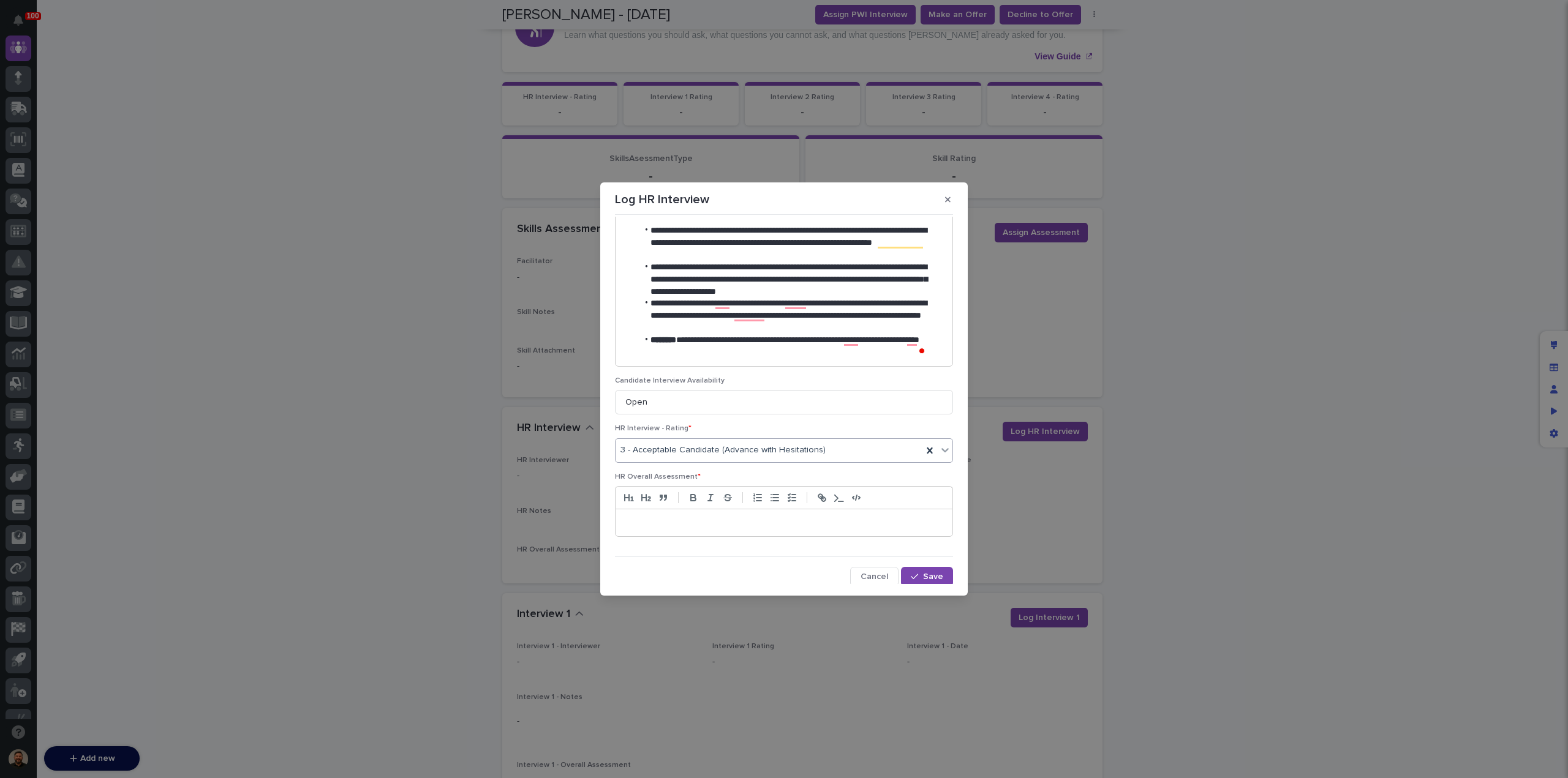
click at [703, 525] on p at bounding box center [783, 523] width 318 height 13
click at [780, 499] on button "button" at bounding box center [775, 498] width 17 height 14
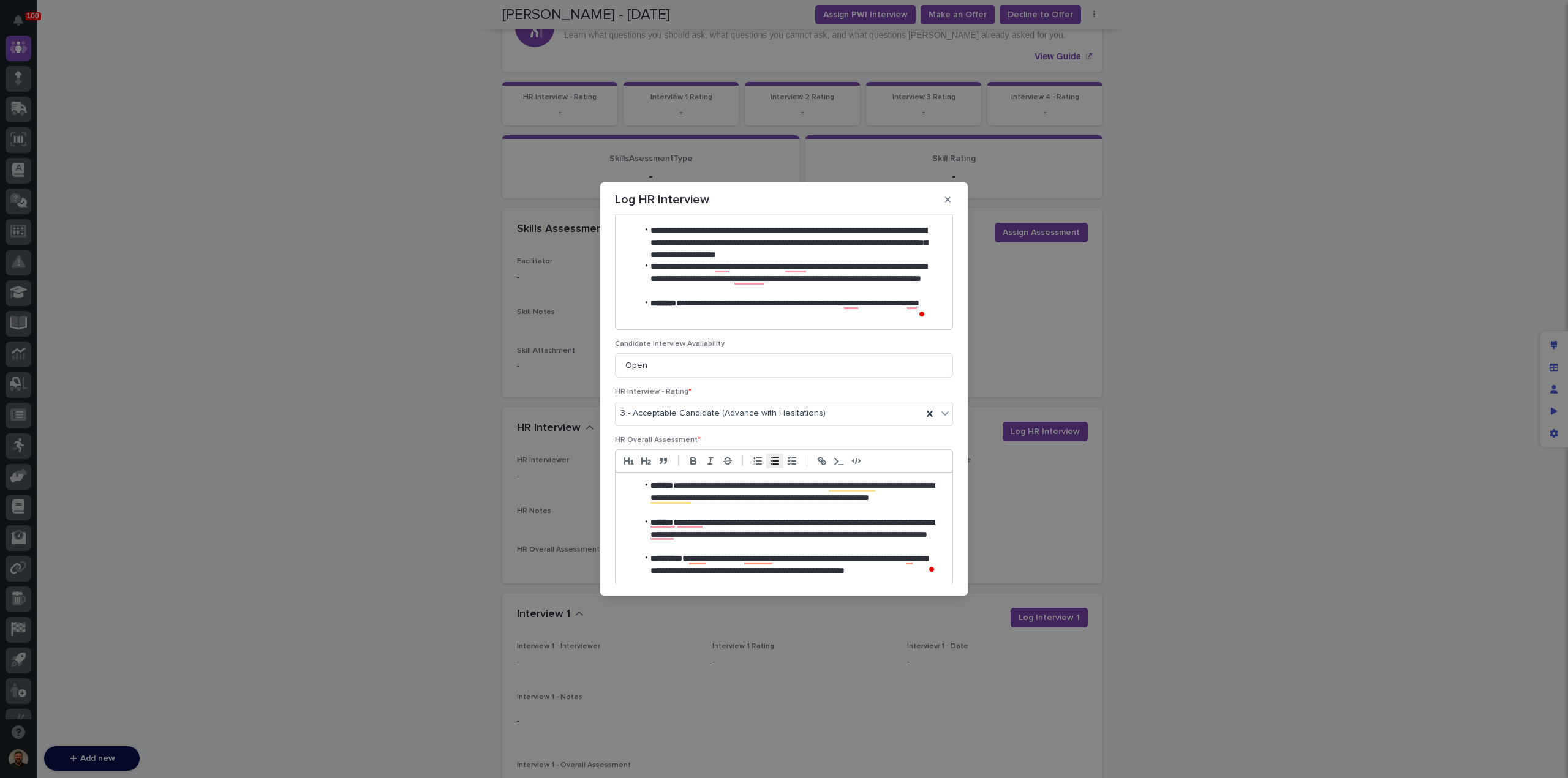
scroll to position [674, 0]
click at [674, 578] on li "**********" at bounding box center [788, 570] width 300 height 37
click at [770, 580] on li "**********" at bounding box center [788, 570] width 300 height 37
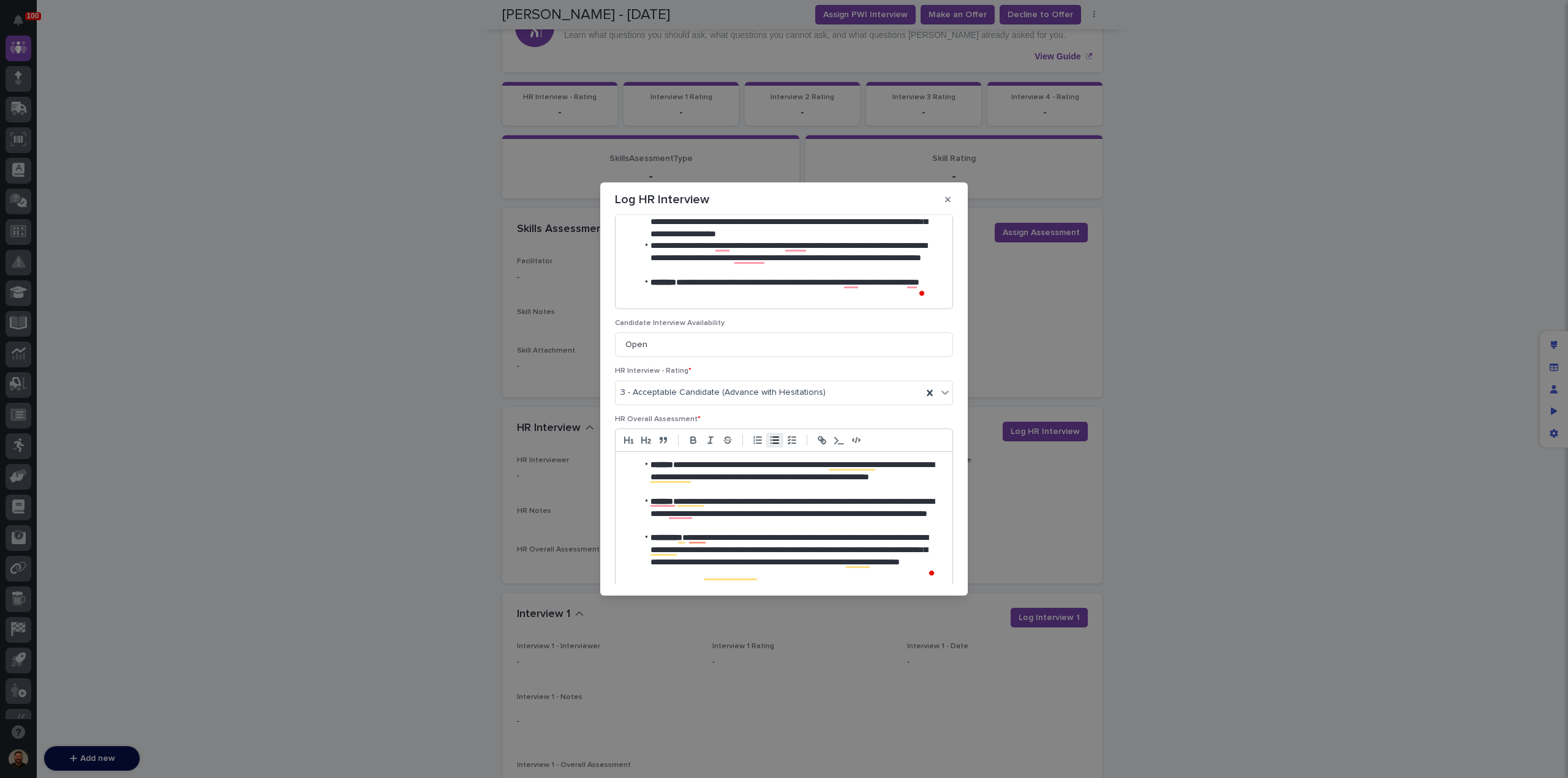
scroll to position [735, 0]
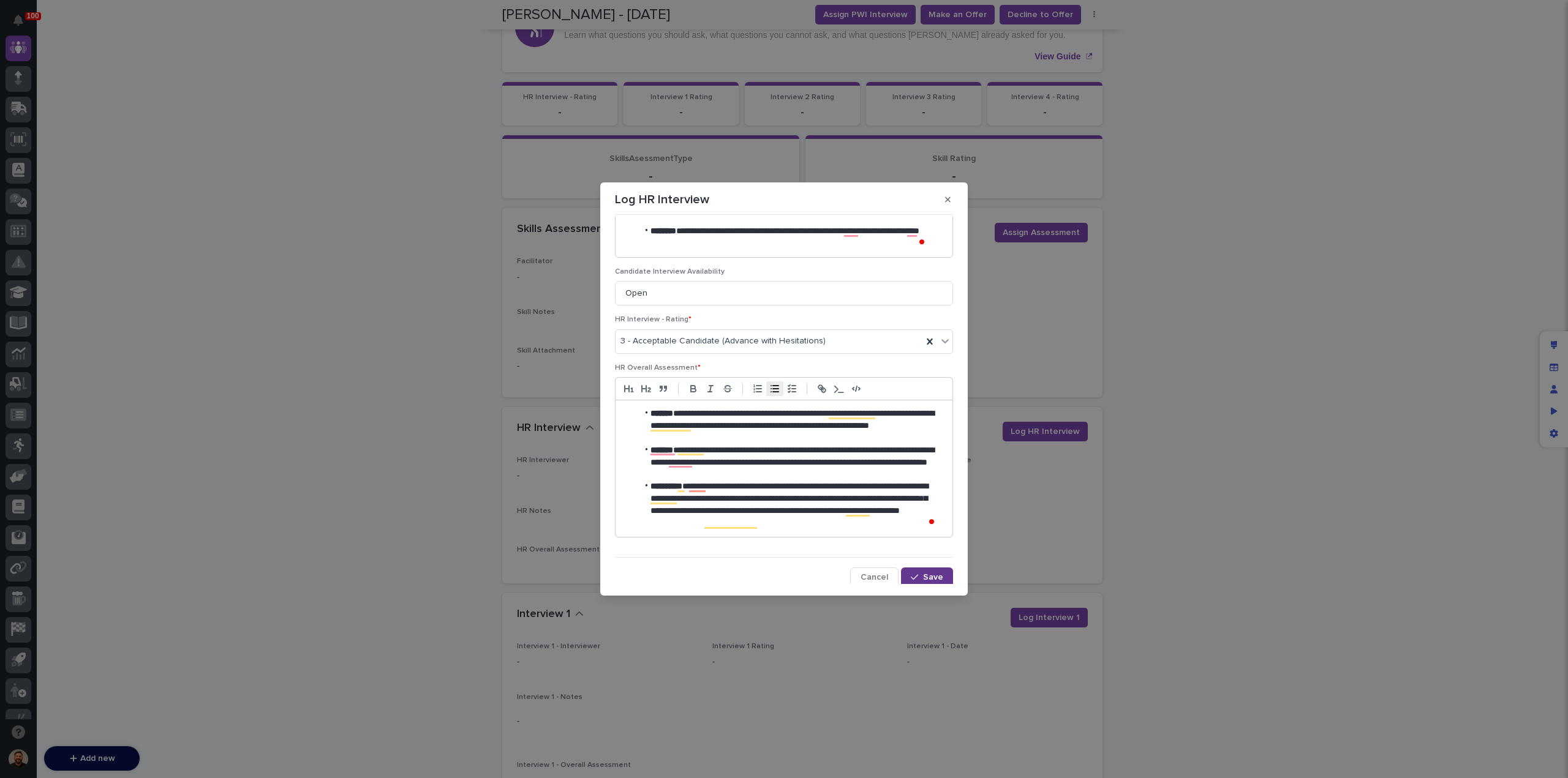
click at [917, 573] on div "button" at bounding box center [917, 577] width 13 height 9
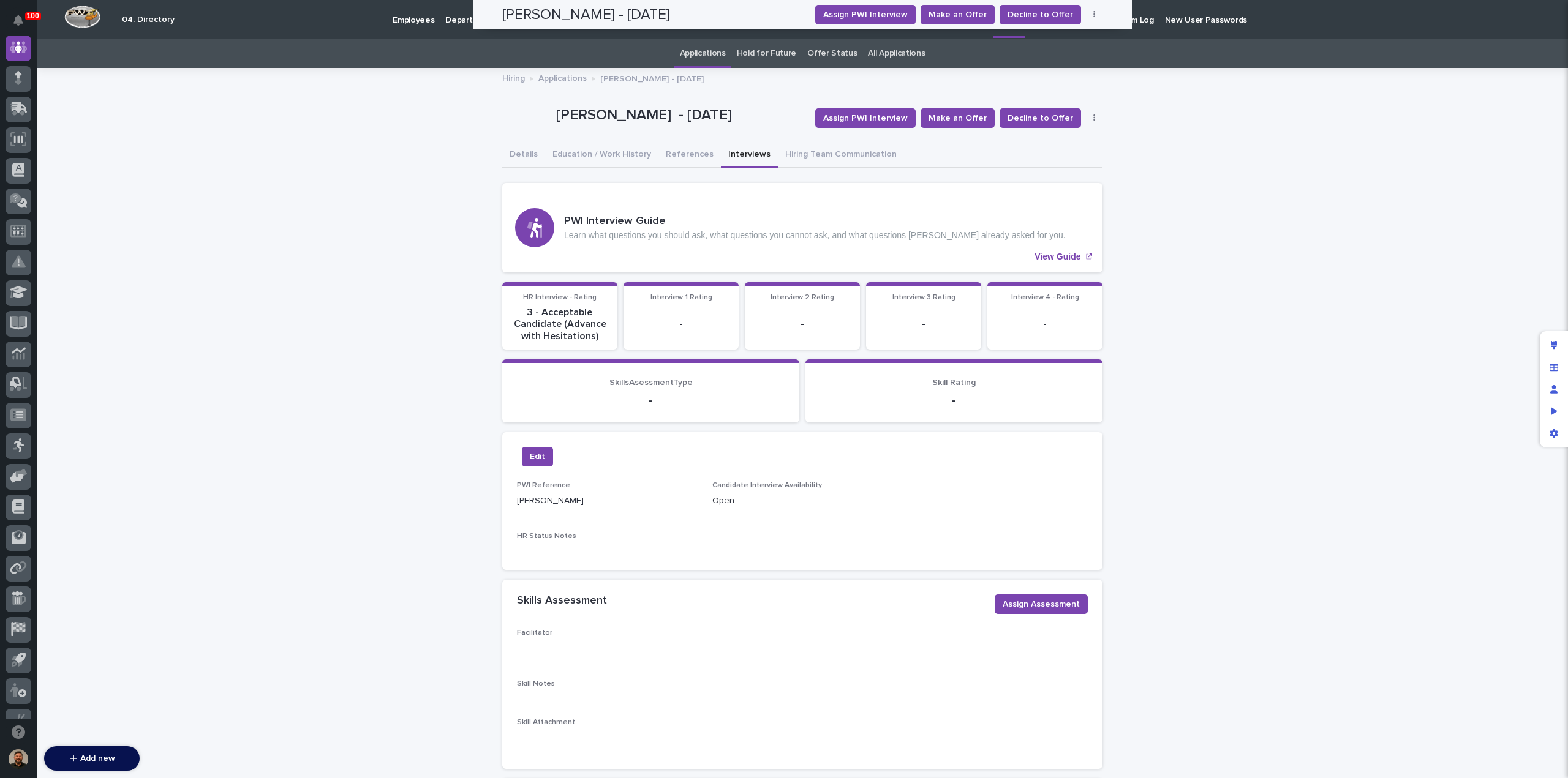
scroll to position [0, 0]
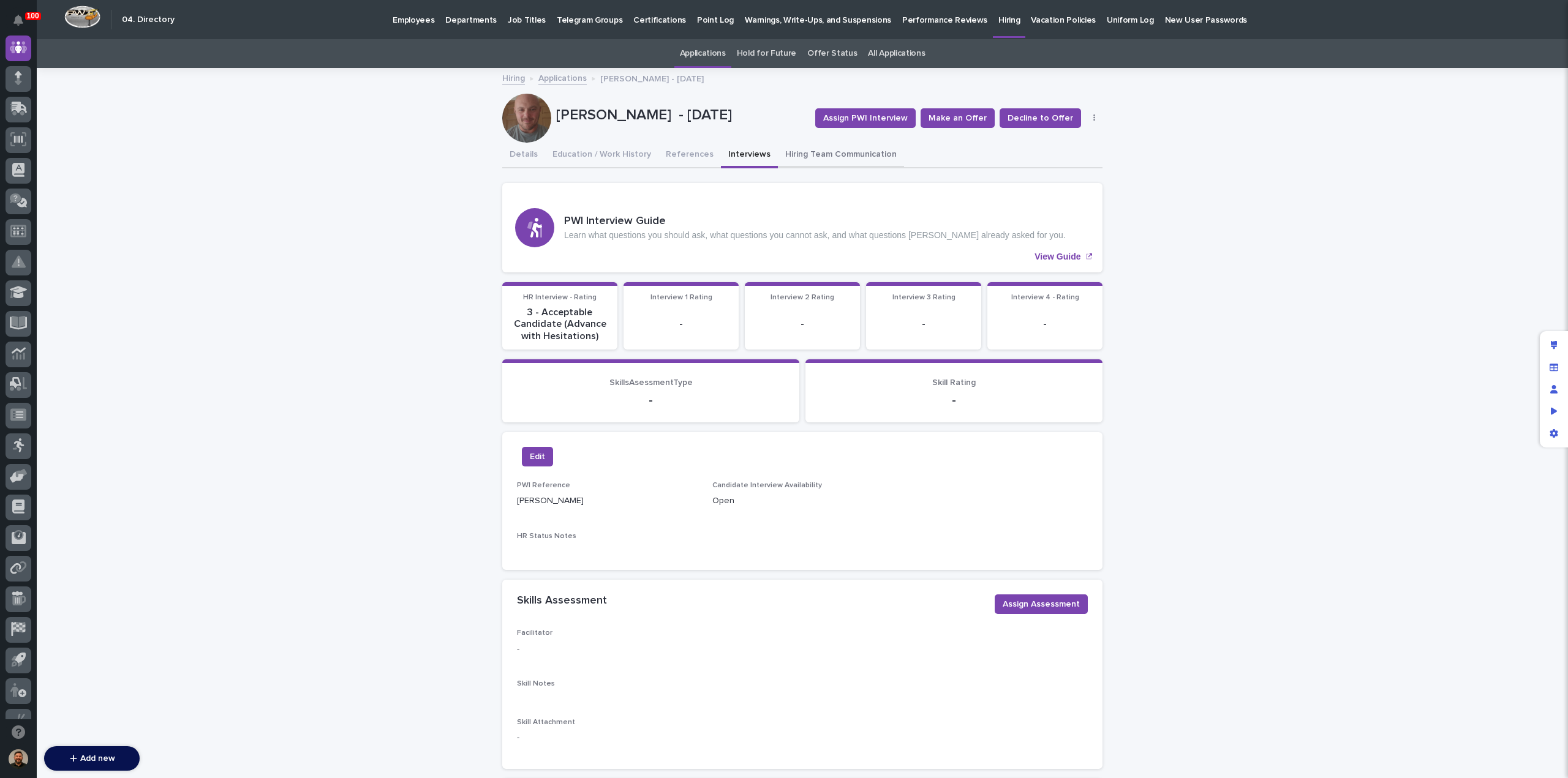
click at [802, 155] on button "Hiring Team Communication" at bounding box center [840, 155] width 126 height 26
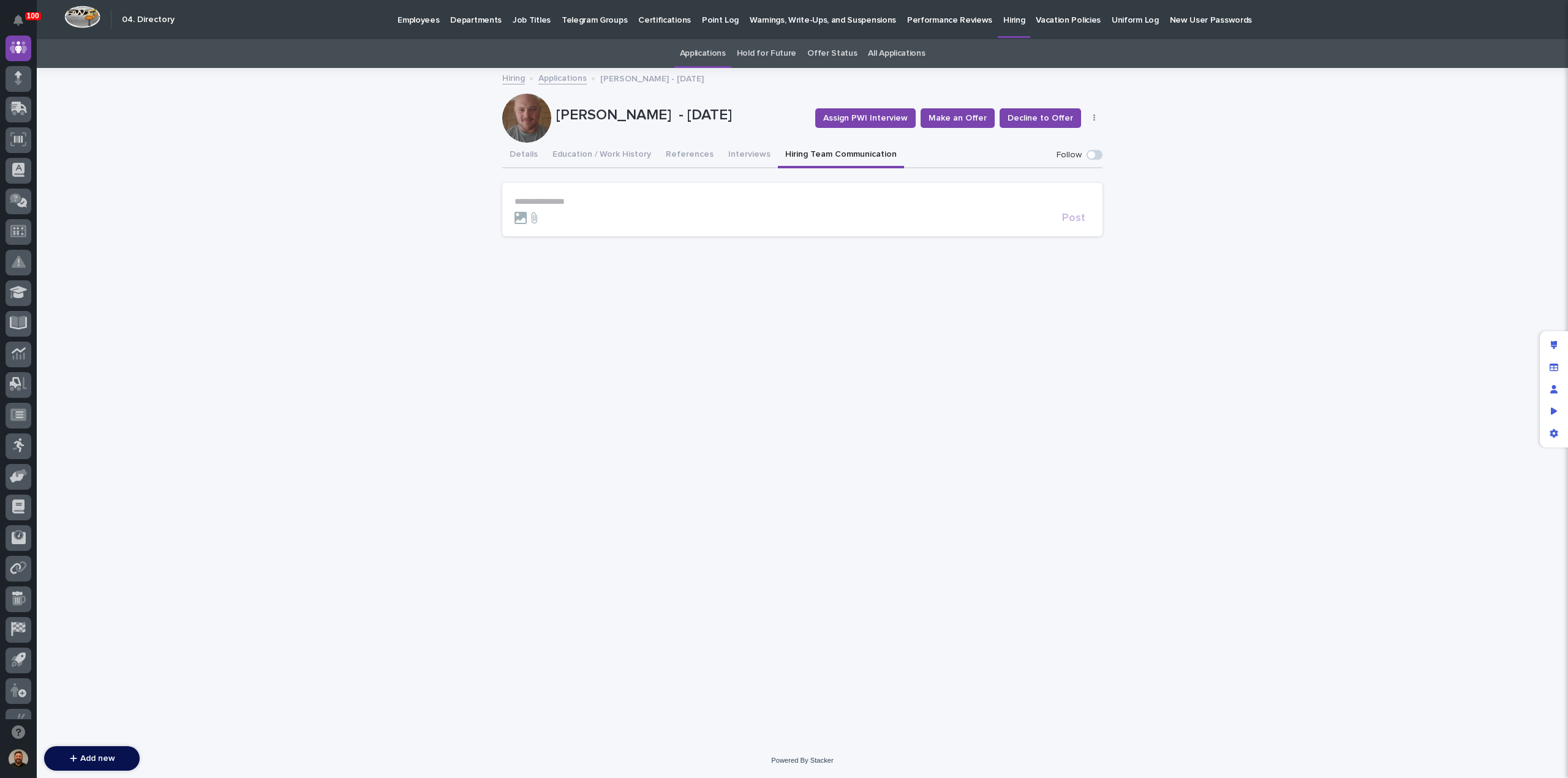
click at [571, 205] on p "**********" at bounding box center [802, 201] width 576 height 11
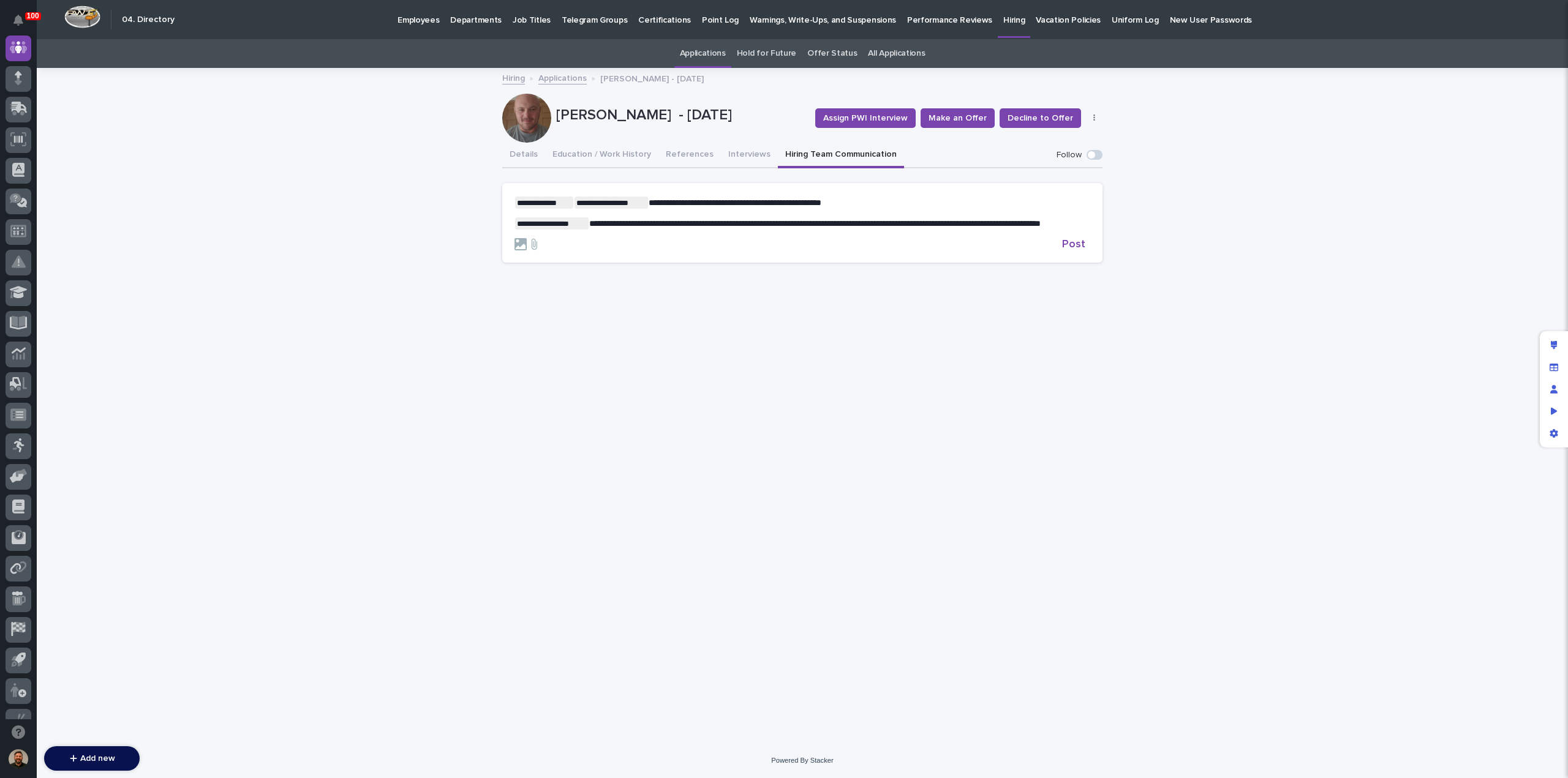
click at [649, 203] on span "**********" at bounding box center [734, 203] width 173 height 9
click at [1082, 250] on span "Post" at bounding box center [1073, 245] width 23 height 11
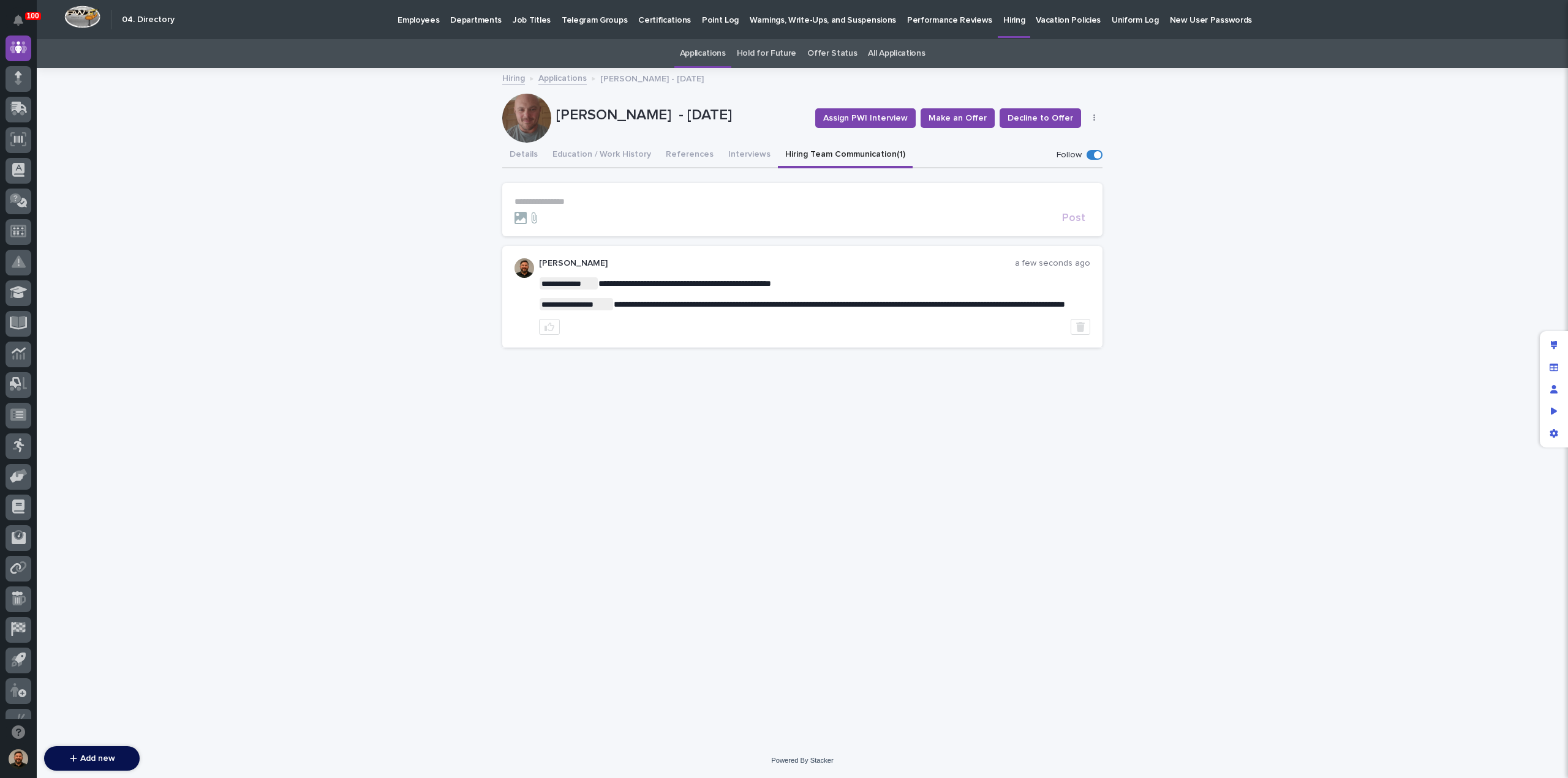
click at [559, 75] on link "Applications" at bounding box center [562, 77] width 48 height 14
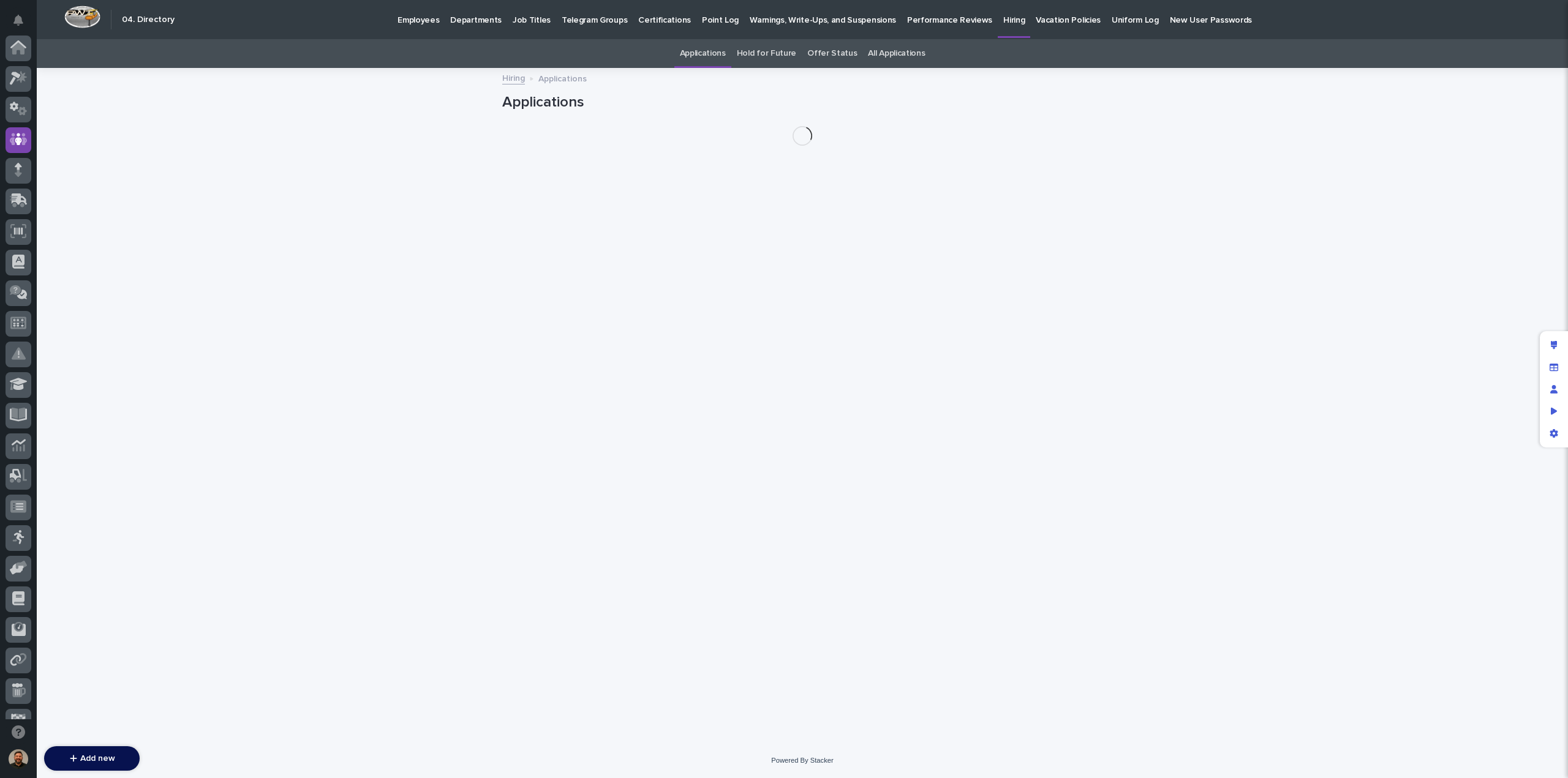
scroll to position [92, 0]
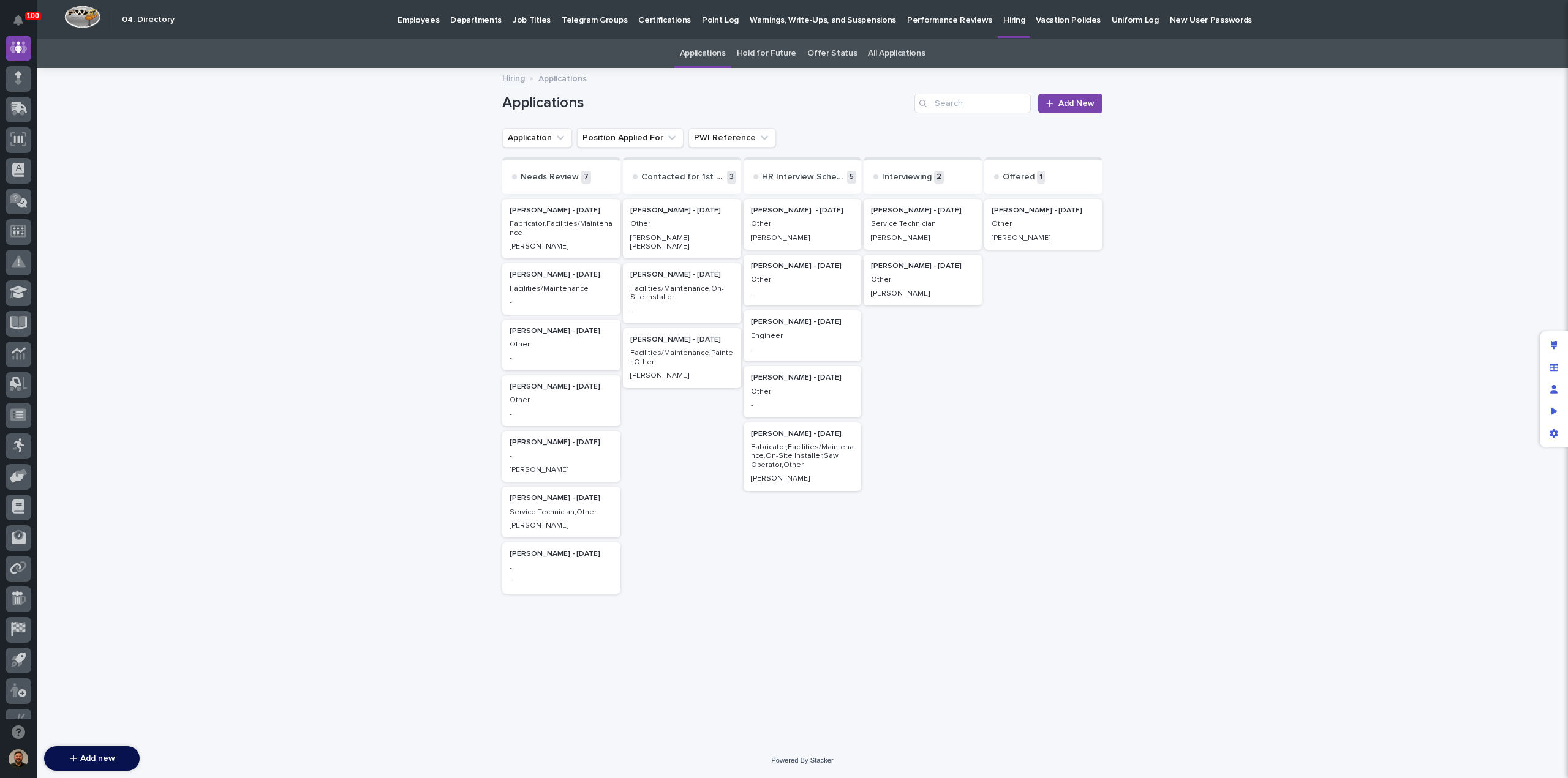
click at [888, 279] on p "Other" at bounding box center [923, 280] width 104 height 9
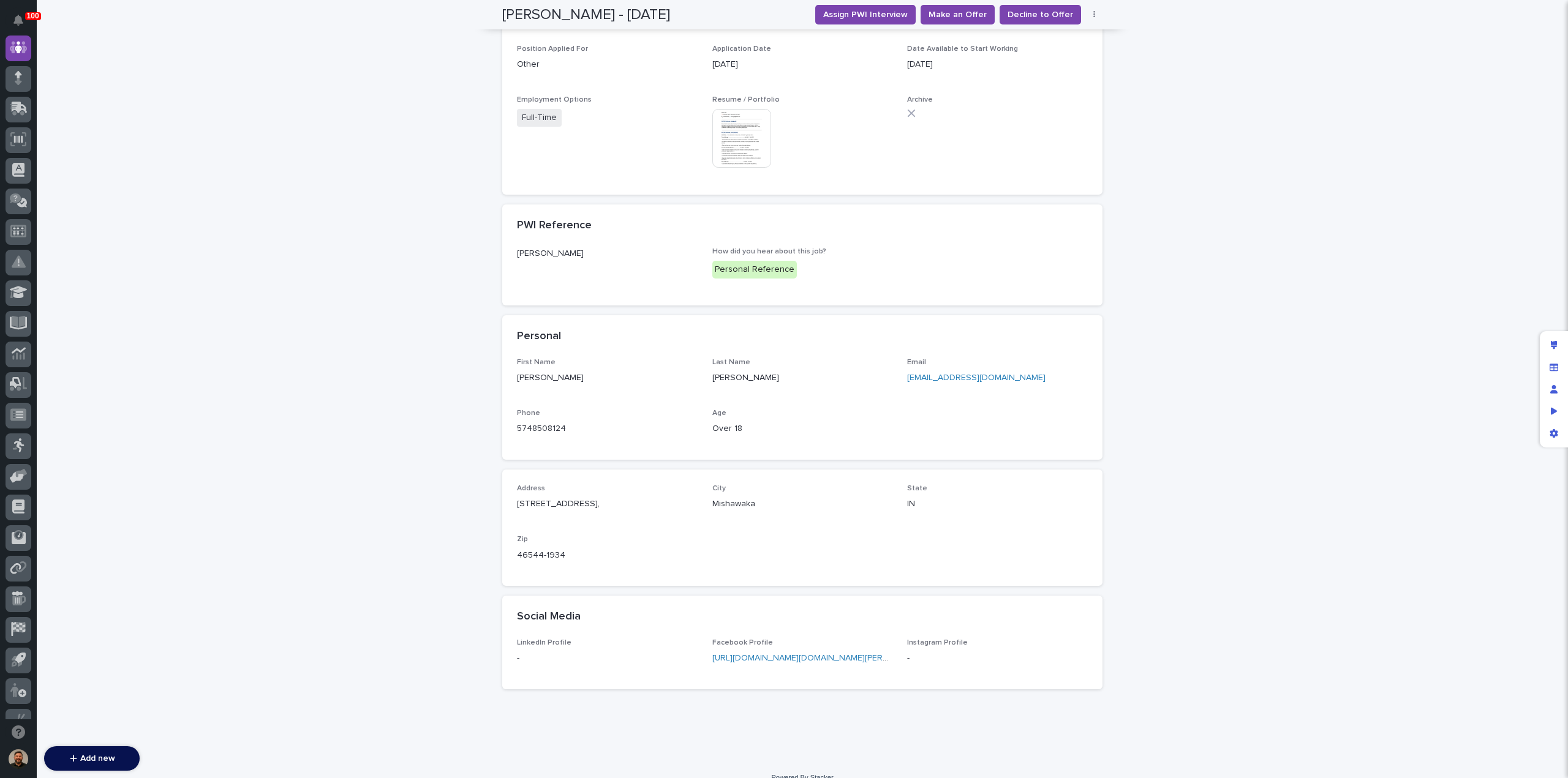
scroll to position [546, 0]
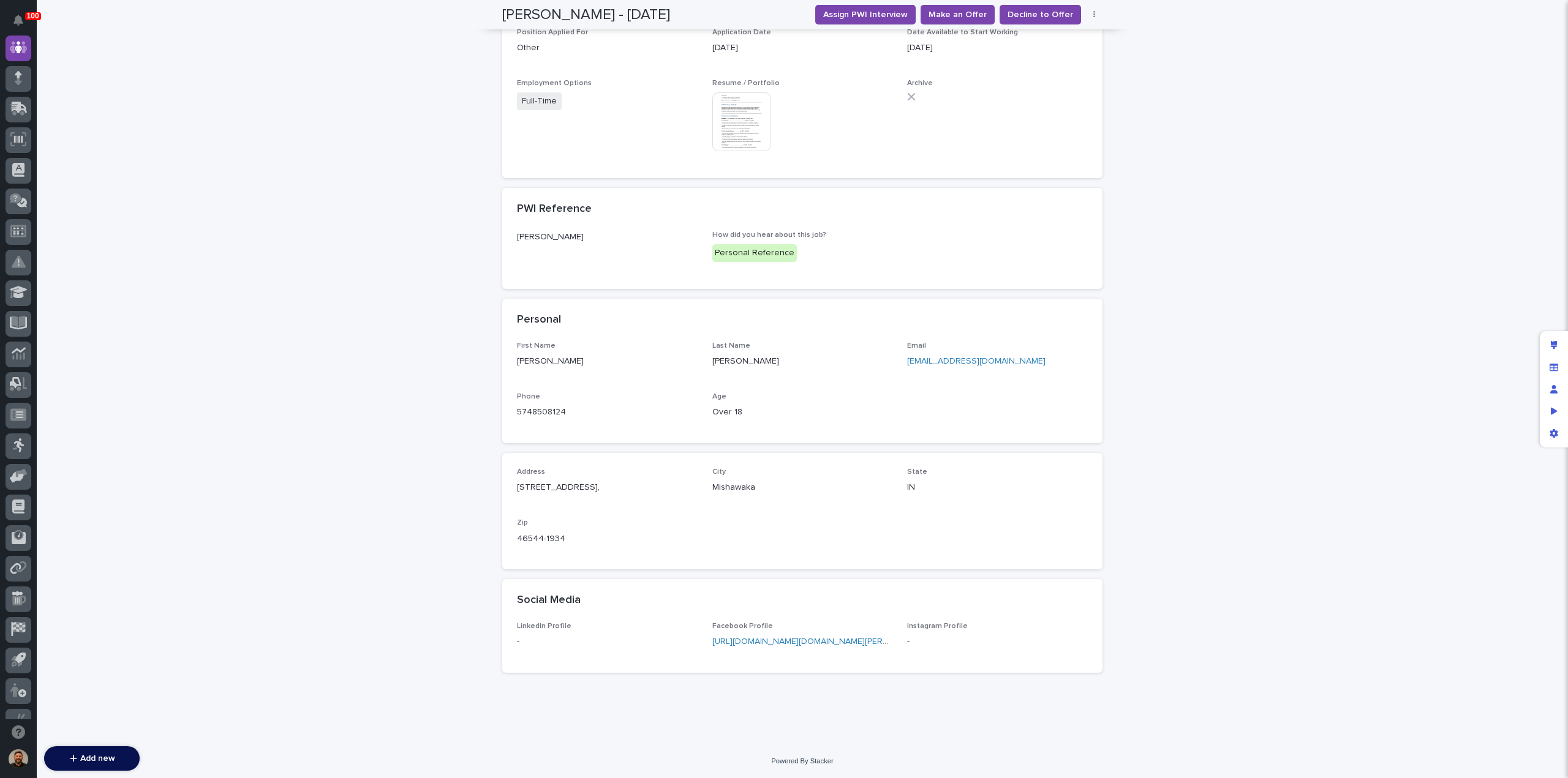
click at [936, 363] on link "[EMAIL_ADDRESS][DOMAIN_NAME]" at bounding box center [976, 361] width 139 height 9
click at [1043, 11] on span "Decline to Offer" at bounding box center [1040, 15] width 65 height 13
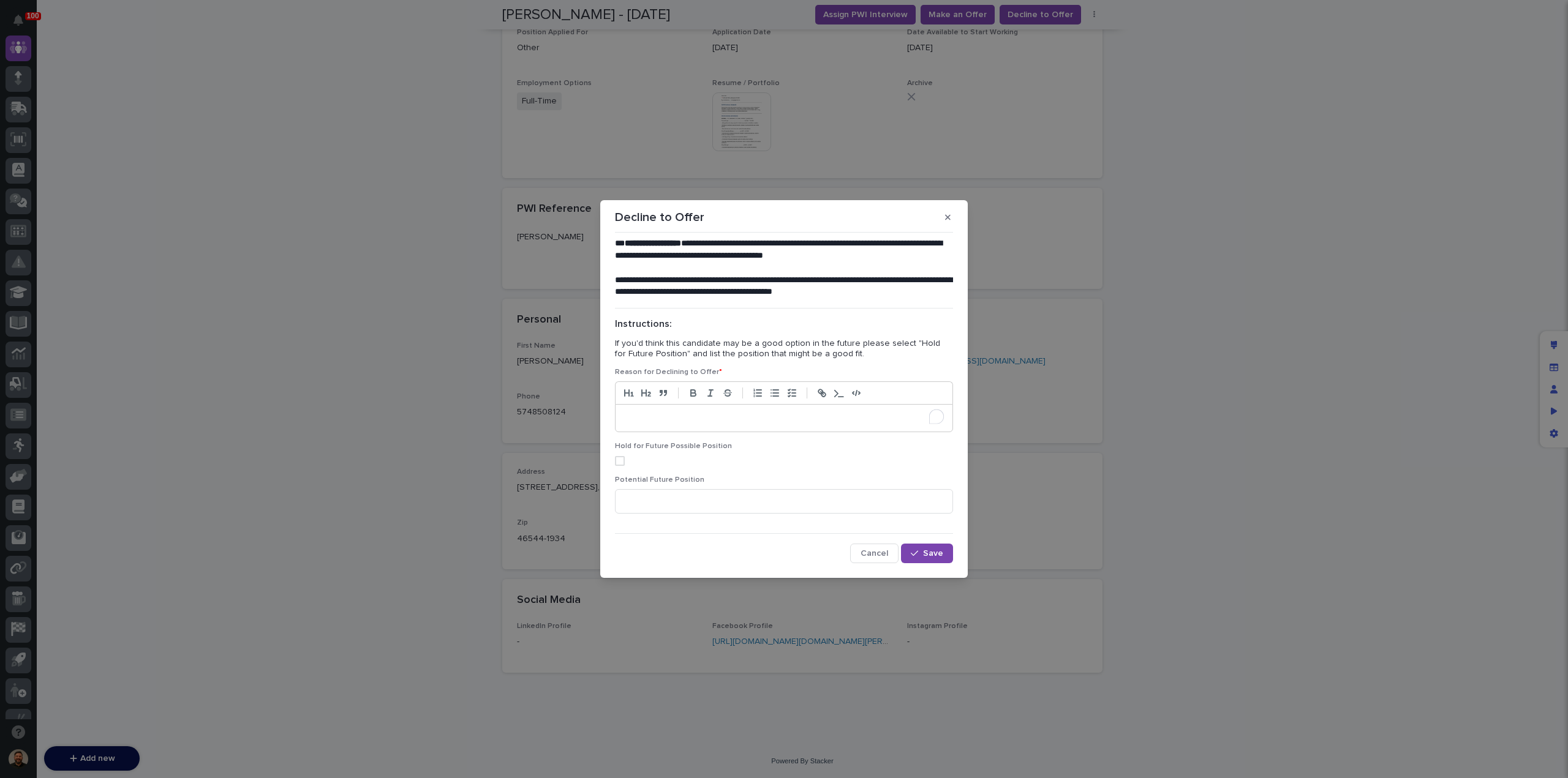
click at [708, 417] on p "To enrich screen reader interactions, please activate Accessibility in Grammarl…" at bounding box center [783, 418] width 318 height 13
click at [915, 563] on button "Save" at bounding box center [927, 553] width 52 height 19
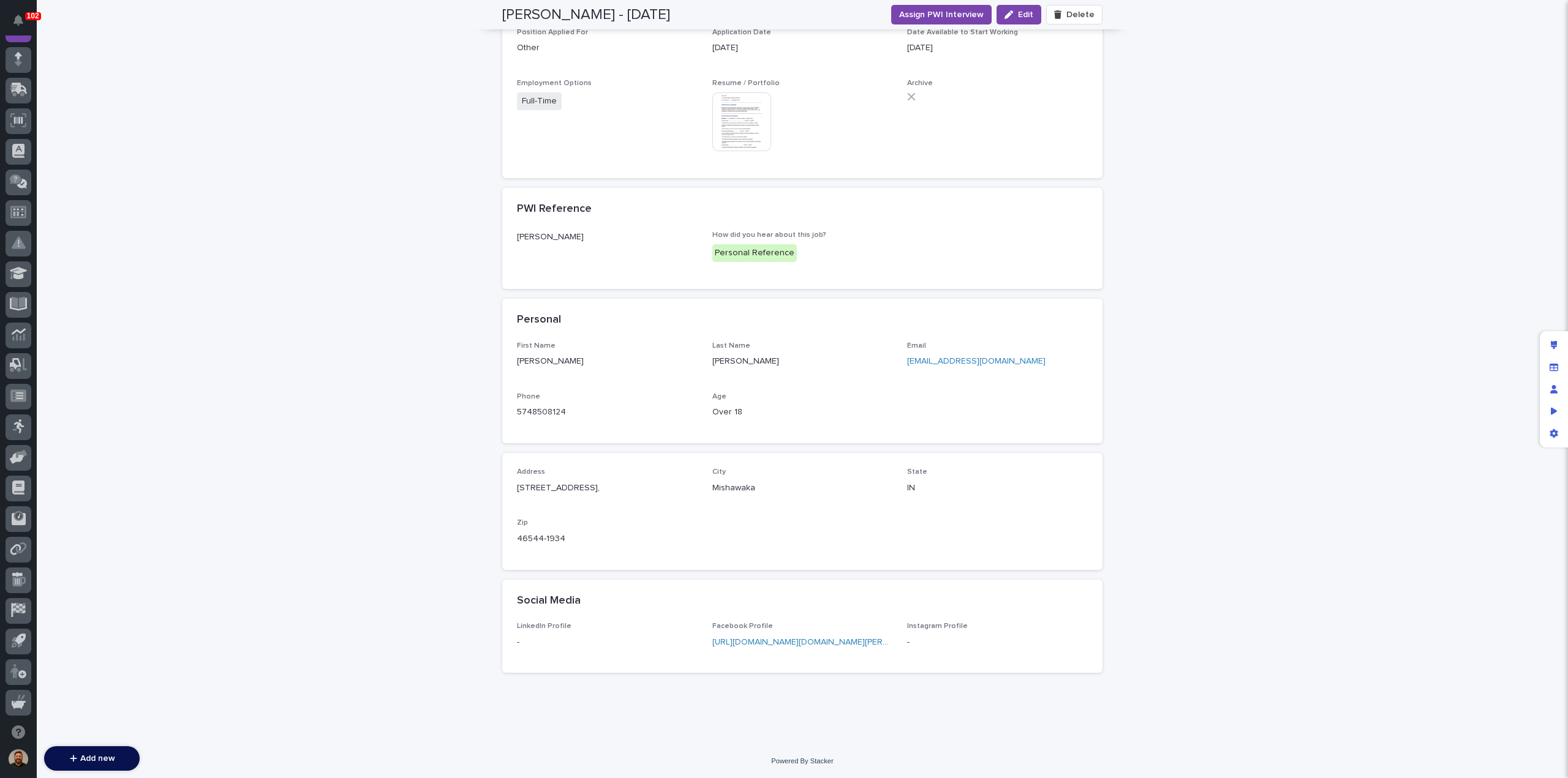
scroll to position [112, 0]
click at [1312, 304] on div "**********" at bounding box center [803, 166] width 1532 height 1157
